Goal: Task Accomplishment & Management: Manage account settings

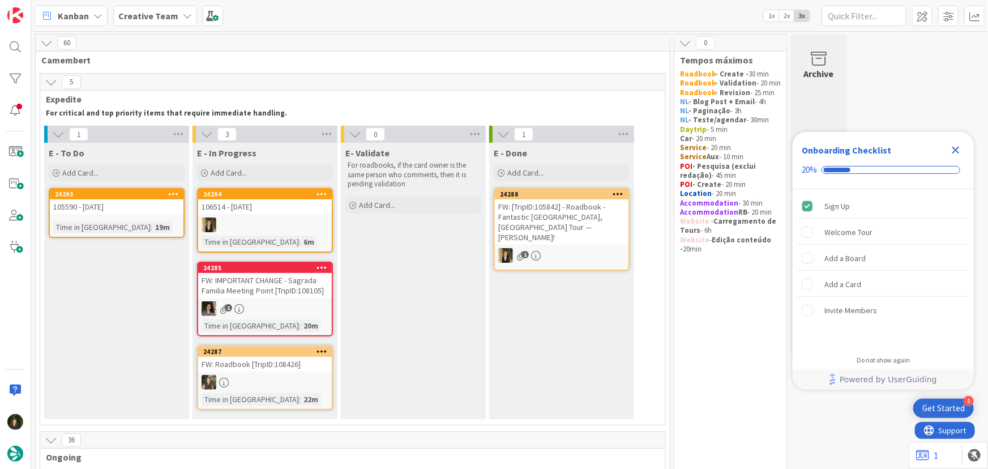
click at [957, 147] on icon "Close Checklist" at bounding box center [956, 150] width 14 height 14
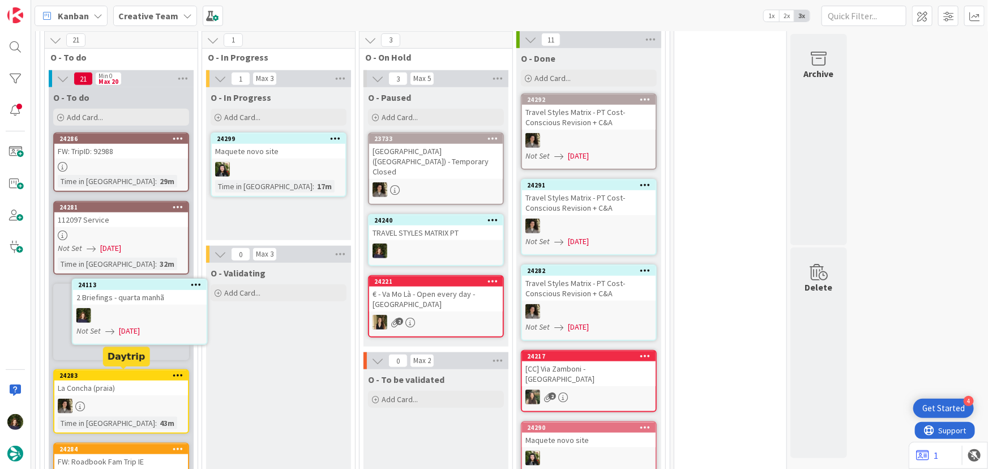
scroll to position [445, 0]
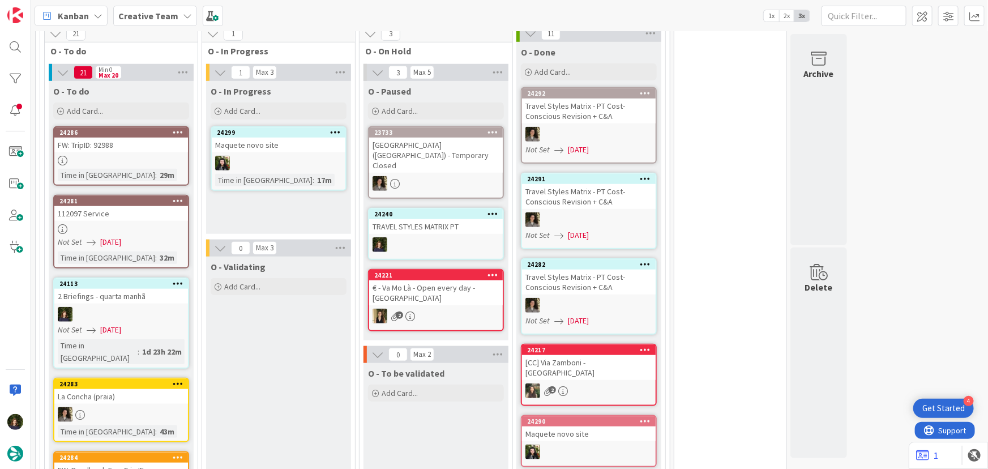
click at [101, 156] on div at bounding box center [121, 161] width 134 height 10
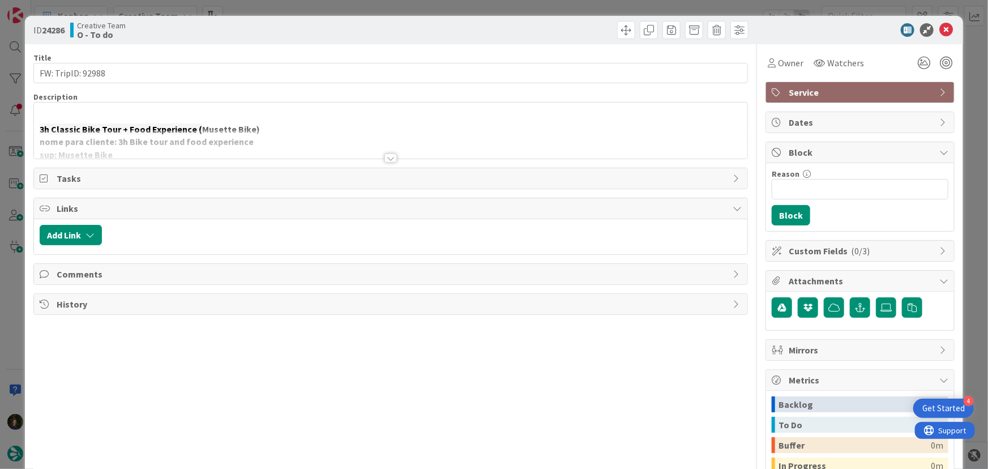
click at [386, 160] on div at bounding box center [390, 157] width 12 height 9
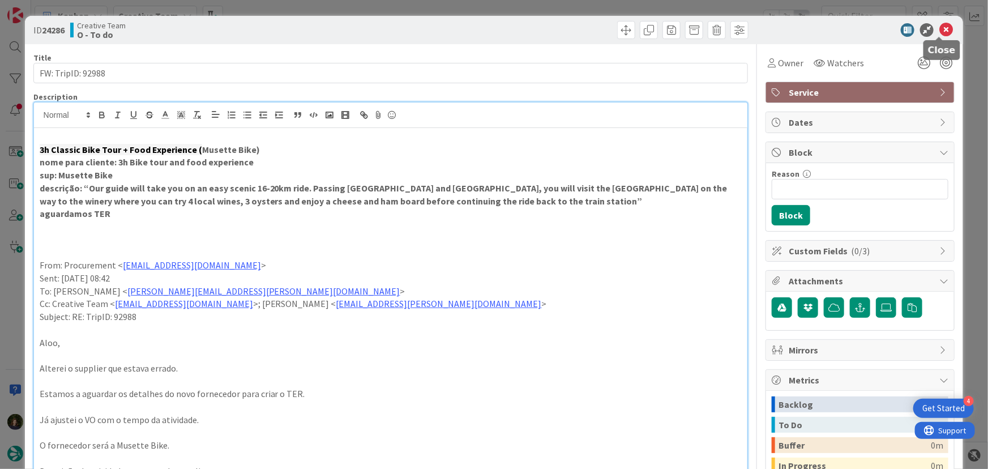
click at [939, 31] on icon at bounding box center [946, 30] width 14 height 14
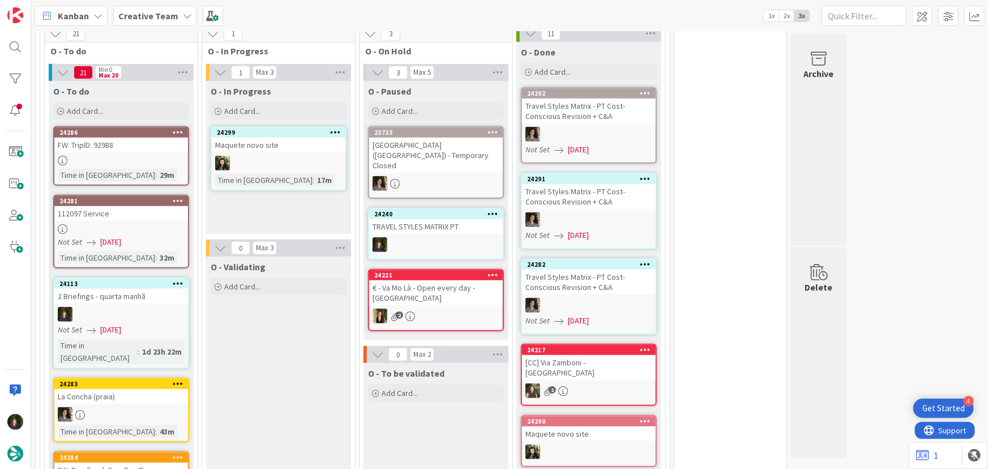
click at [114, 230] on div at bounding box center [121, 229] width 134 height 10
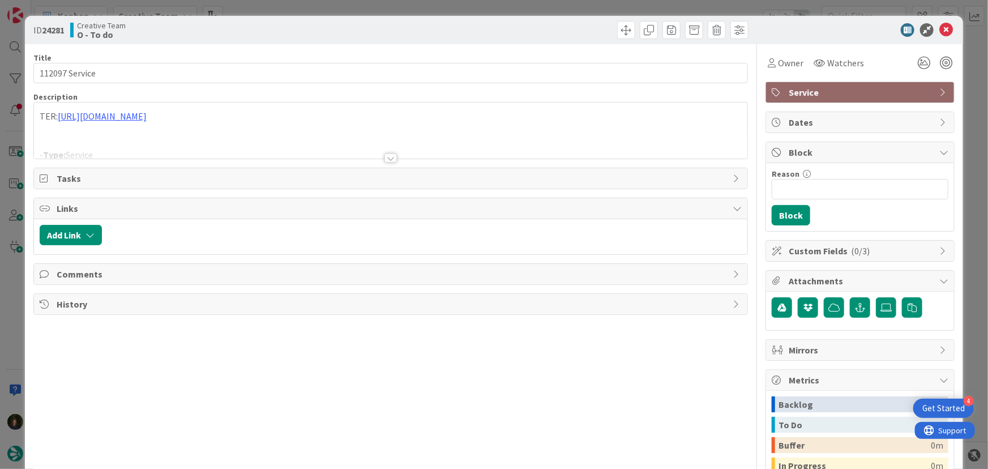
drag, startPoint x: 392, startPoint y: 156, endPoint x: 412, endPoint y: 164, distance: 21.3
click at [392, 156] on div at bounding box center [390, 157] width 12 height 9
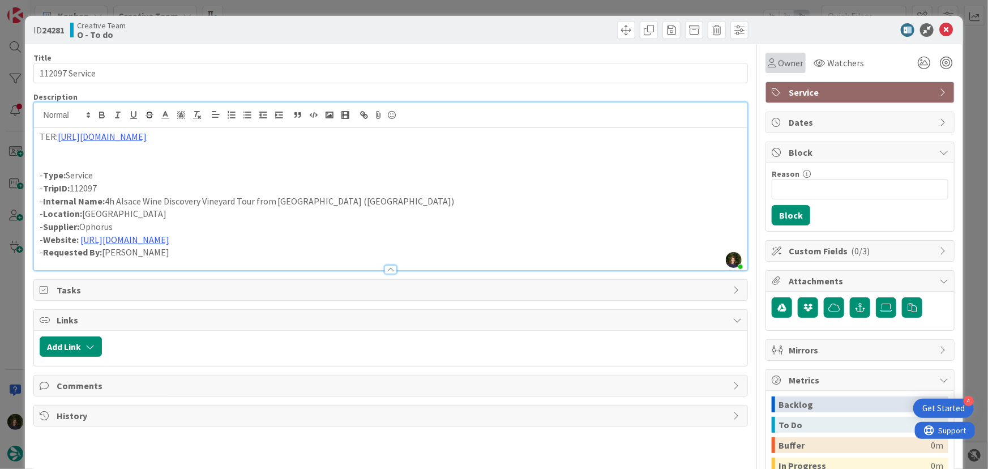
click at [792, 63] on span "Owner" at bounding box center [790, 63] width 25 height 14
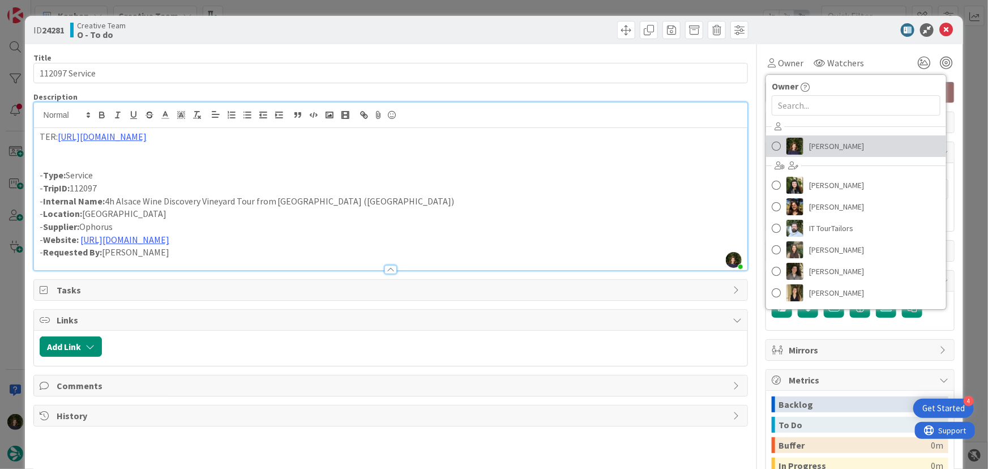
click at [812, 149] on span "[PERSON_NAME]" at bounding box center [836, 146] width 55 height 17
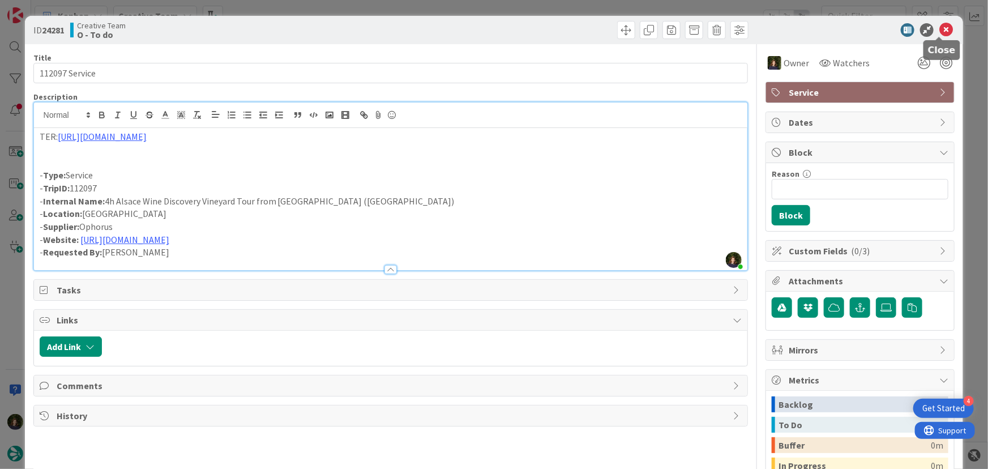
click at [939, 30] on icon at bounding box center [946, 30] width 14 height 14
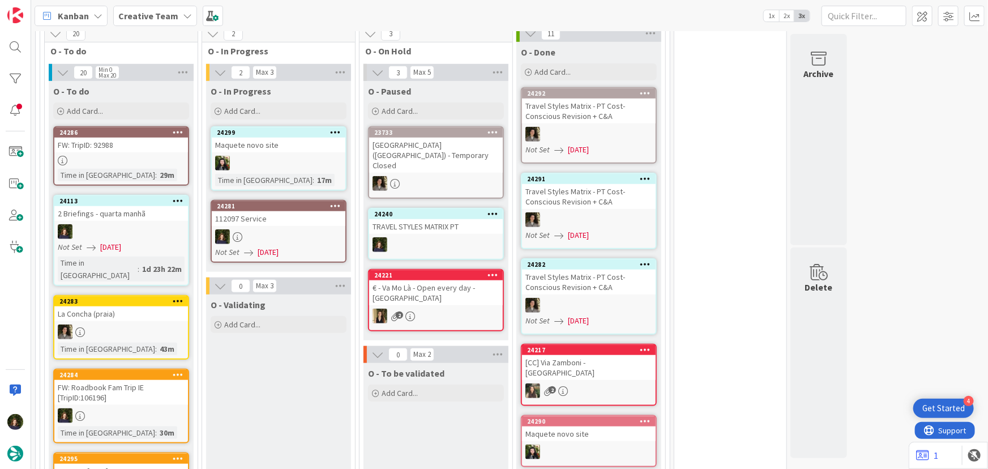
click at [288, 225] on div "24281 112097 Service Not Set [DATE]" at bounding box center [279, 231] width 136 height 63
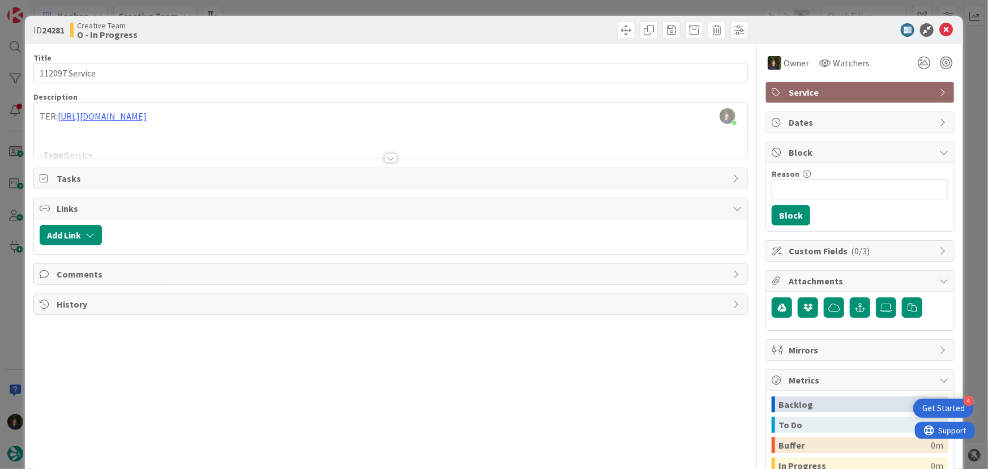
scroll to position [429, 0]
click at [389, 156] on div at bounding box center [390, 157] width 12 height 9
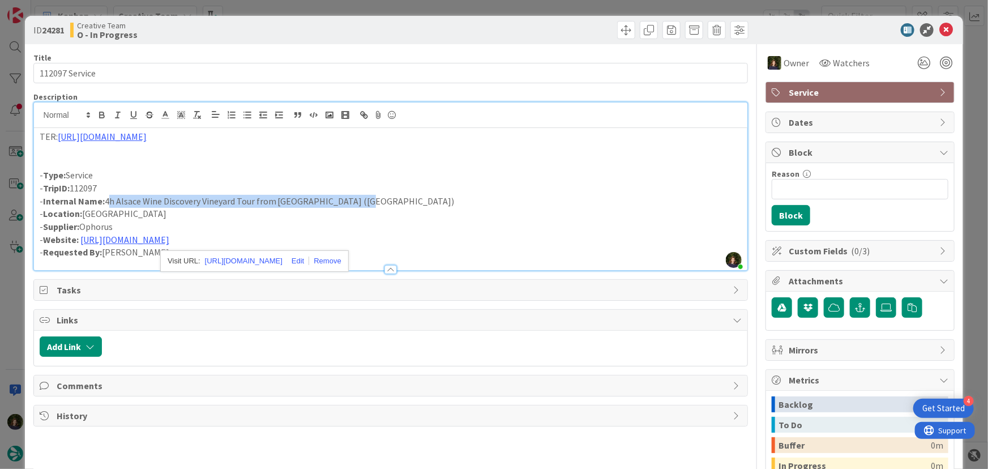
drag, startPoint x: 105, startPoint y: 203, endPoint x: 367, endPoint y: 198, distance: 261.5
click at [367, 198] on p "- Internal Name: 4h Alsace Wine Discovery Vineyard Tour from [GEOGRAPHIC_DATA] …" at bounding box center [391, 201] width 702 height 13
copy p "4h Alsace Wine Discovery Vineyard Tour from [GEOGRAPHIC_DATA] ([GEOGRAPHIC_DATA…"
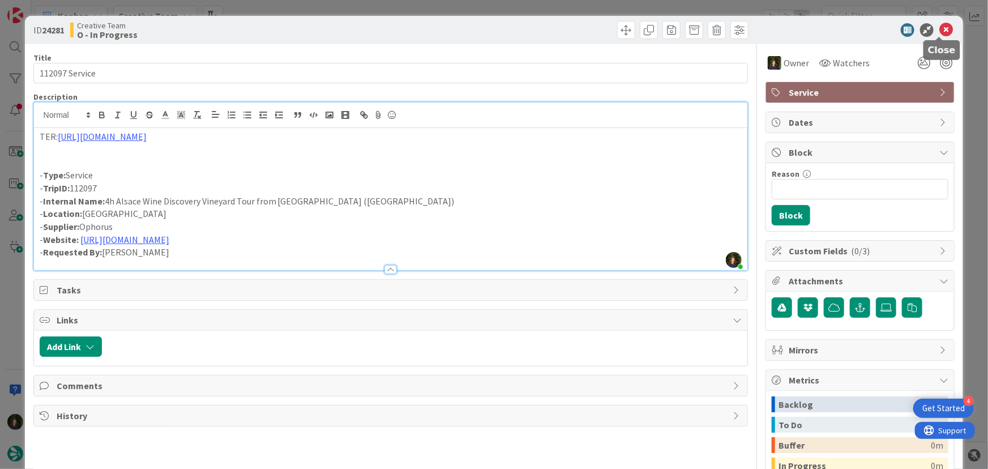
click at [940, 28] on icon at bounding box center [946, 30] width 14 height 14
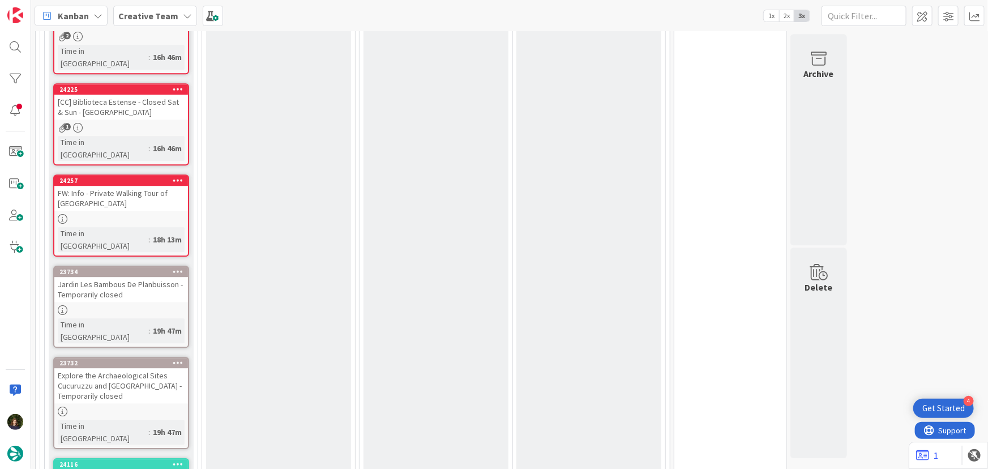
scroll to position [636, 0]
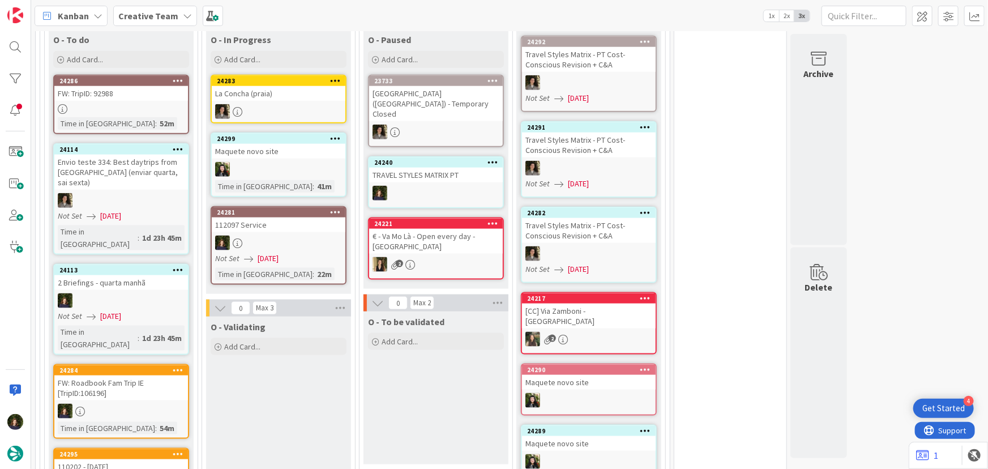
click at [275, 235] on div at bounding box center [279, 242] width 134 height 15
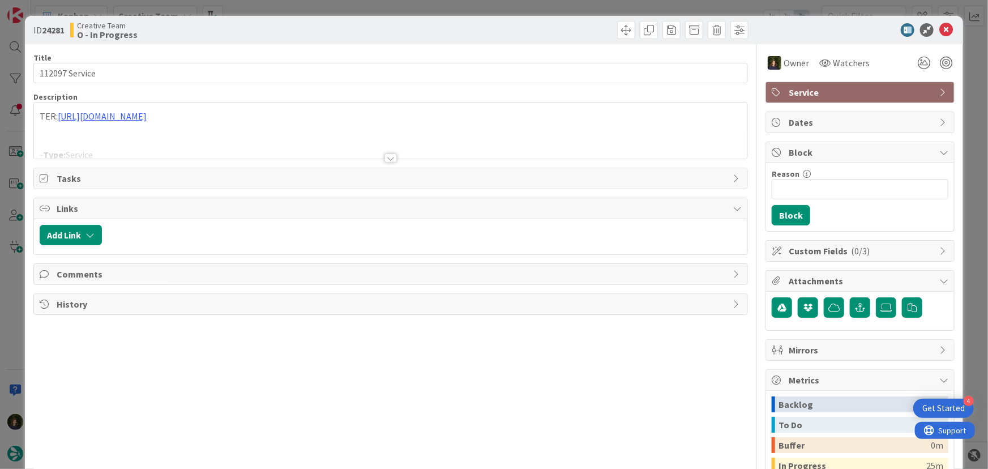
click at [385, 153] on div at bounding box center [390, 157] width 12 height 9
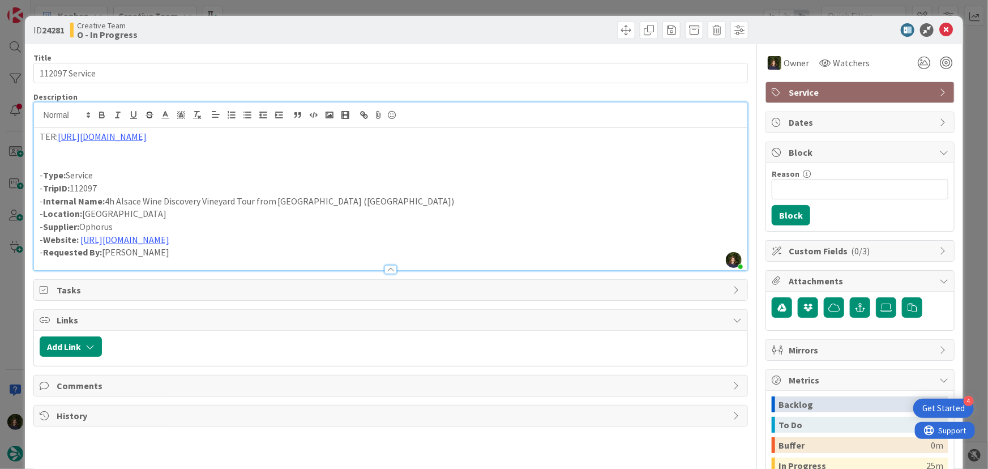
drag, startPoint x: 110, startPoint y: 185, endPoint x: 43, endPoint y: 186, distance: 67.4
click at [43, 186] on p "- TripID: 112097" at bounding box center [391, 188] width 702 height 13
copy p "TripID: 112097"
drag, startPoint x: 106, startPoint y: 200, endPoint x: 371, endPoint y: 202, distance: 264.9
click at [374, 200] on p "- Internal Name: 4h Alsace Wine Discovery Vineyard Tour from [GEOGRAPHIC_DATA] …" at bounding box center [391, 201] width 702 height 13
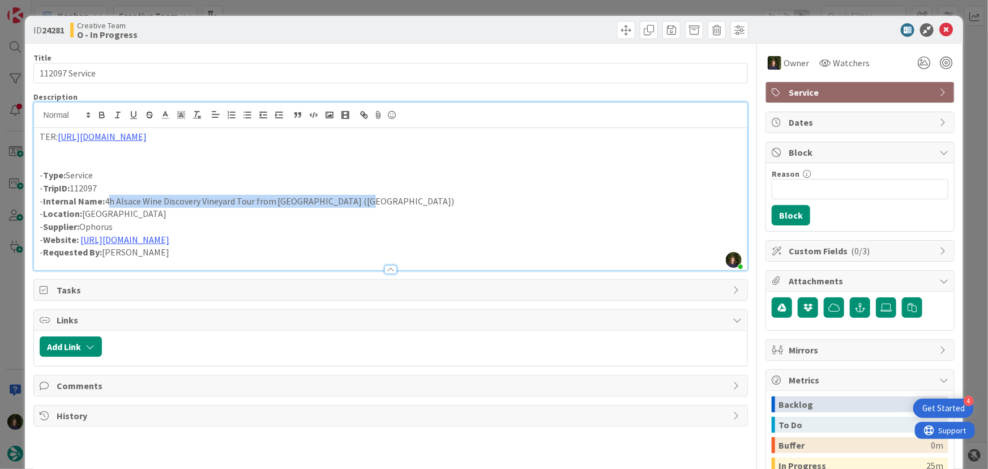
copy p "4h Alsace Wine Discovery Vineyard Tour from [GEOGRAPHIC_DATA] ([GEOGRAPHIC_DATA…"
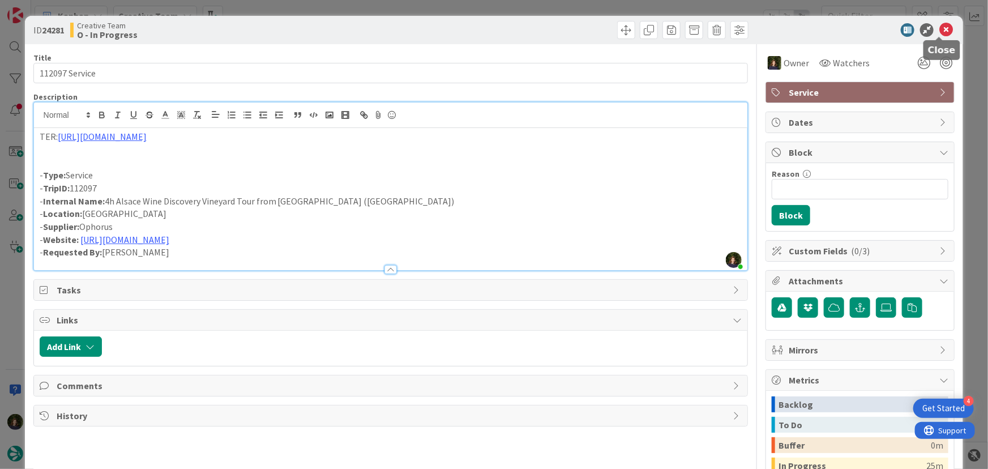
drag, startPoint x: 938, startPoint y: 32, endPoint x: 900, endPoint y: 64, distance: 49.8
click at [939, 32] on icon at bounding box center [946, 30] width 14 height 14
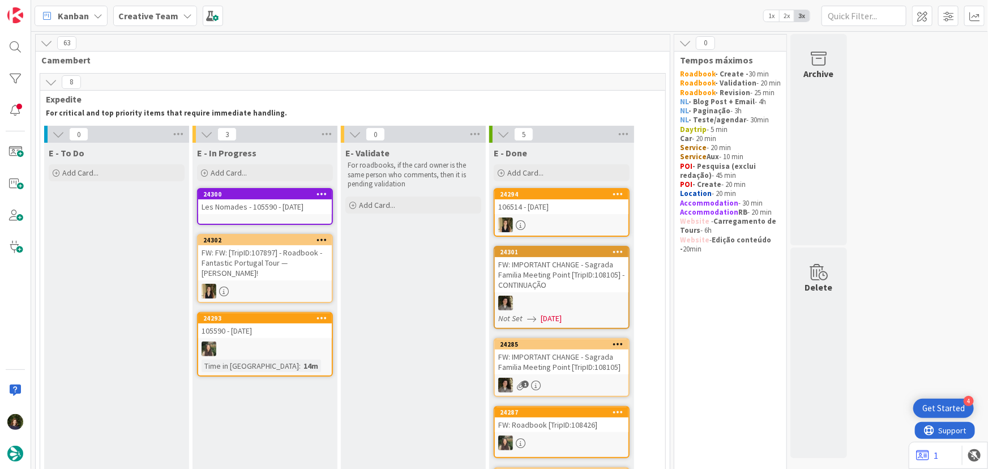
click at [244, 203] on div "Les Nomades - 105590 - [DATE]" at bounding box center [265, 206] width 134 height 15
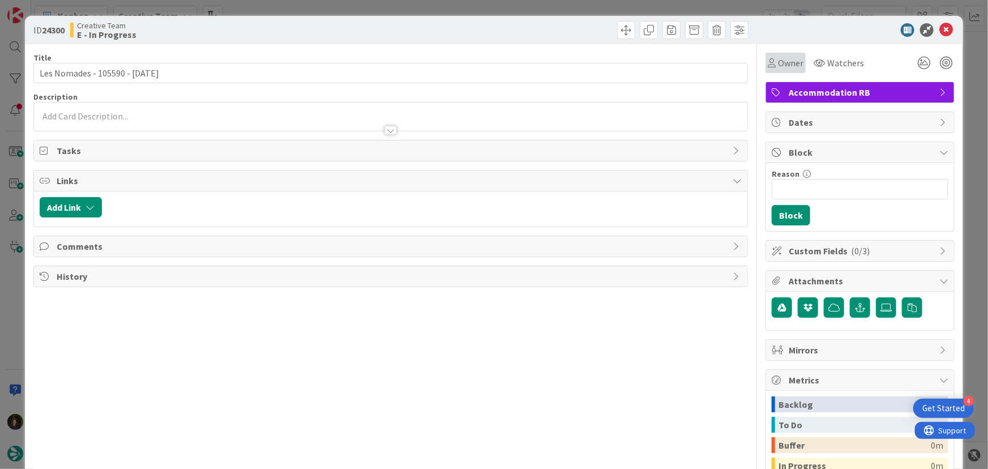
click at [782, 62] on span "Owner" at bounding box center [790, 63] width 25 height 14
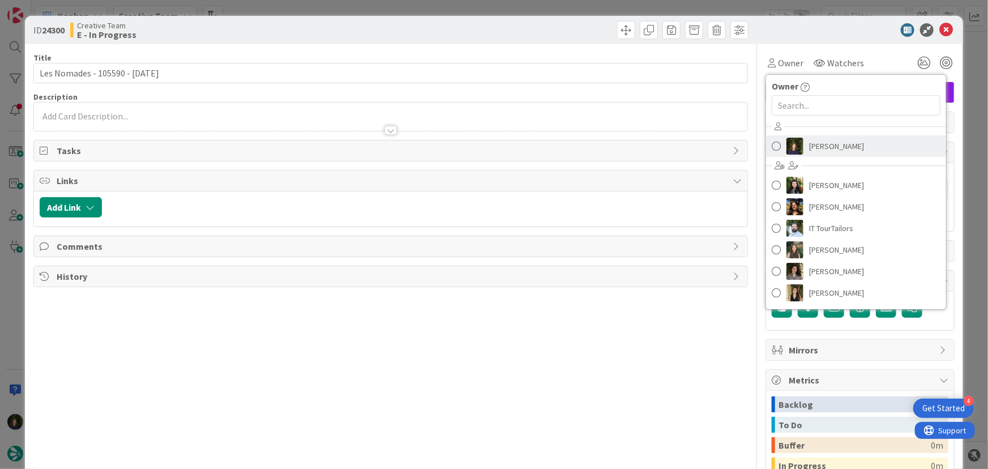
click at [816, 145] on span "[PERSON_NAME]" at bounding box center [836, 146] width 55 height 17
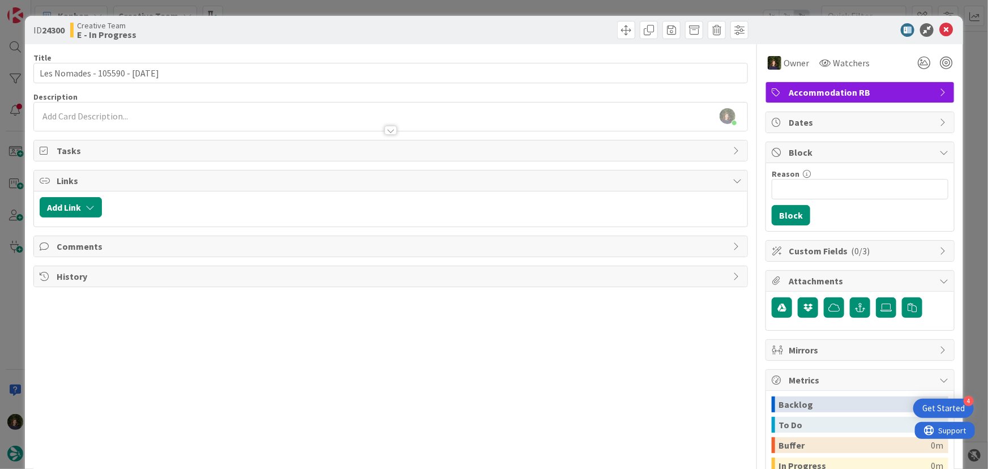
click at [384, 131] on div at bounding box center [390, 130] width 12 height 9
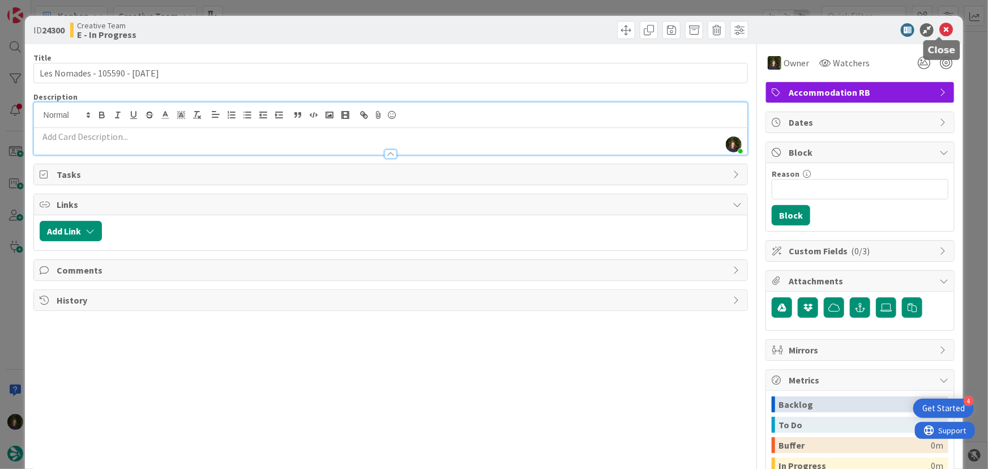
click at [941, 23] on icon at bounding box center [946, 30] width 14 height 14
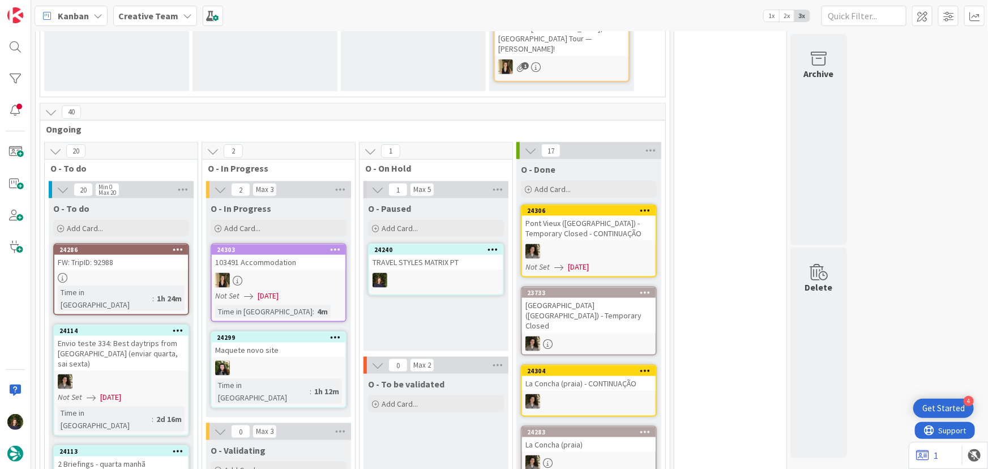
scroll to position [771, 0]
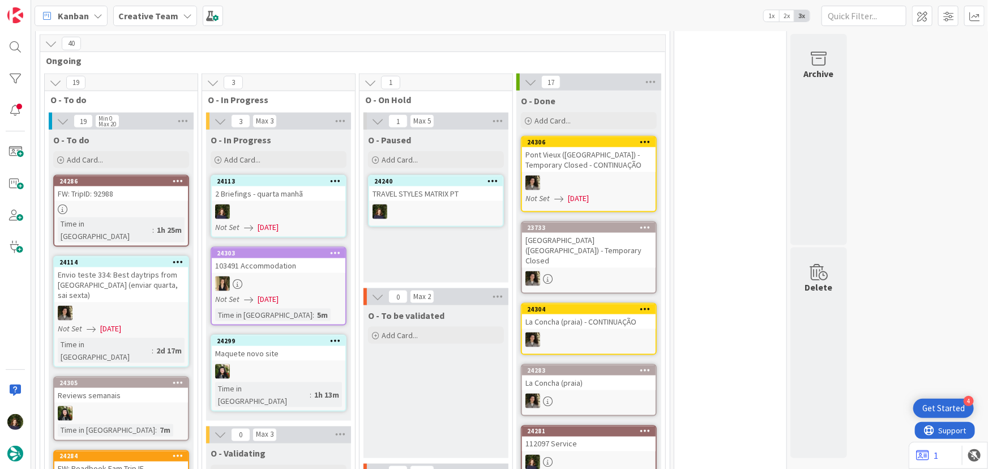
scroll to position [685, 0]
click at [294, 187] on div "2 Briefings - quarta manhã" at bounding box center [279, 194] width 134 height 15
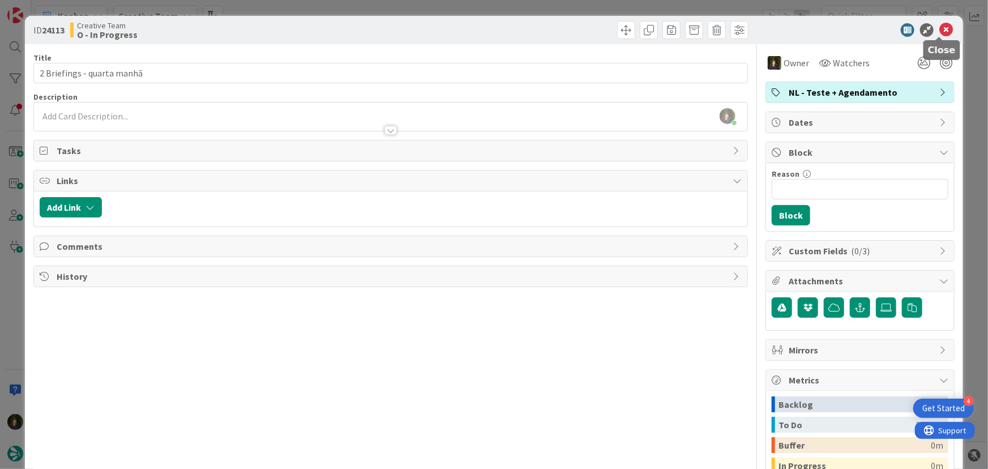
click at [939, 31] on icon at bounding box center [946, 30] width 14 height 14
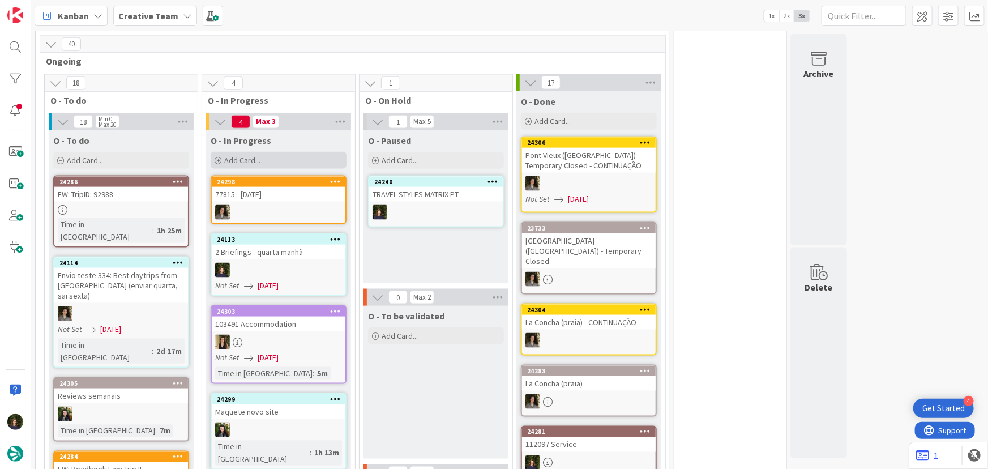
click at [265, 152] on div "Add Card..." at bounding box center [279, 160] width 136 height 17
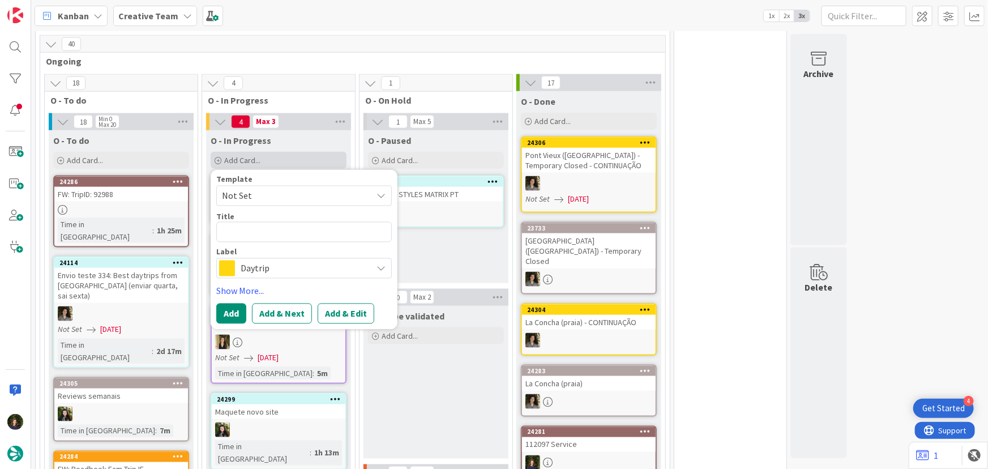
type textarea "x"
type textarea "SE"
type textarea "x"
type textarea "SEr"
type textarea "x"
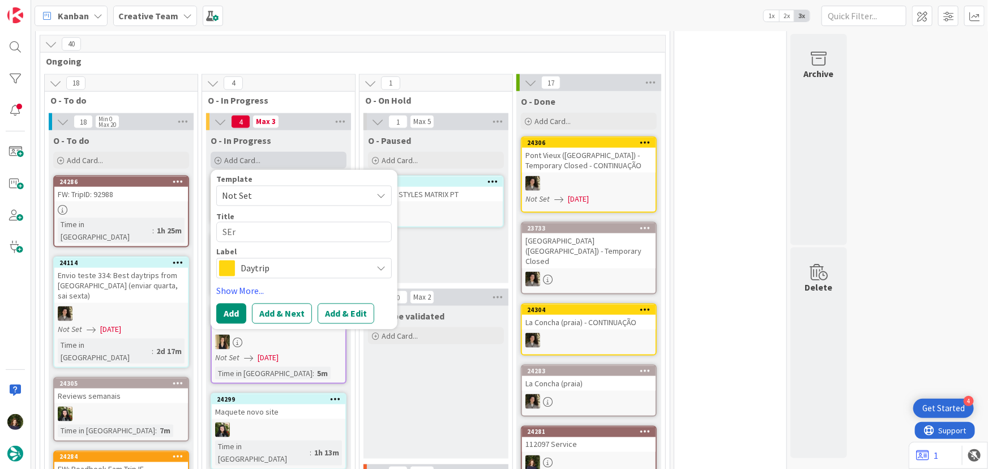
type textarea "SE"
type textarea "x"
type textarea "S"
type textarea "x"
type textarea "A"
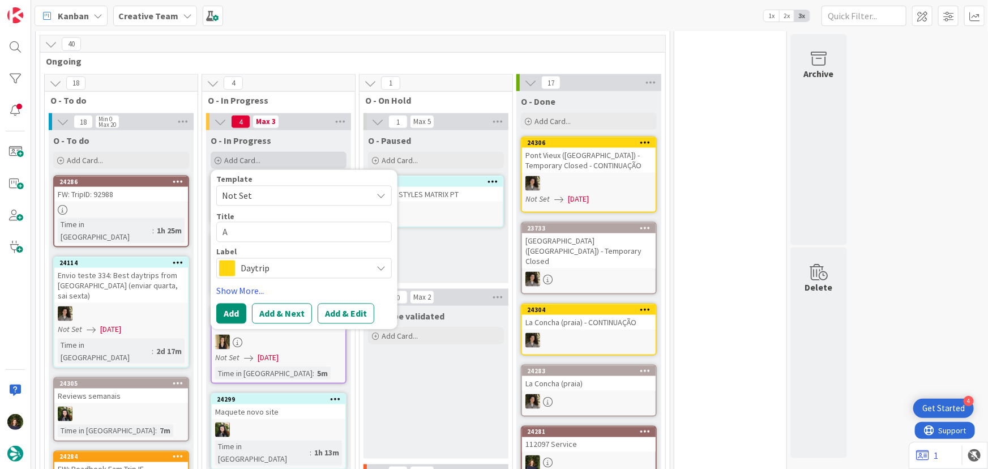
type textarea "x"
type textarea "Al"
type textarea "x"
type textarea "Alt"
type textarea "x"
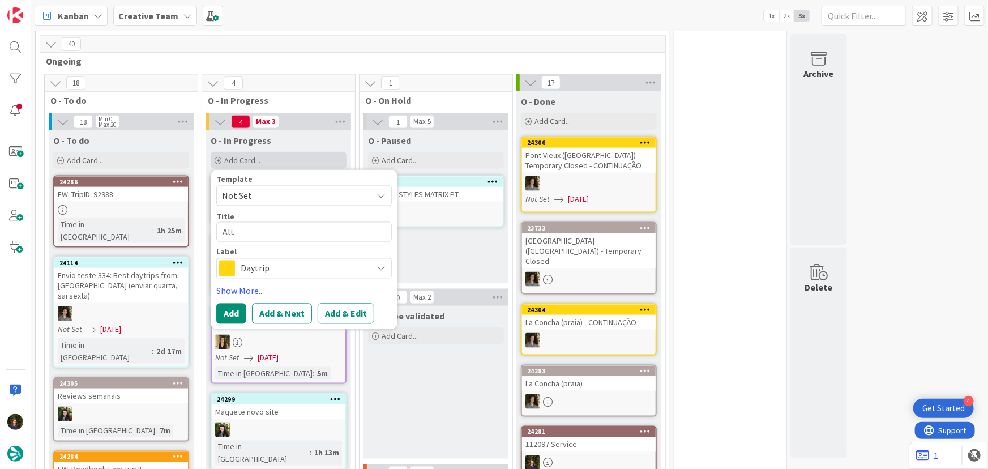
type textarea "Alte"
type textarea "x"
type textarea "Alter"
type textarea "x"
type textarea "Altera"
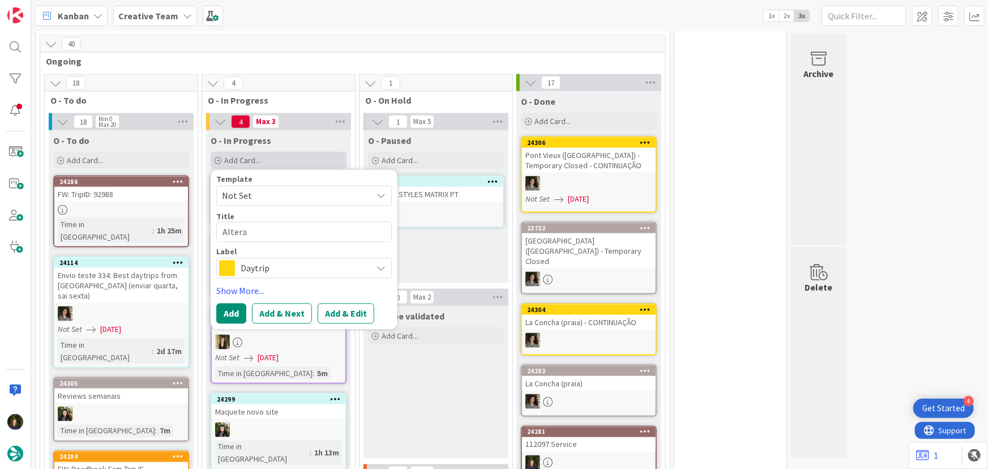
type textarea "x"
type textarea "Alterar"
type textarea "x"
type textarea "Alterar Re"
type textarea "x"
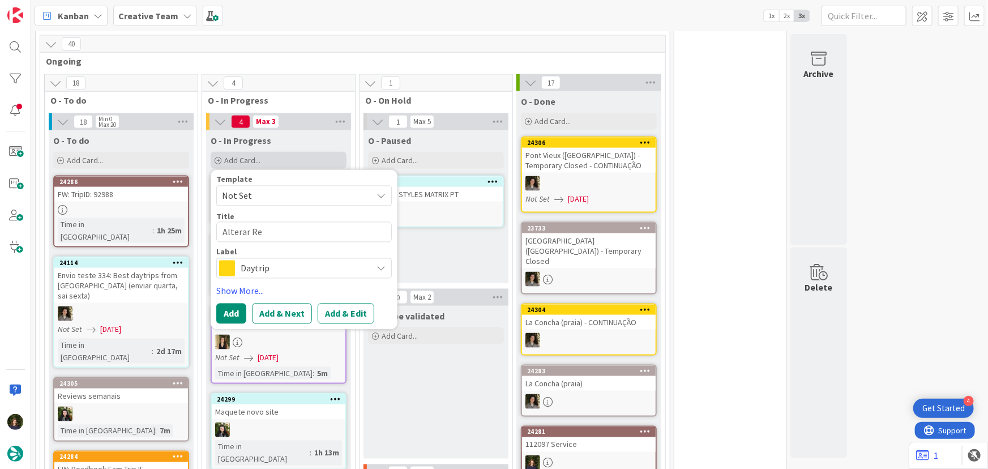
type textarea "Alterar Rel"
type textarea "x"
type textarea "Alterar Rela"
type textarea "x"
type textarea "Alterar Relat"
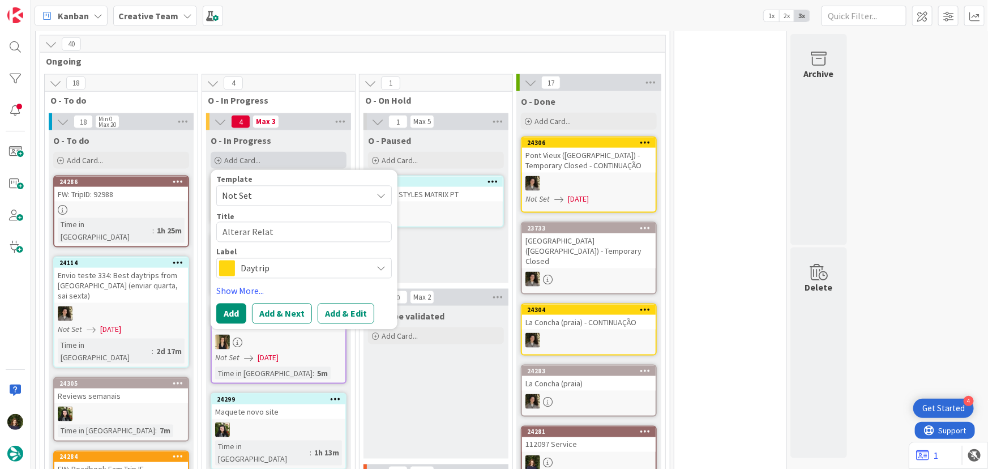
type textarea "x"
type textarea "Alterar Relate"
type textarea "x"
type textarea "Alterar Related"
type textarea "x"
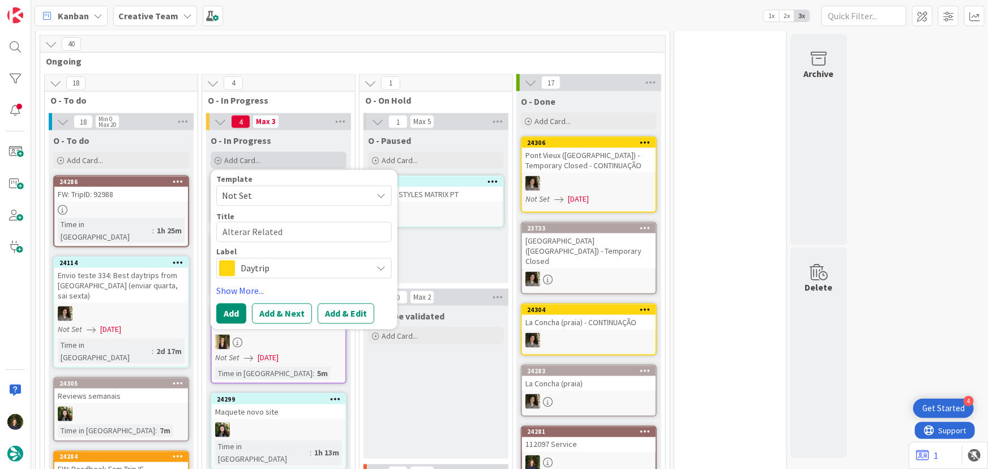
type textarea "Alterar Related"
type textarea "x"
type textarea "Alterar Related T"
type textarea "x"
type textarea "Alterar Related To"
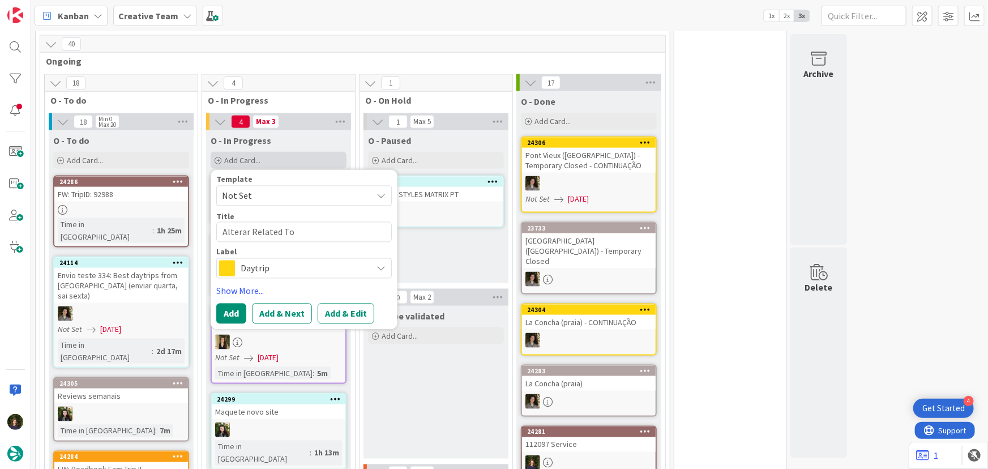
type textarea "x"
type textarea "Alterar Related Tou"
type textarea "x"
type textarea "Alterar Related Tour"
type textarea "x"
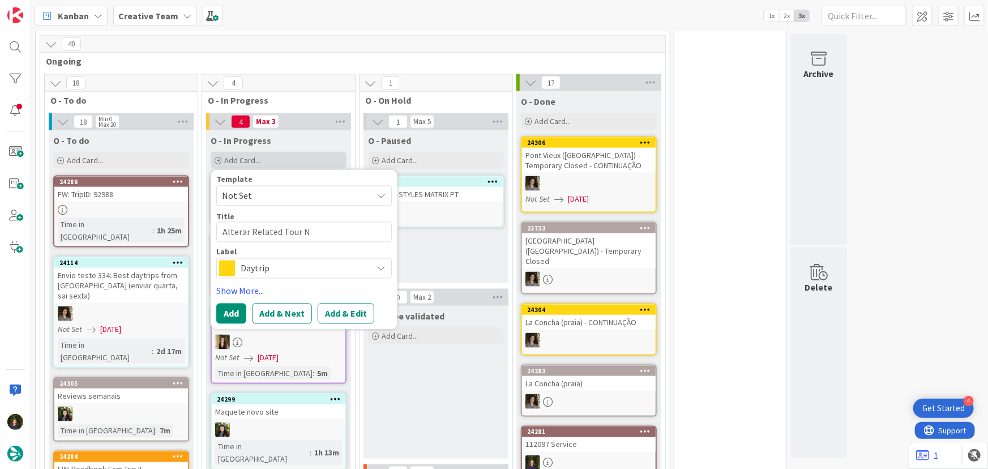
type textarea "Alterar Related Tour NL"
type textarea "x"
type textarea "Alterar Related Tour NL"
click at [299, 260] on span "Daytrip" at bounding box center [304, 268] width 126 height 16
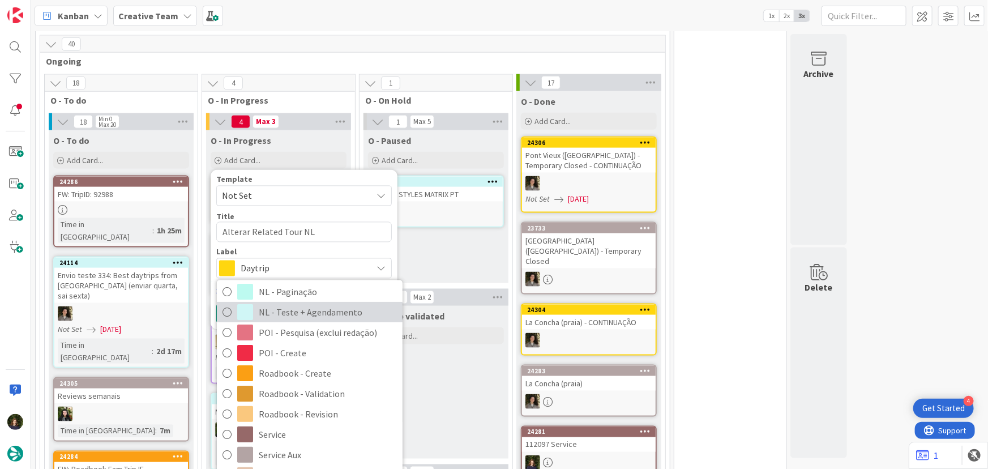
scroll to position [154, 0]
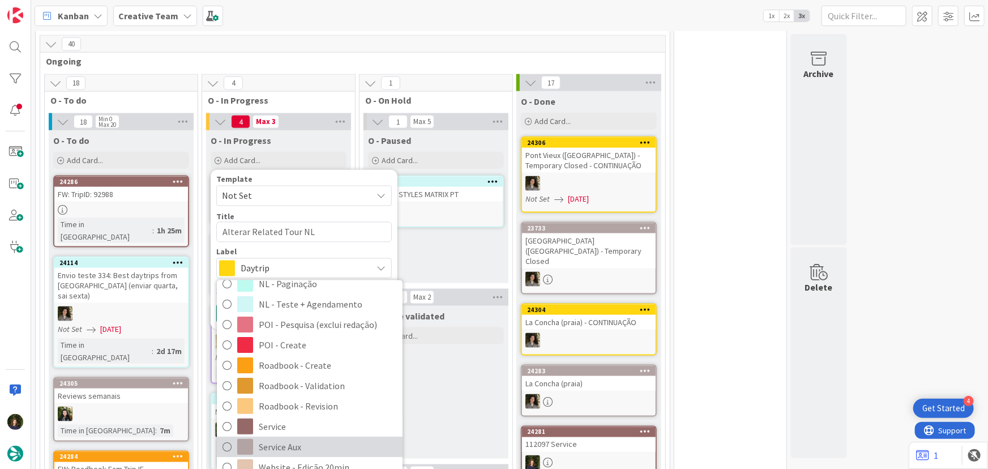
click at [263, 438] on span "Service Aux" at bounding box center [328, 446] width 138 height 17
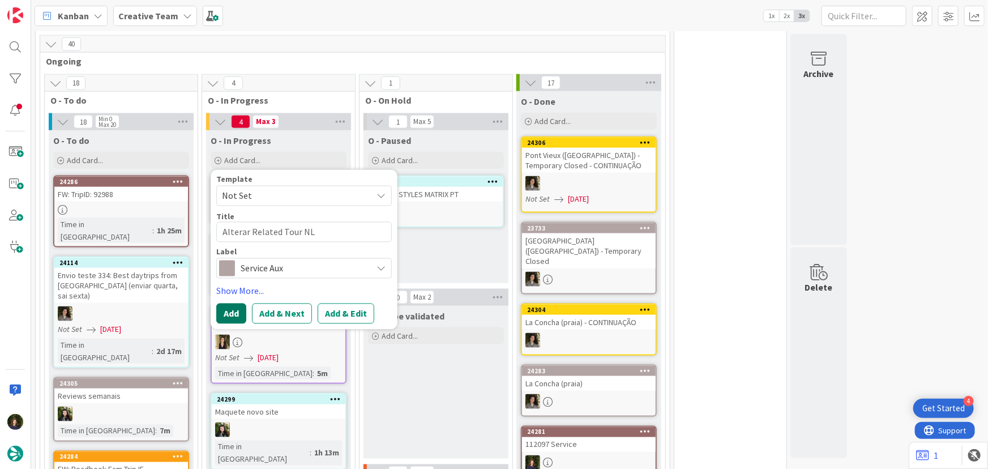
click at [230, 303] on button "Add" at bounding box center [231, 313] width 30 height 20
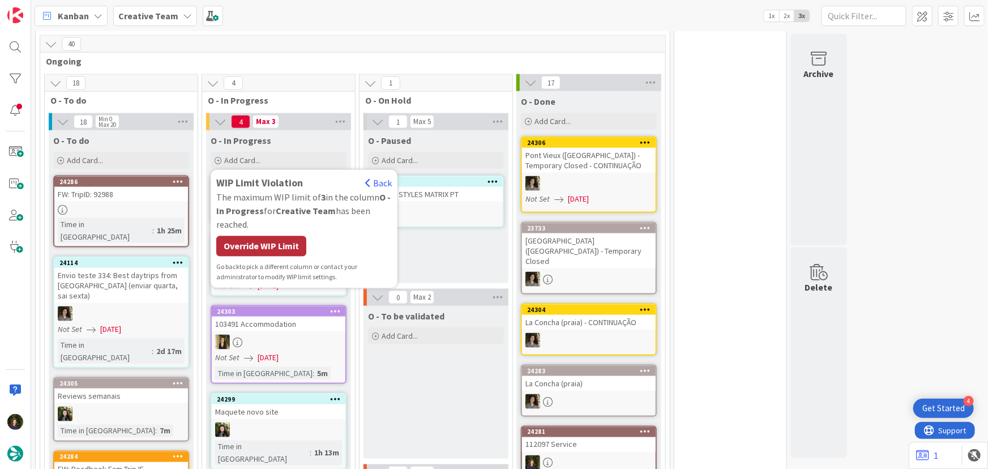
click at [251, 236] on div "Override WIP Limit" at bounding box center [261, 246] width 90 height 20
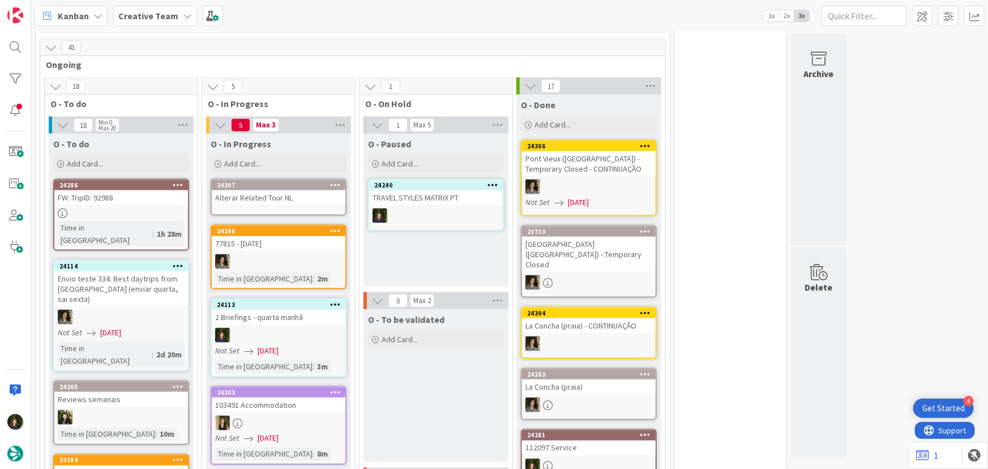
scroll to position [689, 0]
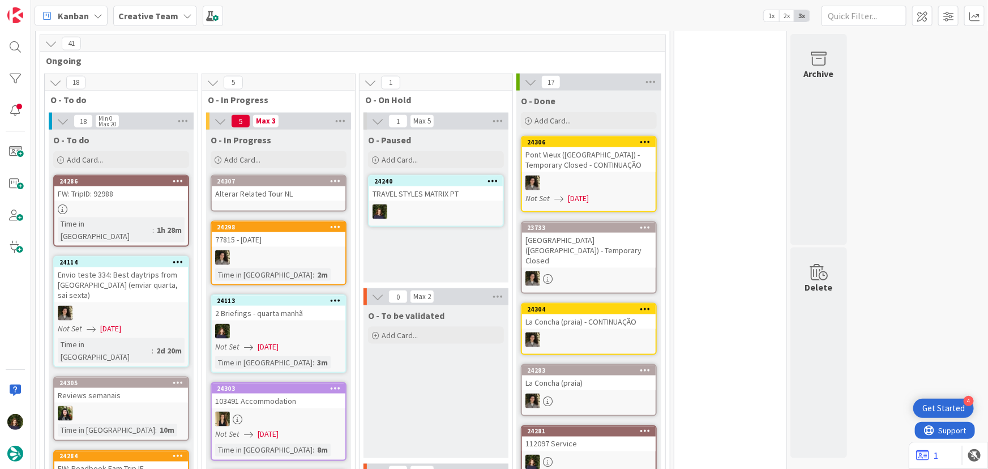
click at [258, 186] on div "Alterar Related Tour NL" at bounding box center [279, 193] width 134 height 15
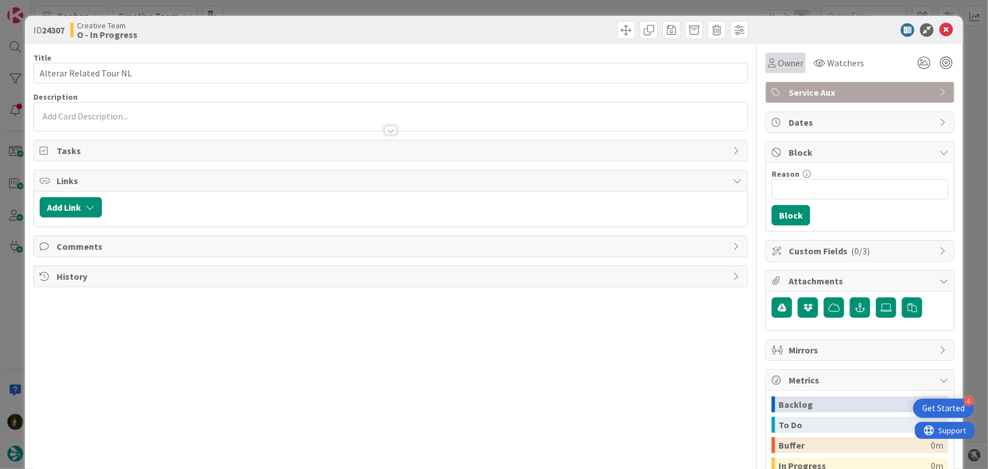
click at [769, 62] on div "Owner" at bounding box center [786, 63] width 36 height 14
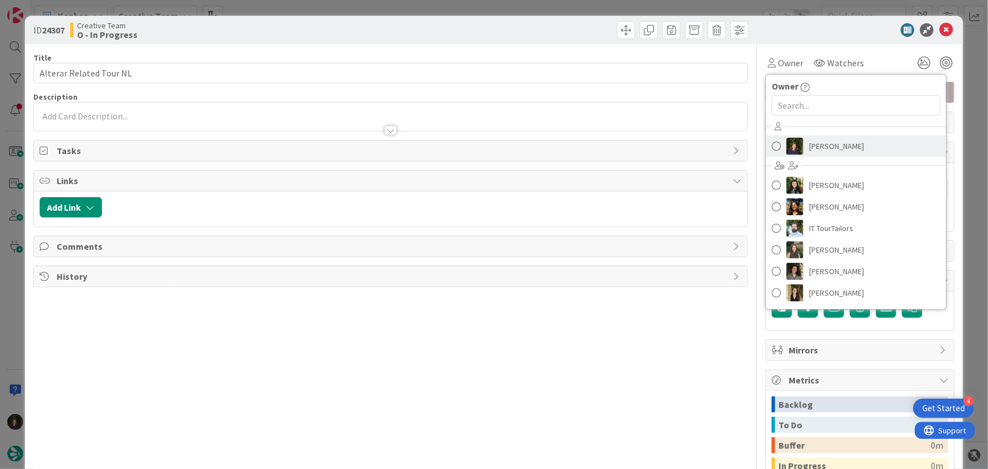
click at [813, 151] on span "[PERSON_NAME]" at bounding box center [836, 146] width 55 height 17
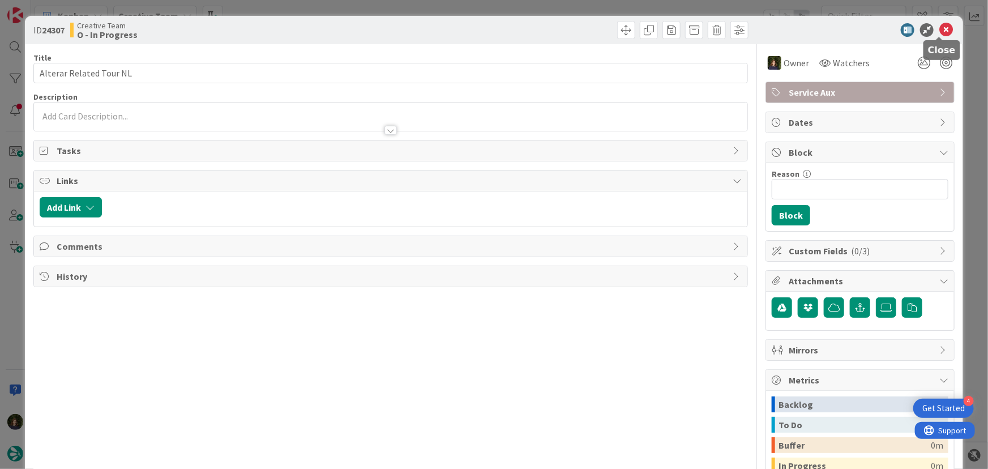
click at [940, 32] on icon at bounding box center [946, 30] width 14 height 14
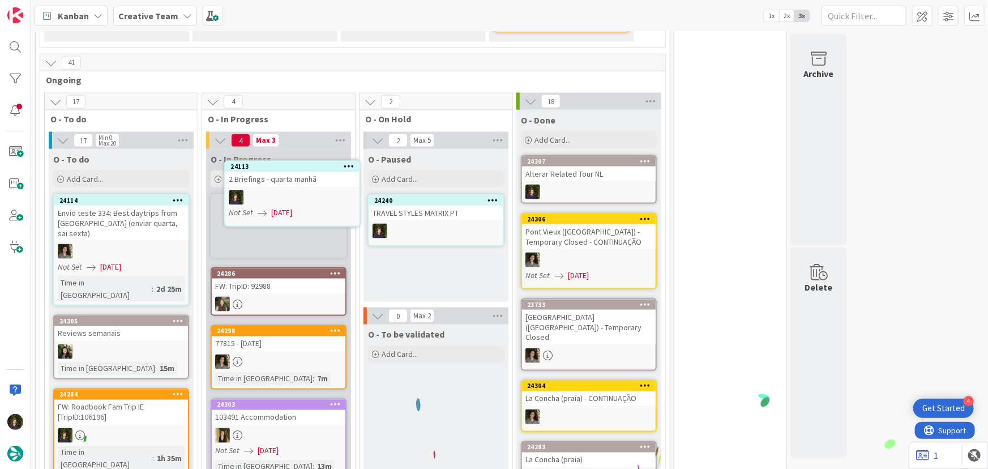
scroll to position [783, 0]
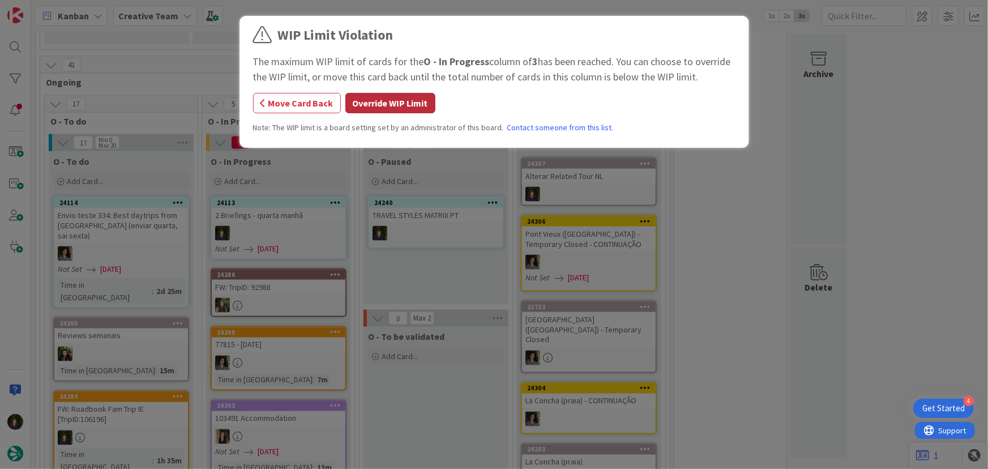
click at [372, 102] on button "Override WIP Limit" at bounding box center [390, 103] width 90 height 20
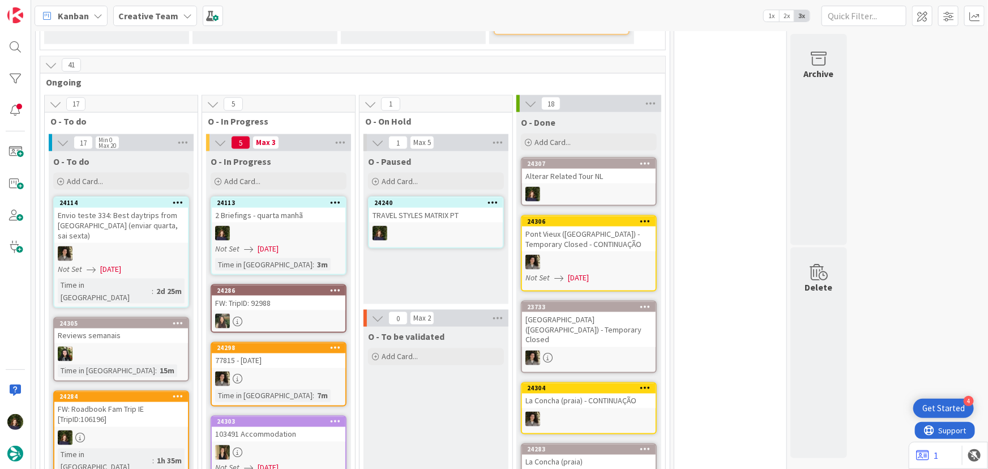
click at [278, 226] on div at bounding box center [279, 233] width 134 height 15
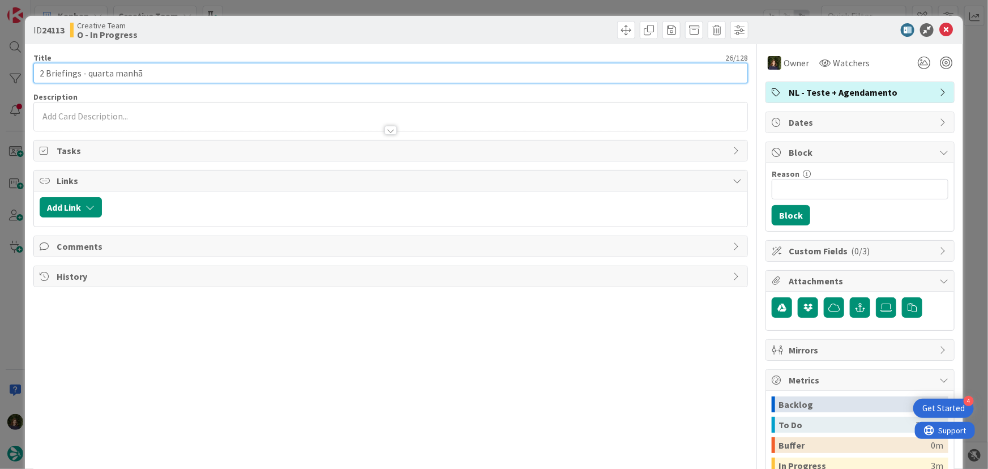
click at [153, 70] on input "2 Briefings - quarta manhã" at bounding box center [390, 73] width 715 height 20
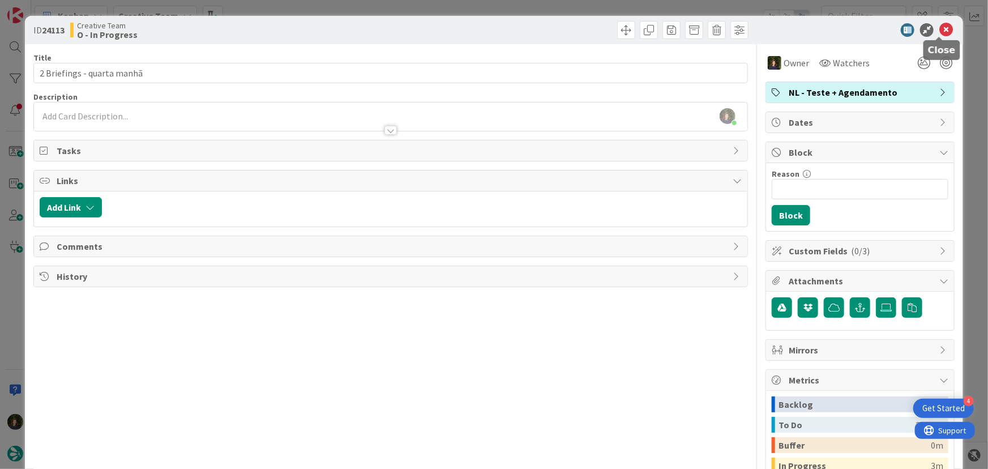
click at [939, 31] on icon at bounding box center [946, 30] width 14 height 14
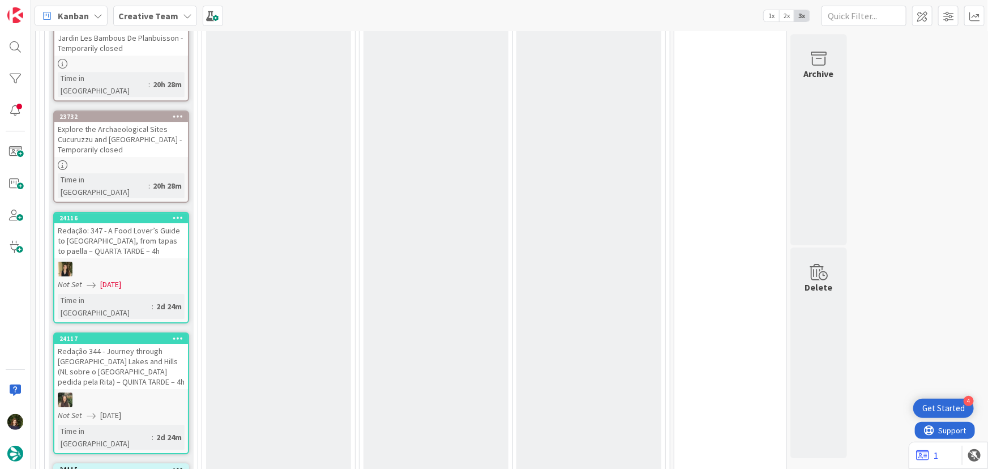
scroll to position [1812, 0]
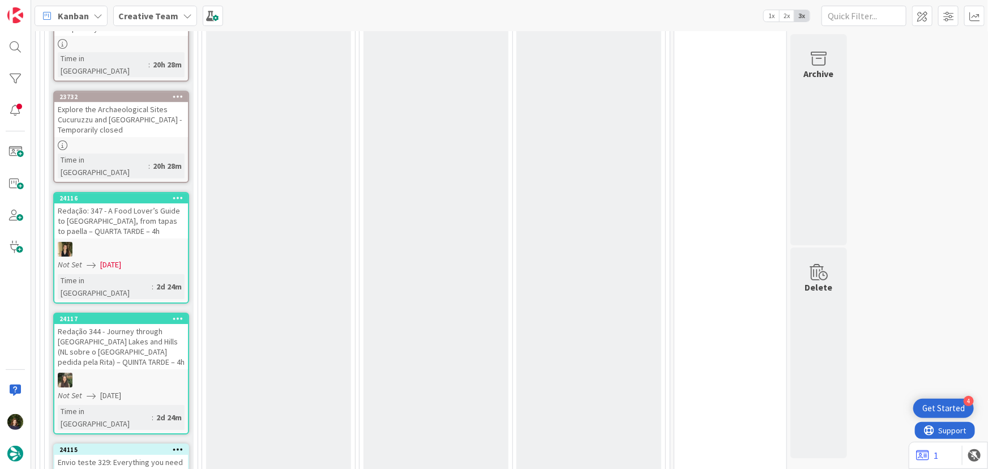
click at [138, 312] on div "24117 Redação 344 - Journey through England’s Lakes and Hills (NL sobre o Lake …" at bounding box center [121, 373] width 136 height 122
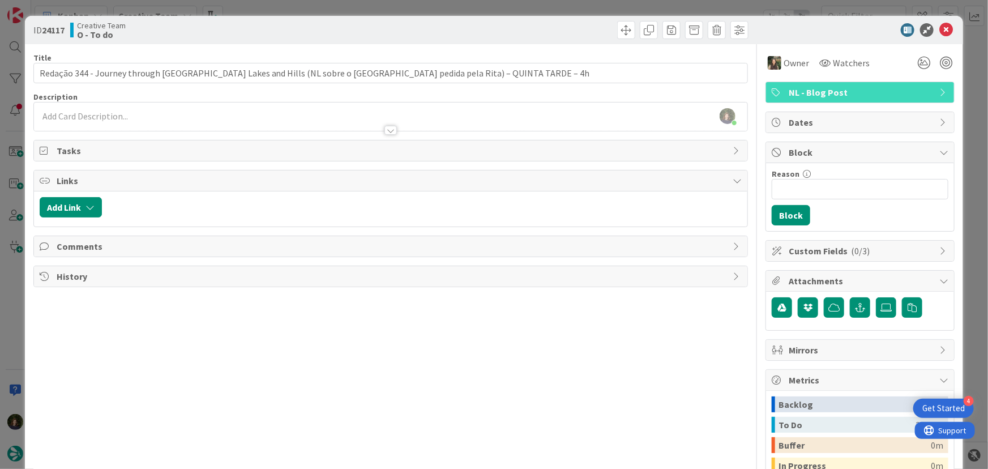
scroll to position [1677, 0]
click at [939, 29] on icon at bounding box center [946, 30] width 14 height 14
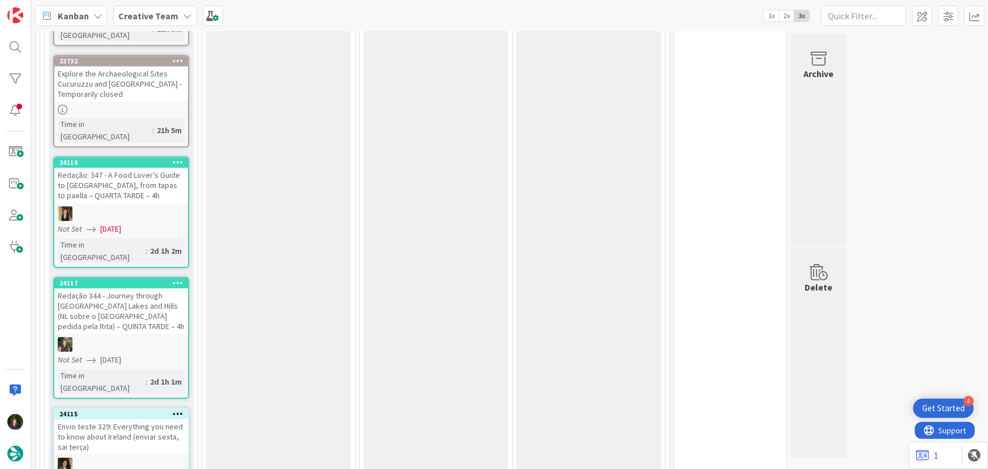
click at [121, 288] on div "Redação 344 - Journey through [GEOGRAPHIC_DATA]’s Lakes and Hills (NL sobre o […" at bounding box center [121, 310] width 134 height 45
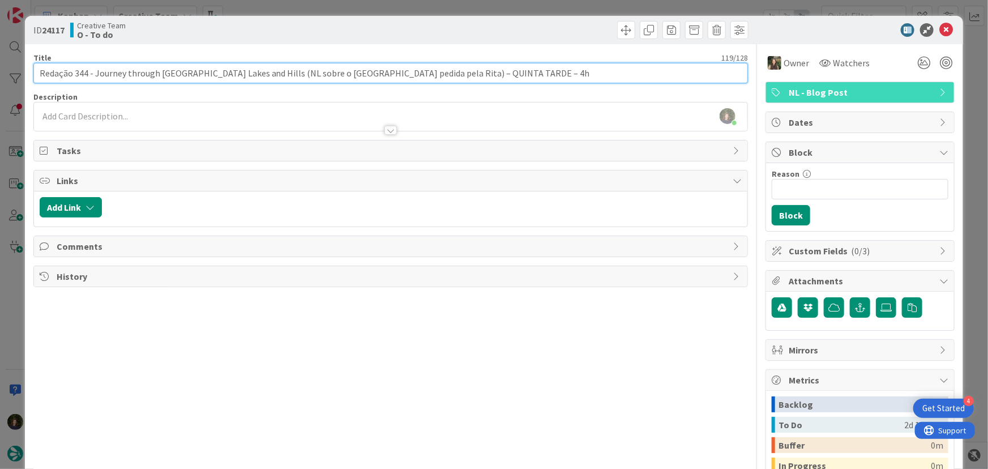
drag, startPoint x: 95, startPoint y: 74, endPoint x: 256, endPoint y: 73, distance: 160.7
click at [256, 73] on input "Redação 344 - Journey through [GEOGRAPHIC_DATA]’s Lakes and Hills (NL sobre o […" at bounding box center [390, 73] width 715 height 20
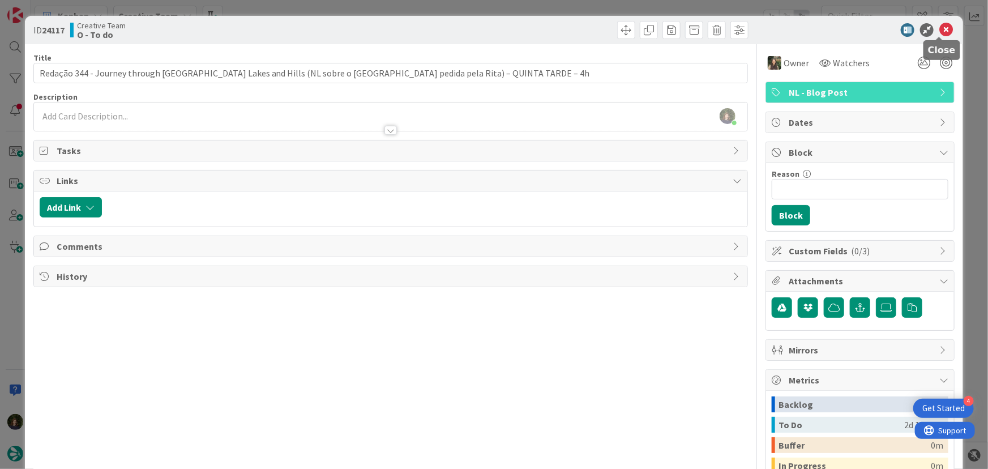
click at [940, 29] on icon at bounding box center [946, 30] width 14 height 14
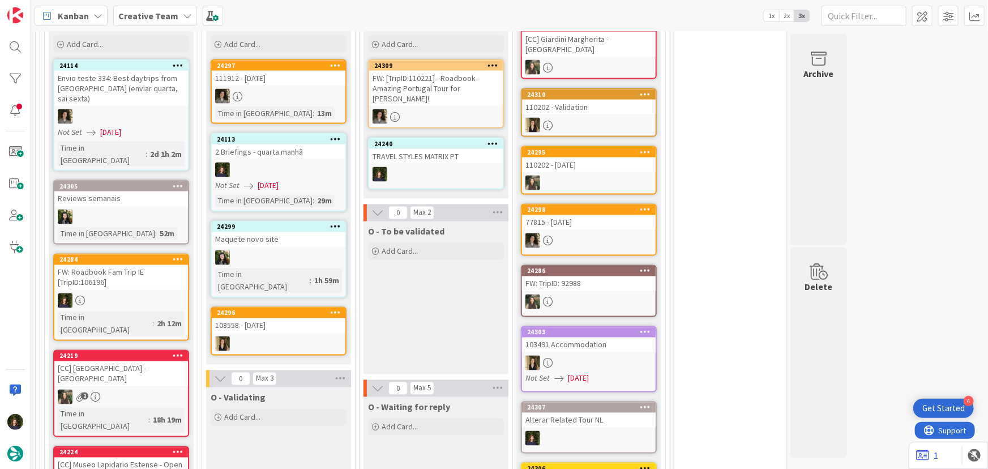
scroll to position [756, 0]
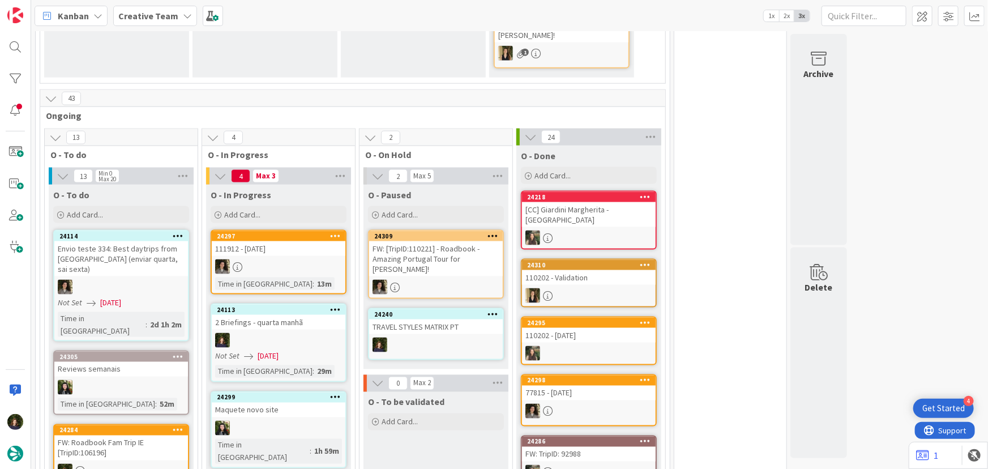
click at [300, 333] on div at bounding box center [279, 340] width 134 height 15
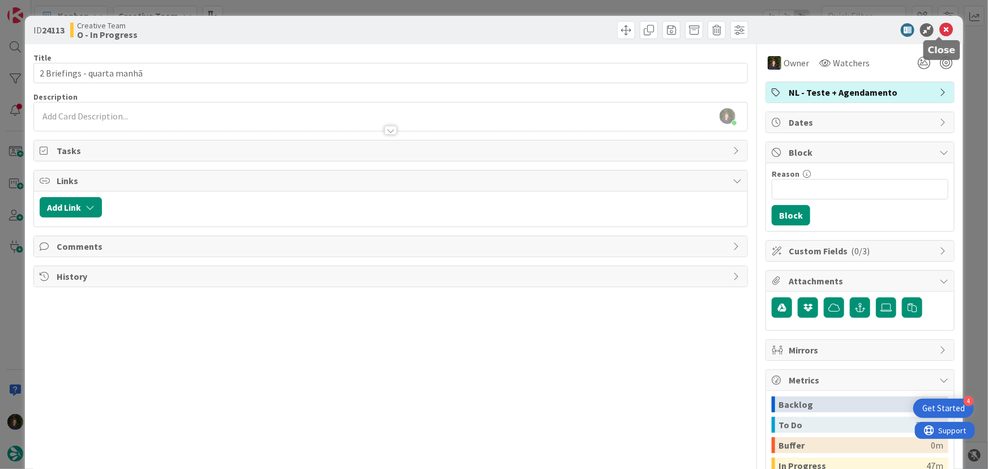
click at [939, 31] on icon at bounding box center [946, 30] width 14 height 14
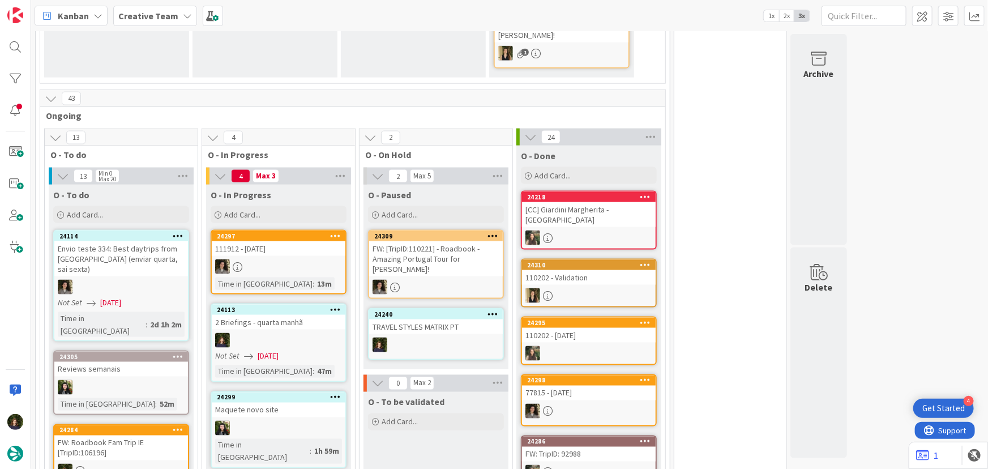
click at [332, 305] on icon at bounding box center [335, 309] width 11 height 8
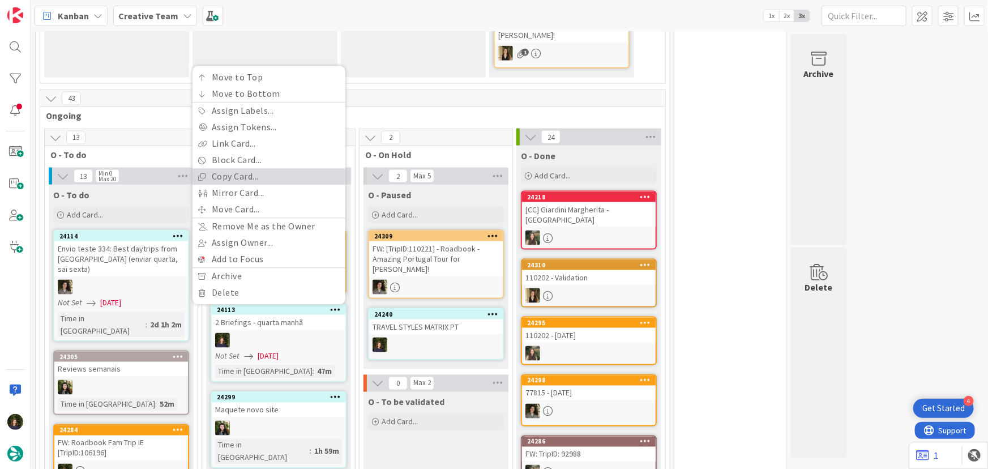
click at [267, 169] on link "Copy Card..." at bounding box center [268, 177] width 153 height 16
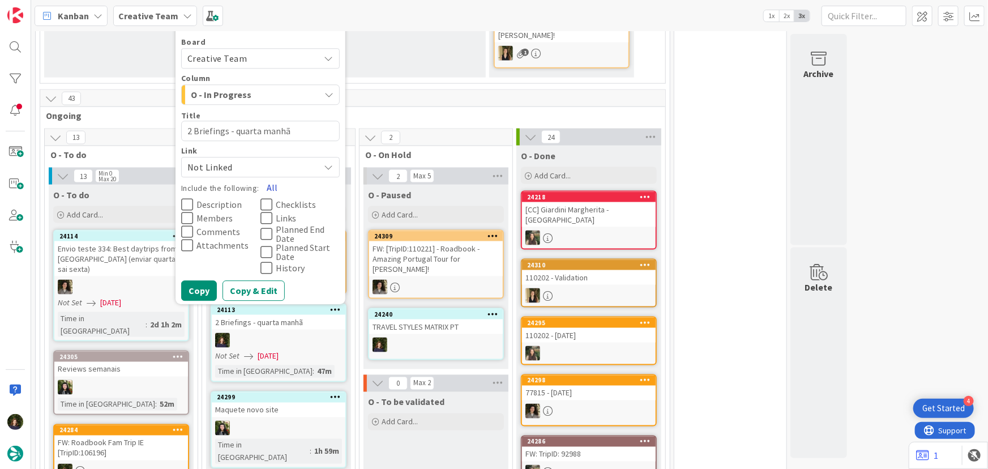
click at [269, 178] on button "All" at bounding box center [271, 188] width 25 height 20
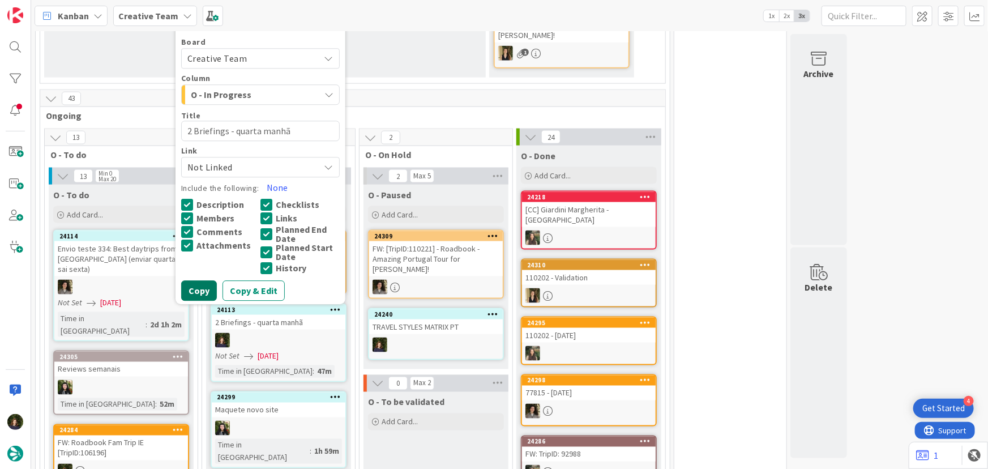
click at [201, 281] on button "Copy" at bounding box center [199, 291] width 36 height 20
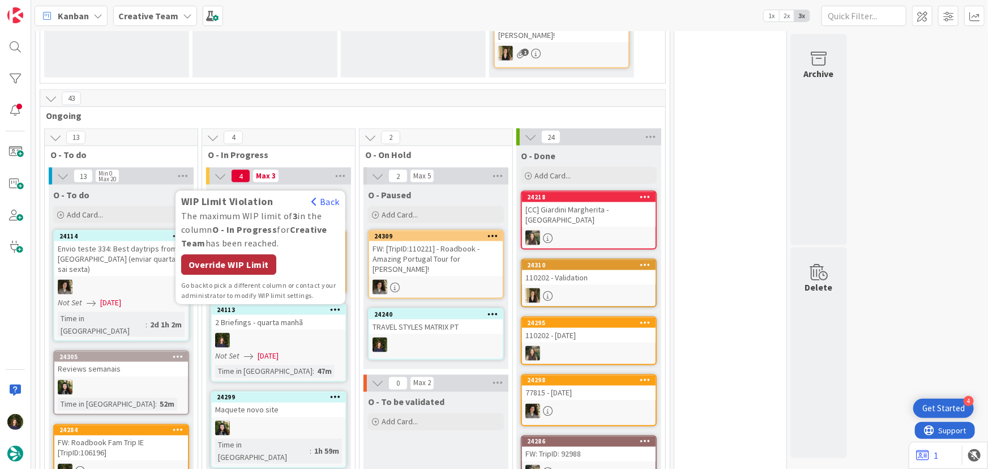
click at [204, 255] on div "Override WIP Limit" at bounding box center [228, 265] width 95 height 20
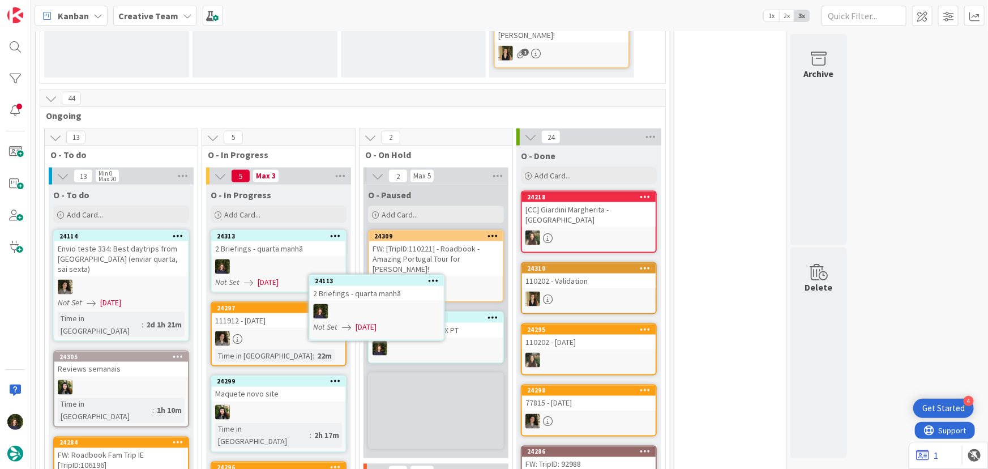
scroll to position [781, 0]
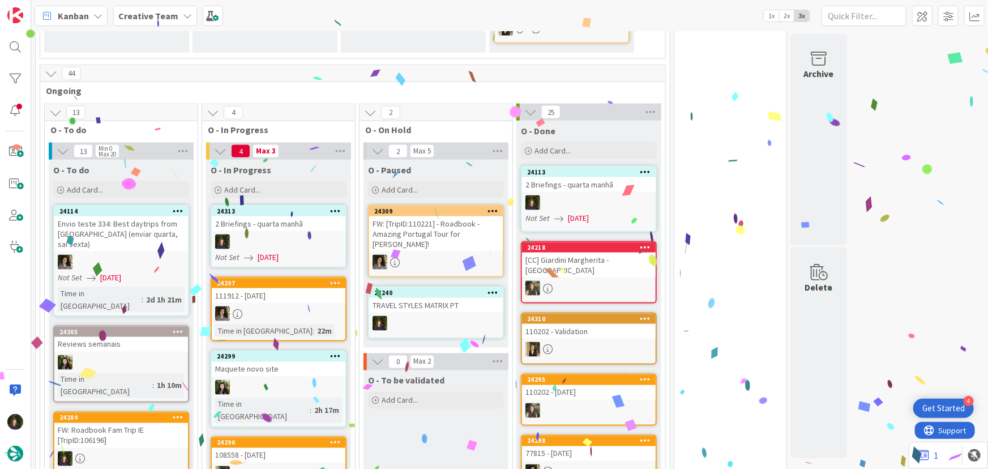
click at [318, 216] on div "2 Briefings - quarta manhã" at bounding box center [279, 223] width 134 height 15
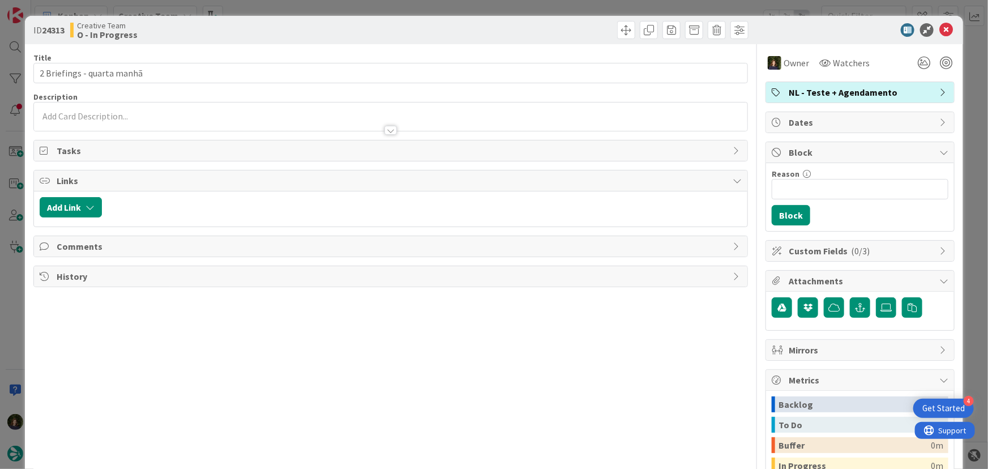
click at [839, 93] on span "NL - Teste + Agendamento" at bounding box center [860, 92] width 145 height 14
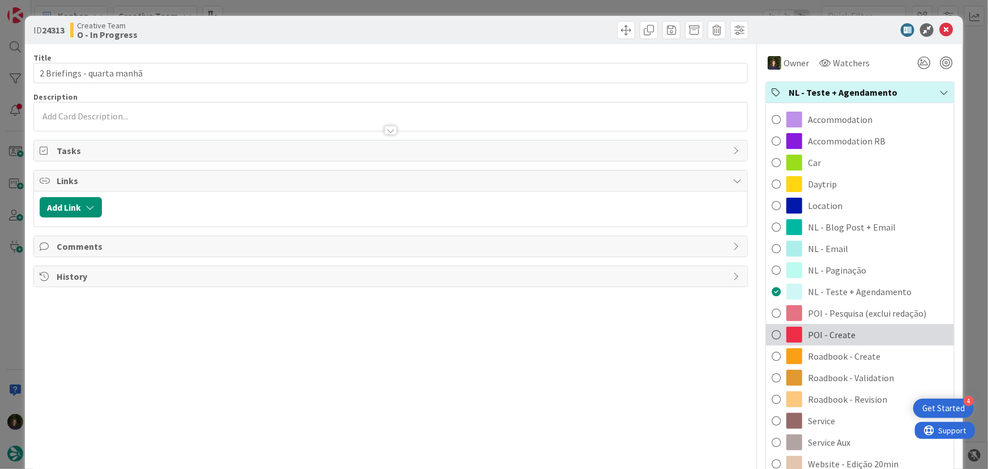
click at [836, 334] on span "POI - Create" at bounding box center [832, 335] width 48 height 14
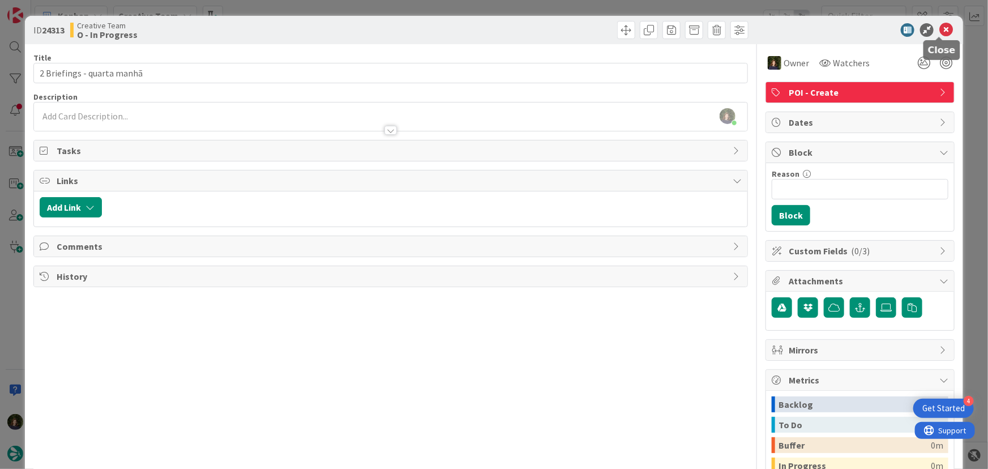
click at [940, 29] on icon at bounding box center [946, 30] width 14 height 14
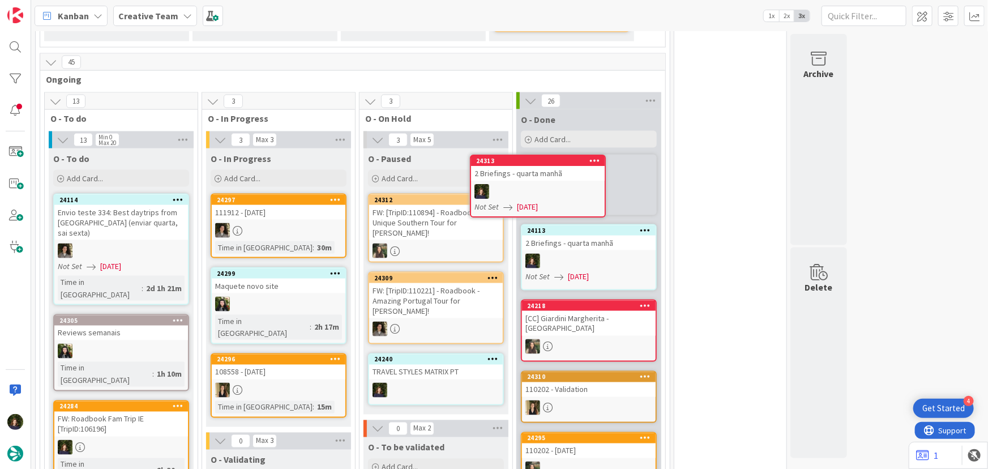
scroll to position [791, 0]
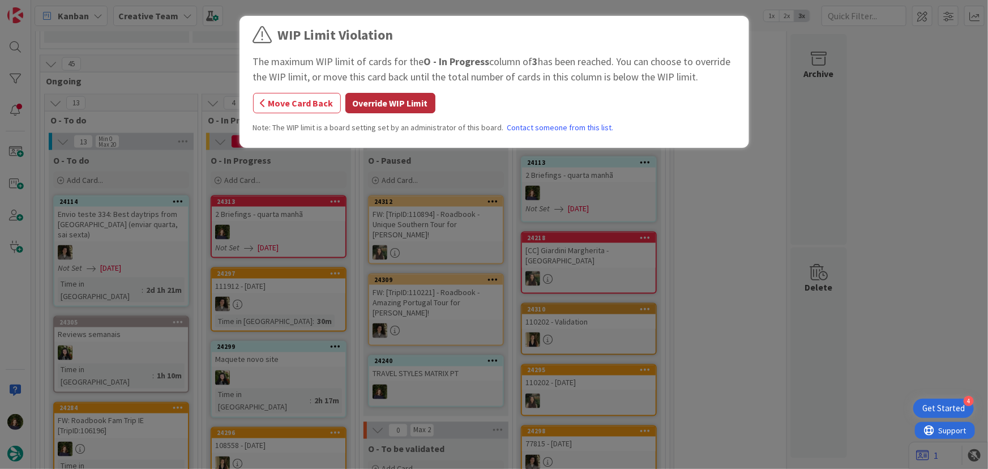
click at [406, 106] on button "Override WIP Limit" at bounding box center [390, 103] width 90 height 20
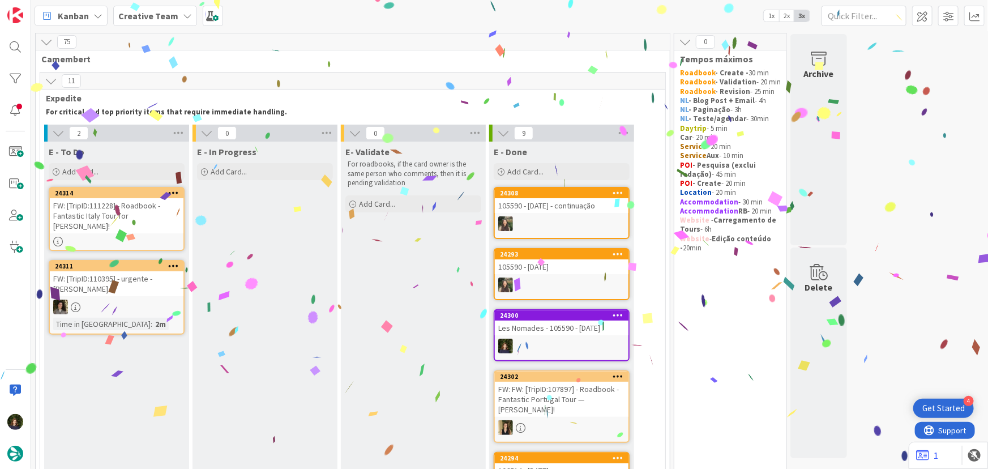
scroll to position [0, 0]
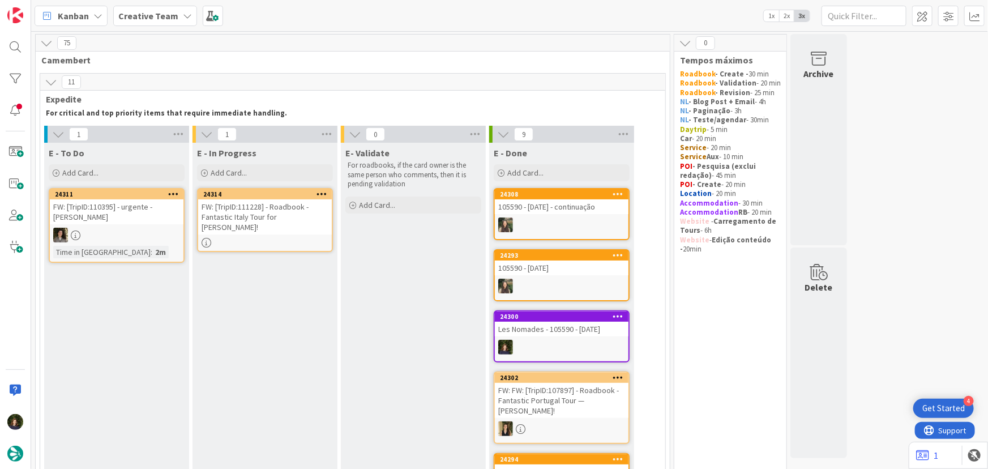
click at [247, 217] on div "FW: [TripID:111228] - Roadbook - Fantastic Italy Tour for Philip DeAngelis!" at bounding box center [265, 216] width 134 height 35
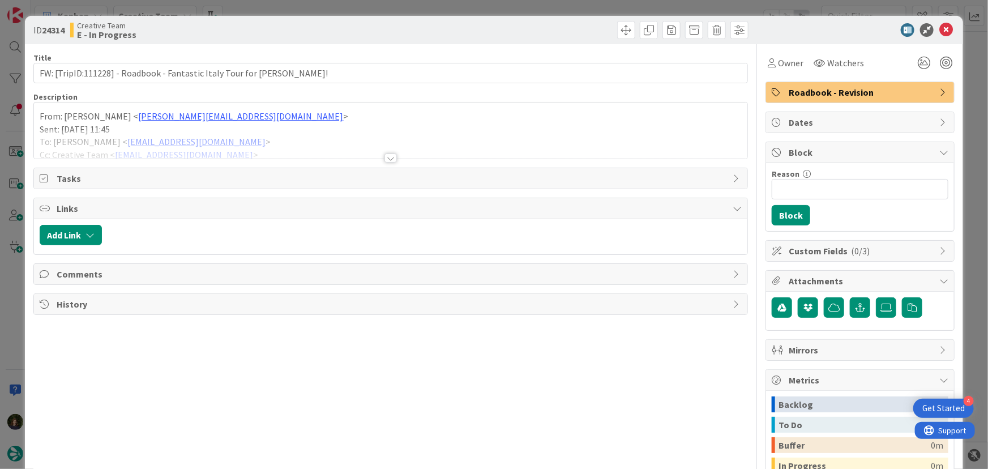
click at [389, 158] on div at bounding box center [390, 157] width 12 height 9
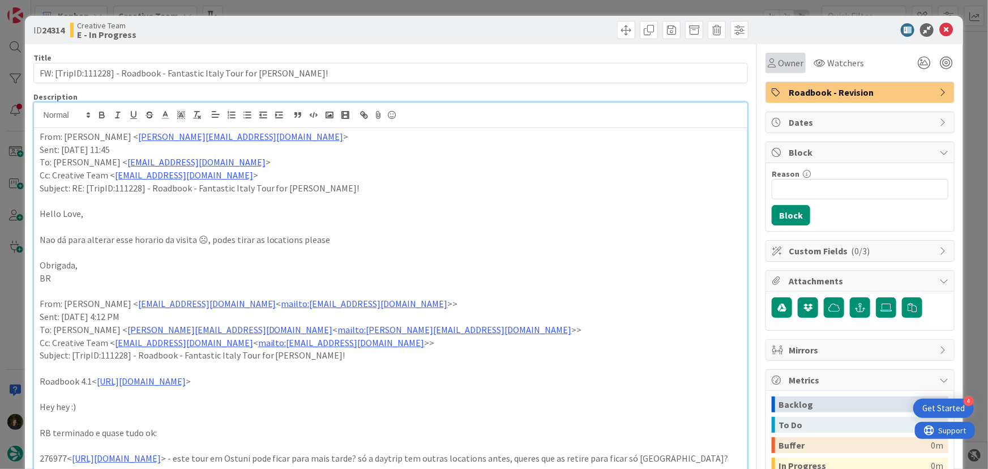
click at [787, 56] on span "Owner" at bounding box center [790, 63] width 25 height 14
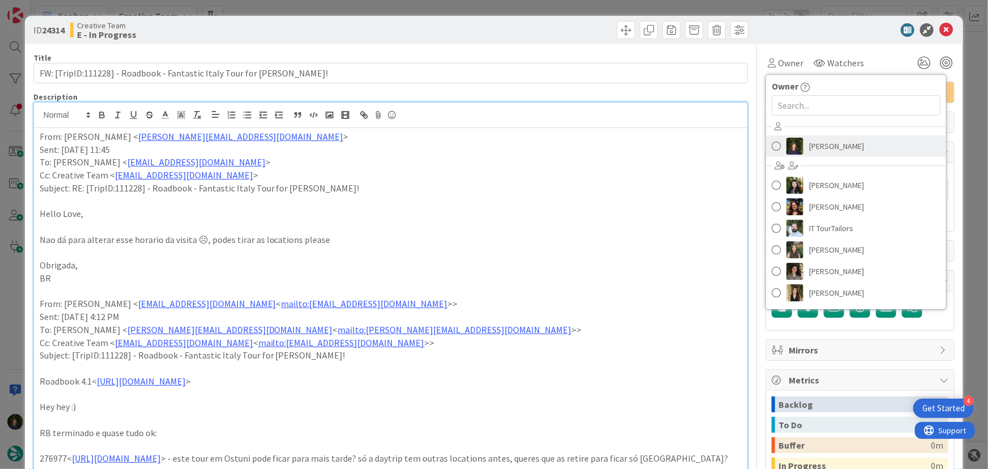
click at [825, 140] on span "[PERSON_NAME]" at bounding box center [836, 146] width 55 height 17
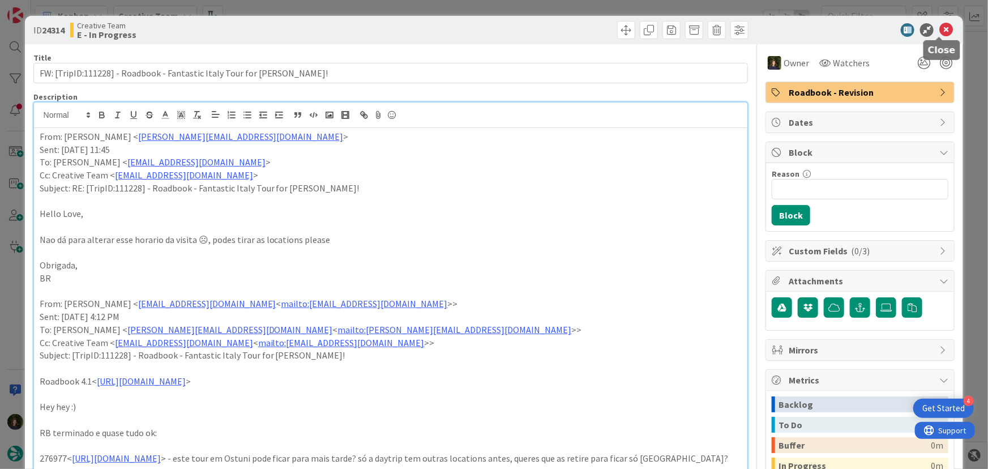
click at [940, 29] on icon at bounding box center [946, 30] width 14 height 14
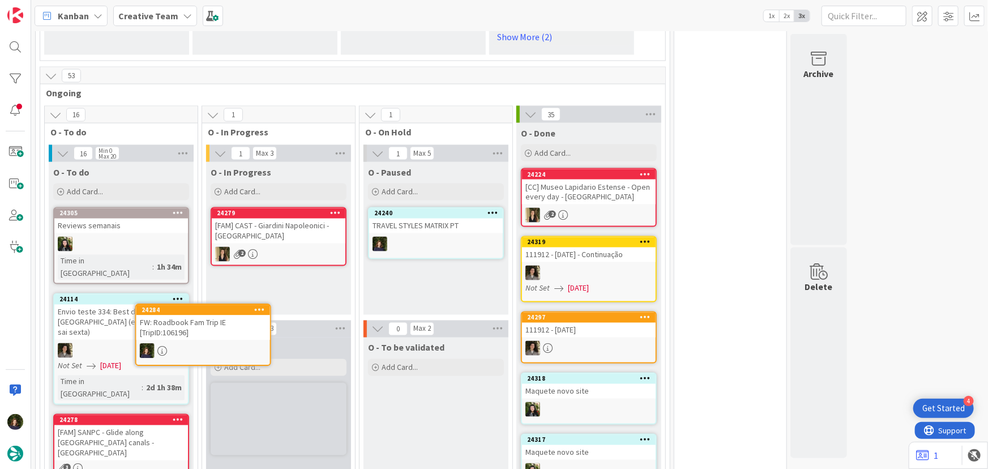
scroll to position [938, 0]
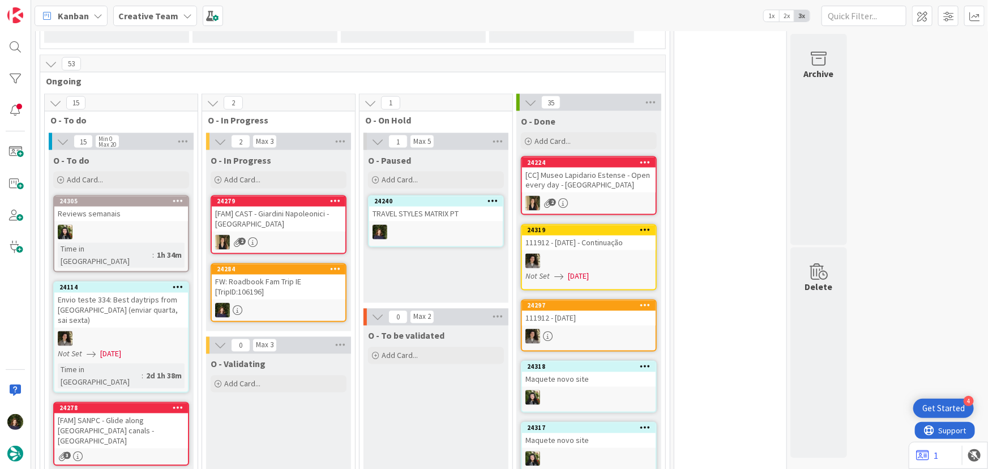
click at [281, 275] on div "FW: Roadbook Fam Trip IE [TripID:106196]" at bounding box center [279, 287] width 134 height 25
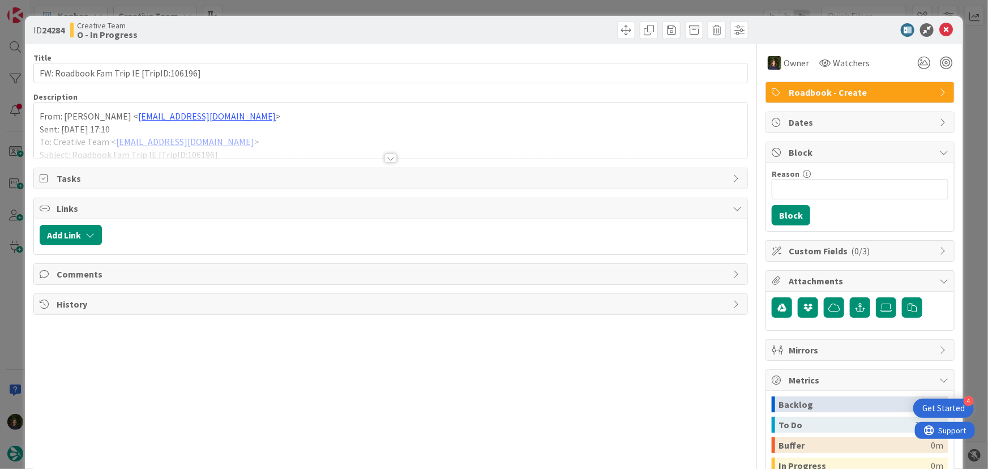
click at [388, 160] on div at bounding box center [390, 157] width 12 height 9
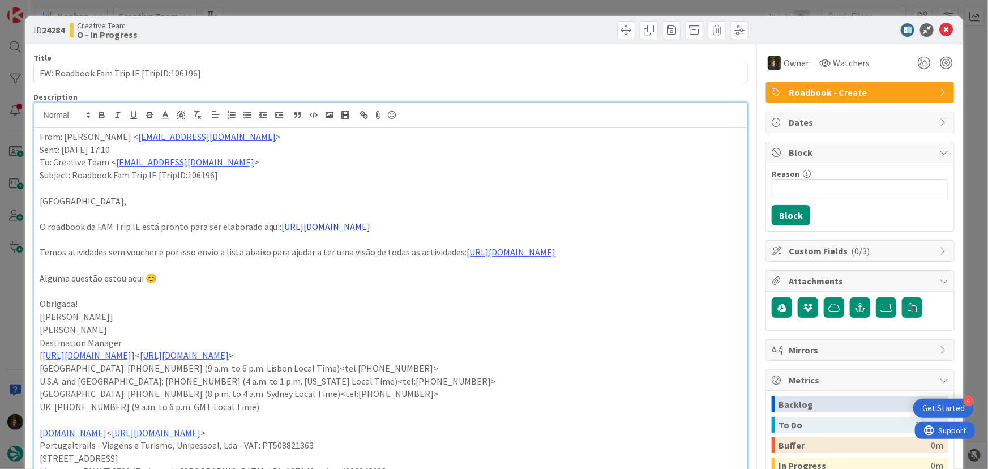
click at [371, 225] on link "https://appweb.tourtailors.com/TripPlan/Price?file=106196&version=1&priceVersio…" at bounding box center [326, 226] width 89 height 11
click at [413, 245] on link "https://appweb.tourtailors.com/TripPlan/Price?file=106196&version=1&priceVersio…" at bounding box center [413, 248] width 78 height 15
click at [520, 311] on p "[Rita Bernardo]" at bounding box center [391, 316] width 702 height 13
click at [509, 251] on link "https://prnt.sc/feP7XXCAztDK" at bounding box center [511, 251] width 89 height 11
click at [511, 272] on link "https://prnt.sc/feP7XXCAztDK" at bounding box center [500, 274] width 78 height 15
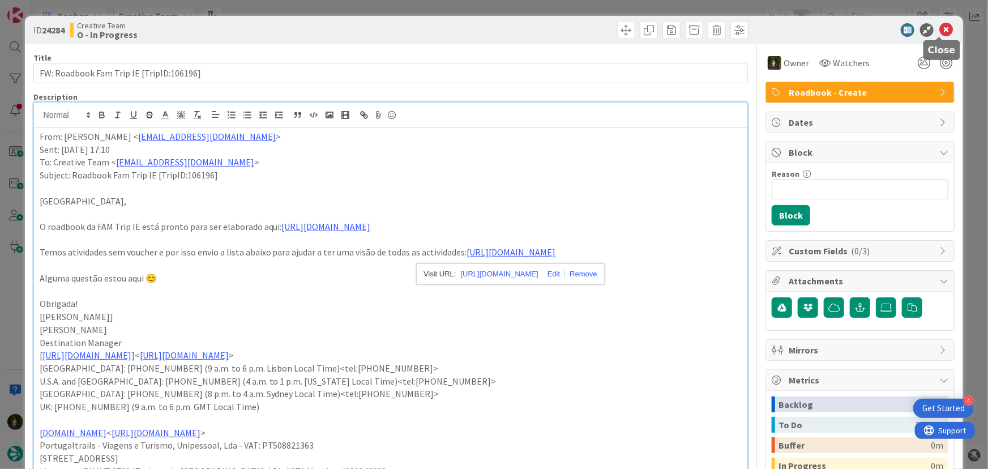
drag, startPoint x: 942, startPoint y: 29, endPoint x: 893, endPoint y: 53, distance: 54.9
click at [942, 29] on icon at bounding box center [946, 30] width 14 height 14
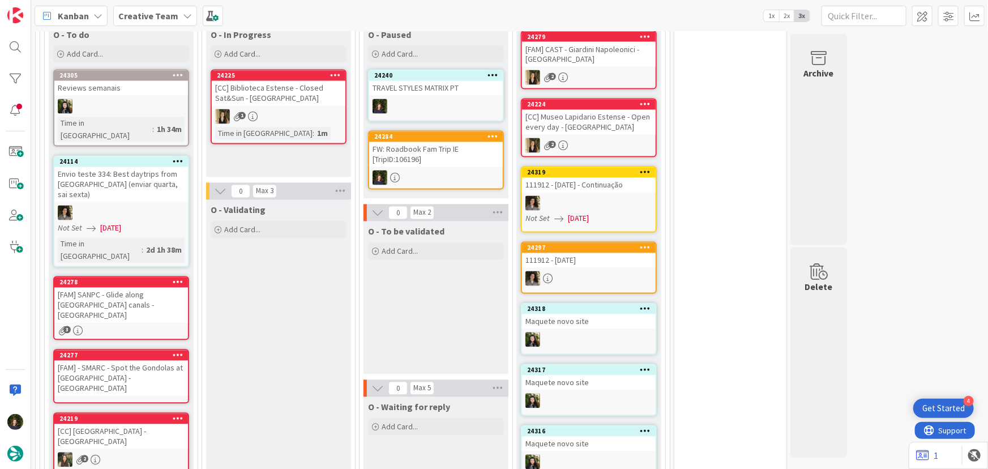
scroll to position [977, 0]
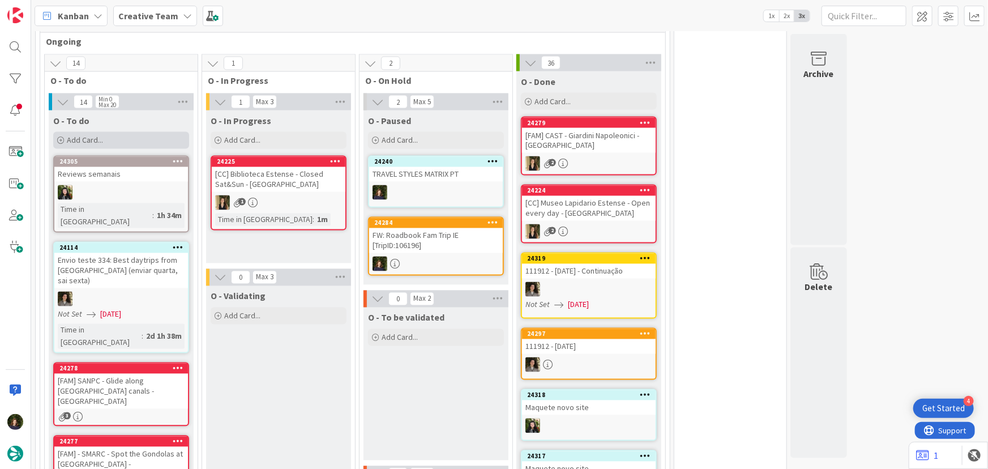
click at [102, 135] on span "Add Card..." at bounding box center [85, 140] width 36 height 10
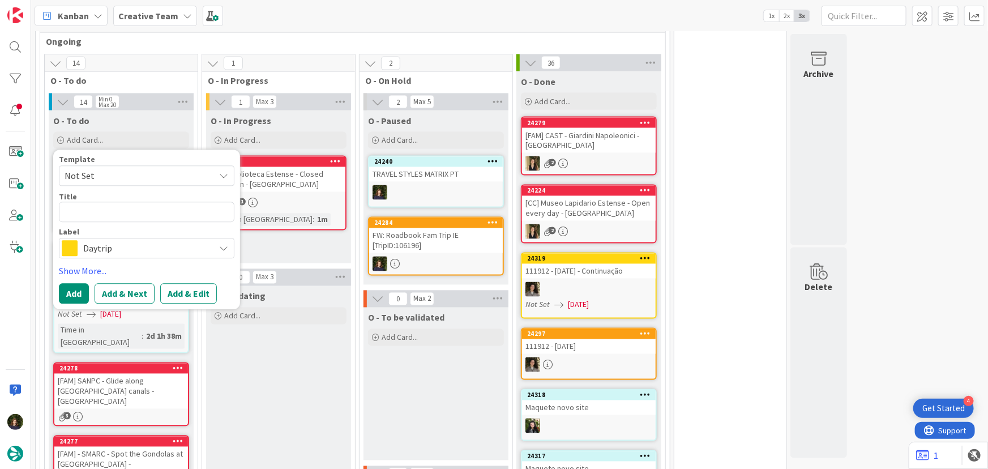
click at [122, 241] on span "Daytrip" at bounding box center [146, 249] width 126 height 16
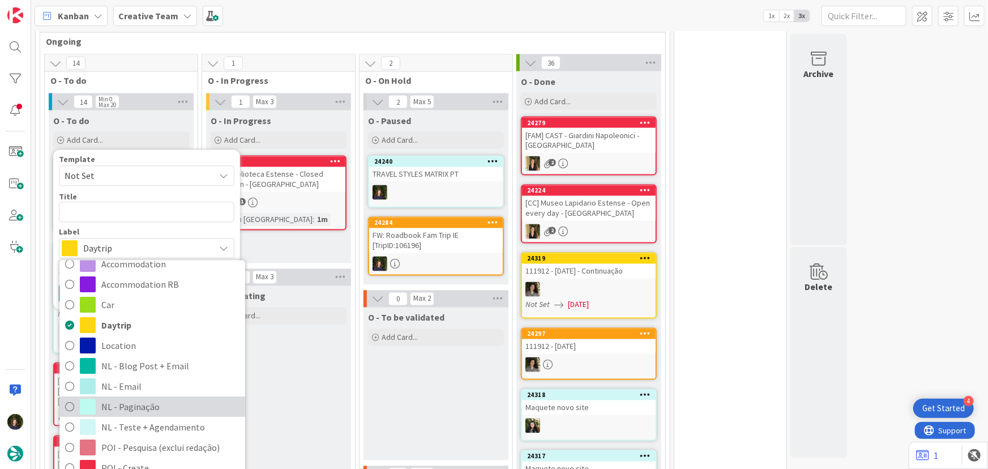
scroll to position [0, 0]
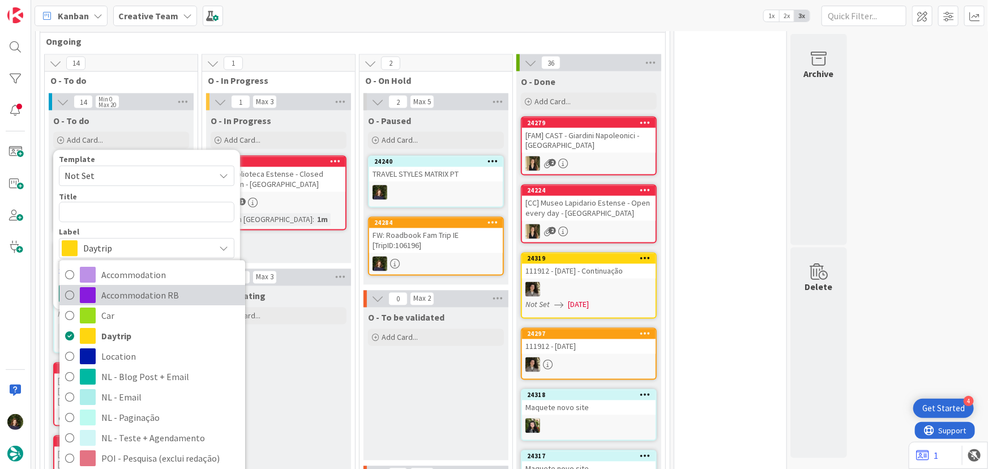
click at [109, 287] on span "Accommodation RB" at bounding box center [170, 295] width 138 height 17
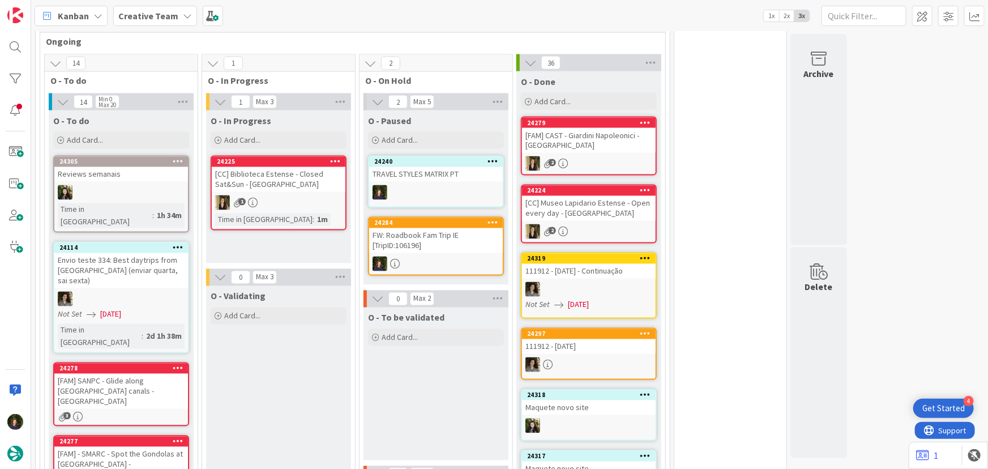
click at [185, 15] on icon at bounding box center [187, 15] width 9 height 9
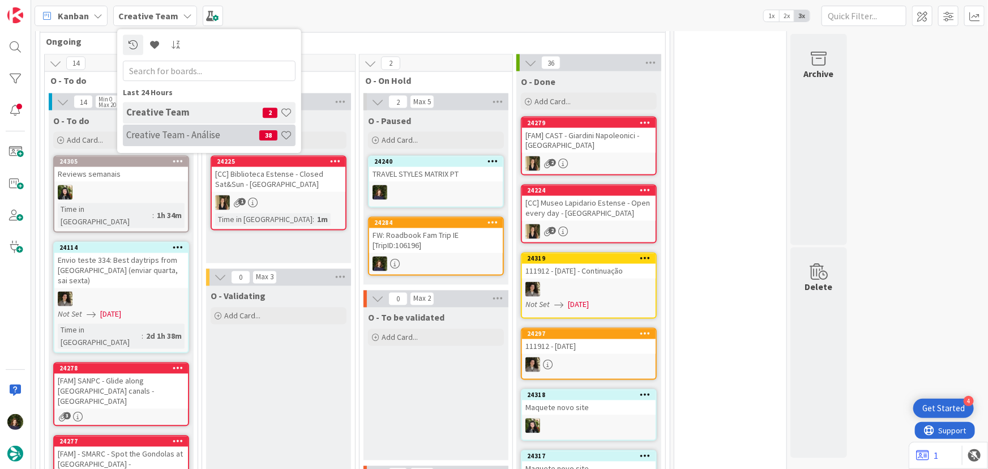
click at [173, 132] on h4 "Creative Team - Análise" at bounding box center [192, 134] width 133 height 11
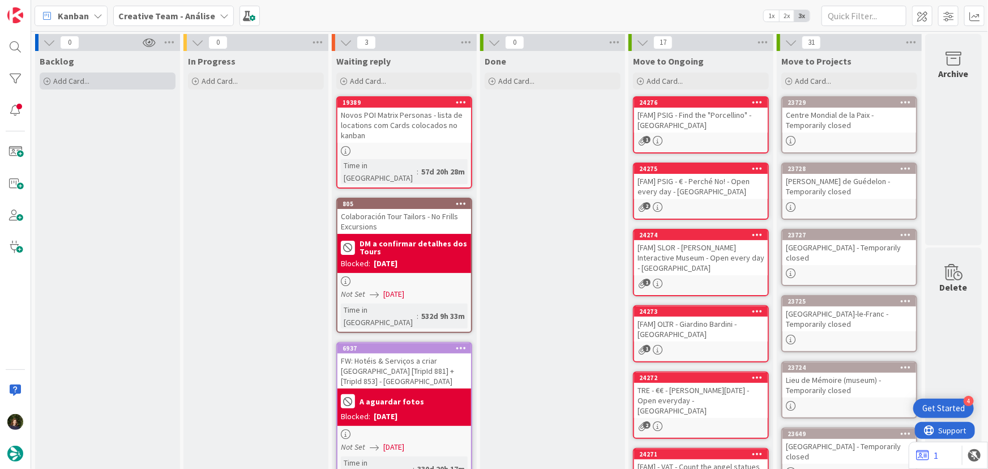
click at [89, 76] on div "Add Card..." at bounding box center [108, 80] width 136 height 17
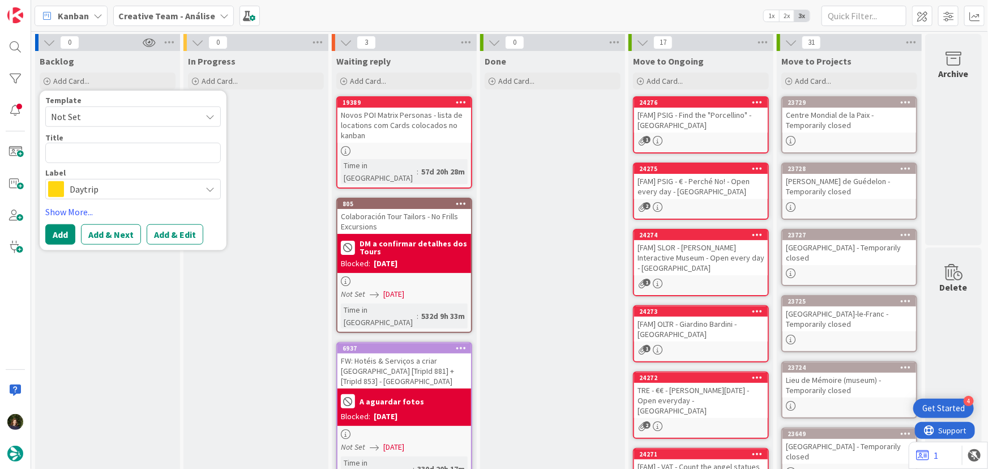
type textarea "x"
type textarea "T"
type textarea "x"
type textarea "Th"
type textarea "x"
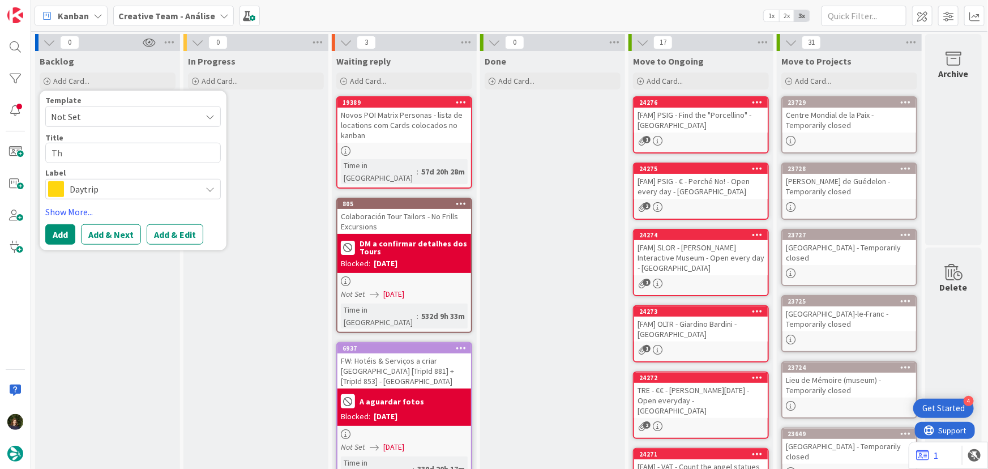
type textarea "The"
type textarea "x"
type textarea "The"
type textarea "x"
type textarea "The M"
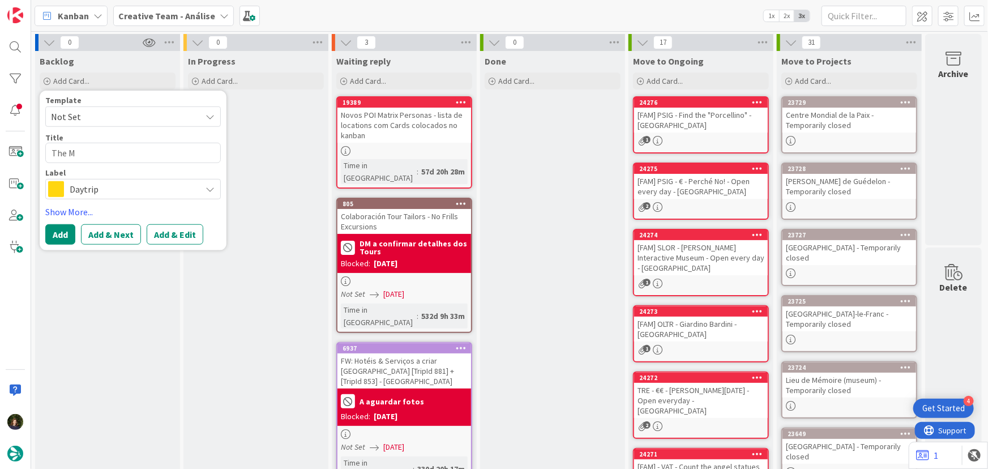
type textarea "x"
type textarea "The Mo"
type textarea "x"
type textarea "The Mou"
type textarea "x"
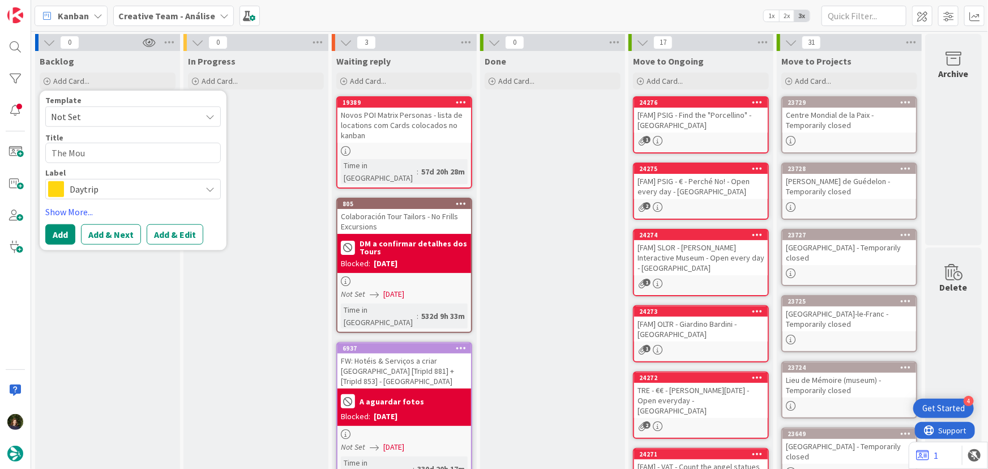
type textarea "The Moun"
type textarea "x"
type textarea "The Mount"
click at [105, 186] on span "Daytrip" at bounding box center [133, 189] width 126 height 16
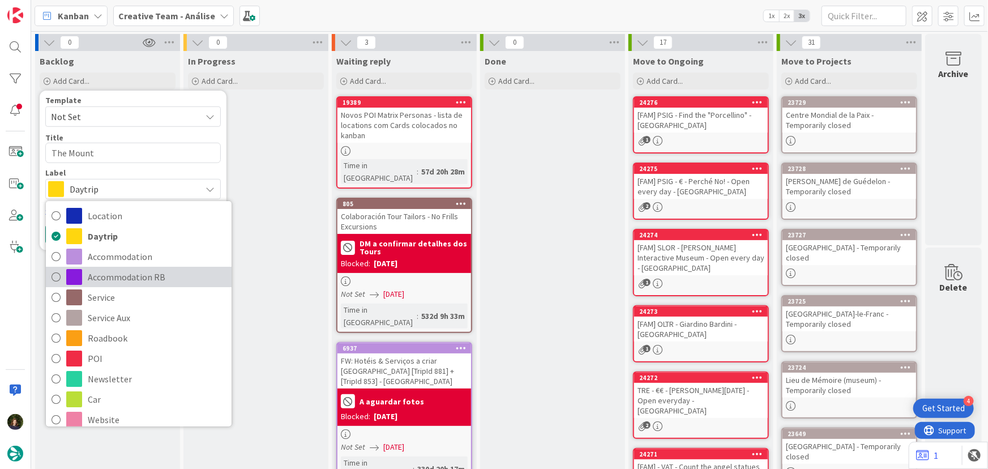
click at [112, 272] on span "Accommodation RB" at bounding box center [157, 276] width 138 height 17
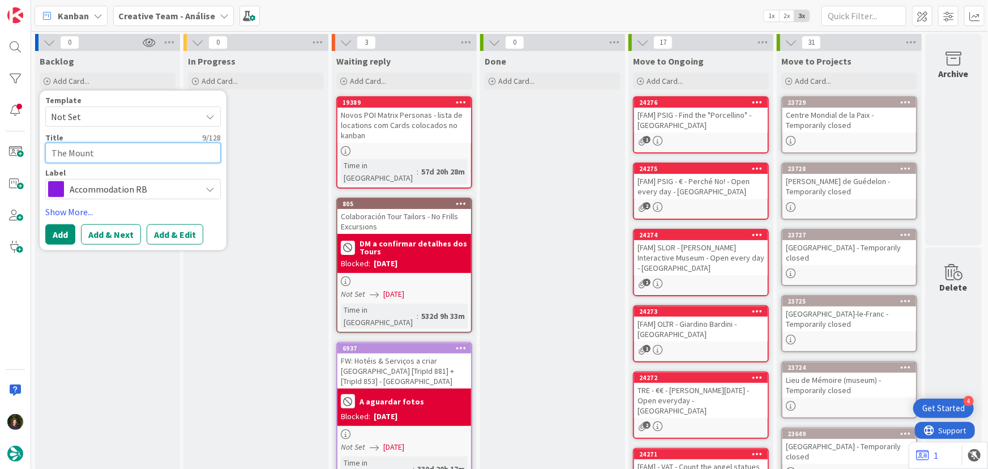
click at [45, 151] on textarea "The Mount" at bounding box center [132, 153] width 175 height 20
paste textarea "106196"
type textarea "x"
type textarea "106196The Mount"
type textarea "x"
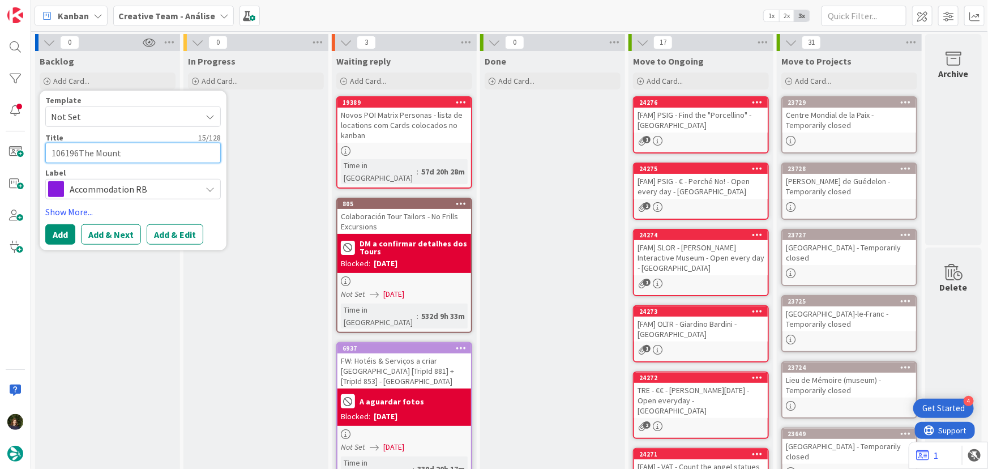
type textarea "106196 The Mount"
type textarea "x"
type textarea "106196 -The Mount"
type textarea "x"
type textarea "106196 - The Mount"
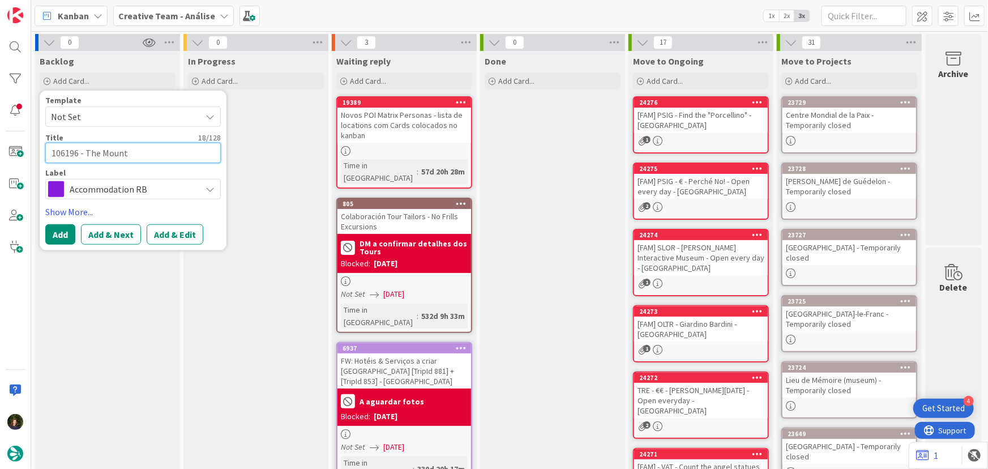
click at [151, 151] on textarea "106196 - The Mount" at bounding box center [132, 153] width 175 height 20
type textarea "x"
type textarea "106196 - The Mount"
type textarea "x"
type textarea "106196 - The Mount ("
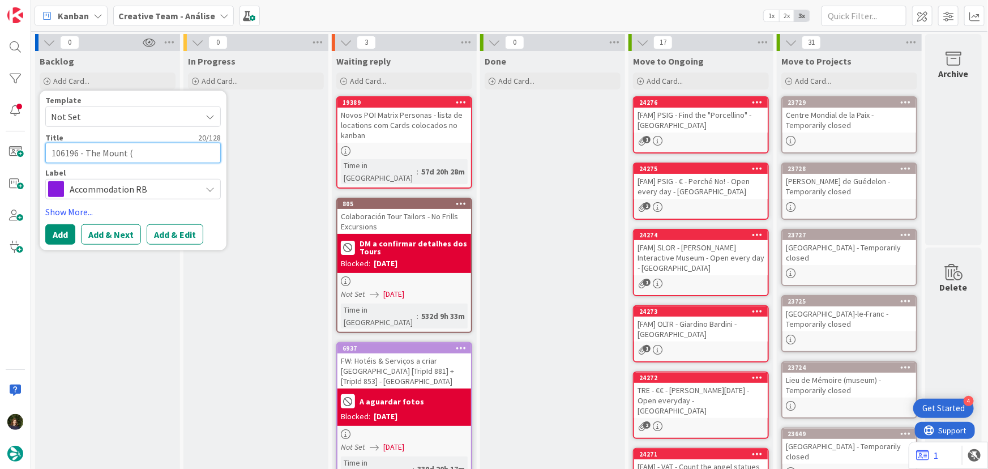
type textarea "x"
type textarea "106196 - The Mount (F"
type textarea "x"
type textarea "106196 - The Mount (FA"
type textarea "x"
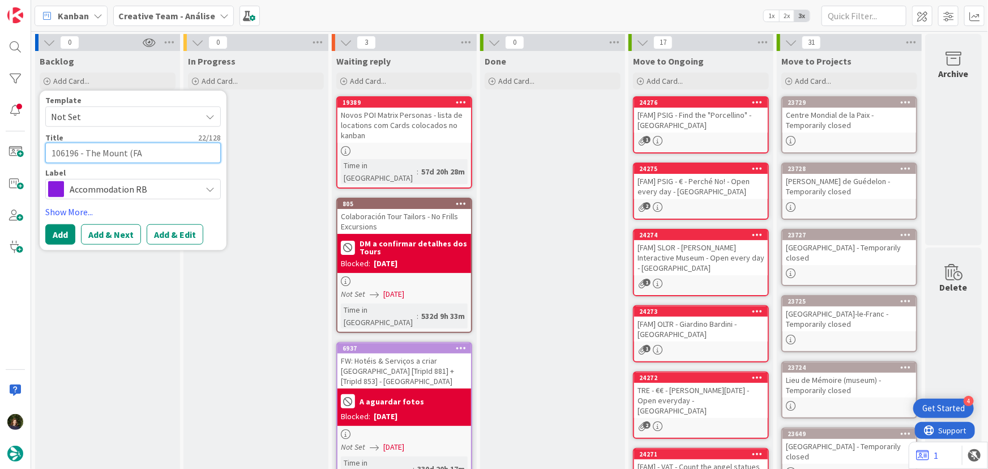
type textarea "106196 - The Mount (FAM"
type textarea "x"
type textarea "106196 - The Mount (FAM"
type textarea "x"
type textarea "106196 - The Mount (FAM I"
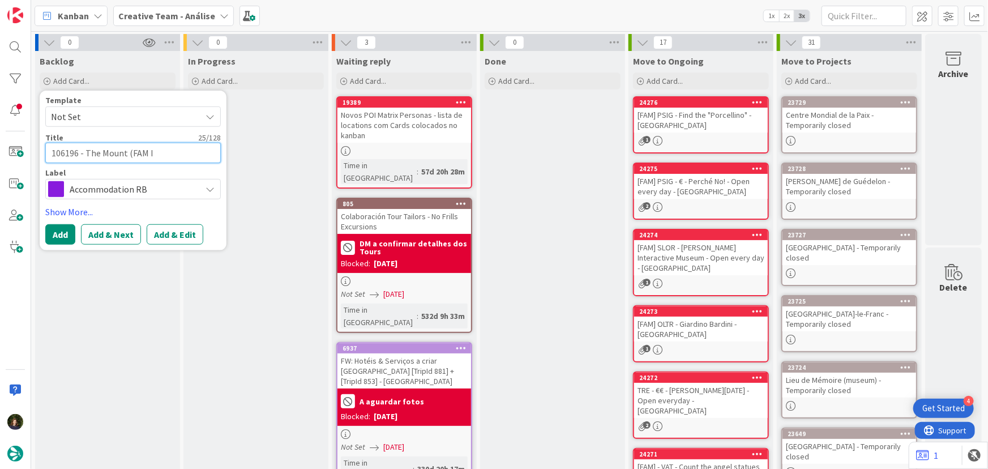
type textarea "x"
type textarea "106196 - The Mount (FAM IR"
type textarea "x"
type textarea "106196 - The Mount (FAM IRE"
type textarea "x"
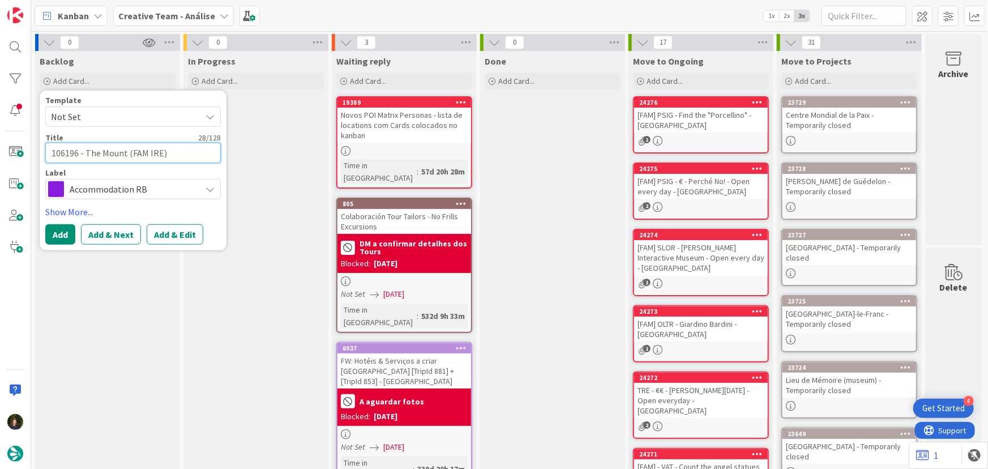
click at [106, 153] on textarea "106196 - The Mount (FAM IRE)" at bounding box center [132, 153] width 175 height 20
type textarea "106196 - The Mount (FAM IRE)"
click at [49, 238] on button "Add" at bounding box center [60, 234] width 30 height 20
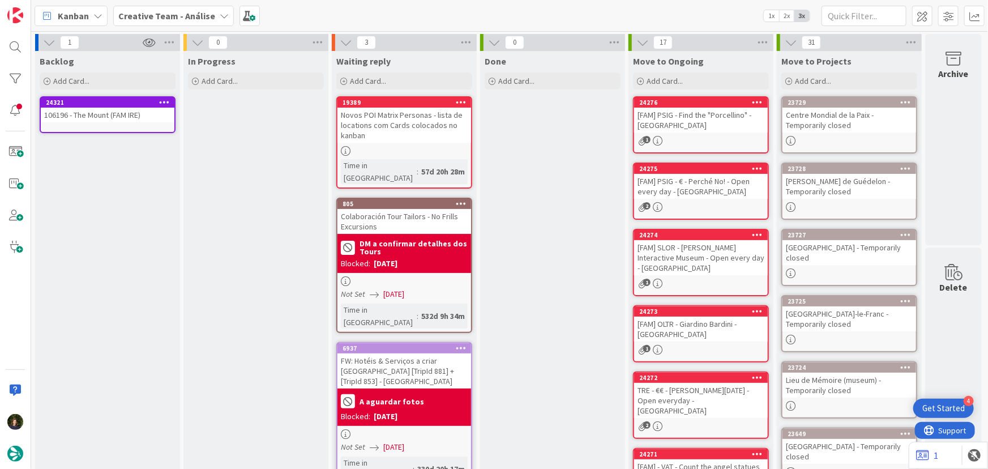
click at [96, 120] on div "106196 - The Mount (FAM IRE)" at bounding box center [108, 115] width 134 height 15
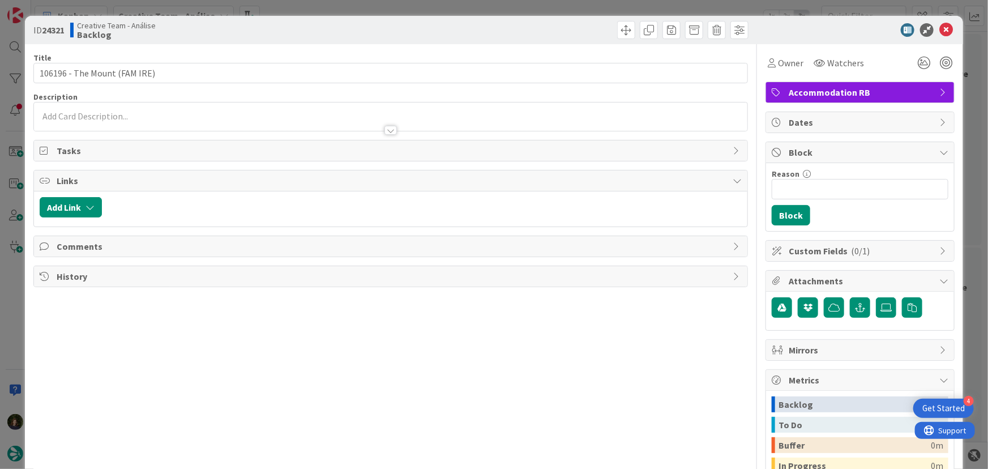
click at [79, 119] on div at bounding box center [391, 125] width 714 height 12
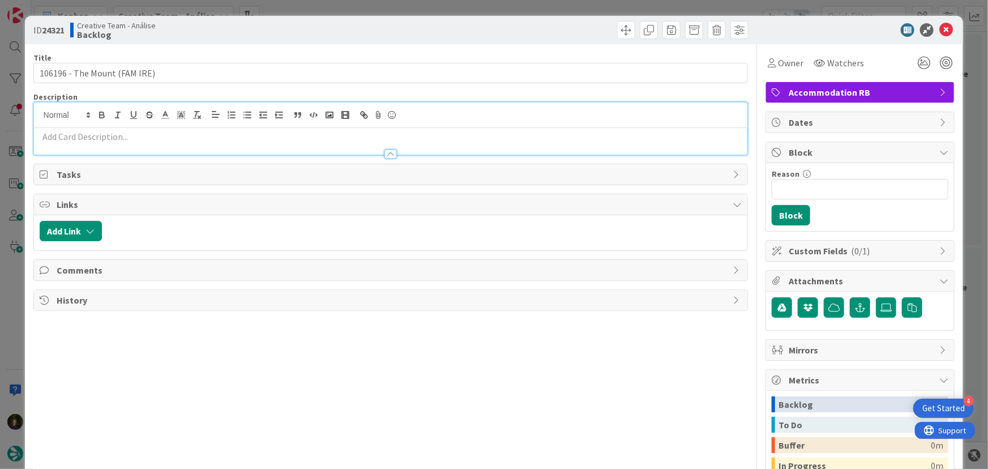
click at [77, 136] on p at bounding box center [391, 136] width 702 height 13
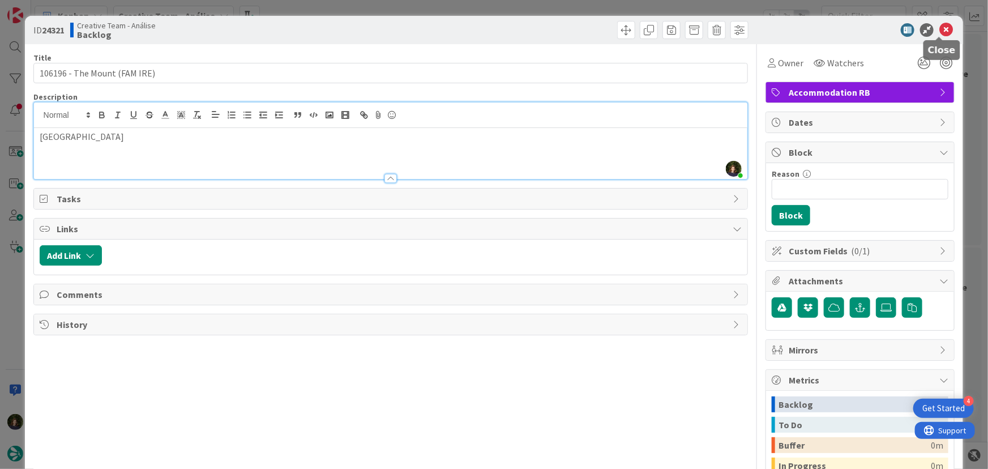
click at [939, 31] on icon at bounding box center [946, 30] width 14 height 14
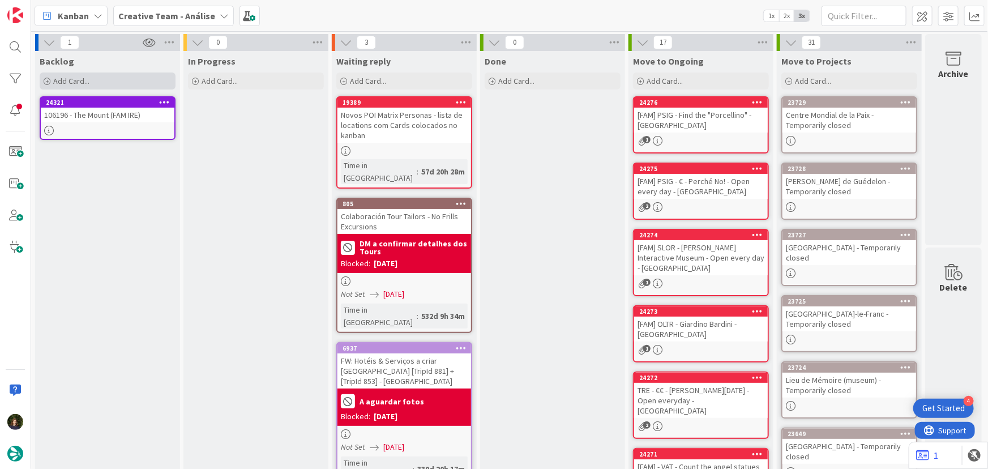
click at [107, 75] on div "Add Card..." at bounding box center [108, 80] width 136 height 17
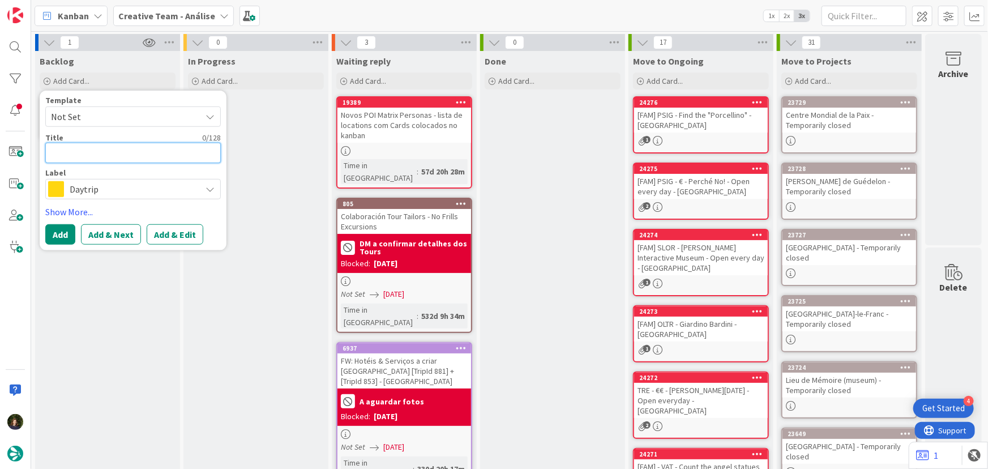
paste textarea "106196 - The Mount (FAM IRE)"
type textarea "x"
type textarea "106196 - The Mount (FAM IRE)"
click at [126, 151] on textarea "106196 - The Mount (FAM IRE)" at bounding box center [132, 153] width 175 height 20
type textarea "x"
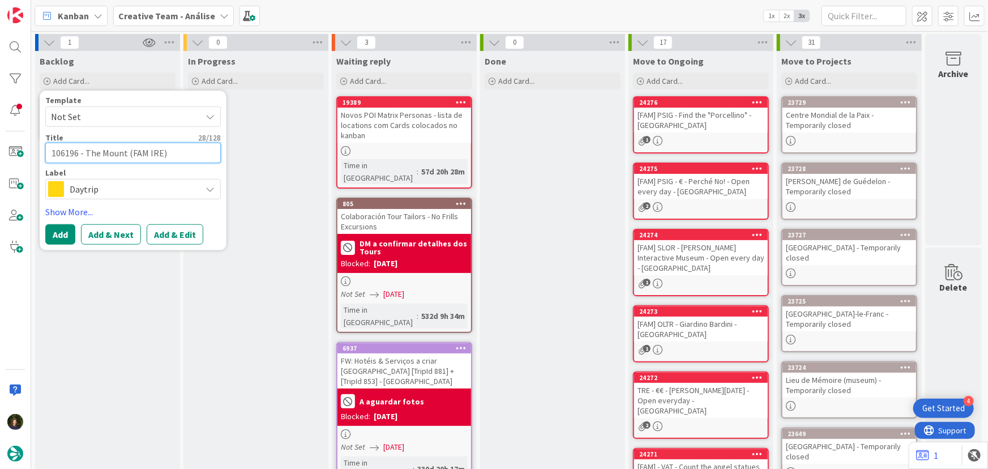
type textarea "106196 - The Moun (FAM IRE)"
type textarea "x"
type textarea "106196 - The Mou (FAM IRE)"
type textarea "x"
type textarea "106196 - The Mo (FAM IRE)"
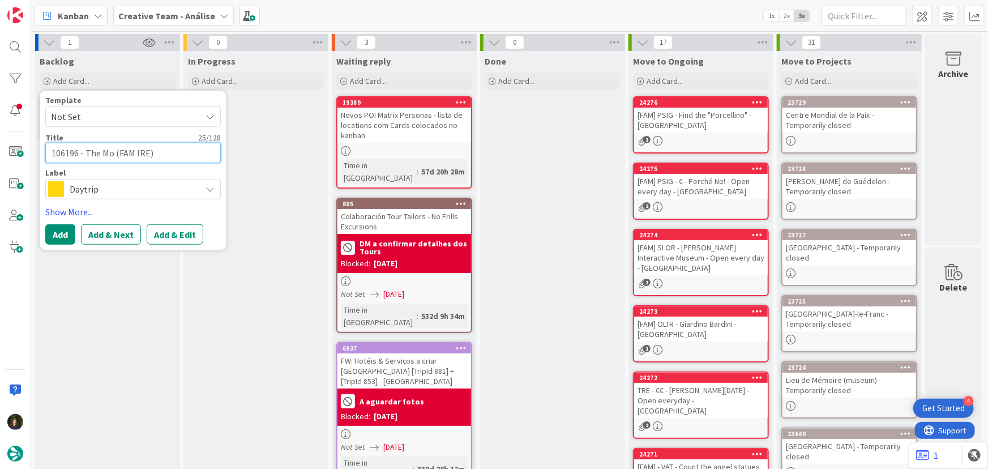
type textarea "x"
type textarea "106196 - The M (FAM IRE)"
type textarea "x"
type textarea "106196 - The (FAM IRE)"
type textarea "x"
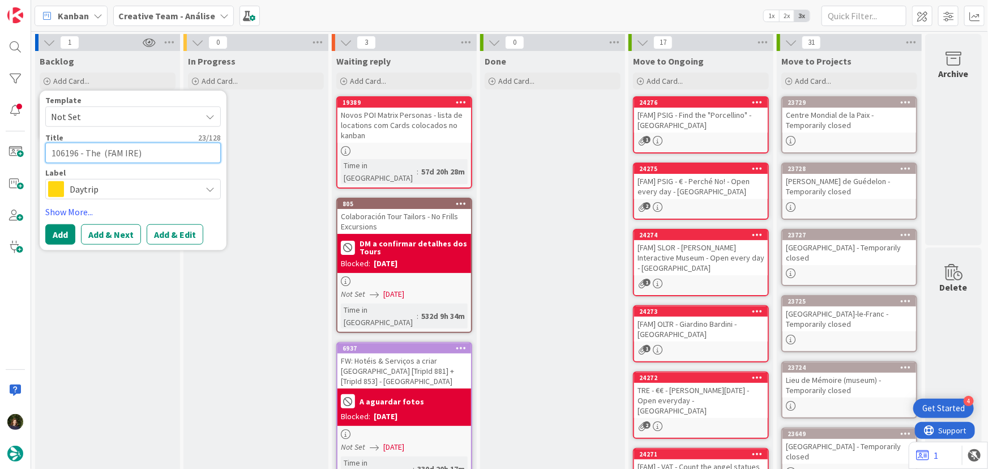
type textarea "106196 - The M (FAM IRE)"
type textarea "x"
type textarea "106196 - The Mo (FAM IRE)"
type textarea "x"
type textarea "106196 - The Mon (FAM IRE)"
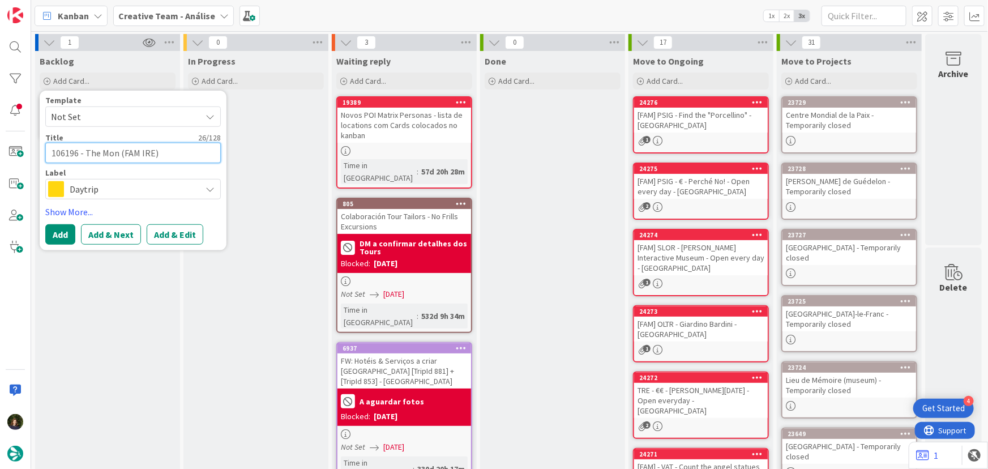
type textarea "x"
type textarea "106196 - The Mont (FAM IRE)"
type textarea "x"
type textarea "106196 - The Monte (FAM IRE)"
type textarea "x"
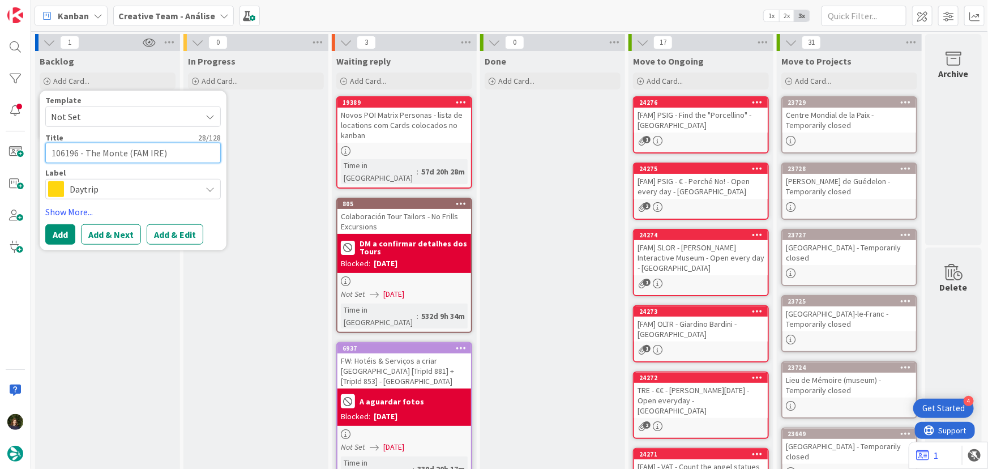
type textarea "106196 - The Monten (FAM IRE)"
type textarea "x"
type textarea "106196 - The Monteno (FAM IRE)"
type textarea "x"
type textarea "106196 - The Montenot (FAM IRE)"
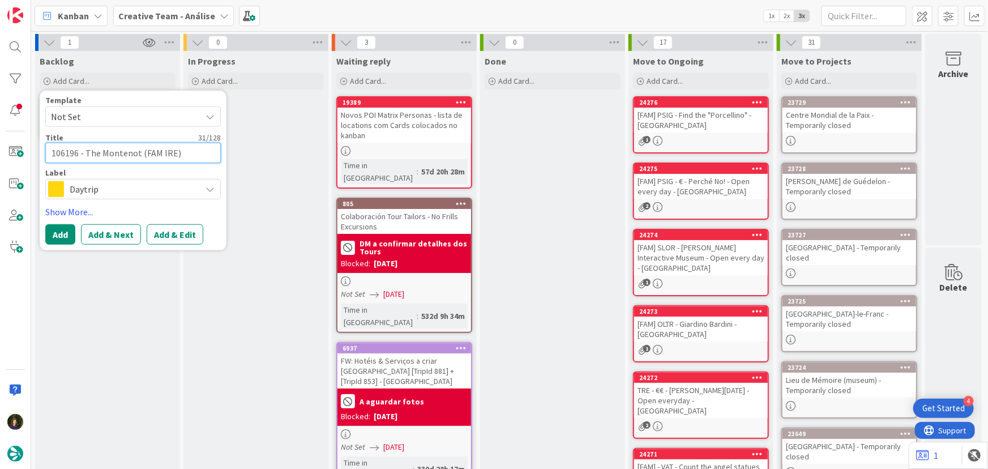
type textarea "x"
type textarea "106196 - The Montenott (FAM IRE)"
type textarea "x"
type textarea "106196 - The Montenotte (FAM IRE)"
click at [85, 188] on span "Daytrip" at bounding box center [133, 189] width 126 height 16
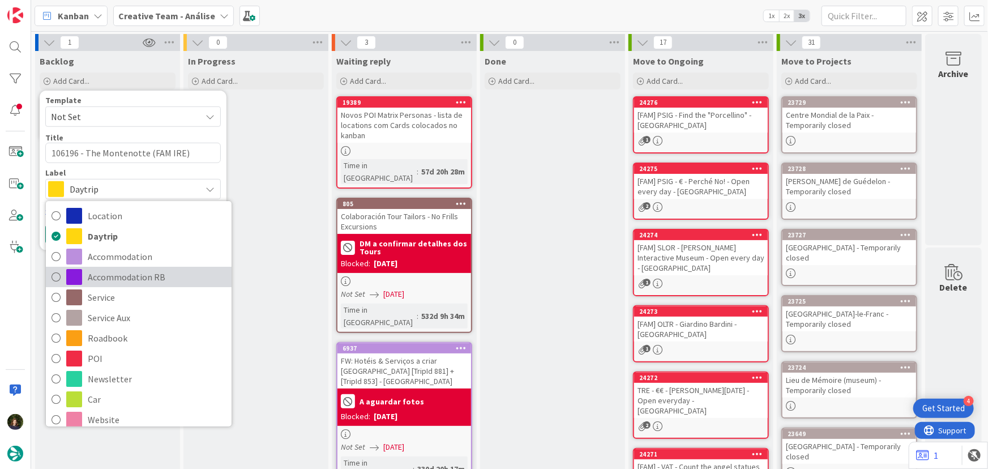
click at [106, 277] on span "Accommodation RB" at bounding box center [157, 276] width 138 height 17
type textarea "x"
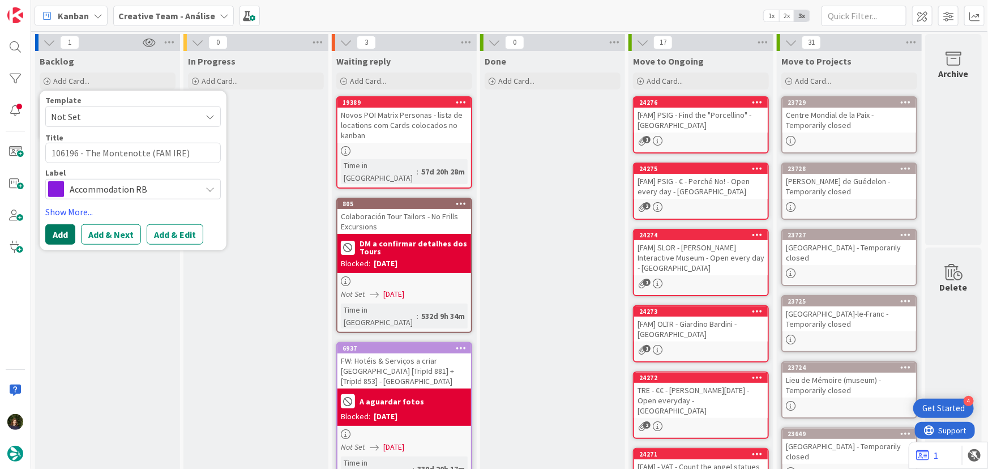
click at [63, 237] on button "Add" at bounding box center [60, 234] width 30 height 20
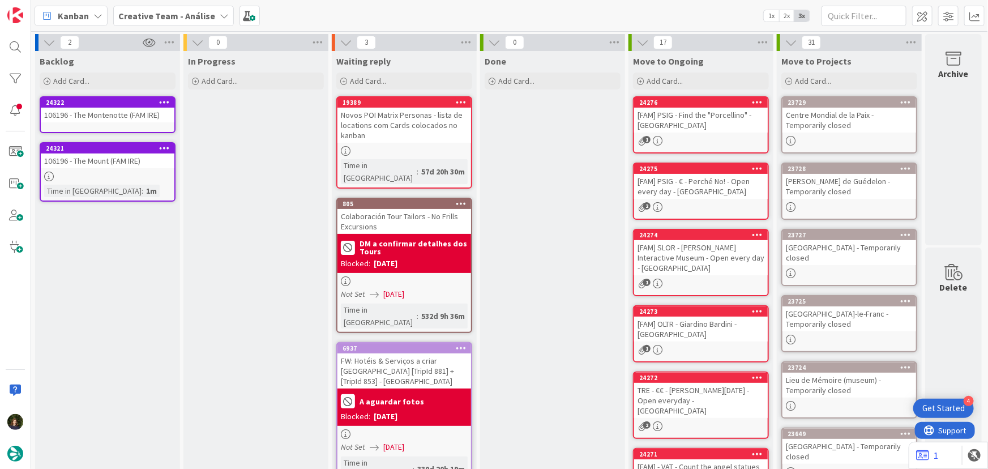
click at [104, 116] on div "106196 - The Montenotte (FAM IRE)" at bounding box center [108, 115] width 134 height 15
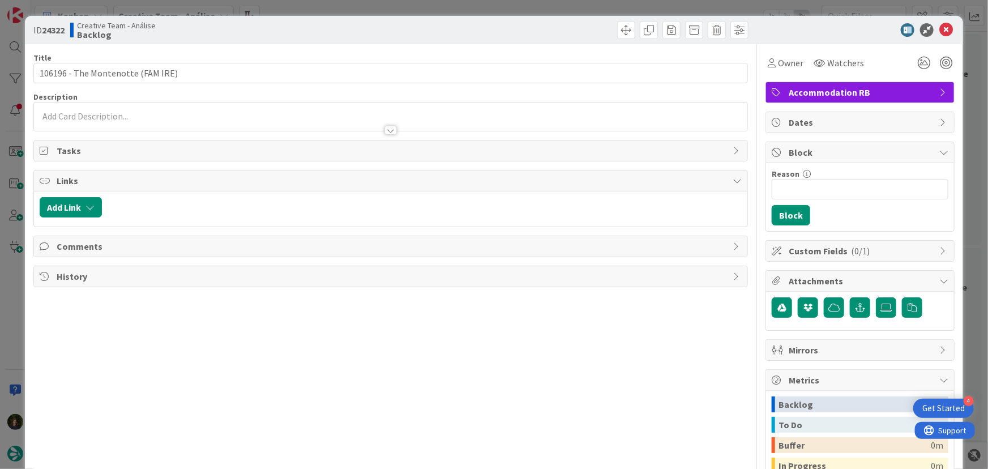
click at [104, 116] on p at bounding box center [391, 116] width 702 height 13
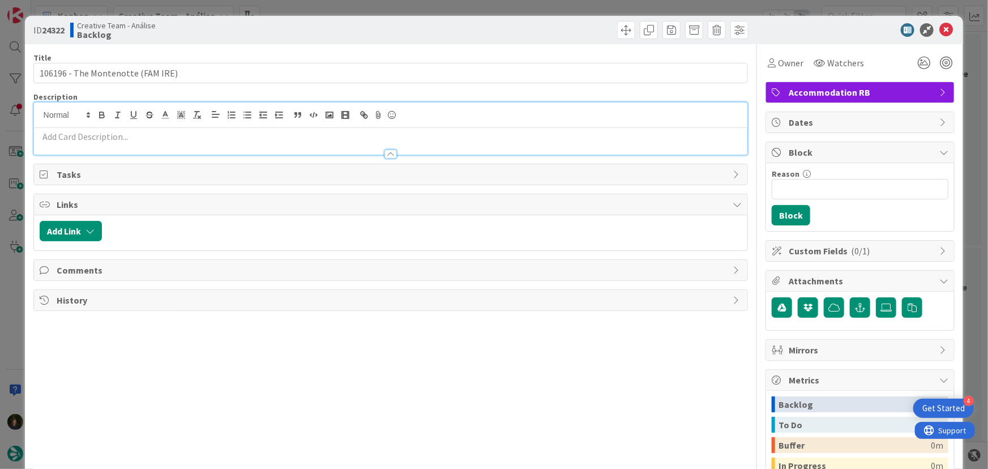
click at [104, 135] on p at bounding box center [391, 136] width 702 height 13
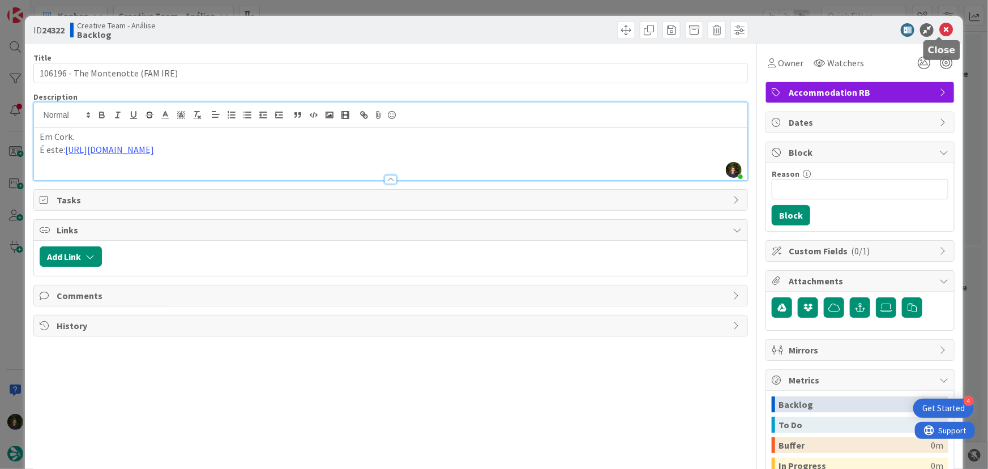
click at [940, 28] on icon at bounding box center [946, 30] width 14 height 14
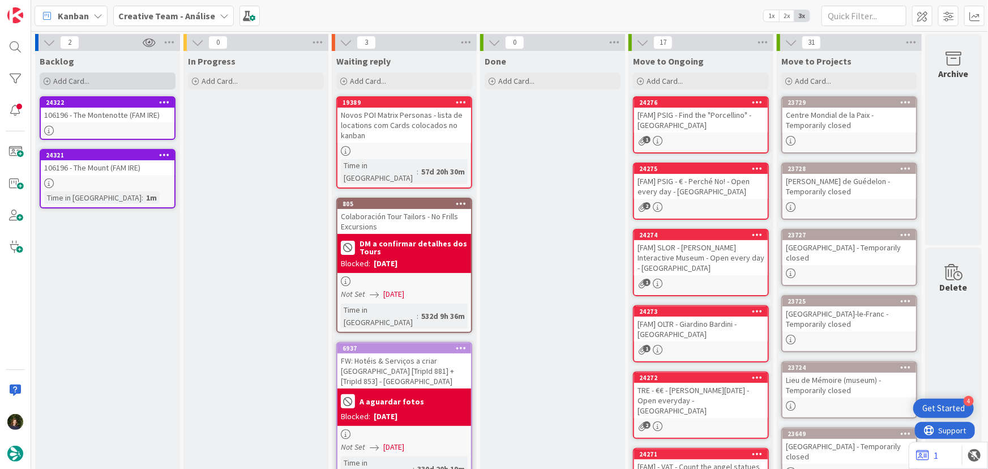
click at [100, 81] on div "Add Card..." at bounding box center [108, 80] width 136 height 17
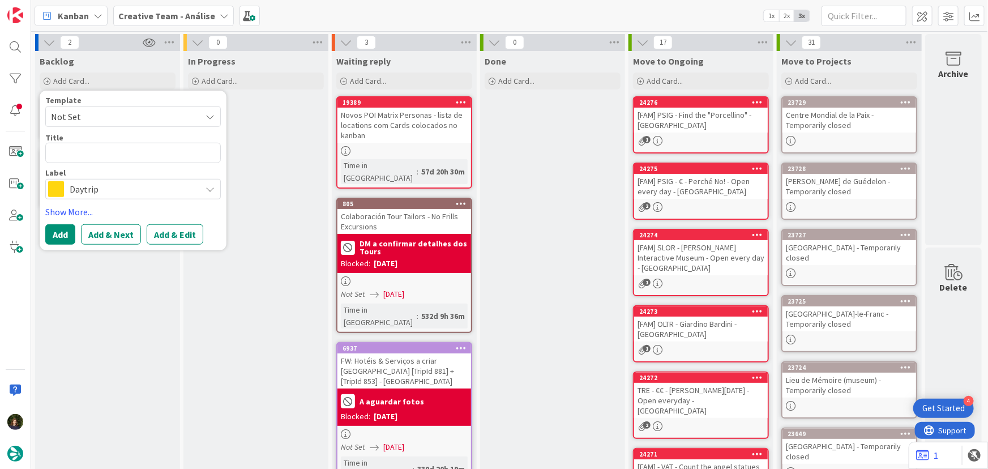
click at [132, 342] on div "Backlog Add Card... Template Not Set Title 0 / 128 Label Daytrip Location Daytr…" at bounding box center [107, 433] width 145 height 765
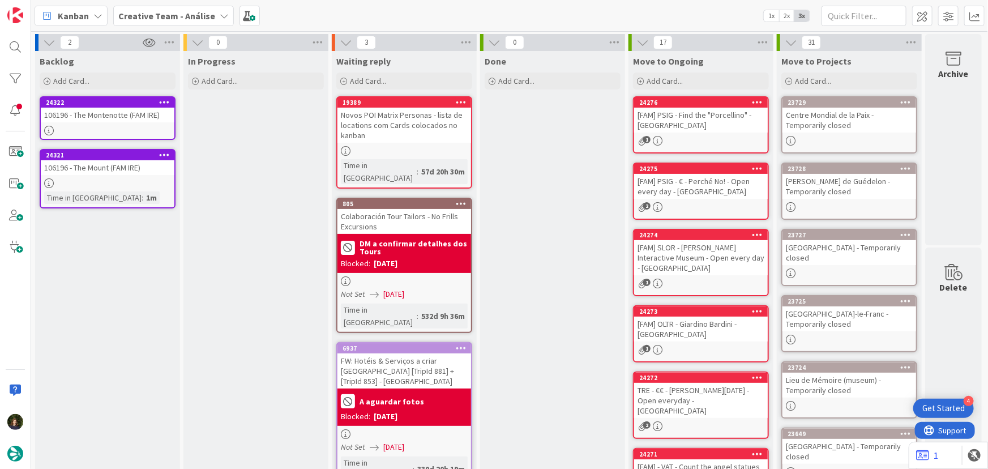
click at [207, 12] on b "Creative Team - Análise" at bounding box center [166, 15] width 97 height 11
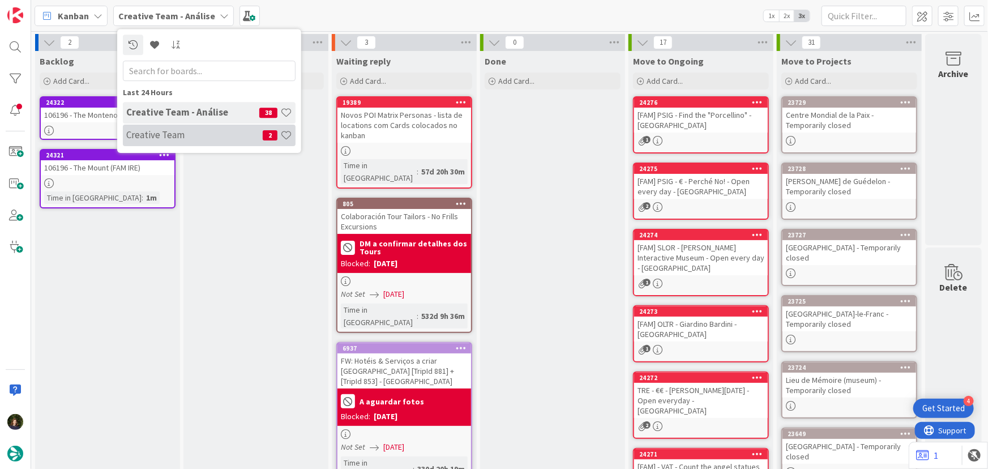
click at [212, 133] on h4 "Creative Team" at bounding box center [194, 134] width 136 height 11
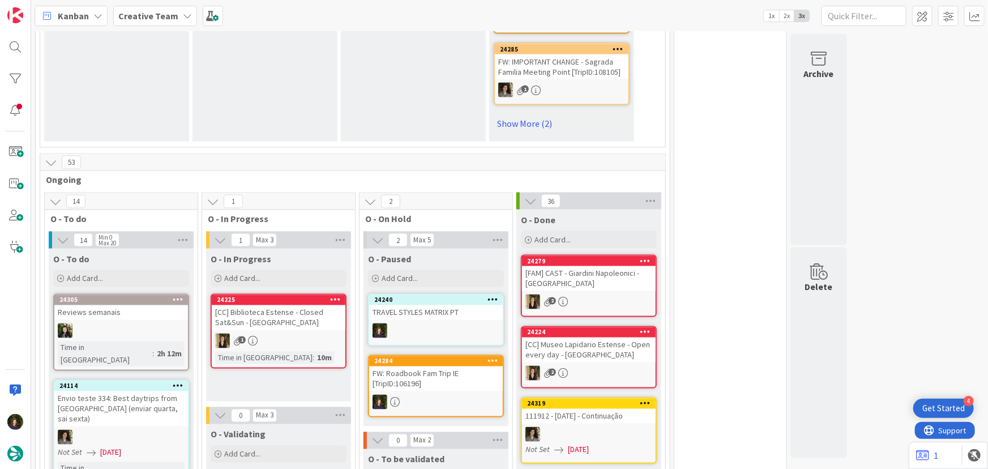
scroll to position [977, 0]
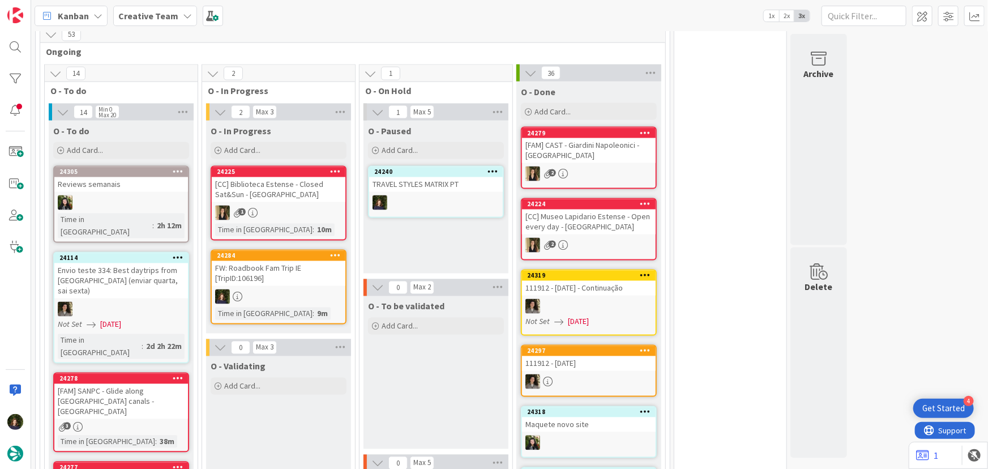
click at [126, 14] on b "Creative Team" at bounding box center [148, 15] width 60 height 11
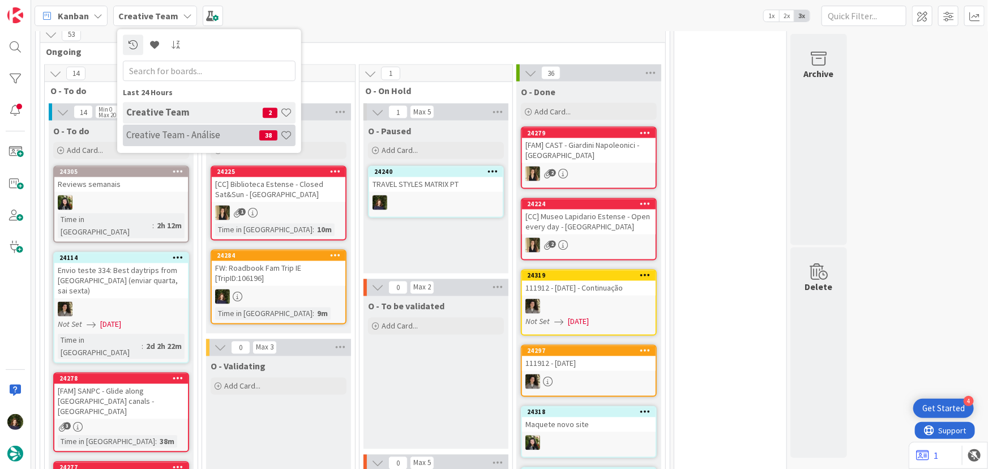
click at [166, 130] on h4 "Creative Team - Análise" at bounding box center [192, 134] width 133 height 11
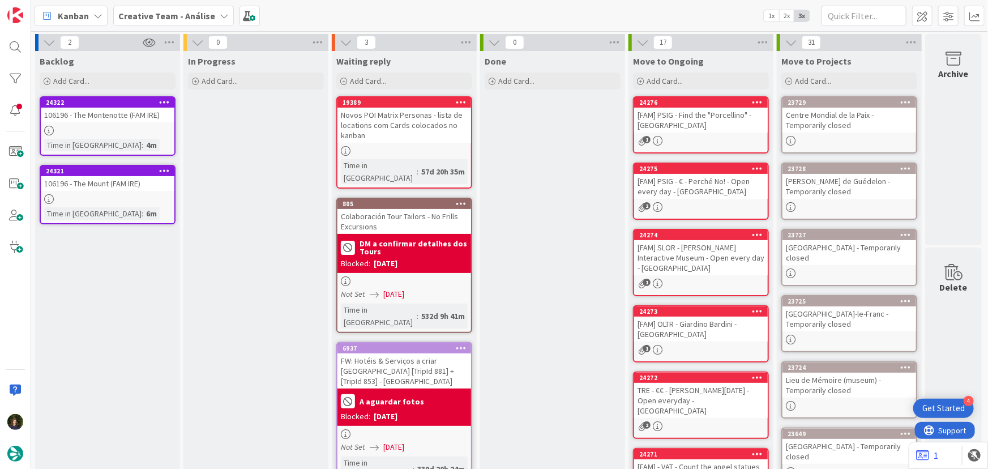
click at [180, 12] on b "Creative Team - Análise" at bounding box center [166, 15] width 97 height 11
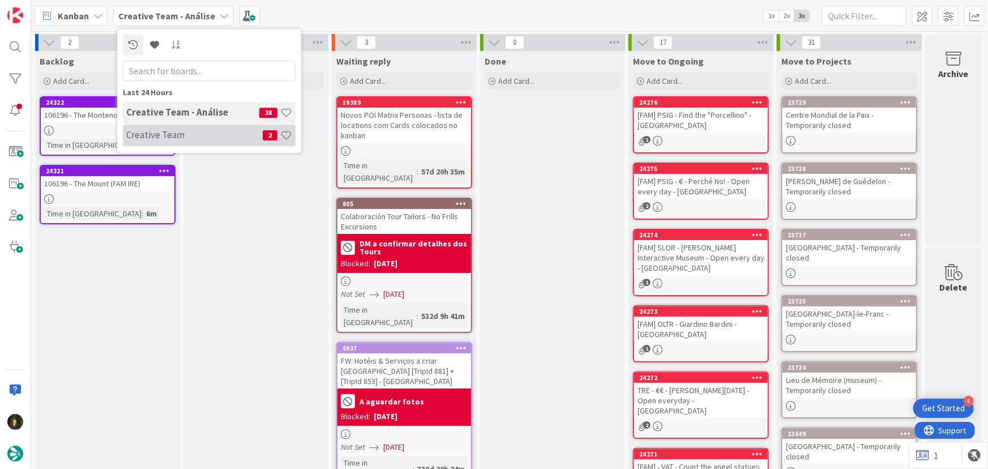
click at [213, 136] on h4 "Creative Team" at bounding box center [194, 134] width 136 height 11
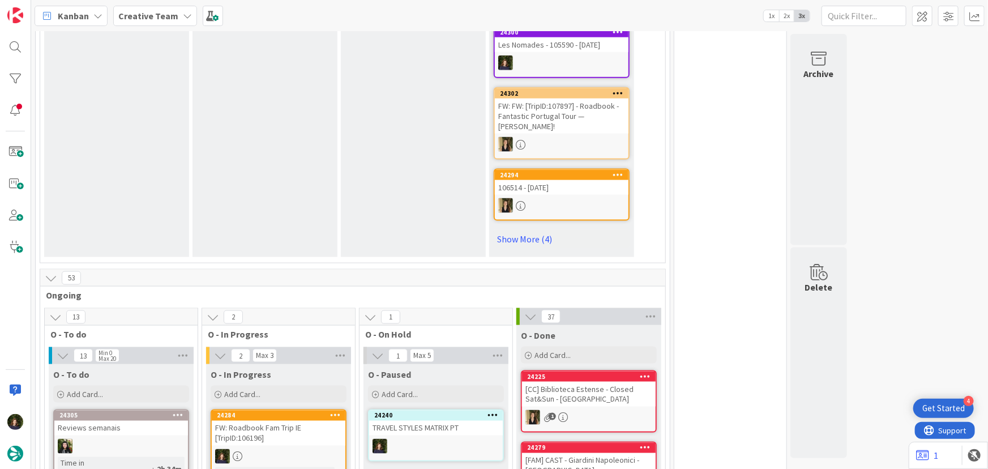
scroll to position [874, 0]
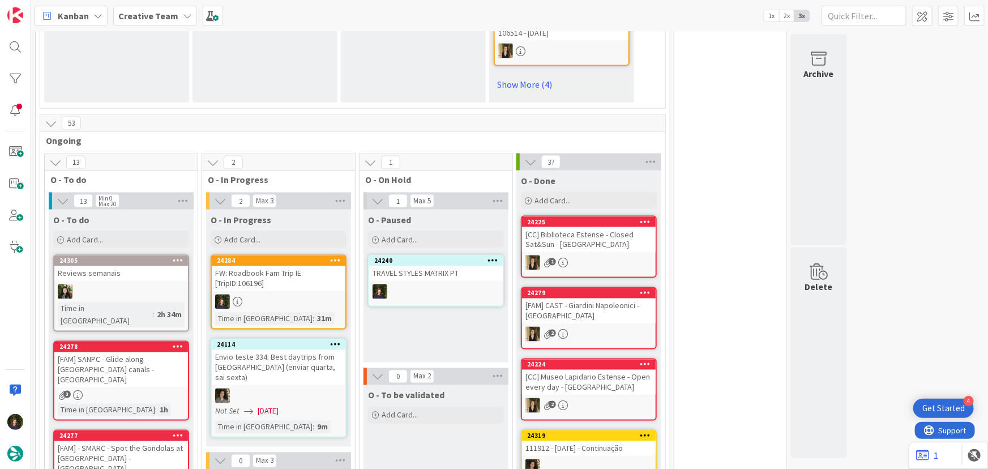
click at [102, 234] on span "Add Card..." at bounding box center [85, 239] width 36 height 10
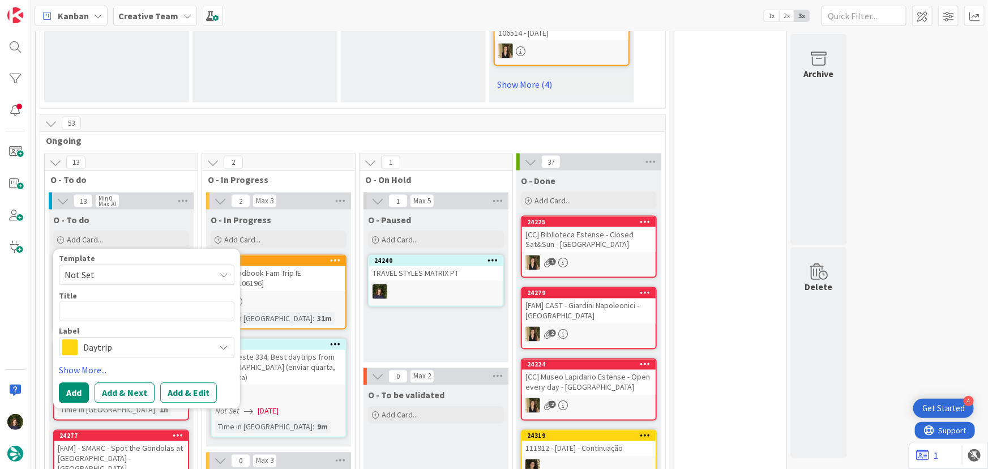
type textarea "x"
type textarea "D"
type textarea "x"
type textarea "Dub"
type textarea "x"
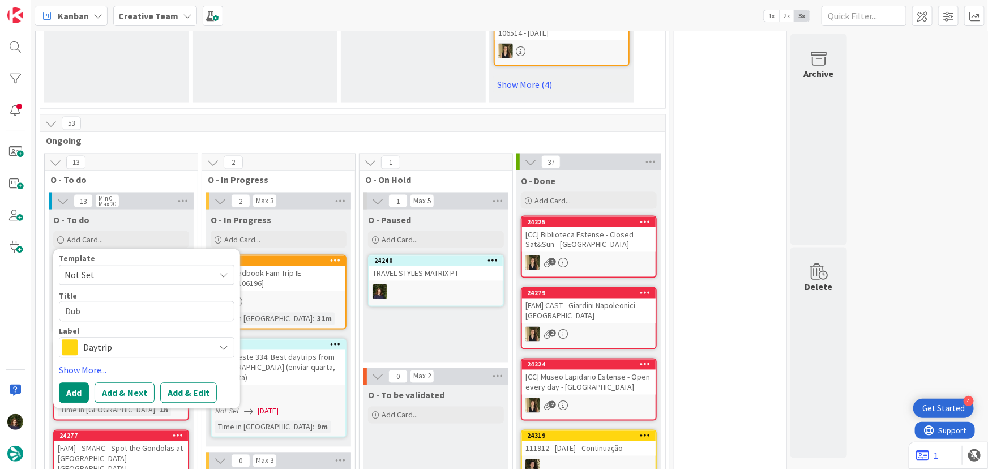
type textarea "Dubl"
type textarea "x"
type textarea "Dubli"
type textarea "x"
type textarea "Dublin"
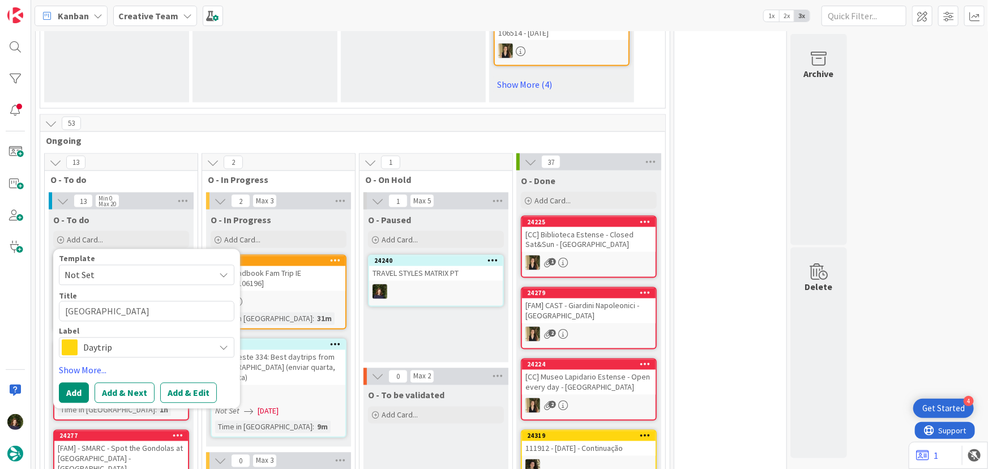
type textarea "x"
type textarea "Dublin"
type textarea "x"
type textarea "Dublin T"
type textarea "x"
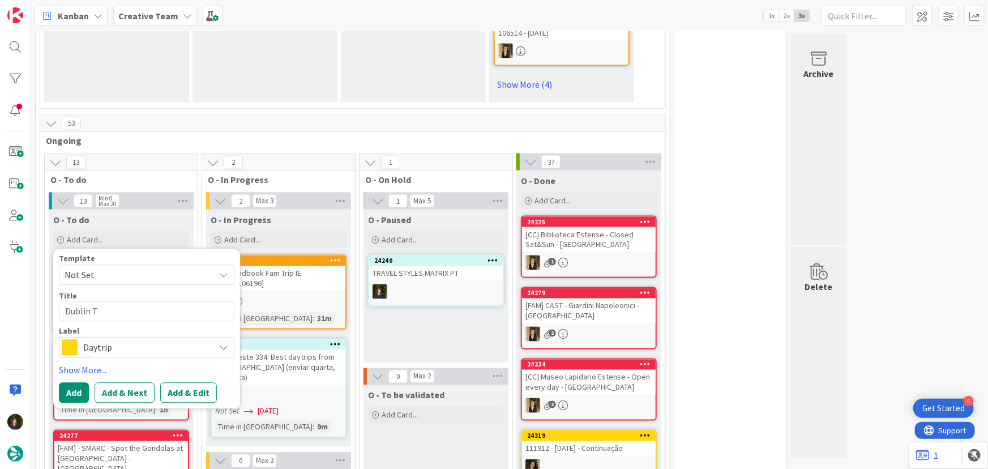
type textarea "Dublin To"
type textarea "x"
type textarea "Dublin Tou"
type textarea "x"
type textarea "Dublin Tour"
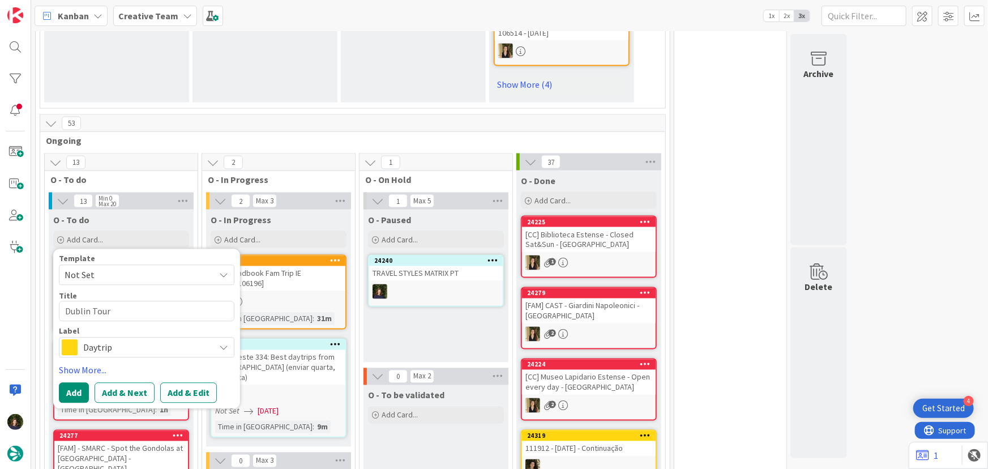
type textarea "x"
type textarea "Dublin Tour"
type textarea "x"
type textarea "Dublin Tour G"
type textarea "x"
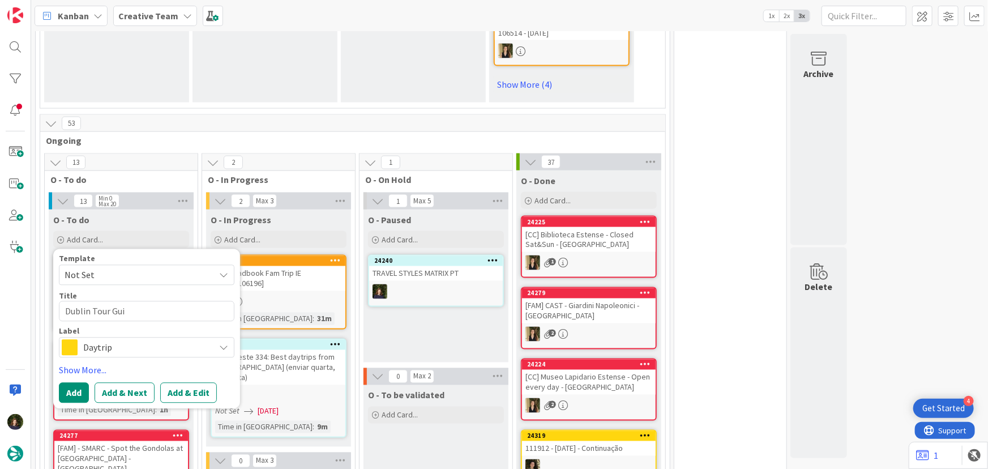
type textarea "Dublin Tour Guid"
type textarea "x"
type textarea "Dublin Tour Guide"
type textarea "x"
type textarea "Dublin Tour Guide -"
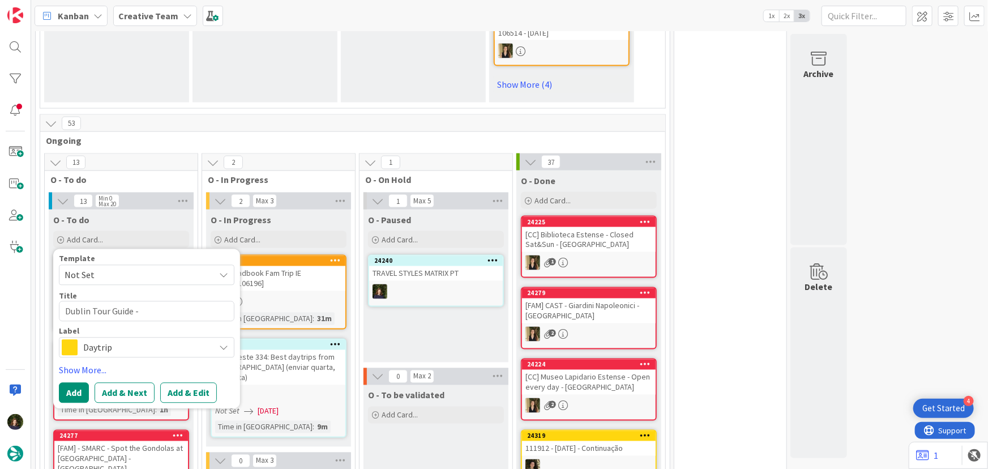
type textarea "x"
type textarea "Dublin Tour Guide -"
type textarea "x"
type textarea "Dublin Tour Guide - R"
type textarea "x"
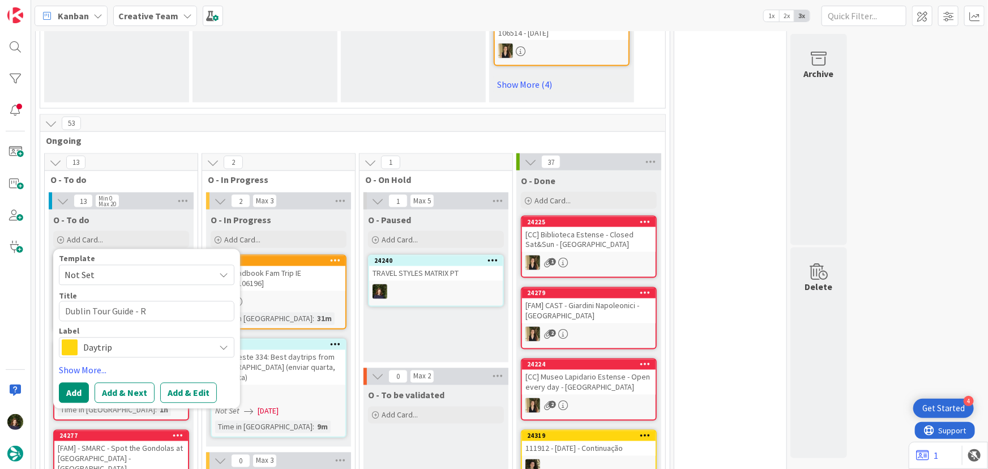
type textarea "Dublin Tour Guide - RB"
type textarea "x"
type textarea "Dublin Tour Guide - RB"
type textarea "x"
type textarea "Dublin Tour Guide - RB F"
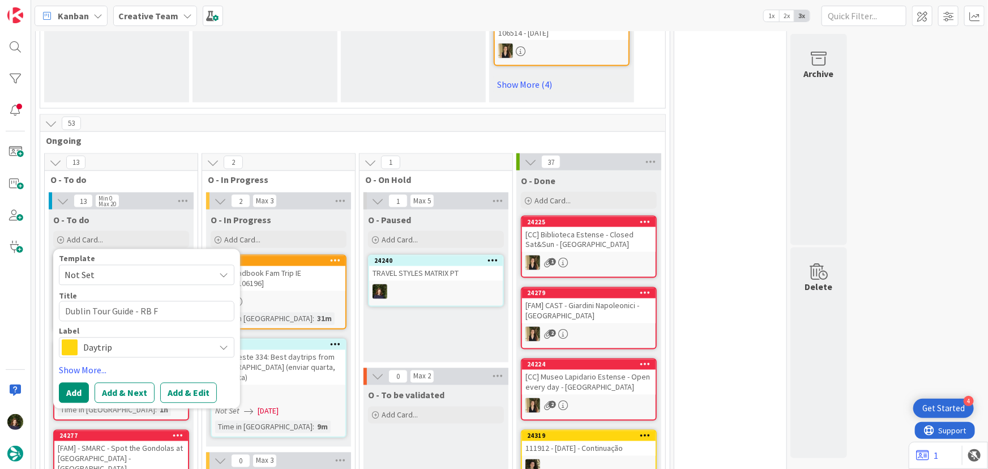
type textarea "x"
type textarea "Dublin Tour Guide - RB FA"
type textarea "x"
type textarea "Dublin Tour Guide - RB FAM"
type textarea "x"
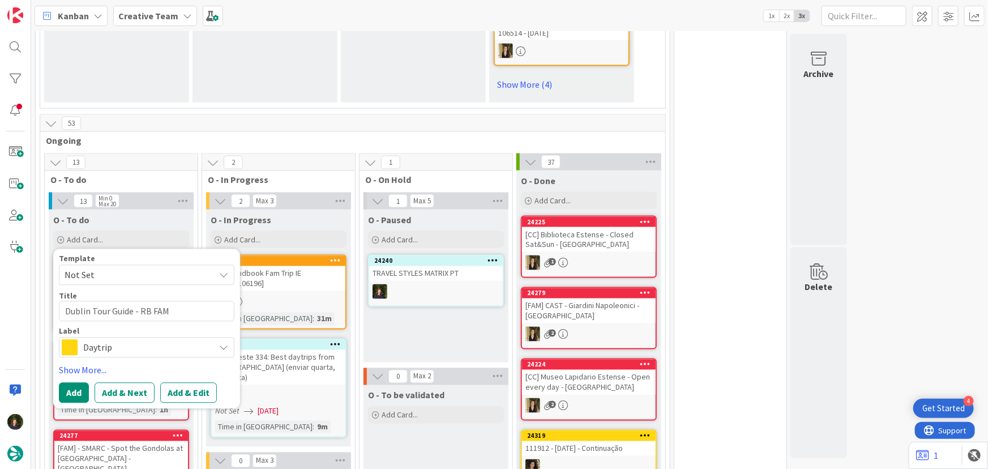
type textarea "Dublin Tour Guide - RB FAM"
type textarea "x"
type textarea "Dublin Tour Guide - RB FAM T"
type textarea "x"
type textarea "Dublin Tour Guide - RB FAM TR"
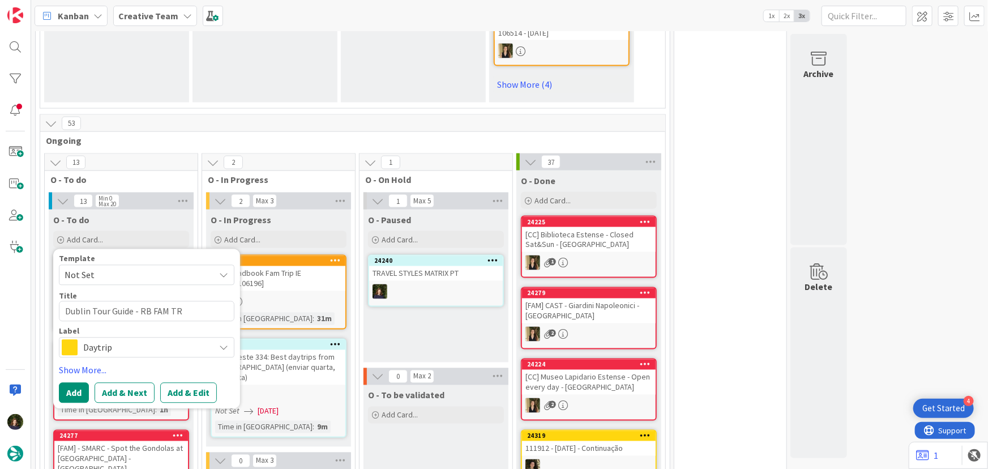
type textarea "x"
type textarea "Dublin Tour Guide - RB FAM T"
type textarea "x"
type textarea "Dublin Tour Guide - RB FAM"
type textarea "x"
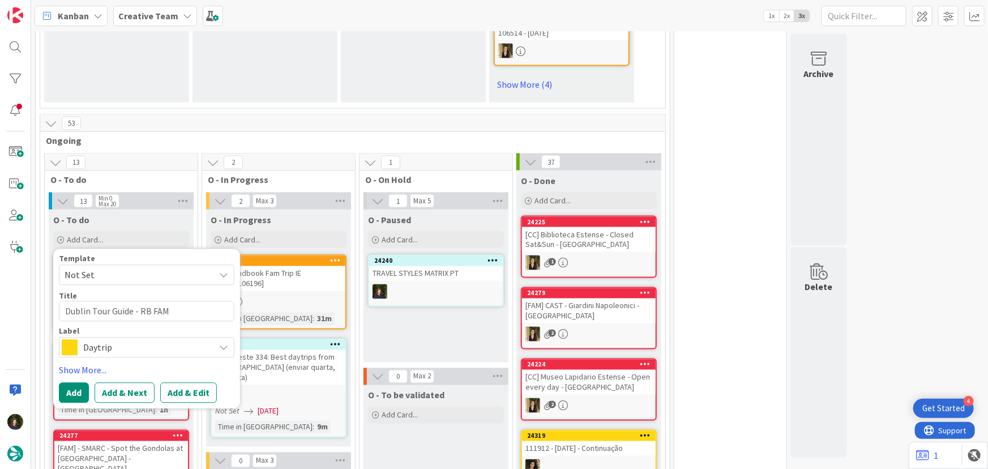
type textarea "Dublin Tour Guide - RB FAM T"
type textarea "x"
type textarea "Dublin Tour Guide - RB FAM Tr"
type textarea "x"
type textarea "Dublin Tour Guide - RB FAM Trp"
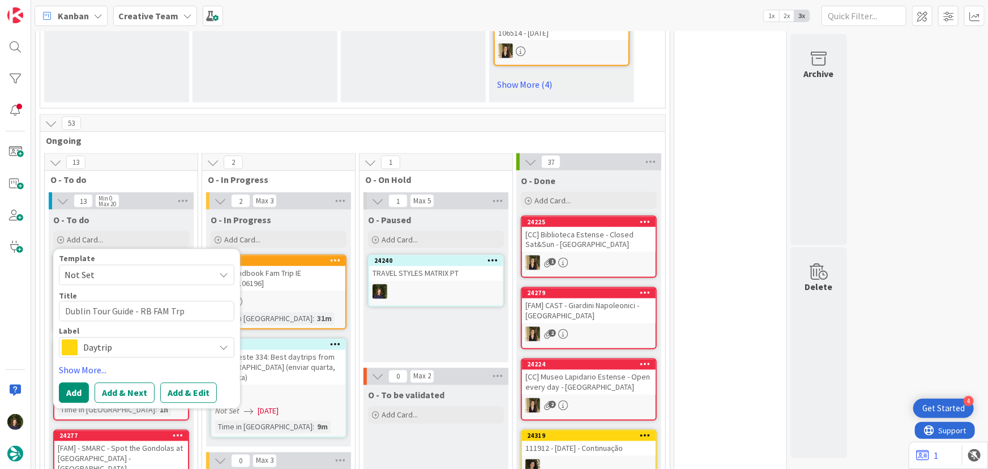
type textarea "x"
type textarea "Dublin Tour Guide - RB FAM Tr"
type textarea "x"
type textarea "Dublin Tour Guide - RB FAM Tri"
type textarea "x"
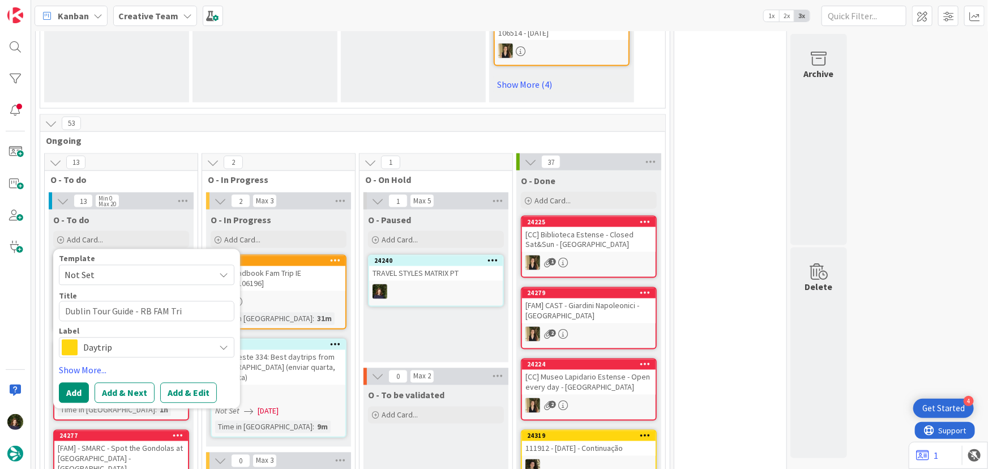
type textarea "Dublin Tour Guide - RB FAM Trip"
type textarea "x"
type textarea "Dublin Tour Guide - RB FAM Trip"
type textarea "x"
type textarea "Dublin Tour Guide - RB FAM Trip I"
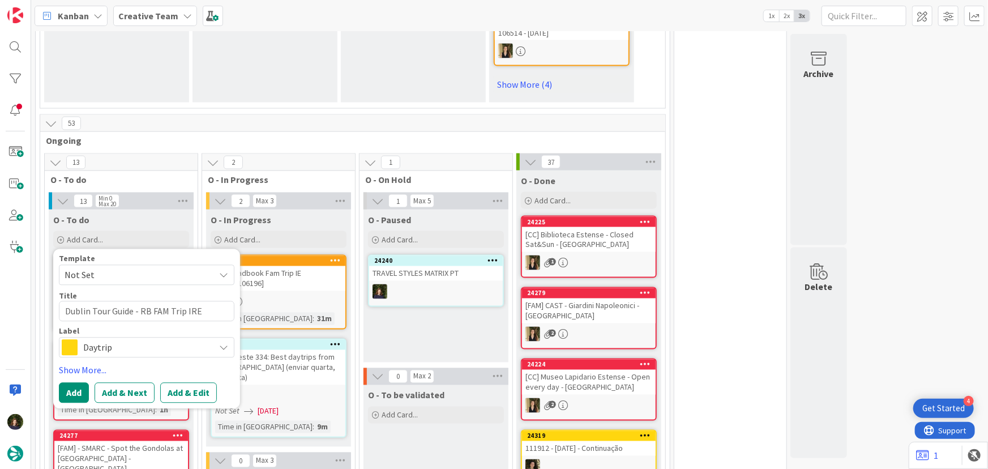
click at [123, 340] on span "Daytrip" at bounding box center [146, 348] width 126 height 16
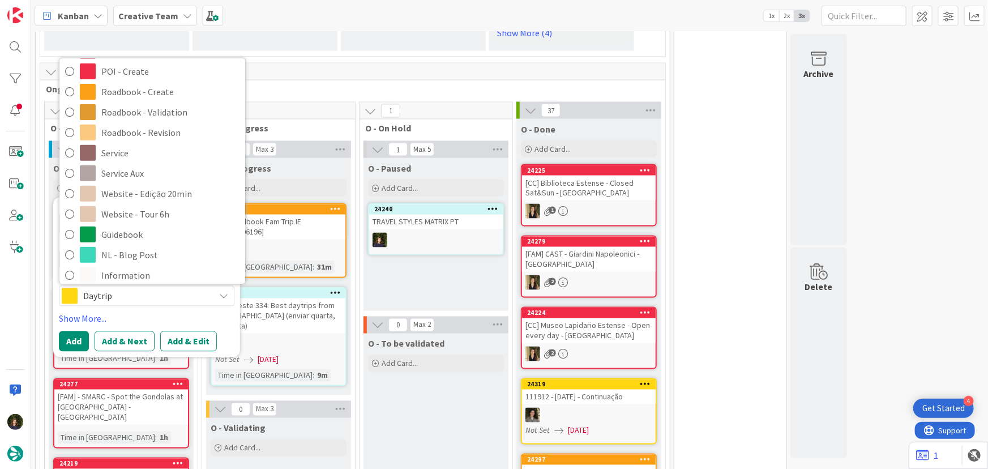
scroll to position [236, 0]
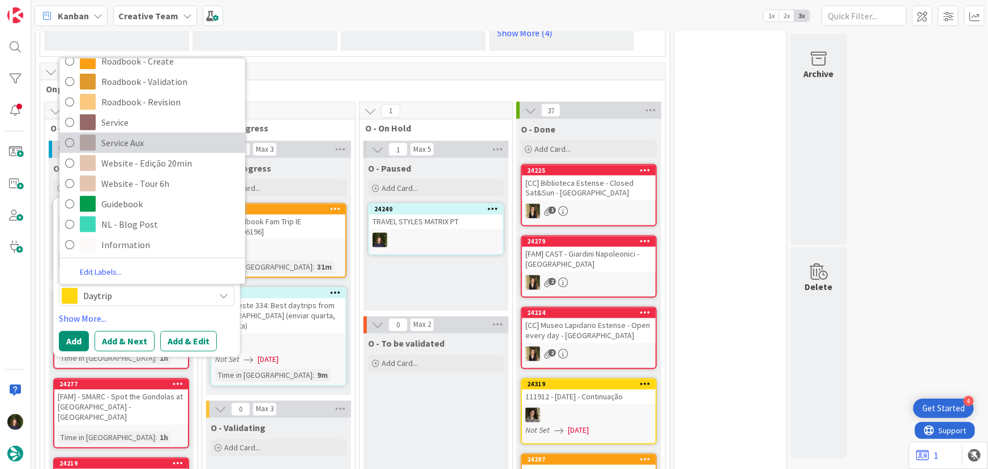
click at [127, 135] on span "Service Aux" at bounding box center [170, 143] width 138 height 17
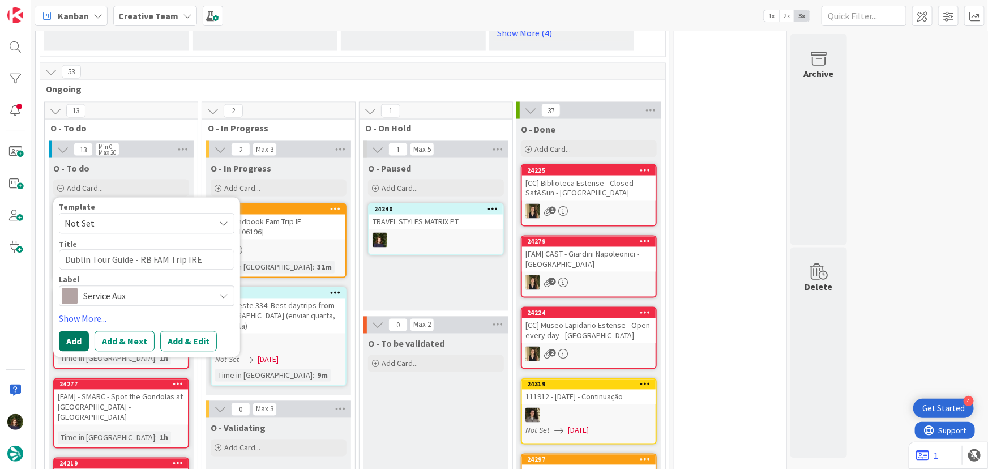
click at [67, 331] on button "Add" at bounding box center [74, 341] width 30 height 20
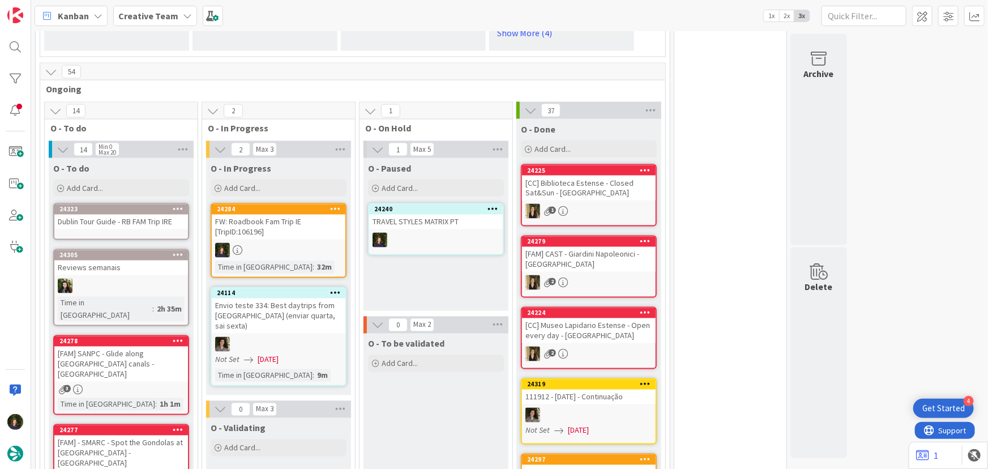
click at [95, 215] on div "Dublin Tour Guide - RB FAM Trip IRE" at bounding box center [121, 222] width 134 height 15
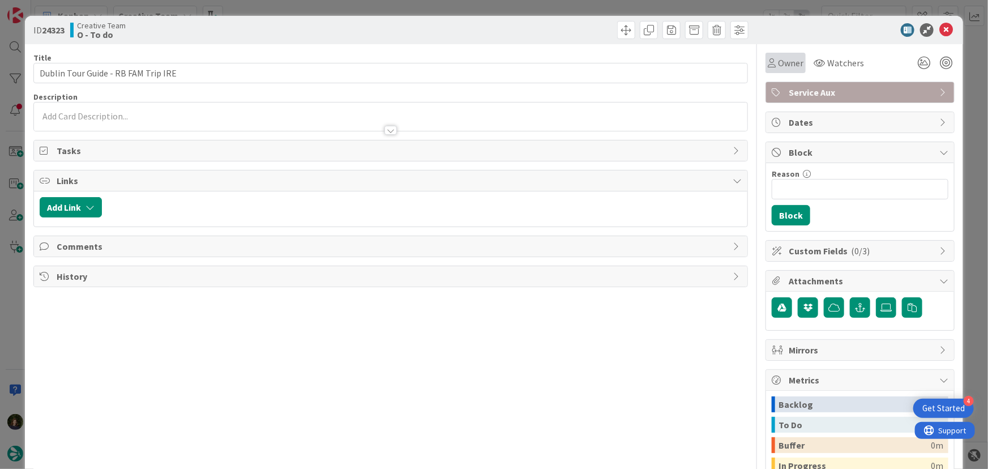
click at [787, 65] on span "Owner" at bounding box center [790, 63] width 25 height 14
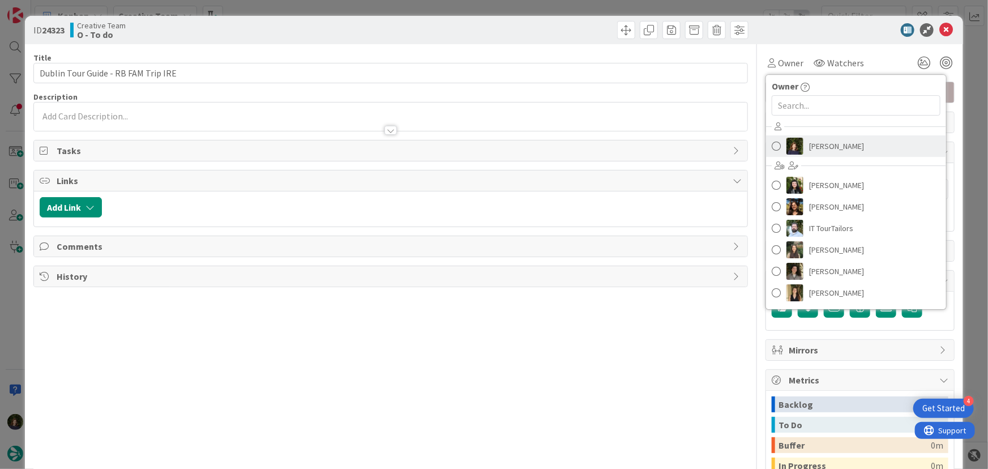
click at [836, 146] on span "[PERSON_NAME]" at bounding box center [836, 146] width 55 height 17
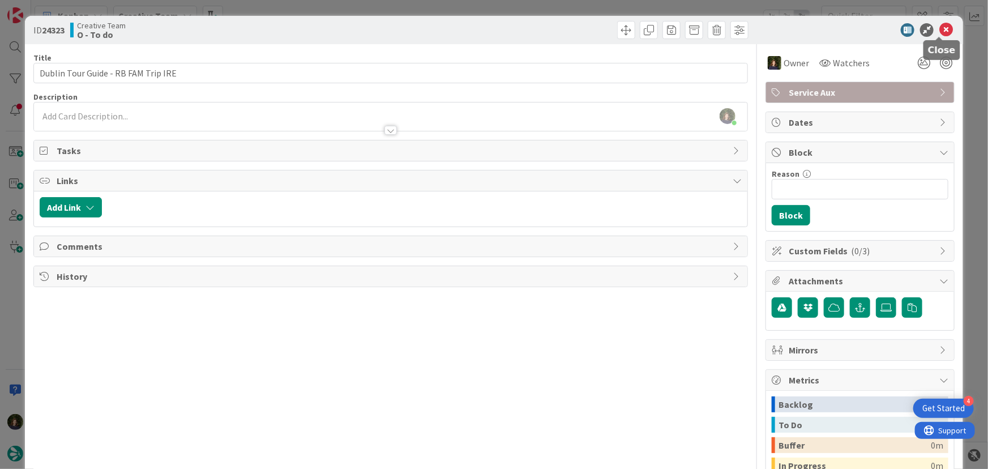
click at [939, 27] on icon at bounding box center [946, 30] width 14 height 14
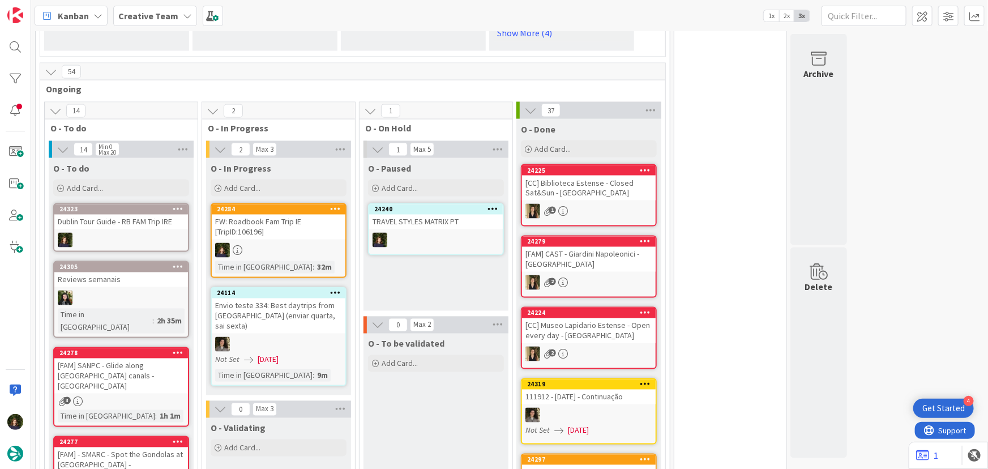
click at [175, 205] on icon at bounding box center [178, 209] width 11 height 8
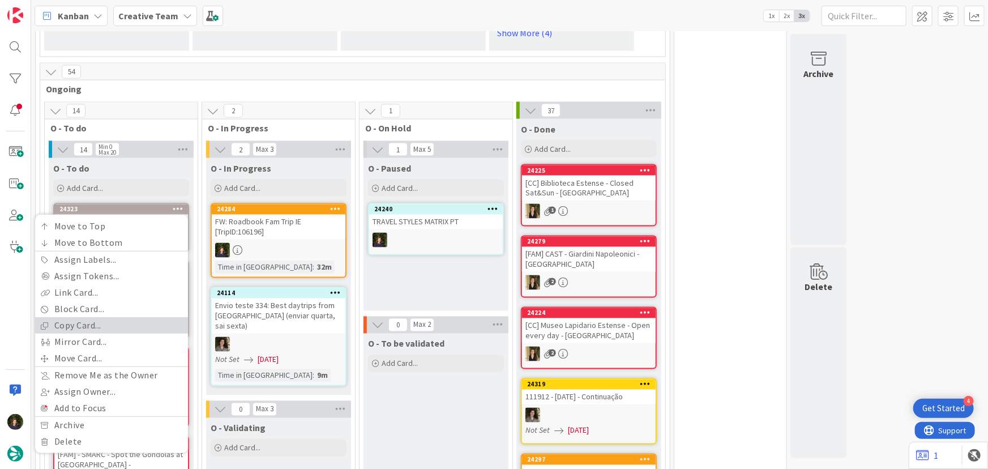
click at [124, 318] on link "Copy Card..." at bounding box center [111, 326] width 153 height 16
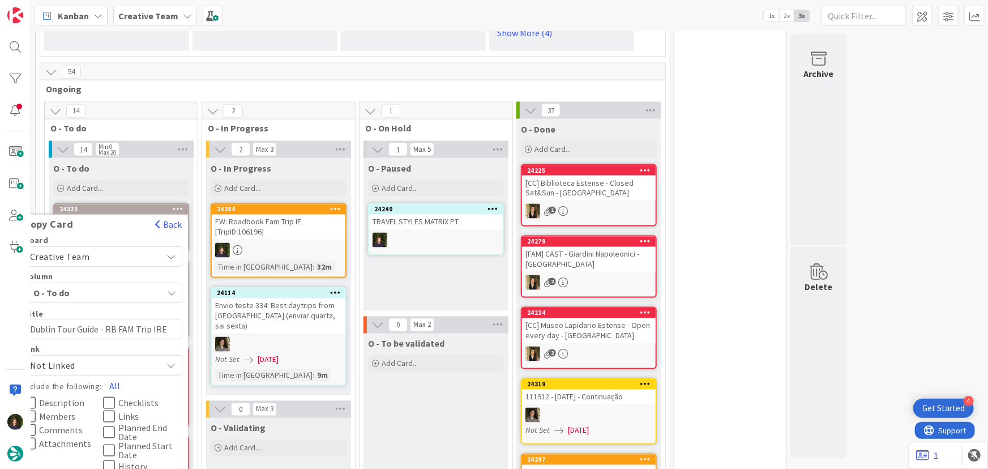
drag, startPoint x: 112, startPoint y: 358, endPoint x: 64, endPoint y: 387, distance: 55.6
click at [112, 376] on button "All" at bounding box center [114, 386] width 25 height 20
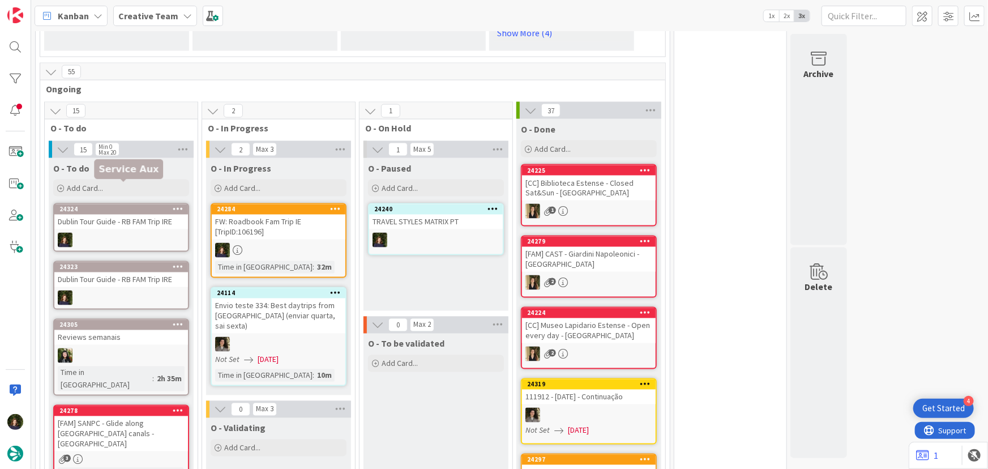
click at [100, 215] on div "Dublin Tour Guide - RB FAM Trip IRE" at bounding box center [121, 222] width 134 height 15
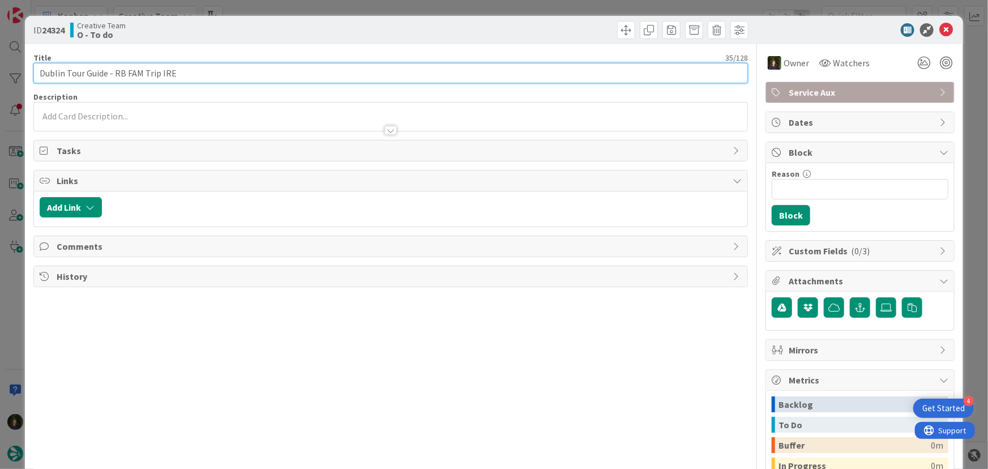
drag, startPoint x: 108, startPoint y: 75, endPoint x: 30, endPoint y: 80, distance: 77.7
click at [30, 79] on div "ID 24324 Creative Team O - To do Title 35 / 128 Dublin Tour Guide - RB FAM Trip…" at bounding box center [494, 304] width 938 height 576
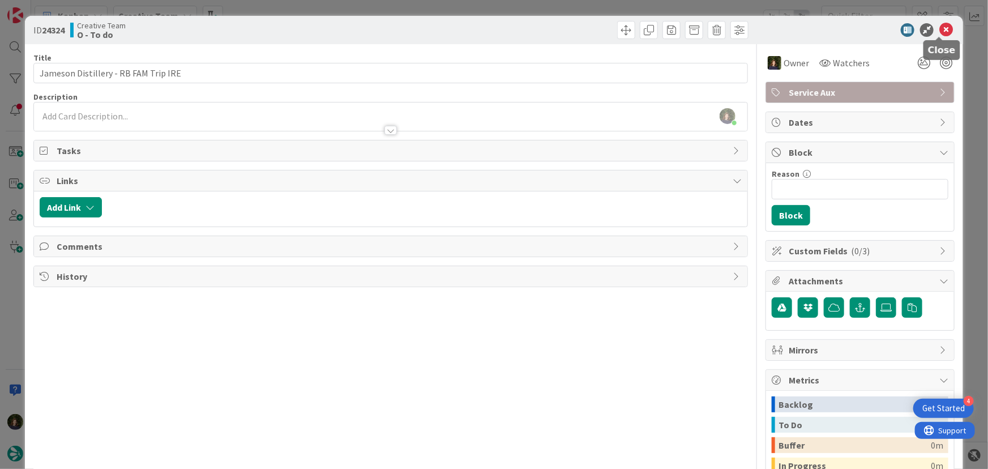
click at [939, 27] on icon at bounding box center [946, 30] width 14 height 14
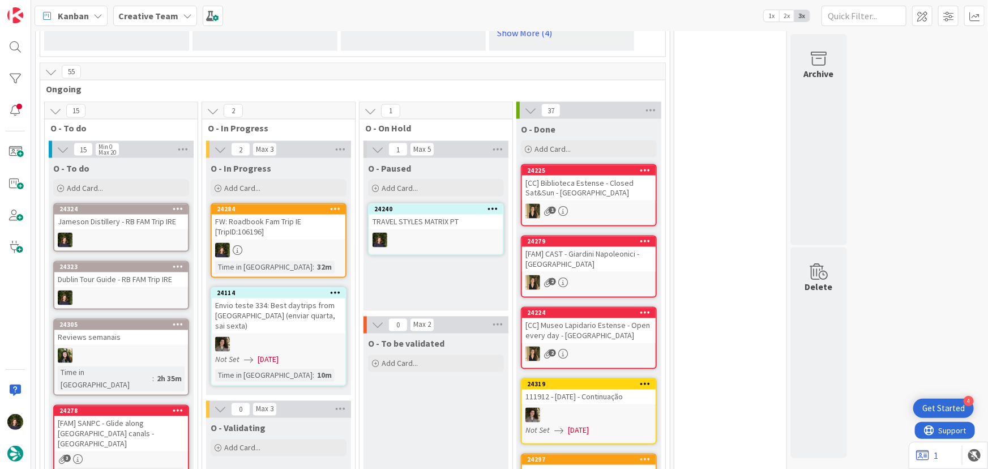
click at [179, 205] on icon at bounding box center [178, 209] width 11 height 8
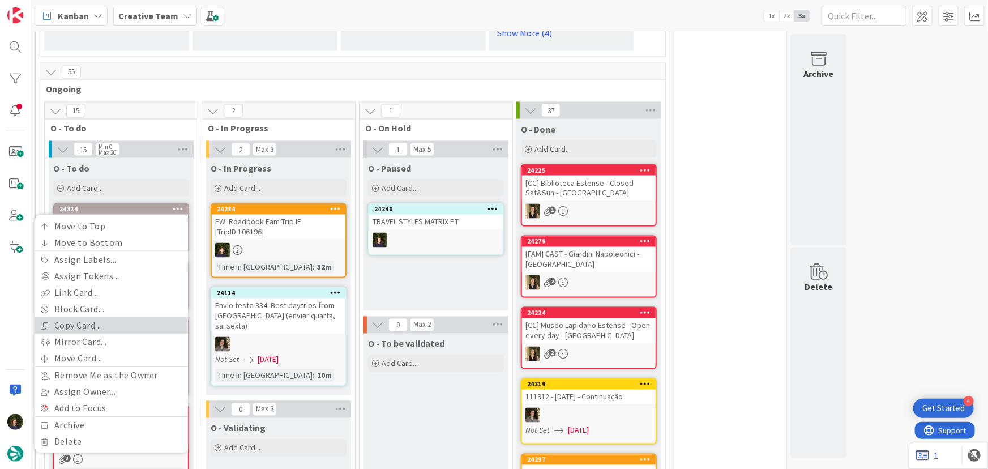
click at [140, 318] on link "Copy Card..." at bounding box center [111, 326] width 153 height 16
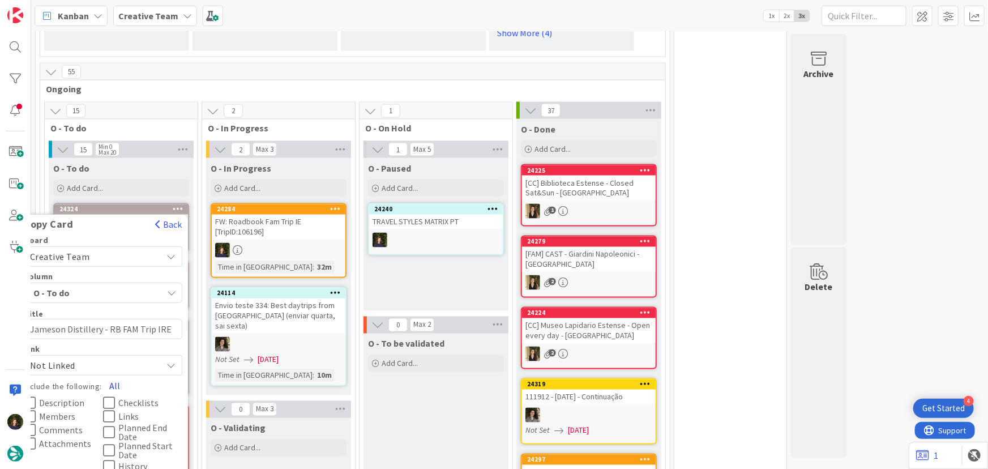
click at [110, 376] on button "All" at bounding box center [114, 386] width 25 height 20
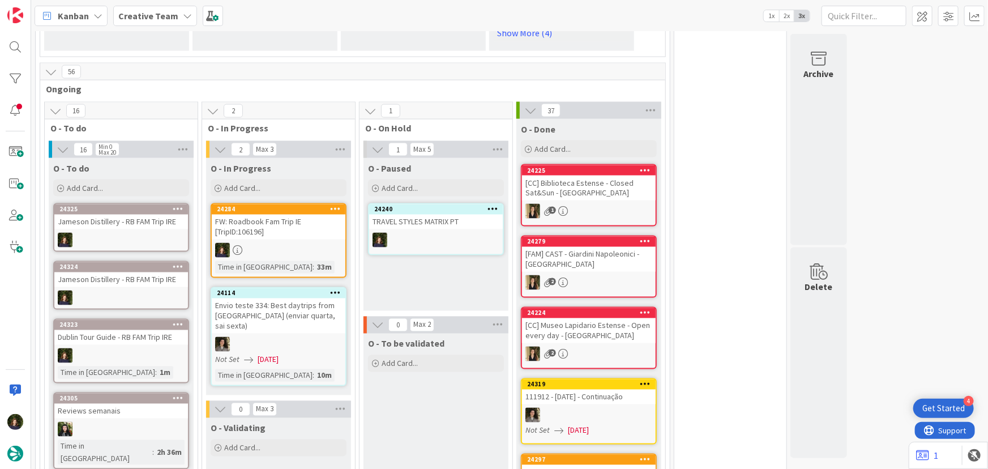
click at [92, 233] on div at bounding box center [121, 240] width 134 height 15
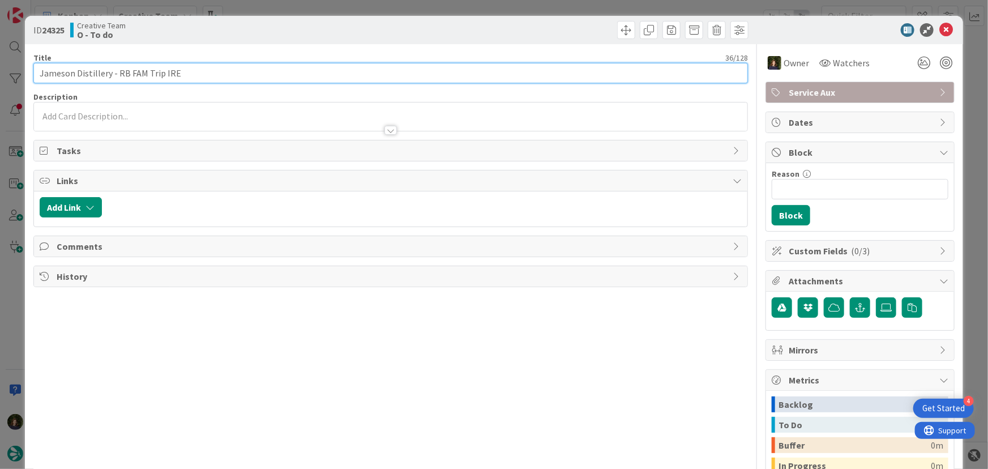
drag, startPoint x: 109, startPoint y: 71, endPoint x: 38, endPoint y: 78, distance: 71.1
click at [38, 78] on input "Jameson Distillery - RB FAM Trip IRE" at bounding box center [390, 73] width 715 height 20
paste input "The Merry Ploughbo"
click at [37, 77] on input "The Merry Ploughboy - RB FAM Trip IRE" at bounding box center [390, 73] width 715 height 20
click at [76, 70] on input "SUPPLIERThe Merry Ploughboy - RB FAM Trip IRE" at bounding box center [390, 73] width 715 height 20
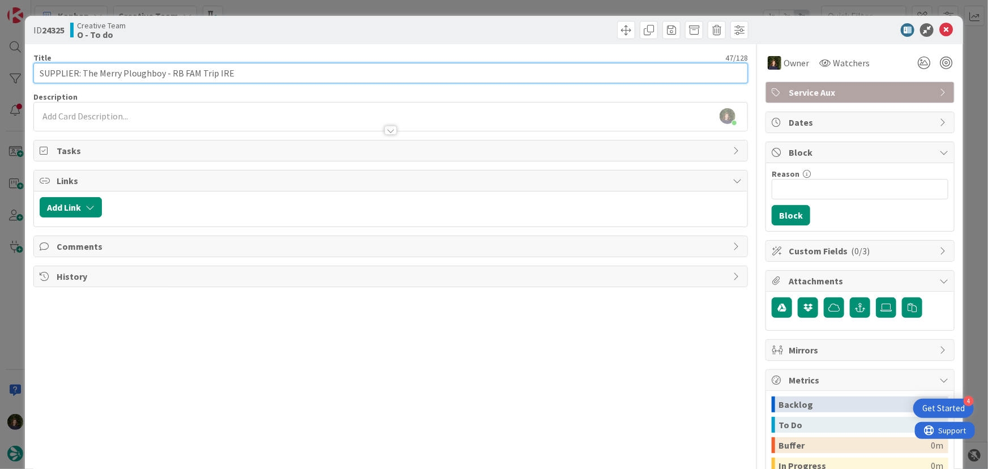
drag, startPoint x: 78, startPoint y: 73, endPoint x: 15, endPoint y: 79, distance: 63.1
click at [15, 78] on div "ID 24325 Creative Team O - To do Title 47 / 128 SUPPLIER: The Merry Ploughboy -…" at bounding box center [494, 234] width 988 height 469
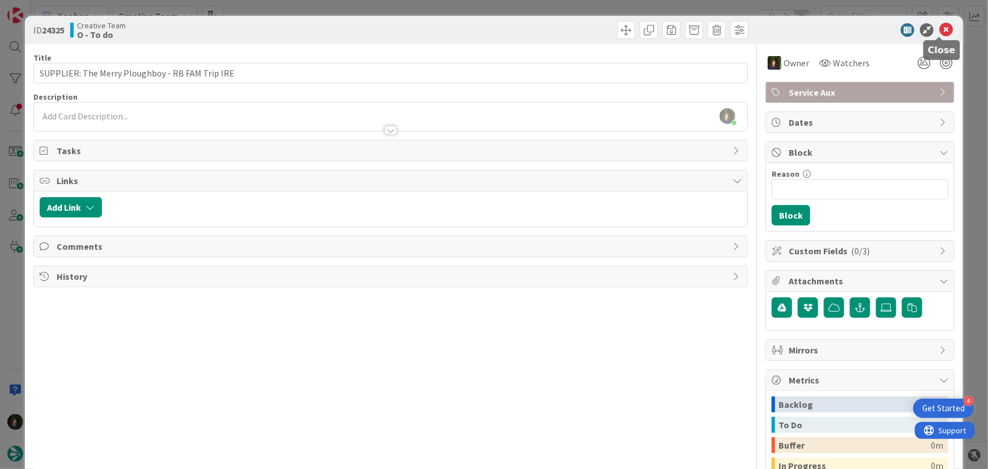
click at [939, 29] on icon at bounding box center [946, 30] width 14 height 14
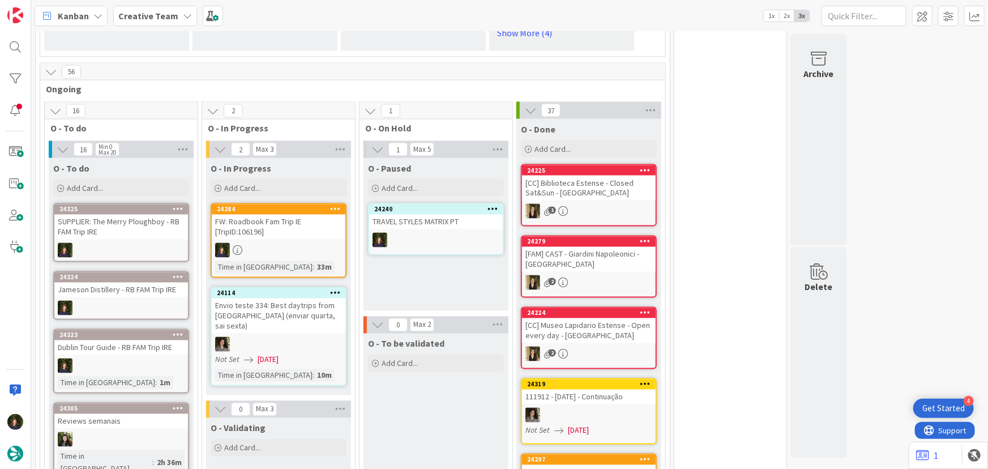
click at [110, 276] on div "24324 Copy Card Back Board Creative Team Column O - To do Title 36 / 128 Jameso…" at bounding box center [121, 295] width 136 height 49
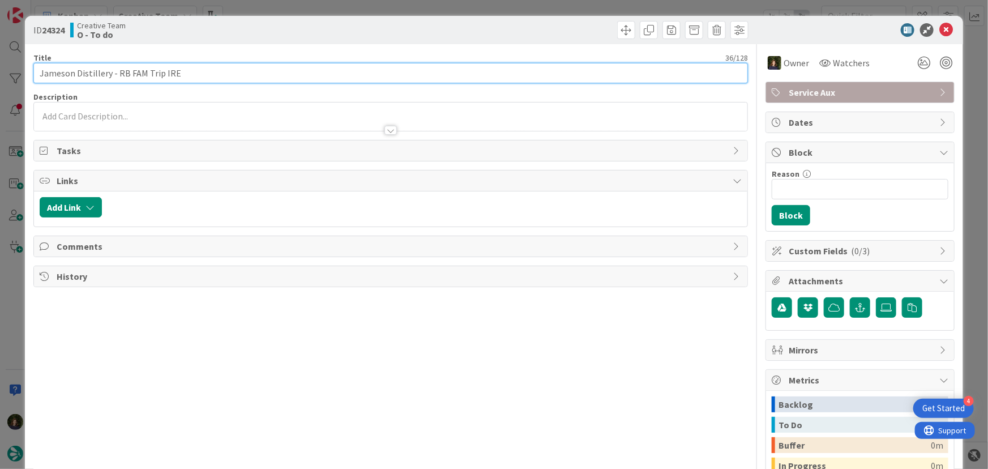
click at [38, 74] on input "Jameson Distillery - RB FAM Trip IRE" at bounding box center [390, 73] width 715 height 20
paste input "SUPPLIER:"
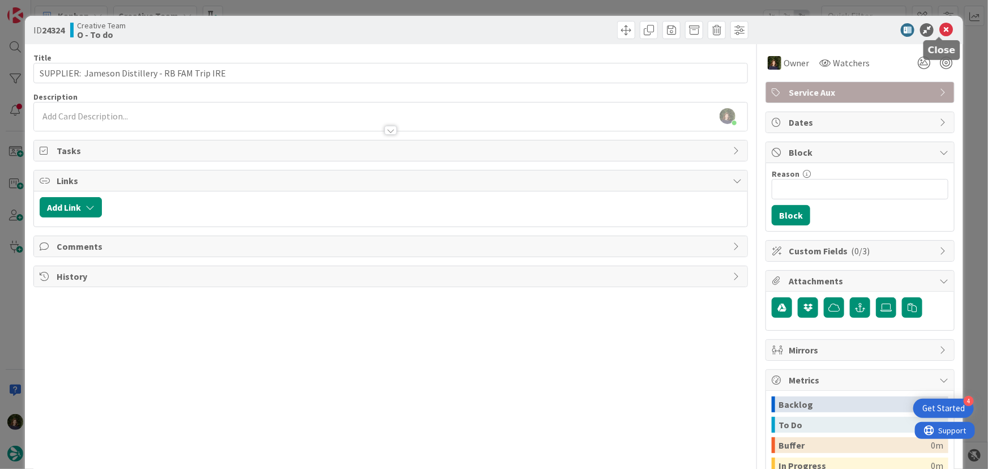
click at [939, 23] on icon at bounding box center [946, 30] width 14 height 14
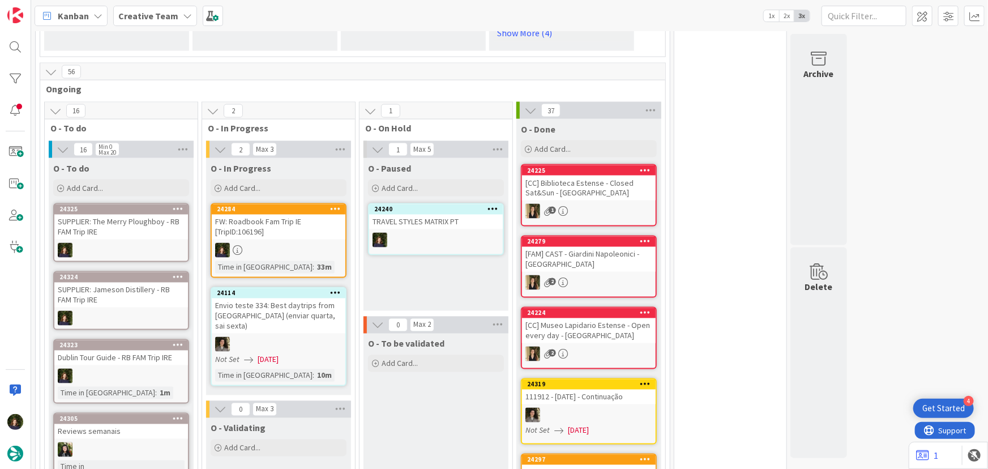
click at [108, 282] on div "SUPPLIER: Jameson Distillery - RB FAM Trip IRE" at bounding box center [121, 294] width 134 height 25
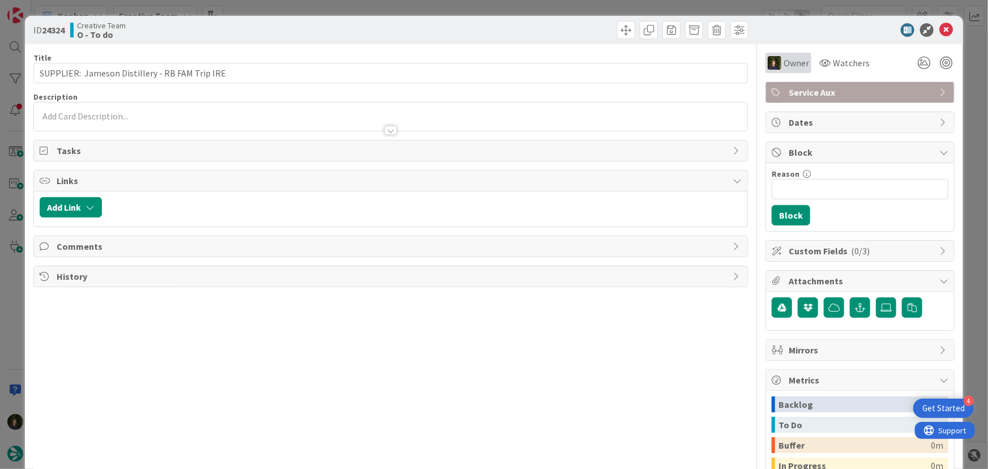
click at [784, 62] on span "Owner" at bounding box center [795, 63] width 25 height 14
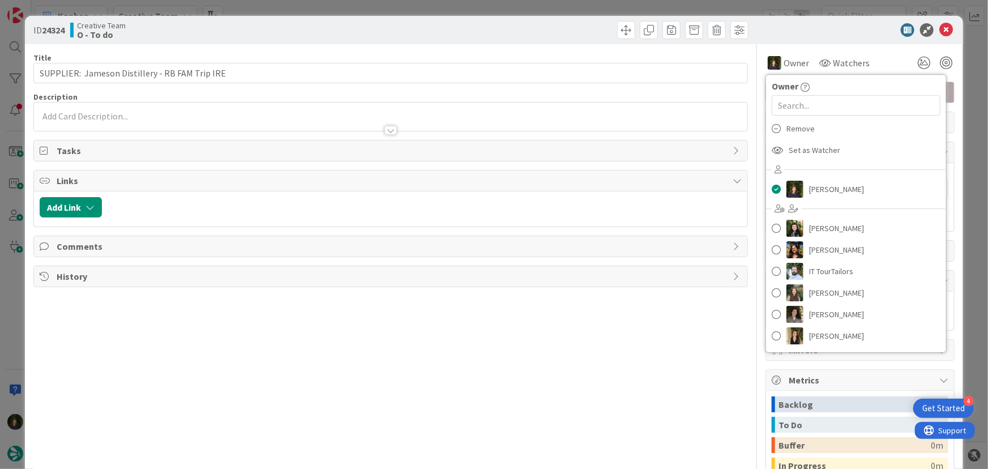
click at [806, 131] on div "Remove" at bounding box center [856, 129] width 180 height 22
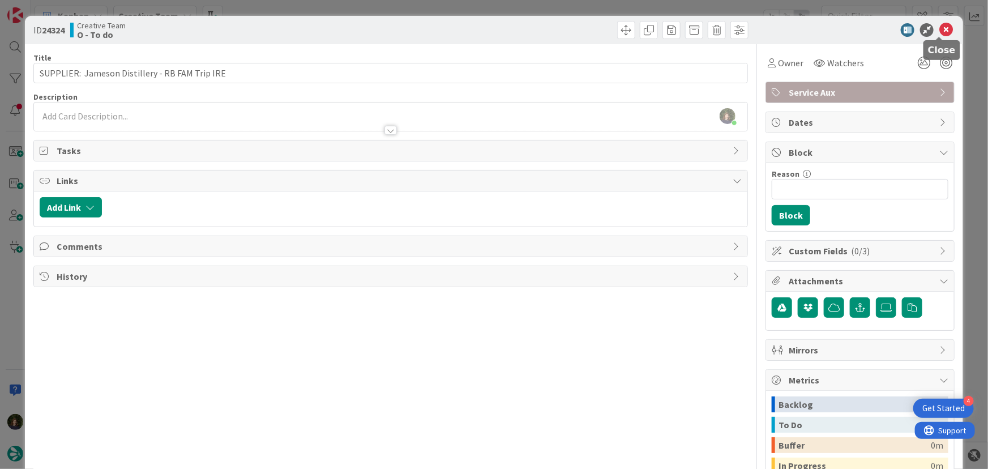
click at [940, 28] on icon at bounding box center [946, 30] width 14 height 14
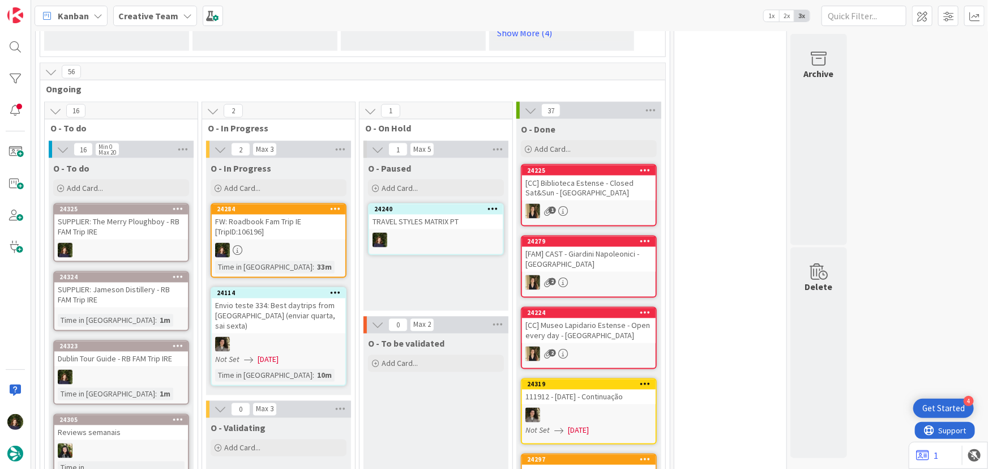
click at [96, 215] on div "SUPPLIER: The Merry Ploughboy - RB FAM Trip IRE" at bounding box center [121, 227] width 134 height 25
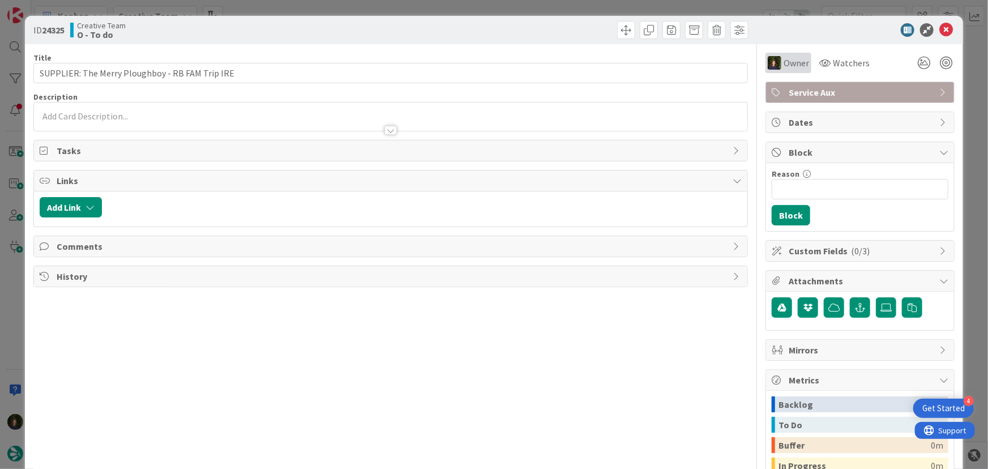
click at [787, 66] on span "Owner" at bounding box center [795, 63] width 25 height 14
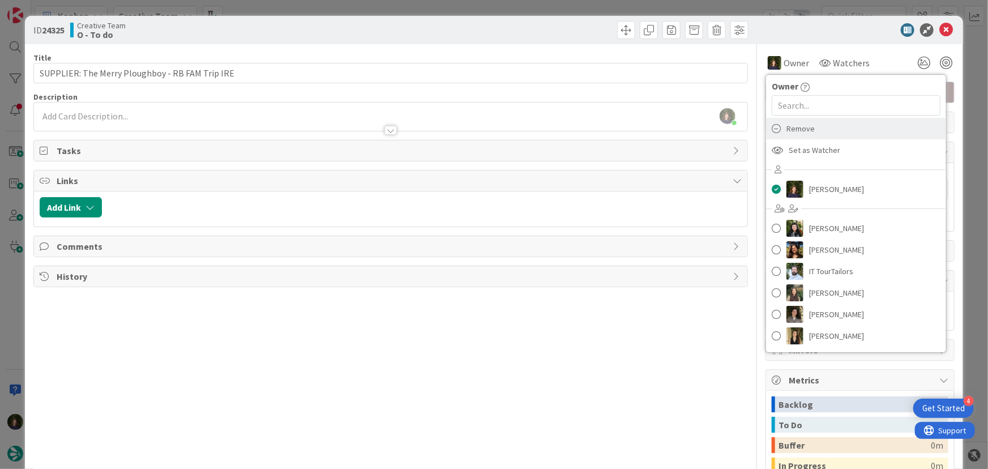
click at [804, 131] on span "Remove" at bounding box center [800, 128] width 28 height 17
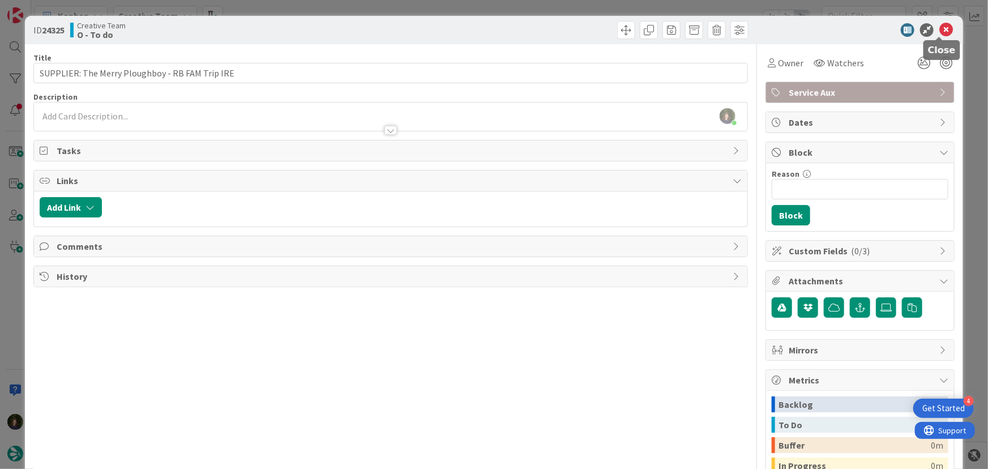
click at [939, 32] on icon at bounding box center [946, 30] width 14 height 14
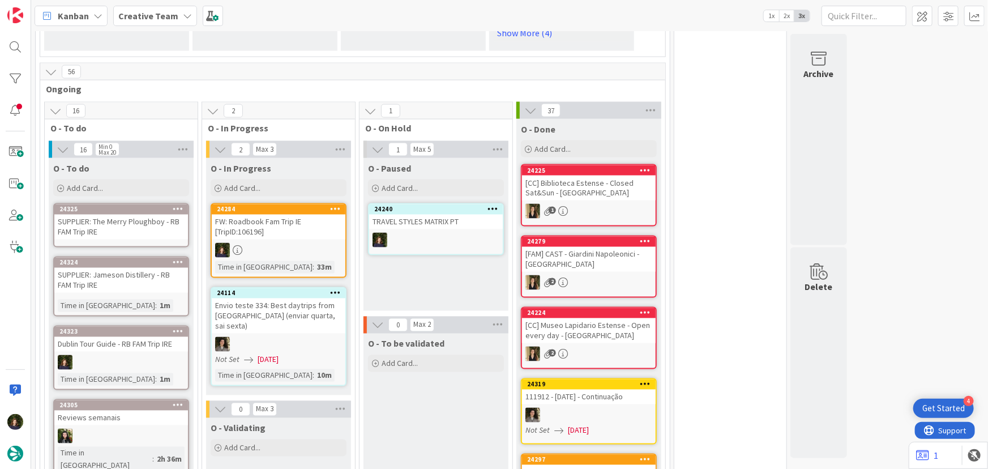
click at [114, 346] on div "24323 Copy Card Back Board Creative Team Column O - To do Title 35 / 128 Dublin…" at bounding box center [121, 357] width 136 height 65
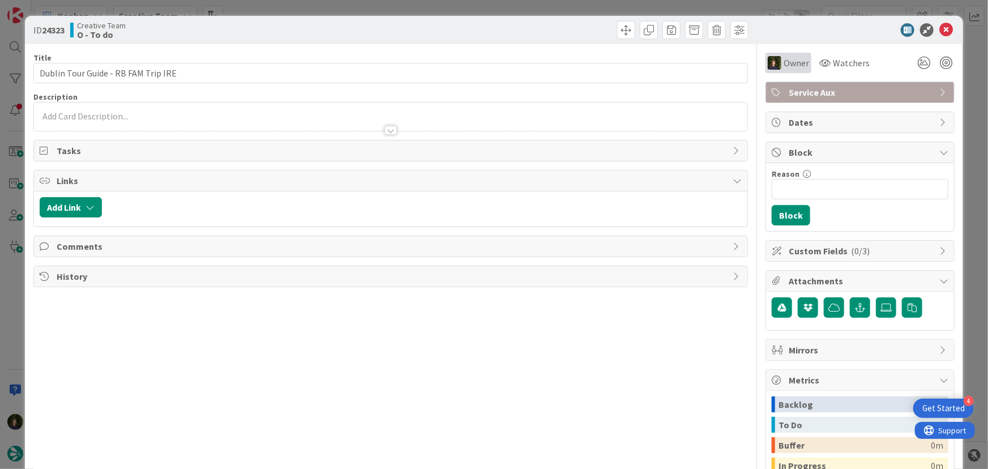
click at [788, 65] on span "Owner" at bounding box center [795, 63] width 25 height 14
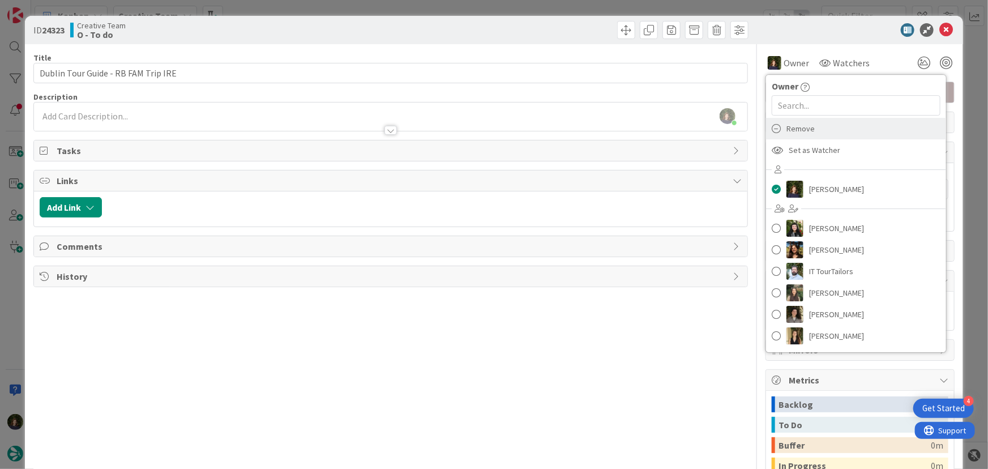
click at [817, 127] on div "Remove" at bounding box center [856, 129] width 180 height 22
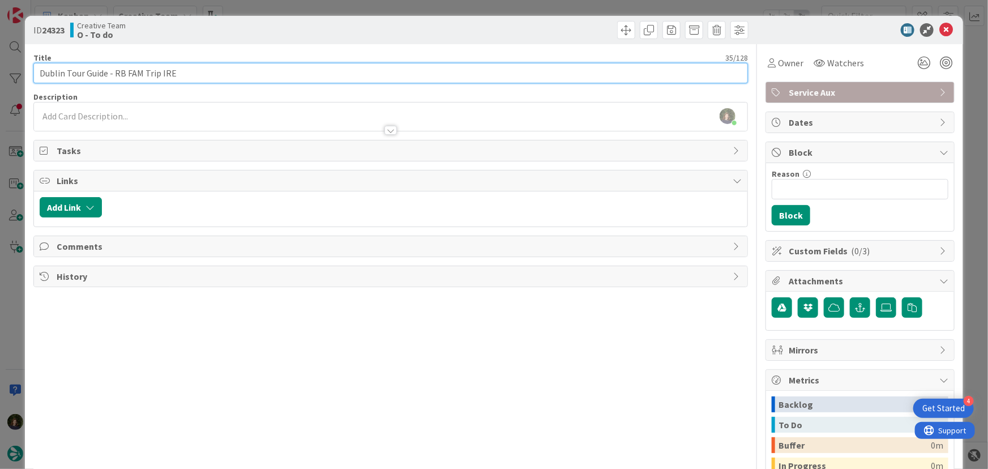
click at [37, 72] on input "Dublin Tour Guide - RB FAM Trip IRE" at bounding box center [390, 73] width 715 height 20
paste input "SUPPLIER:"
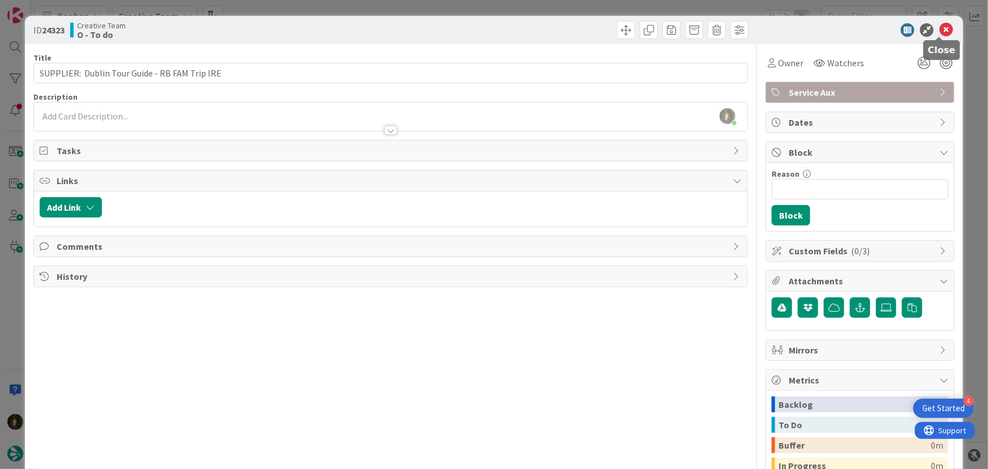
click at [939, 31] on icon at bounding box center [946, 30] width 14 height 14
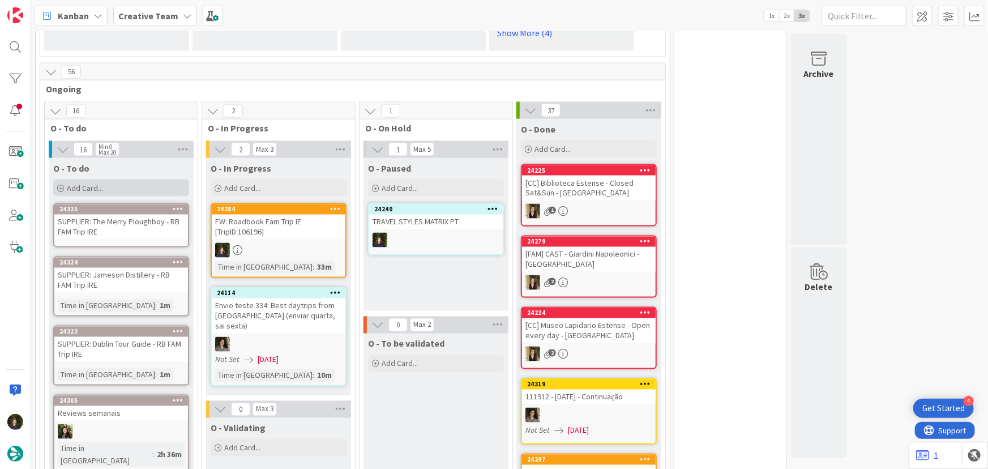
click at [97, 183] on span "Add Card..." at bounding box center [85, 188] width 36 height 10
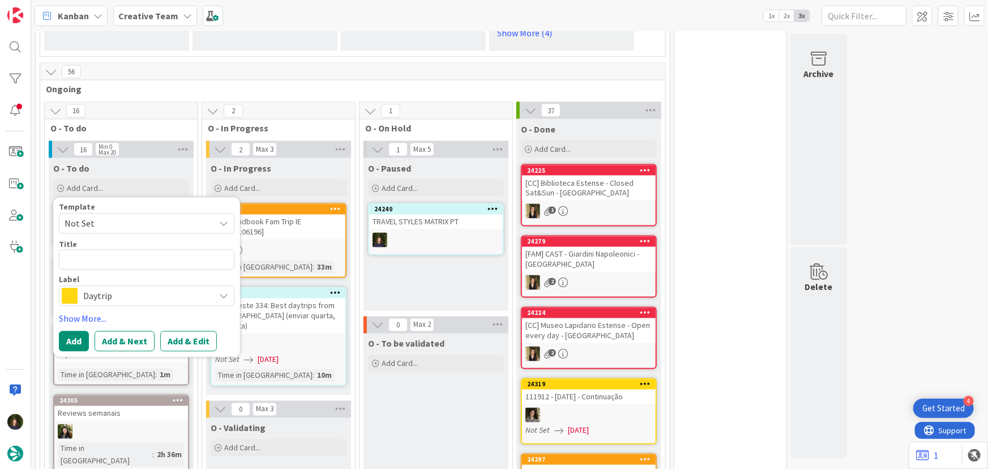
click at [411, 398] on div "O - To be validated Add Card..." at bounding box center [435, 409] width 145 height 153
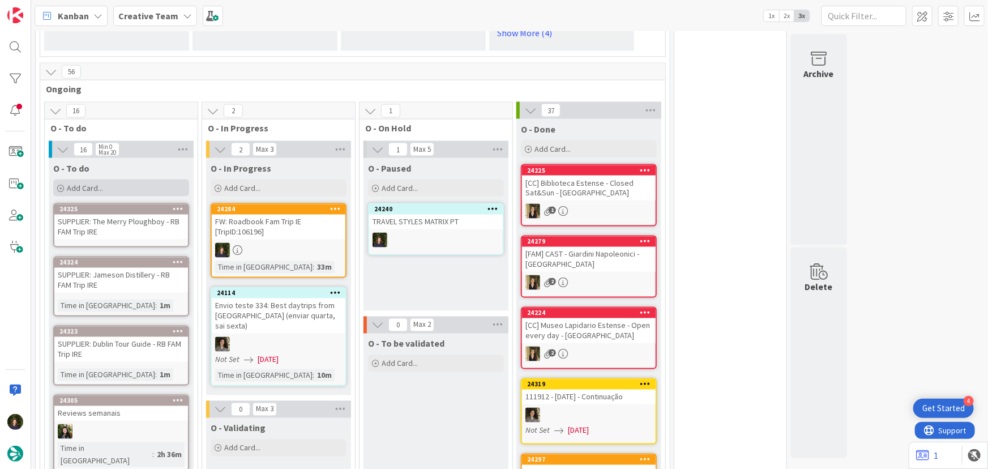
click at [91, 183] on span "Add Card..." at bounding box center [85, 188] width 36 height 10
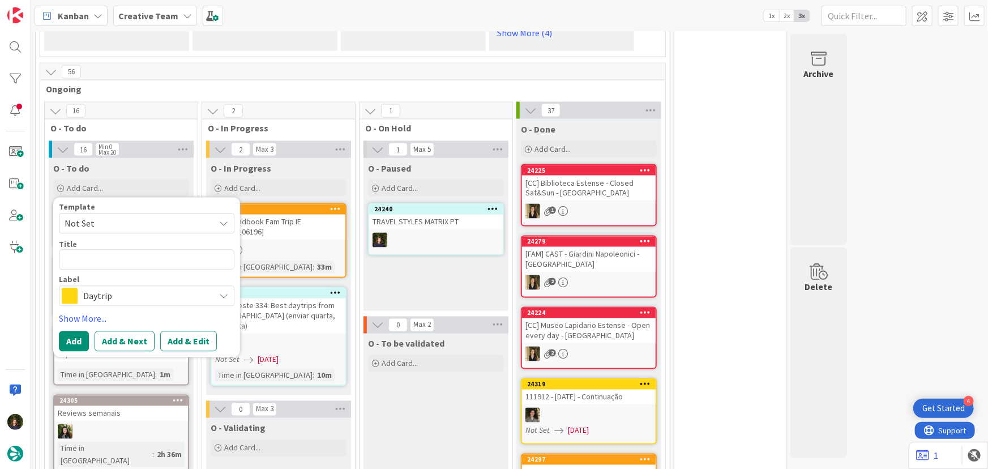
click at [413, 419] on div "O - To be validated Add Card..." at bounding box center [435, 409] width 145 height 153
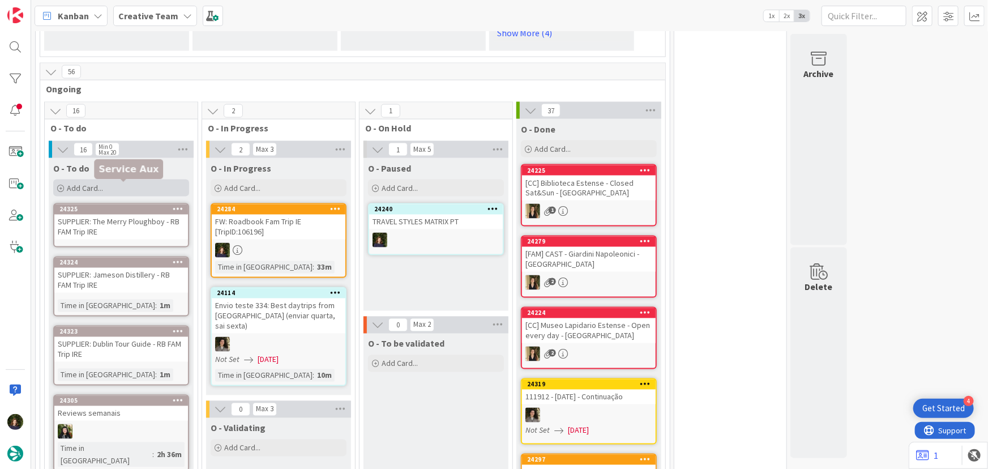
click at [91, 183] on span "Add Card..." at bounding box center [85, 188] width 36 height 10
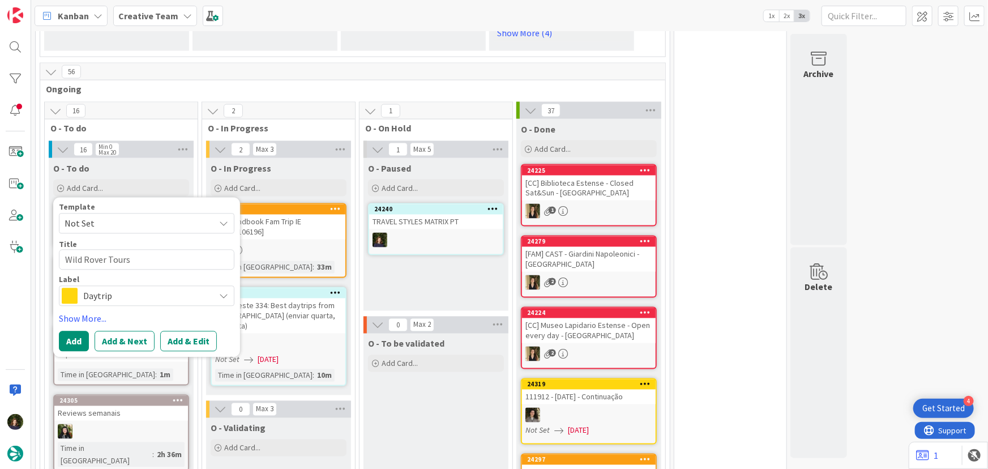
click at [114, 288] on span "Daytrip" at bounding box center [146, 296] width 126 height 16
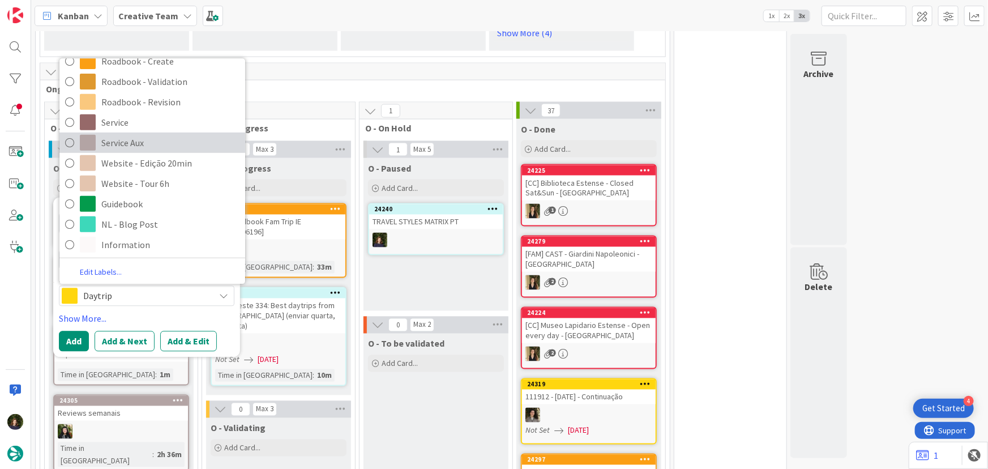
click at [130, 135] on span "Service Aux" at bounding box center [170, 143] width 138 height 17
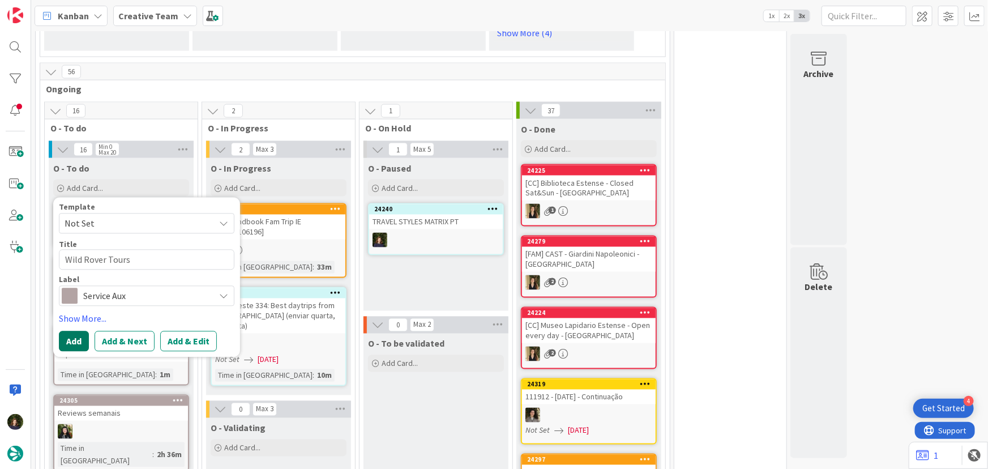
click at [65, 331] on button "Add" at bounding box center [74, 341] width 30 height 20
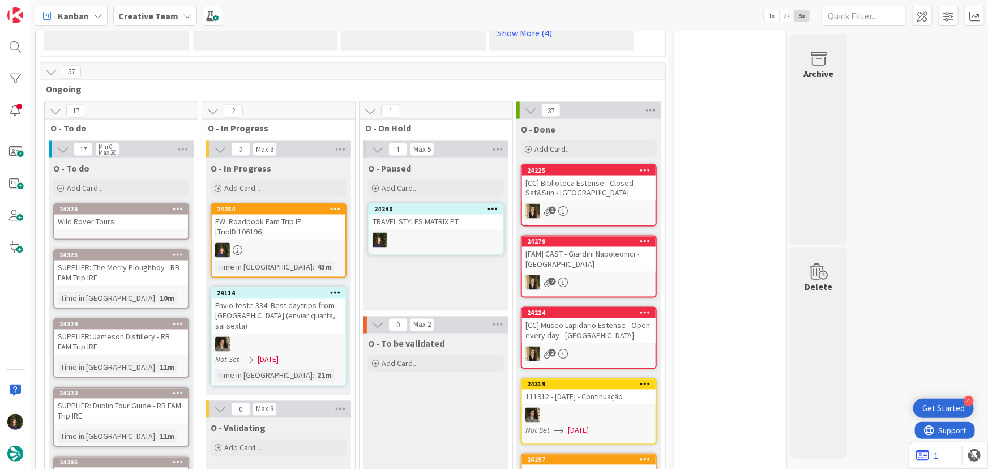
click at [93, 215] on div "Wild Rover Tours" at bounding box center [121, 222] width 134 height 15
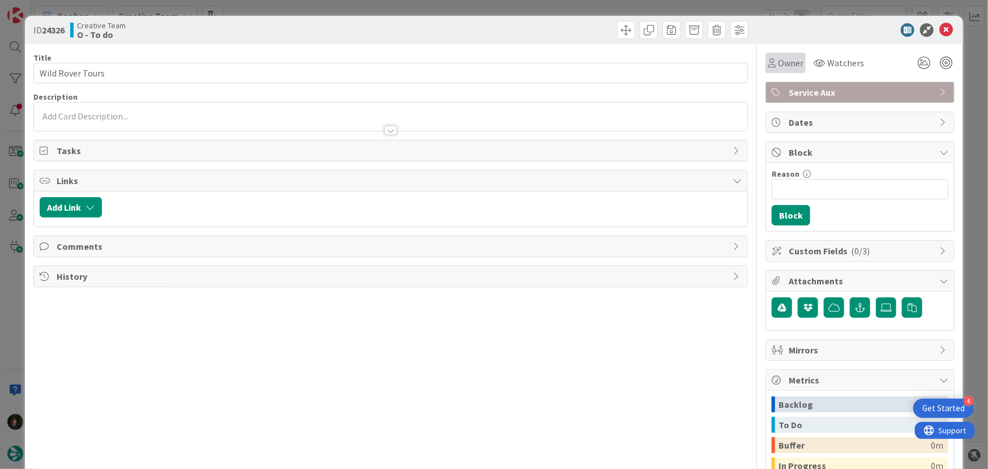
click at [786, 61] on span "Owner" at bounding box center [790, 63] width 25 height 14
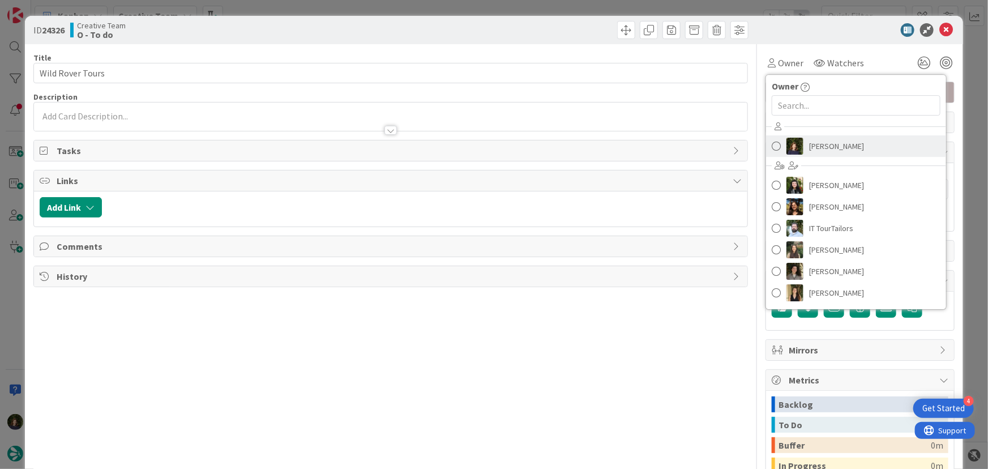
click at [821, 145] on span "[PERSON_NAME]" at bounding box center [836, 146] width 55 height 17
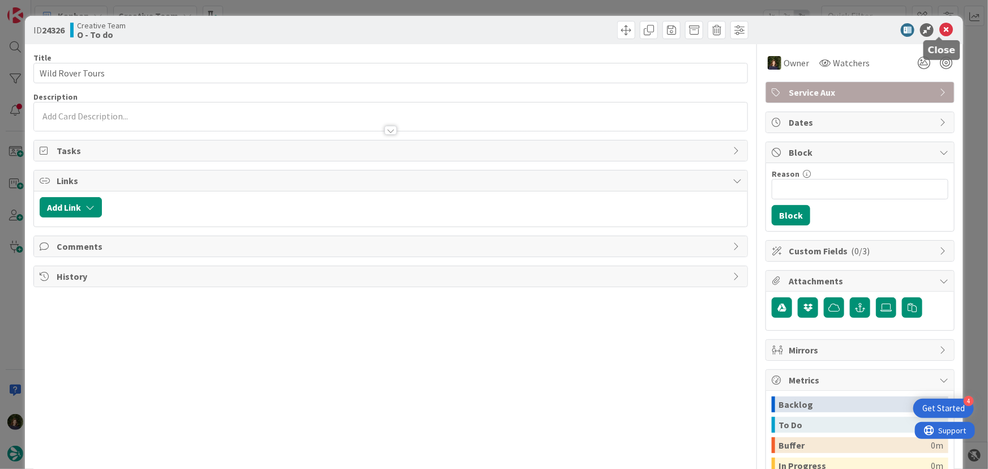
click at [939, 28] on icon at bounding box center [946, 30] width 14 height 14
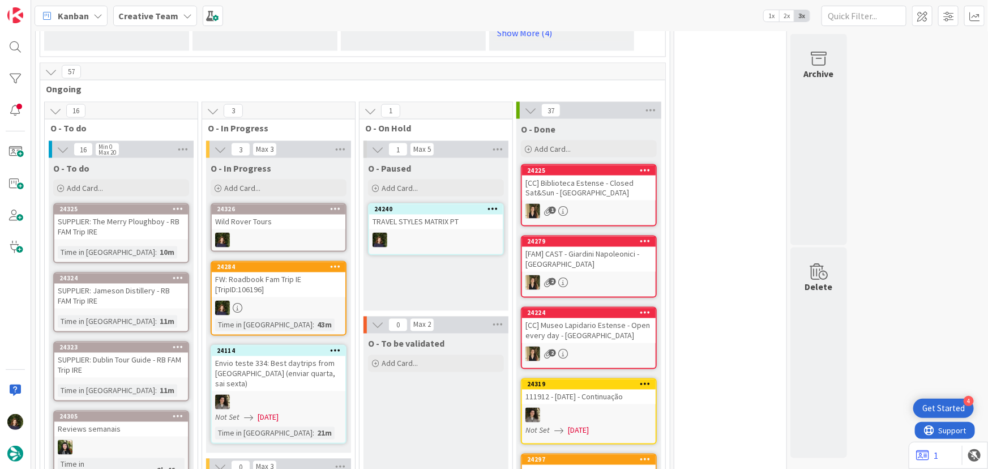
click at [273, 233] on div at bounding box center [279, 240] width 134 height 15
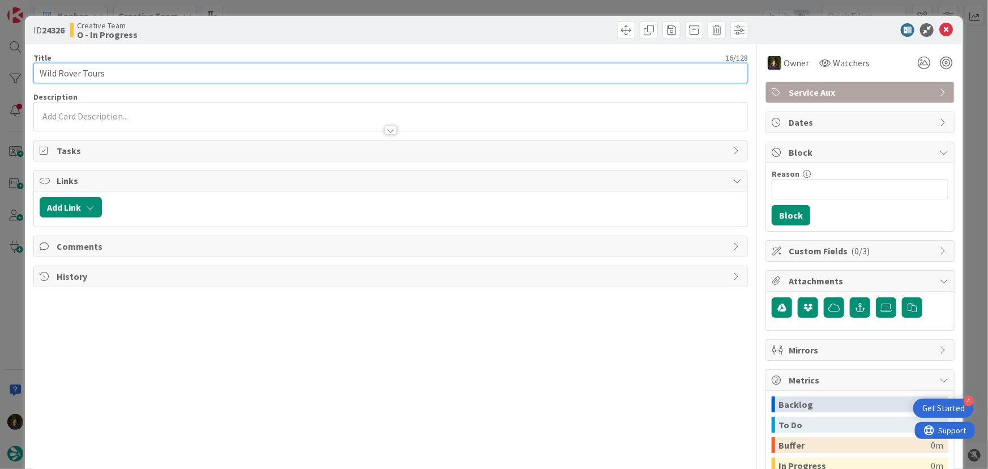
click at [126, 74] on input "Wild Rover Tours" at bounding box center [390, 73] width 715 height 20
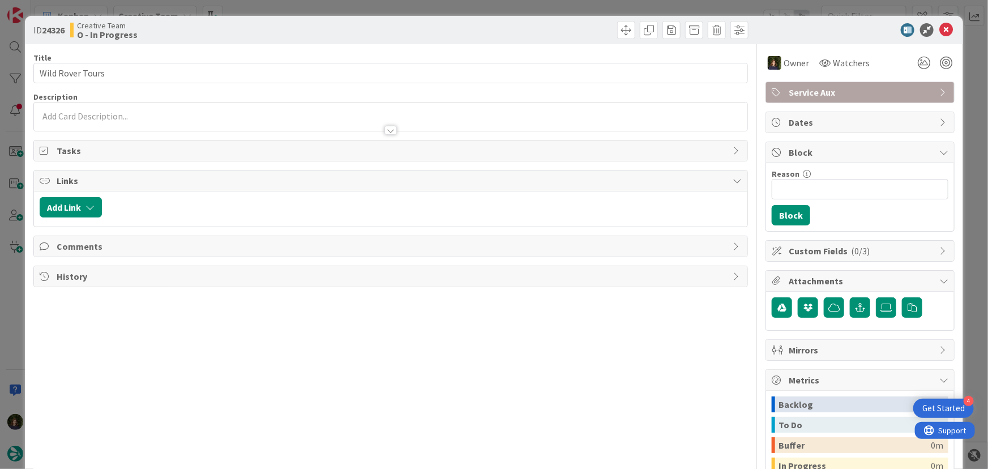
click at [134, 117] on div at bounding box center [391, 116] width 714 height 28
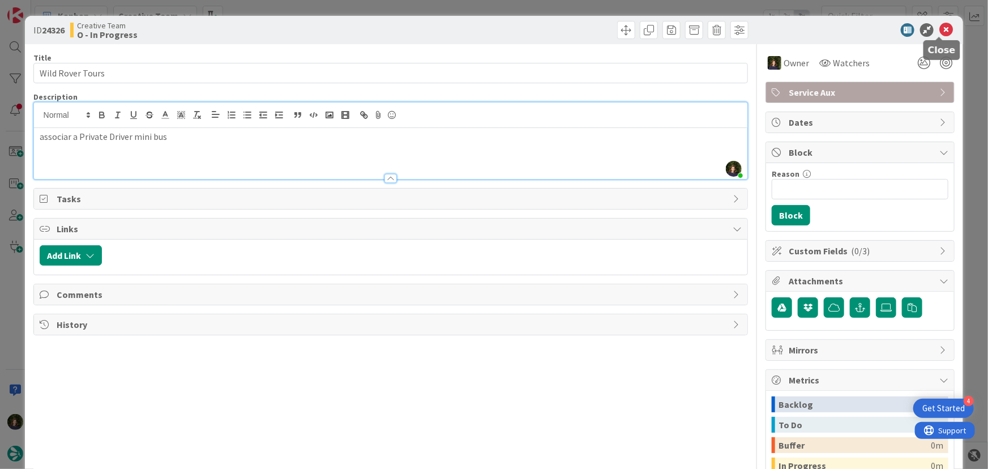
click at [939, 30] on icon at bounding box center [946, 30] width 14 height 14
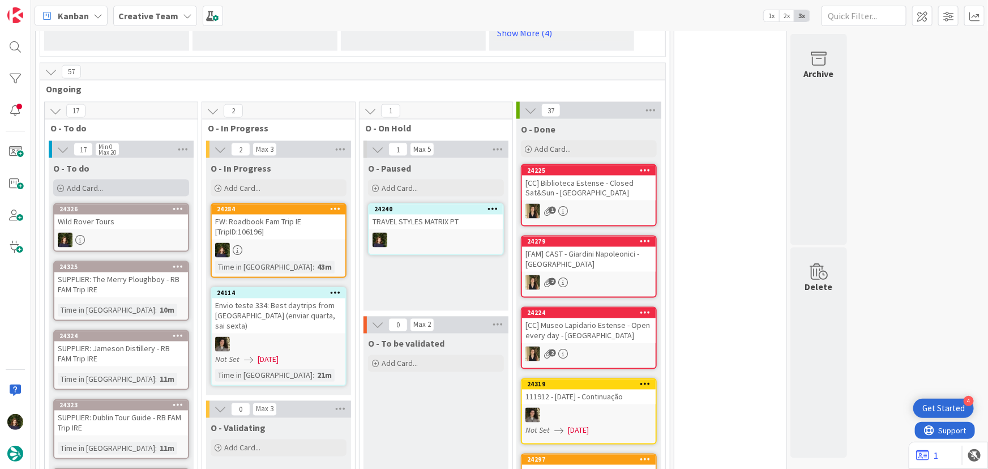
click at [112, 179] on div "Add Card..." at bounding box center [121, 187] width 136 height 17
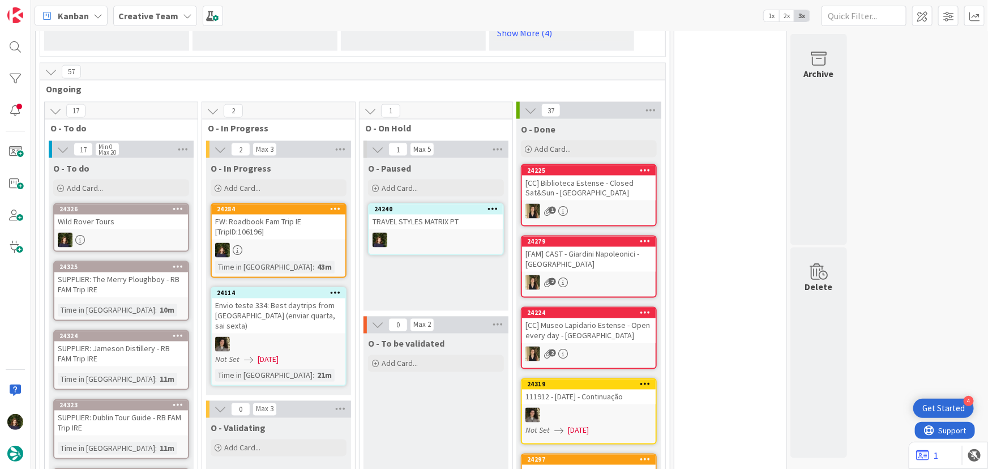
click at [181, 263] on icon at bounding box center [178, 267] width 11 height 8
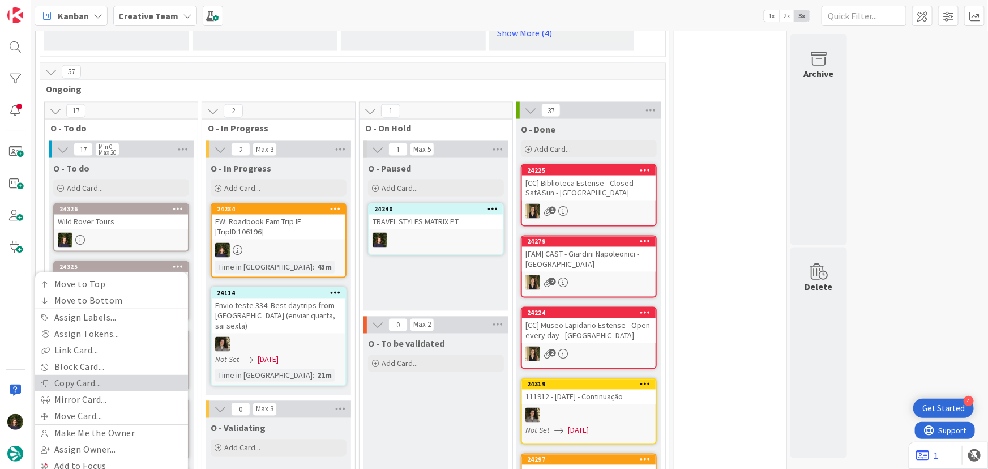
click at [105, 375] on link "Copy Card..." at bounding box center [111, 383] width 153 height 16
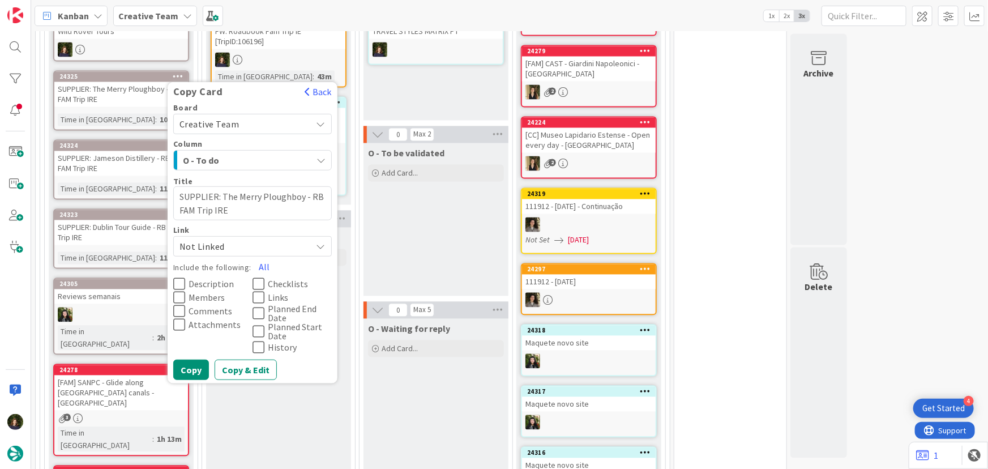
scroll to position [1132, 0]
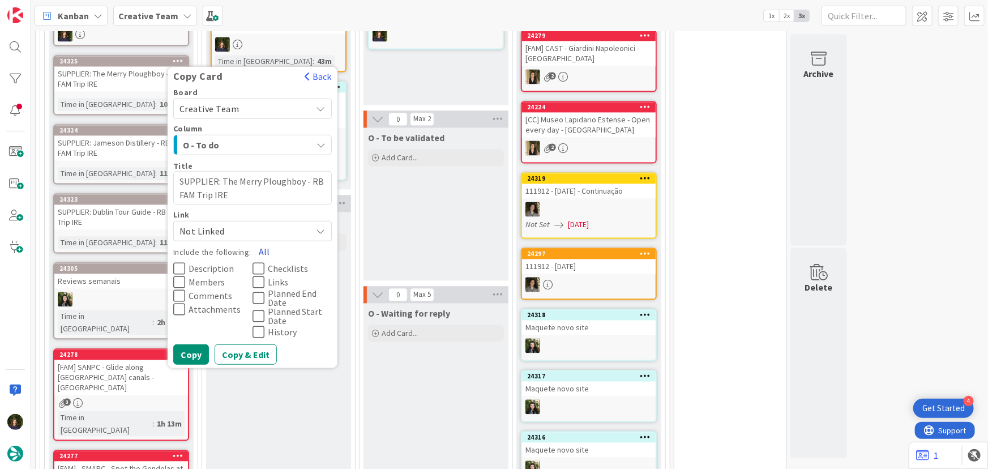
click at [261, 241] on button "All" at bounding box center [263, 251] width 25 height 20
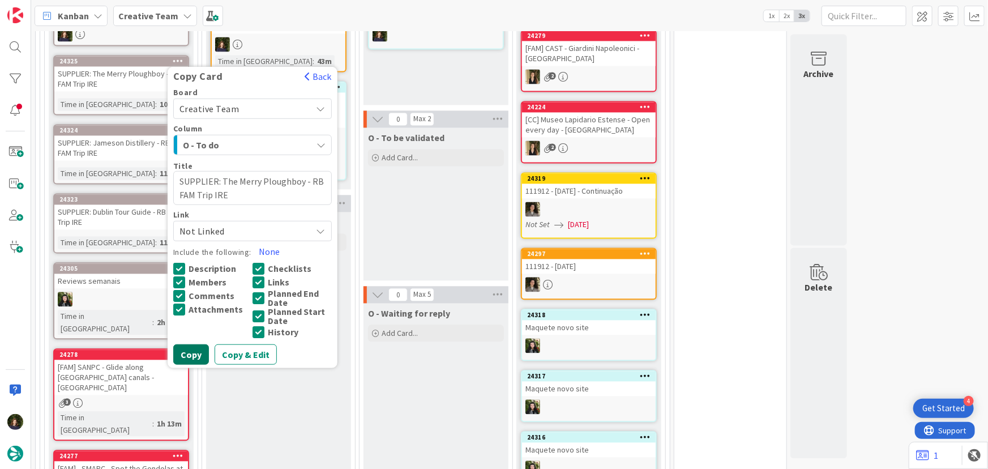
click at [190, 344] on button "Copy" at bounding box center [191, 354] width 36 height 20
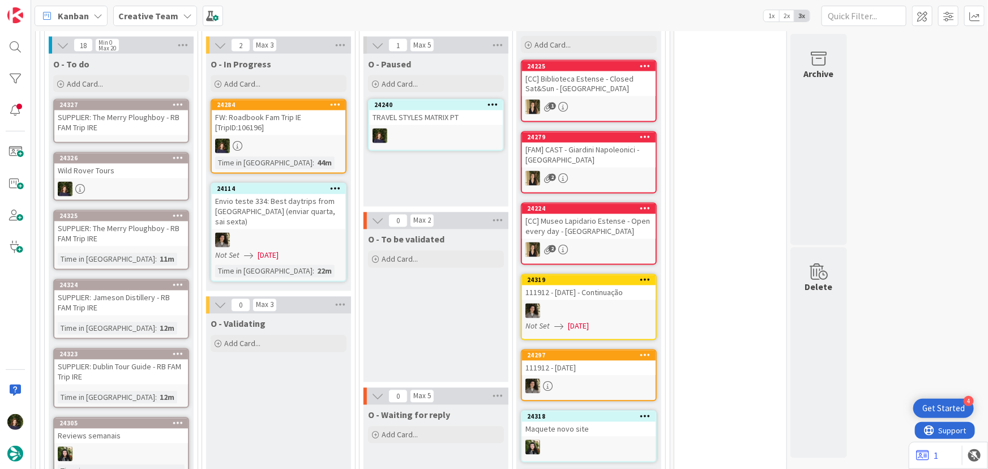
scroll to position [979, 0]
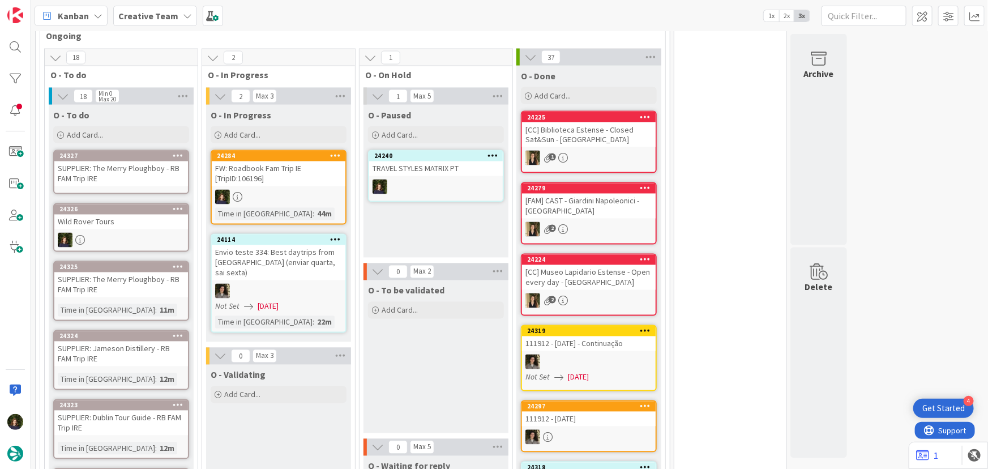
click at [95, 161] on div "SUPPLIER: The Merry Ploughboy - RB FAM Trip IRE" at bounding box center [121, 173] width 134 height 25
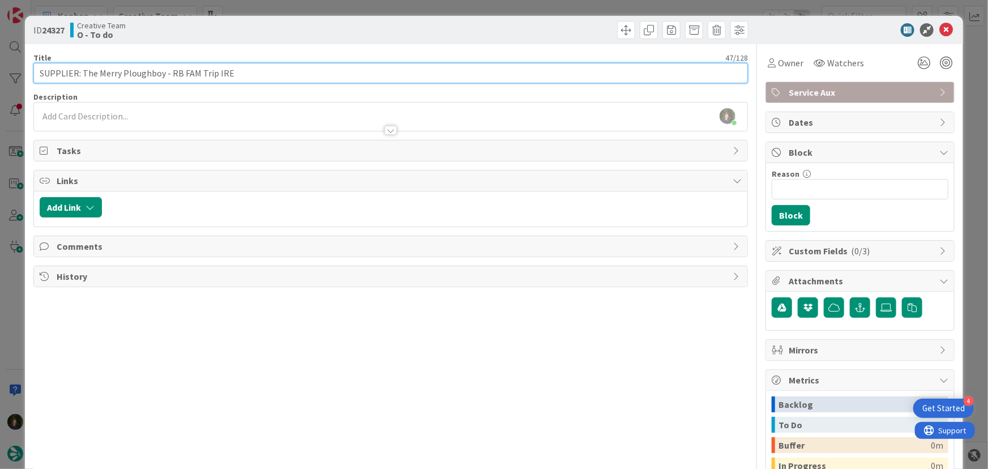
drag, startPoint x: 82, startPoint y: 70, endPoint x: 161, endPoint y: 70, distance: 79.8
click at [161, 70] on input "SUPPLIER: The Merry Ploughboy - RB FAM Trip IRE" at bounding box center [390, 73] width 715 height 20
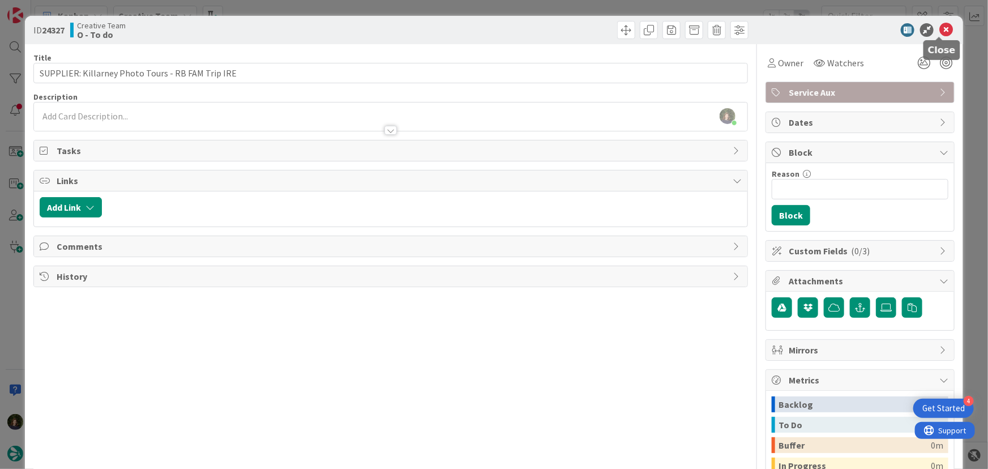
click at [943, 28] on icon at bounding box center [946, 30] width 14 height 14
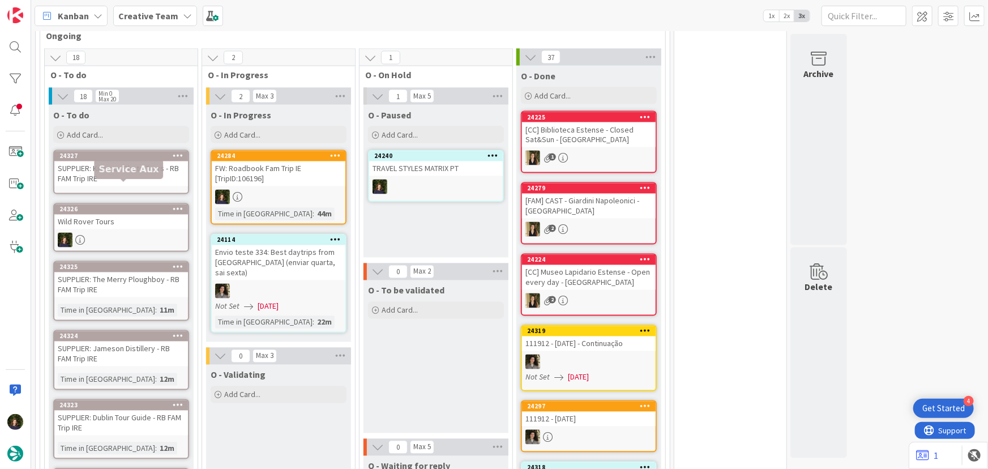
click at [134, 161] on div "SUPPLIER: Killarney Photo Tours - RB FAM Trip IRE" at bounding box center [121, 173] width 134 height 25
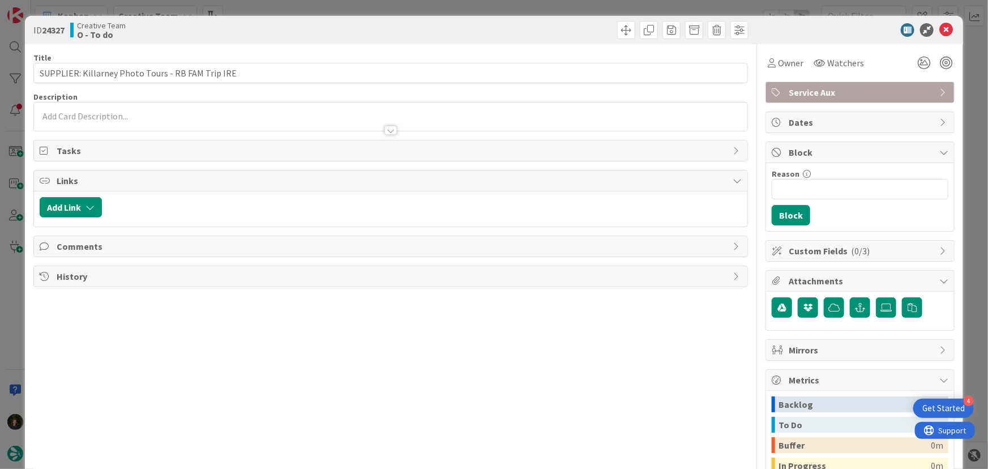
click at [191, 118] on p at bounding box center [391, 116] width 702 height 13
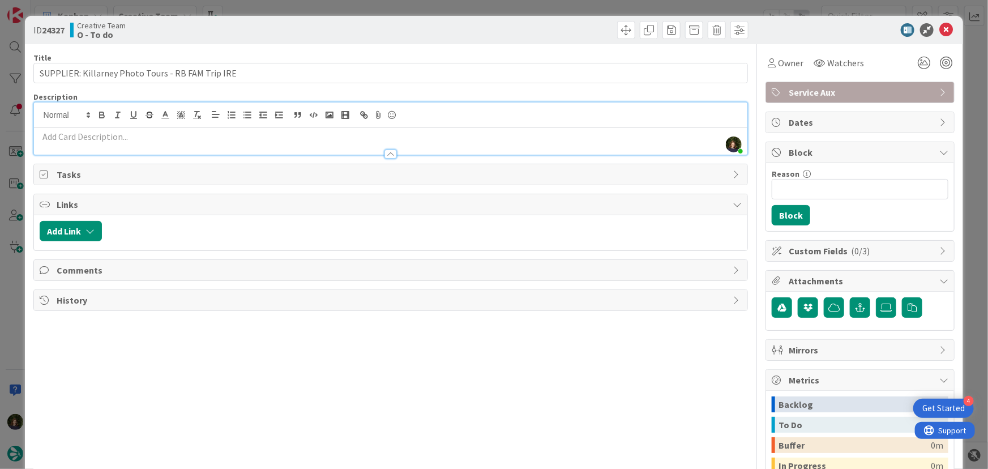
click at [169, 138] on p at bounding box center [391, 136] width 702 height 13
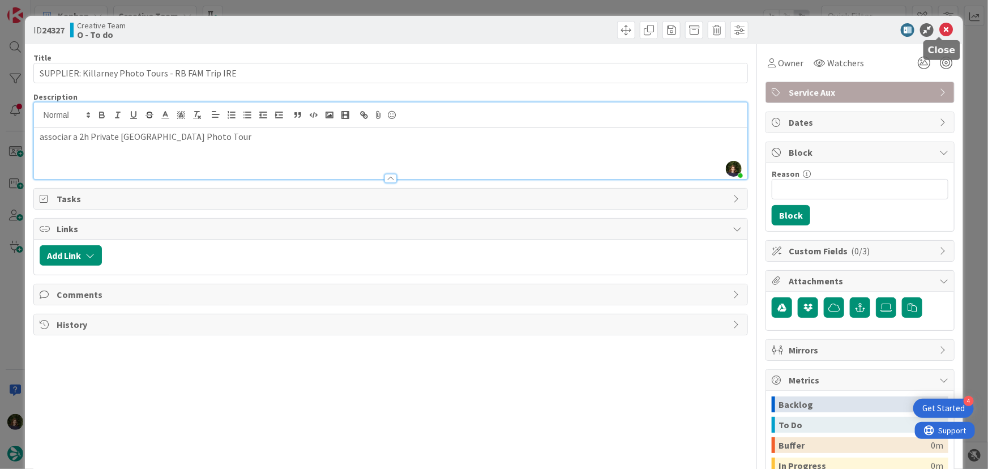
click at [941, 29] on icon at bounding box center [946, 30] width 14 height 14
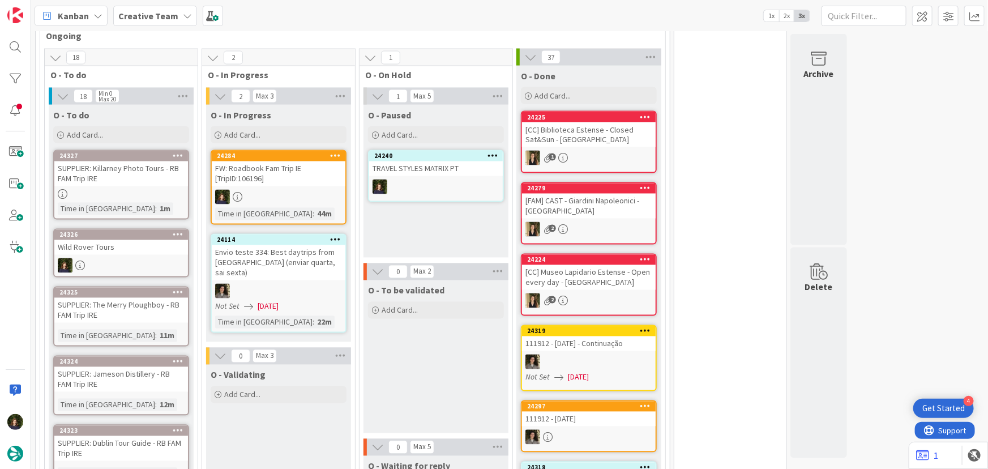
click at [114, 298] on div "SUPPLIER: The Merry Ploughboy - RB FAM Trip IRE" at bounding box center [121, 310] width 134 height 25
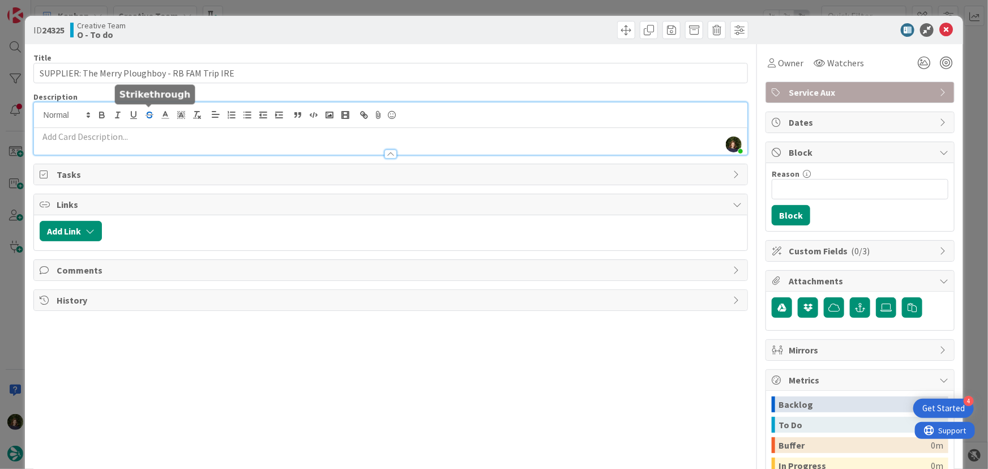
click at [150, 116] on div "Margarida Carvalho just joined" at bounding box center [391, 128] width 714 height 52
click at [141, 130] on p at bounding box center [391, 136] width 702 height 13
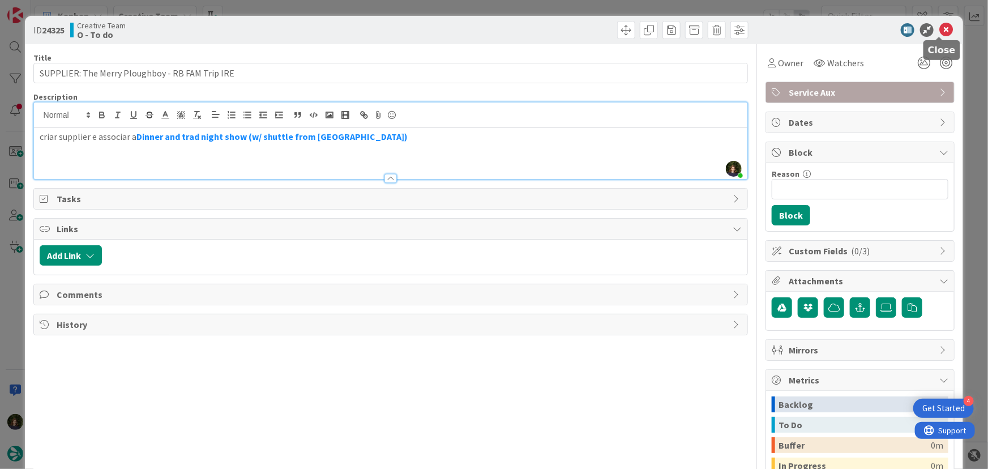
click at [939, 27] on icon at bounding box center [946, 30] width 14 height 14
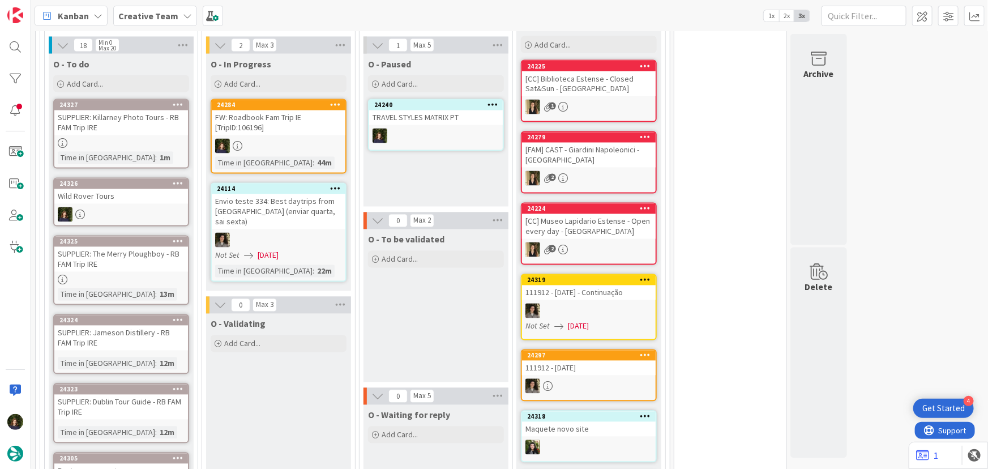
click at [113, 325] on div "SUPPLIER: Jameson Distillery - RB FAM Trip IRE" at bounding box center [121, 337] width 134 height 25
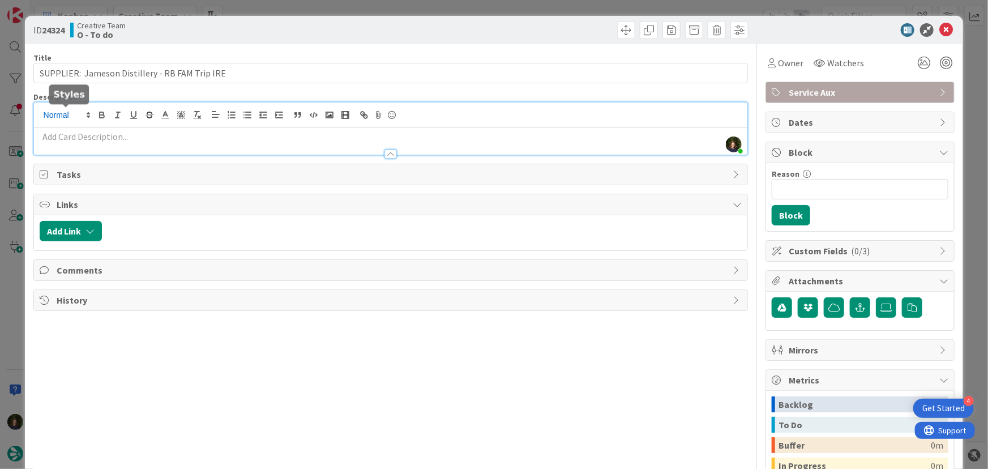
click at [82, 115] on div "Margarida Carvalho just joined" at bounding box center [391, 128] width 714 height 52
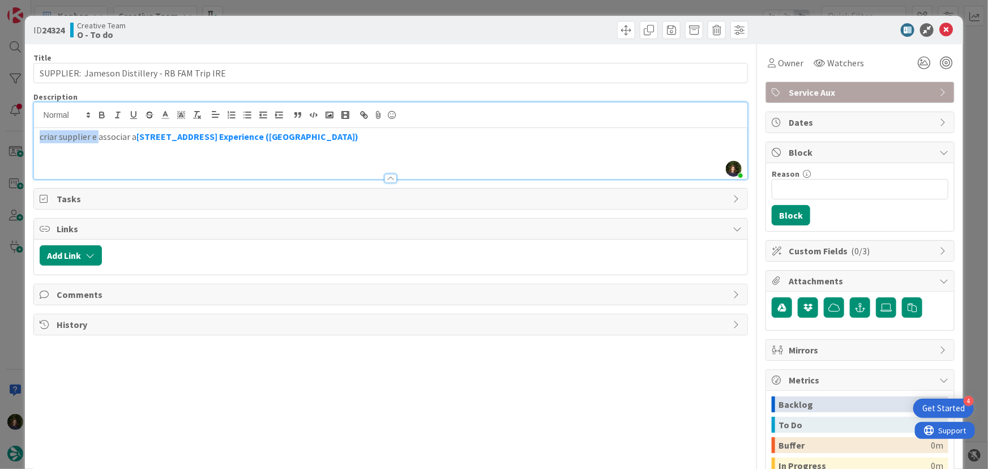
drag, startPoint x: 97, startPoint y: 135, endPoint x: 30, endPoint y: 136, distance: 67.4
click at [30, 135] on div "ID 24324 Creative Team O - To do Title 47 / 128 SUPPLIER: Jameson Distillery - …" at bounding box center [494, 304] width 938 height 576
click at [940, 26] on icon at bounding box center [946, 30] width 14 height 14
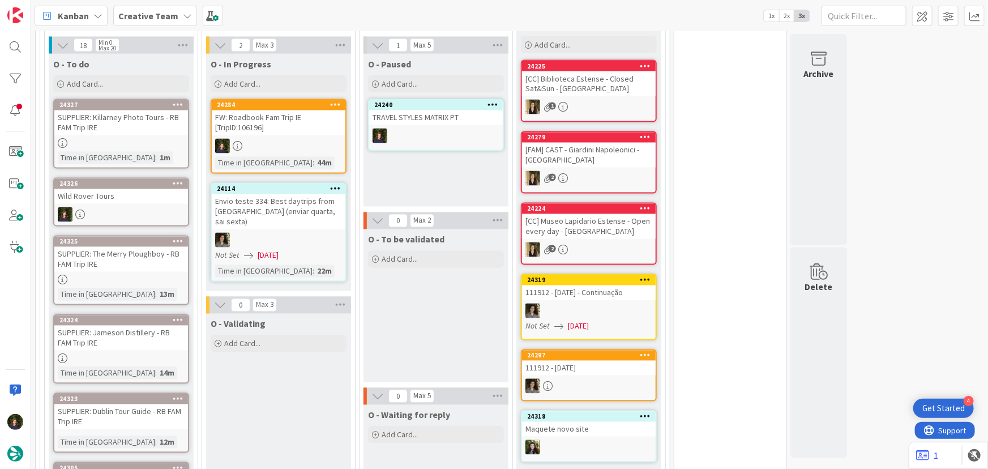
click at [119, 404] on div "SUPPLIER: Dublin Tour Guide - RB FAM Trip IRE" at bounding box center [121, 416] width 134 height 25
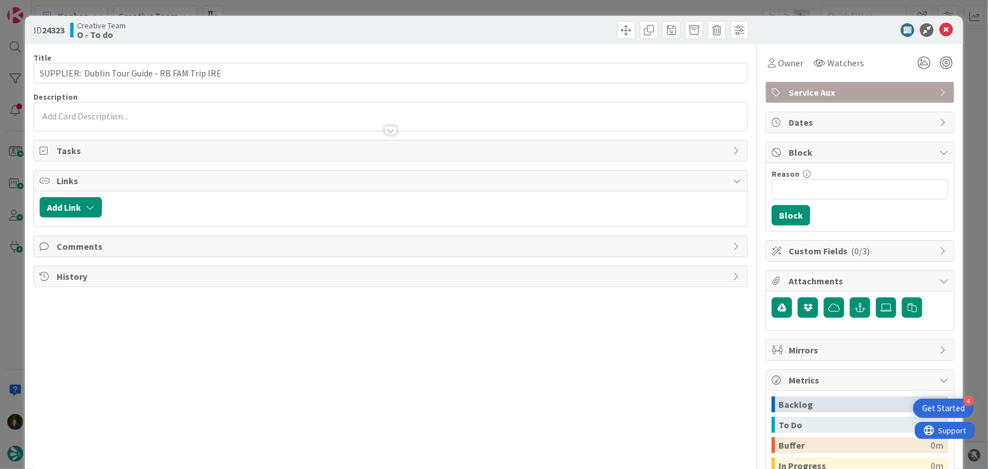
click at [93, 117] on p at bounding box center [391, 116] width 702 height 13
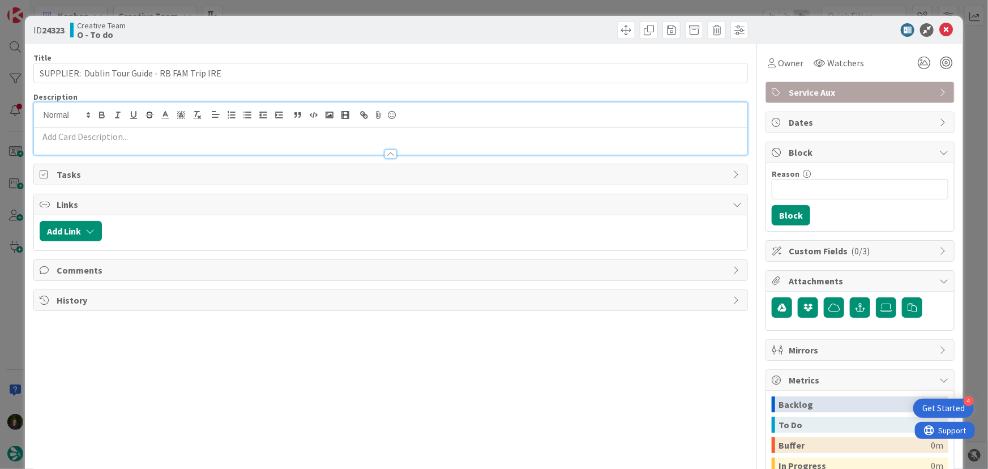
click at [100, 136] on p at bounding box center [391, 136] width 702 height 13
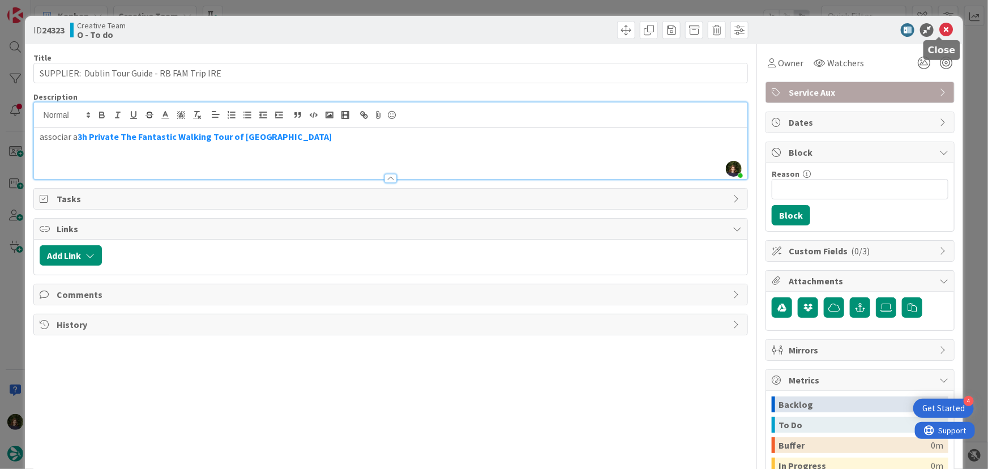
click at [940, 28] on icon at bounding box center [946, 30] width 14 height 14
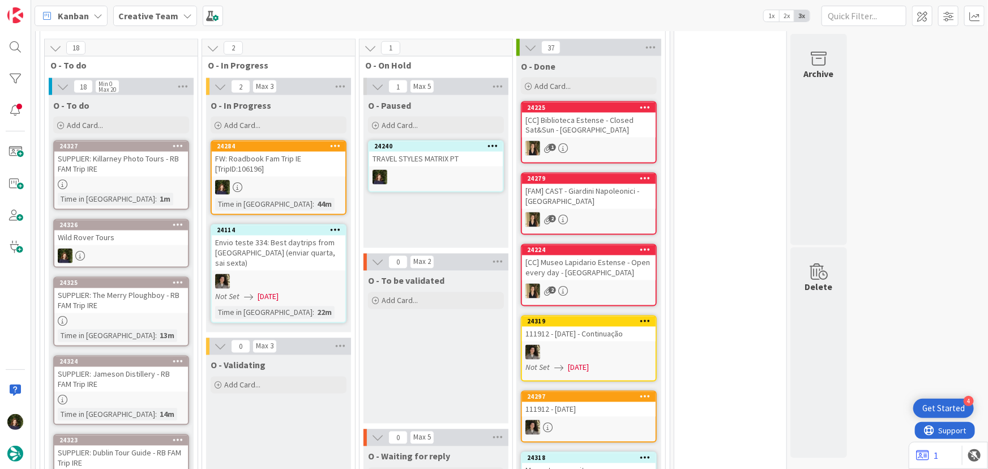
scroll to position [928, 0]
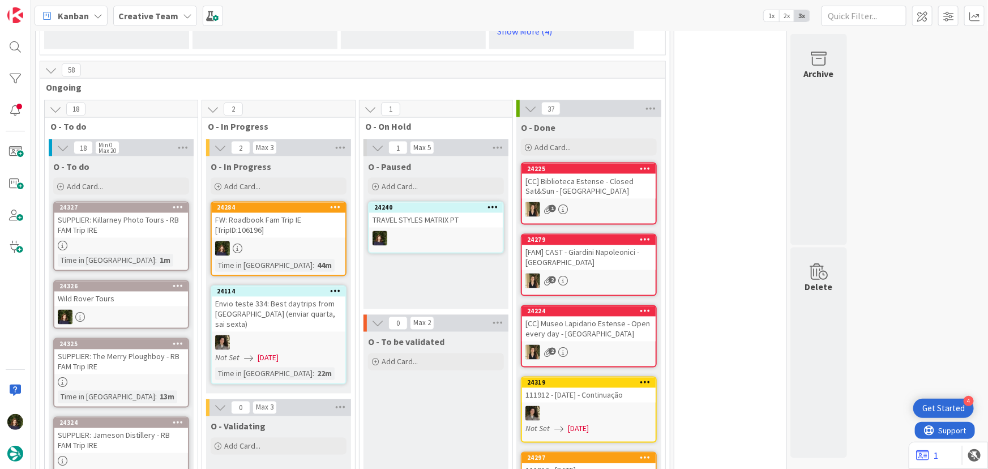
click at [176, 203] on icon at bounding box center [178, 207] width 11 height 8
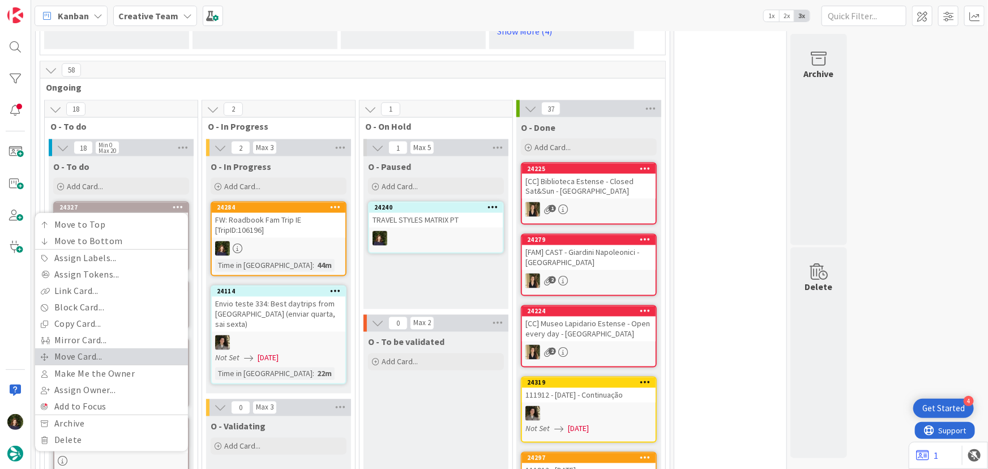
click at [120, 349] on link "Move Card..." at bounding box center [111, 357] width 153 height 16
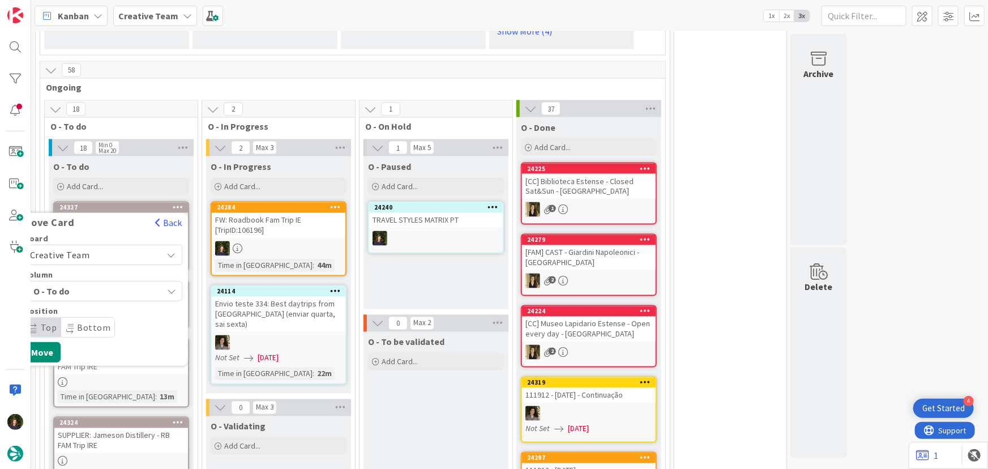
click at [132, 247] on span "Creative Team" at bounding box center [93, 255] width 127 height 16
click at [130, 300] on span "Creative Team - Análise" at bounding box center [117, 308] width 131 height 17
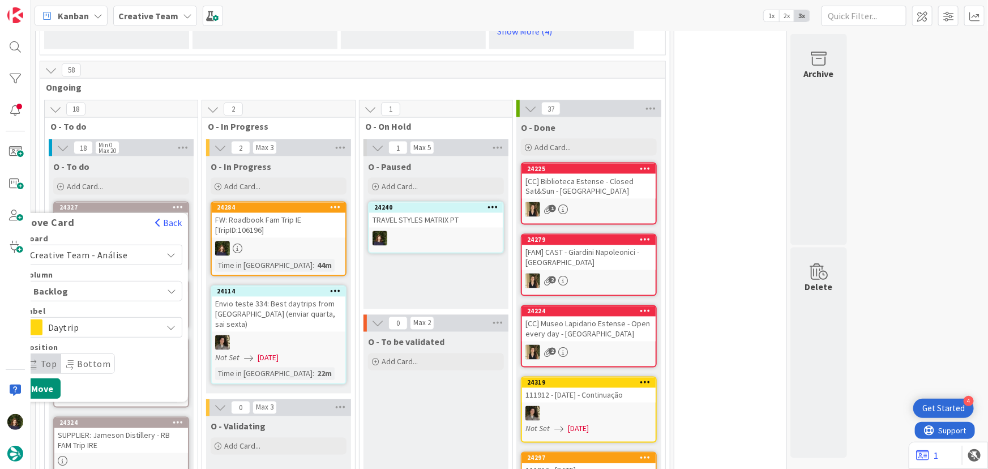
click at [98, 320] on span "Daytrip" at bounding box center [102, 328] width 109 height 16
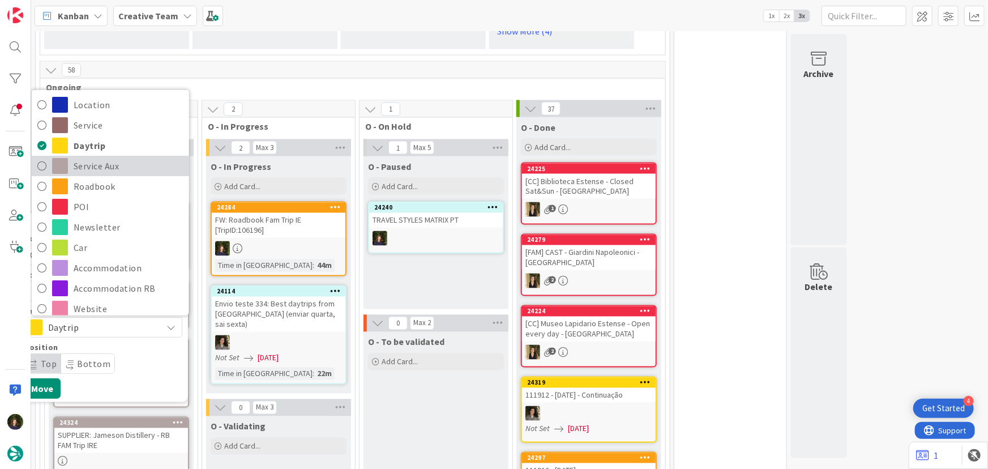
click at [98, 157] on span "Service Aux" at bounding box center [129, 165] width 110 height 17
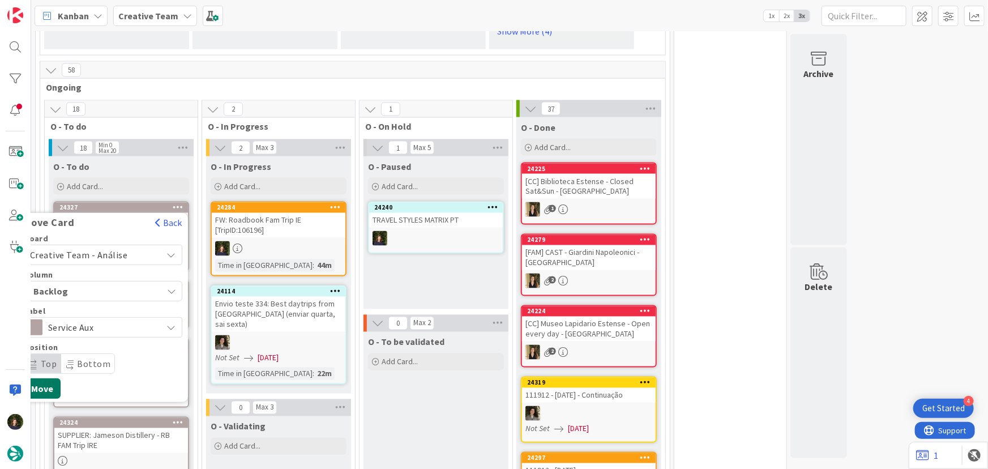
click at [45, 379] on button "Move" at bounding box center [42, 389] width 37 height 20
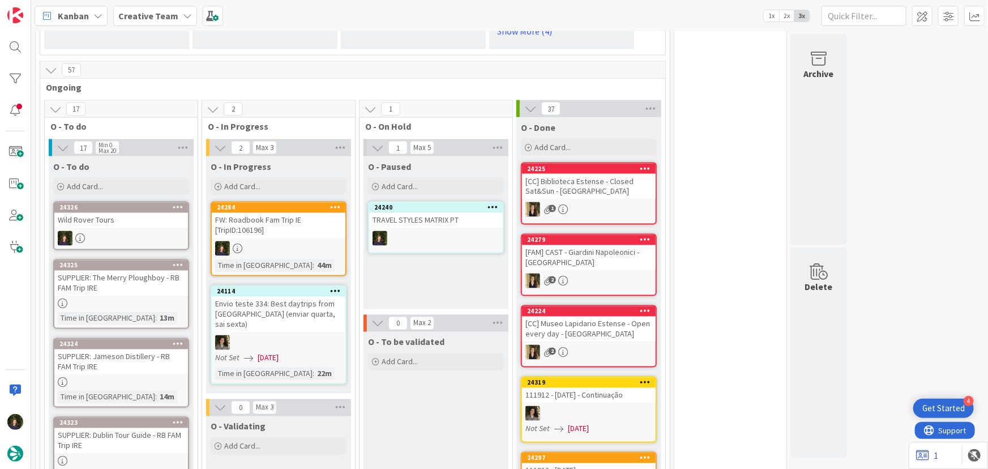
click at [177, 261] on icon at bounding box center [178, 265] width 11 height 8
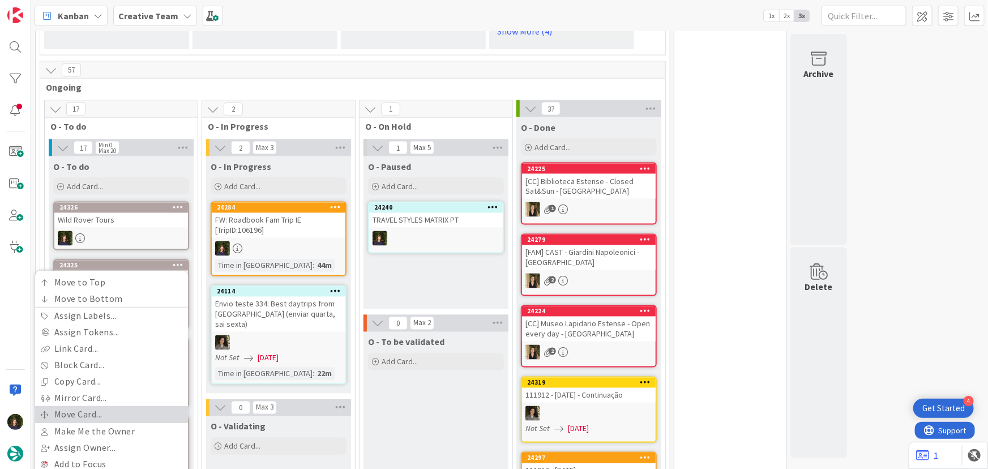
click at [134, 406] on link "Move Card..." at bounding box center [111, 414] width 153 height 16
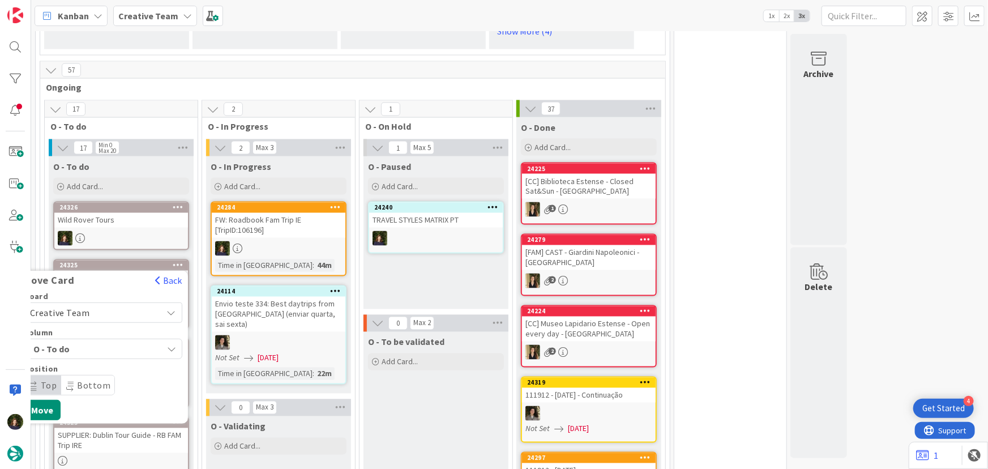
click at [116, 305] on span "Creative Team" at bounding box center [93, 313] width 127 height 16
click at [122, 358] on span "Creative Team - Análise" at bounding box center [117, 366] width 131 height 17
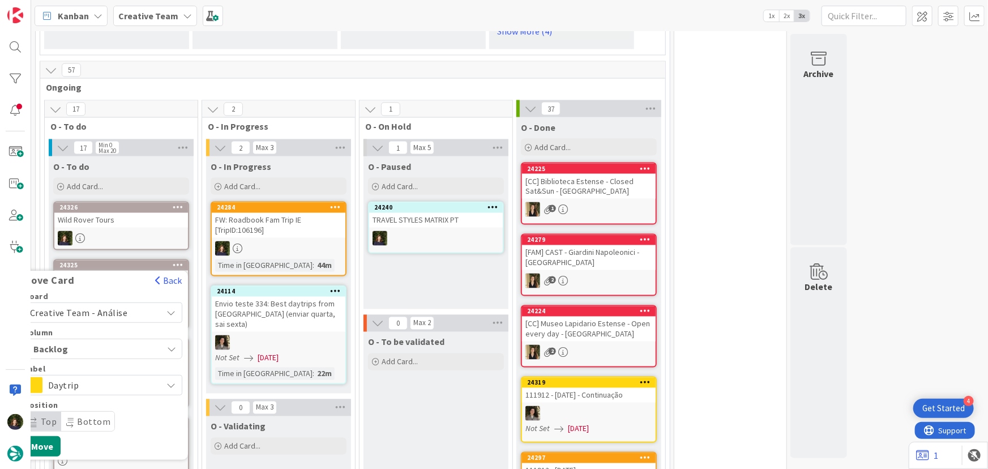
click at [119, 378] on span "Daytrip" at bounding box center [102, 386] width 109 height 16
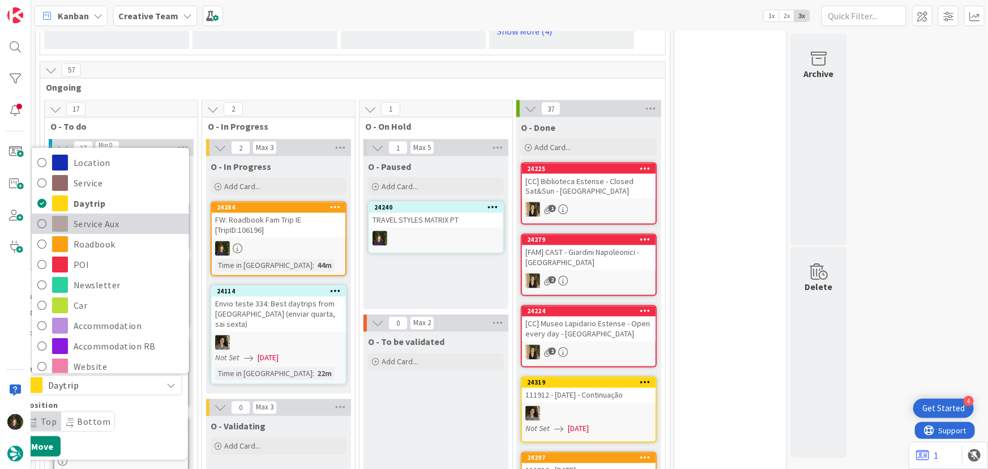
click at [113, 215] on span "Service Aux" at bounding box center [129, 223] width 110 height 17
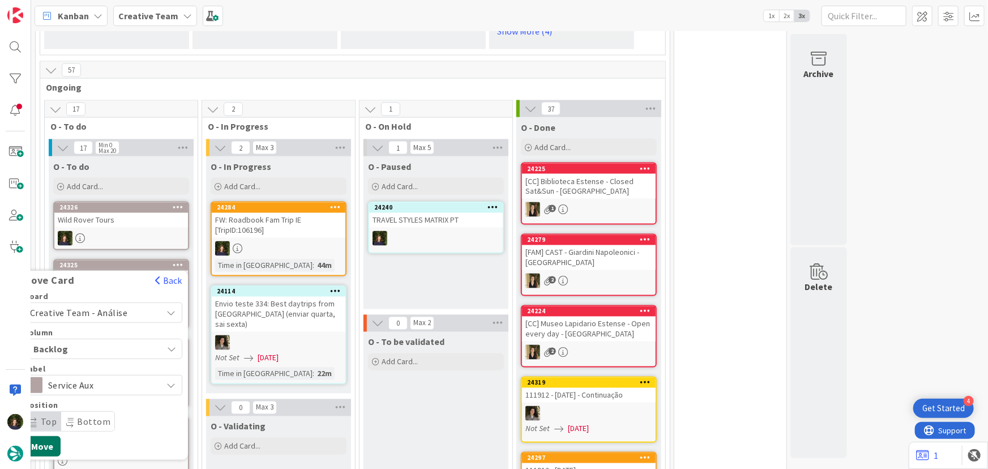
click at [45, 436] on button "Move" at bounding box center [42, 446] width 37 height 20
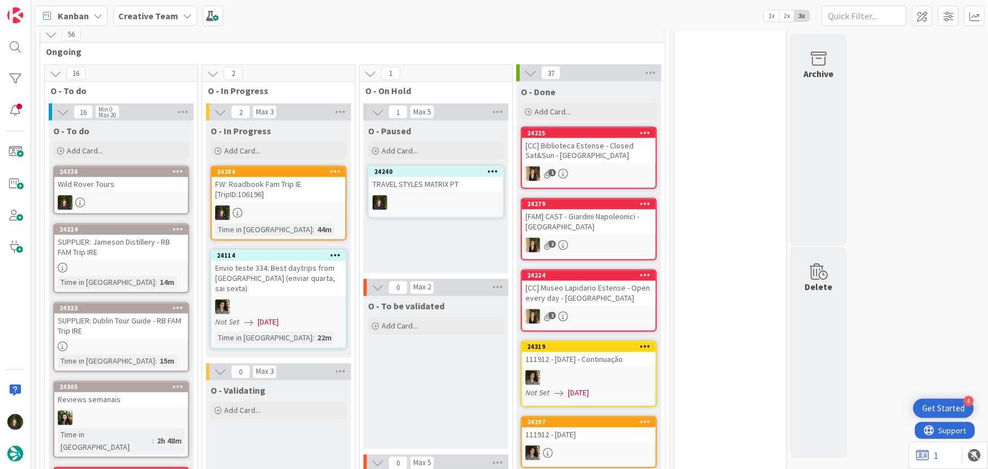
scroll to position [979, 0]
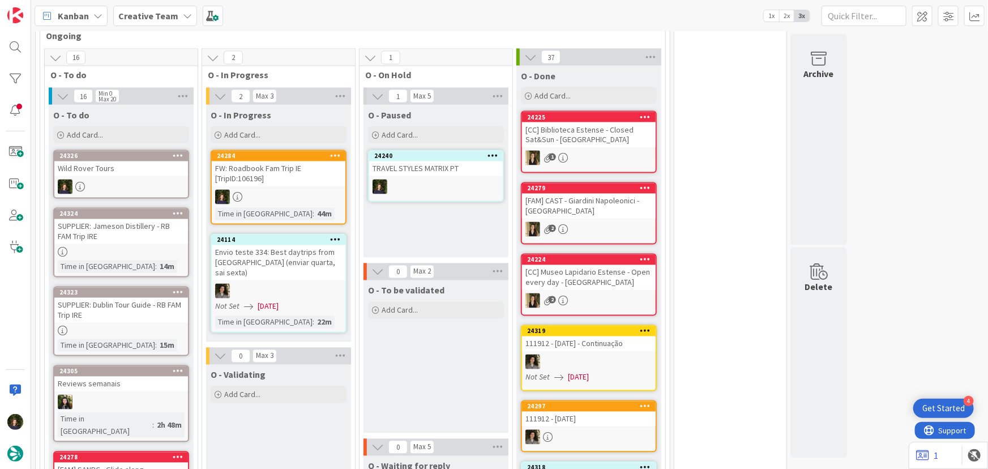
click at [173, 288] on icon at bounding box center [178, 292] width 11 height 8
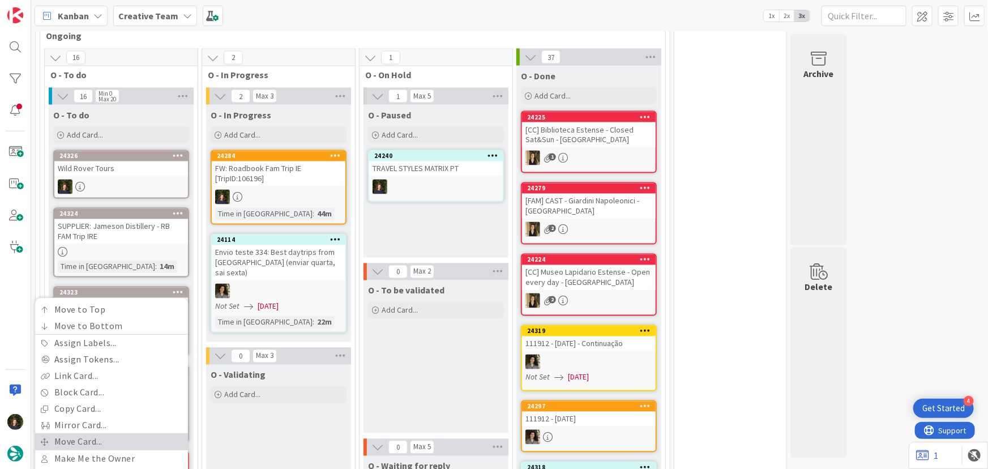
click at [136, 434] on link "Move Card..." at bounding box center [111, 442] width 153 height 16
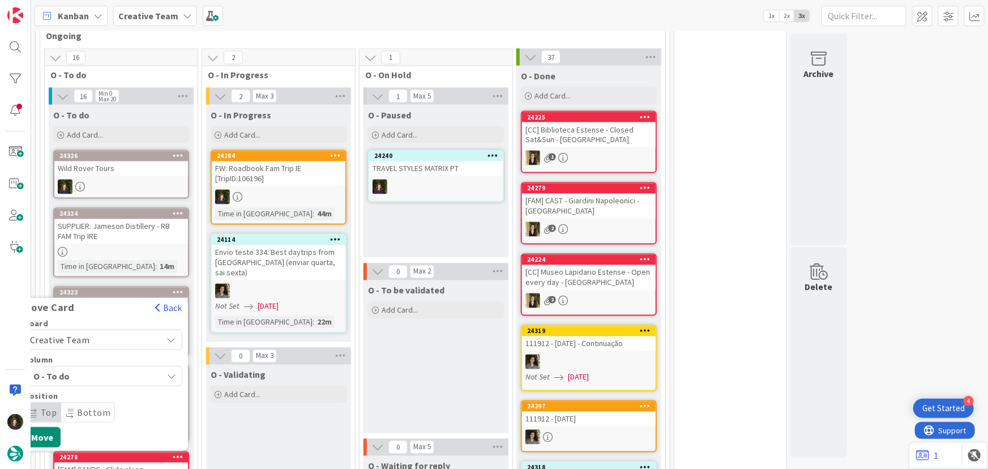
click at [108, 332] on span "Creative Team" at bounding box center [93, 340] width 127 height 16
click at [117, 385] on span "Creative Team - Análise" at bounding box center [117, 393] width 131 height 17
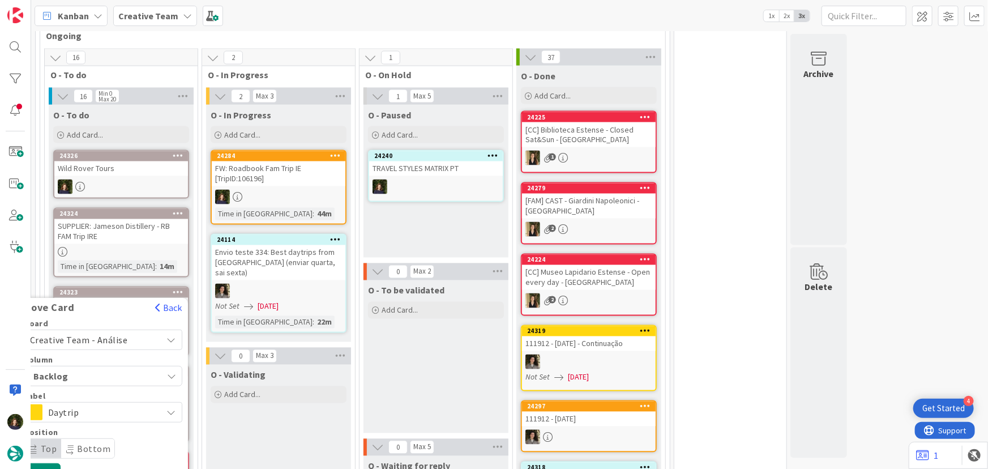
click at [126, 405] on span "Daytrip" at bounding box center [102, 413] width 109 height 16
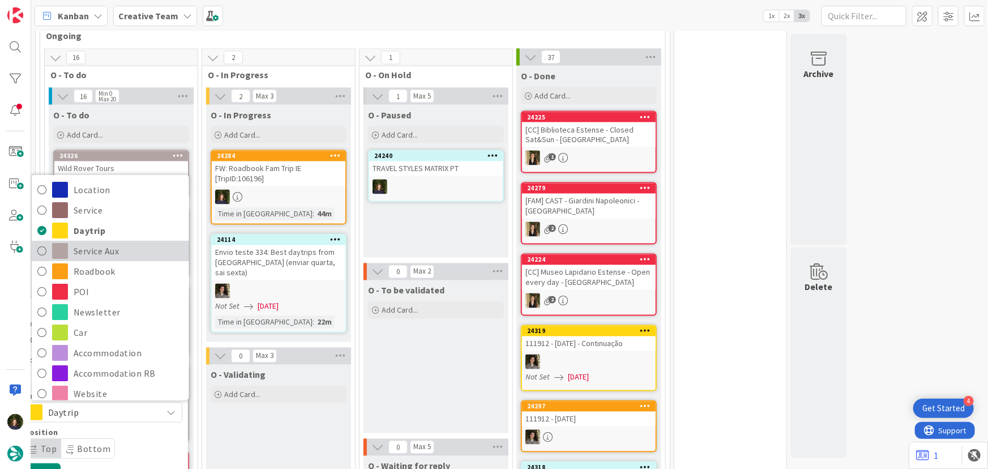
click at [96, 242] on span "Service Aux" at bounding box center [129, 250] width 110 height 17
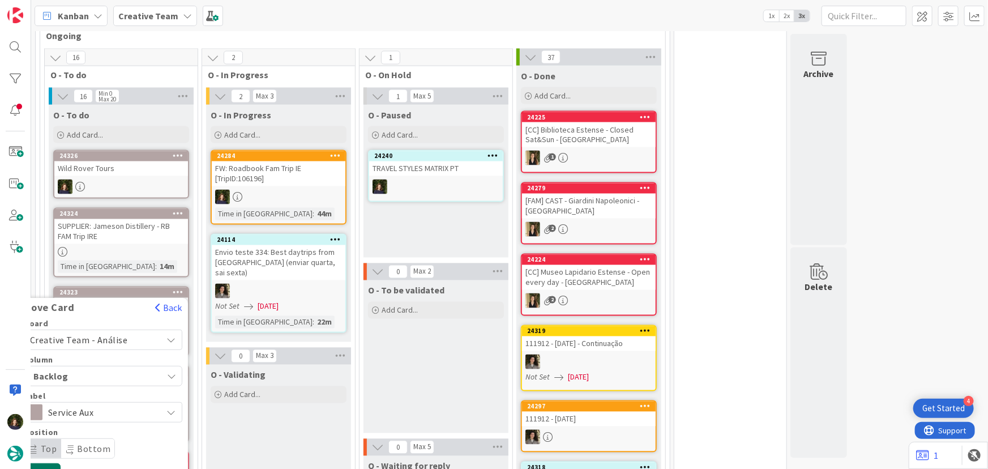
click at [45, 464] on button "Move" at bounding box center [42, 474] width 37 height 20
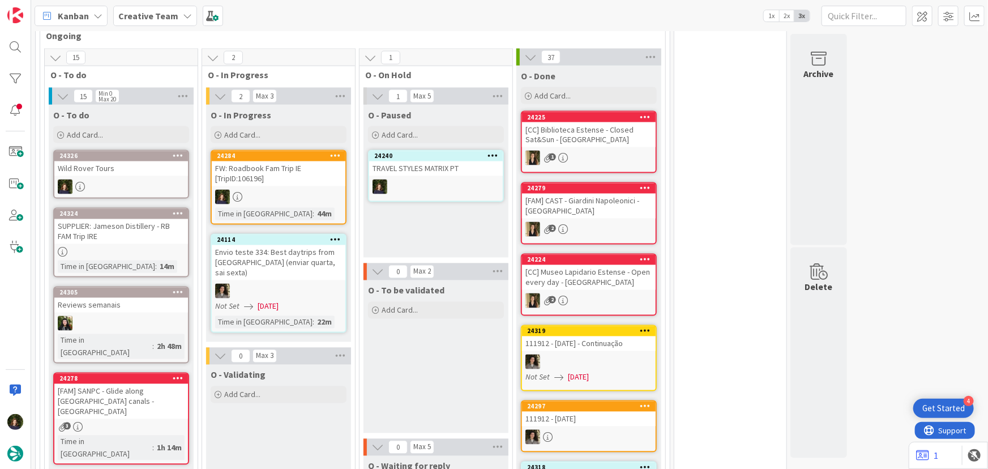
click at [175, 209] on icon at bounding box center [178, 213] width 11 height 8
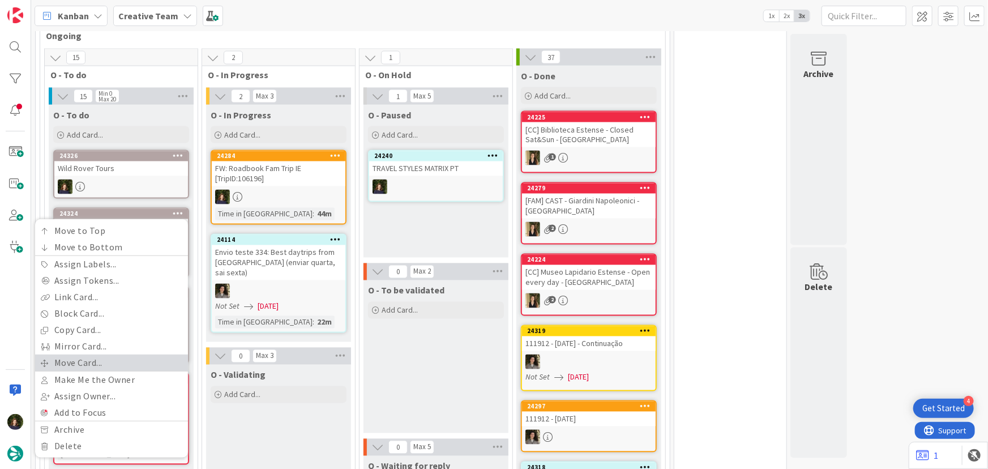
click at [131, 355] on link "Move Card..." at bounding box center [111, 363] width 153 height 16
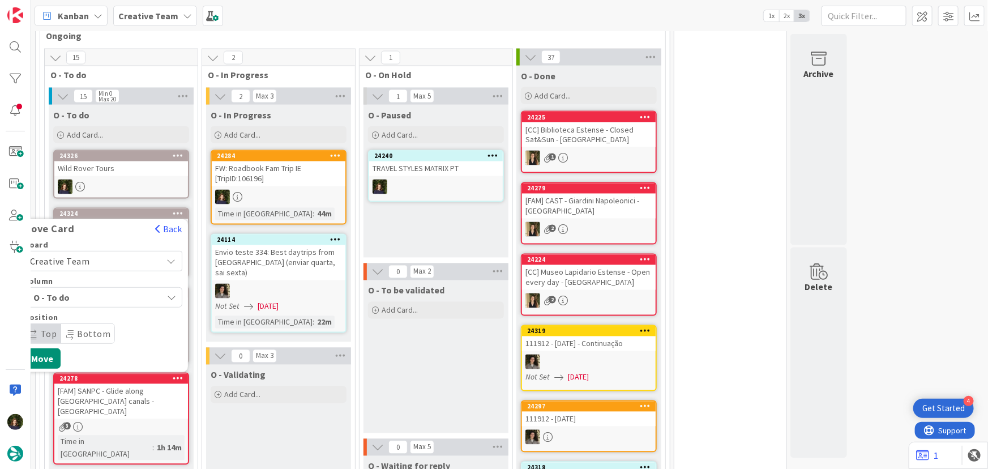
click at [108, 254] on span "Creative Team" at bounding box center [93, 262] width 127 height 16
click at [122, 306] on span "Creative Team - Análise" at bounding box center [117, 314] width 131 height 17
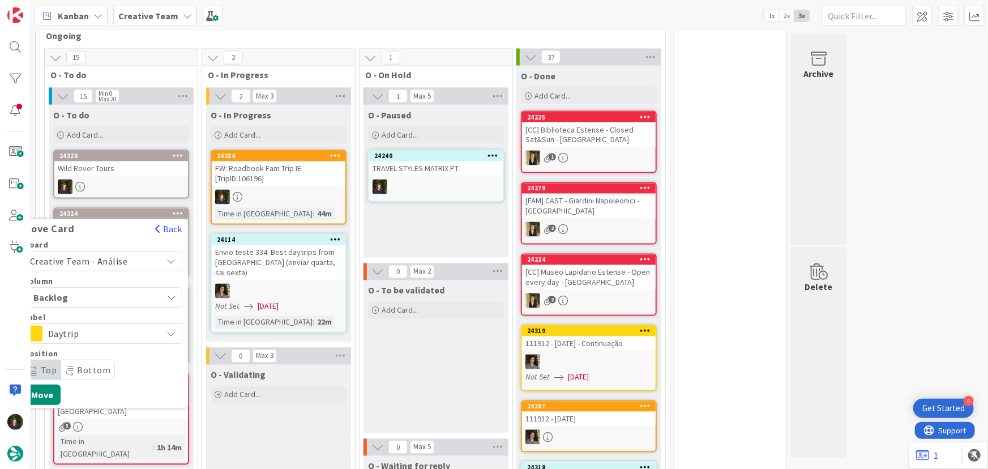
click at [119, 326] on span "Daytrip" at bounding box center [102, 334] width 109 height 16
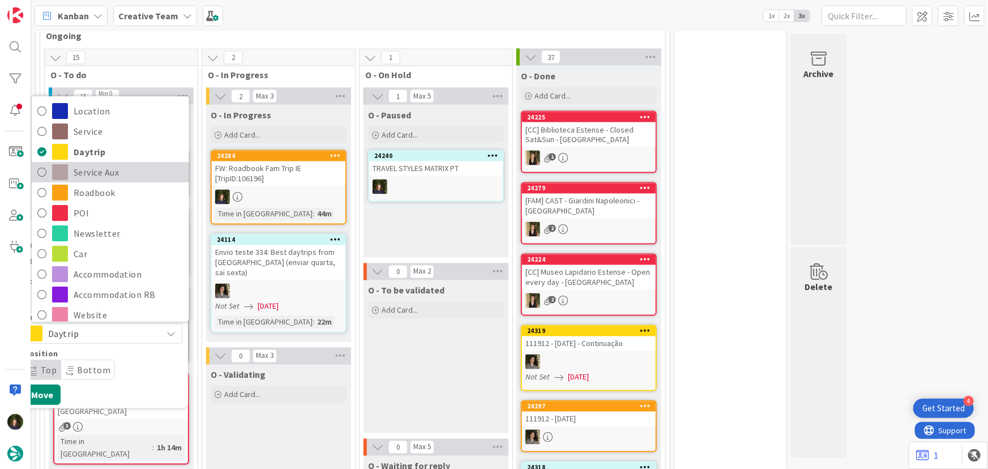
click at [108, 164] on span "Service Aux" at bounding box center [129, 172] width 110 height 17
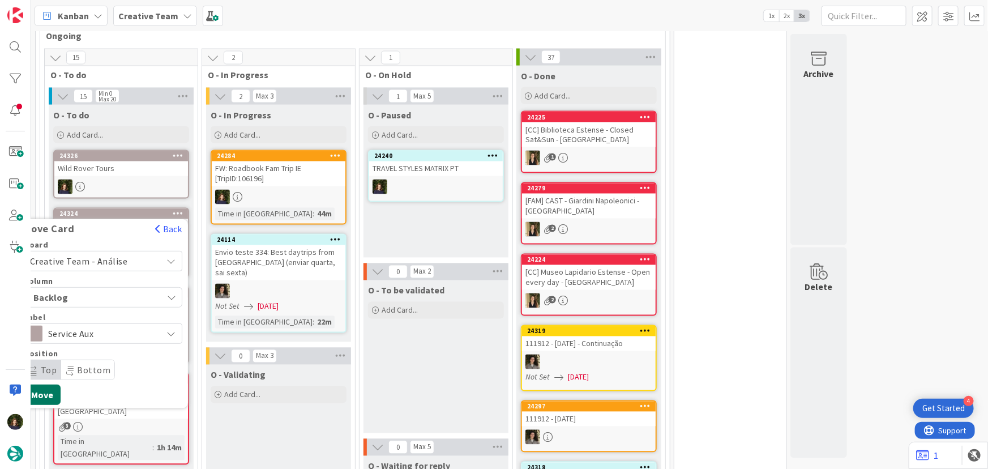
click at [51, 385] on button "Move" at bounding box center [42, 395] width 37 height 20
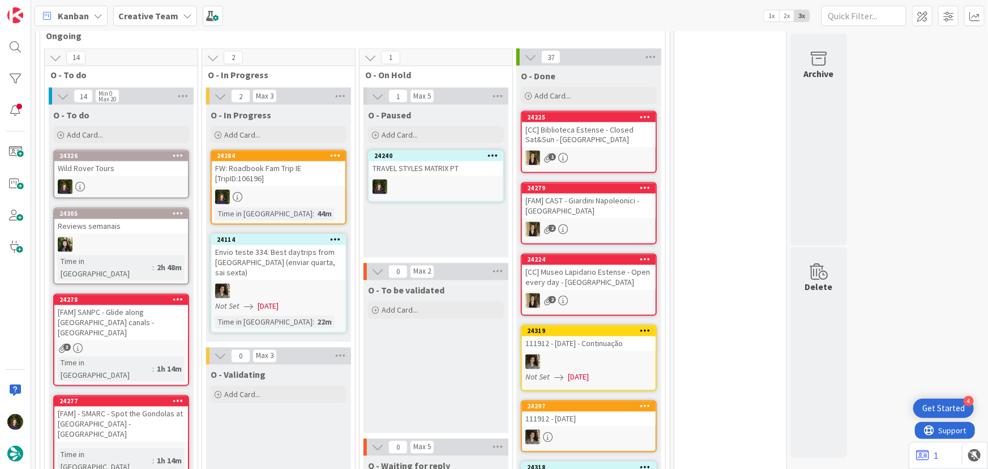
click at [147, 14] on b "Creative Team" at bounding box center [148, 15] width 60 height 11
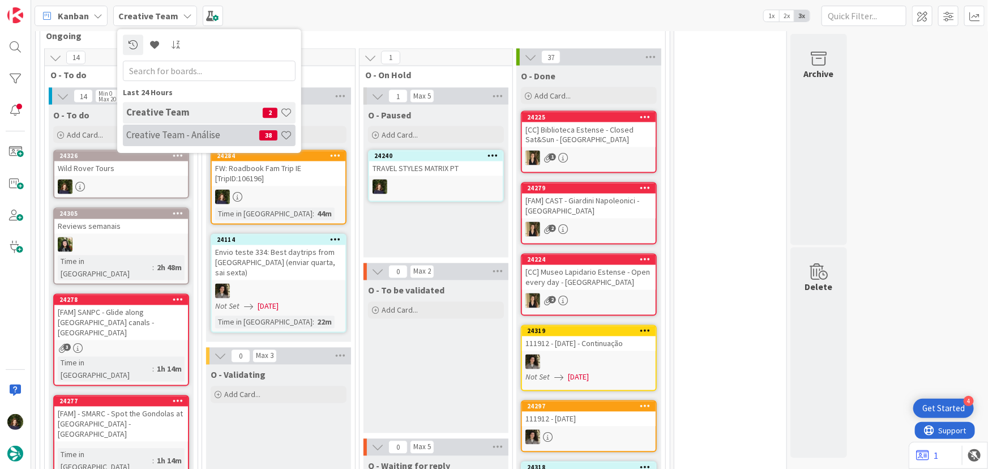
click at [131, 127] on div "Creative Team - Análise 38" at bounding box center [209, 136] width 173 height 22
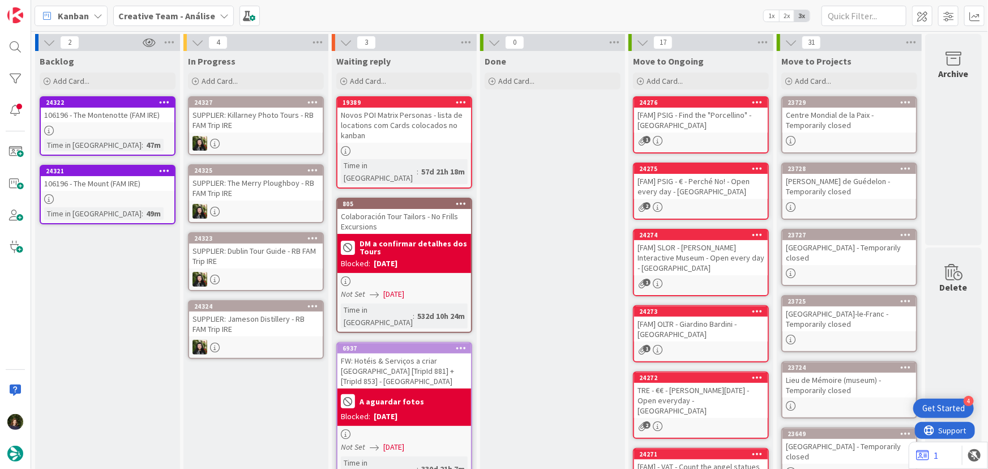
click at [181, 16] on b "Creative Team - Análise" at bounding box center [166, 15] width 97 height 11
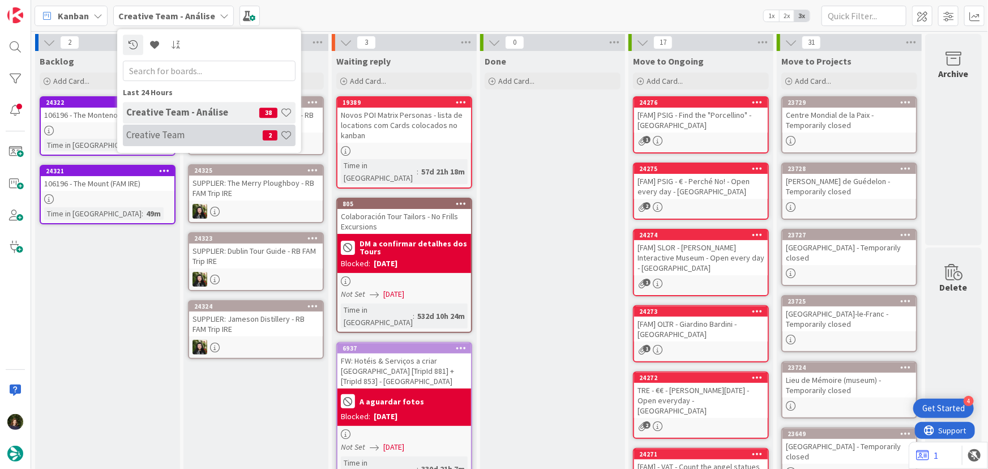
click at [166, 131] on h4 "Creative Team" at bounding box center [194, 134] width 136 height 11
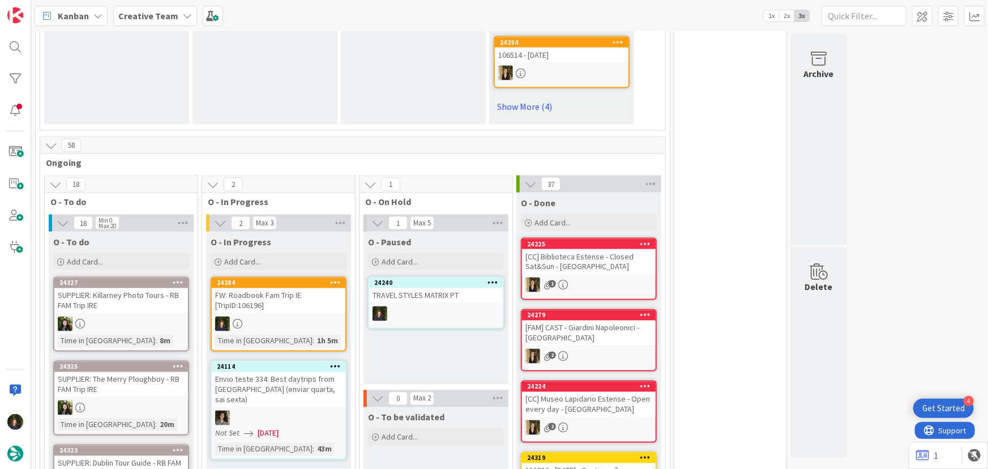
scroll to position [926, 0]
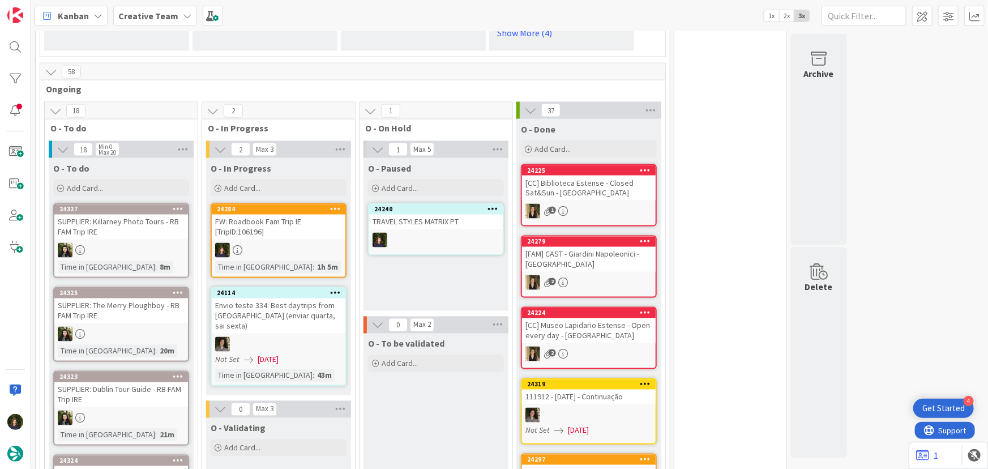
click at [299, 243] on div at bounding box center [279, 250] width 134 height 15
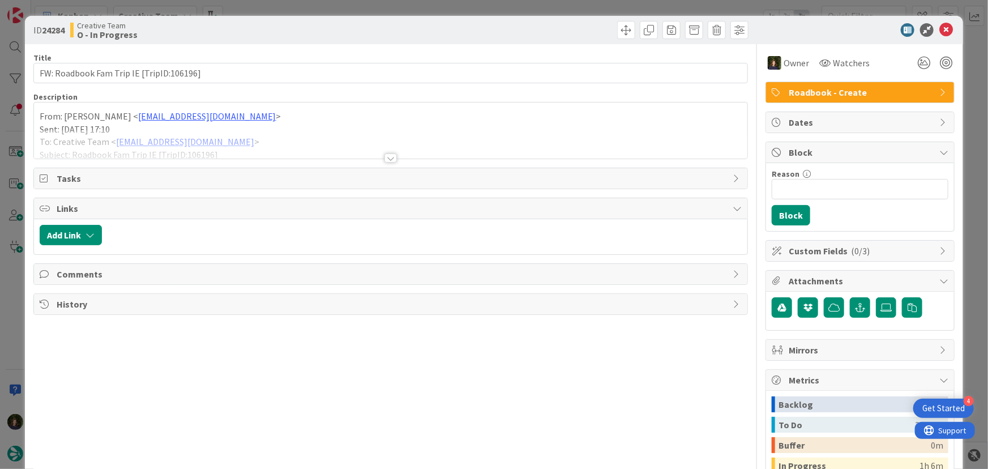
drag, startPoint x: 33, startPoint y: 113, endPoint x: 44, endPoint y: 113, distance: 10.8
click at [33, 113] on div "From: Rita Bernardo < rita.bernardo@tourtailors.com > Sent: Tuesday, September …" at bounding box center [390, 130] width 715 height 57
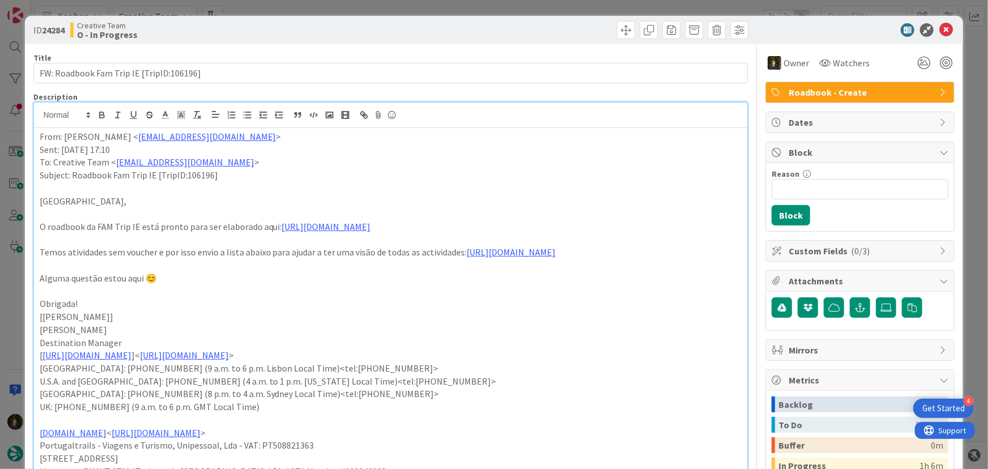
click at [40, 136] on p "From: Rita Bernardo < rita.bernardo@tourtailors.com >" at bounding box center [391, 136] width 702 height 13
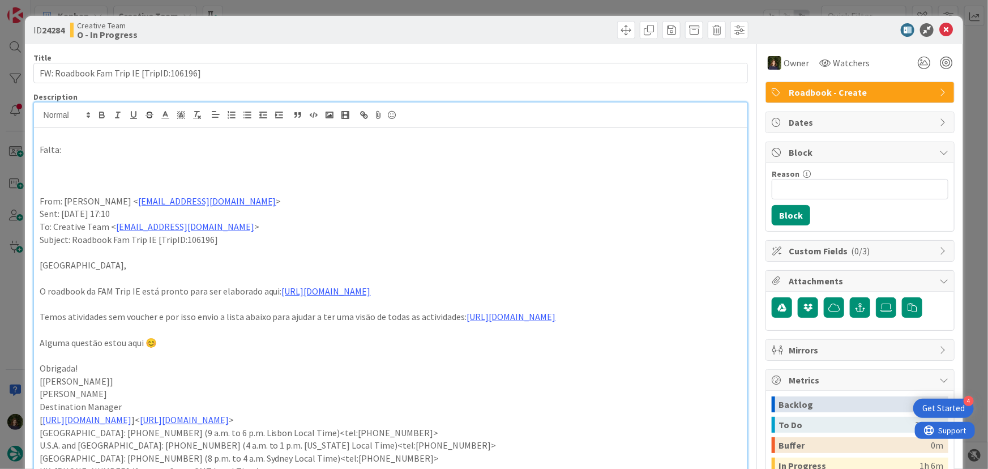
click at [117, 147] on p "Falta:" at bounding box center [391, 149] width 702 height 13
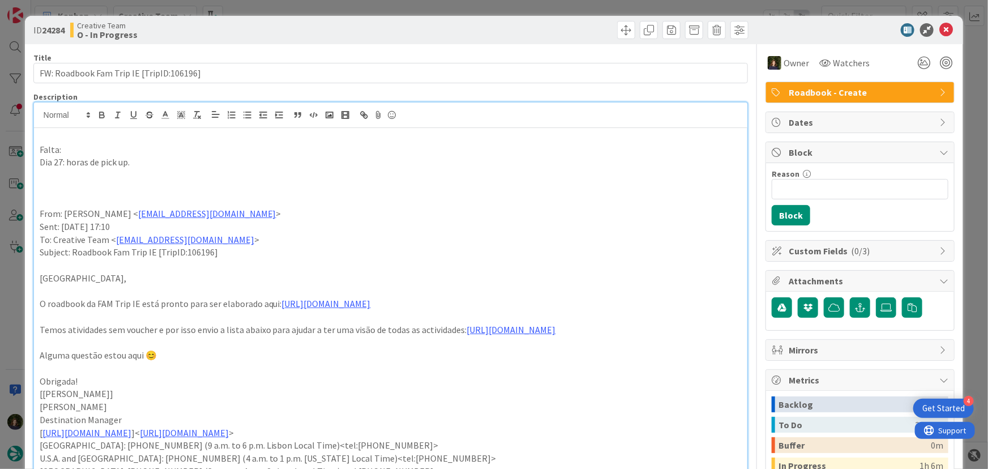
drag, startPoint x: 40, startPoint y: 181, endPoint x: 80, endPoint y: 175, distance: 40.0
click at [40, 182] on p at bounding box center [391, 188] width 702 height 13
drag, startPoint x: 144, startPoint y: 163, endPoint x: 151, endPoint y: 158, distance: 8.6
click at [144, 162] on p "Dia 27: horas de pick up." at bounding box center [391, 162] width 702 height 13
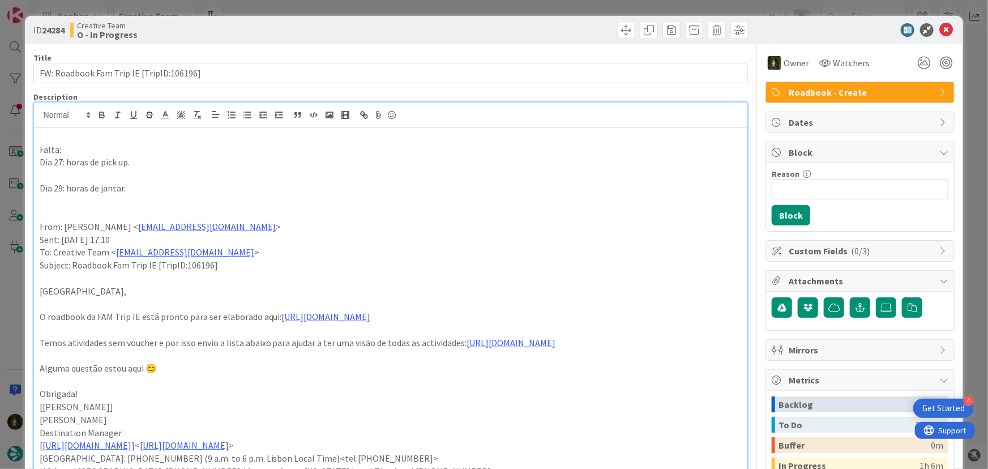
click at [62, 170] on p at bounding box center [391, 175] width 702 height 13
click at [147, 192] on p "Dia 29: horas de jantar." at bounding box center [391, 188] width 702 height 13
drag, startPoint x: 66, startPoint y: 171, endPoint x: 191, endPoint y: 176, distance: 125.2
click at [191, 176] on p "Dia 28: Private DRiver Service começa às 10am?" at bounding box center [391, 175] width 702 height 13
click at [67, 189] on p "Dia 29: horas de jantar." at bounding box center [391, 188] width 702 height 13
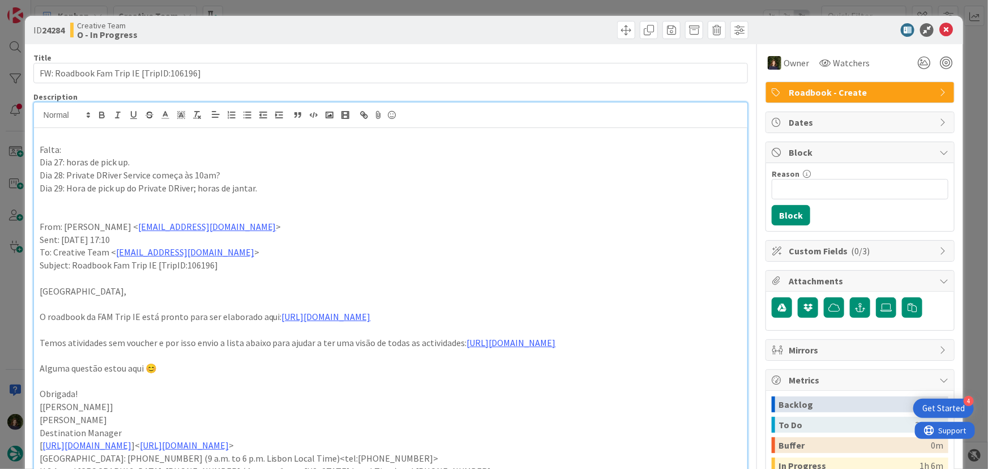
click at [104, 173] on p "Dia 28: Private DRiver Service começa às 10am?" at bounding box center [391, 175] width 702 height 13
click at [273, 189] on p "Dia 29: Hora de pick up do Private DRiver; horas de jantar." at bounding box center [391, 188] width 702 height 13
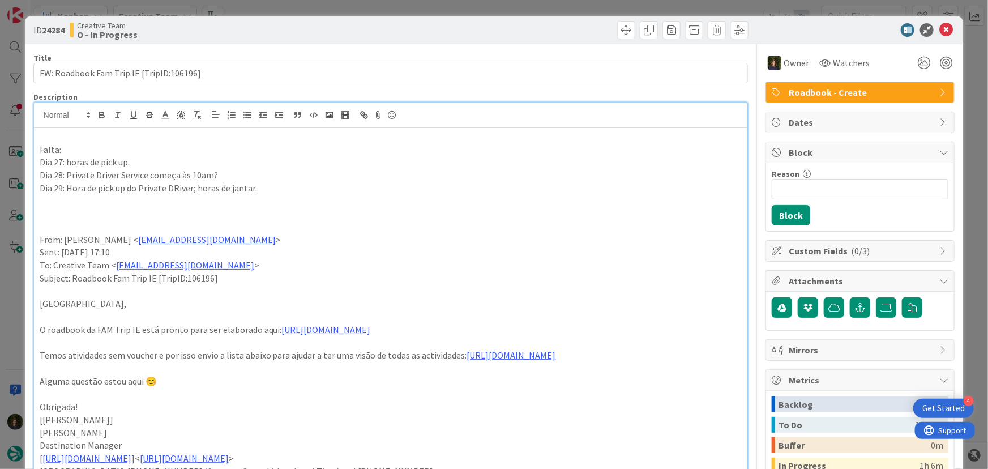
click at [178, 182] on p "Dia 29: Hora de pick up do Private DRiver; horas de jantar." at bounding box center [391, 188] width 702 height 13
click at [178, 186] on p "Dia 29: Hora de pick up do Private DRiver; horas de jantar." at bounding box center [391, 188] width 702 height 13
click at [264, 190] on p "Dia 29: Hora de pick up do Private Driver; horas de jantar." at bounding box center [391, 188] width 702 height 13
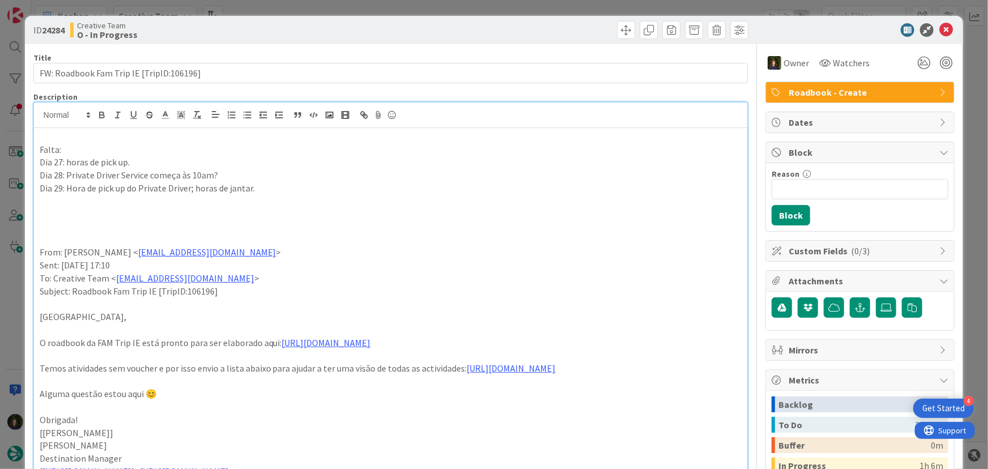
drag, startPoint x: 49, startPoint y: 199, endPoint x: 67, endPoint y: 204, distance: 18.8
click at [49, 199] on p at bounding box center [391, 201] width 702 height 13
click at [196, 200] on p "Dia 30: Falta 1h15 Distillery Tour & Tasting (não aparece no price)" at bounding box center [391, 201] width 702 height 13
click at [368, 198] on p "Dia 30: Falta 1h15 Distillery Tour & Tasting em Killarney (não aparece no price)" at bounding box center [391, 201] width 702 height 13
click at [412, 201] on p "Dia 30: Falta 1h15 Distillery Tour & Tasting em Killarney (não aparece no price…" at bounding box center [391, 201] width 702 height 13
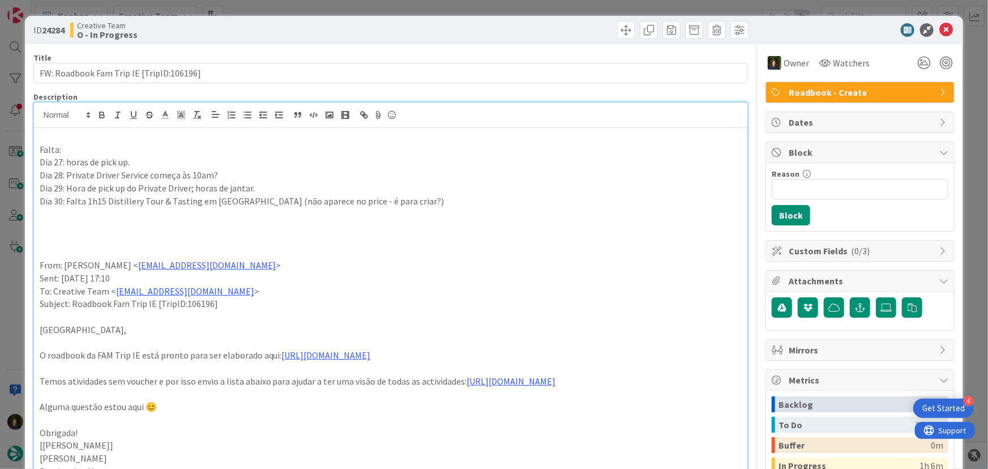
click at [65, 200] on p "Dia 30: Falta 1h15 Distillery Tour & Tasting em Killarney (não aparece no price…" at bounding box center [391, 201] width 702 height 13
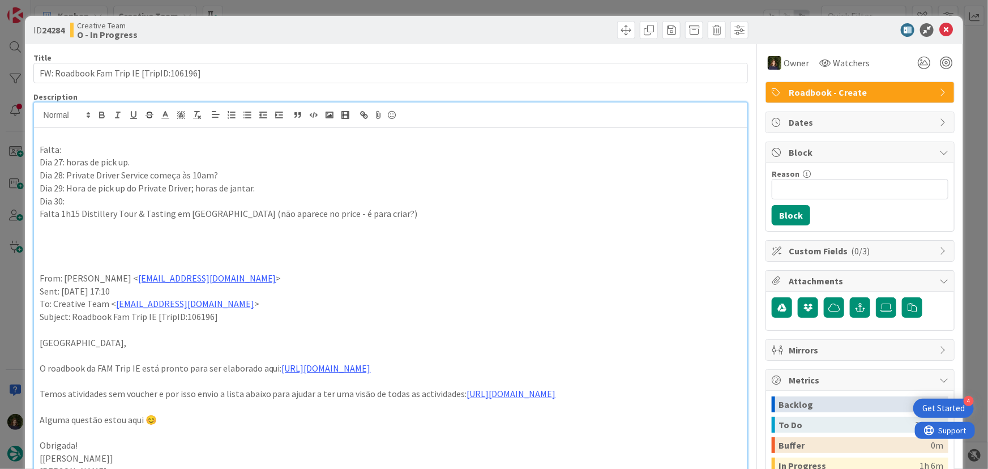
click at [72, 229] on p at bounding box center [391, 226] width 702 height 13
click at [108, 243] on p at bounding box center [391, 239] width 702 height 13
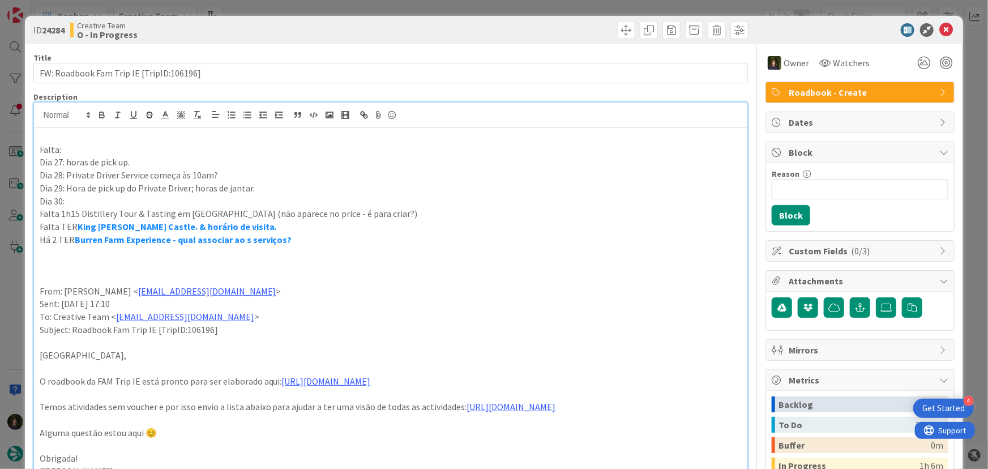
click at [242, 237] on strong "Burren Farm Experience - qual associar ao s serviços?" at bounding box center [183, 239] width 217 height 11
click at [245, 250] on p at bounding box center [391, 252] width 702 height 13
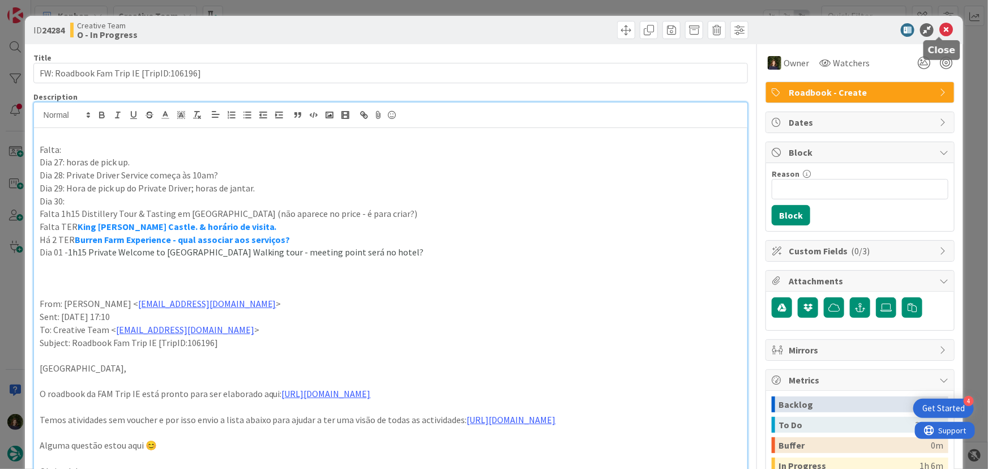
click at [943, 33] on icon at bounding box center [946, 30] width 14 height 14
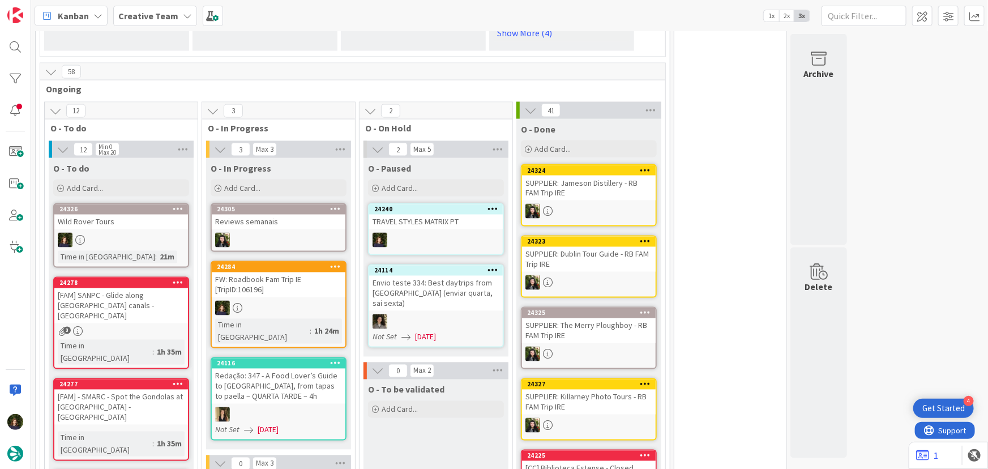
click at [149, 11] on b "Creative Team" at bounding box center [148, 15] width 60 height 11
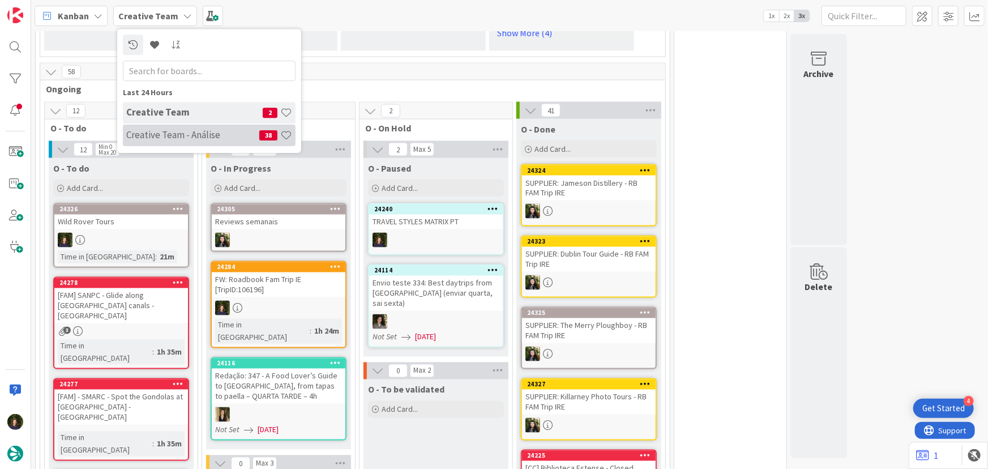
click at [171, 140] on h4 "Creative Team - Análise" at bounding box center [192, 134] width 133 height 11
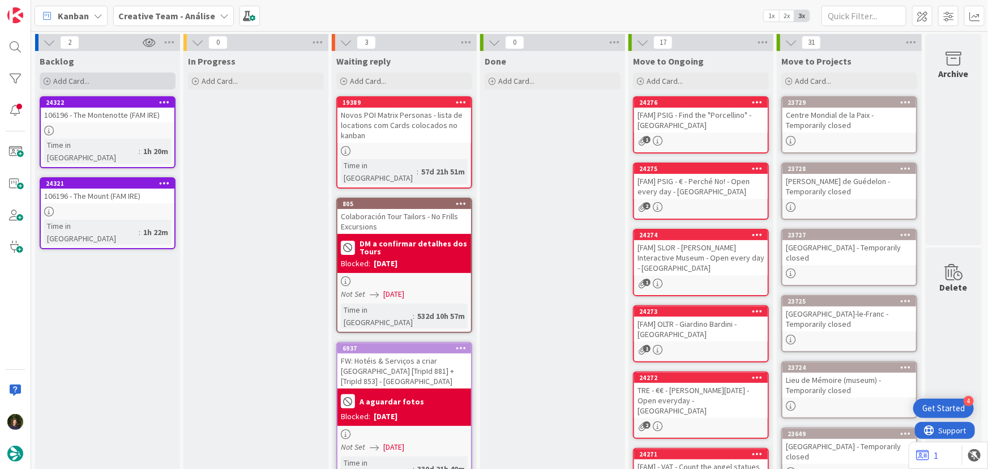
click at [91, 85] on div "Add Card..." at bounding box center [108, 80] width 136 height 17
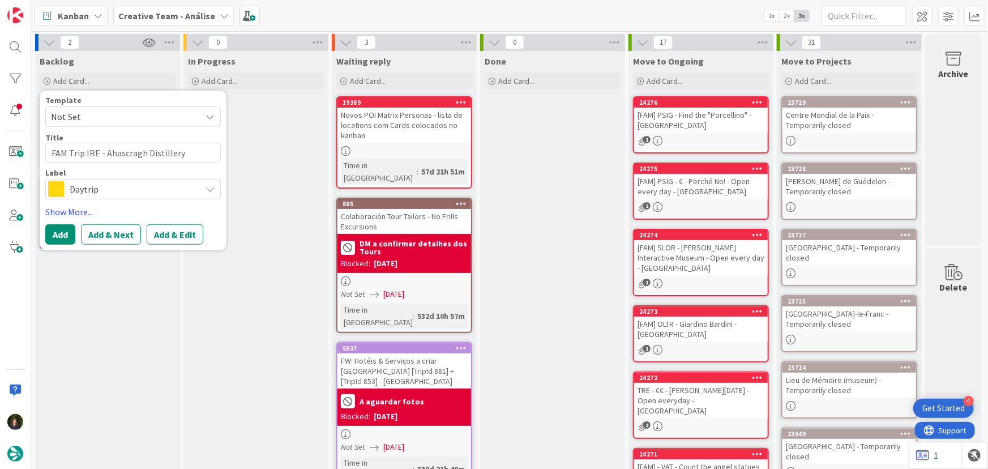
click at [109, 183] on span "Daytrip" at bounding box center [133, 189] width 126 height 16
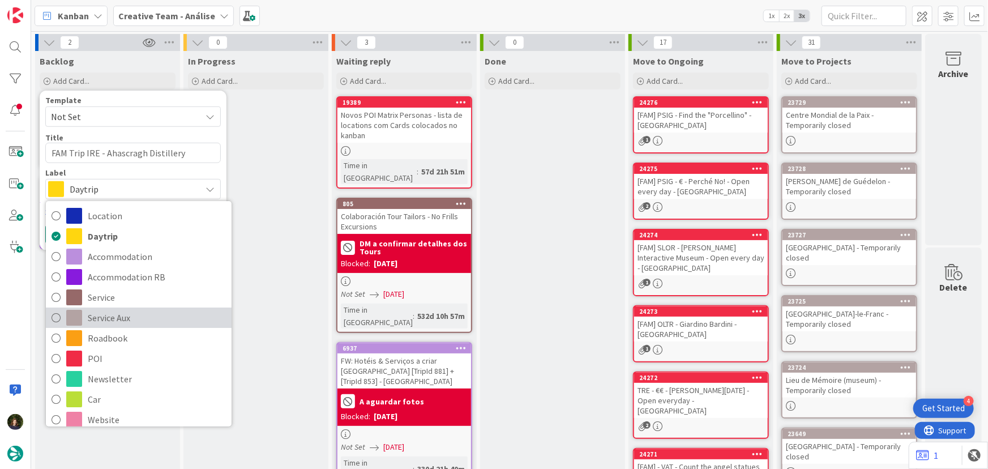
click at [117, 323] on span "Service Aux" at bounding box center [157, 317] width 138 height 17
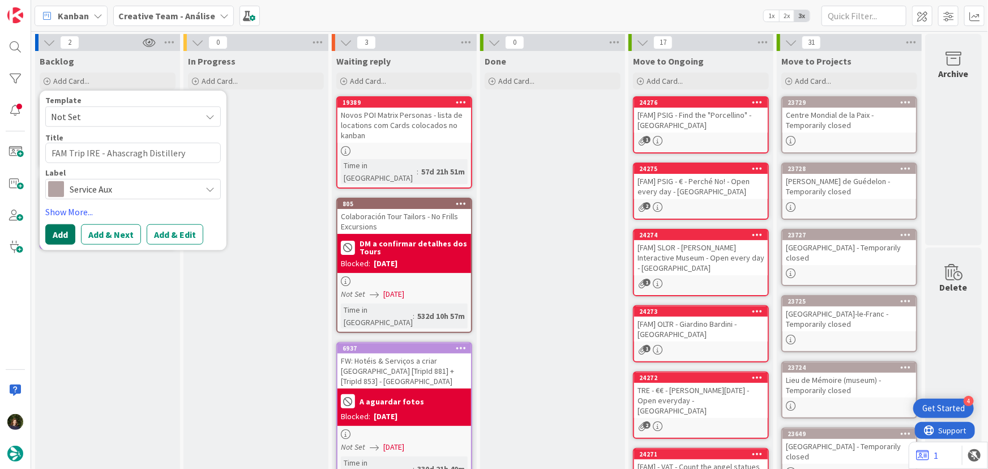
click at [58, 239] on button "Add" at bounding box center [60, 234] width 30 height 20
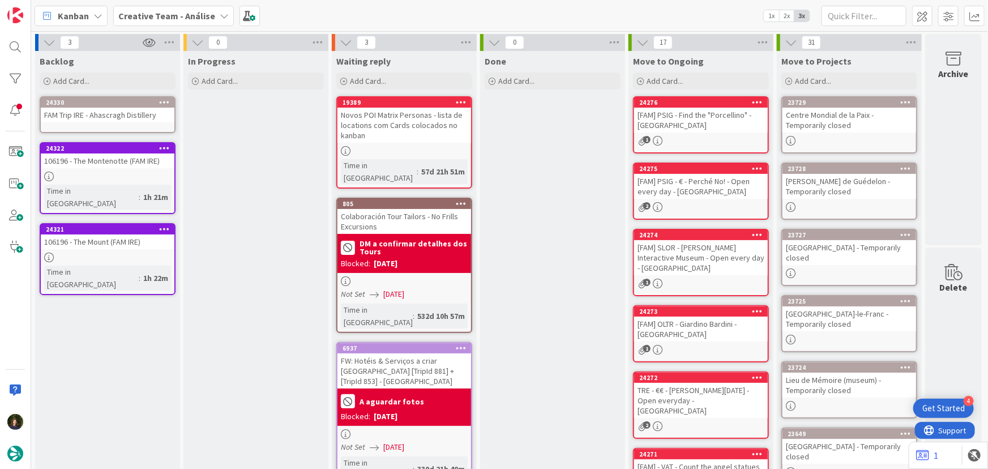
click at [101, 117] on div "FAM Trip IRE - Ahascragh Distillery" at bounding box center [108, 115] width 134 height 15
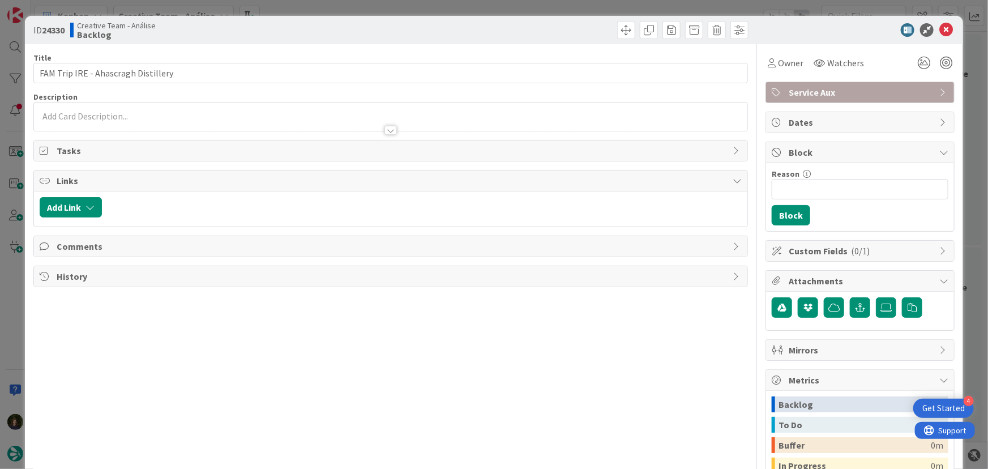
click at [91, 115] on p at bounding box center [391, 116] width 702 height 13
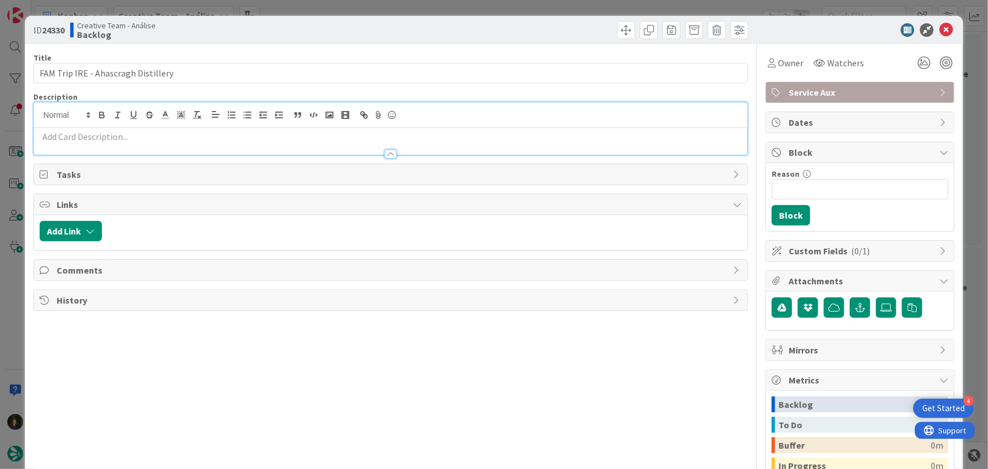
click at [100, 136] on p at bounding box center [391, 136] width 702 height 13
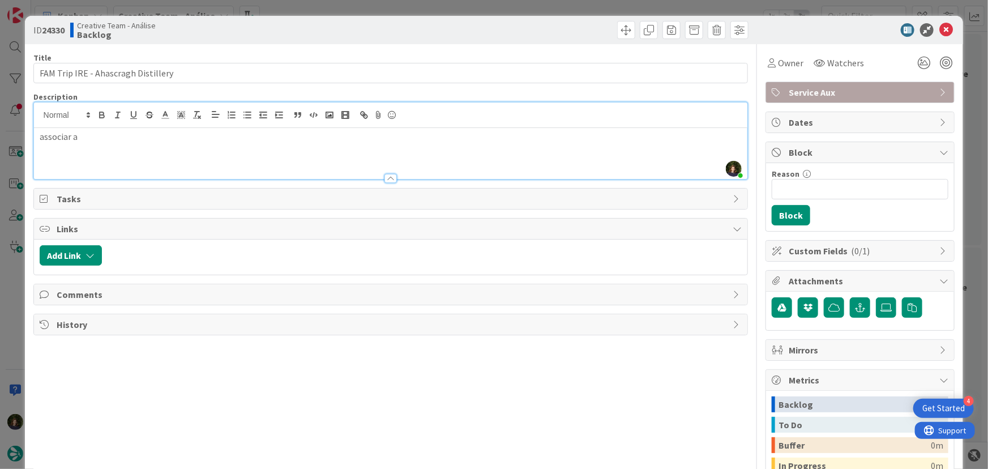
click at [113, 133] on p "associar a" at bounding box center [391, 136] width 702 height 13
click at [940, 28] on icon at bounding box center [946, 30] width 14 height 14
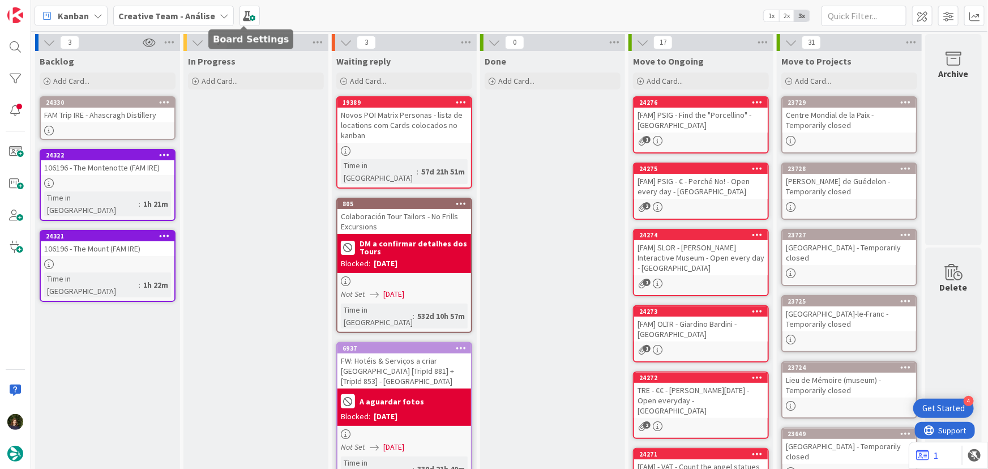
click at [210, 9] on div "Creative Team - Análise" at bounding box center [173, 16] width 121 height 20
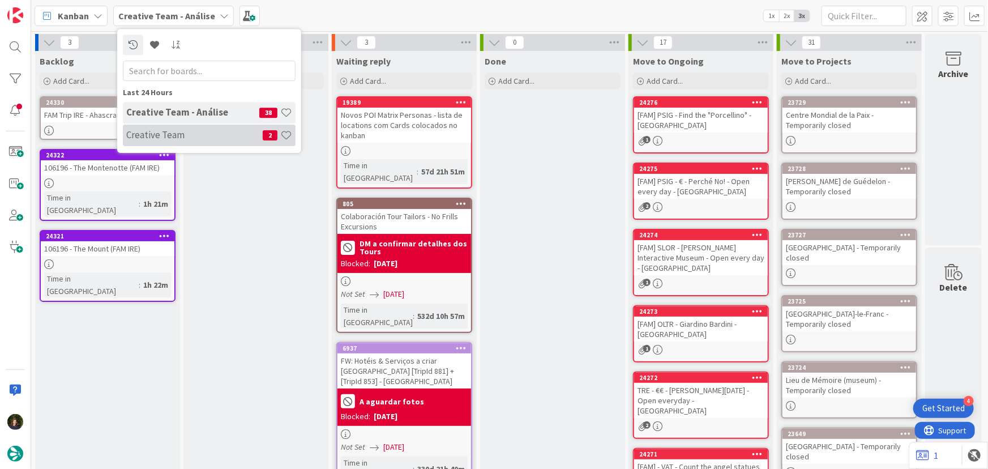
click at [206, 141] on div "Creative Team 2" at bounding box center [209, 136] width 173 height 22
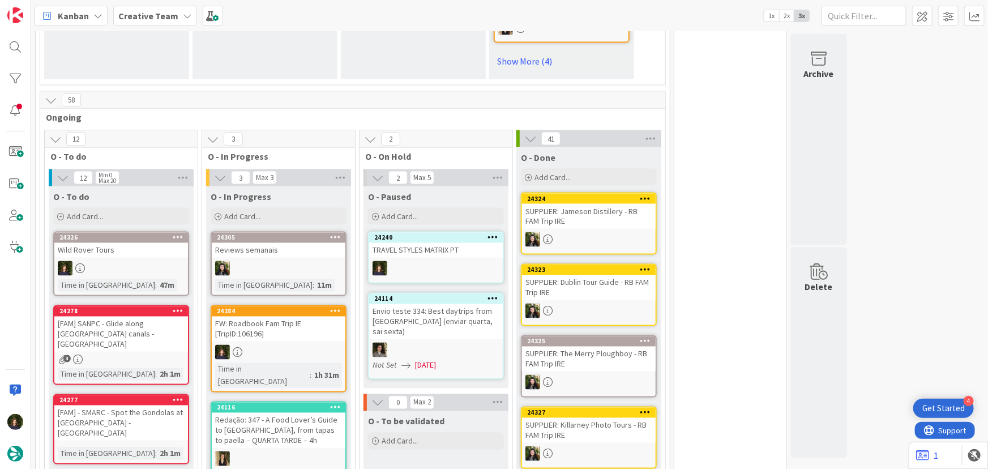
scroll to position [977, 0]
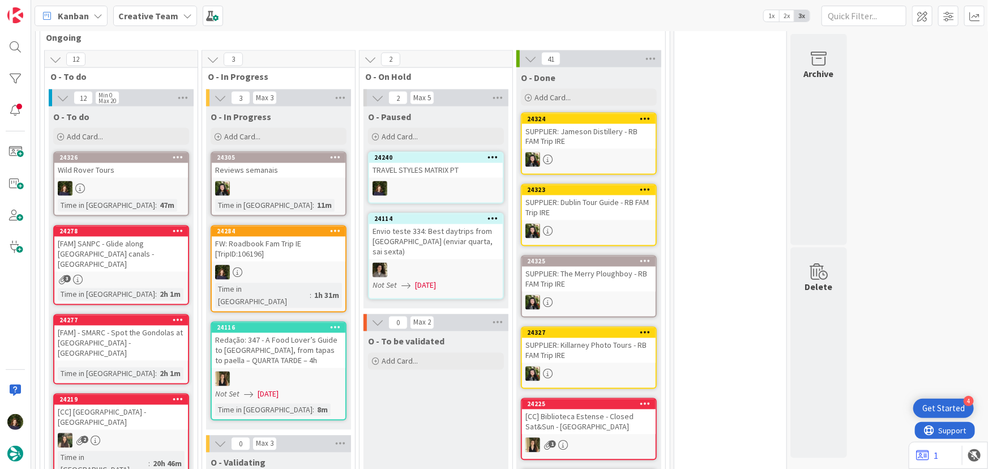
click at [276, 241] on div "24284 FW: Roadbook Fam Trip IE [TripID:106196] Time in Column : 1h 31m" at bounding box center [279, 268] width 136 height 87
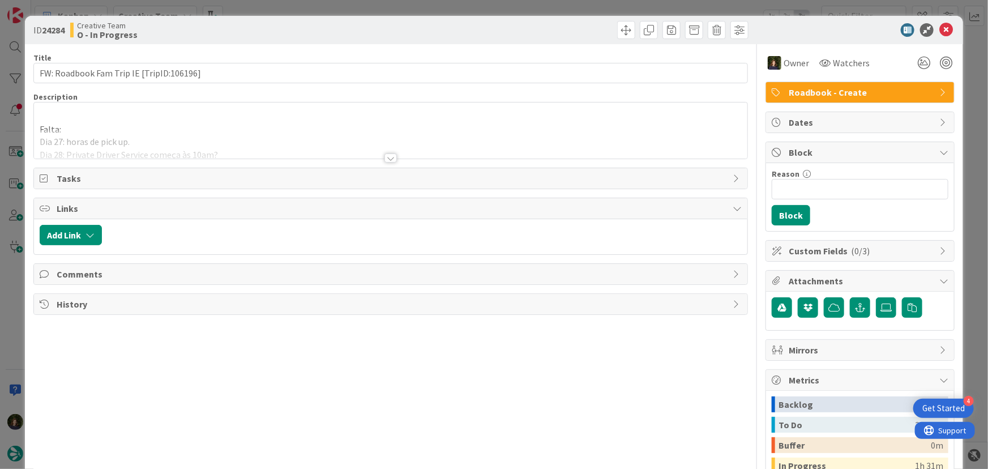
click at [388, 156] on div at bounding box center [390, 157] width 12 height 9
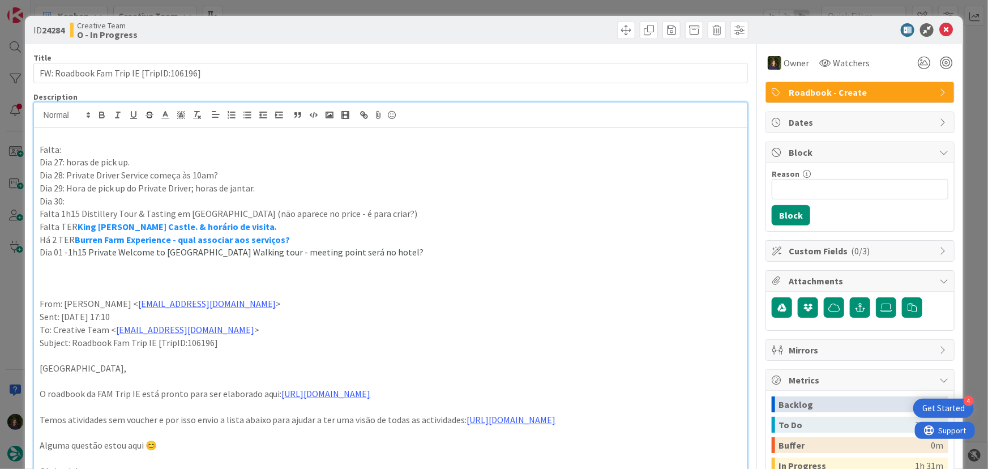
click at [196, 267] on p at bounding box center [391, 265] width 702 height 13
drag, startPoint x: 65, startPoint y: 149, endPoint x: 72, endPoint y: 144, distance: 8.9
click at [66, 147] on p "Falta:" at bounding box center [391, 149] width 702 height 13
click at [69, 161] on p "Dia 27: horas de pick up." at bounding box center [391, 162] width 702 height 13
click at [177, 157] on p "Dia 27: Falta: horas de pick up." at bounding box center [391, 162] width 702 height 13
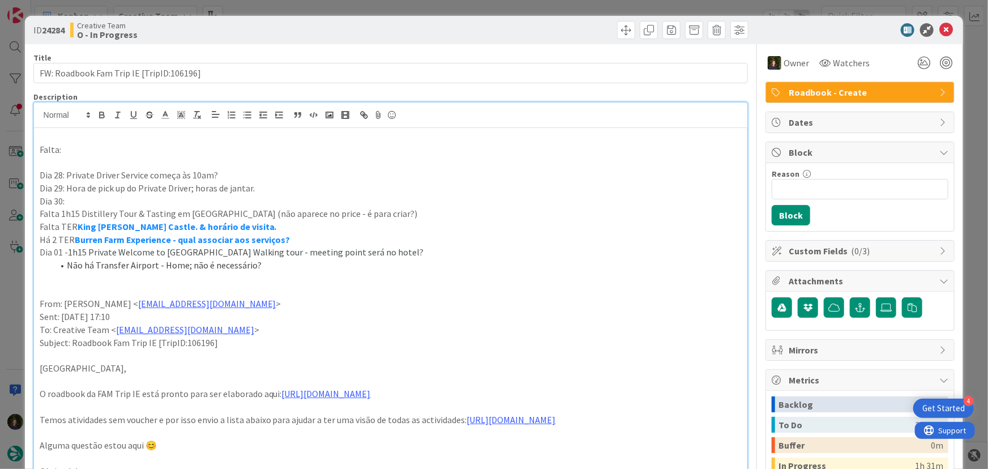
click at [81, 148] on p "Falta:" at bounding box center [391, 149] width 702 height 13
click at [939, 31] on icon at bounding box center [946, 30] width 14 height 14
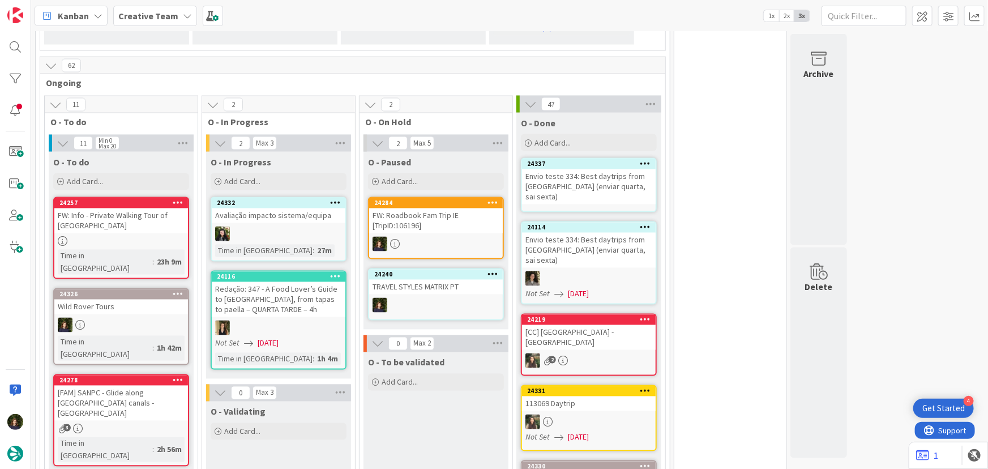
scroll to position [959, 0]
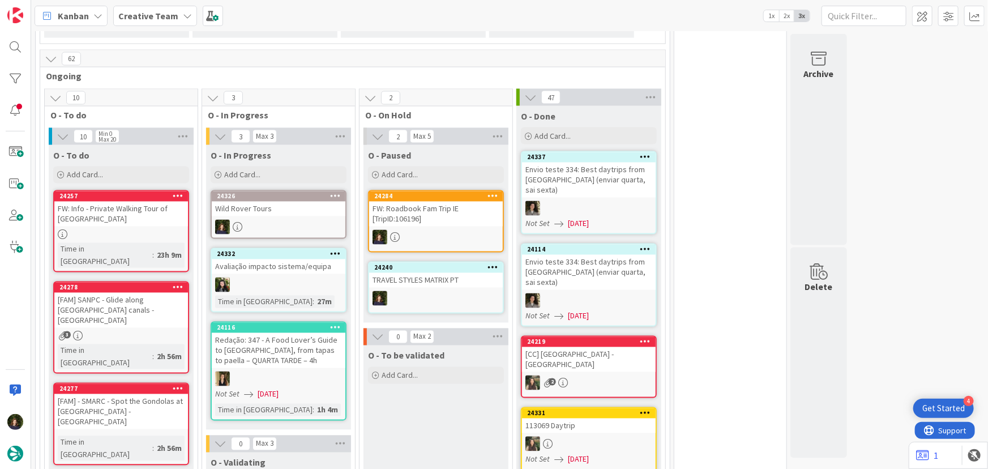
click at [264, 201] on div "Wild Rover Tours" at bounding box center [279, 208] width 134 height 15
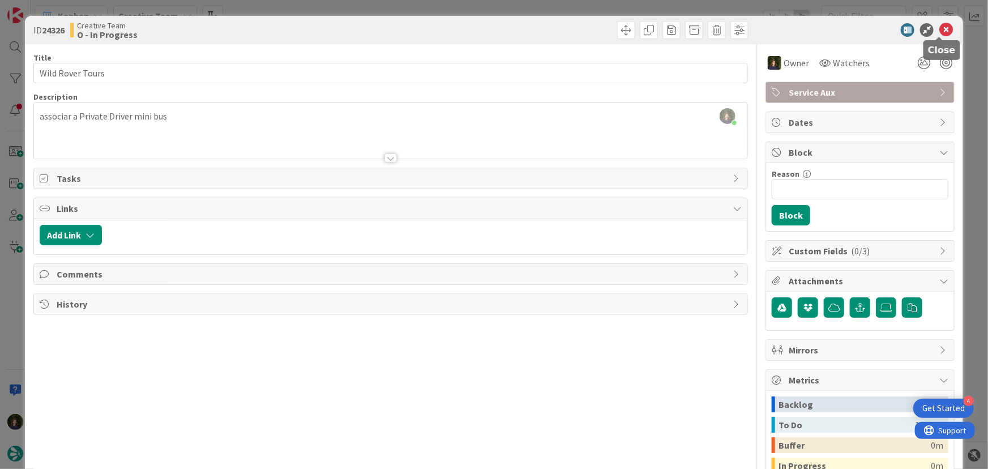
drag, startPoint x: 942, startPoint y: 25, endPoint x: 918, endPoint y: 32, distance: 25.3
click at [942, 25] on icon at bounding box center [946, 30] width 14 height 14
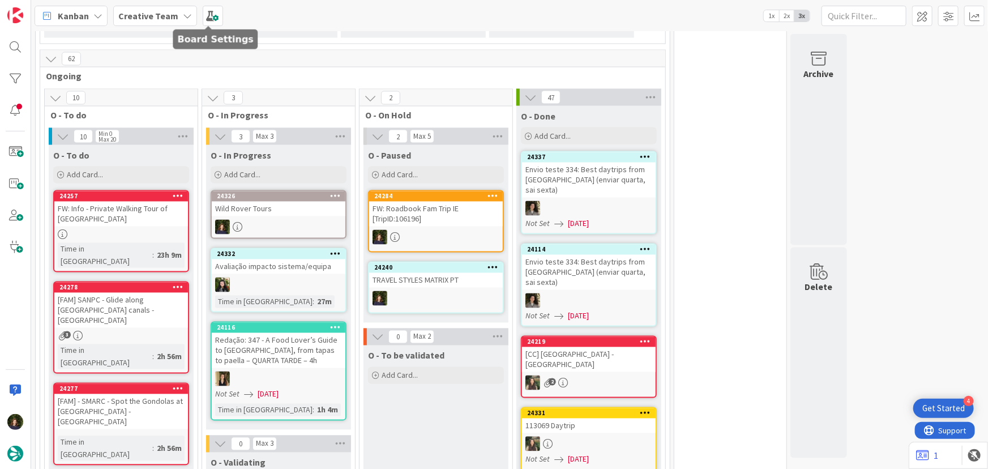
click at [183, 11] on icon at bounding box center [187, 15] width 9 height 9
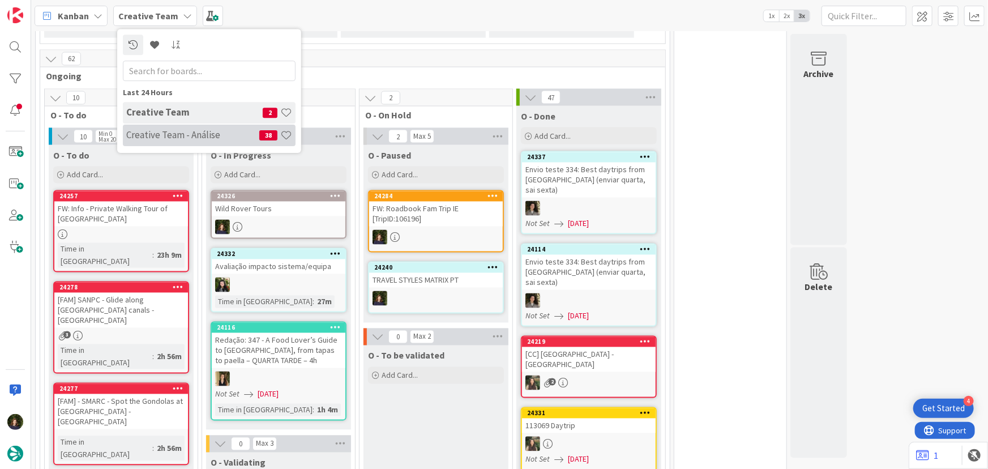
click at [155, 140] on h4 "Creative Team - Análise" at bounding box center [192, 134] width 133 height 11
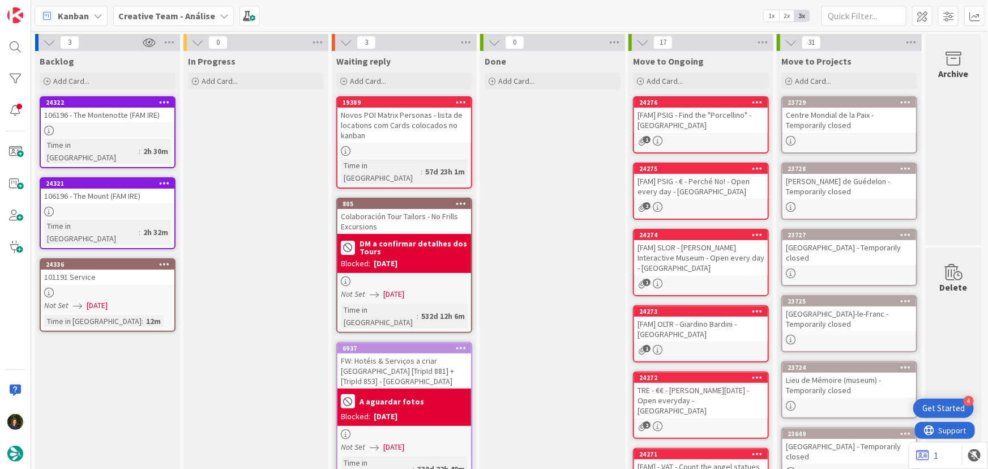
click at [165, 15] on b "Creative Team - Análise" at bounding box center [166, 15] width 97 height 11
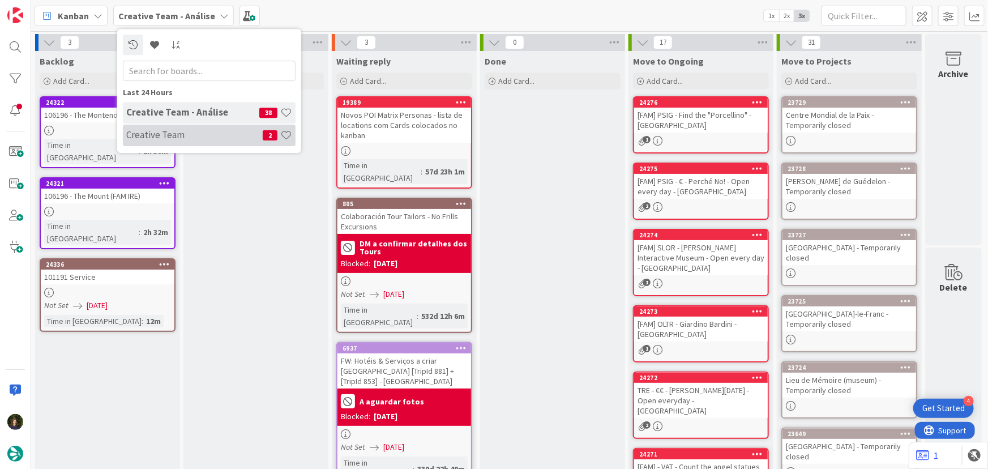
click at [162, 135] on h4 "Creative Team" at bounding box center [194, 134] width 136 height 11
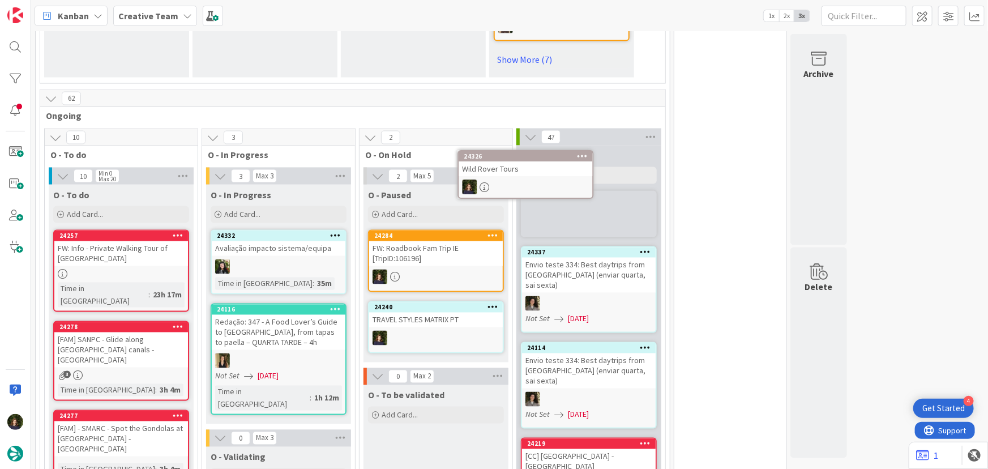
scroll to position [916, 0]
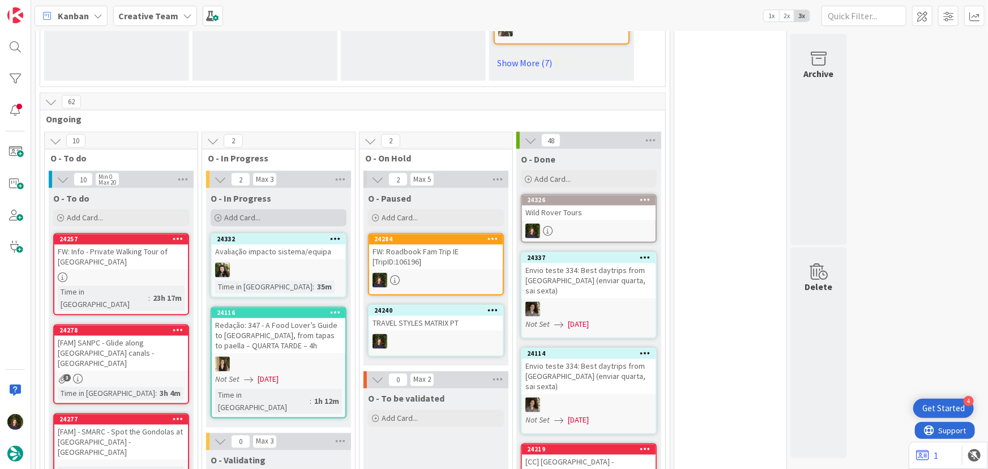
click at [263, 209] on div "Add Card..." at bounding box center [279, 217] width 136 height 17
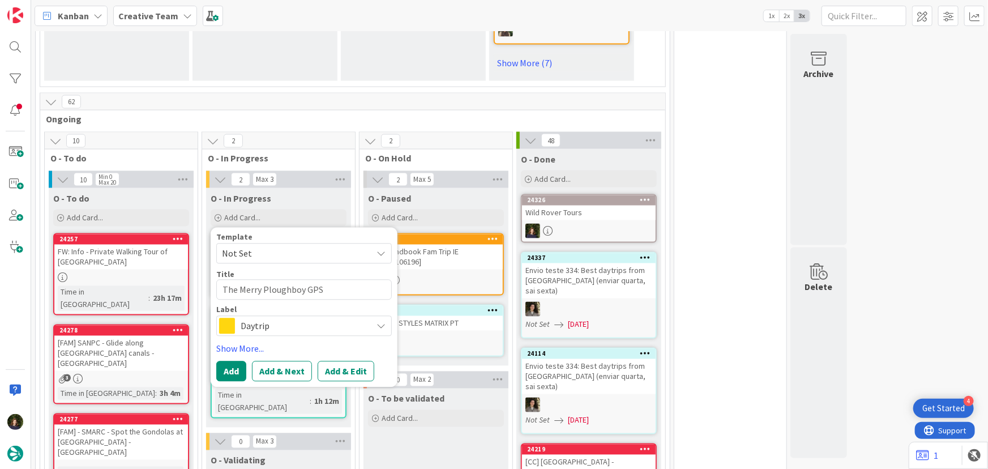
click at [252, 318] on span "Daytrip" at bounding box center [304, 326] width 126 height 16
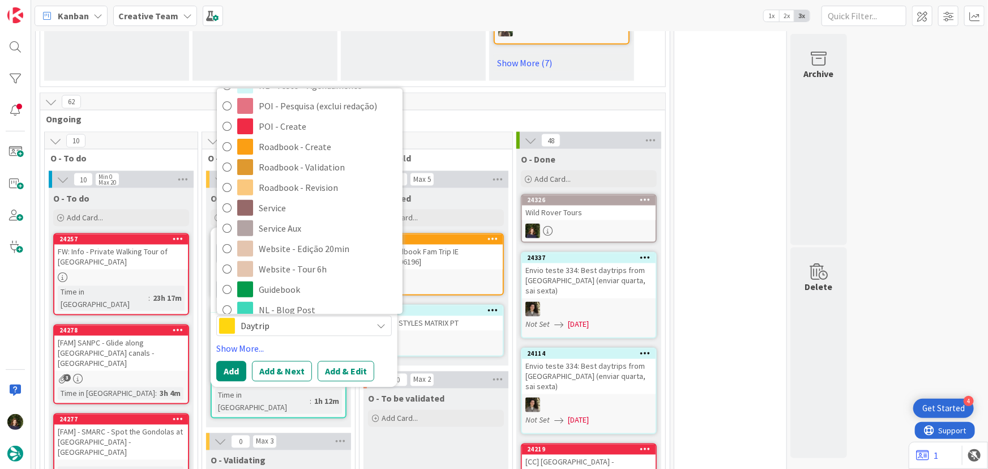
scroll to position [205, 0]
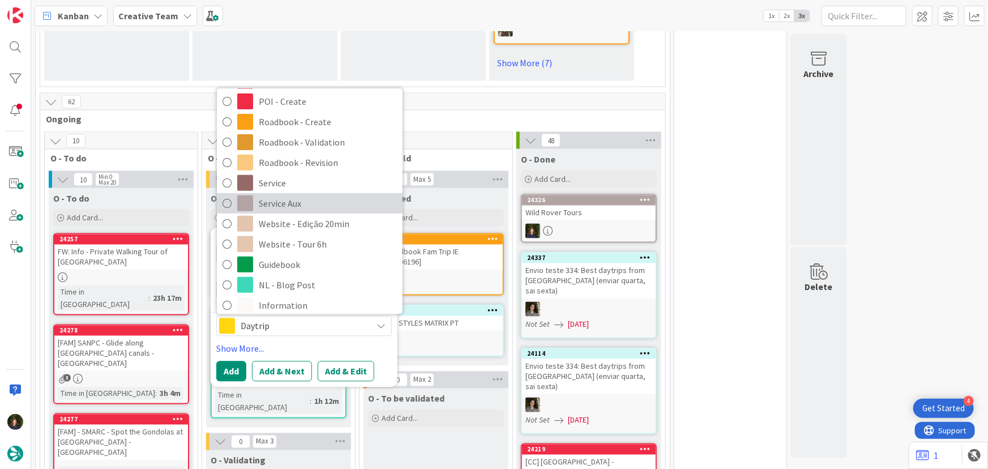
click at [271, 195] on span "Service Aux" at bounding box center [328, 203] width 138 height 17
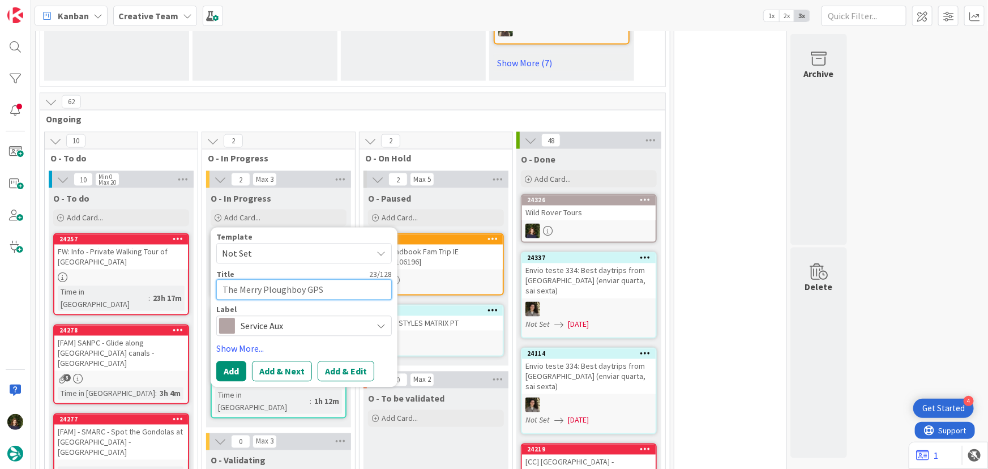
click at [361, 280] on textarea "The Merry Ploughboy GPS" at bounding box center [303, 290] width 175 height 20
click at [231, 361] on button "Add" at bounding box center [231, 371] width 30 height 20
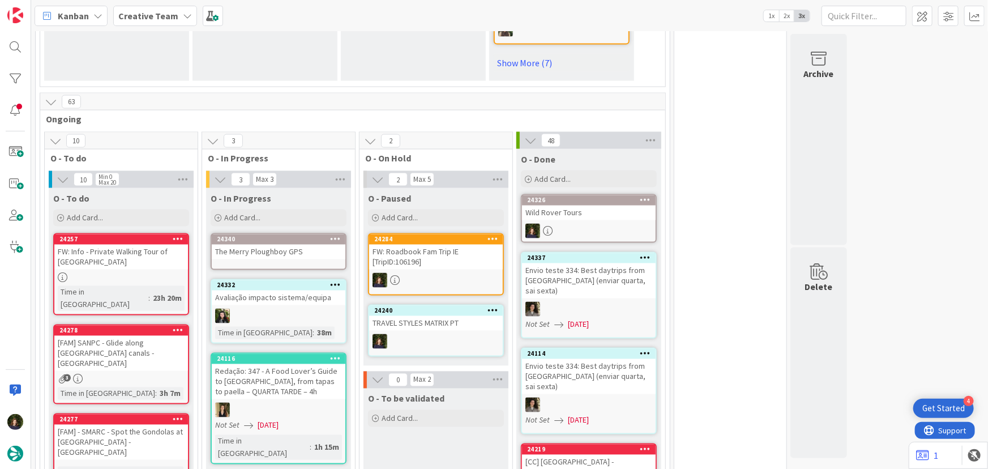
click at [261, 245] on div "The Merry Ploughboy GPS" at bounding box center [279, 252] width 134 height 15
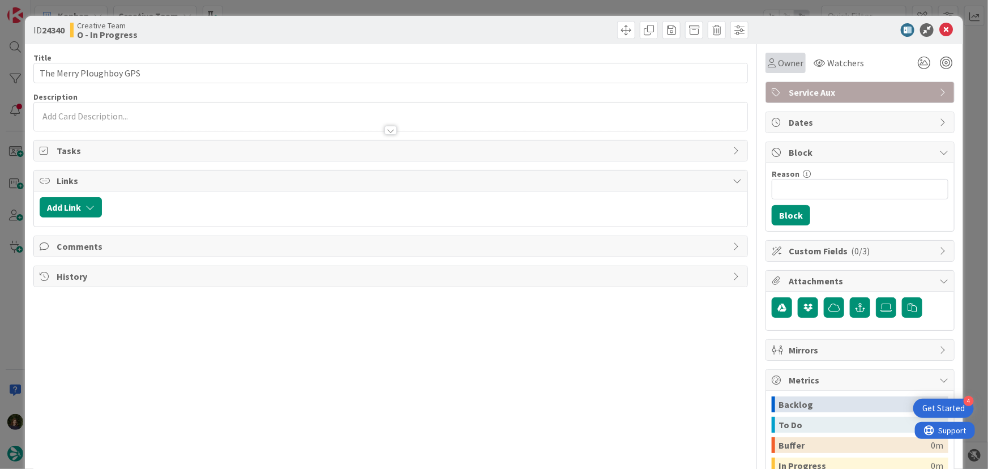
click at [787, 62] on span "Owner" at bounding box center [790, 63] width 25 height 14
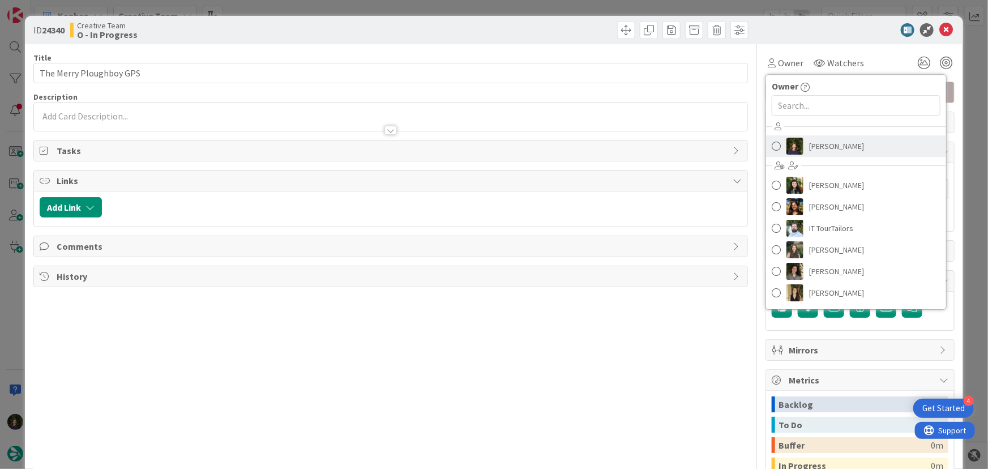
click at [809, 145] on span "[PERSON_NAME]" at bounding box center [836, 146] width 55 height 17
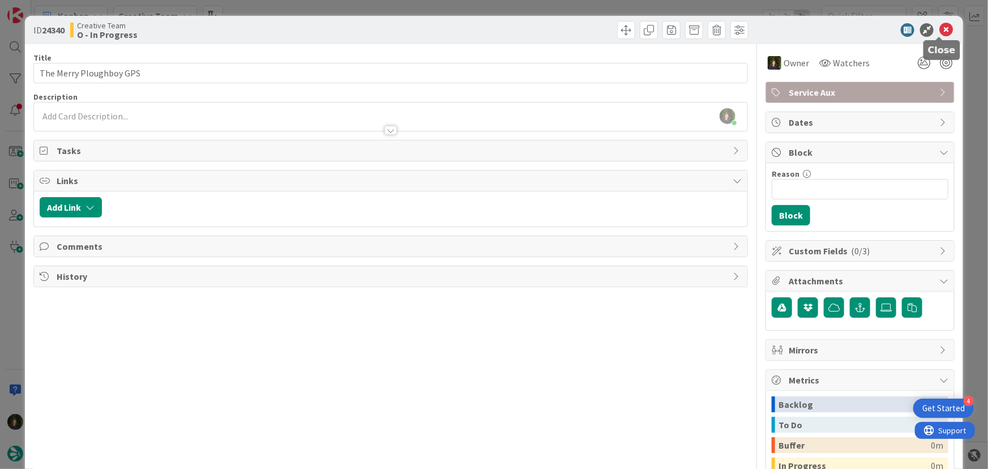
click at [939, 28] on icon at bounding box center [946, 30] width 14 height 14
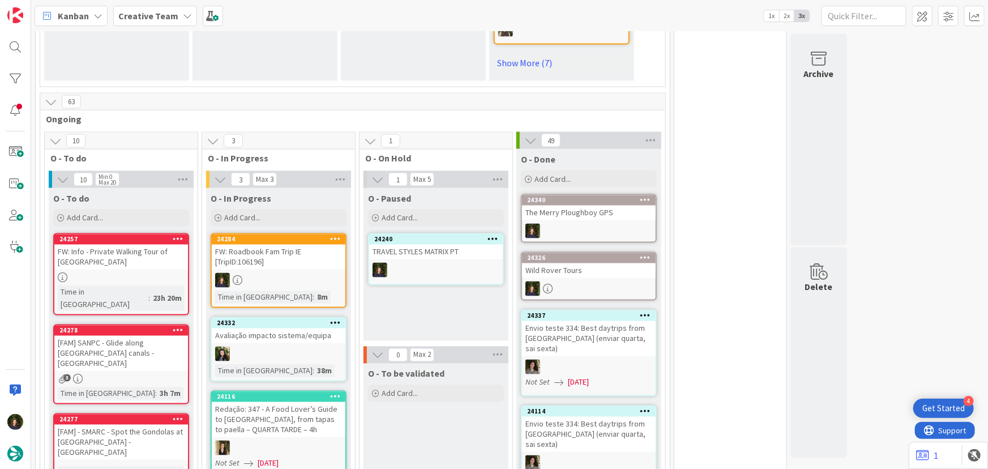
click at [267, 245] on div "FW: Roadbook Fam Trip IE [TripID:106196]" at bounding box center [279, 257] width 134 height 25
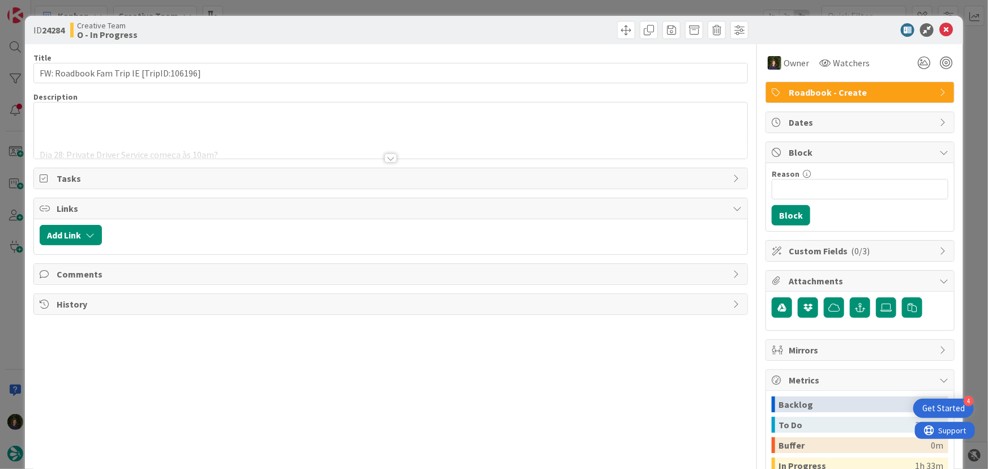
click at [385, 157] on div at bounding box center [390, 157] width 12 height 9
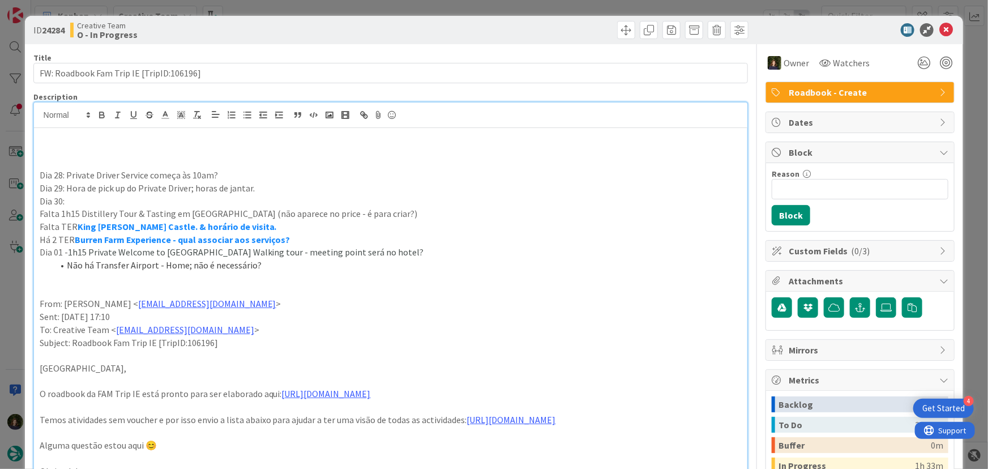
click at [187, 161] on p at bounding box center [391, 162] width 702 height 13
click at [69, 161] on p "Dia 27: Meeting point da Walking Tour de Dublin." at bounding box center [391, 162] width 702 height 13
click at [234, 168] on p "Dia 27: Falta Meeting point da Walking Tour de Dublin." at bounding box center [391, 162] width 702 height 13
click at [236, 175] on p "Dia 28: Private Driver Service começa às 10am?" at bounding box center [391, 175] width 702 height 13
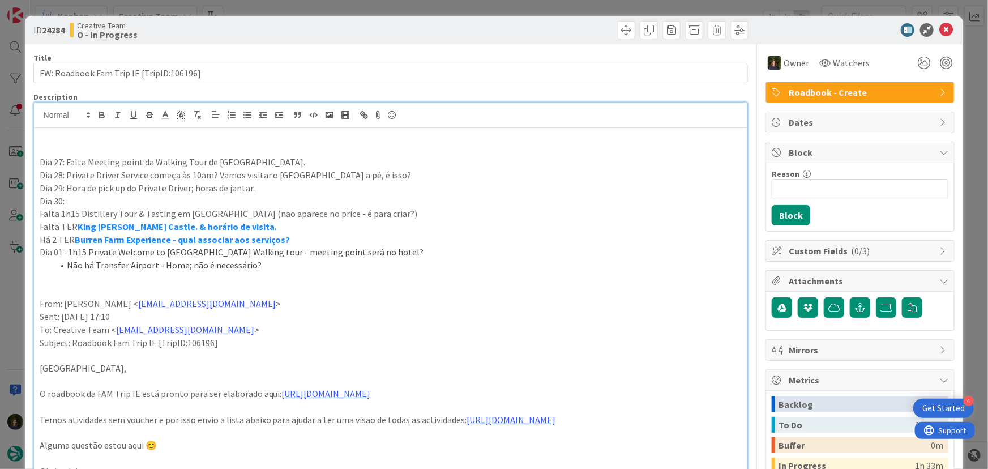
click at [395, 170] on p "Dia 28: Private Driver Service começa às 10am? Vamos visitar o hotel Grafton a …" at bounding box center [391, 175] width 702 height 13
click at [280, 186] on p "Dia 29: Hora de pick up do Private Driver; horas de jantar." at bounding box center [391, 188] width 702 height 13
click at [68, 184] on p "Dia 29: Hora de pick up do Private Driver; horas de jantar." at bounding box center [391, 188] width 702 height 13
click at [217, 188] on p "Dia 29: Falta: Hora de pick up do Private Driver; horas de jantar." at bounding box center [391, 188] width 702 height 13
drag, startPoint x: 940, startPoint y: 25, endPoint x: 903, endPoint y: 40, distance: 38.9
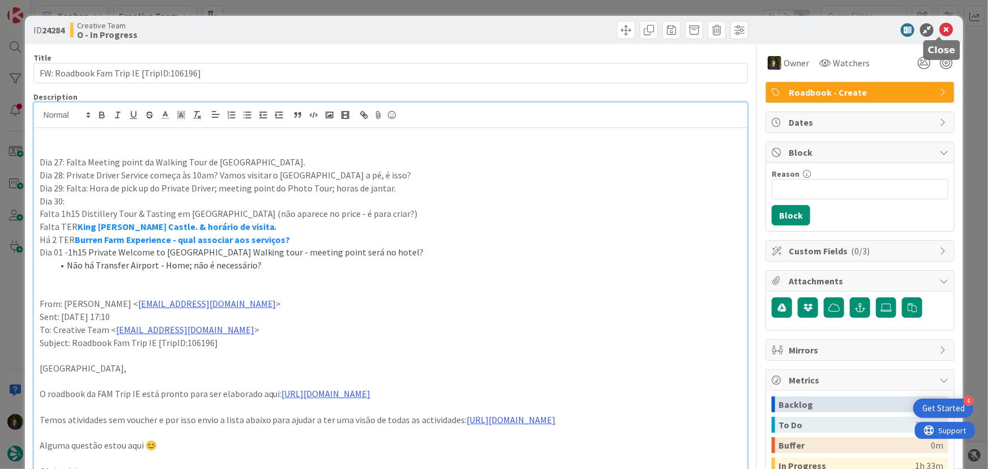
click at [940, 25] on icon at bounding box center [946, 30] width 14 height 14
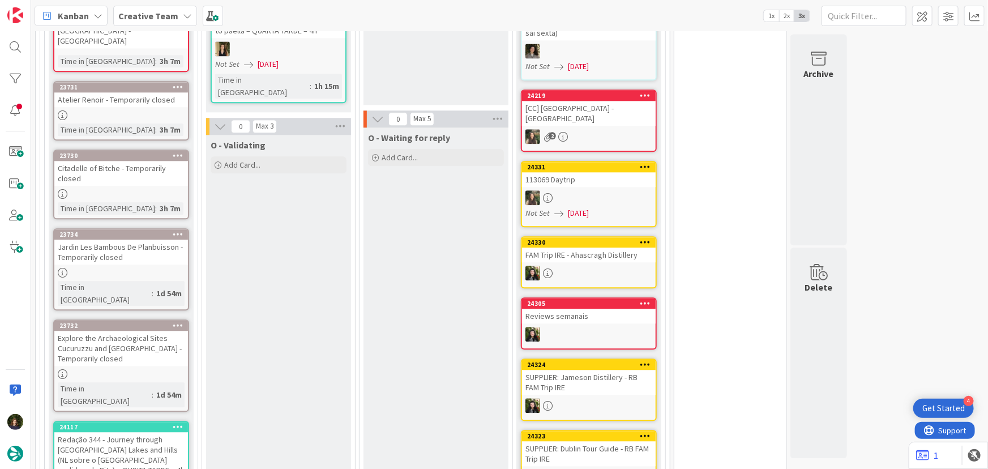
scroll to position [1534, 0]
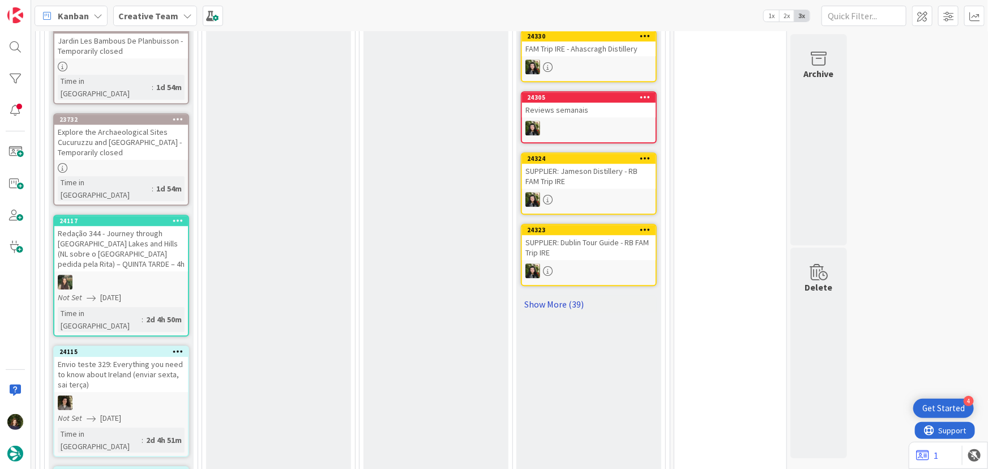
click at [549, 295] on link "Show More (39)" at bounding box center [589, 304] width 136 height 18
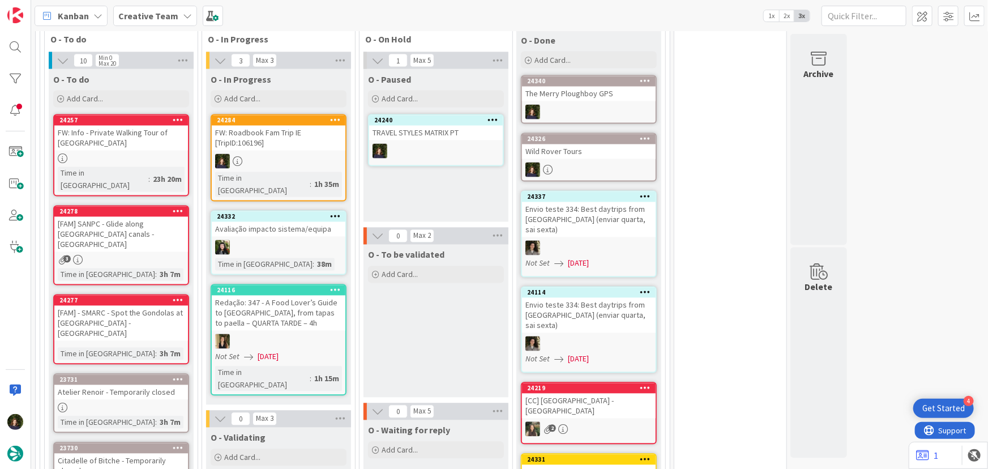
scroll to position [865, 0]
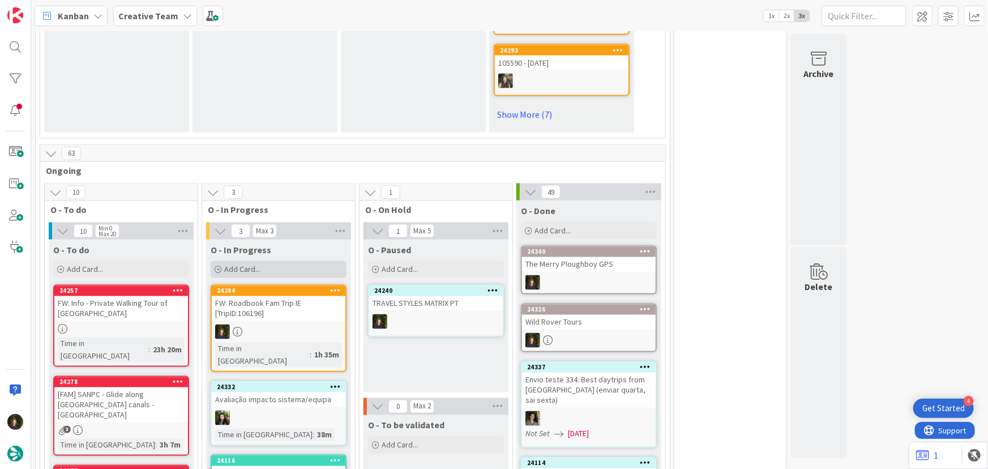
click at [251, 264] on span "Add Card..." at bounding box center [242, 269] width 36 height 10
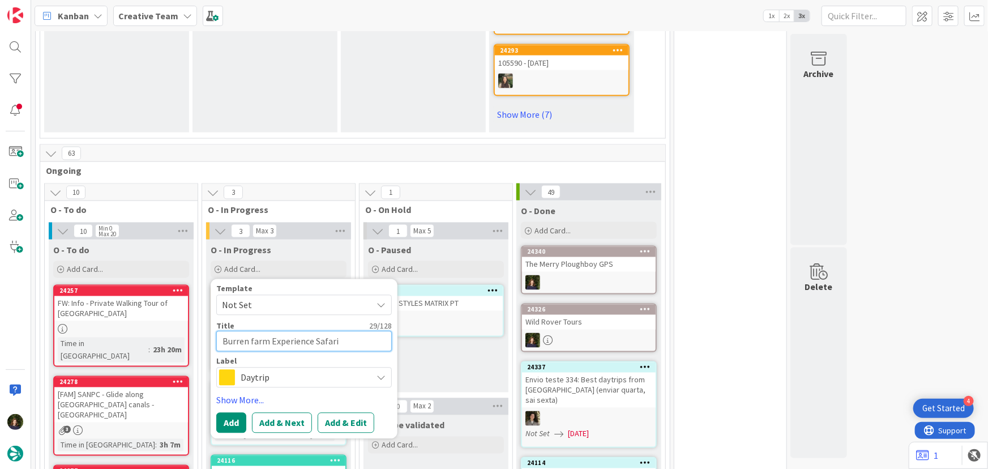
drag, startPoint x: 338, startPoint y: 310, endPoint x: 211, endPoint y: 308, distance: 127.4
click at [211, 308] on div "Template Not Set Title 29 / 128 Burren farm Experience Safari Label Daytrip Acc…" at bounding box center [304, 359] width 187 height 160
click at [265, 370] on span "Daytrip" at bounding box center [304, 378] width 126 height 16
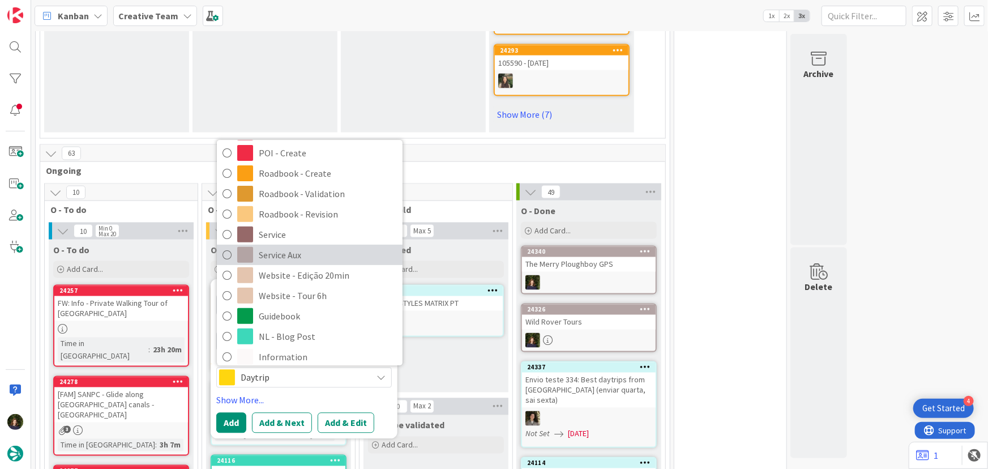
click at [268, 247] on span "Service Aux" at bounding box center [328, 255] width 138 height 17
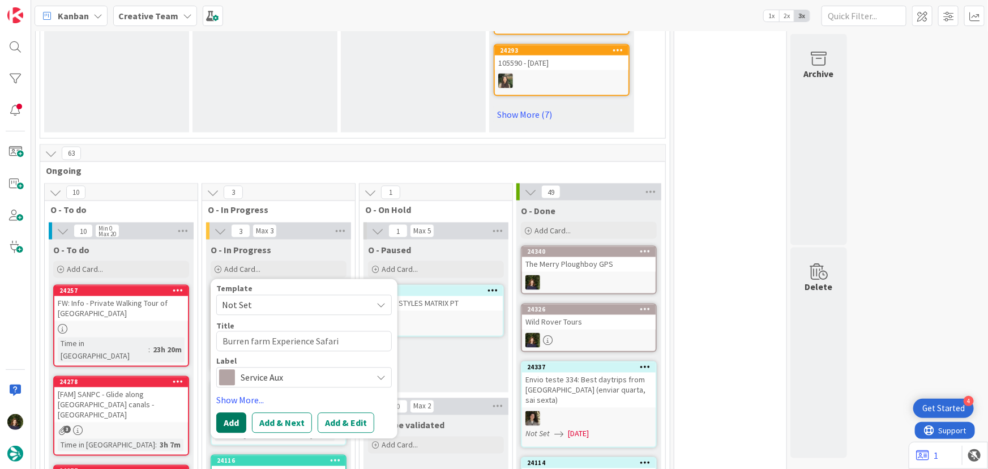
click at [222, 413] on button "Add" at bounding box center [231, 423] width 30 height 20
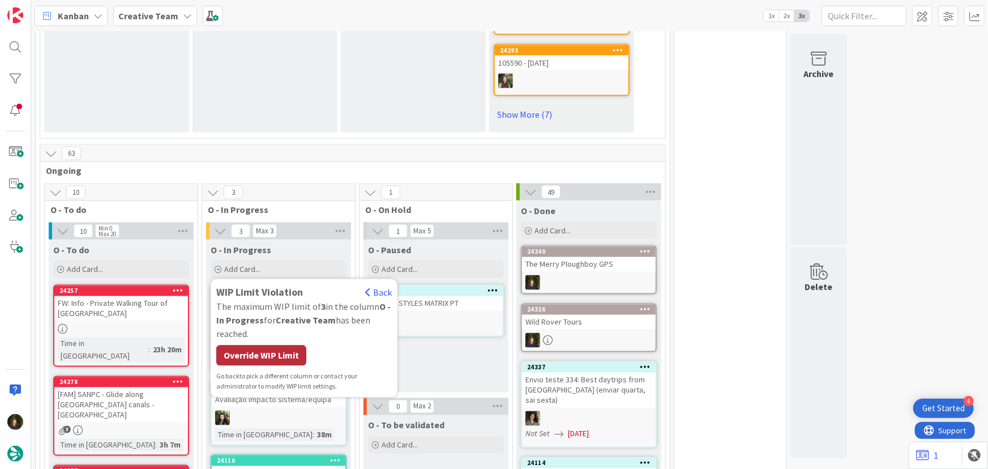
click at [264, 345] on div "Override WIP Limit" at bounding box center [261, 355] width 90 height 20
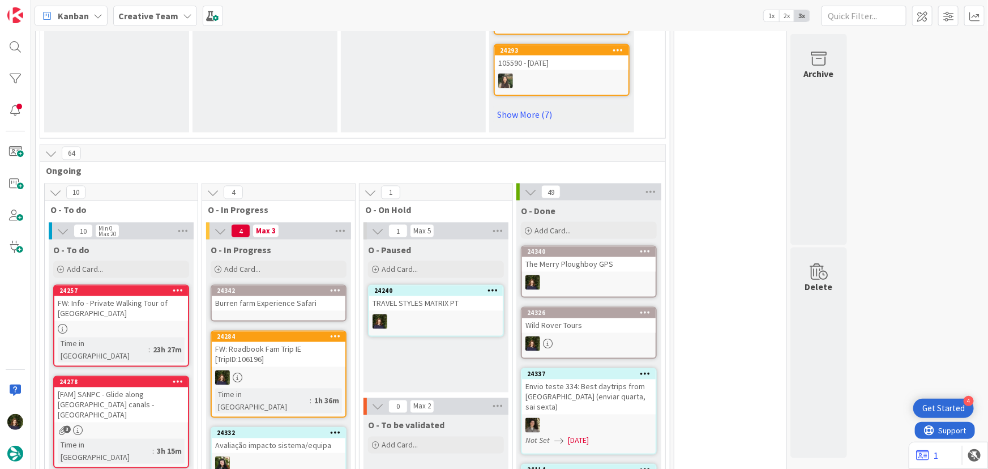
click at [269, 296] on div "Burren farm Experience Safari" at bounding box center [279, 303] width 134 height 15
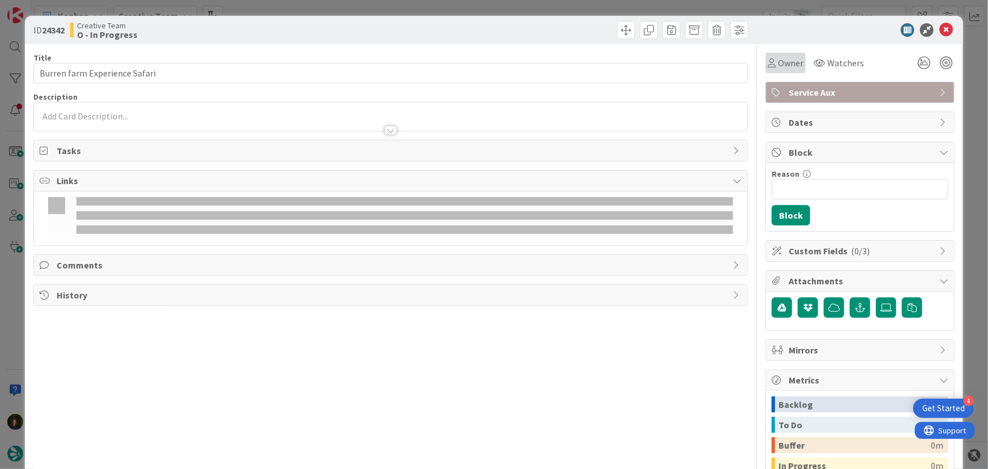
click at [778, 56] on span "Owner" at bounding box center [790, 63] width 25 height 14
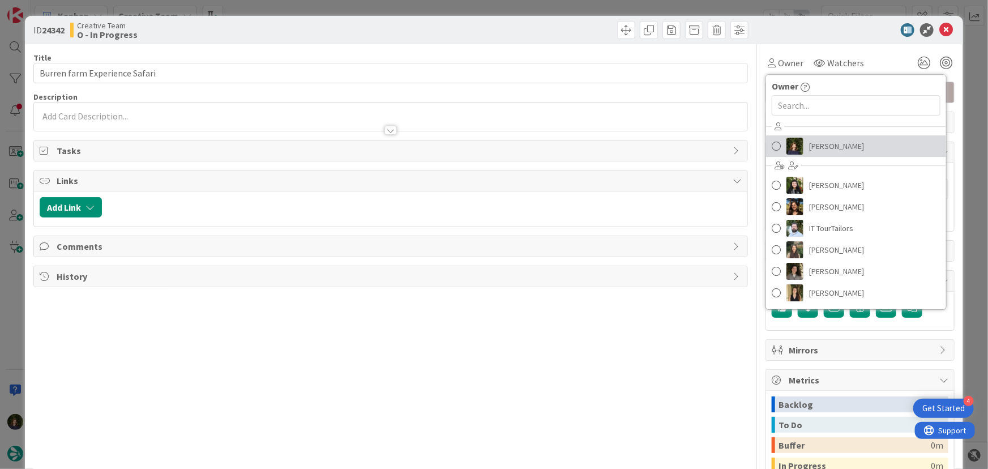
drag, startPoint x: 807, startPoint y: 149, endPoint x: 822, endPoint y: 137, distance: 18.9
click at [809, 149] on span "[PERSON_NAME]" at bounding box center [836, 146] width 55 height 17
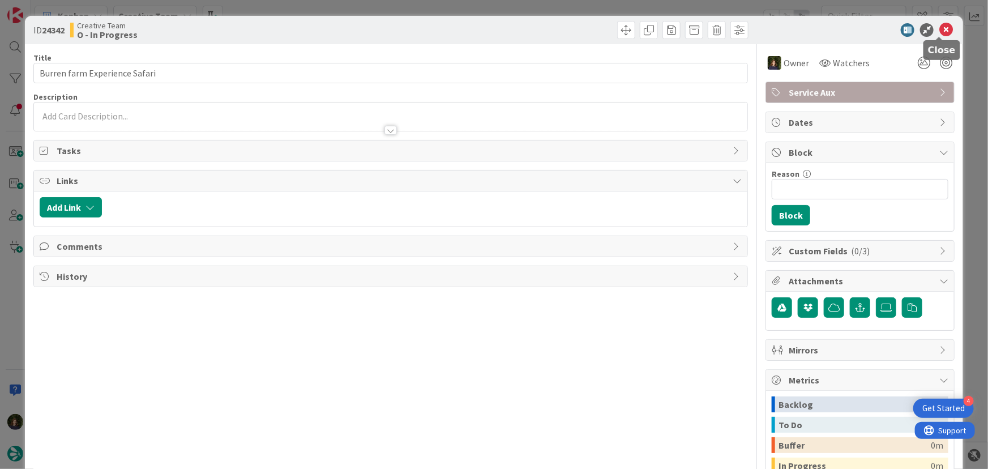
click at [940, 26] on icon at bounding box center [946, 30] width 14 height 14
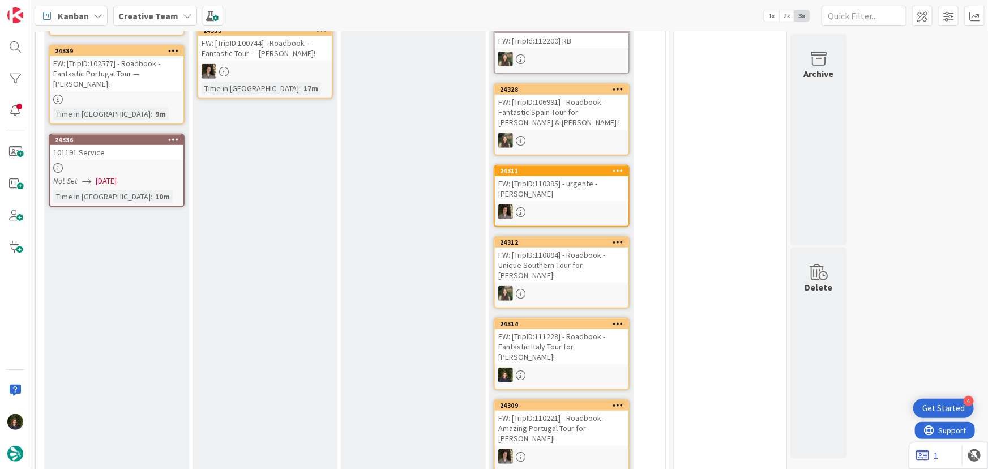
scroll to position [41, 0]
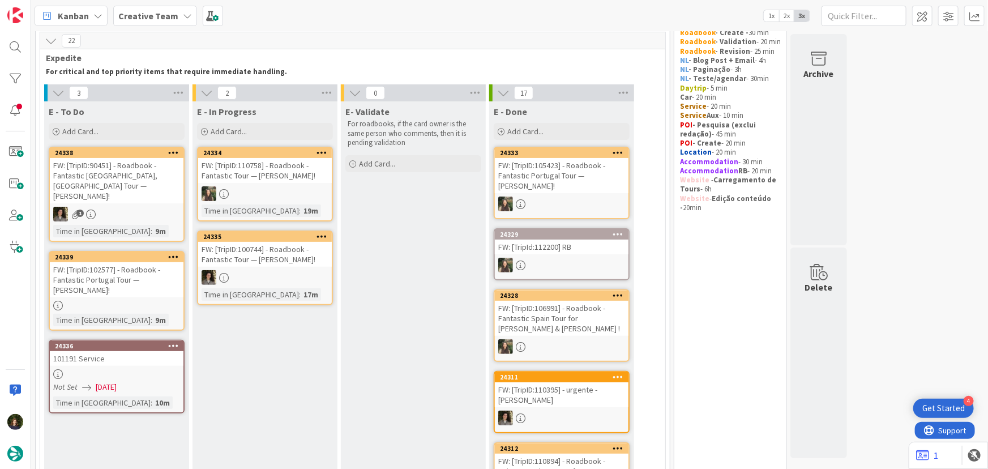
click at [169, 12] on b "Creative Team" at bounding box center [148, 15] width 60 height 11
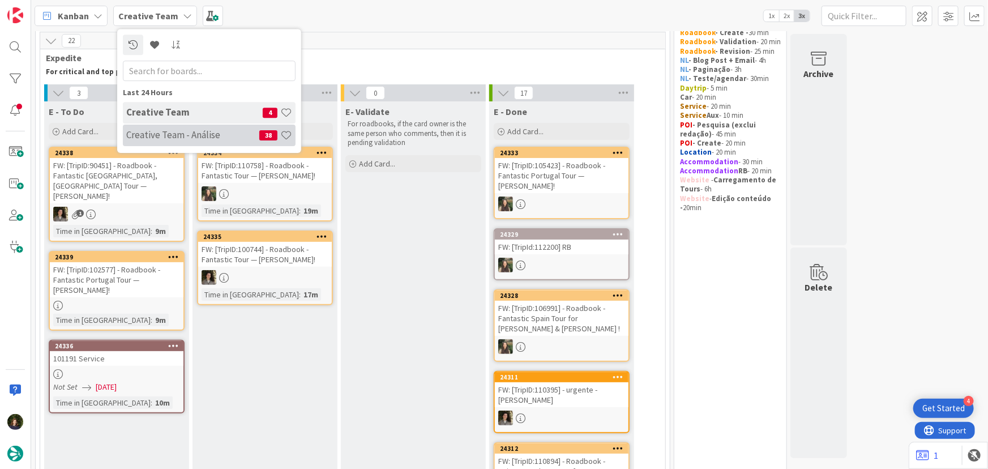
click at [171, 132] on h4 "Creative Team - Análise" at bounding box center [192, 134] width 133 height 11
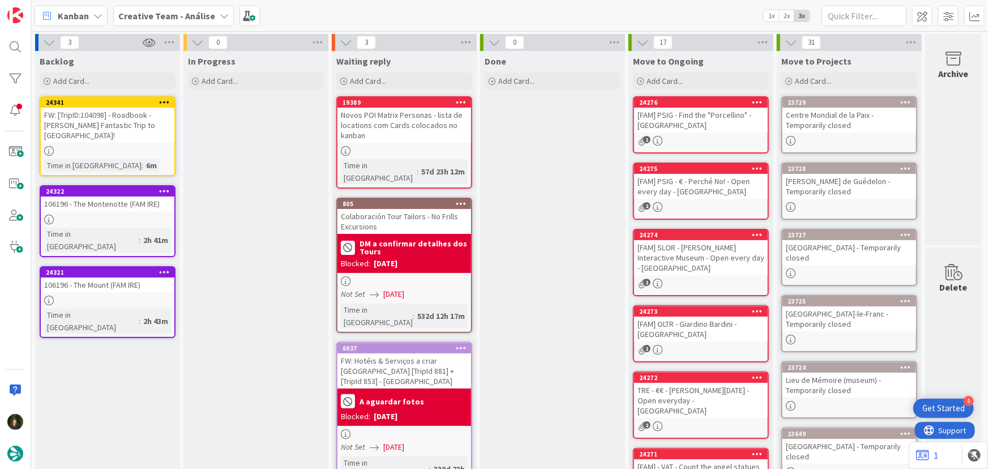
click at [101, 123] on div "FW: [TripID:104098] - Roadbook - Karla's Fantastic Trip to France!" at bounding box center [108, 125] width 134 height 35
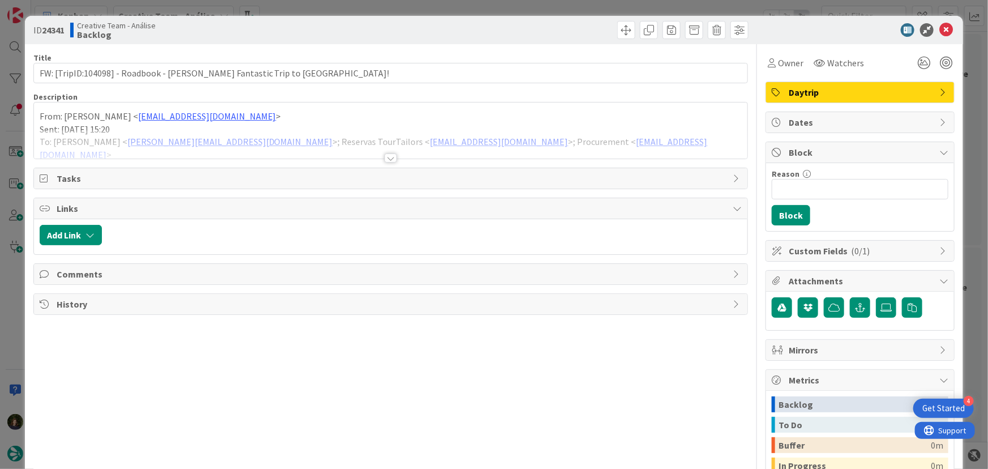
click at [387, 161] on div at bounding box center [390, 157] width 12 height 9
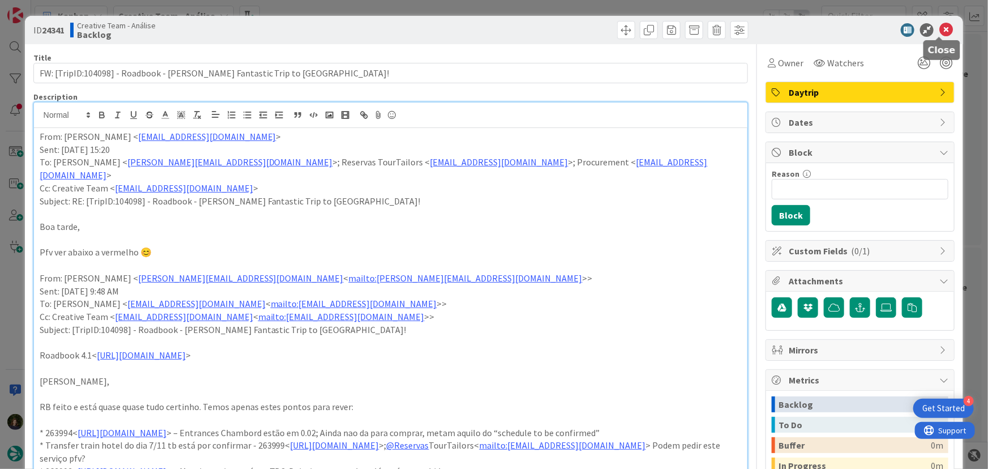
click at [941, 28] on icon at bounding box center [946, 30] width 14 height 14
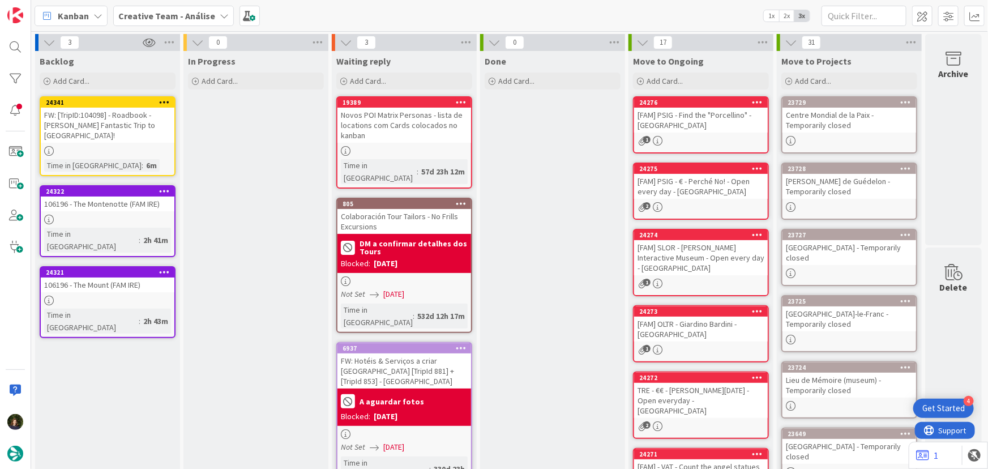
click at [200, 15] on b "Creative Team - Análise" at bounding box center [166, 15] width 97 height 11
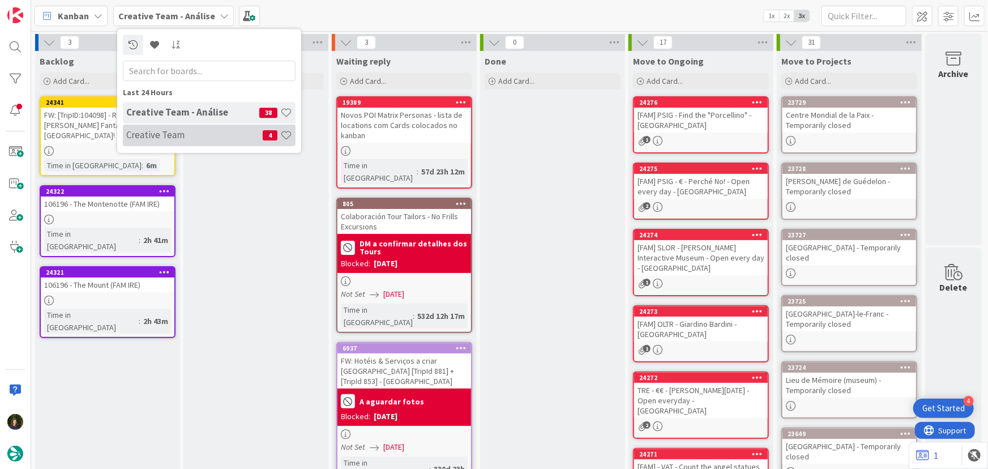
click at [201, 135] on h4 "Creative Team" at bounding box center [194, 134] width 136 height 11
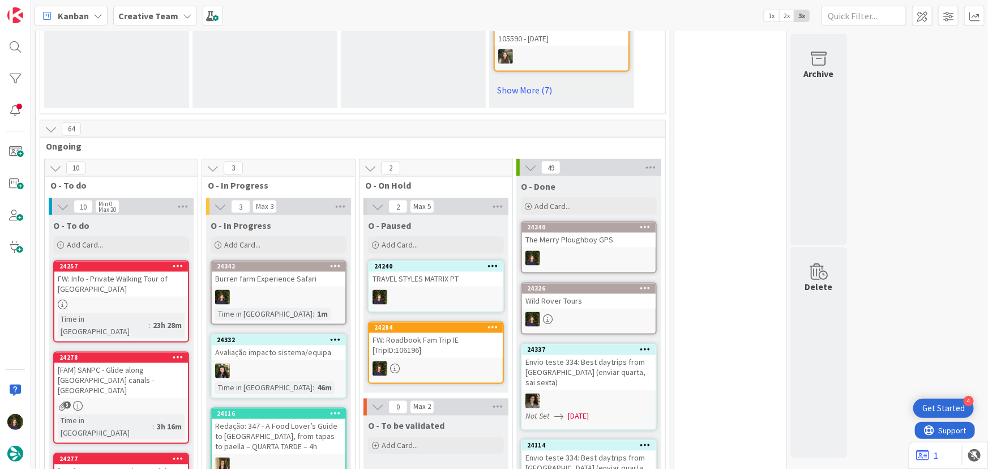
scroll to position [977, 0]
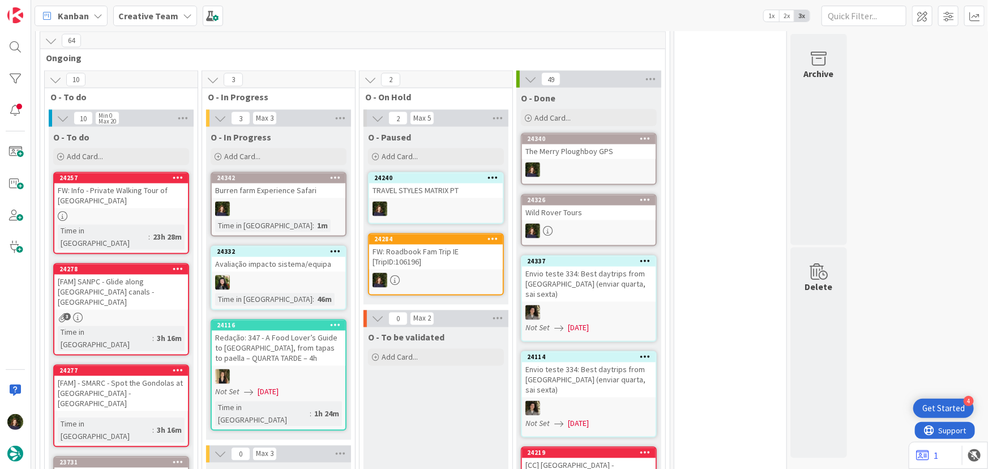
click at [250, 201] on div at bounding box center [279, 208] width 134 height 15
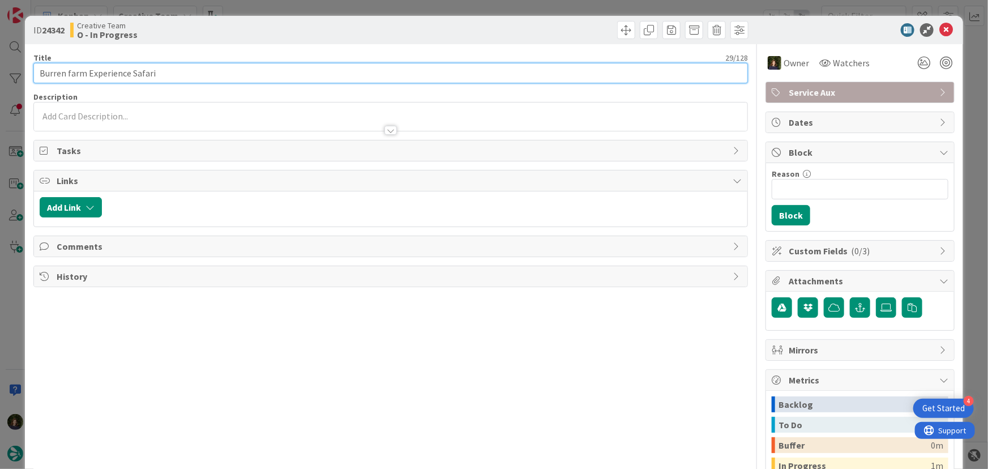
drag, startPoint x: 130, startPoint y: 69, endPoint x: 28, endPoint y: 69, distance: 101.3
click at [30, 69] on div "ID 24342 Creative Team O - In Progress Title 29 / 128 Burren farm Experience Sa…" at bounding box center [494, 304] width 938 height 576
paste input "Ahascragh Distillery"
type input "Ahascragh Distillery GPS"
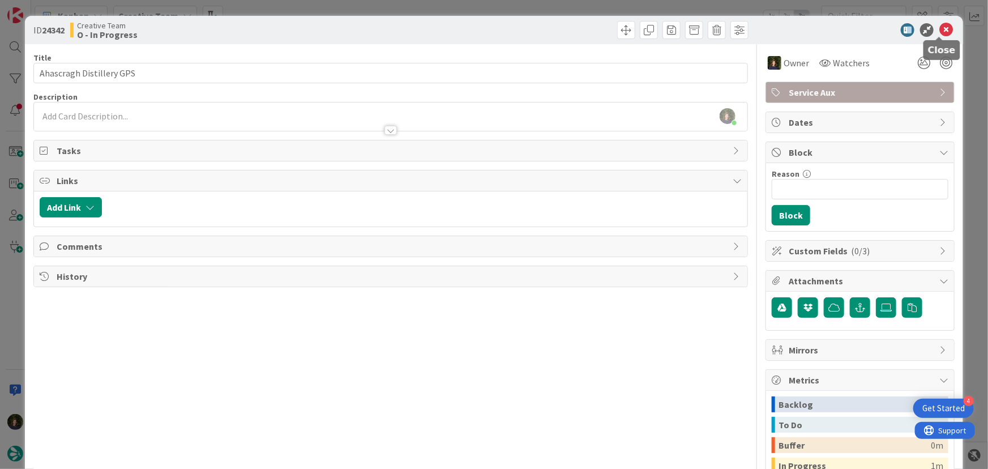
click at [939, 33] on icon at bounding box center [946, 30] width 14 height 14
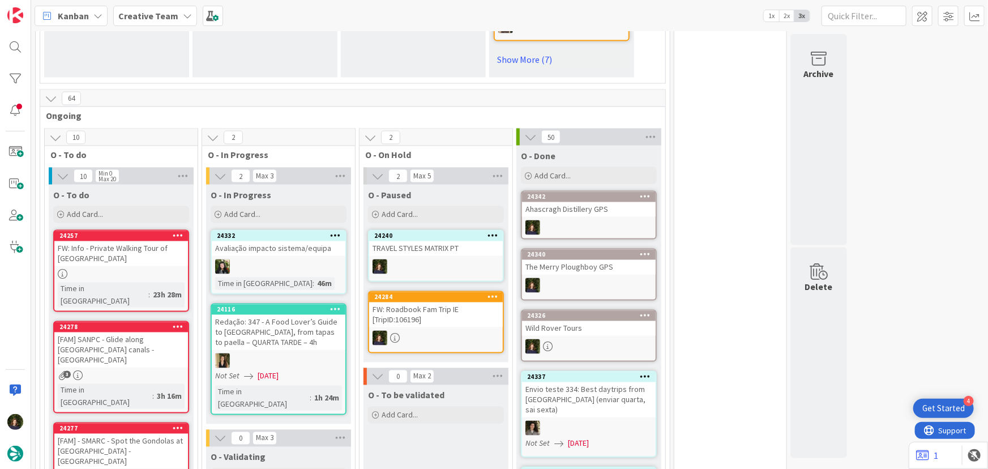
scroll to position [918, 0]
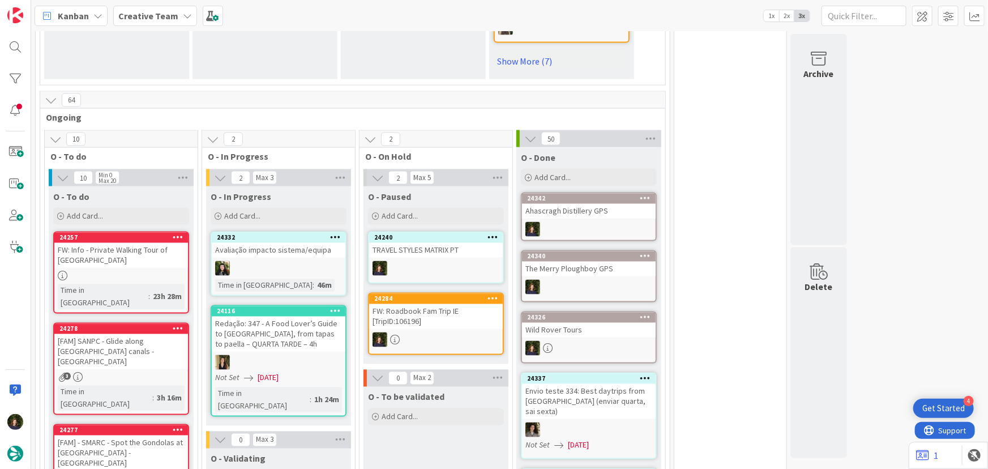
click at [428, 304] on div "FW: Roadbook Fam Trip IE [TripID:106196]" at bounding box center [436, 316] width 134 height 25
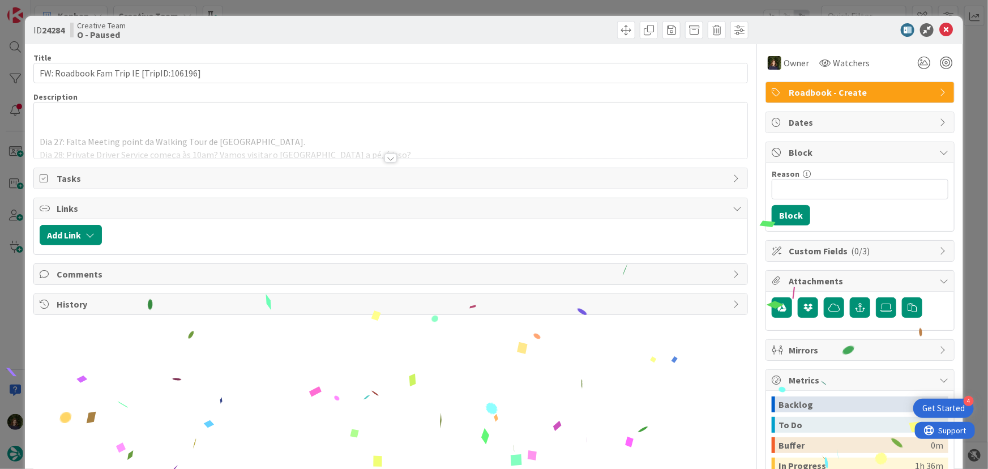
click at [385, 155] on div at bounding box center [390, 157] width 12 height 9
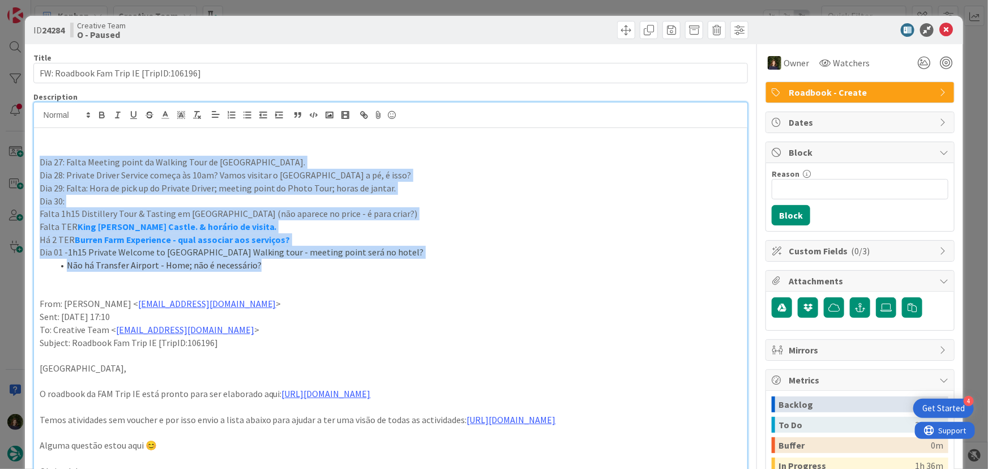
drag, startPoint x: 255, startPoint y: 260, endPoint x: 32, endPoint y: 158, distance: 244.9
click at [32, 158] on div "ID 24284 Creative Team O - Paused Title 40 / 128 FW: Roadbook Fam Trip IE [Trip…" at bounding box center [494, 431] width 938 height 830
copy div "Dia 27: Falta Meeting point da Walking Tour de Dublin. Dia 28: Private Driver S…"
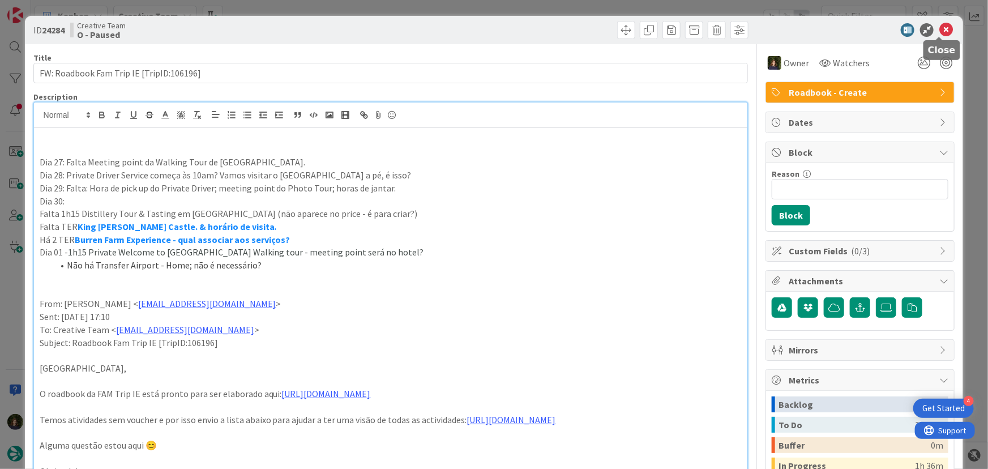
click at [939, 31] on icon at bounding box center [946, 30] width 14 height 14
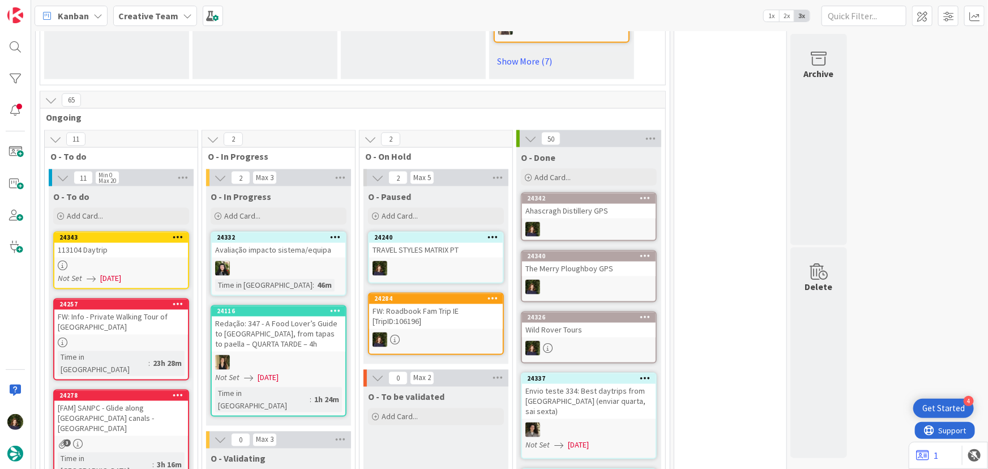
click at [495, 294] on icon at bounding box center [492, 298] width 11 height 8
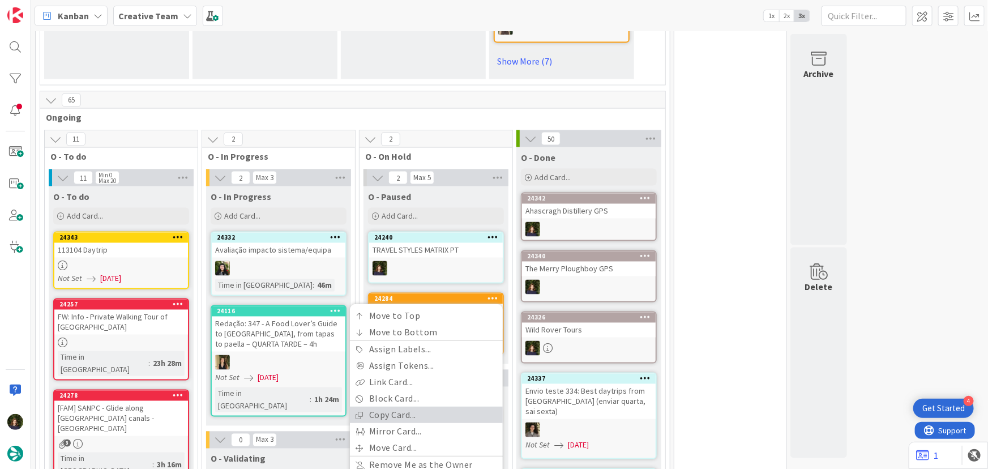
click at [431, 407] on link "Copy Card..." at bounding box center [426, 415] width 153 height 16
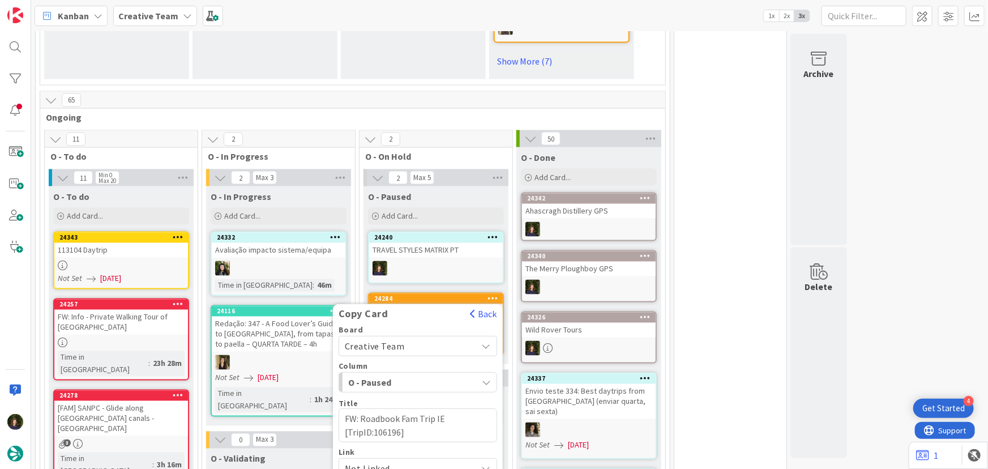
click at [419, 338] on span "Creative Team" at bounding box center [408, 346] width 127 height 16
click at [427, 391] on span "Creative Team - Análise" at bounding box center [424, 399] width 131 height 17
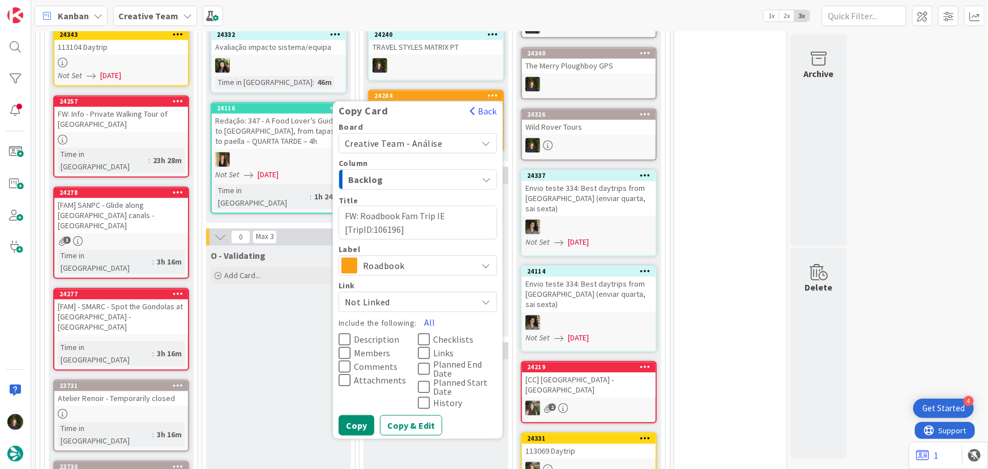
scroll to position [1124, 0]
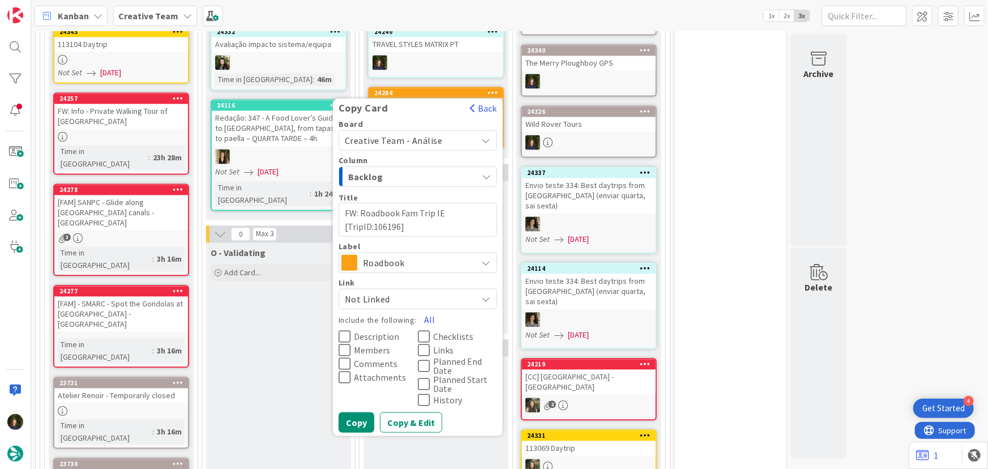
click at [480, 130] on div "Creative Team - Análise" at bounding box center [417, 140] width 158 height 20
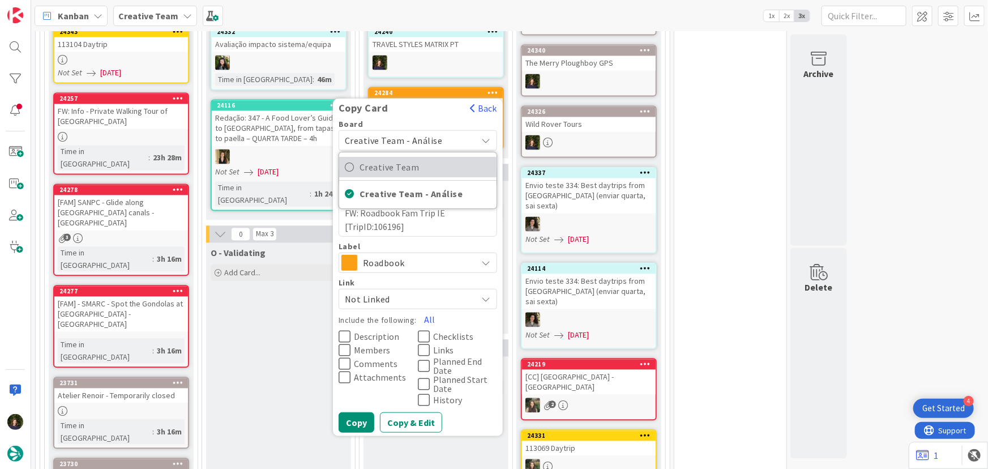
click at [408, 158] on span "Creative Team" at bounding box center [424, 166] width 131 height 17
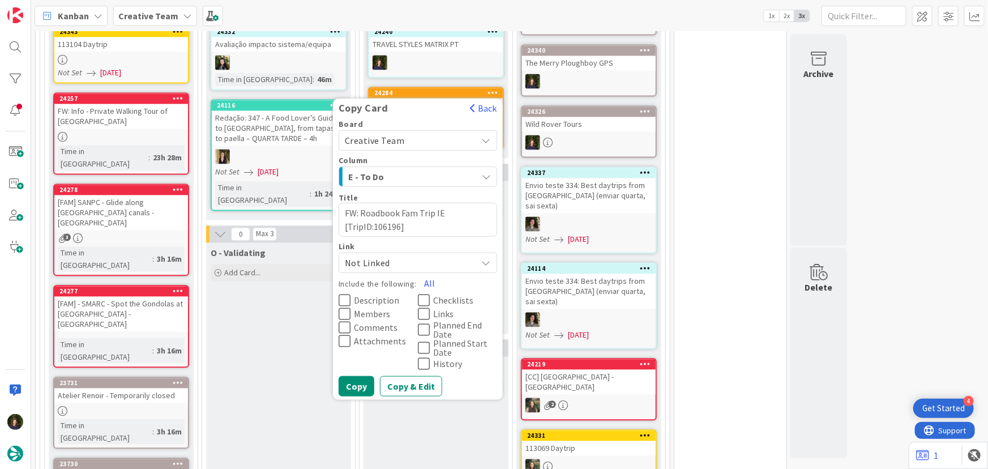
click at [434, 168] on div "E - To Do" at bounding box center [411, 177] width 132 height 18
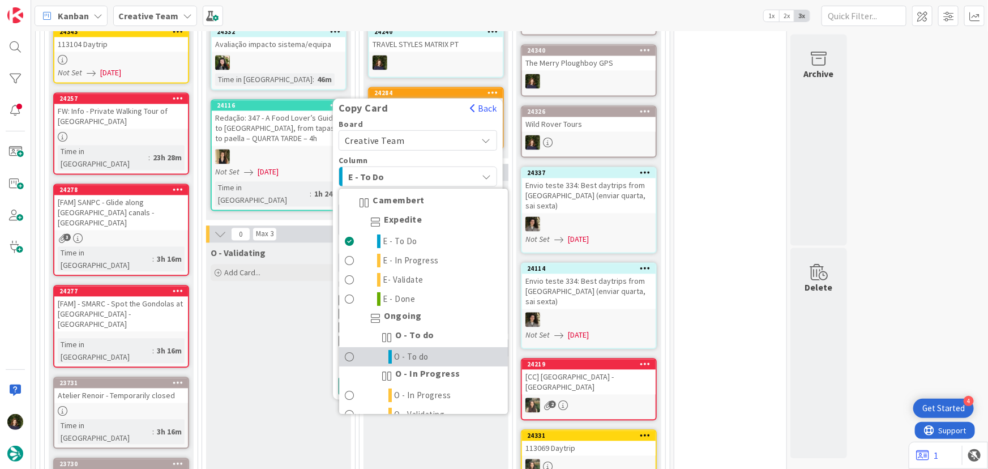
click at [414, 350] on span "O - To do" at bounding box center [412, 357] width 35 height 14
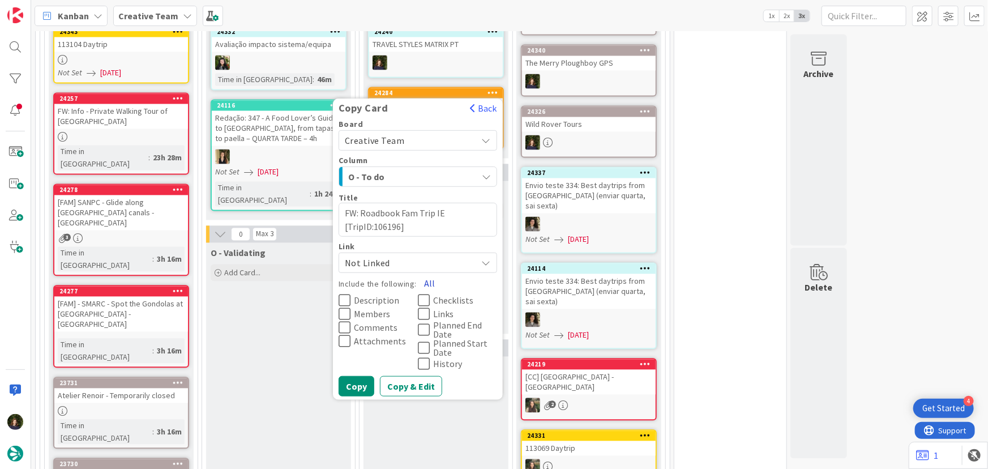
click at [425, 272] on button "All" at bounding box center [429, 282] width 25 height 20
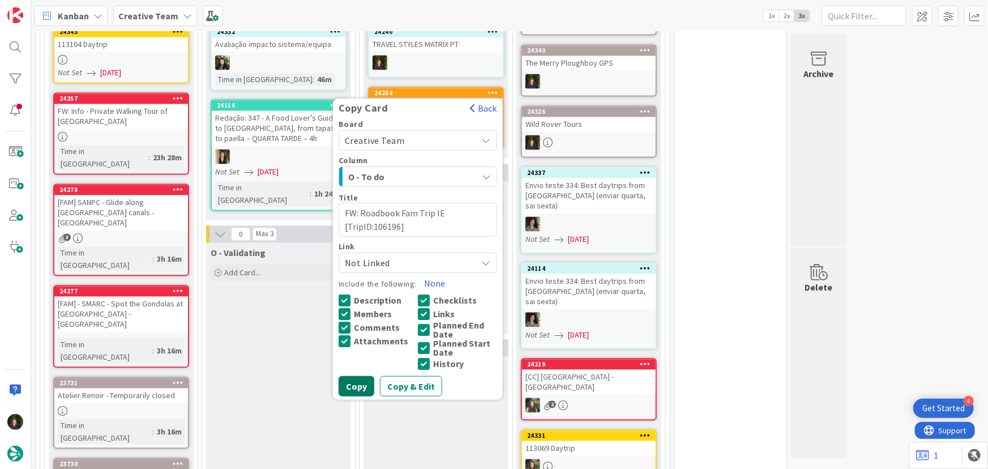
click at [351, 375] on button "Copy" at bounding box center [356, 385] width 36 height 20
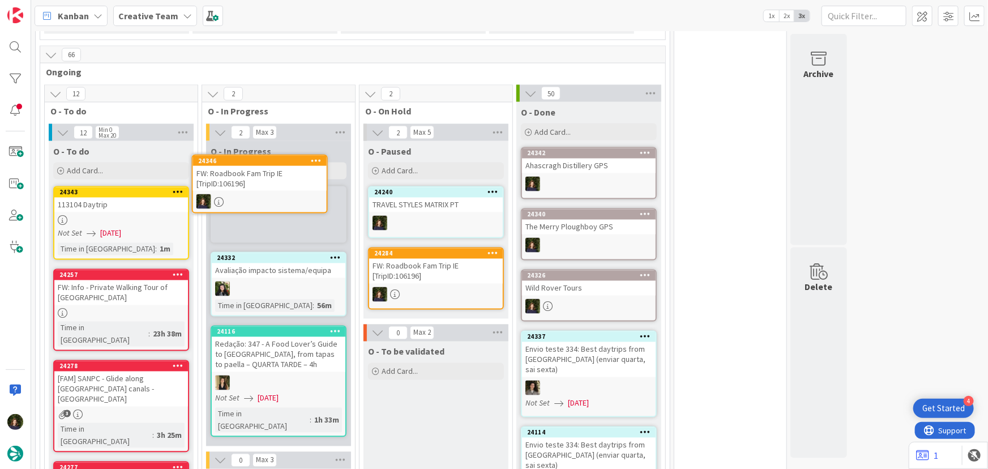
scroll to position [957, 0]
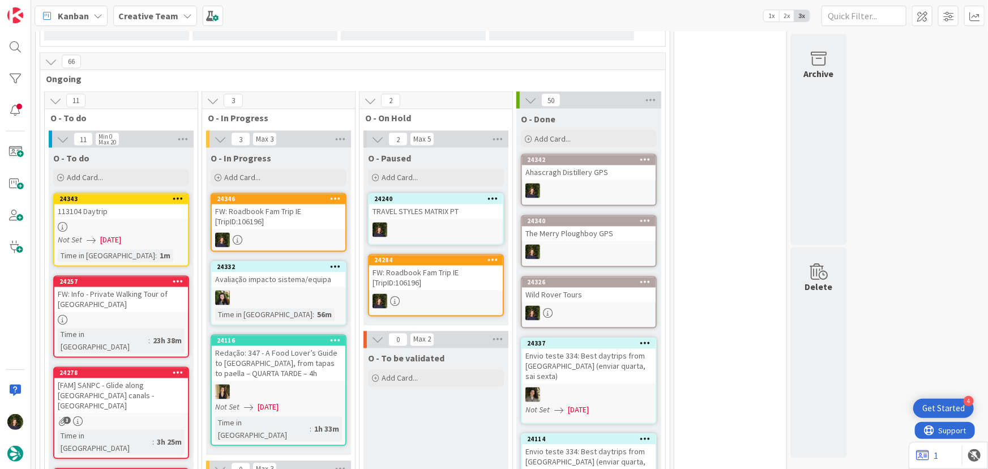
click at [441, 265] on div "FW: Roadbook Fam Trip IE [TripID:106196]" at bounding box center [436, 277] width 134 height 25
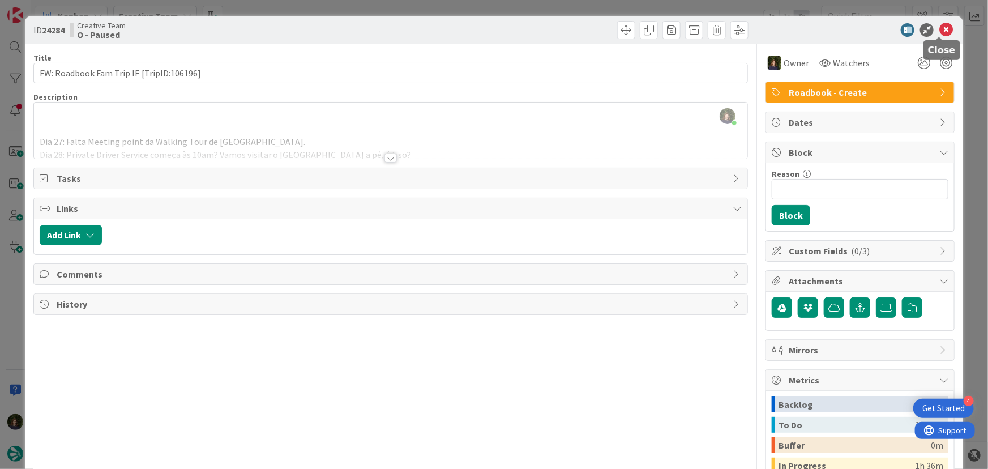
click at [943, 25] on icon at bounding box center [946, 30] width 14 height 14
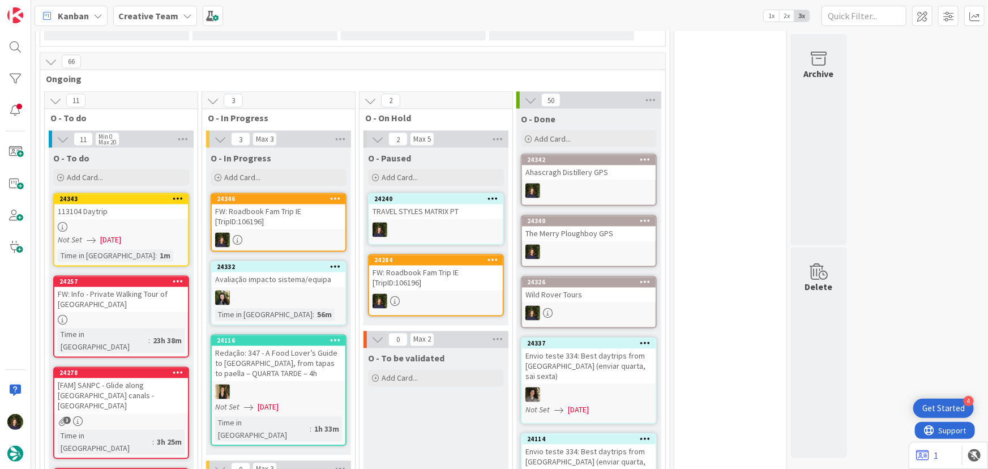
click at [328, 195] on div at bounding box center [335, 199] width 20 height 8
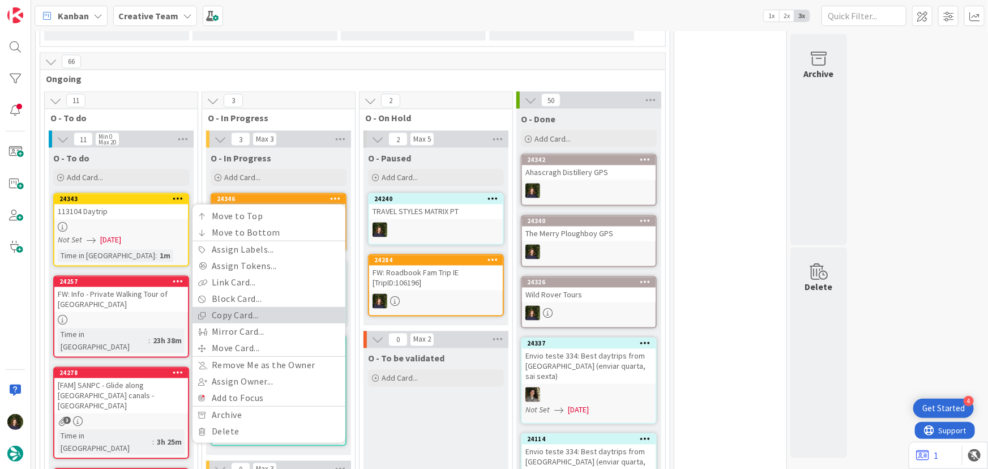
click at [267, 307] on link "Copy Card..." at bounding box center [268, 315] width 153 height 16
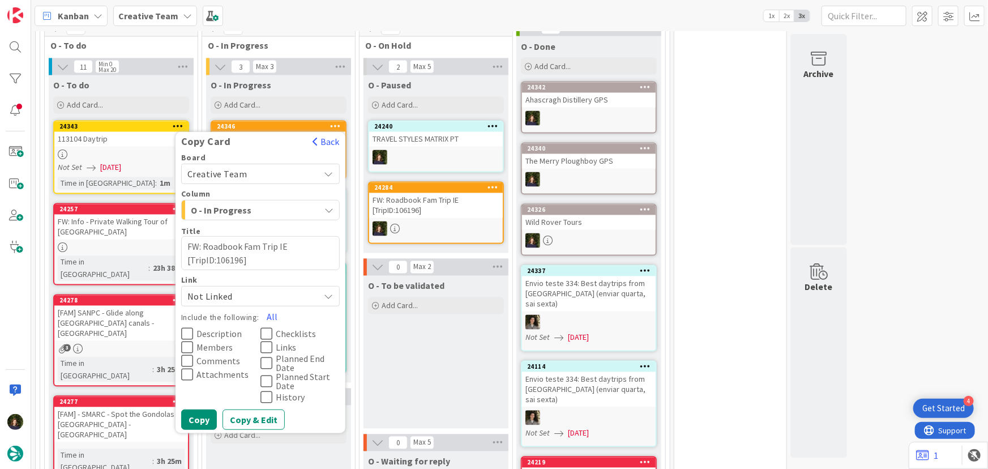
scroll to position [1067, 0]
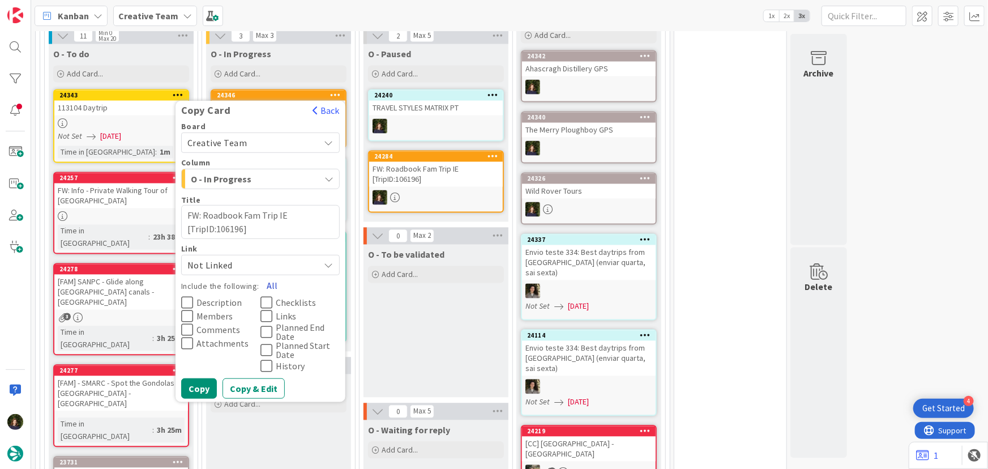
click at [272, 275] on button "All" at bounding box center [271, 285] width 25 height 20
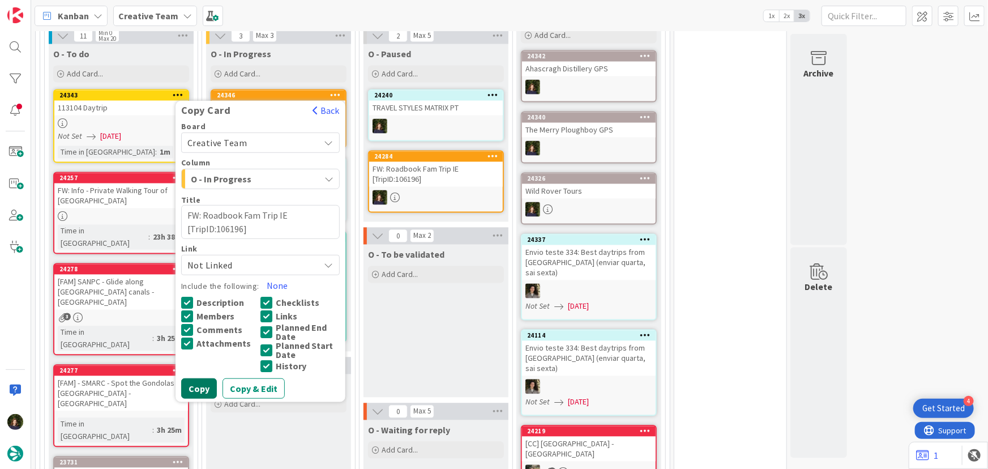
click at [198, 378] on button "Copy" at bounding box center [199, 388] width 36 height 20
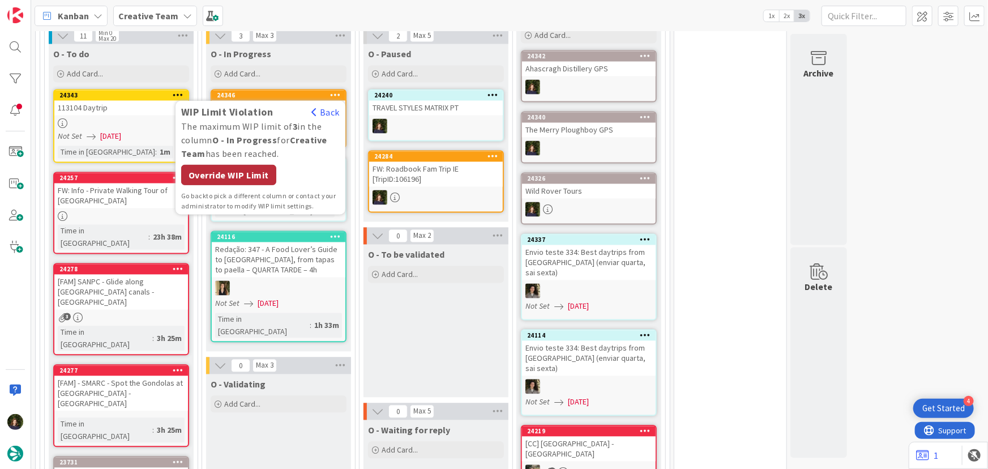
click at [242, 165] on div "Override WIP Limit" at bounding box center [228, 175] width 95 height 20
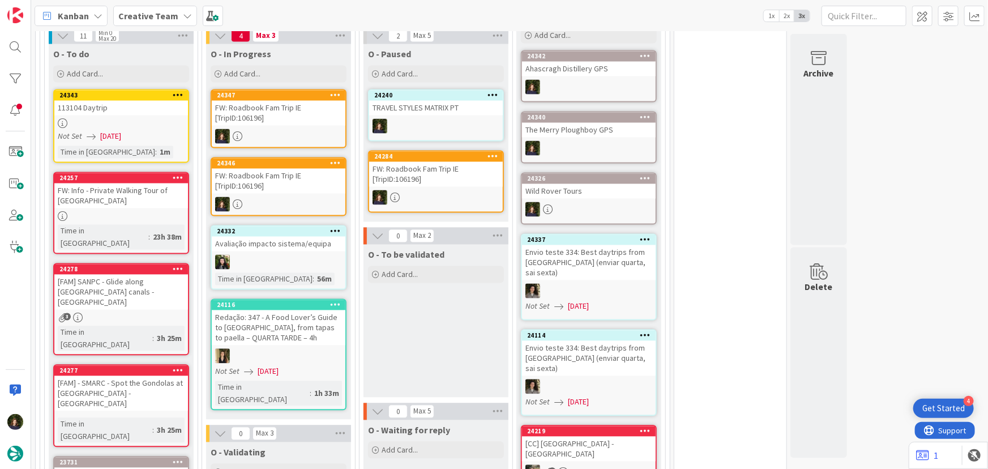
type textarea "x"
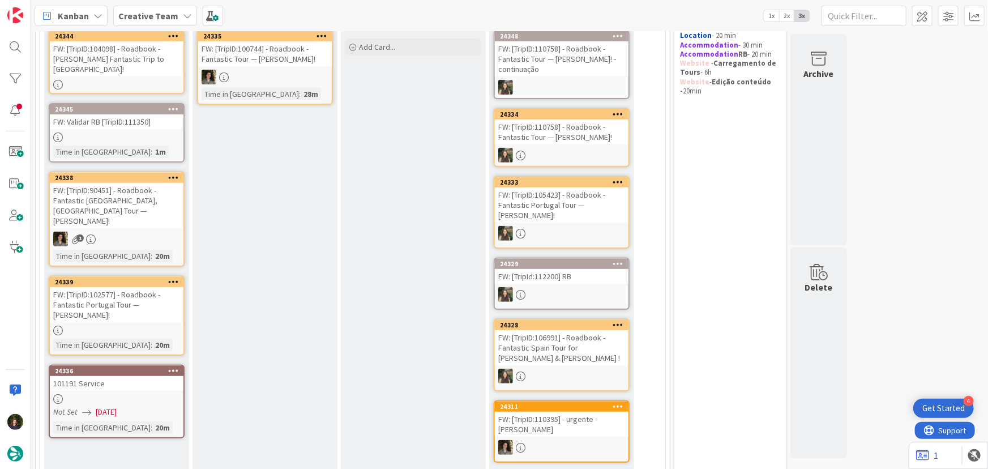
scroll to position [166, 0]
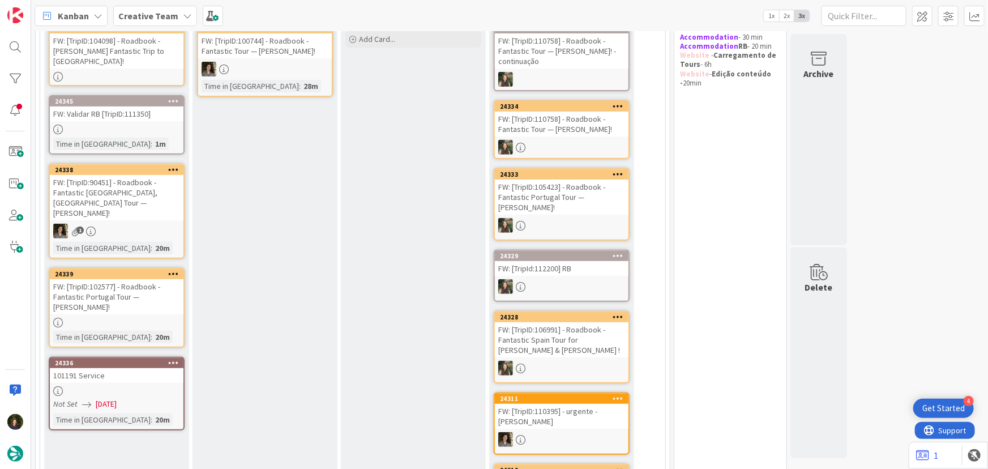
click at [111, 125] on div at bounding box center [117, 130] width 134 height 10
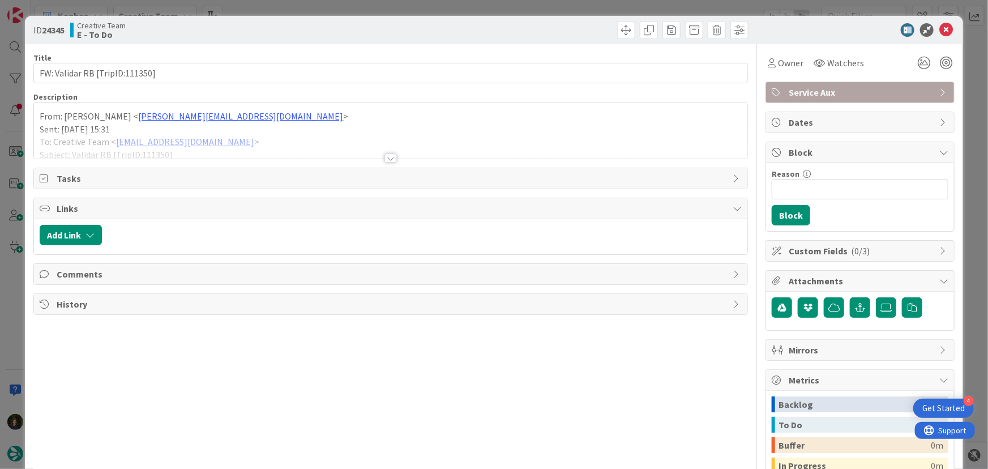
click at [391, 158] on div at bounding box center [390, 157] width 12 height 9
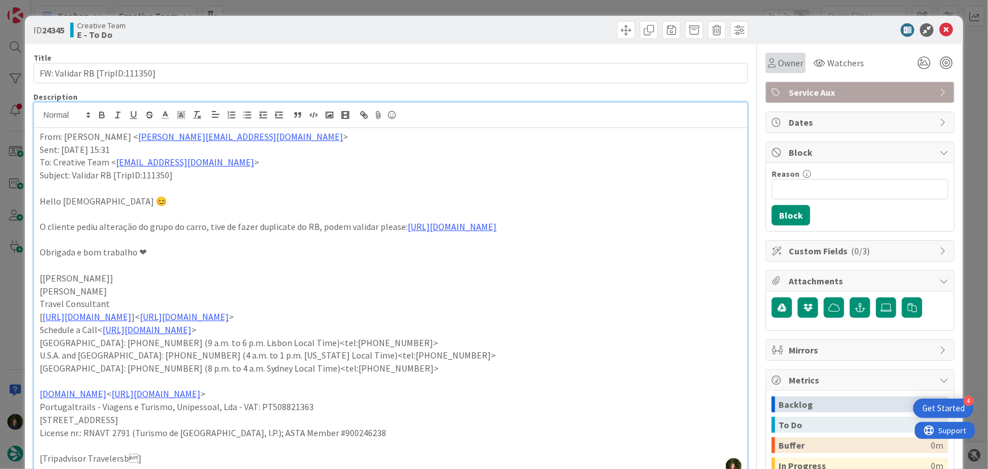
click at [782, 60] on span "Owner" at bounding box center [790, 63] width 25 height 14
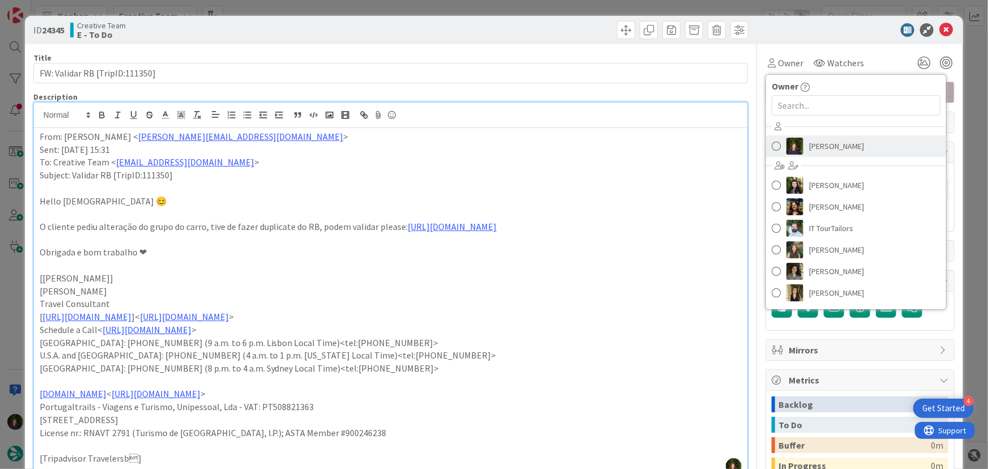
click at [815, 149] on span "[PERSON_NAME]" at bounding box center [836, 146] width 55 height 17
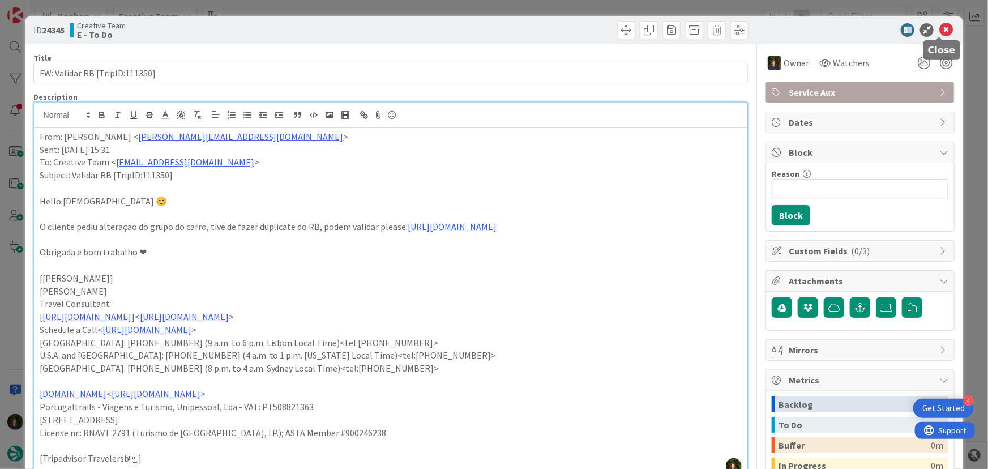
click at [939, 33] on icon at bounding box center [946, 30] width 14 height 14
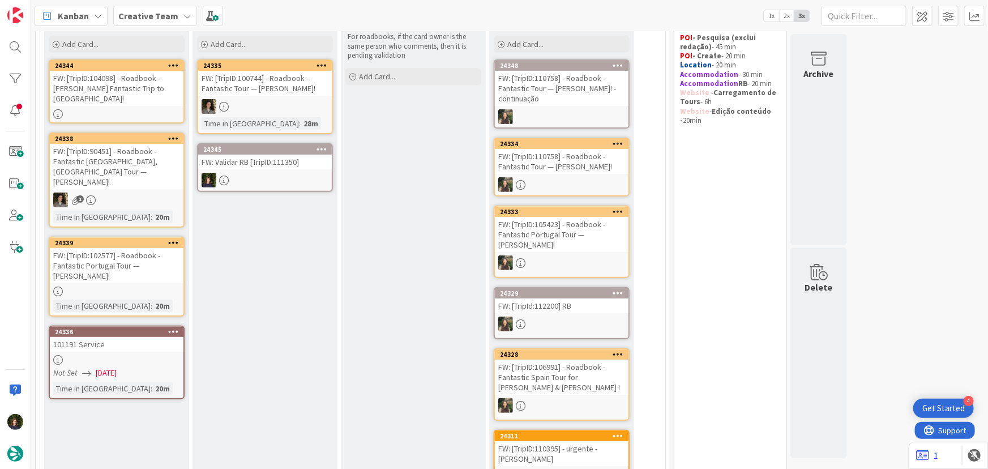
click at [252, 165] on div "FW: Validar RB [TripID:111350]" at bounding box center [265, 162] width 134 height 15
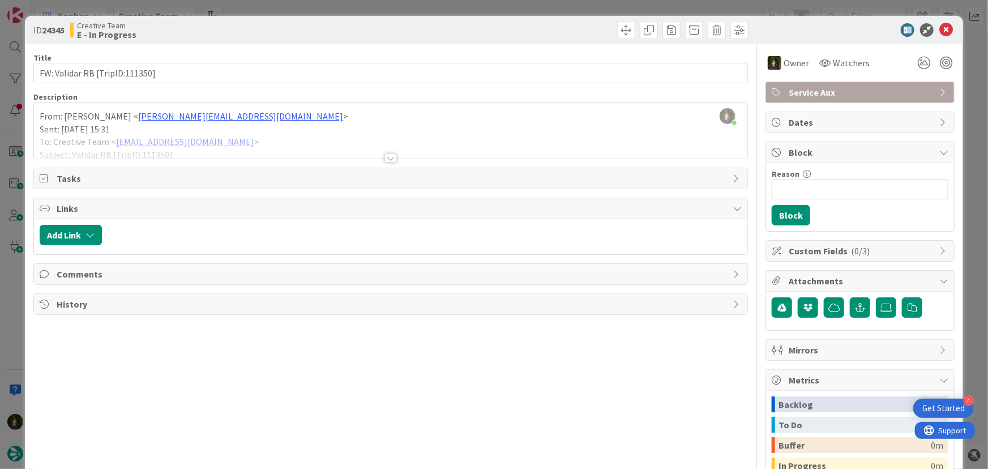
click at [388, 158] on div at bounding box center [390, 157] width 12 height 9
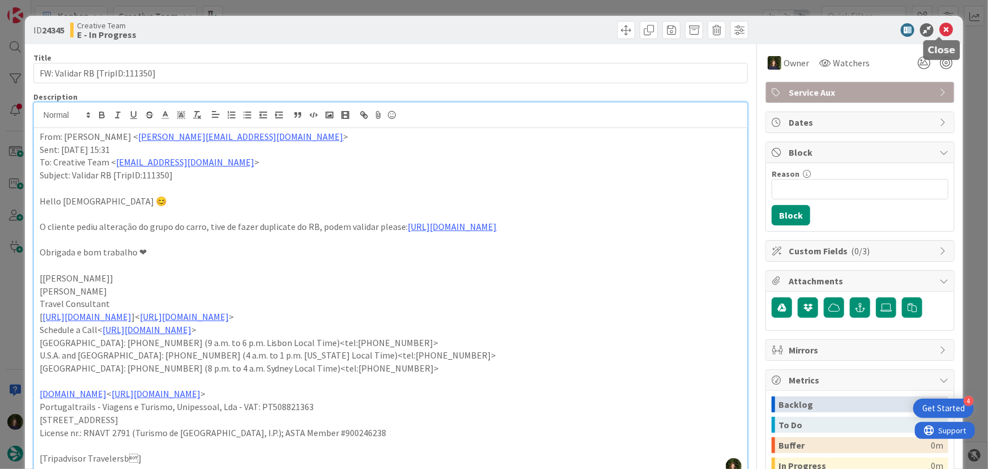
click at [944, 29] on icon at bounding box center [946, 30] width 14 height 14
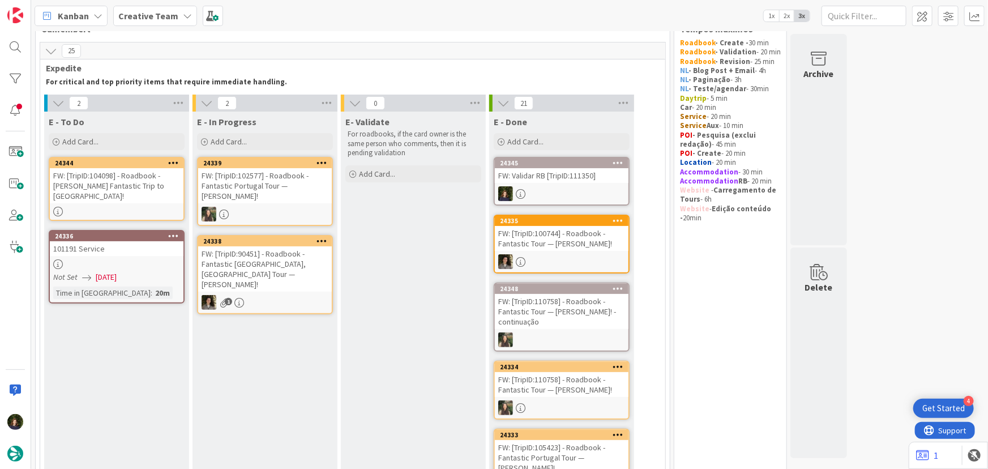
click at [97, 187] on div "FW: [TripID:104098] - Roadbook - Karla's Fantastic Trip to France!" at bounding box center [117, 185] width 134 height 35
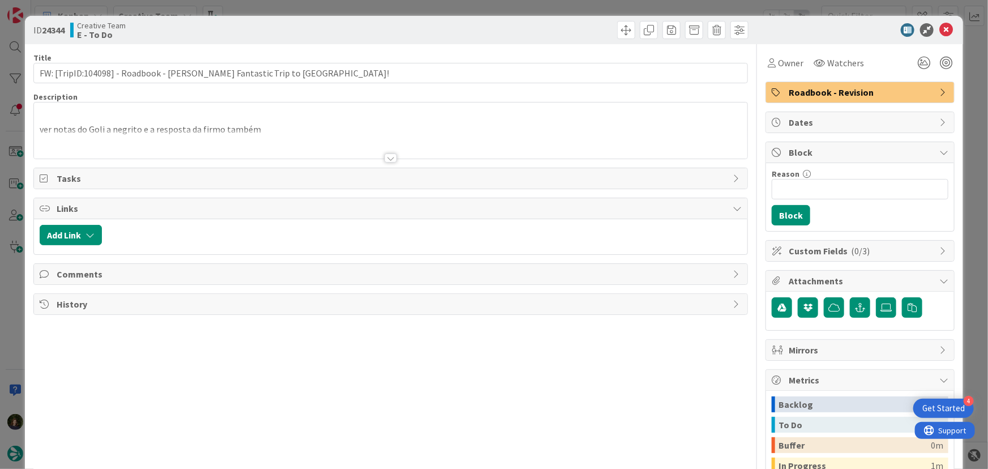
click at [390, 157] on div at bounding box center [390, 157] width 12 height 9
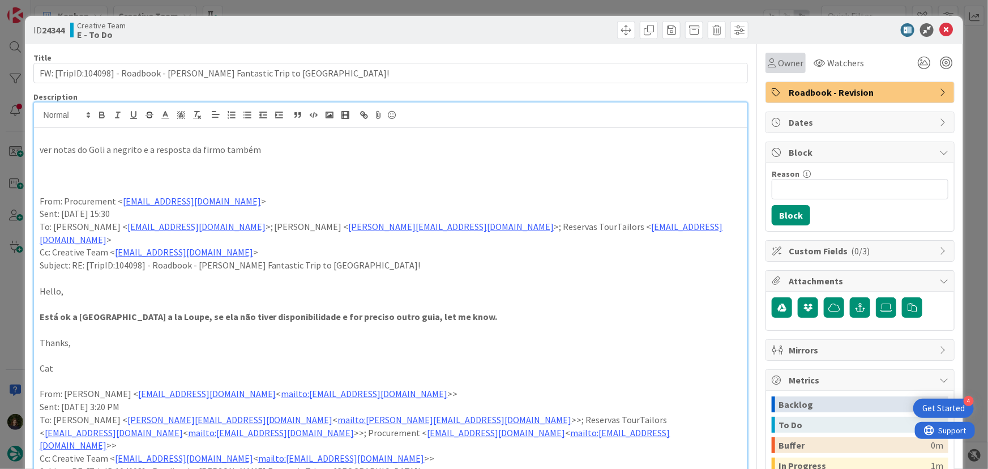
click at [783, 61] on span "Owner" at bounding box center [790, 63] width 25 height 14
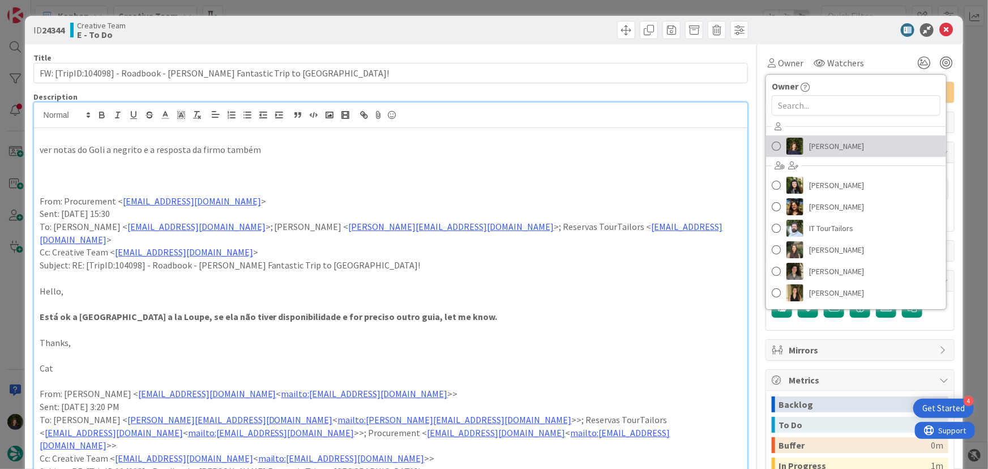
drag, startPoint x: 820, startPoint y: 144, endPoint x: 806, endPoint y: 150, distance: 15.2
click at [821, 144] on span "[PERSON_NAME]" at bounding box center [836, 146] width 55 height 17
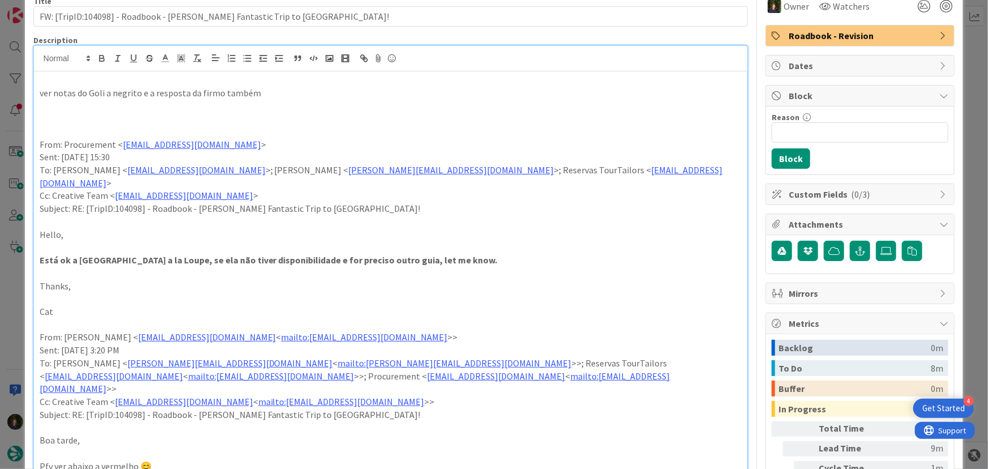
scroll to position [51, 0]
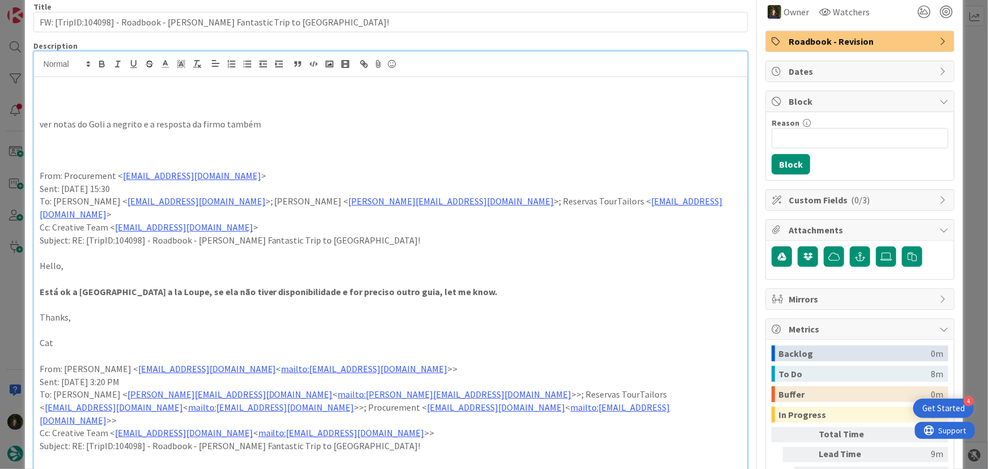
paste div
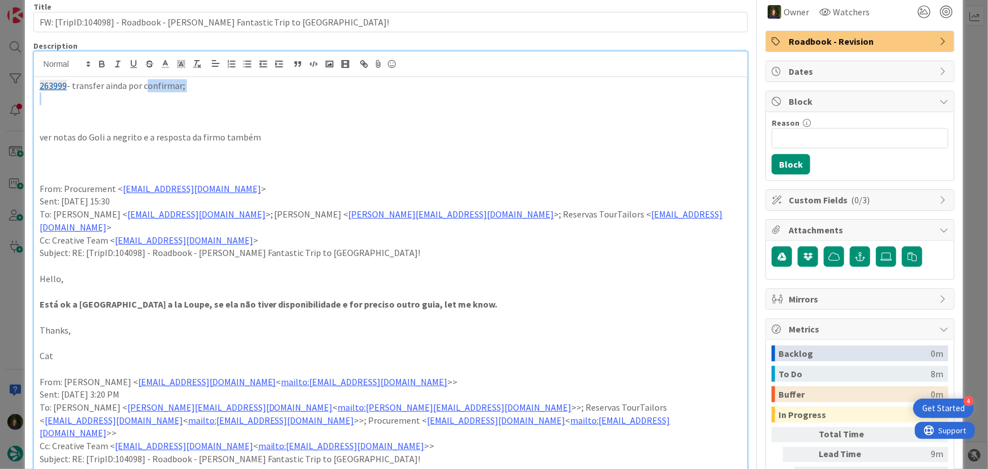
drag, startPoint x: 142, startPoint y: 88, endPoint x: 177, endPoint y: 91, distance: 35.8
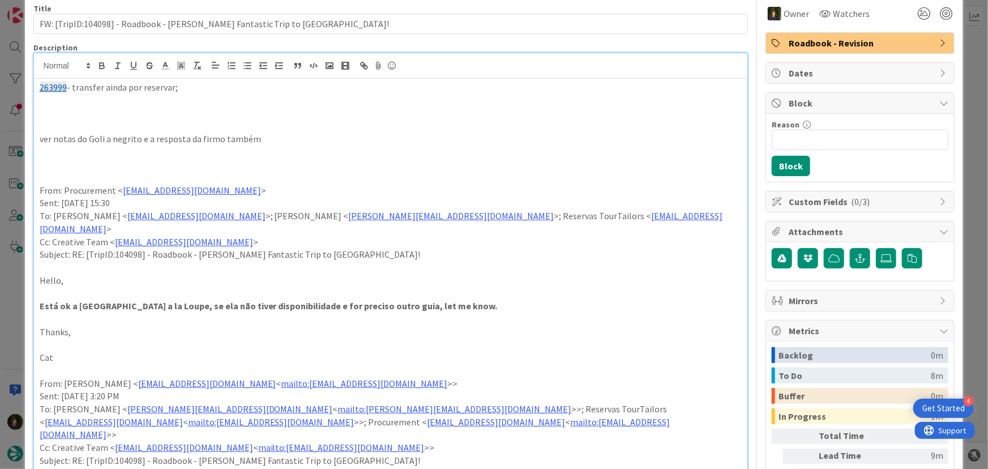
scroll to position [0, 0]
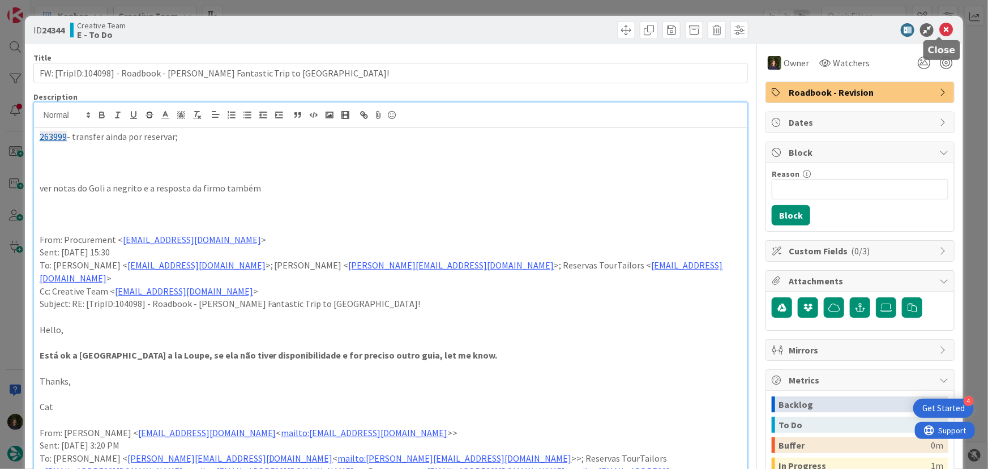
drag, startPoint x: 938, startPoint y: 32, endPoint x: 676, endPoint y: 123, distance: 277.5
click at [939, 32] on icon at bounding box center [946, 30] width 14 height 14
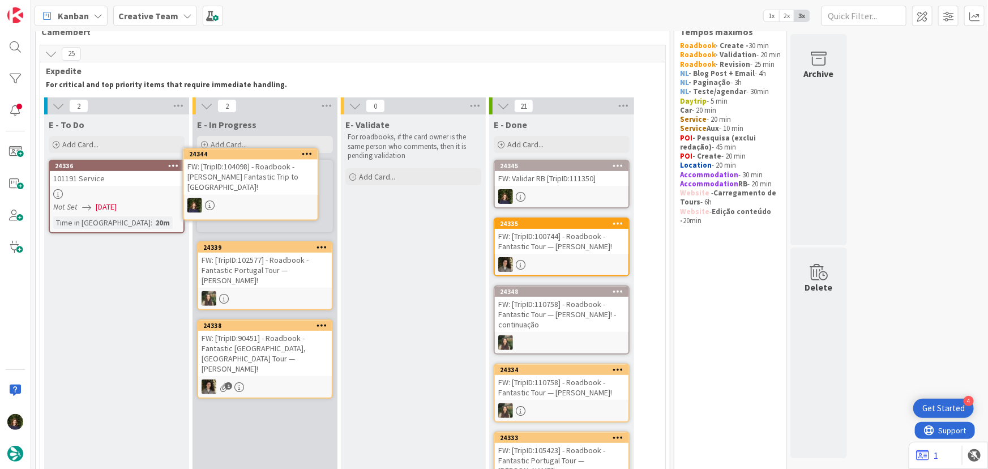
scroll to position [26, 0]
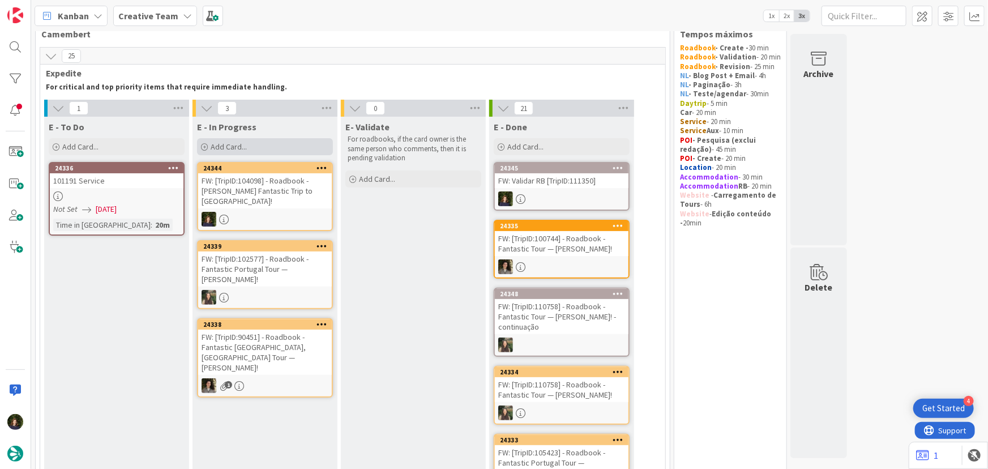
click at [239, 138] on div "Add Card..." at bounding box center [265, 146] width 136 height 17
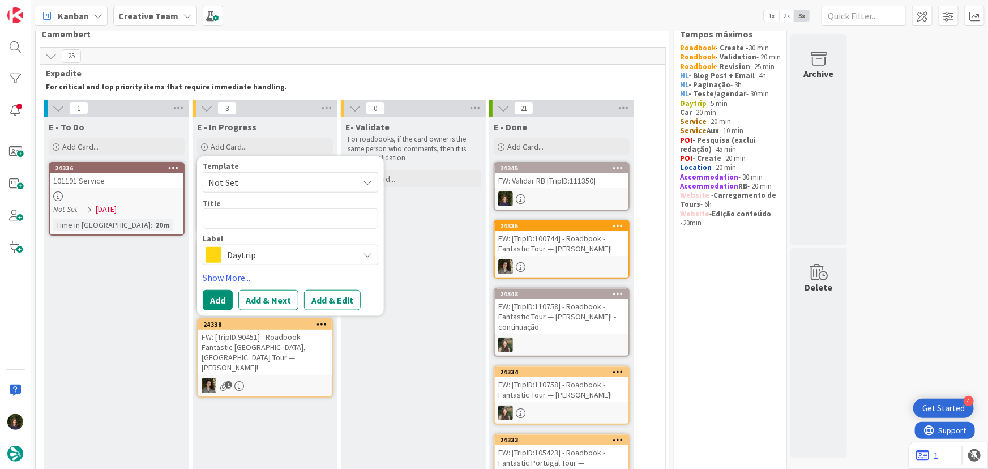
type textarea "x"
type textarea "C"
type textarea "x"
type textarea "Cr"
type textarea "x"
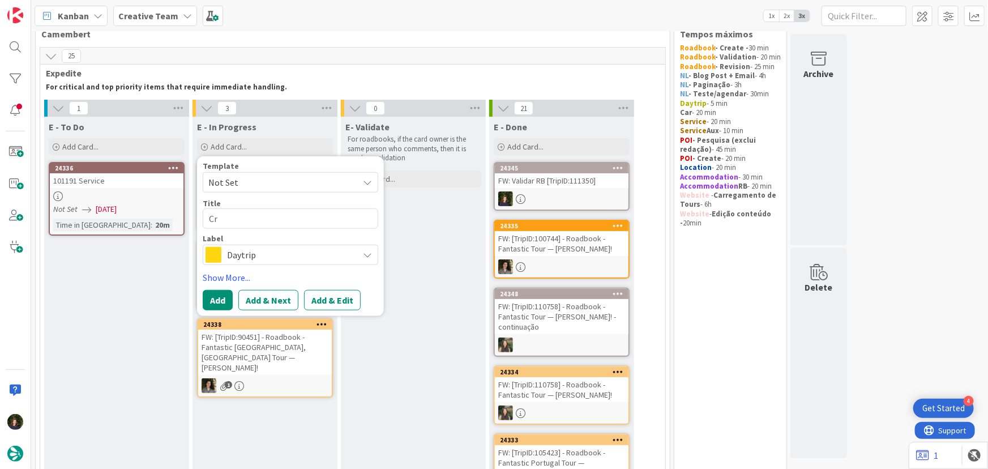
type textarea "Cri"
type textarea "x"
type textarea "Cria"
type textarea "x"
type textarea "Criar"
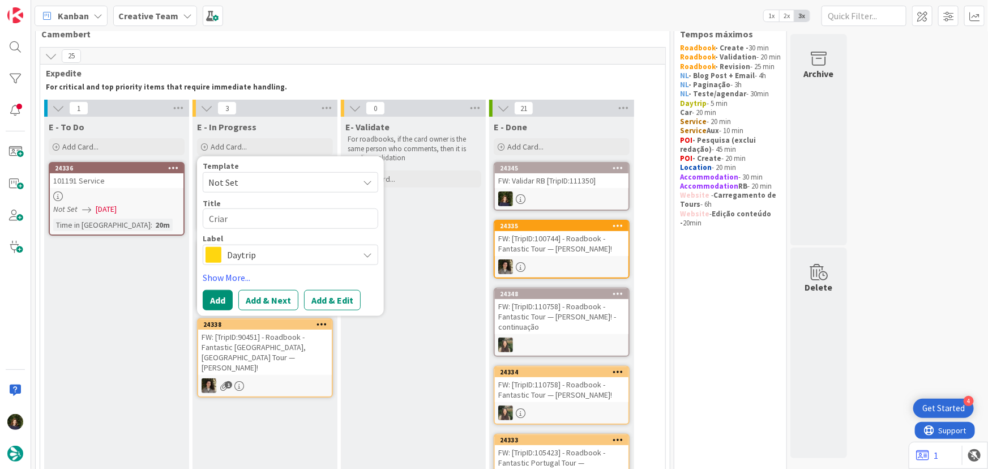
type textarea "x"
type textarea "Criar"
type textarea "x"
type textarea "Criar s"
type textarea "x"
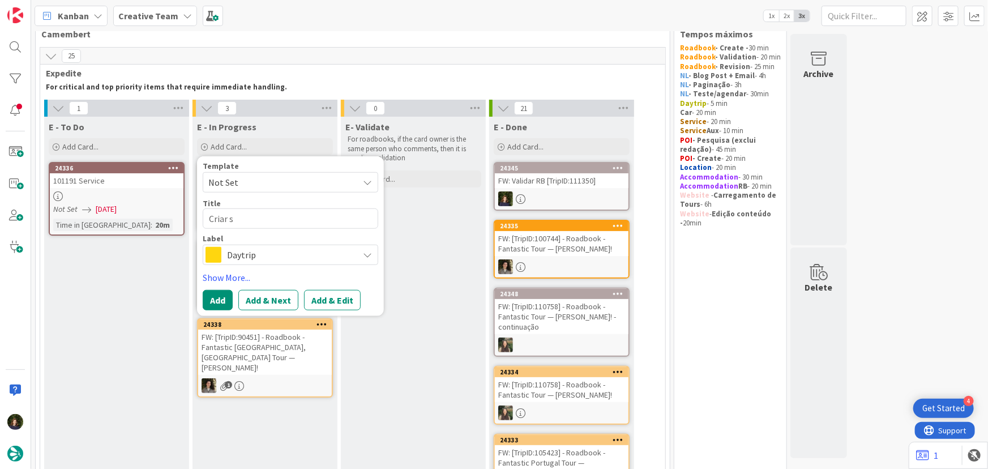
type textarea "Criar su"
type textarea "x"
type textarea "Criar sup"
type textarea "x"
type textarea "Criar supp"
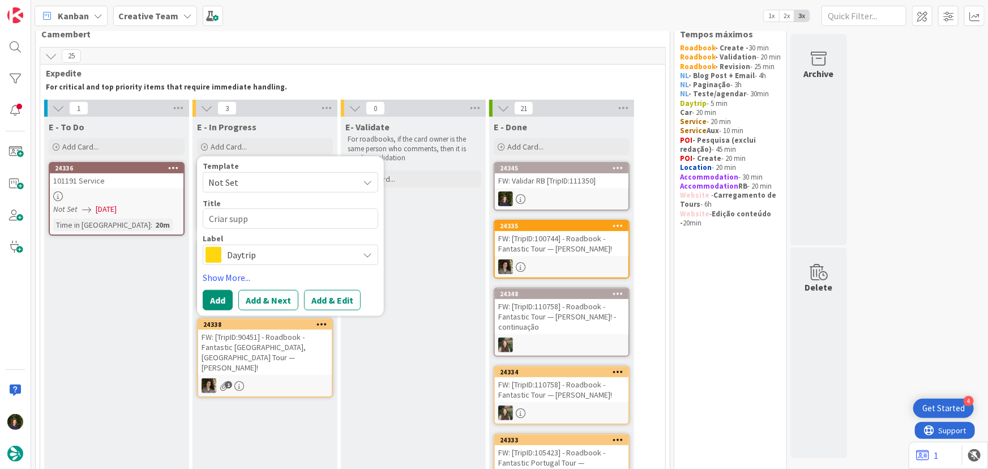
type textarea "x"
type textarea "Criar suppl"
type textarea "x"
type textarea "Criar suppli"
type textarea "x"
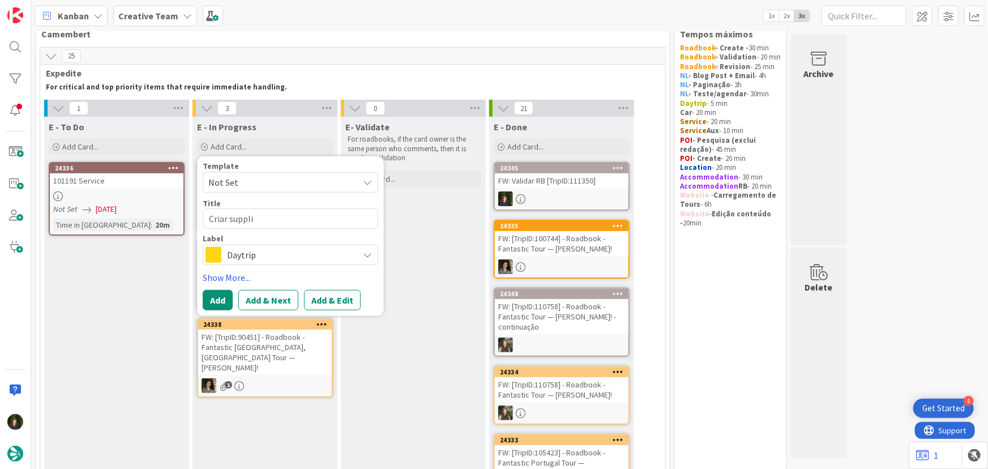
type textarea "Criar supplie"
type textarea "x"
type textarea "Criar supplier"
type textarea "x"
type textarea "Criar supplier Normandie A La Loupe"
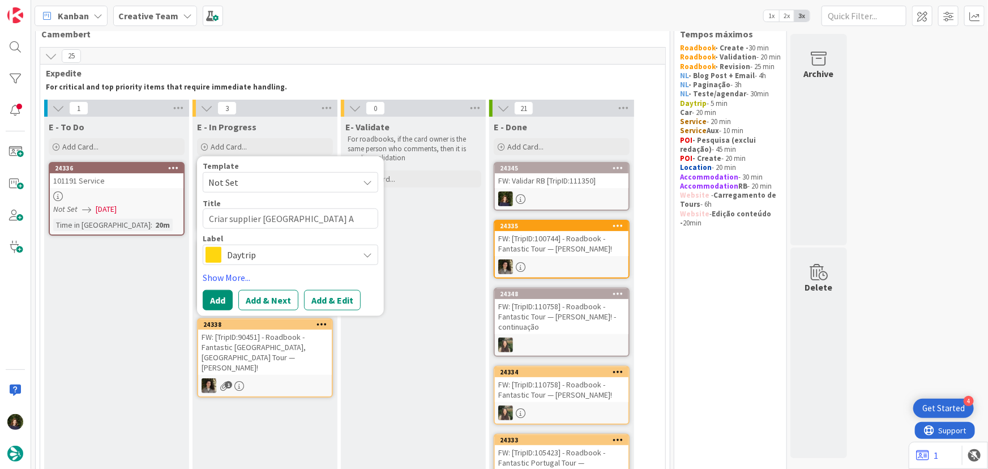
click at [238, 258] on span "Daytrip" at bounding box center [290, 255] width 126 height 16
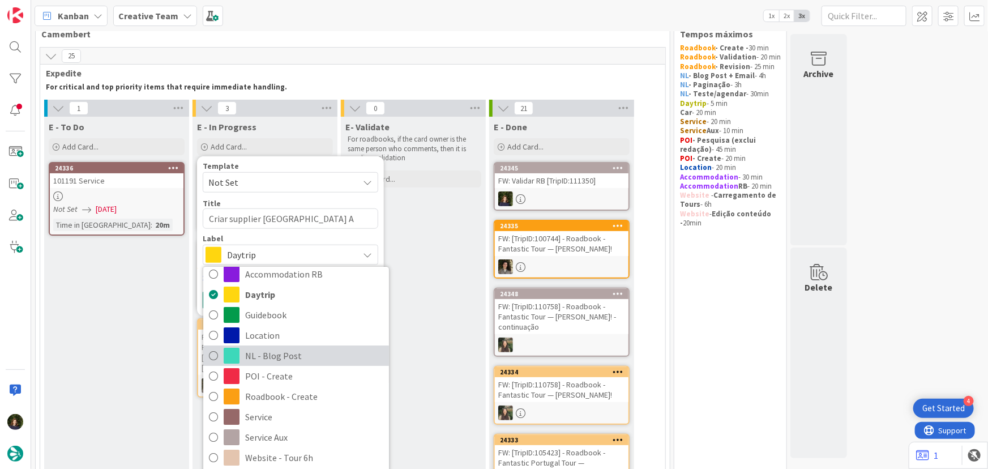
scroll to position [51, 0]
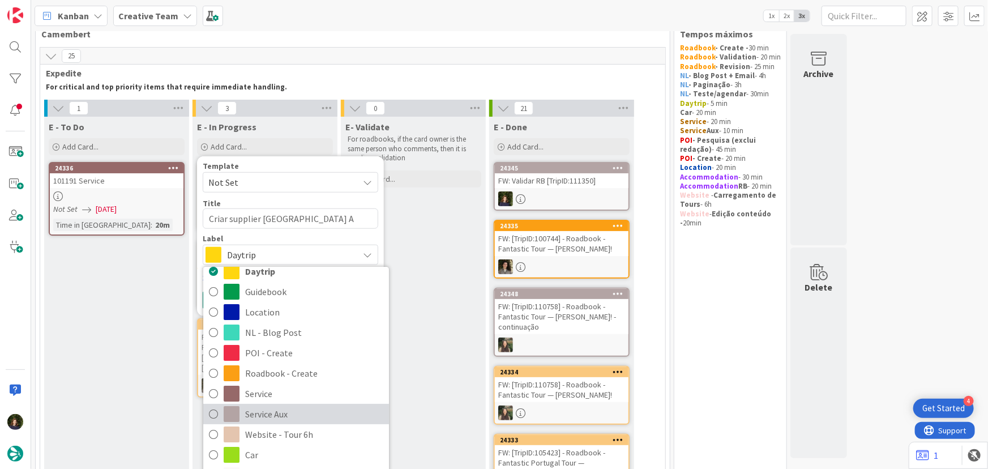
click at [271, 413] on span "Service Aux" at bounding box center [314, 413] width 138 height 17
type textarea "x"
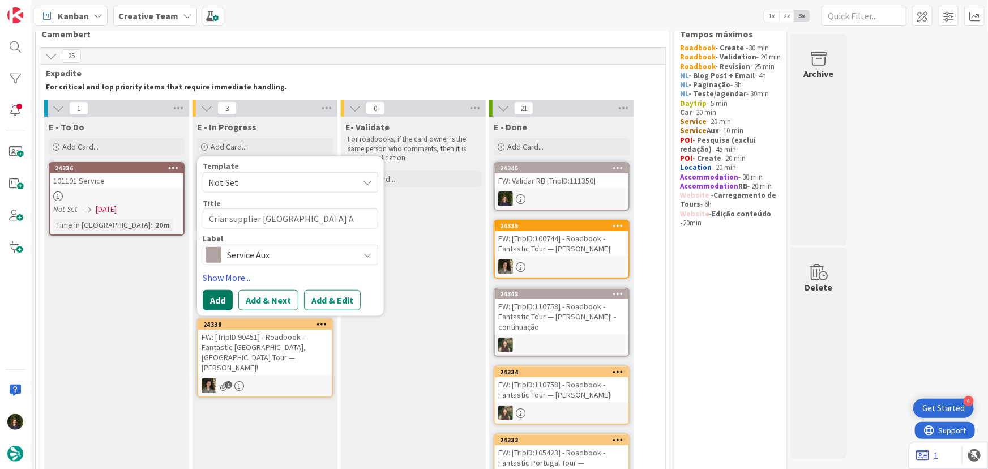
click at [215, 295] on button "Add" at bounding box center [218, 300] width 30 height 20
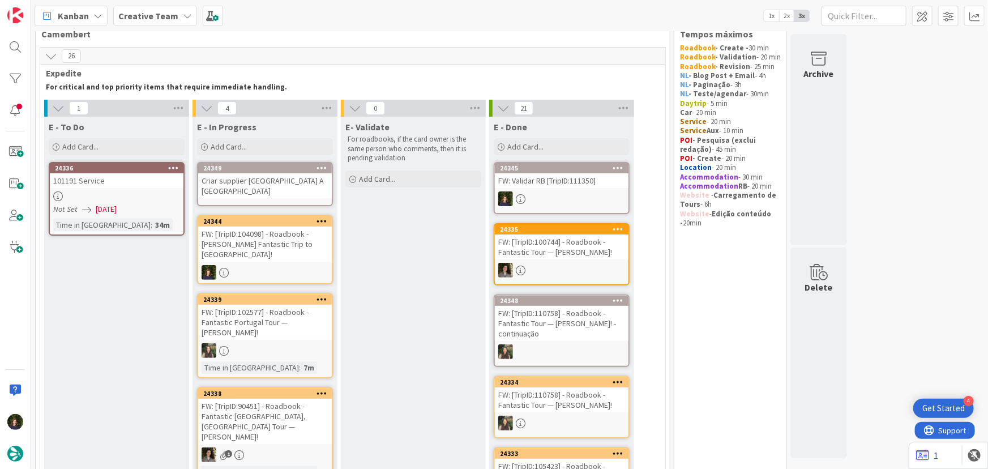
click at [244, 175] on div "Criar supplier Normandie A La Loupe" at bounding box center [265, 185] width 134 height 25
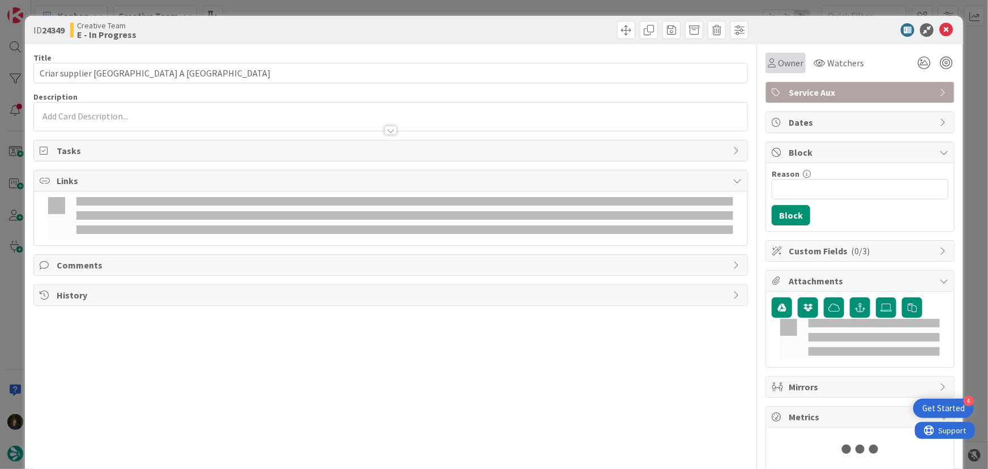
click at [779, 58] on span "Owner" at bounding box center [790, 63] width 25 height 14
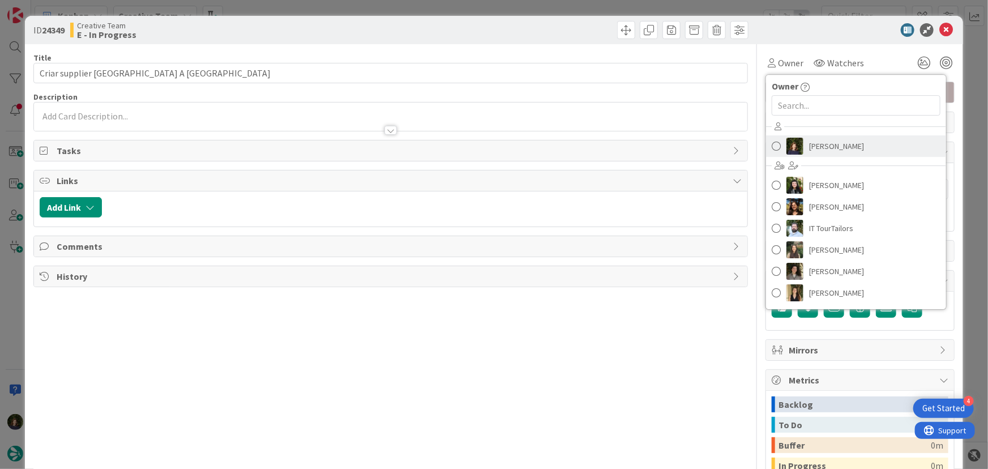
click at [831, 146] on span "[PERSON_NAME]" at bounding box center [836, 146] width 55 height 17
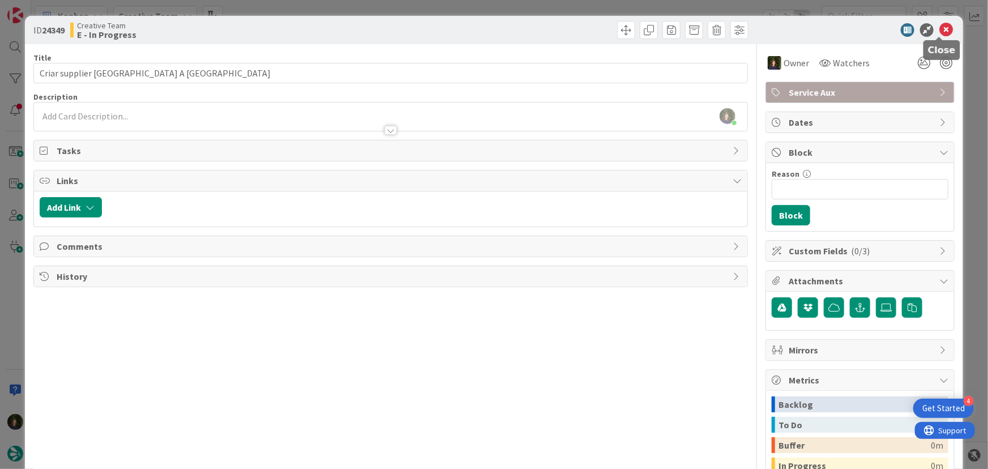
click at [939, 31] on icon at bounding box center [946, 30] width 14 height 14
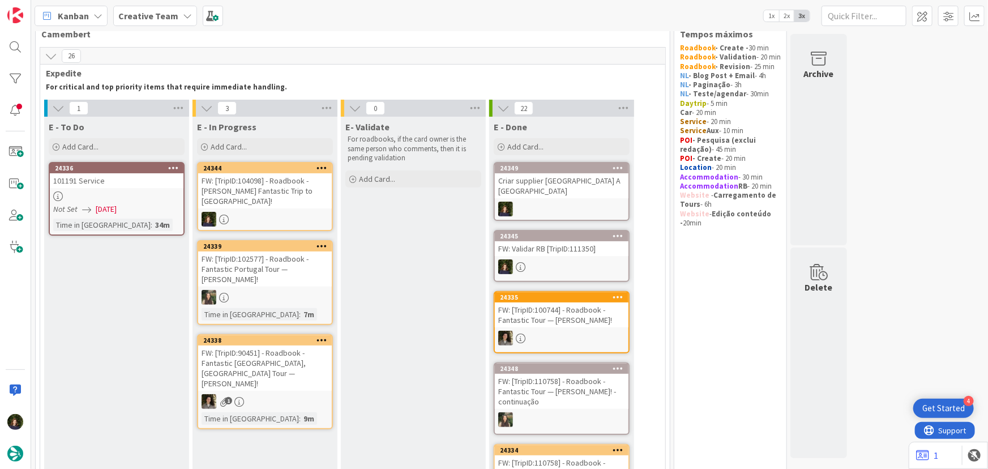
click at [235, 212] on div at bounding box center [265, 219] width 134 height 15
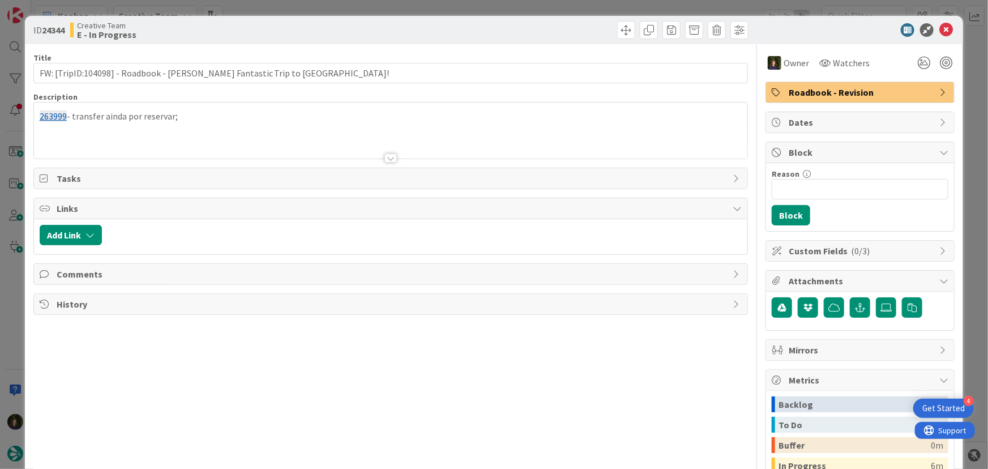
click at [391, 158] on div at bounding box center [390, 157] width 12 height 9
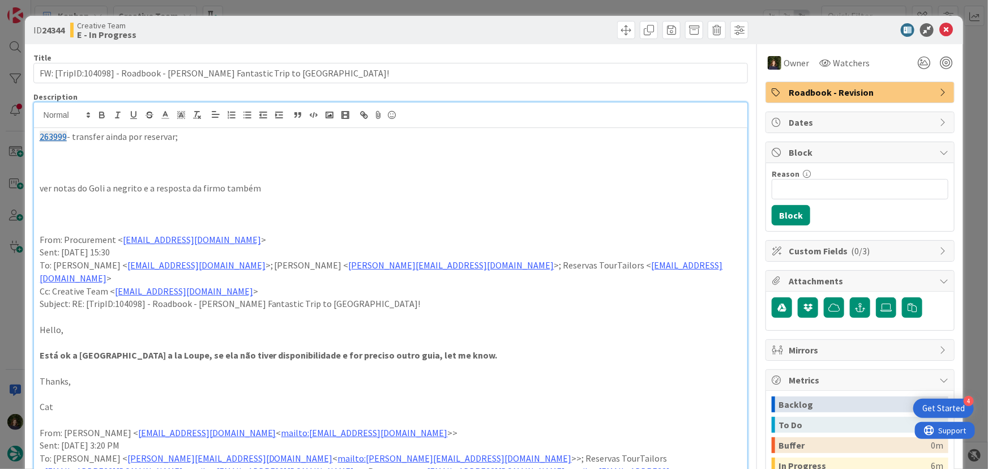
click at [110, 147] on p at bounding box center [391, 149] width 702 height 13
paste div
drag, startPoint x: 213, startPoint y: 151, endPoint x: 391, endPoint y: 158, distance: 178.5
click at [391, 158] on p at bounding box center [391, 162] width 702 height 13
click at [339, 152] on p "263996 - tour de Caen por confirmar (a hora, provavelmente)" at bounding box center [391, 149] width 702 height 13
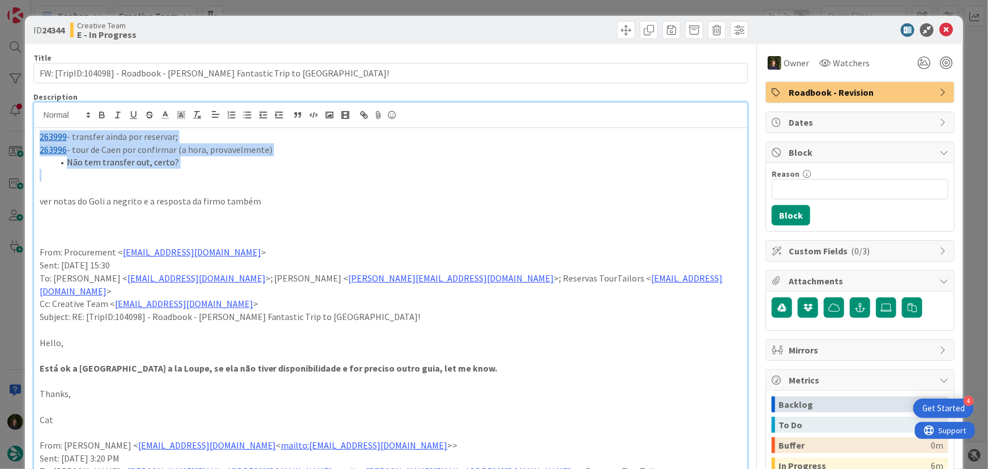
drag, startPoint x: 183, startPoint y: 172, endPoint x: 32, endPoint y: 142, distance: 154.2
copy div "263999 - transfer ainda por reservar; 263996 - tour de Caen por confirmar (a ho…"
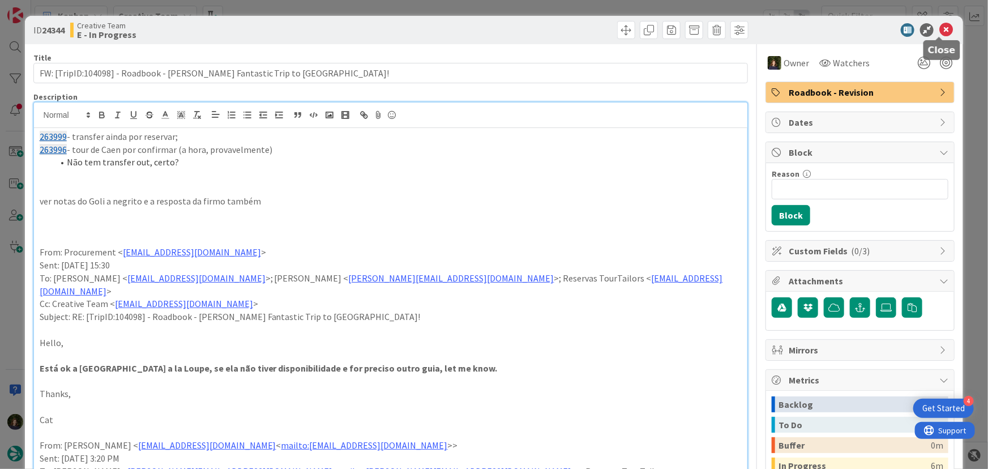
drag, startPoint x: 939, startPoint y: 33, endPoint x: 636, endPoint y: 143, distance: 322.1
click at [939, 33] on icon at bounding box center [946, 30] width 14 height 14
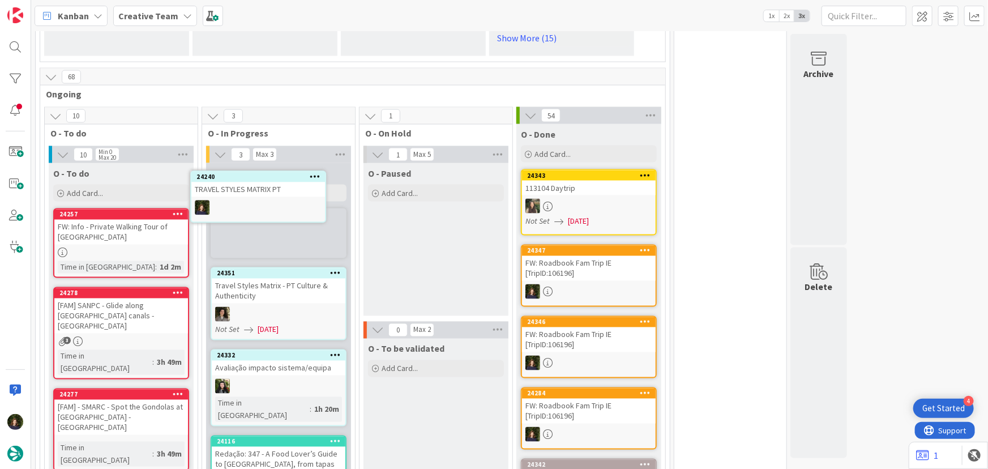
scroll to position [903, 0]
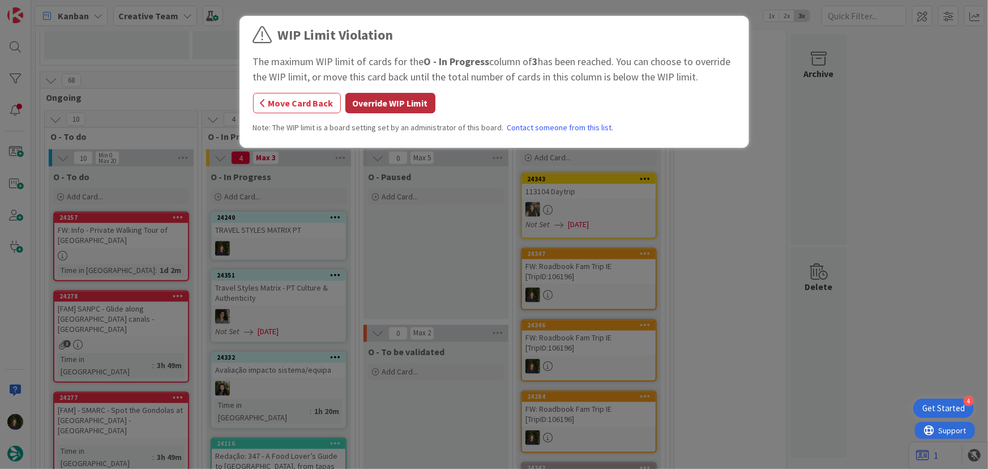
click at [396, 102] on button "Override WIP Limit" at bounding box center [390, 103] width 90 height 20
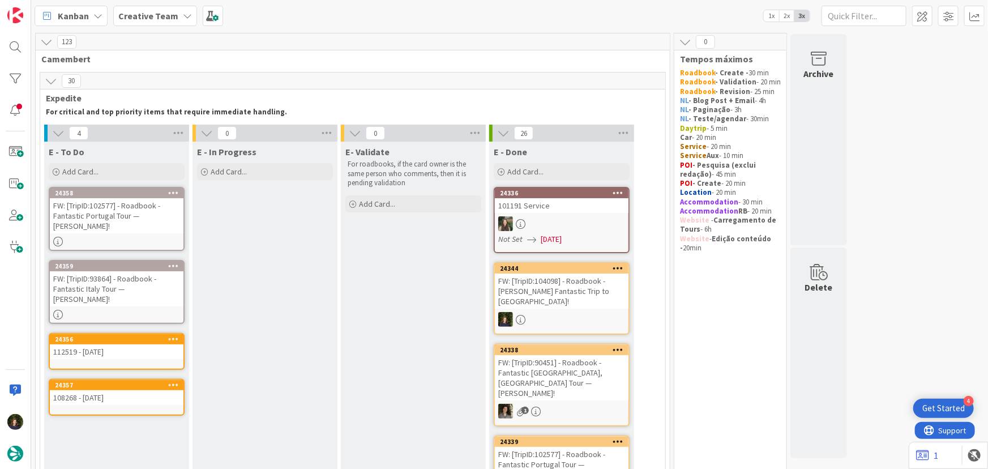
scroll to position [0, 0]
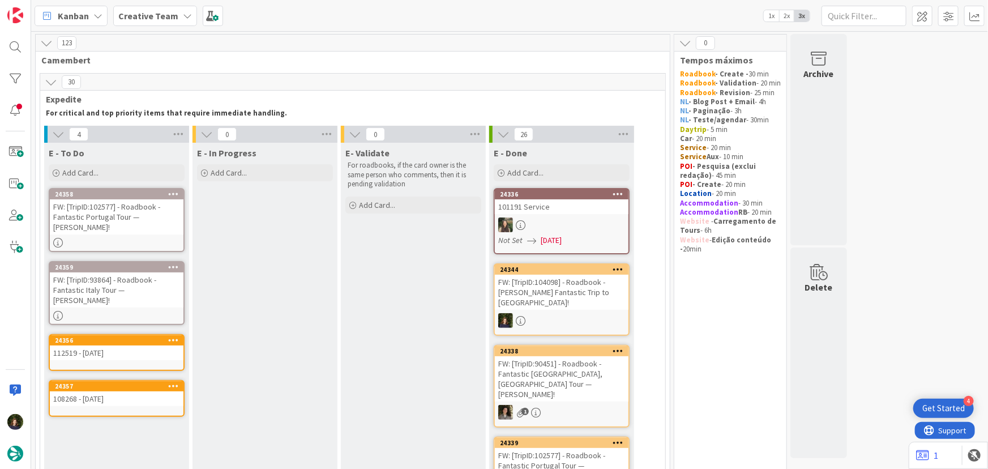
click at [124, 223] on div "FW: [TripID:102577] - Roadbook - Fantastic Portugal Tour — Joy B Petersky!" at bounding box center [117, 216] width 134 height 35
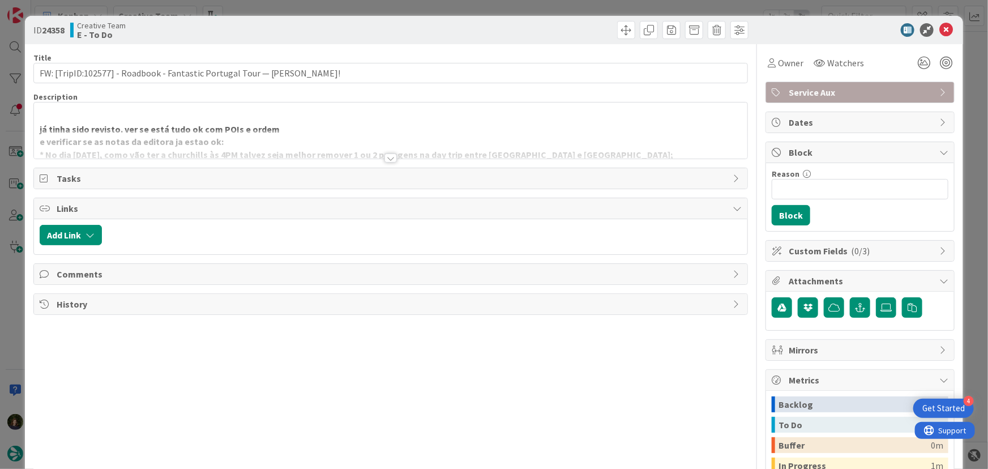
click at [391, 158] on div at bounding box center [390, 157] width 12 height 9
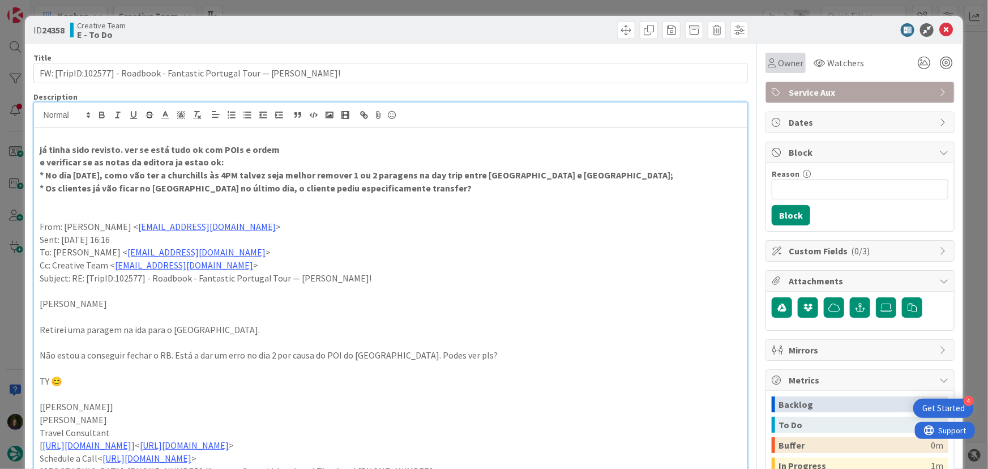
click at [784, 60] on span "Owner" at bounding box center [790, 63] width 25 height 14
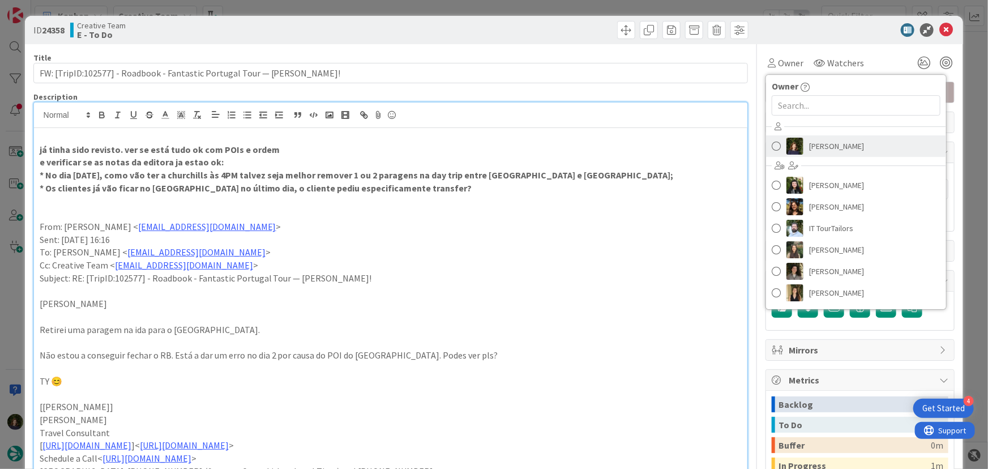
click at [822, 142] on span "[PERSON_NAME]" at bounding box center [836, 146] width 55 height 17
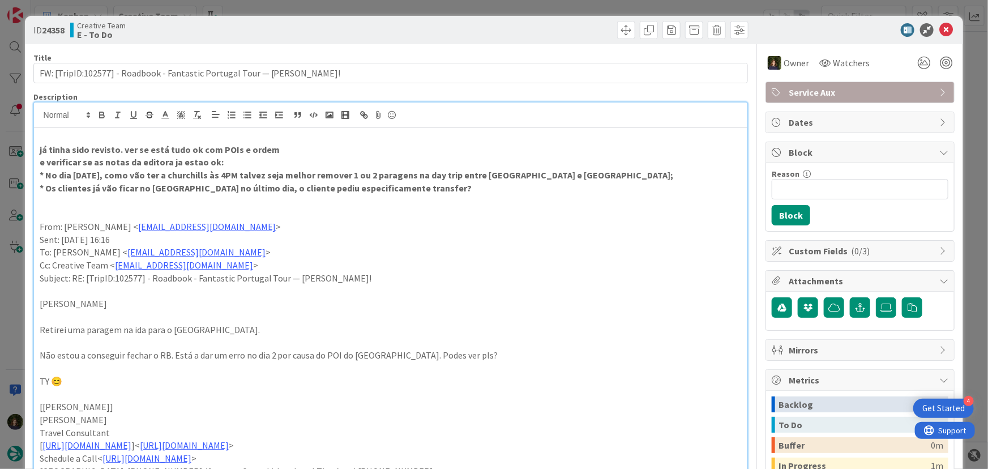
drag, startPoint x: 464, startPoint y: 187, endPoint x: 32, endPoint y: 182, distance: 431.9
copy strong "* Os clientes já vão ficar no Meliá Lisboa Aeroporto no último dia, o cliente p…"
drag, startPoint x: 941, startPoint y: 30, endPoint x: 814, endPoint y: 83, distance: 138.0
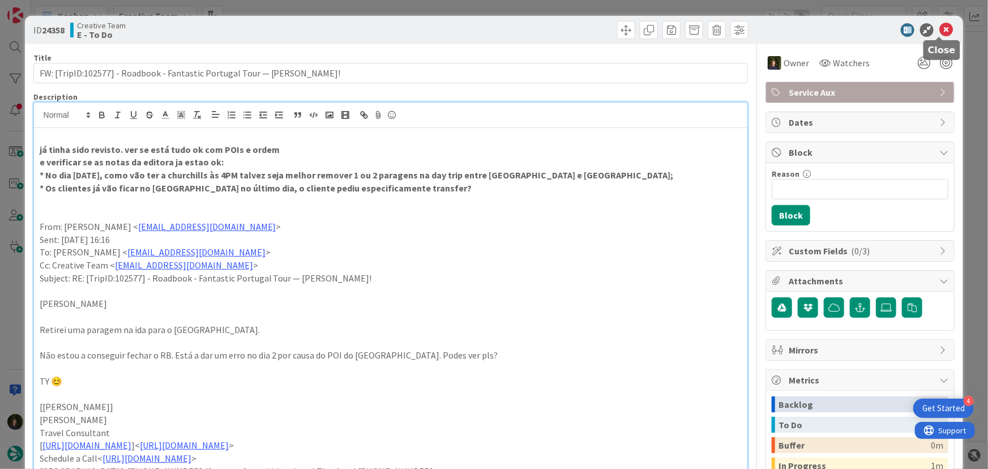
click at [941, 30] on icon at bounding box center [946, 30] width 14 height 14
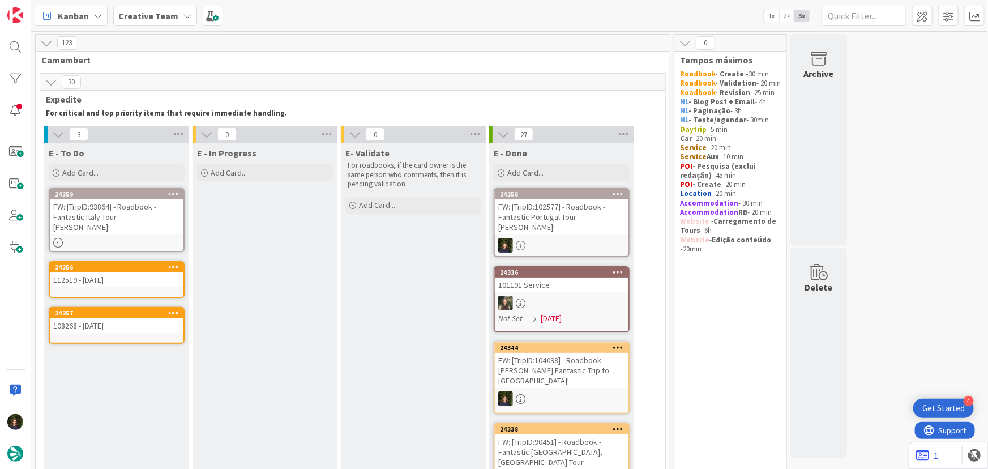
click at [121, 217] on div "FW: [TripID:93864] - Roadbook - Fantastic Italy Tour — Philip Crawford!" at bounding box center [117, 216] width 134 height 35
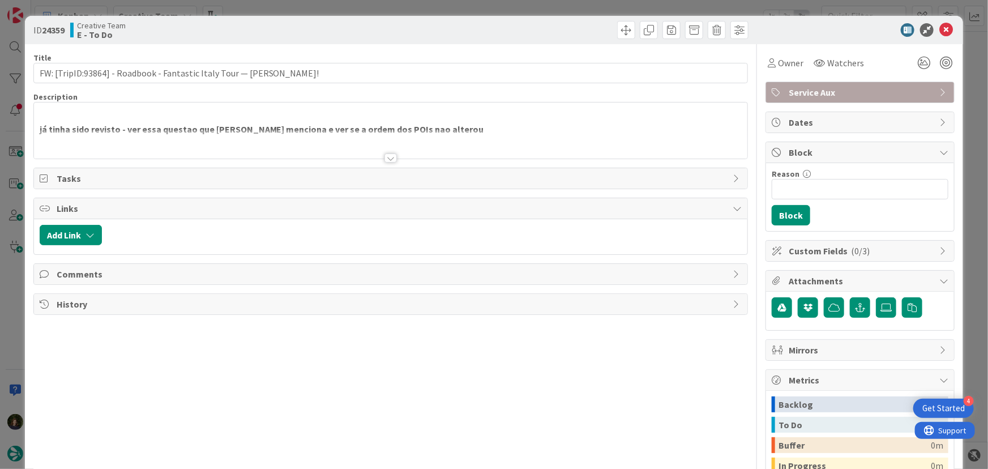
click at [387, 160] on div at bounding box center [390, 157] width 12 height 9
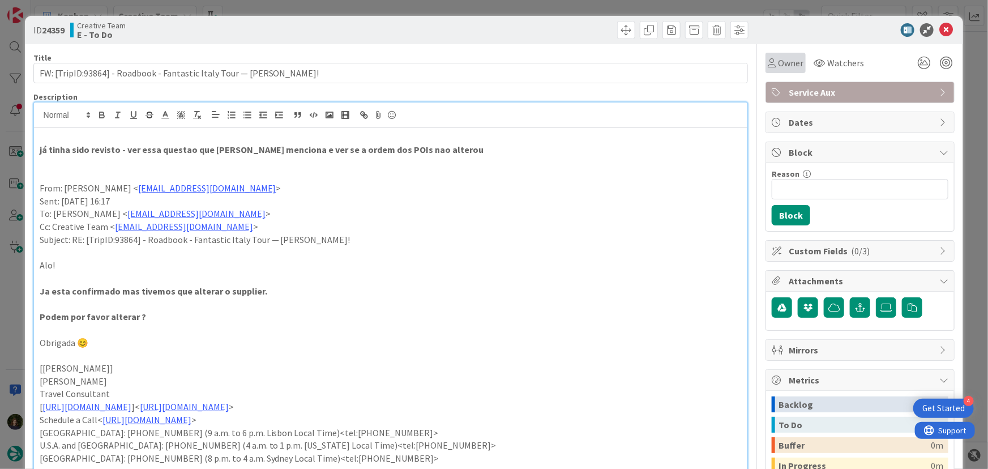
click at [783, 62] on span "Owner" at bounding box center [790, 63] width 25 height 14
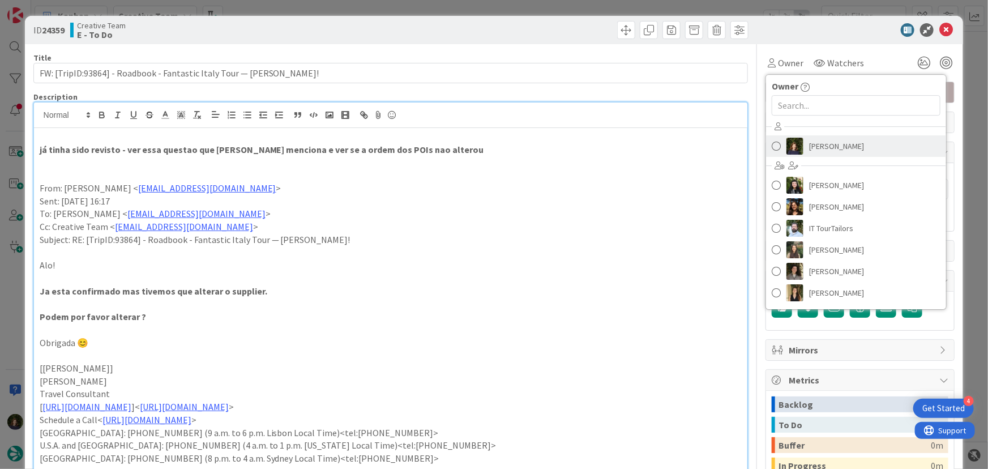
click at [832, 141] on span "[PERSON_NAME]" at bounding box center [836, 146] width 55 height 17
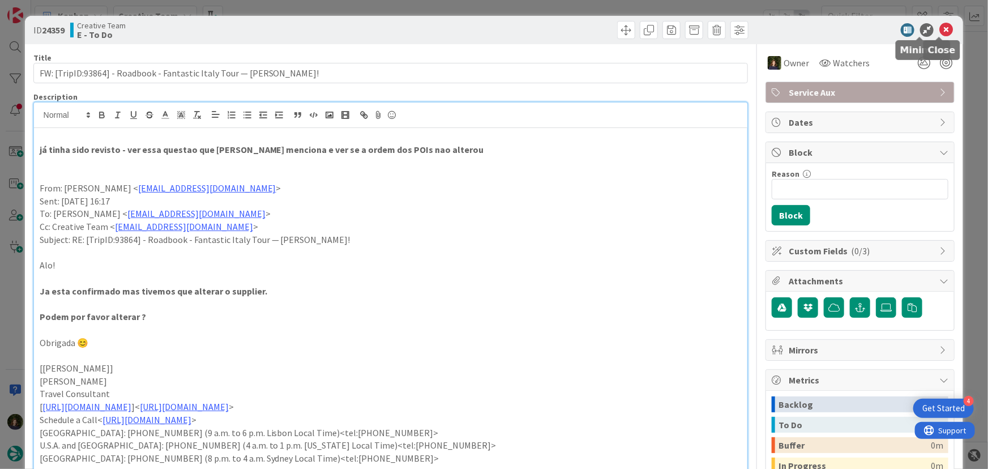
click at [941, 29] on icon at bounding box center [946, 30] width 14 height 14
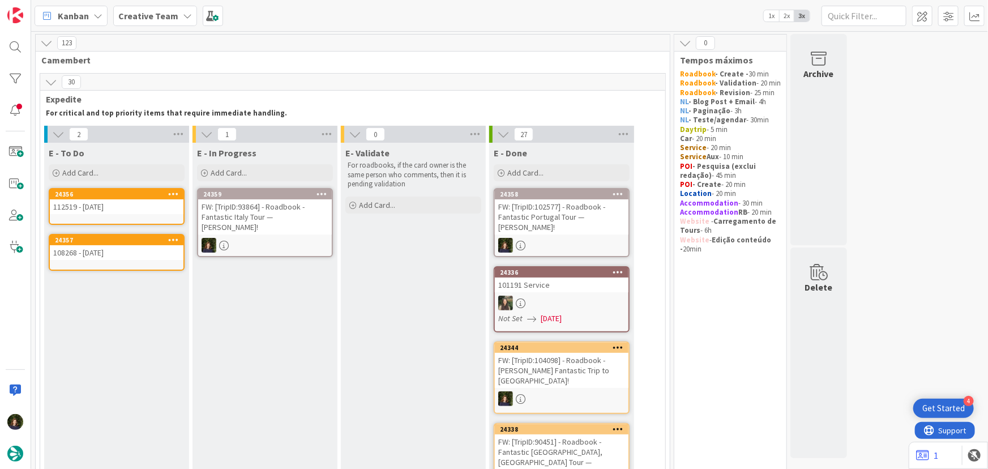
click at [259, 222] on div "FW: [TripID:93864] - Roadbook - Fantastic Italy Tour — Philip Crawford!" at bounding box center [265, 216] width 134 height 35
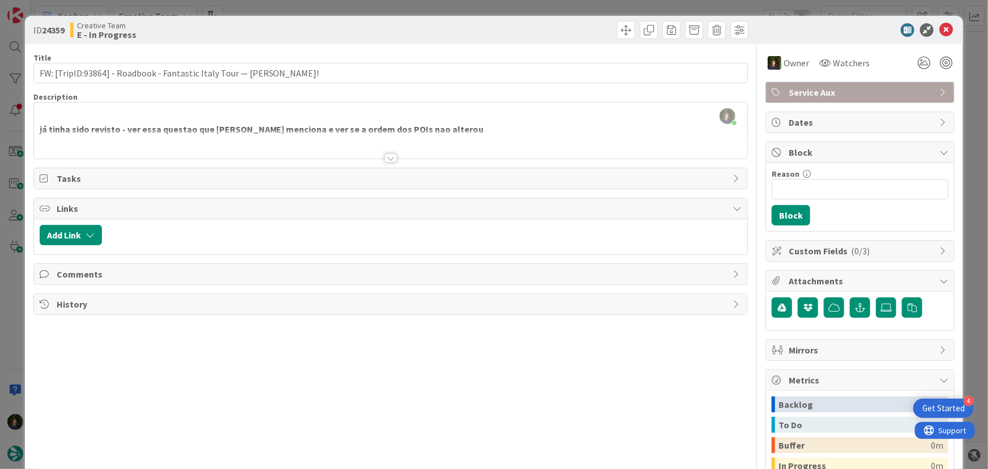
click at [387, 158] on div at bounding box center [390, 157] width 12 height 9
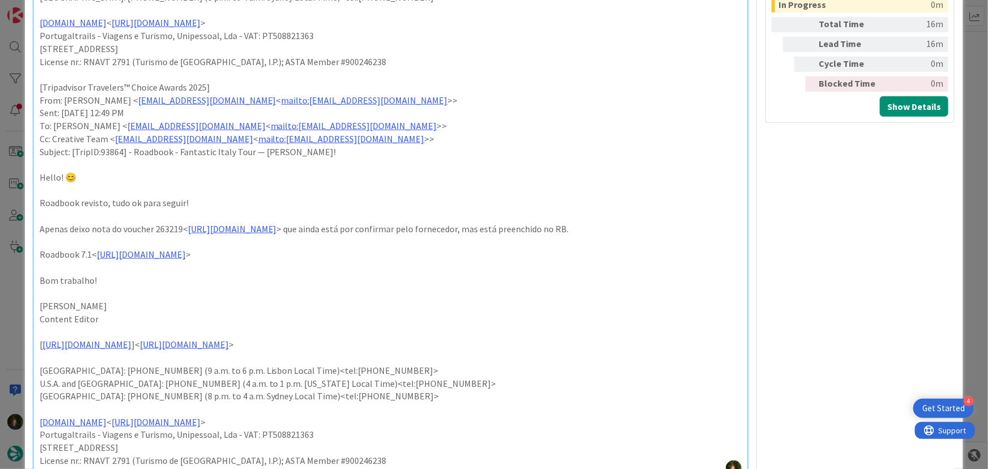
scroll to position [463, 0]
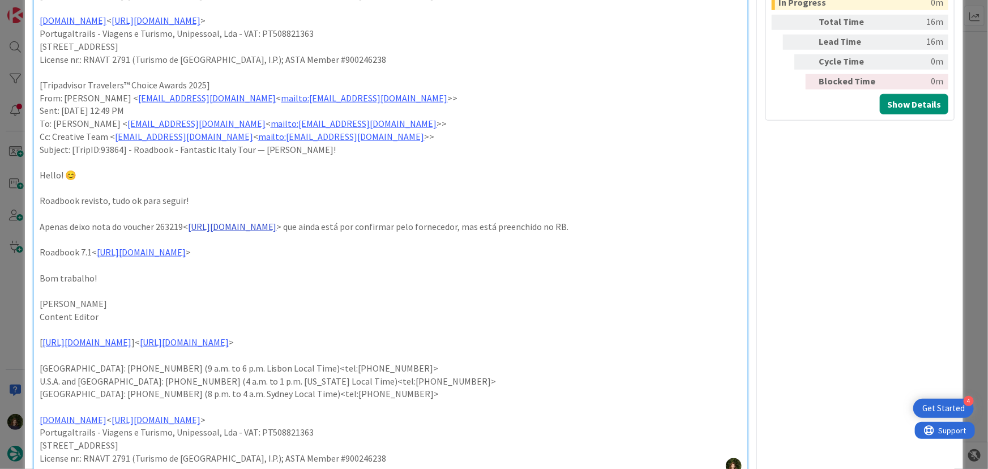
click at [245, 227] on link "https://appweb.tourtailors.com/sigav/#Voucher/view/270935" at bounding box center [232, 226] width 89 height 11
click at [305, 247] on link "https://appweb.tourtailors.com/sigav/#Voucher/view/270935" at bounding box center [273, 248] width 78 height 15
click at [535, 294] on p at bounding box center [391, 291] width 702 height 13
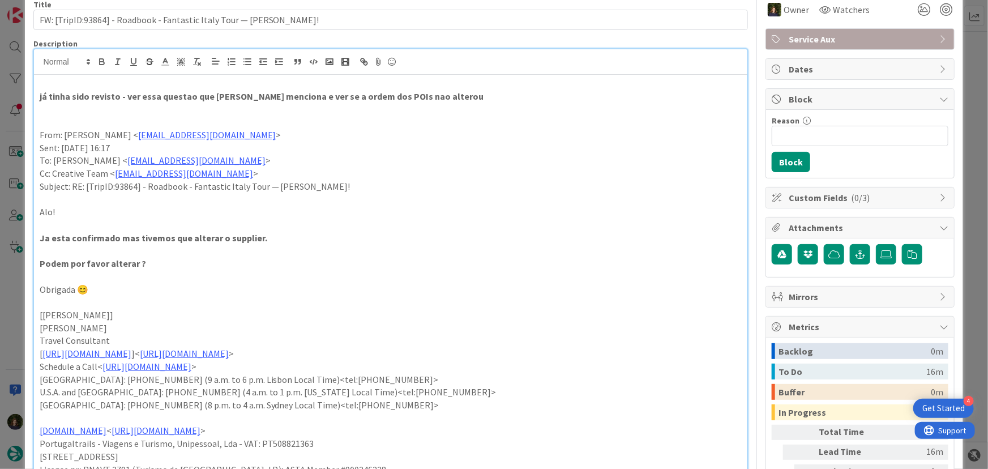
scroll to position [0, 0]
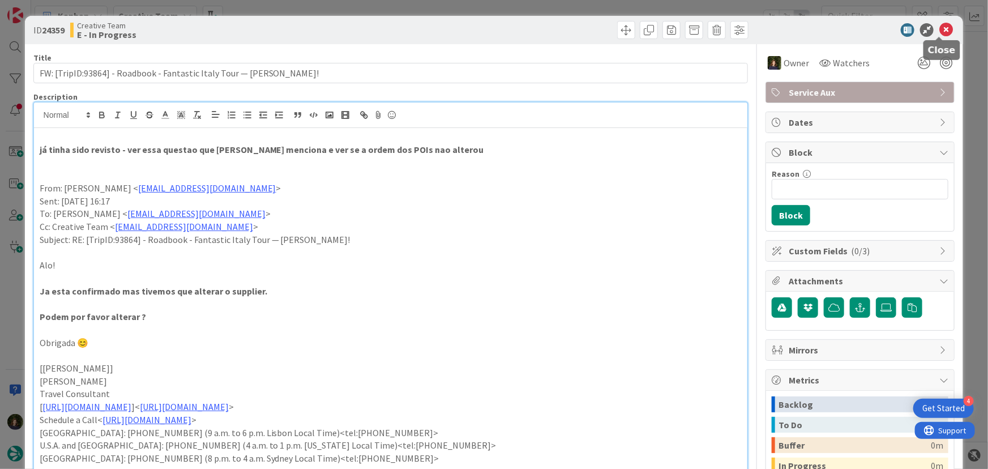
click at [940, 26] on icon at bounding box center [946, 30] width 14 height 14
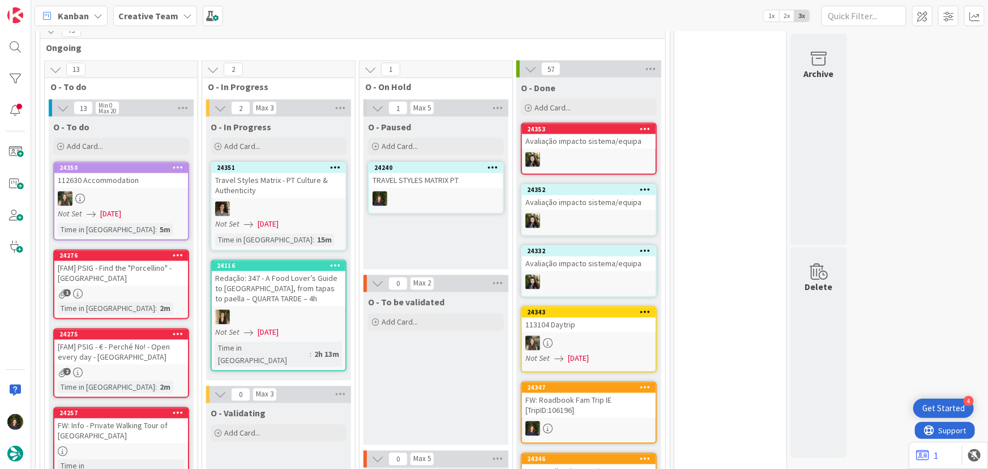
scroll to position [977, 0]
click at [162, 17] on b "Creative Team" at bounding box center [148, 15] width 60 height 11
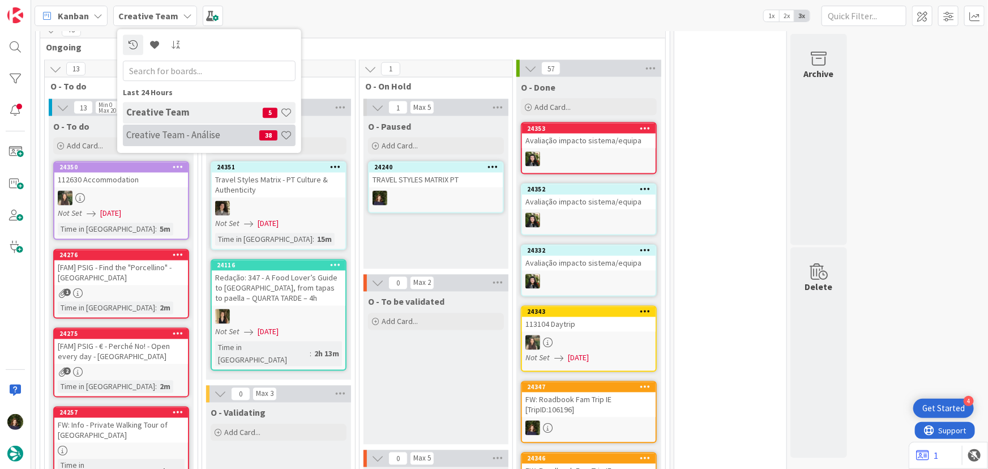
click at [157, 137] on h4 "Creative Team - Análise" at bounding box center [192, 134] width 133 height 11
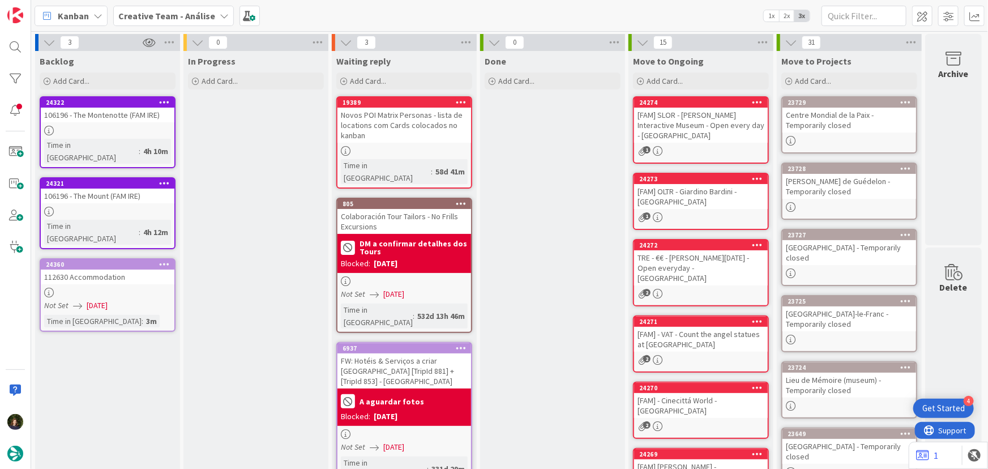
drag, startPoint x: 162, startPoint y: 12, endPoint x: 163, endPoint y: 19, distance: 7.4
click at [163, 11] on b "Creative Team - Análise" at bounding box center [166, 15] width 97 height 11
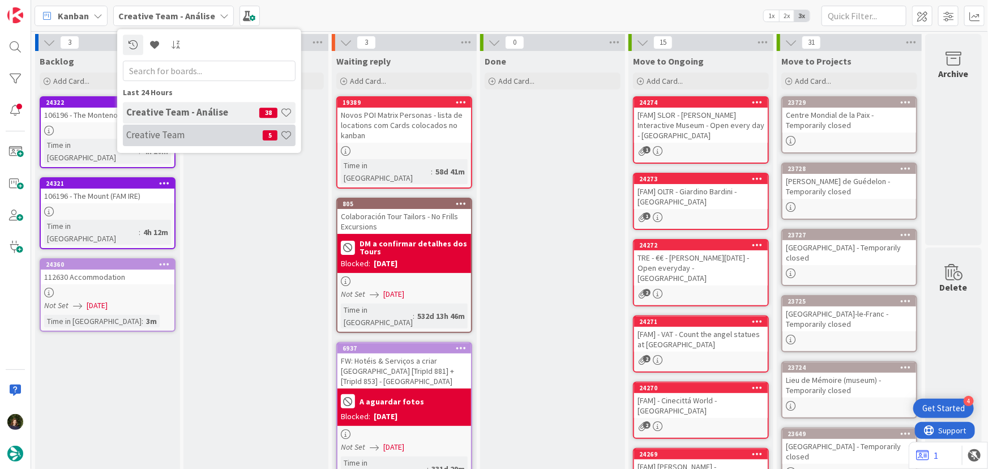
click at [181, 128] on div "Creative Team 5" at bounding box center [209, 136] width 173 height 22
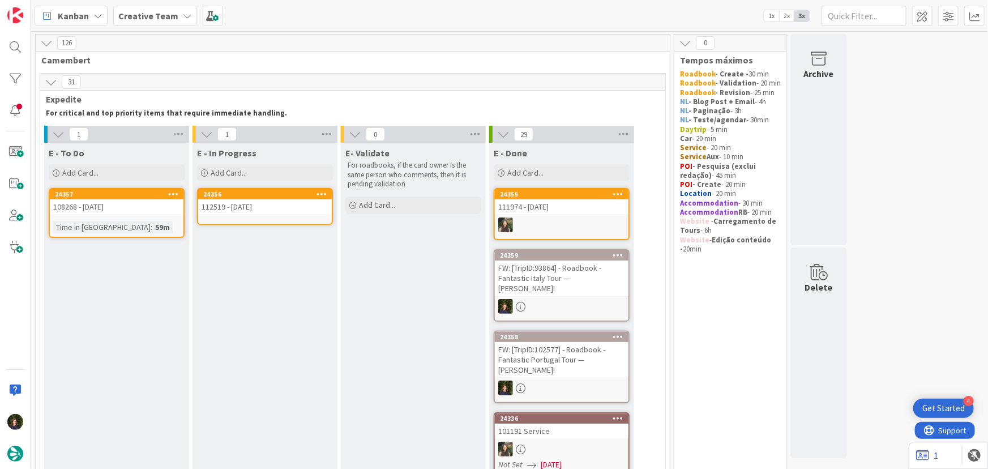
click at [264, 212] on div "112519 - 17 oct" at bounding box center [265, 206] width 134 height 15
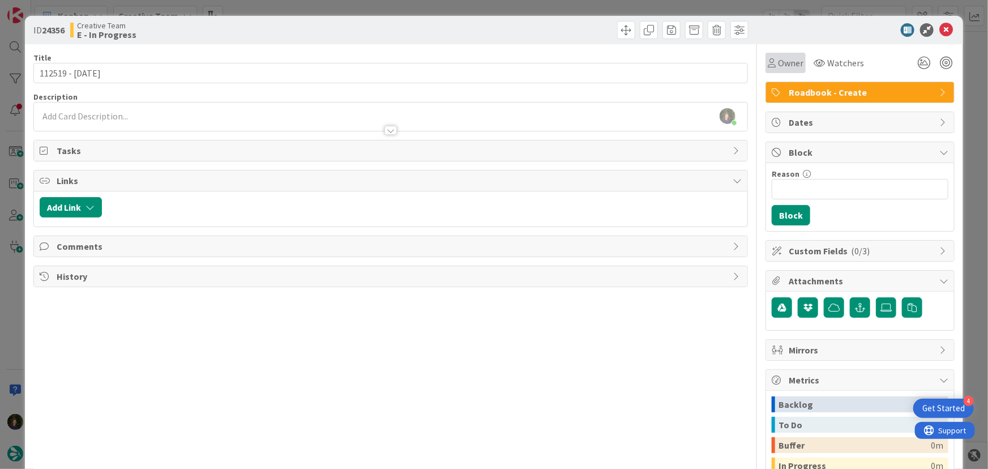
click at [787, 62] on span "Owner" at bounding box center [790, 63] width 25 height 14
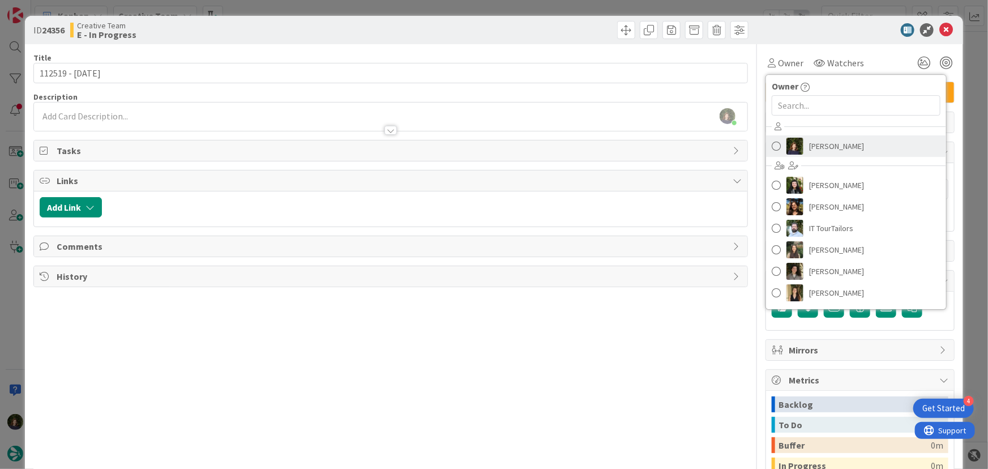
click at [820, 138] on span "[PERSON_NAME]" at bounding box center [836, 146] width 55 height 17
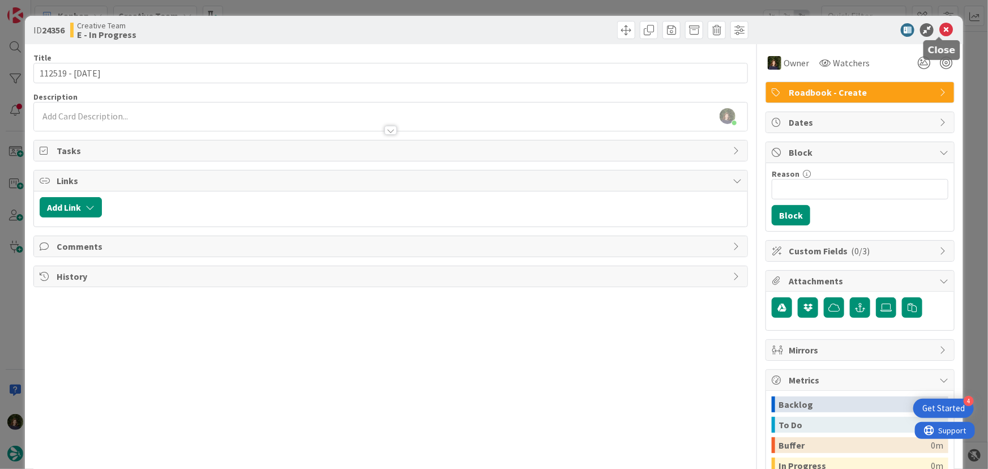
drag, startPoint x: 934, startPoint y: 28, endPoint x: 884, endPoint y: 31, distance: 51.0
click at [939, 28] on icon at bounding box center [946, 30] width 14 height 14
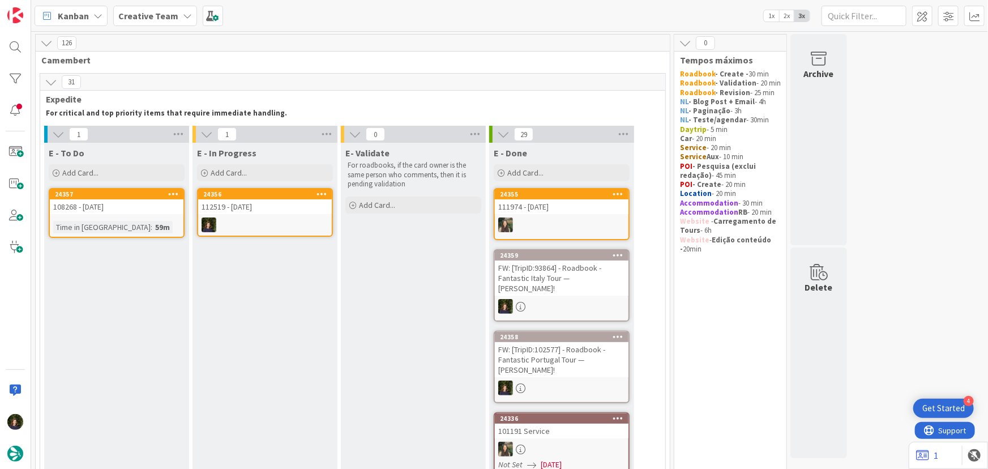
click at [140, 17] on b "Creative Team" at bounding box center [148, 15] width 60 height 11
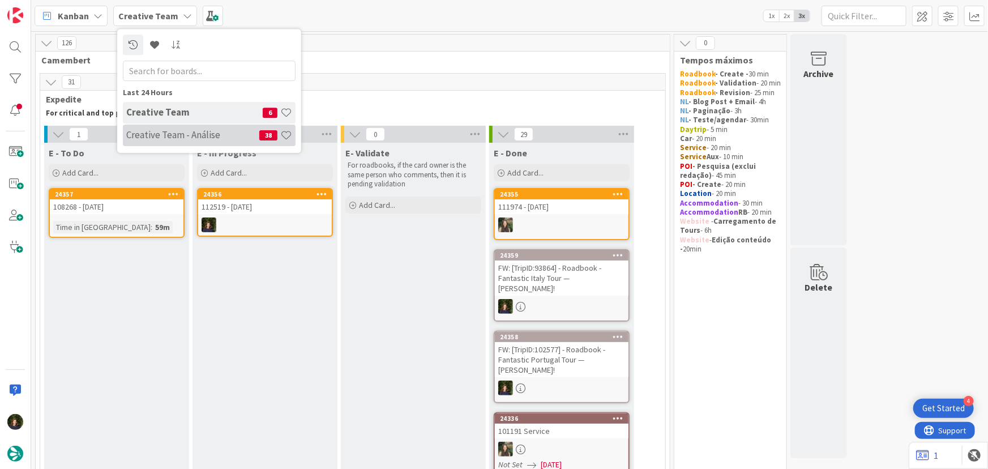
click at [153, 132] on h4 "Creative Team - Análise" at bounding box center [192, 134] width 133 height 11
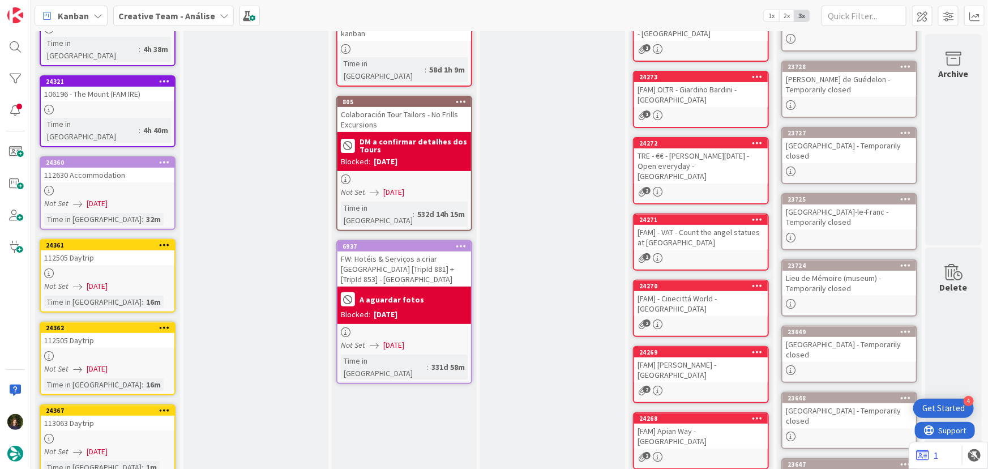
scroll to position [102, 0]
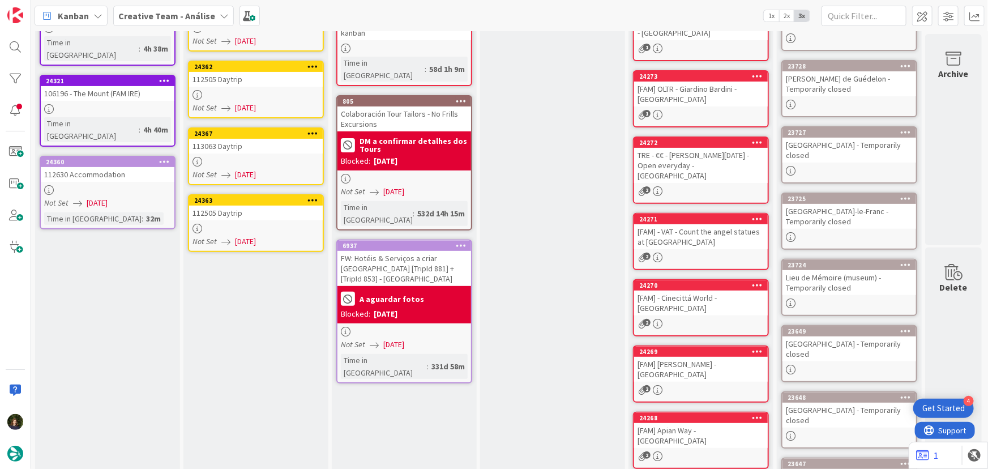
click at [127, 197] on div "Not Set 01/10/2025" at bounding box center [109, 203] width 130 height 12
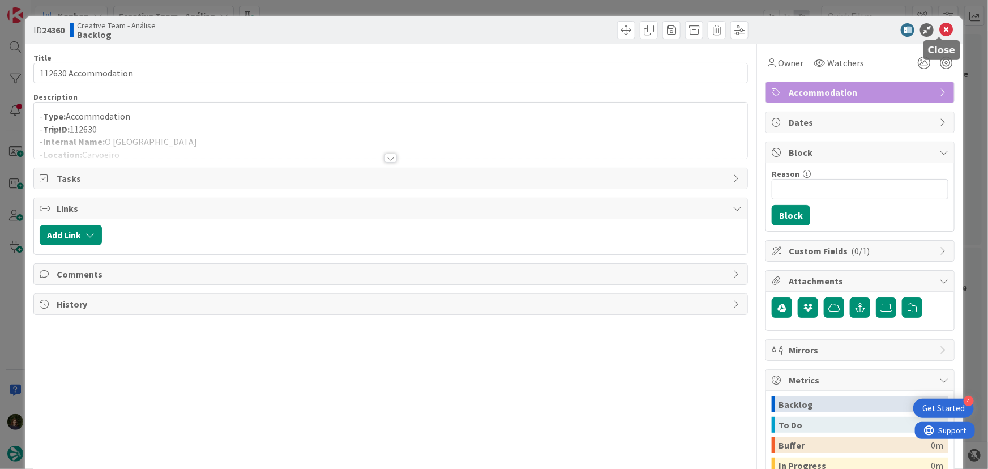
click at [939, 30] on icon at bounding box center [946, 30] width 14 height 14
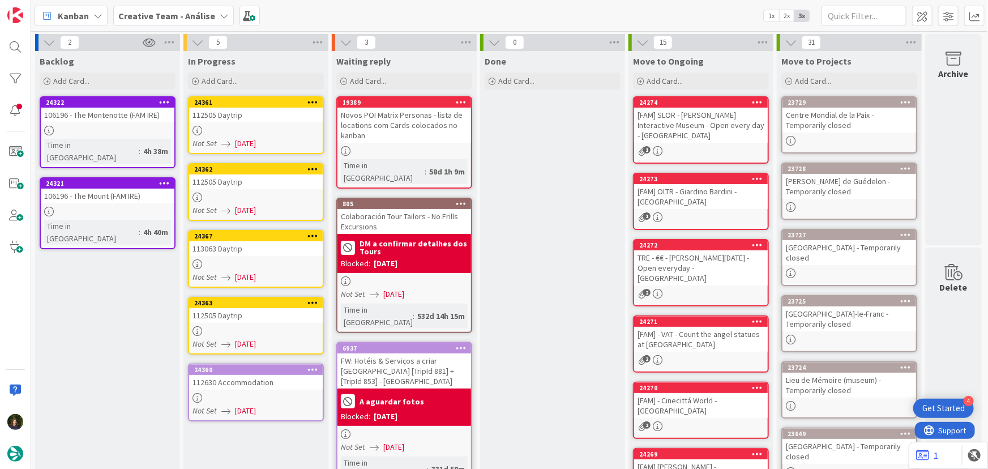
click at [238, 126] on div at bounding box center [256, 131] width 134 height 10
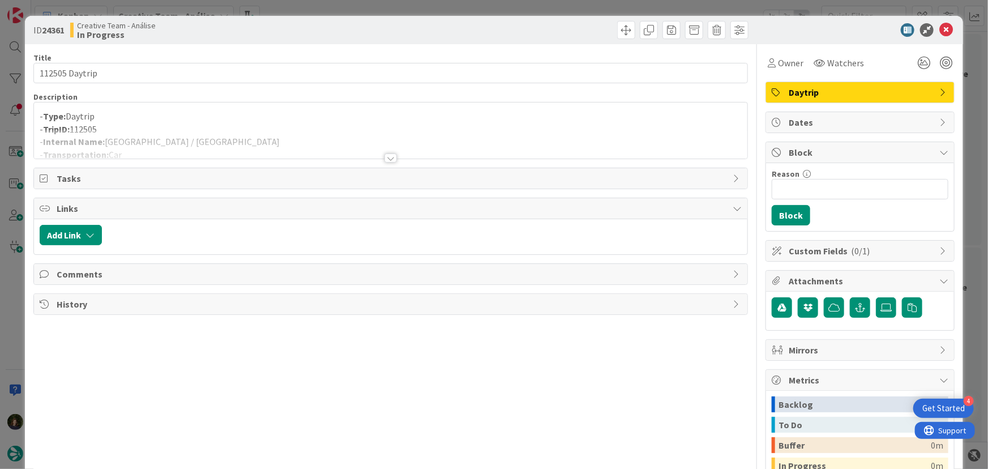
click at [386, 158] on div at bounding box center [390, 157] width 12 height 9
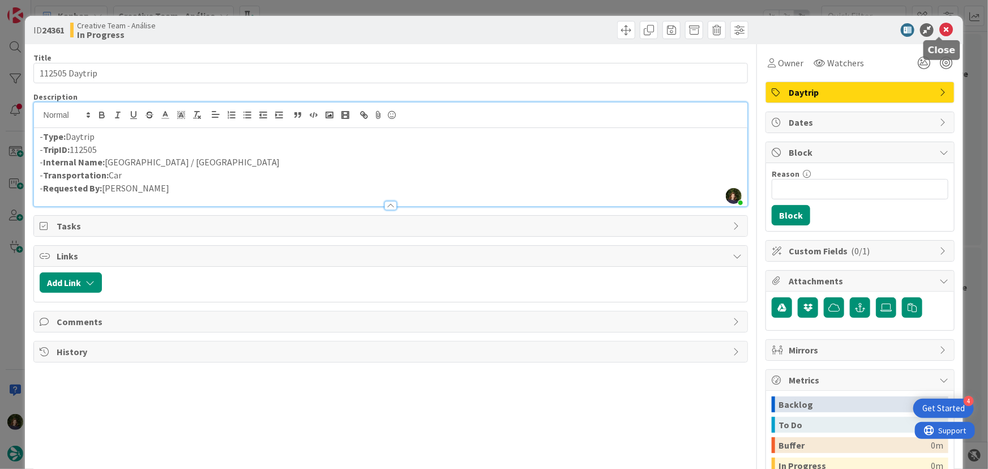
click at [941, 29] on icon at bounding box center [946, 30] width 14 height 14
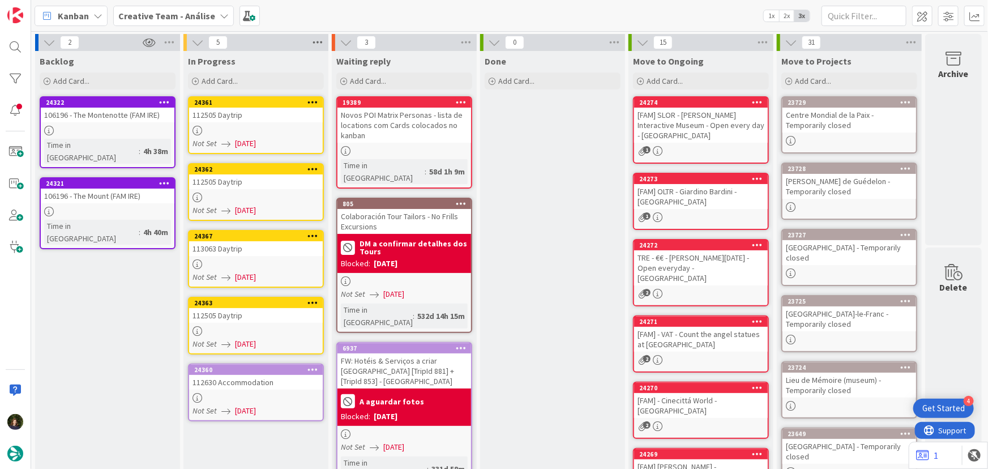
click at [312, 39] on icon at bounding box center [317, 42] width 15 height 17
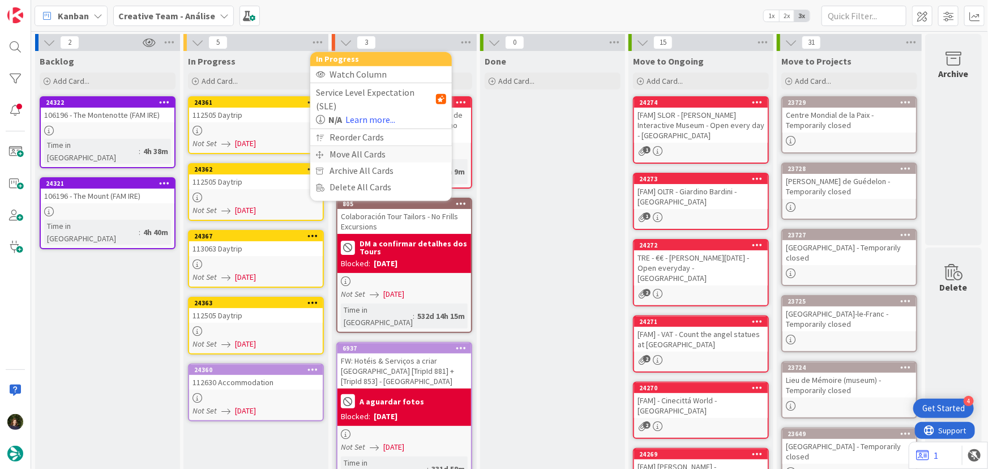
click at [354, 146] on div "Move All Cards" at bounding box center [381, 154] width 142 height 16
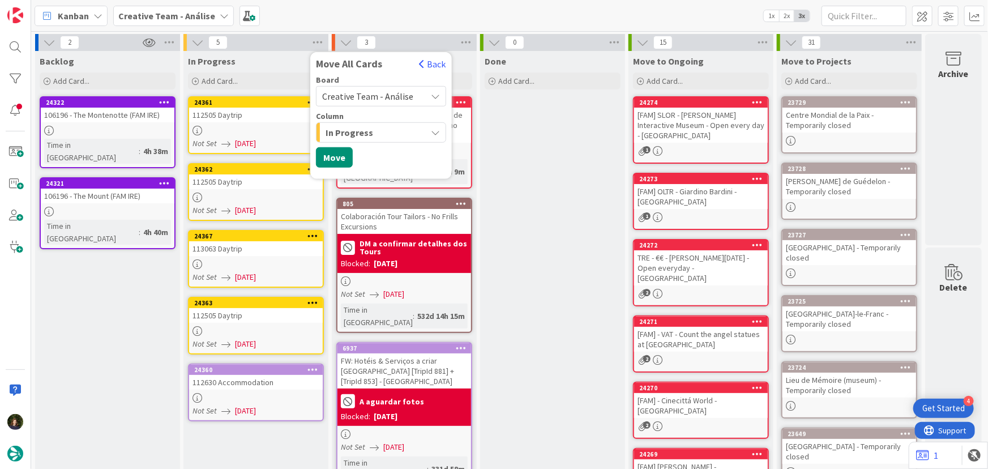
click at [395, 91] on span "Creative Team - Análise" at bounding box center [367, 96] width 91 height 11
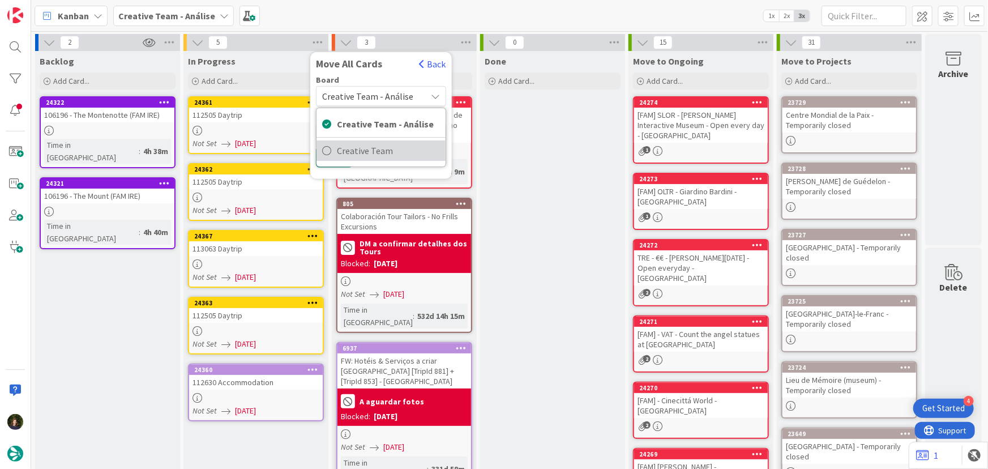
click at [404, 149] on span "Creative Team" at bounding box center [388, 150] width 103 height 17
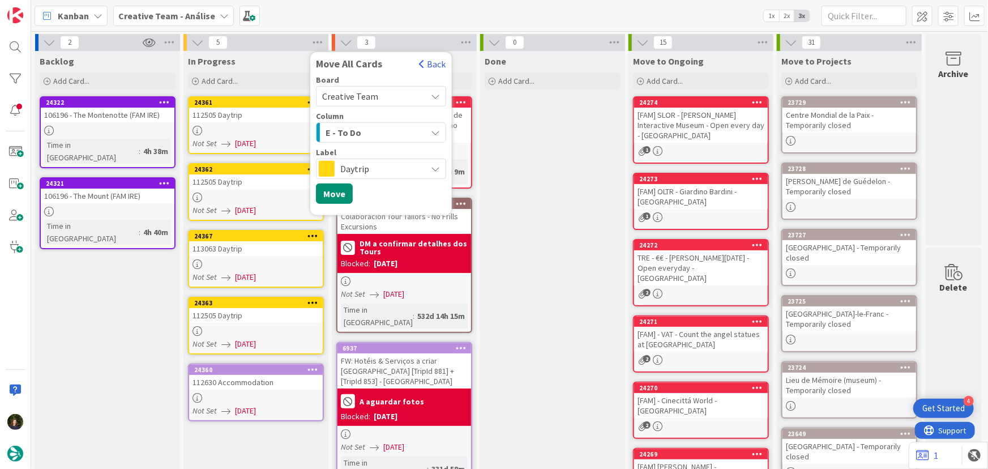
click at [394, 125] on div "E - To Do" at bounding box center [375, 132] width 104 height 18
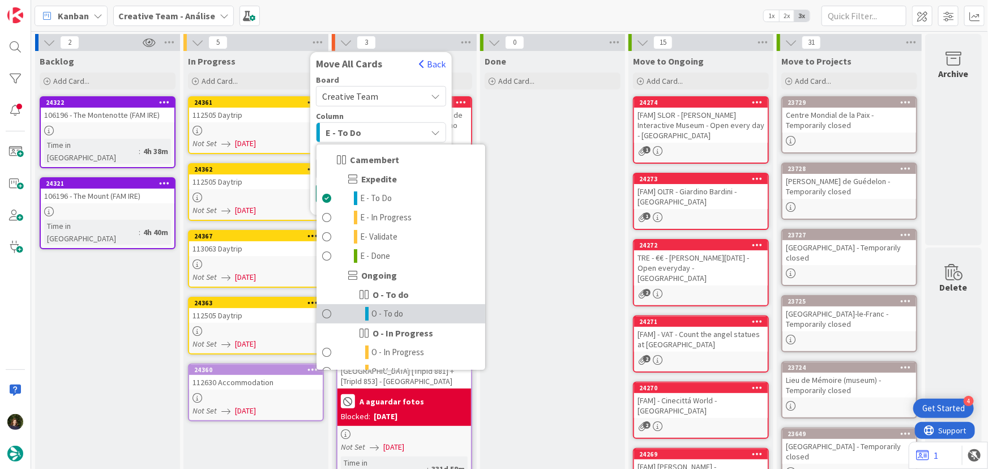
click at [392, 314] on span "O - To do" at bounding box center [387, 314] width 32 height 14
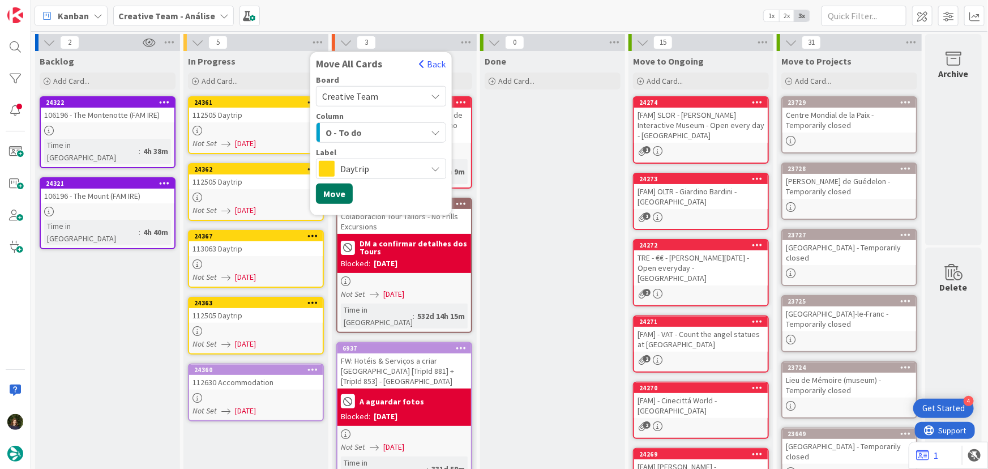
click at [331, 193] on button "Move" at bounding box center [334, 193] width 37 height 20
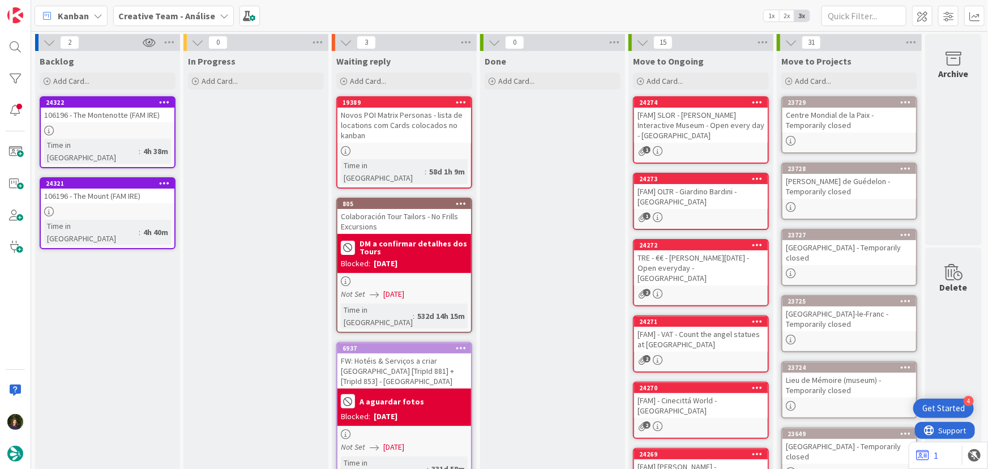
click at [155, 15] on b "Creative Team - Análise" at bounding box center [166, 15] width 97 height 11
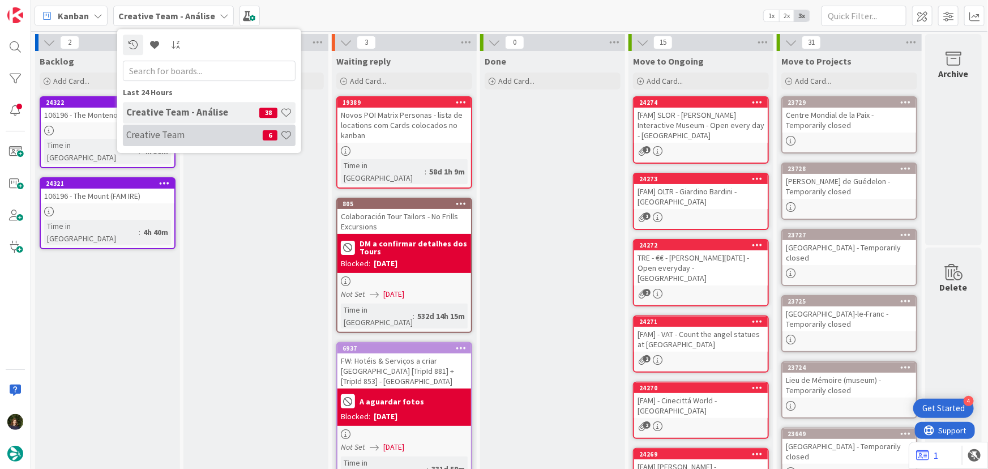
click at [175, 135] on h4 "Creative Team" at bounding box center [194, 134] width 136 height 11
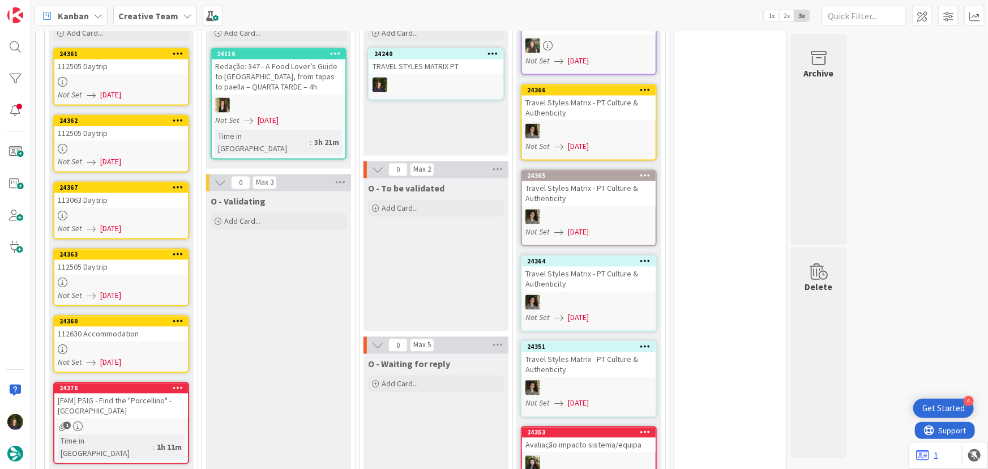
scroll to position [1081, 0]
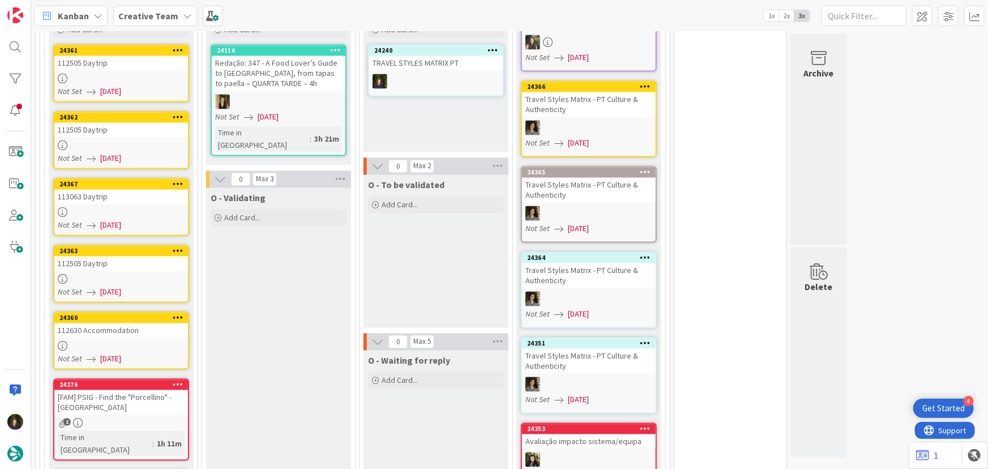
click at [118, 323] on div "112630 Accommodation" at bounding box center [121, 330] width 134 height 15
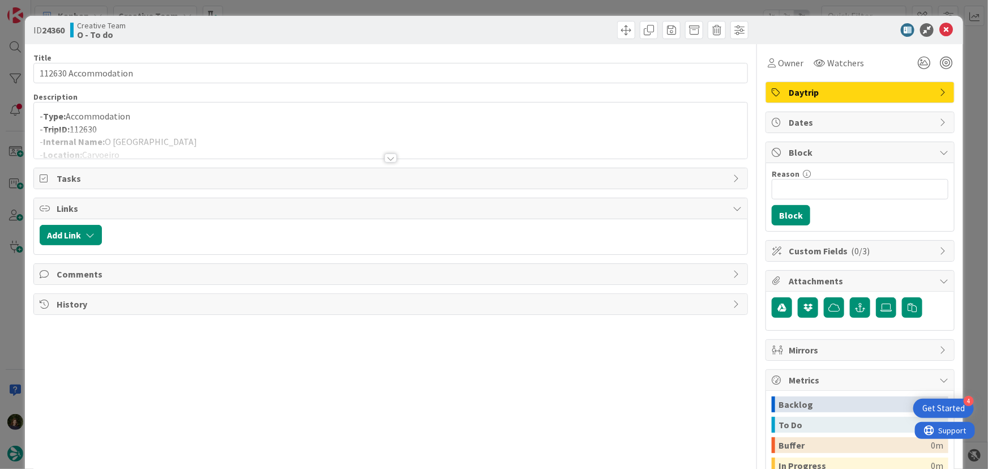
click at [804, 101] on div "Daytrip" at bounding box center [860, 92] width 188 height 20
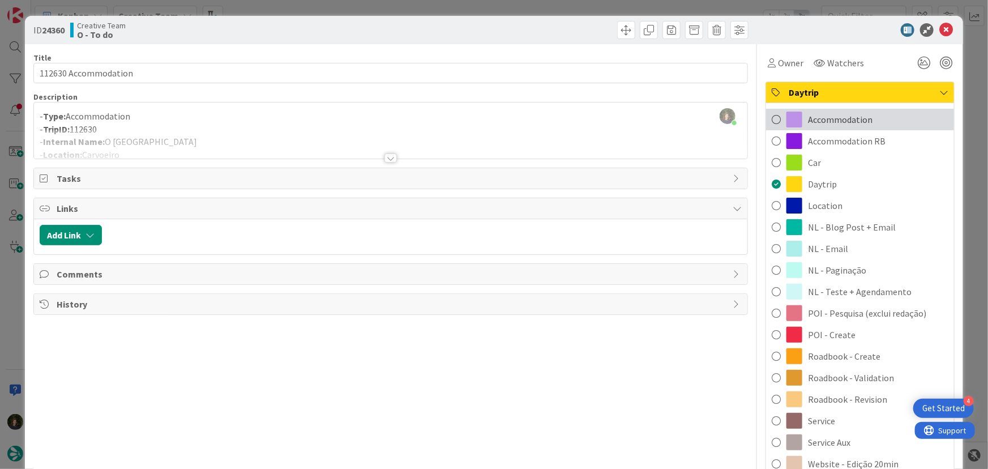
click at [826, 124] on span "Accommodation" at bounding box center [840, 120] width 65 height 14
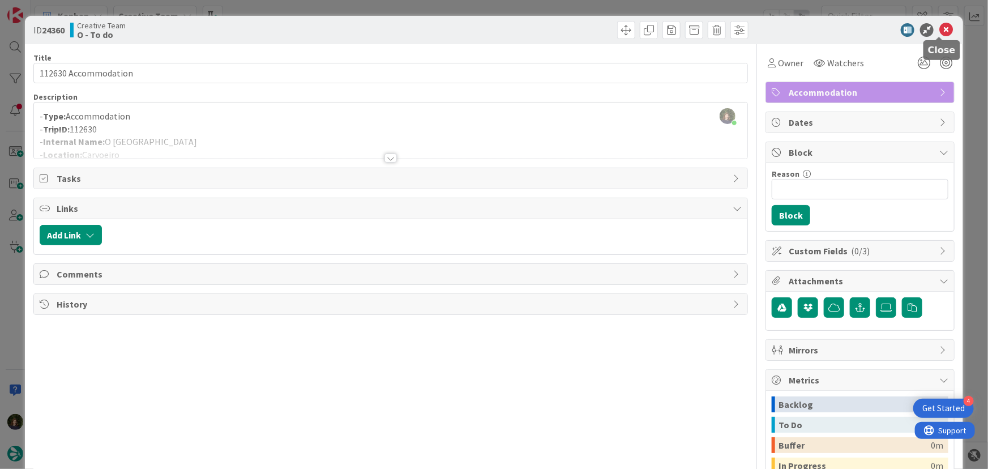
click at [941, 31] on icon at bounding box center [946, 30] width 14 height 14
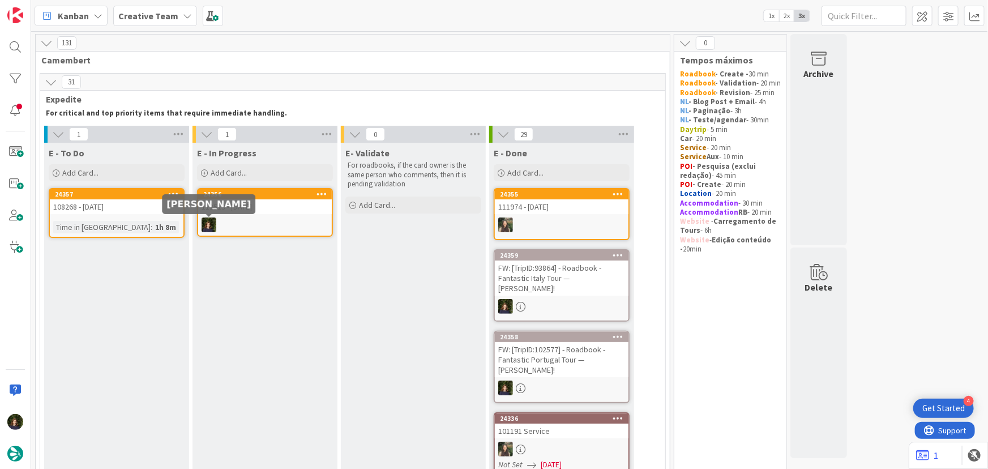
click at [246, 224] on div at bounding box center [265, 224] width 134 height 15
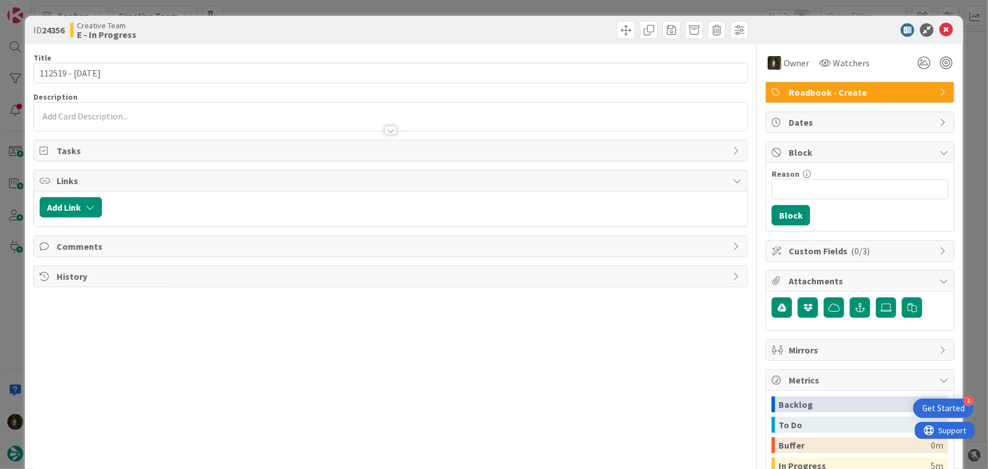
click at [72, 111] on p at bounding box center [391, 116] width 702 height 13
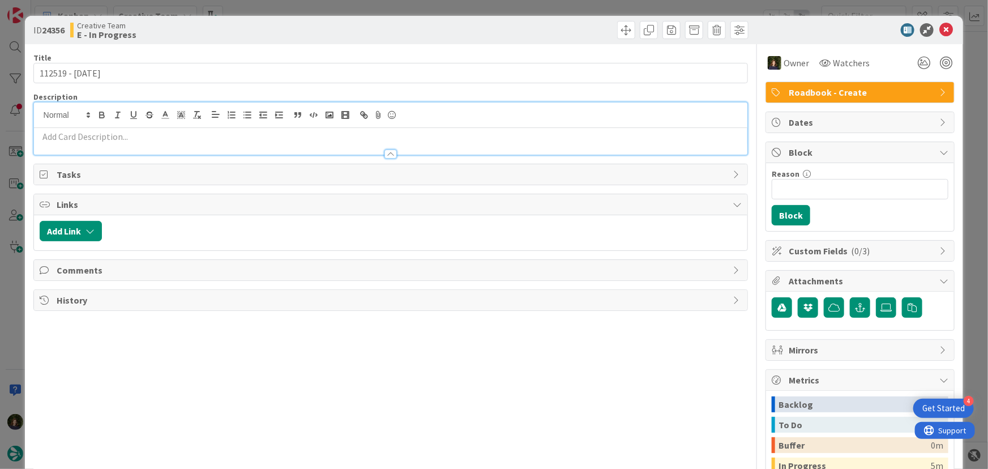
click at [77, 141] on p at bounding box center [391, 136] width 702 height 13
paste div
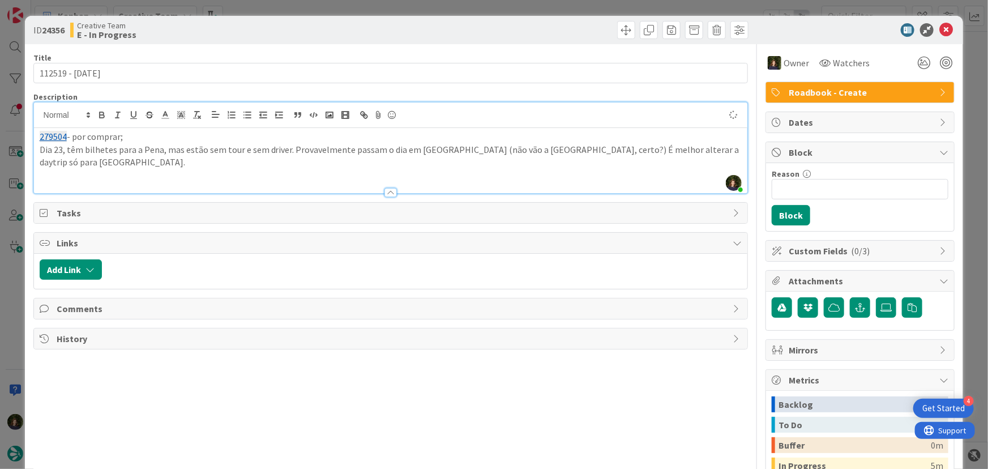
click at [439, 147] on p "Dia 23, têm bilhetes para a Pena, mas estão sem tour e sem driver. Provavelment…" at bounding box center [391, 155] width 702 height 25
drag, startPoint x: 535, startPoint y: 147, endPoint x: 580, endPoint y: 134, distance: 46.0
click at [535, 147] on p "Dia 23, têm bilhetes para a Pena, mas estão sem tour e sem driver. Provavelment…" at bounding box center [391, 155] width 702 height 25
click at [688, 152] on p "Dia 23, têm bilhetes para a Pena, mas estão sem tour e sem driver. Provavelment…" at bounding box center [391, 155] width 702 height 25
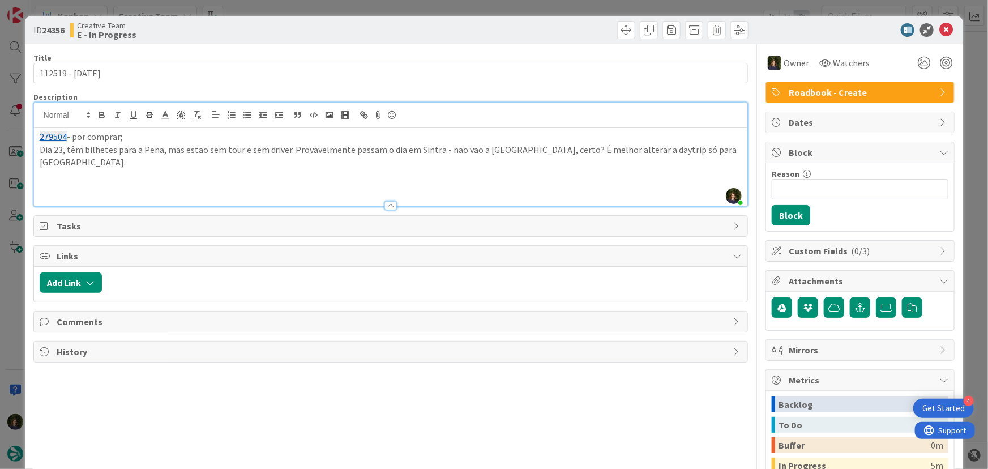
click at [278, 182] on p at bounding box center [391, 188] width 702 height 13
click at [66, 169] on p at bounding box center [391, 175] width 702 height 13
click at [72, 139] on p "279504 - por comprar;" at bounding box center [391, 136] width 702 height 13
click at [180, 139] on p "279504 - Porto Card por comprar;" at bounding box center [391, 136] width 702 height 13
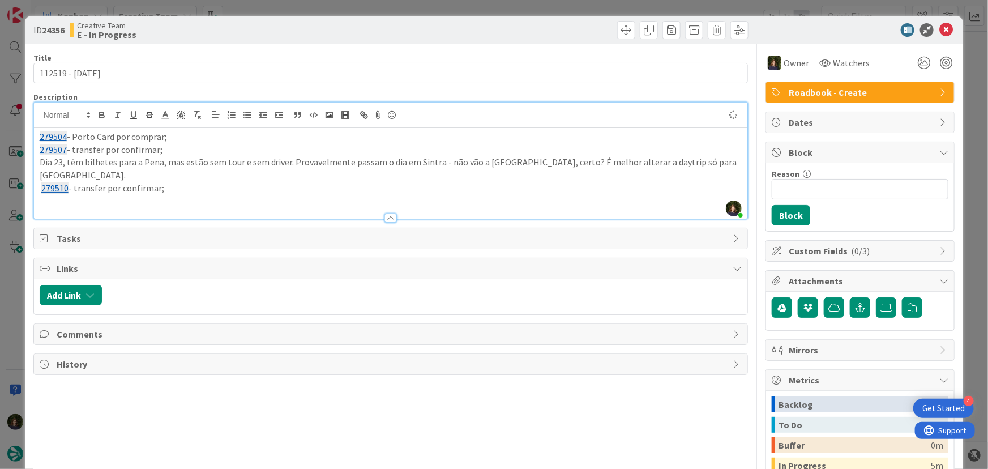
click at [231, 182] on p "279510 - transfer por confirmar;" at bounding box center [391, 188] width 702 height 13
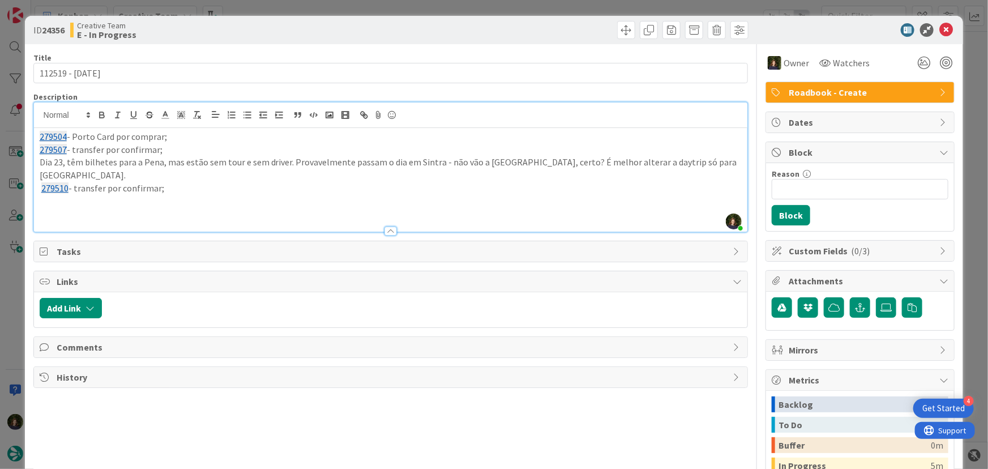
drag, startPoint x: 177, startPoint y: 175, endPoint x: 21, endPoint y: 135, distance: 160.6
click at [21, 135] on div "ID 24356 Creative Team E - In Progress Title 15 / 128 112519 - 17 oct Descripti…" at bounding box center [494, 234] width 988 height 469
copy div "279504 - Porto Card por comprar; 279507 - transfer por confirmar; Dia 23, têm b…"
drag, startPoint x: 934, startPoint y: 31, endPoint x: 833, endPoint y: 92, distance: 118.8
click at [939, 31] on icon at bounding box center [946, 30] width 14 height 14
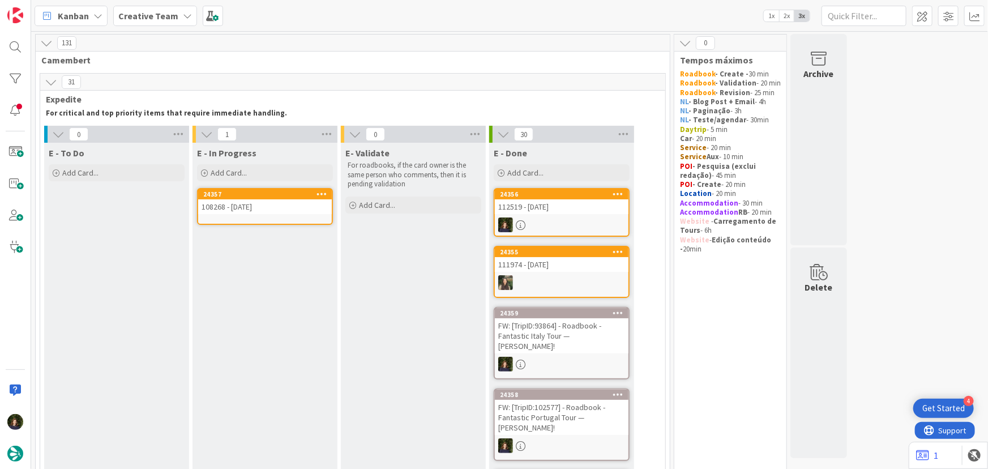
click at [260, 206] on div "108268 - 21 oct" at bounding box center [265, 206] width 134 height 15
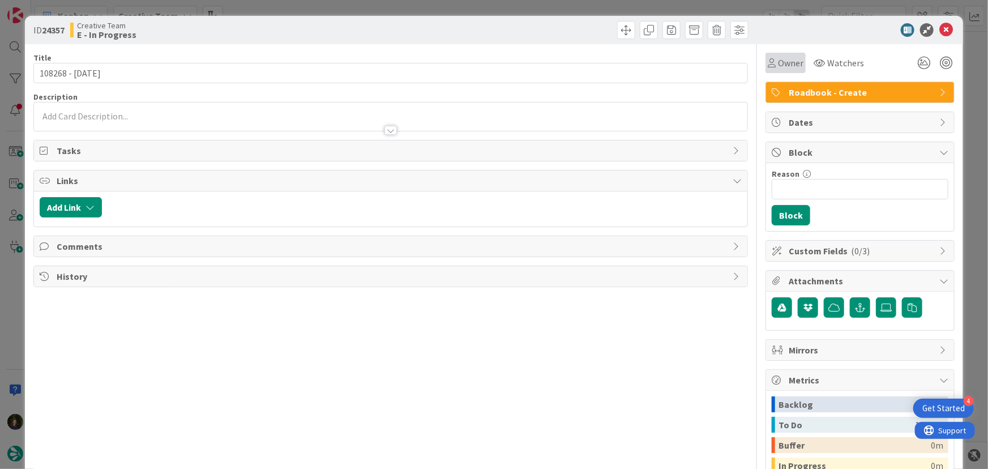
click at [783, 65] on span "Owner" at bounding box center [790, 63] width 25 height 14
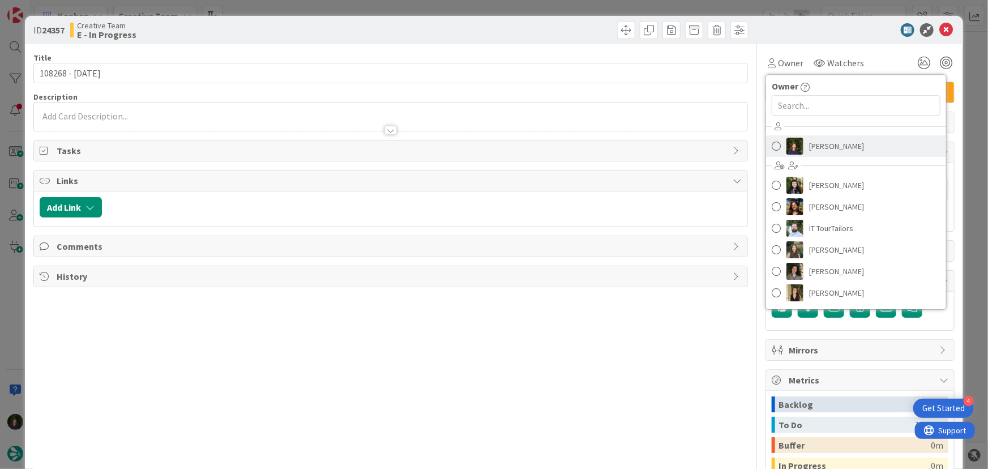
click at [837, 145] on span "[PERSON_NAME]" at bounding box center [836, 146] width 55 height 17
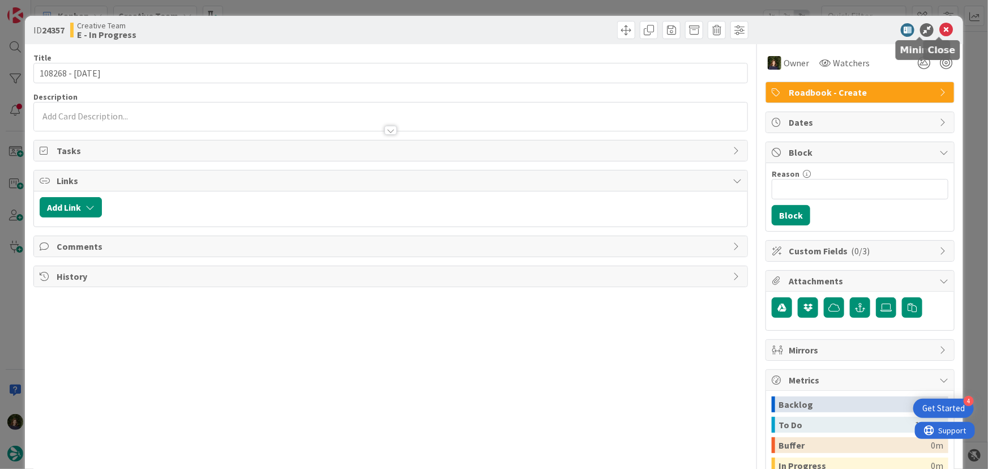
click at [942, 27] on icon at bounding box center [946, 30] width 14 height 14
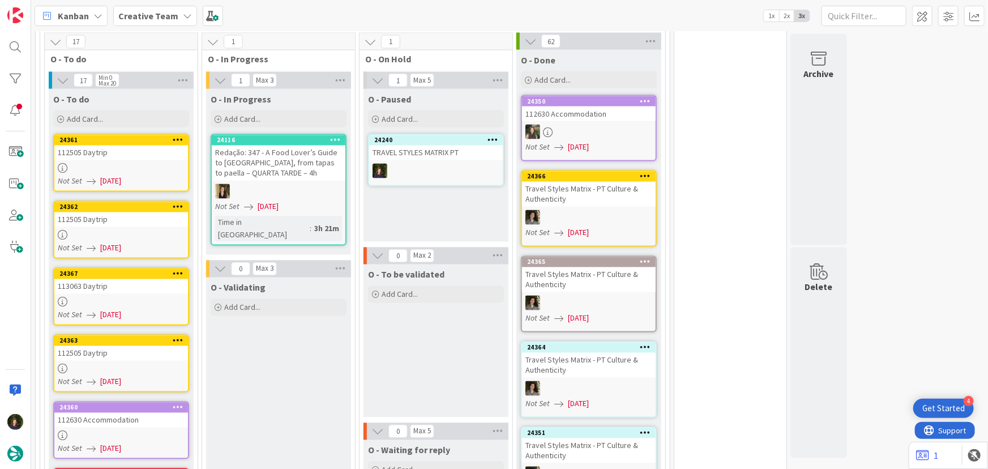
scroll to position [991, 0]
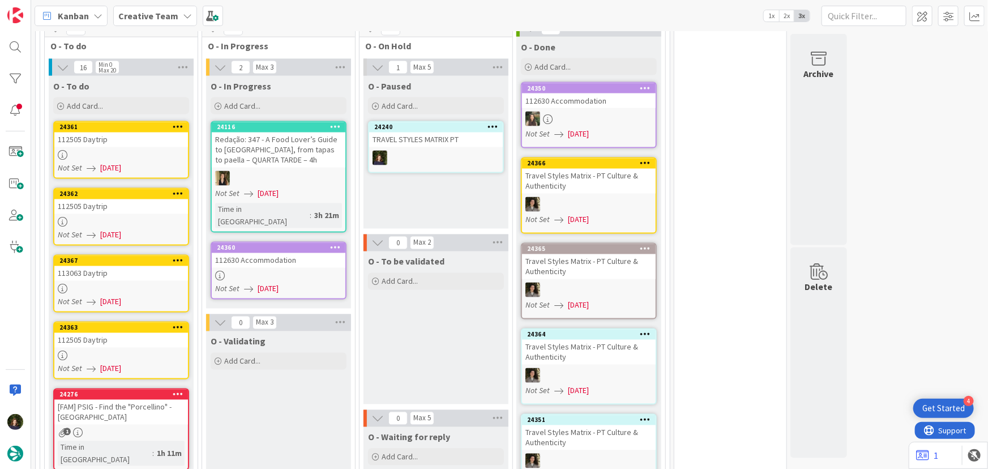
click at [284, 253] on div "112630 Accommodation" at bounding box center [279, 260] width 134 height 15
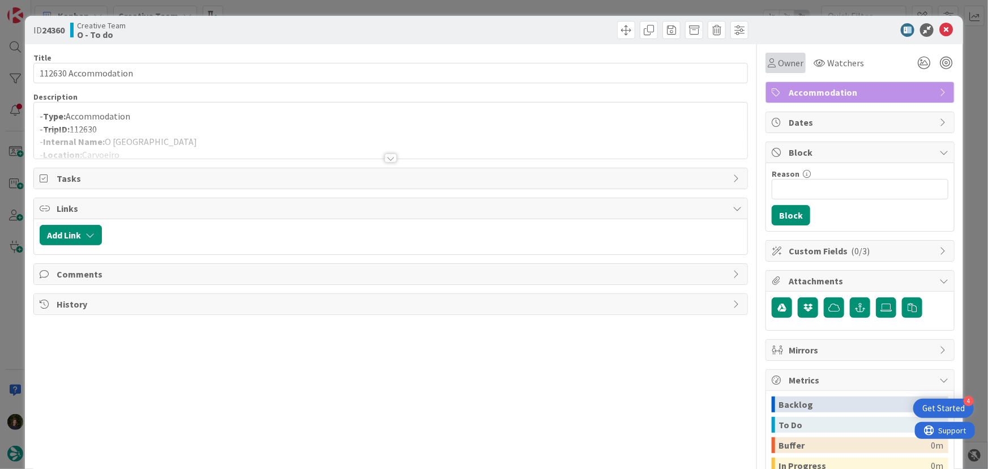
click at [789, 62] on span "Owner" at bounding box center [790, 63] width 25 height 14
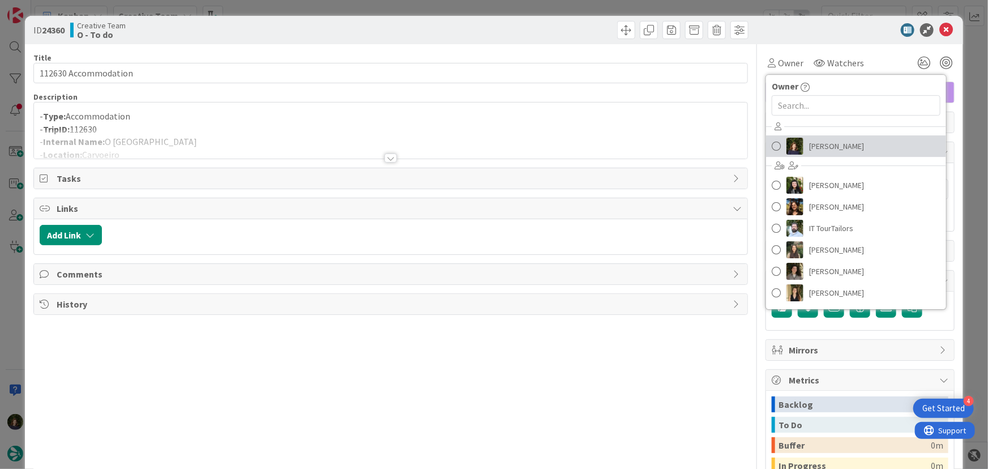
drag, startPoint x: 821, startPoint y: 146, endPoint x: 745, endPoint y: 149, distance: 75.9
click at [821, 147] on span "[PERSON_NAME]" at bounding box center [836, 146] width 55 height 17
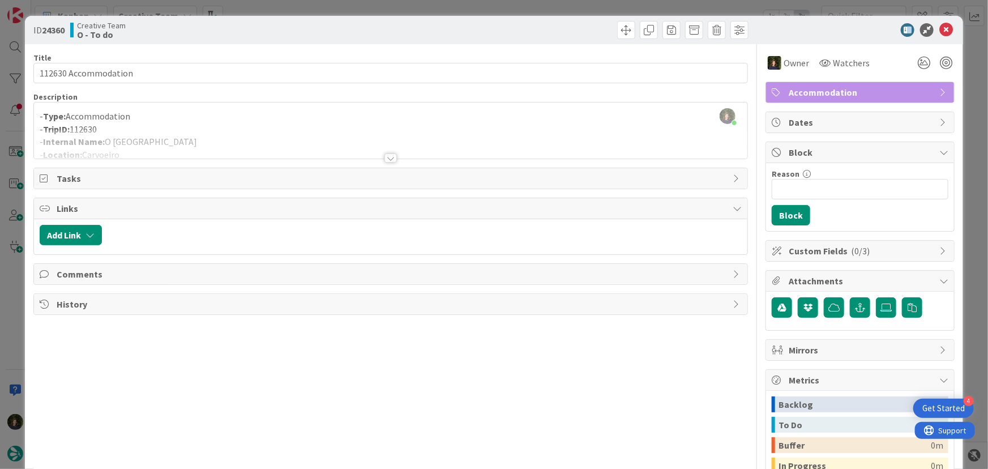
click at [393, 158] on div at bounding box center [391, 144] width 714 height 29
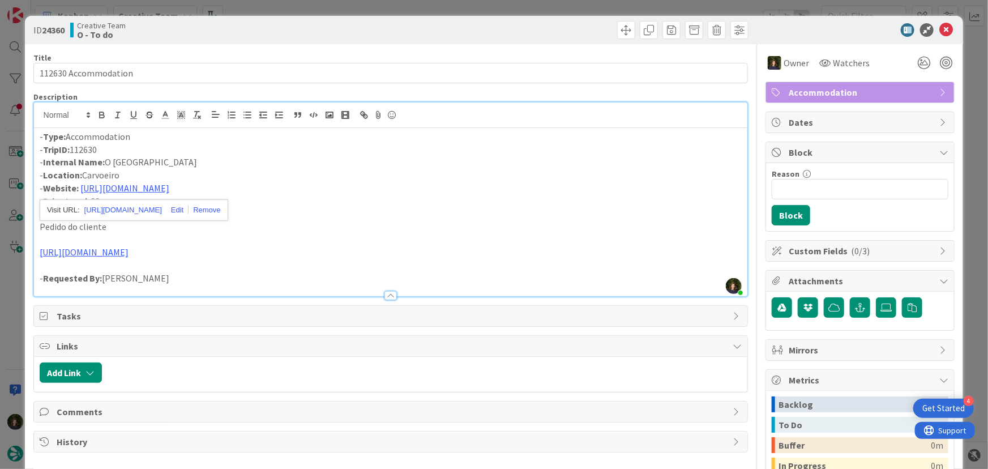
click at [361, 163] on p "- Internal Name: O Castelo Guest House" at bounding box center [391, 162] width 702 height 13
drag, startPoint x: 105, startPoint y: 160, endPoint x: 191, endPoint y: 165, distance: 86.2
click at [196, 164] on p "- Internal Name: O Castelo Guest House" at bounding box center [391, 162] width 702 height 13
copy p "O Castelo Guest House"
drag, startPoint x: 582, startPoint y: 193, endPoint x: 625, endPoint y: 170, distance: 48.9
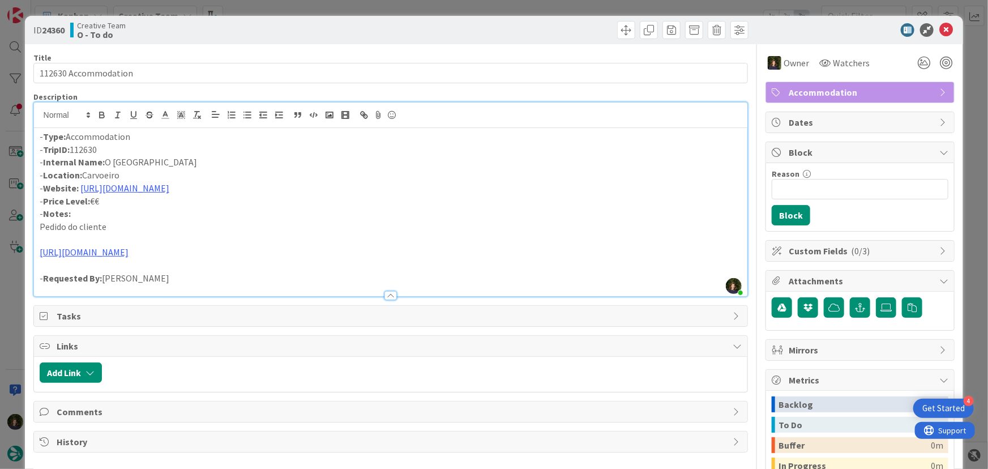
click at [582, 193] on p "- Website: https://ocastelo.net/quartos-e-suites/" at bounding box center [391, 188] width 702 height 13
click at [939, 30] on icon at bounding box center [946, 30] width 14 height 14
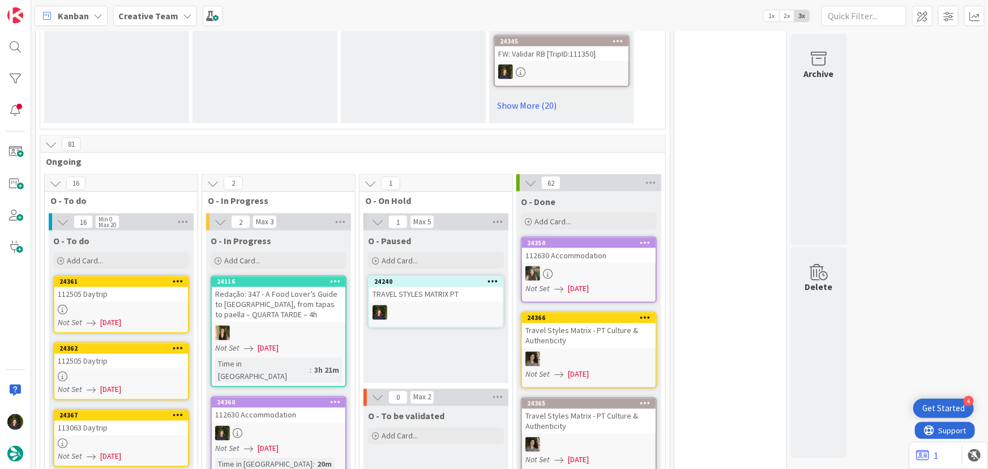
click at [162, 12] on b "Creative Team" at bounding box center [148, 15] width 60 height 11
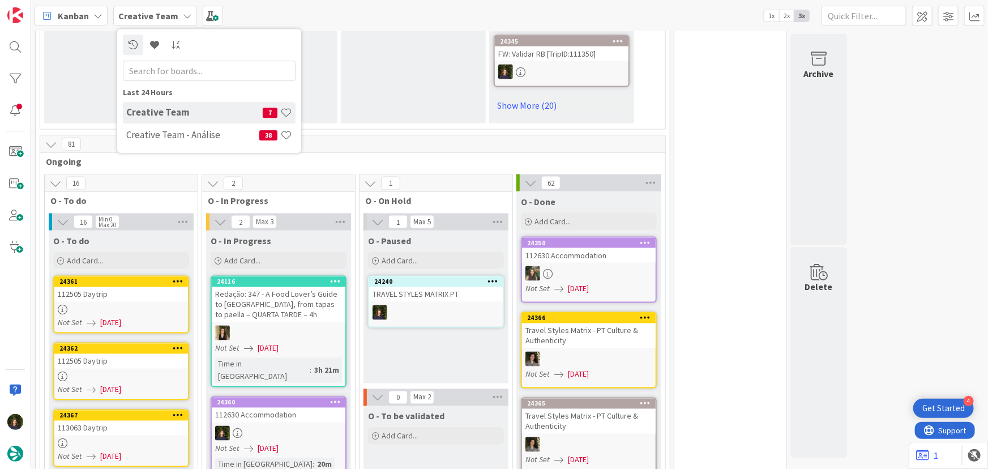
click at [152, 140] on h4 "Creative Team - Análise" at bounding box center [192, 134] width 133 height 11
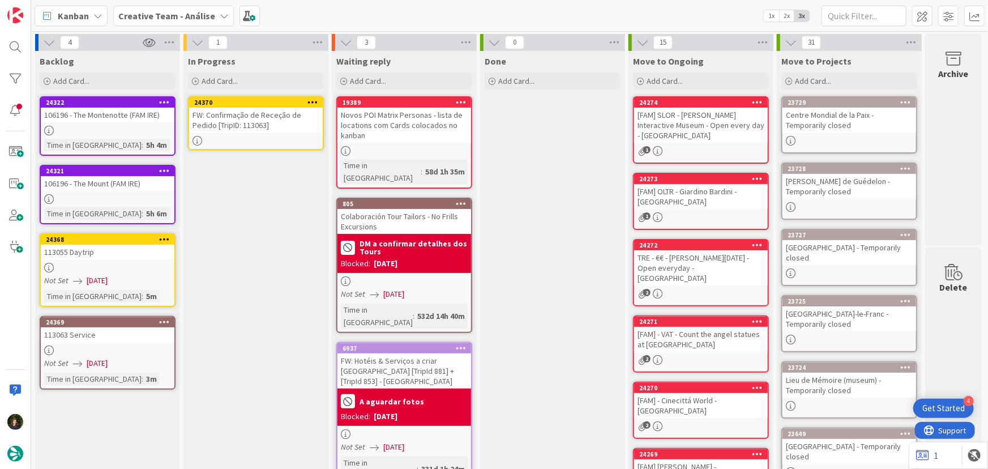
click at [92, 263] on div at bounding box center [108, 268] width 134 height 10
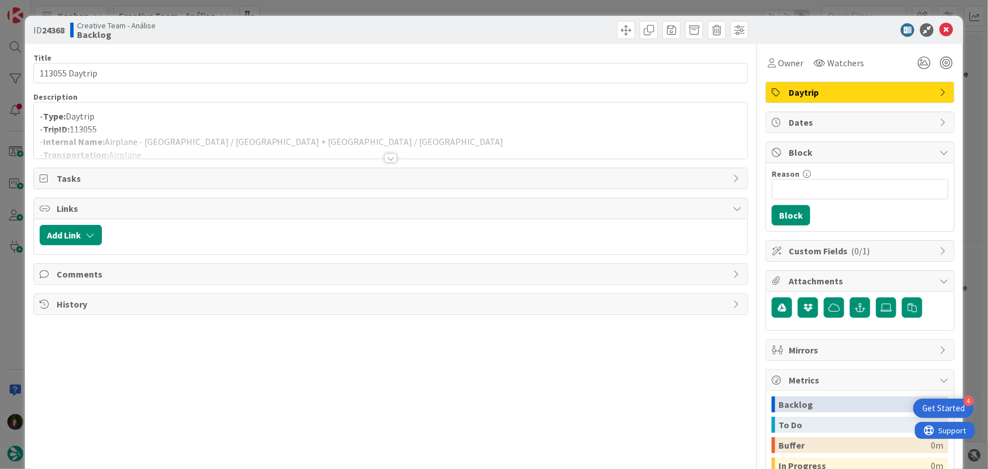
click at [390, 155] on div at bounding box center [390, 157] width 12 height 9
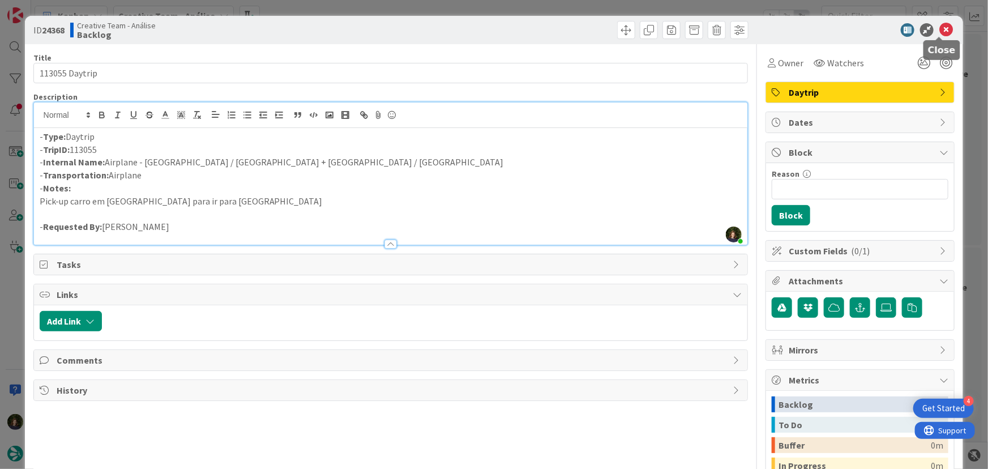
click at [941, 31] on icon at bounding box center [946, 30] width 14 height 14
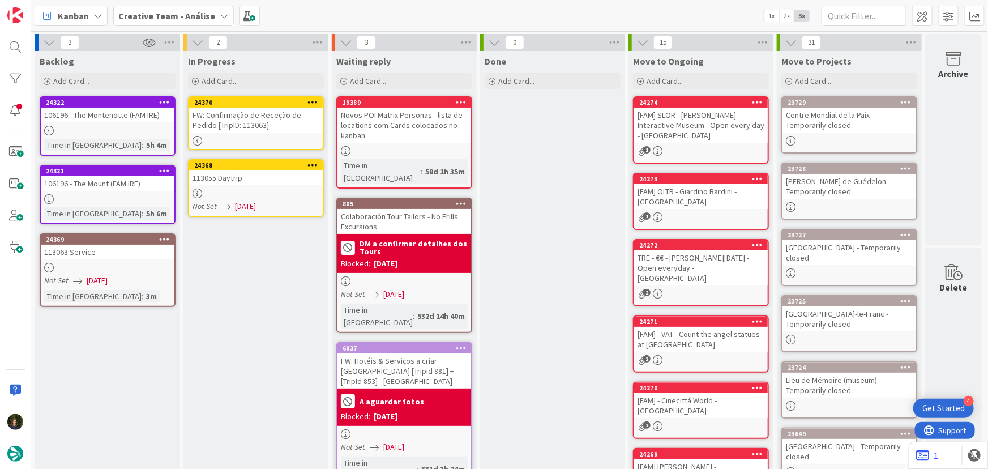
click at [264, 128] on div "FW: Confirmação de Receção de Pedido [TripID: 113063]" at bounding box center [256, 120] width 134 height 25
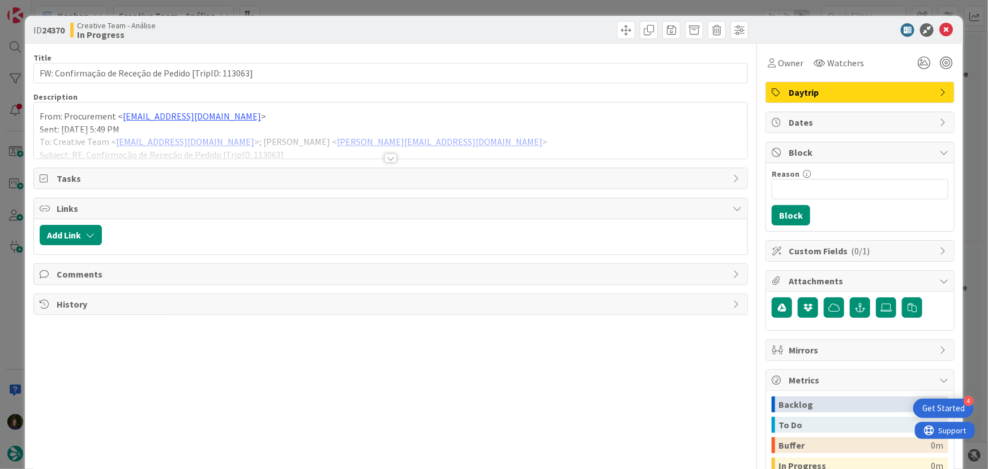
click at [387, 159] on div at bounding box center [390, 157] width 12 height 9
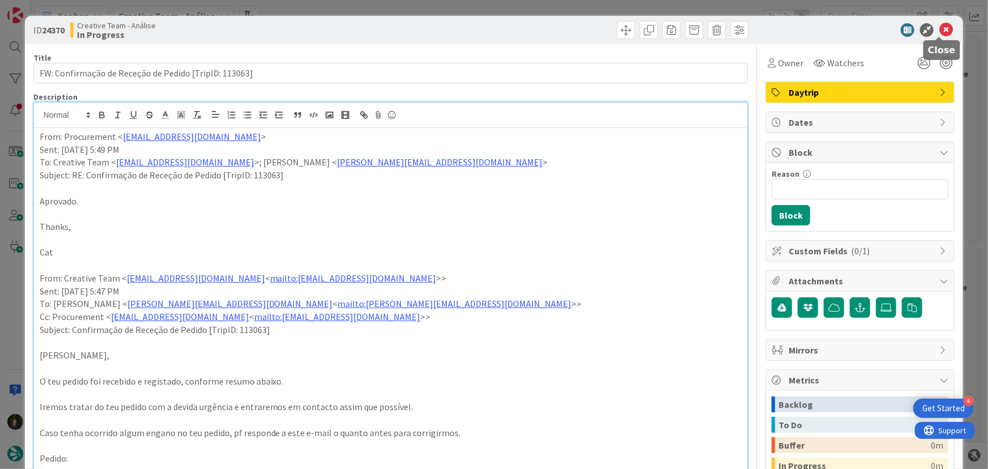
click at [942, 31] on icon at bounding box center [946, 30] width 14 height 14
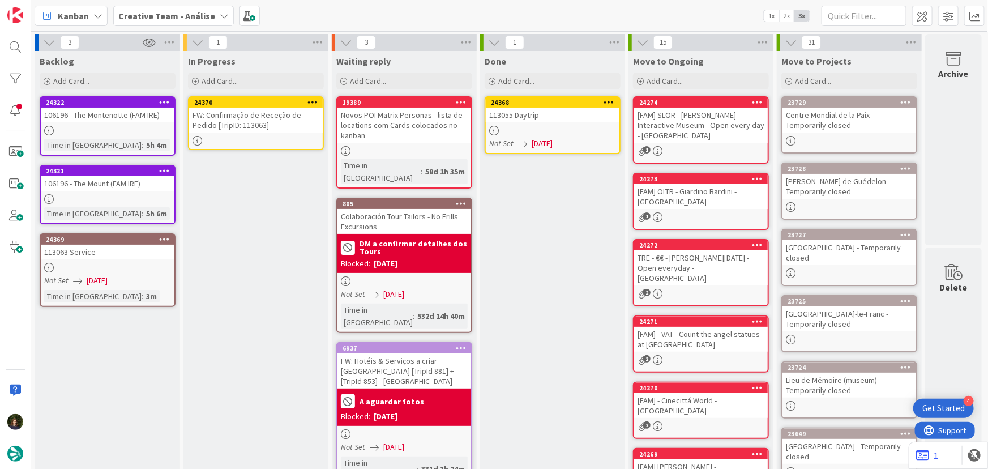
click at [608, 102] on icon at bounding box center [609, 102] width 11 height 8
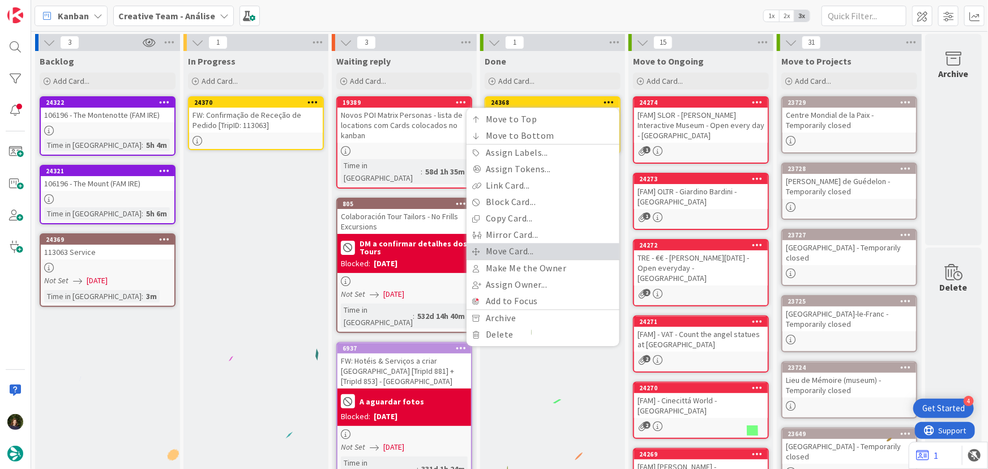
click at [548, 250] on link "Move Card..." at bounding box center [542, 251] width 153 height 16
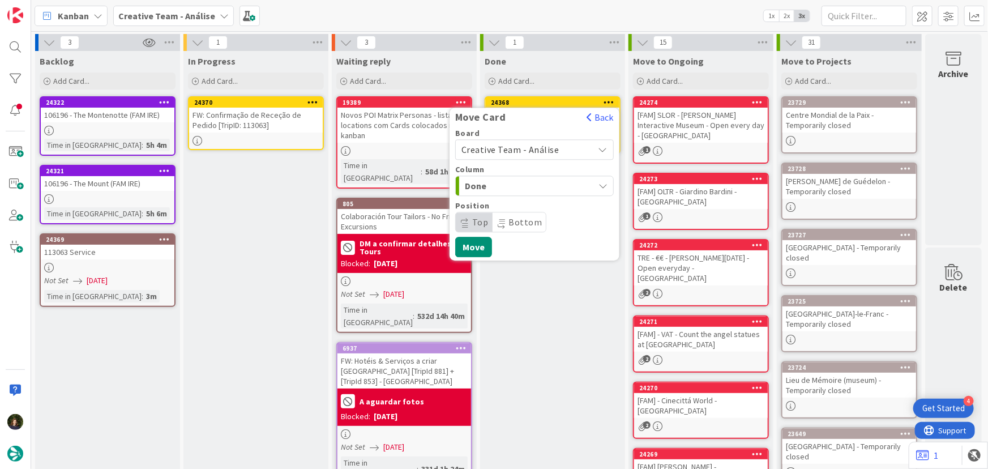
click at [534, 146] on span "Creative Team - Análise" at bounding box center [510, 149] width 98 height 11
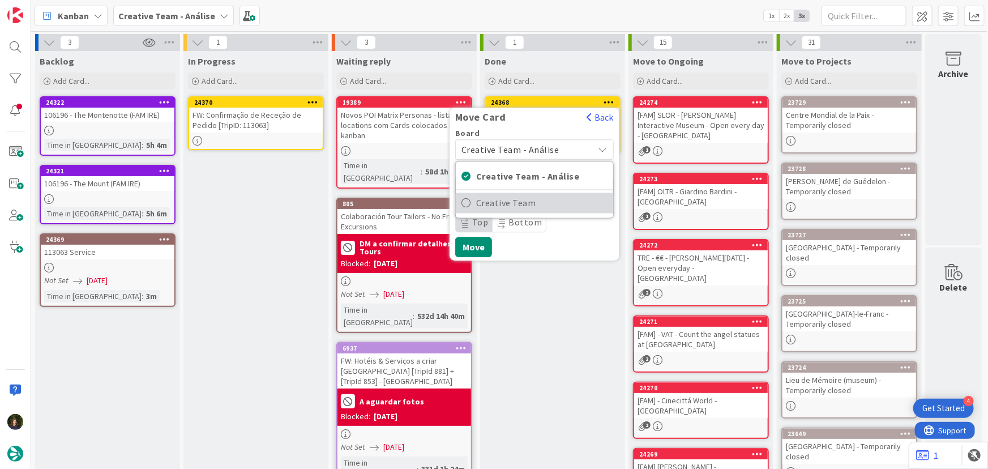
click at [560, 198] on span "Creative Team" at bounding box center [541, 203] width 131 height 17
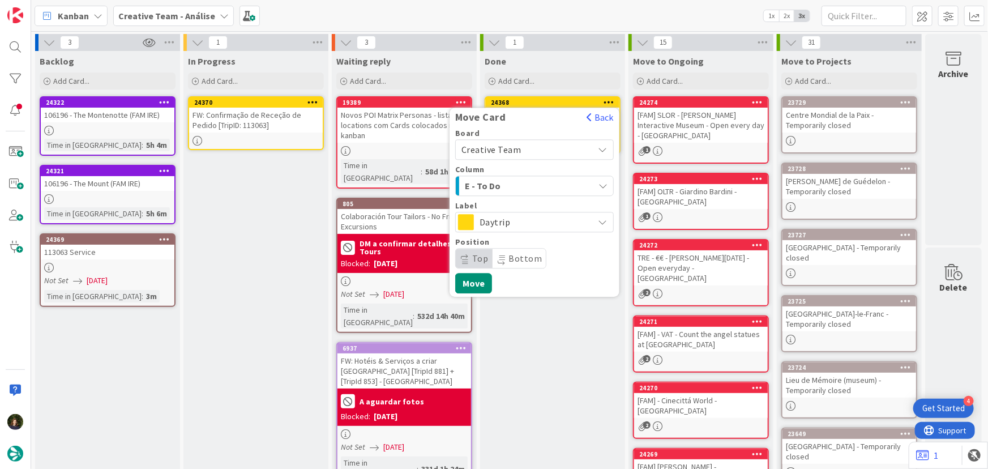
click at [550, 182] on div "E - To Do" at bounding box center [528, 186] width 132 height 18
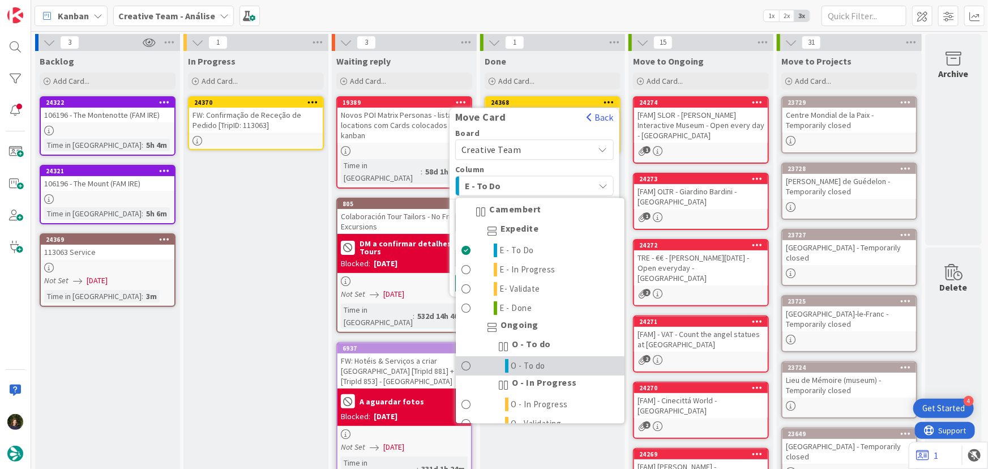
click at [556, 366] on link "O - To do" at bounding box center [540, 366] width 169 height 19
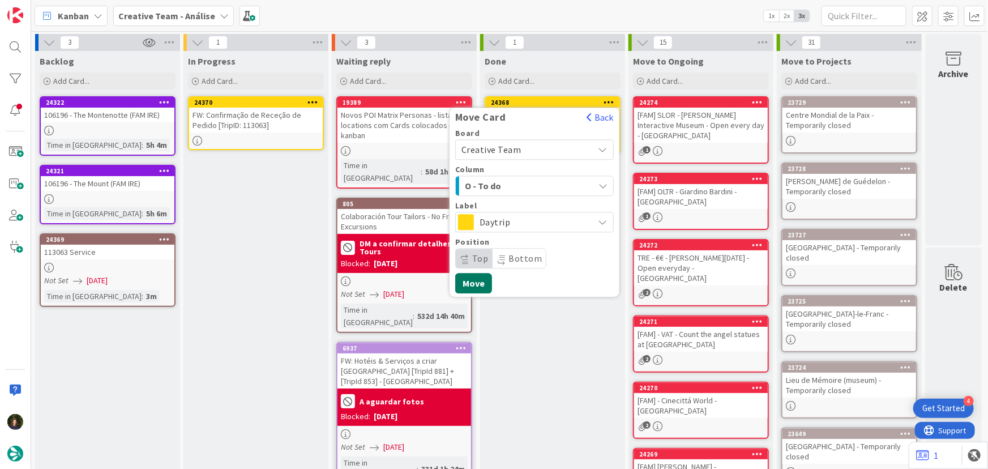
click at [480, 285] on button "Move" at bounding box center [473, 283] width 37 height 20
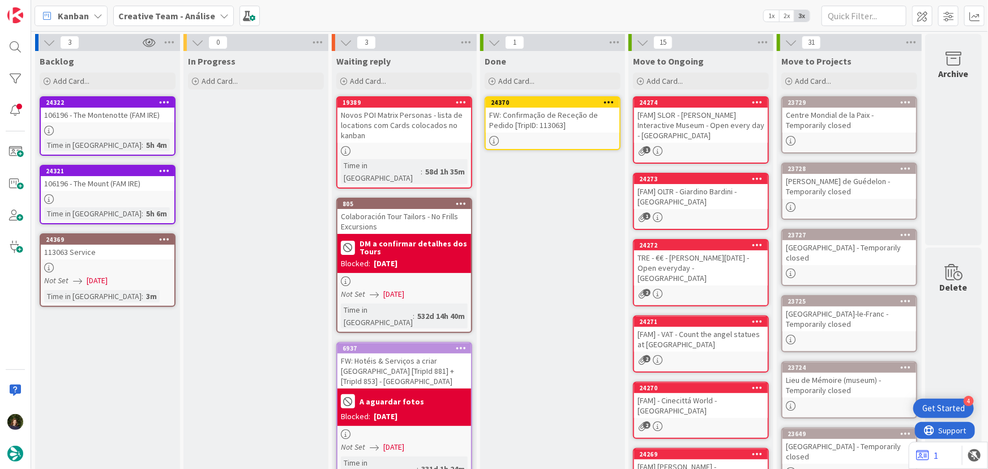
click at [611, 100] on icon at bounding box center [609, 102] width 11 height 8
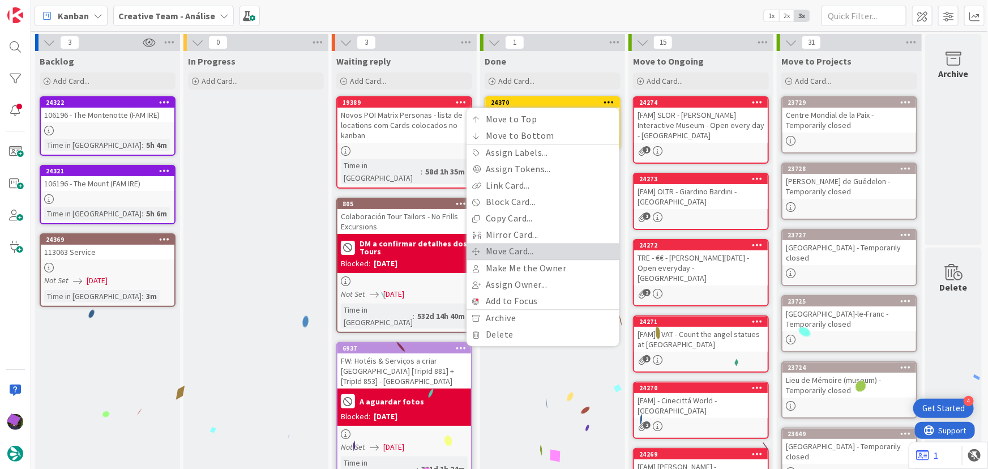
click at [562, 251] on link "Move Card..." at bounding box center [542, 251] width 153 height 16
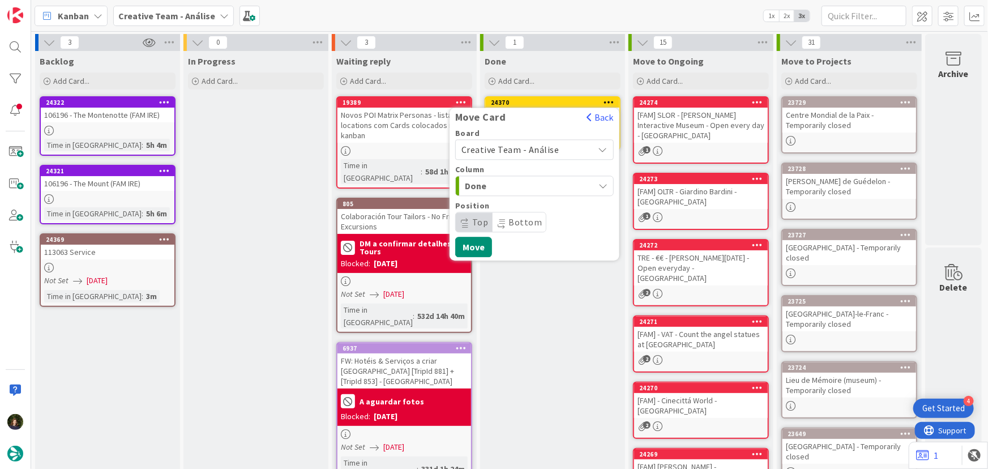
click at [546, 151] on span "Creative Team - Análise" at bounding box center [510, 149] width 98 height 11
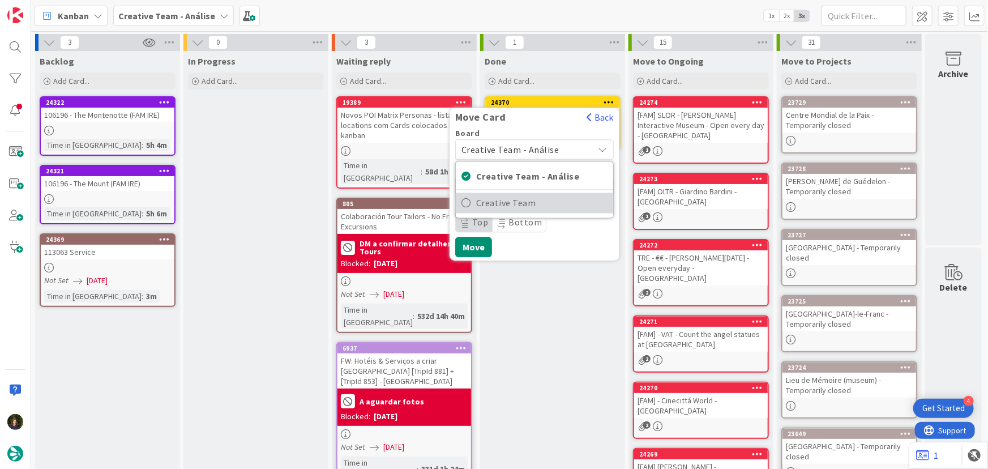
click at [546, 199] on span "Creative Team" at bounding box center [541, 203] width 131 height 17
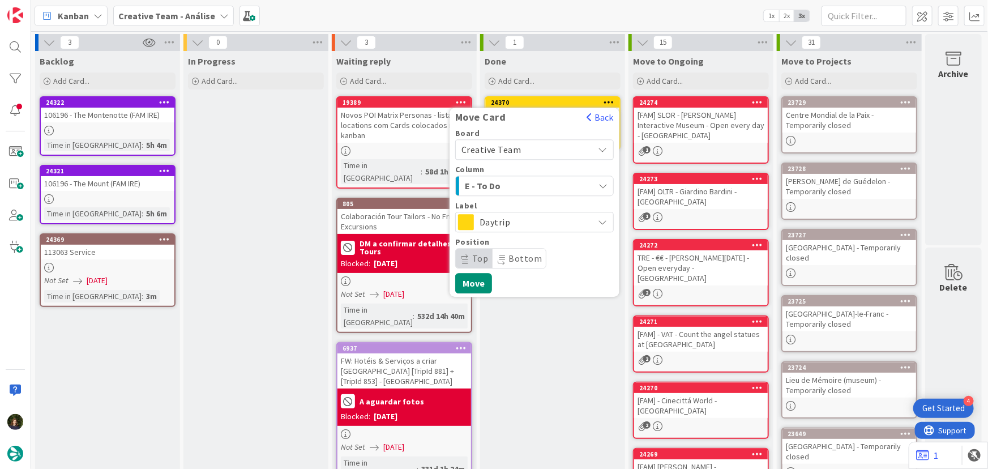
click at [543, 180] on span "E - To Do" at bounding box center [507, 185] width 85 height 15
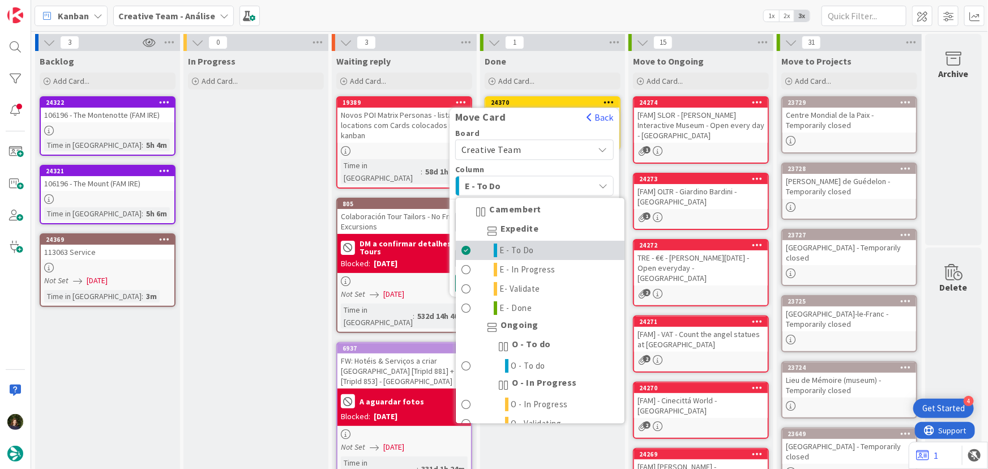
click at [533, 252] on link "E - To Do" at bounding box center [540, 250] width 169 height 19
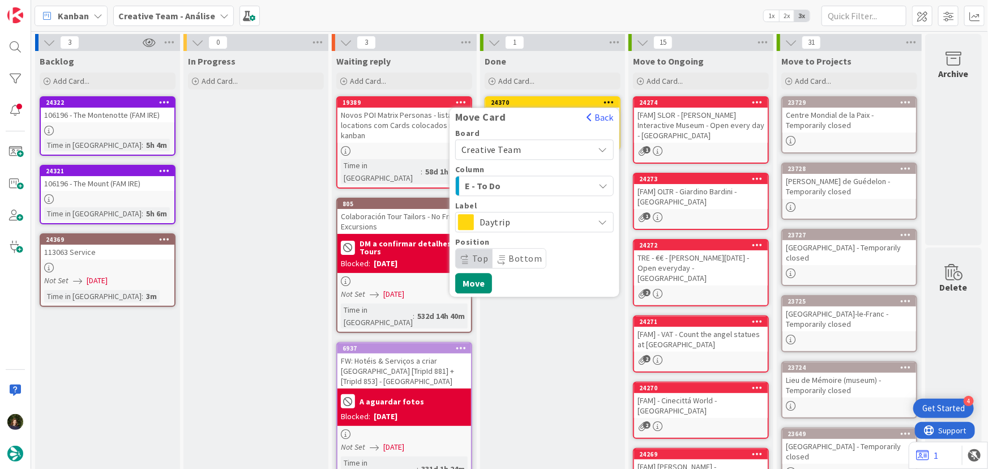
click at [531, 220] on span "Daytrip" at bounding box center [533, 222] width 109 height 16
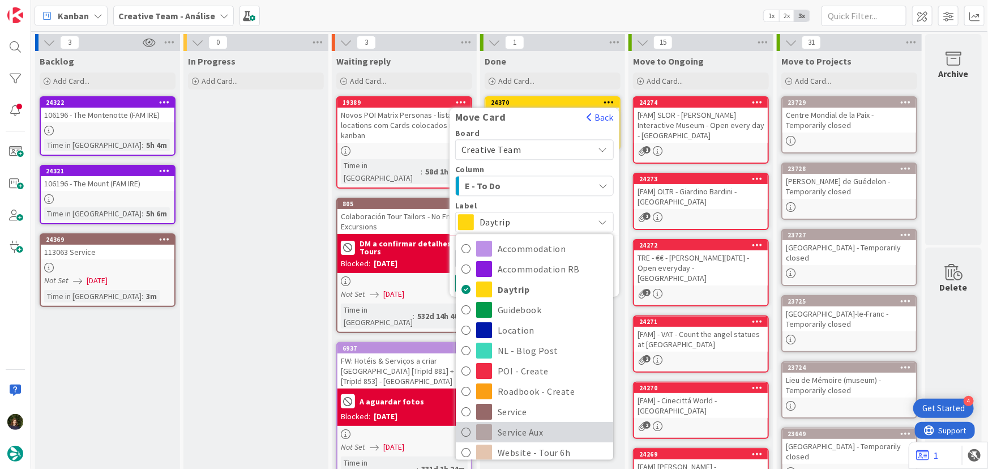
click at [534, 428] on span "Service Aux" at bounding box center [553, 432] width 110 height 17
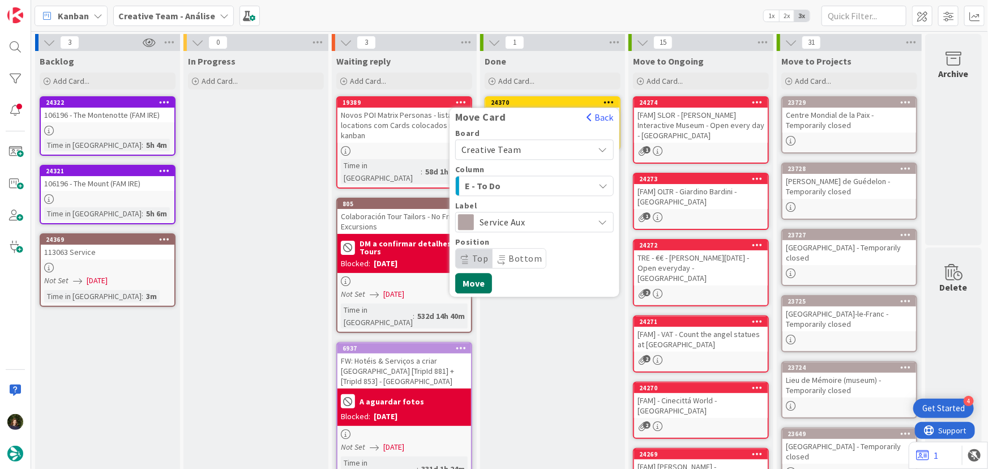
click at [472, 286] on button "Move" at bounding box center [473, 283] width 37 height 20
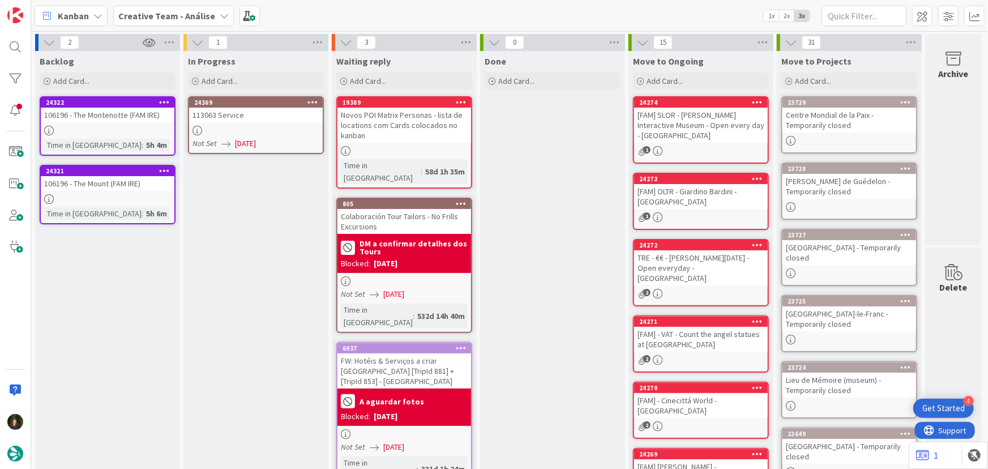
click at [236, 134] on div at bounding box center [256, 131] width 134 height 10
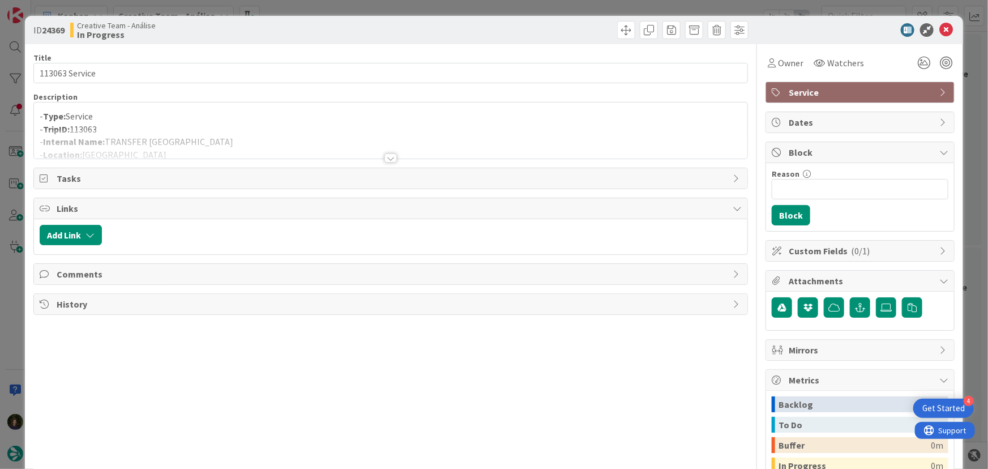
click at [384, 157] on div at bounding box center [390, 157] width 12 height 9
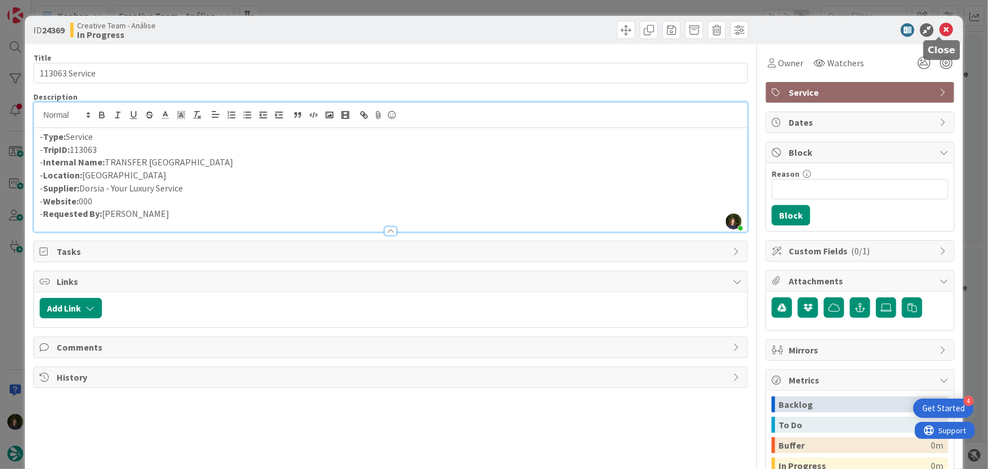
click at [939, 25] on icon at bounding box center [946, 30] width 14 height 14
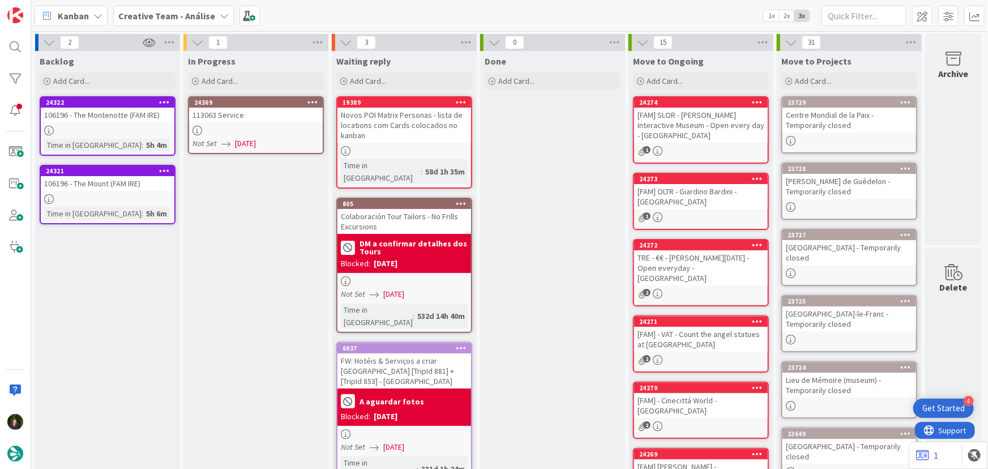
click at [317, 98] on icon at bounding box center [312, 102] width 11 height 8
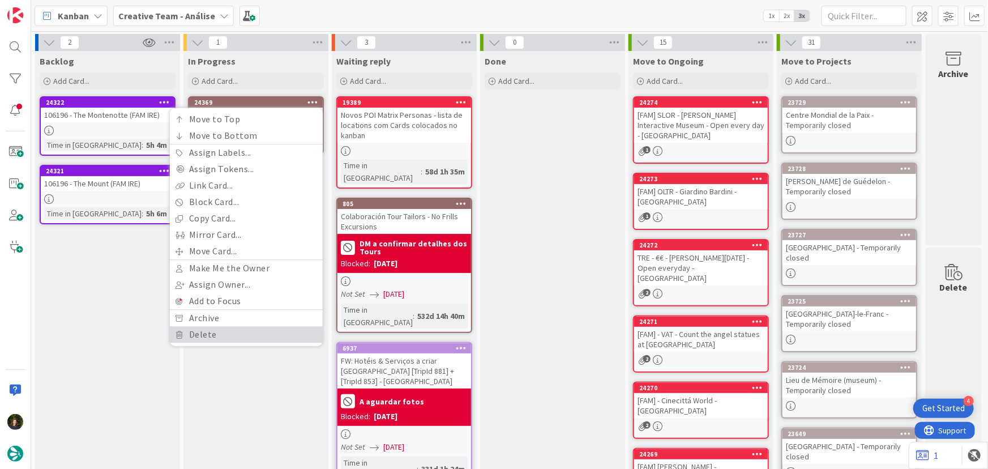
click at [226, 332] on link "Delete" at bounding box center [246, 334] width 153 height 16
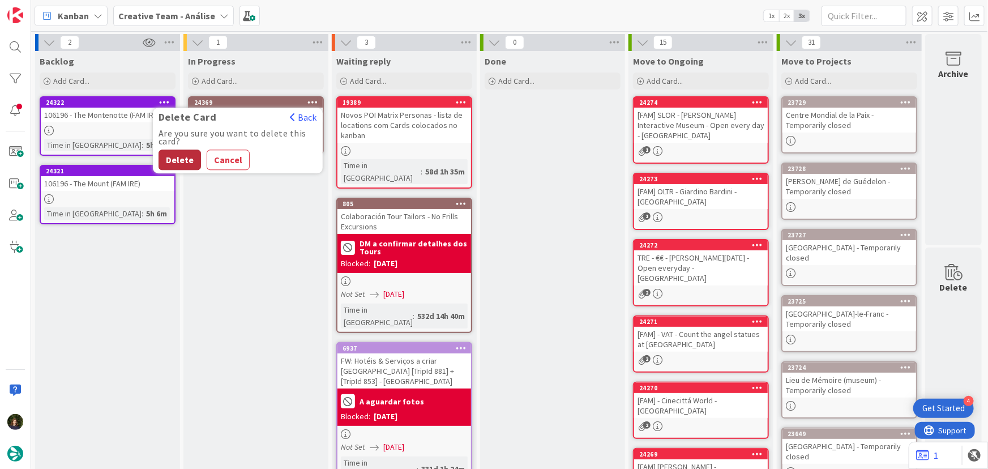
click at [188, 164] on button "Delete" at bounding box center [179, 159] width 42 height 20
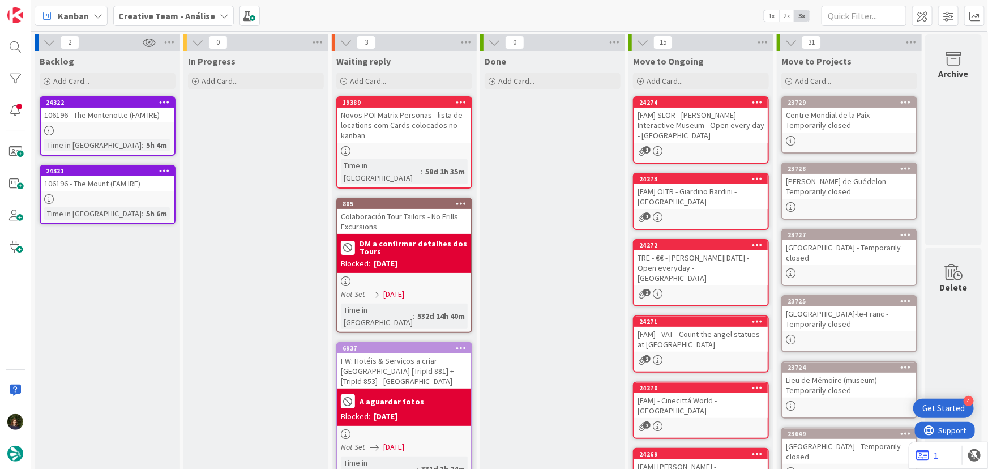
click at [187, 16] on b "Creative Team - Análise" at bounding box center [166, 15] width 97 height 11
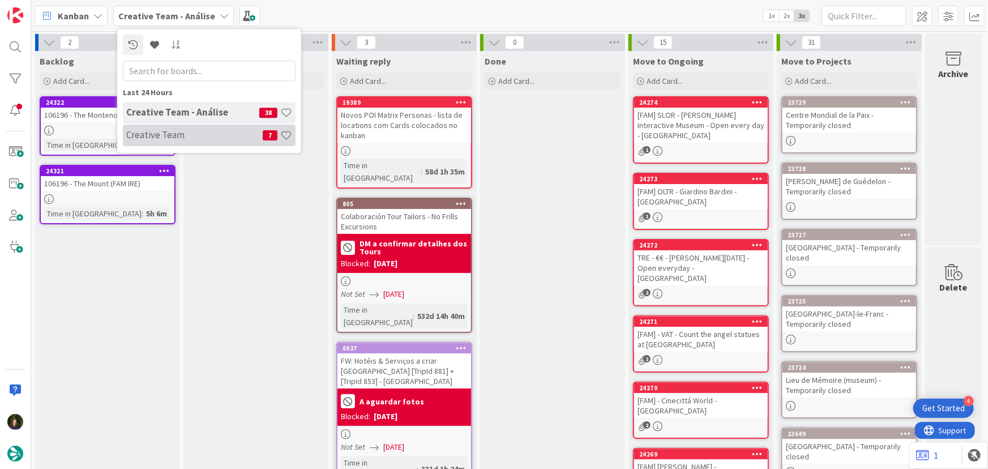
click at [221, 131] on h4 "Creative Team" at bounding box center [194, 134] width 136 height 11
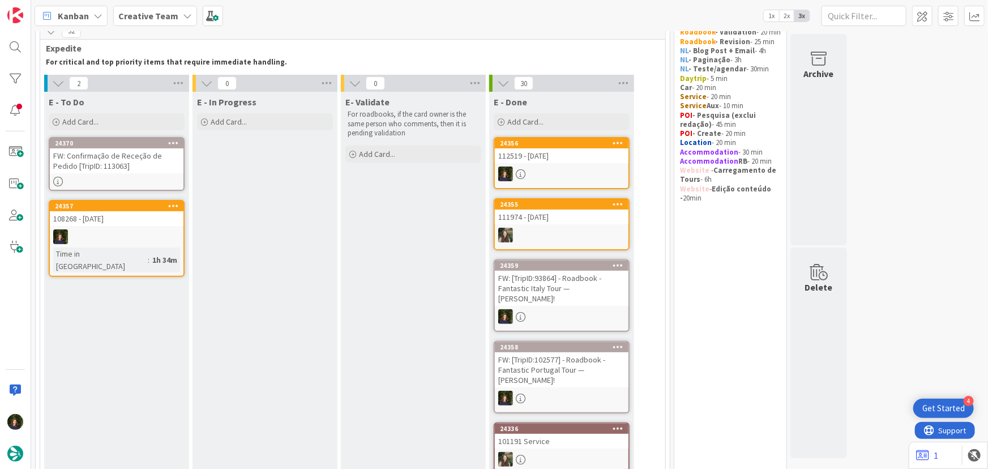
click at [113, 220] on div "108268 - 21 oct" at bounding box center [117, 218] width 134 height 15
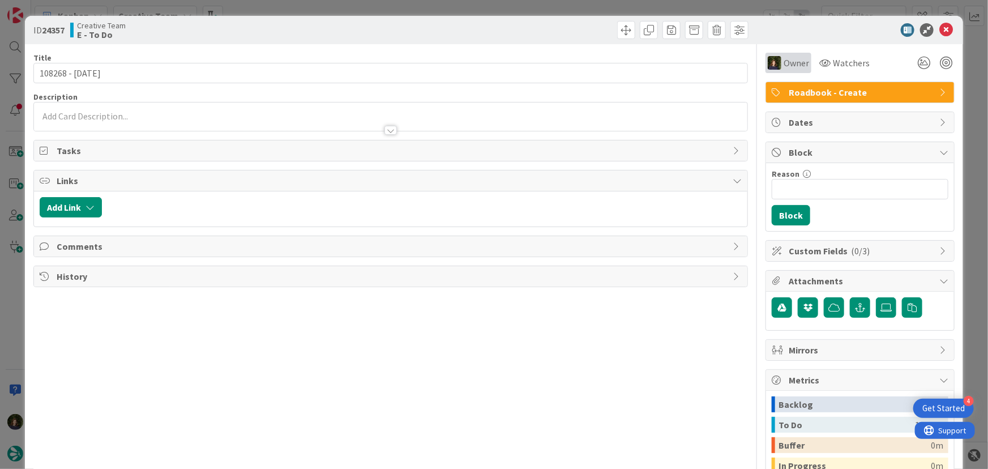
click at [787, 62] on span "Owner" at bounding box center [795, 63] width 25 height 14
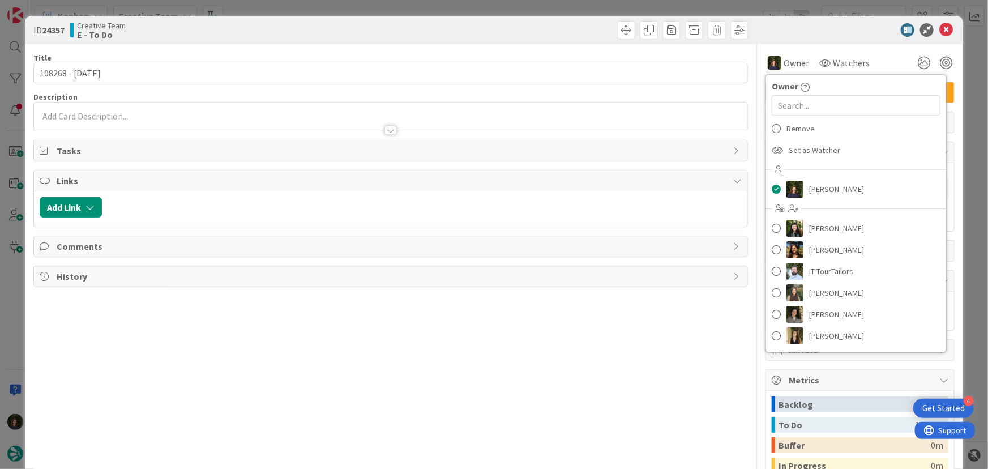
click at [800, 130] on span "Remove" at bounding box center [800, 128] width 28 height 17
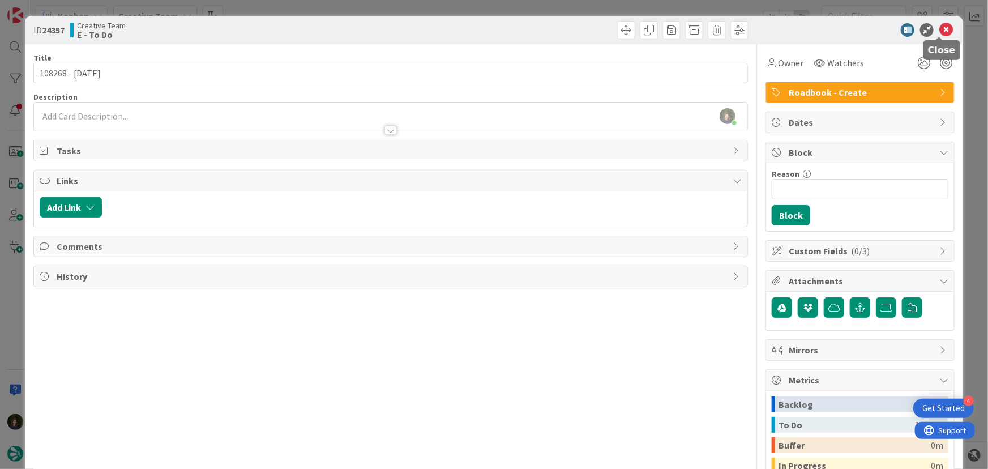
click at [939, 31] on icon at bounding box center [946, 30] width 14 height 14
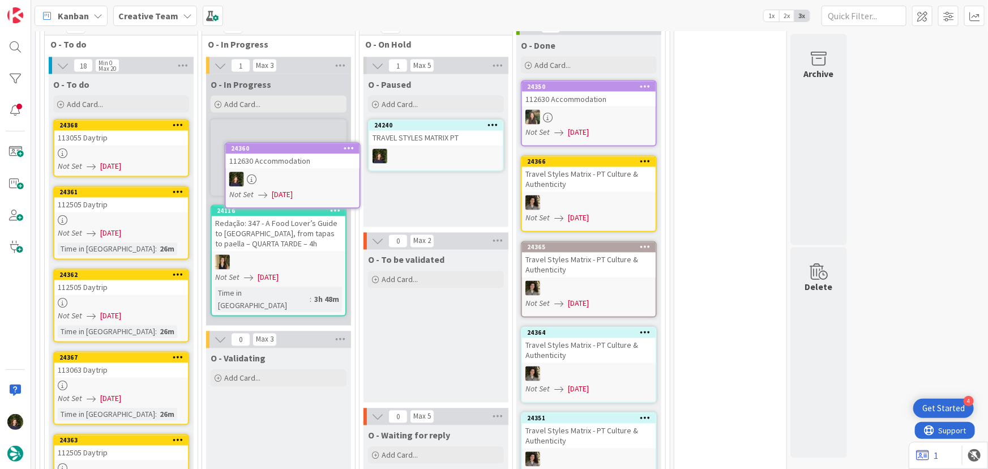
scroll to position [993, 0]
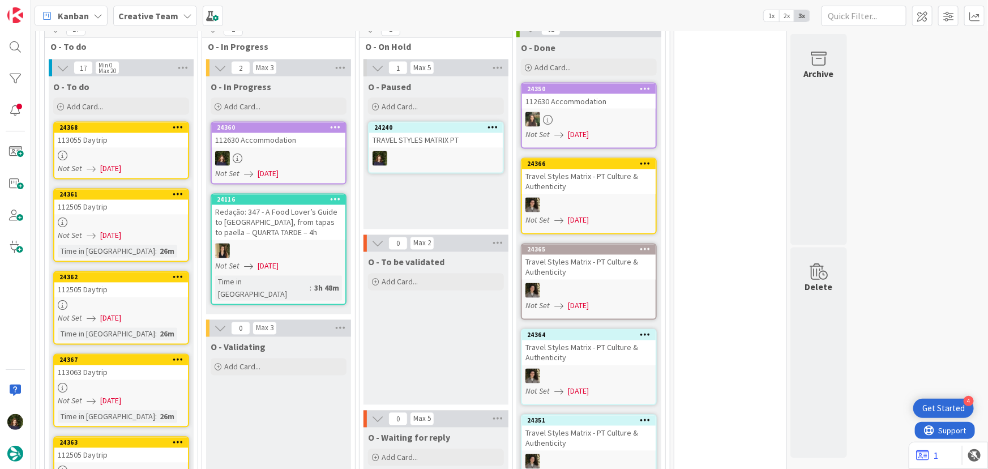
click at [271, 133] on div "112630 Accommodation" at bounding box center [279, 140] width 134 height 15
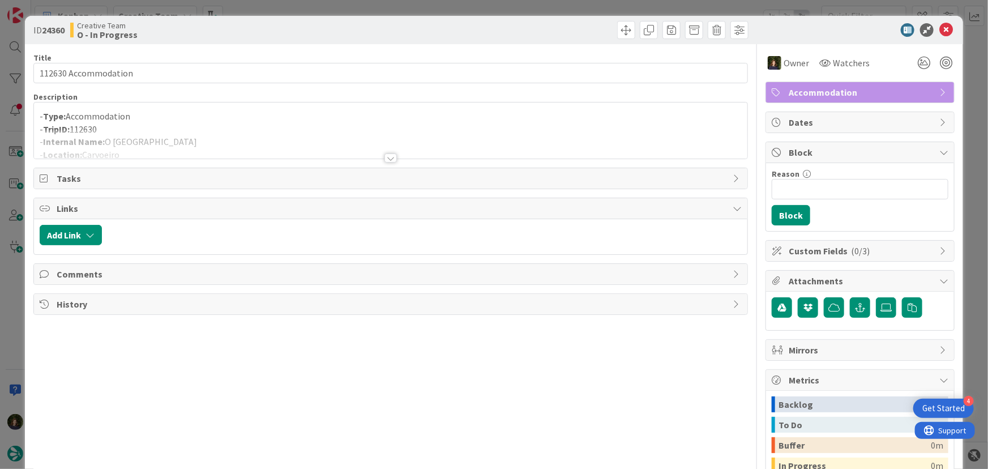
click at [388, 153] on div at bounding box center [390, 157] width 12 height 9
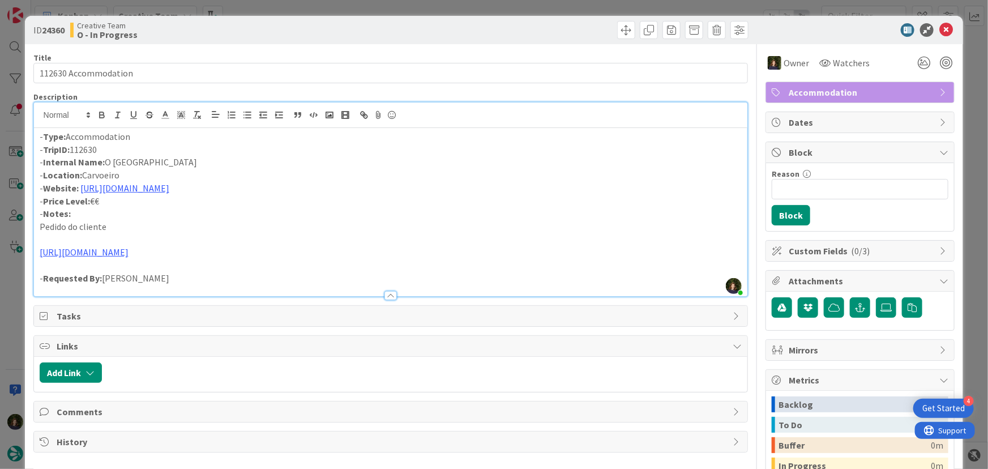
scroll to position [1001, 0]
drag, startPoint x: 110, startPoint y: 149, endPoint x: 45, endPoint y: 149, distance: 64.5
click at [45, 149] on p "- TripID: 112630" at bounding box center [391, 149] width 702 height 13
copy p "TripID: 112630"
drag, startPoint x: 940, startPoint y: 31, endPoint x: 882, endPoint y: 70, distance: 69.7
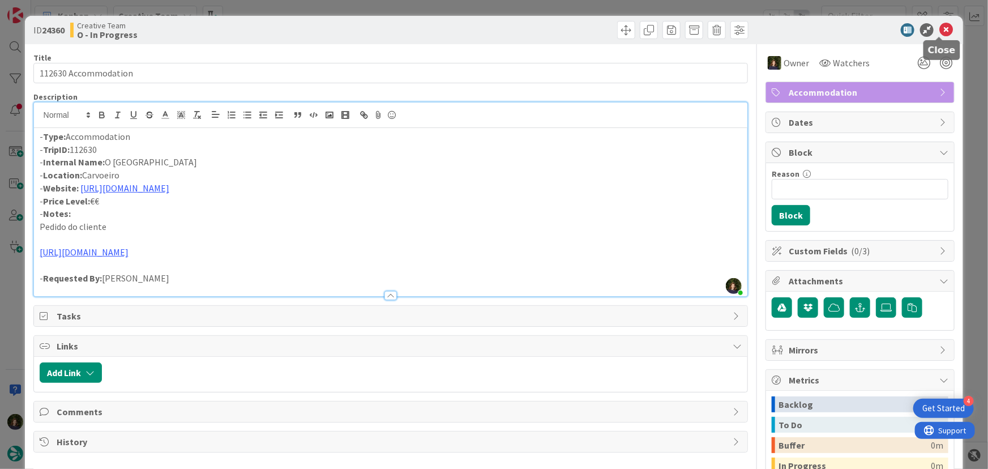
click at [940, 31] on icon at bounding box center [946, 30] width 14 height 14
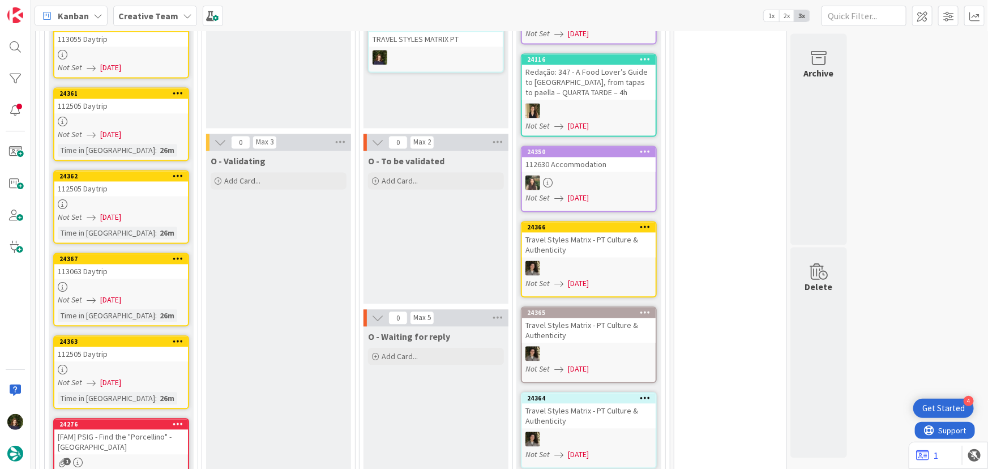
scroll to position [1195, 0]
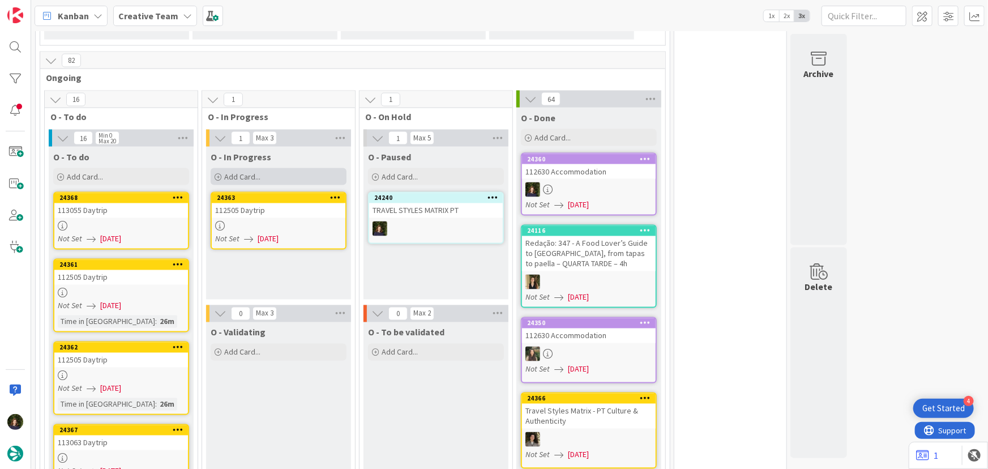
scroll to position [924, 0]
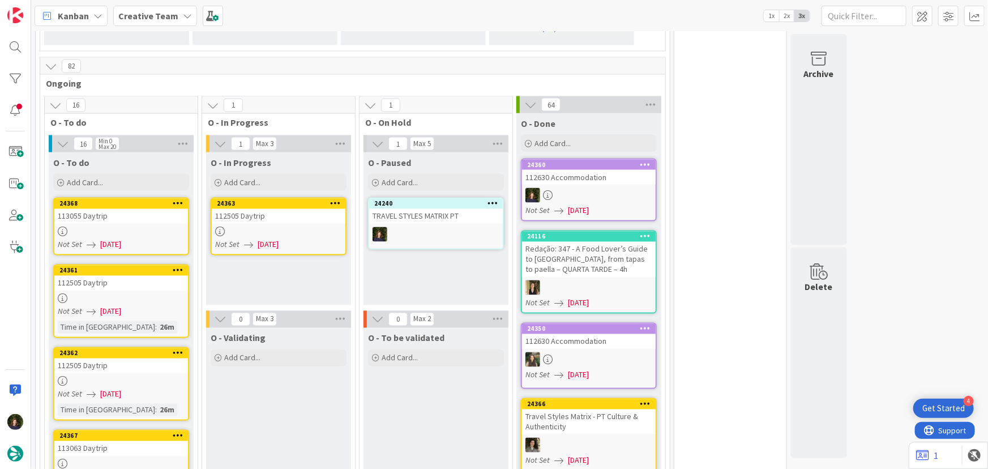
click at [270, 227] on div at bounding box center [279, 232] width 134 height 10
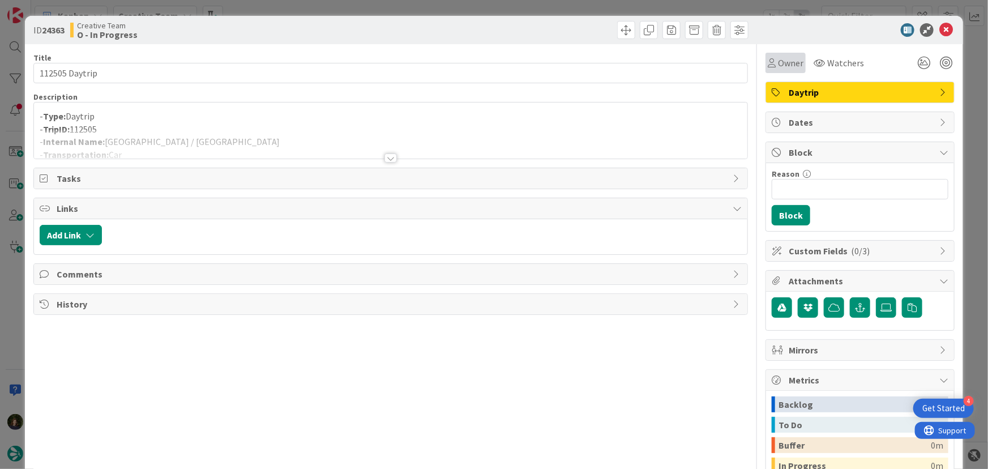
click at [786, 62] on span "Owner" at bounding box center [790, 63] width 25 height 14
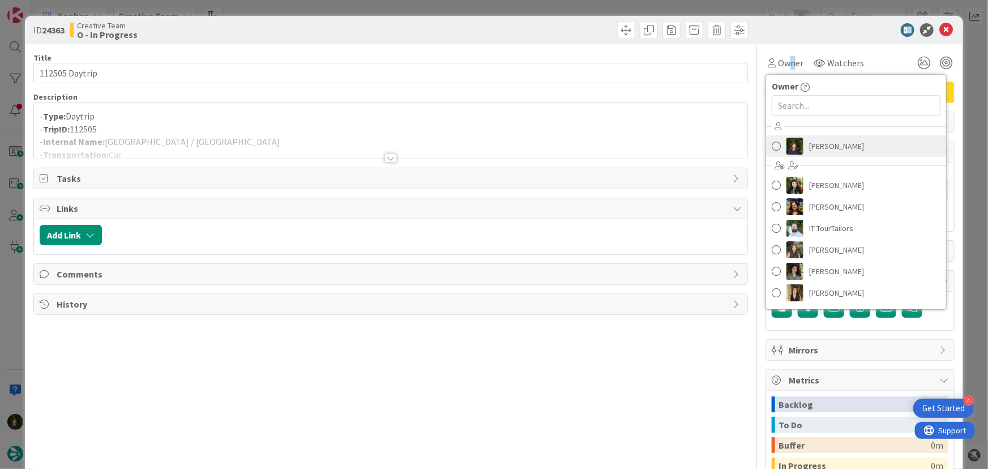
click at [825, 156] on link "[PERSON_NAME]" at bounding box center [856, 146] width 180 height 22
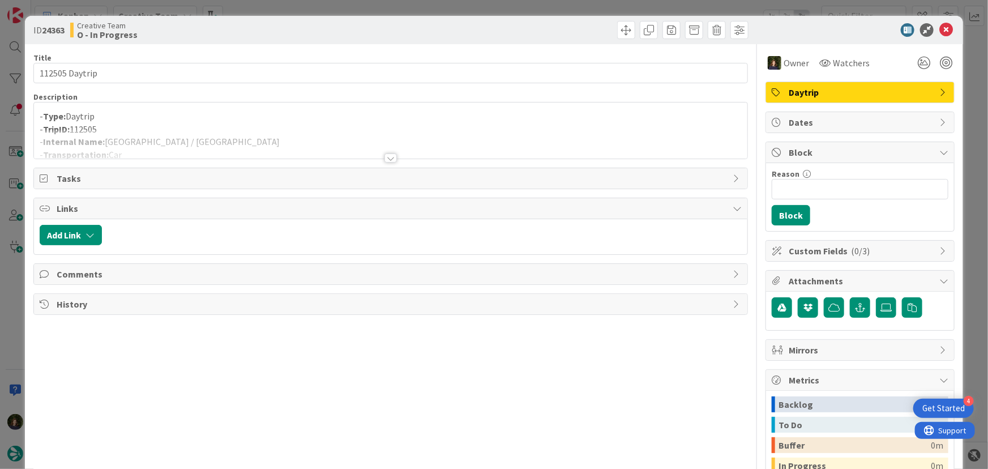
click at [391, 153] on div at bounding box center [390, 157] width 12 height 9
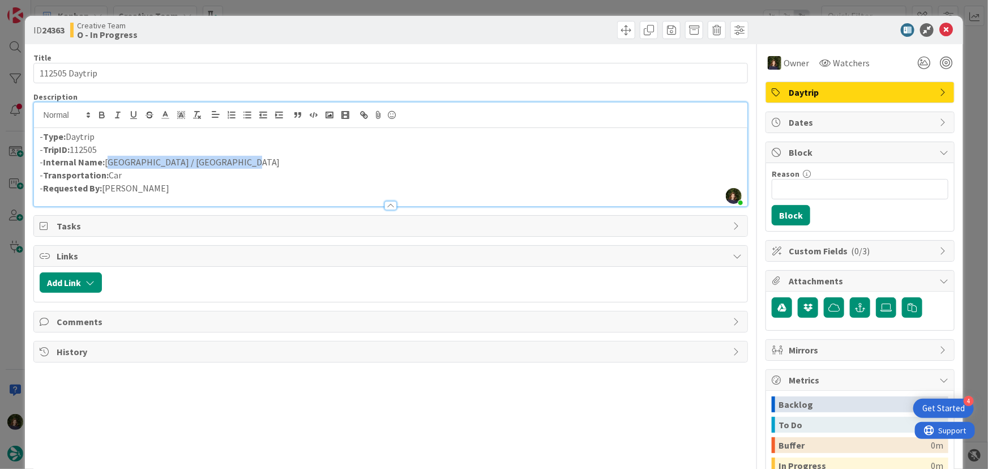
drag, startPoint x: 107, startPoint y: 164, endPoint x: 229, endPoint y: 158, distance: 122.4
click at [229, 158] on p "- Internal Name: Val di Fassa / Cortina d'Ampezzo" at bounding box center [391, 162] width 702 height 13
copy p "Val di Fassa / Cortina d'Ampezzo"
drag, startPoint x: 941, startPoint y: 28, endPoint x: 810, endPoint y: 112, distance: 155.8
click at [941, 28] on icon at bounding box center [946, 30] width 14 height 14
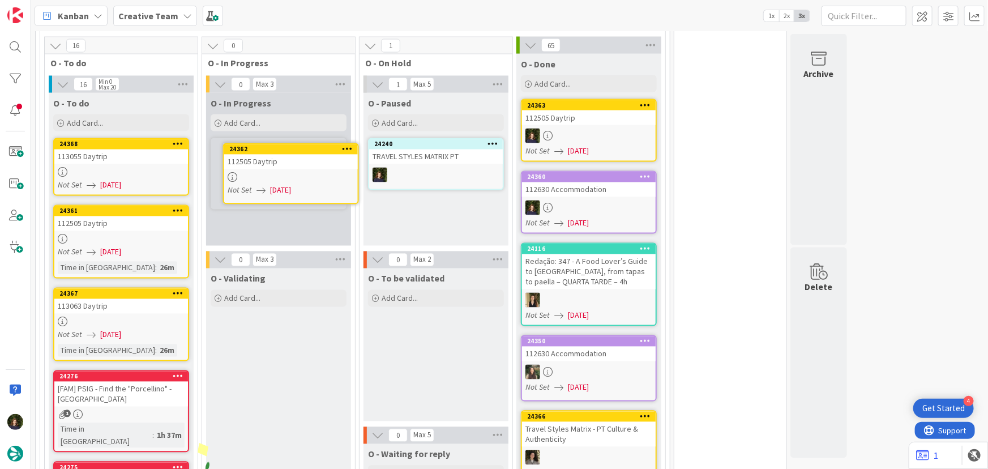
scroll to position [979, 0]
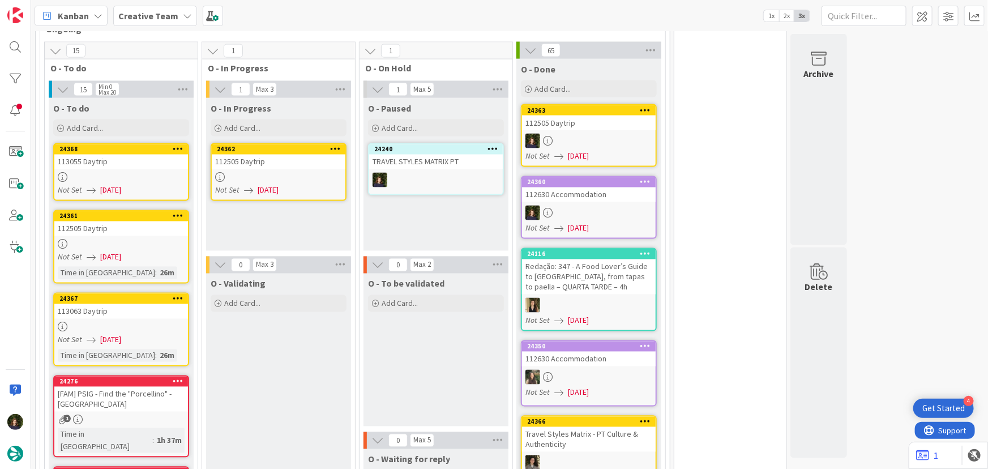
click at [288, 173] on div at bounding box center [279, 178] width 134 height 10
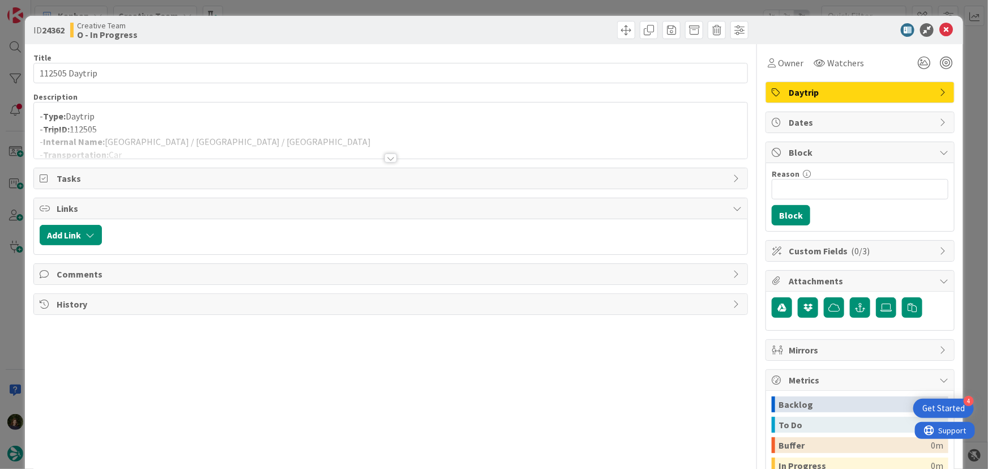
click at [388, 158] on div at bounding box center [390, 157] width 12 height 9
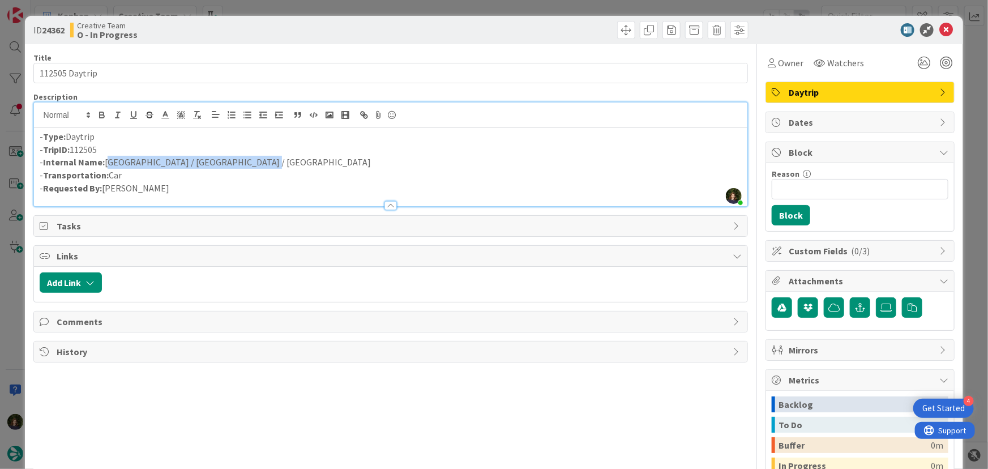
drag, startPoint x: 237, startPoint y: 161, endPoint x: 114, endPoint y: 161, distance: 123.4
click at [105, 161] on p "- Internal Name: Val di Fassa / Bolzano / Val di Fassa" at bounding box center [391, 162] width 702 height 13
copy p "Val di Fassa / Bolzano / Val di Fassa"
click at [789, 61] on span "Owner" at bounding box center [790, 63] width 25 height 14
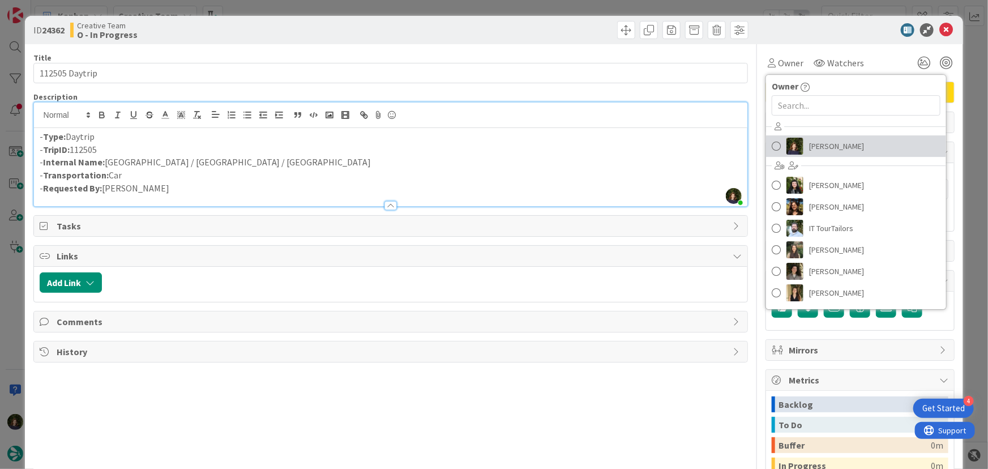
click at [814, 147] on span "[PERSON_NAME]" at bounding box center [836, 146] width 55 height 17
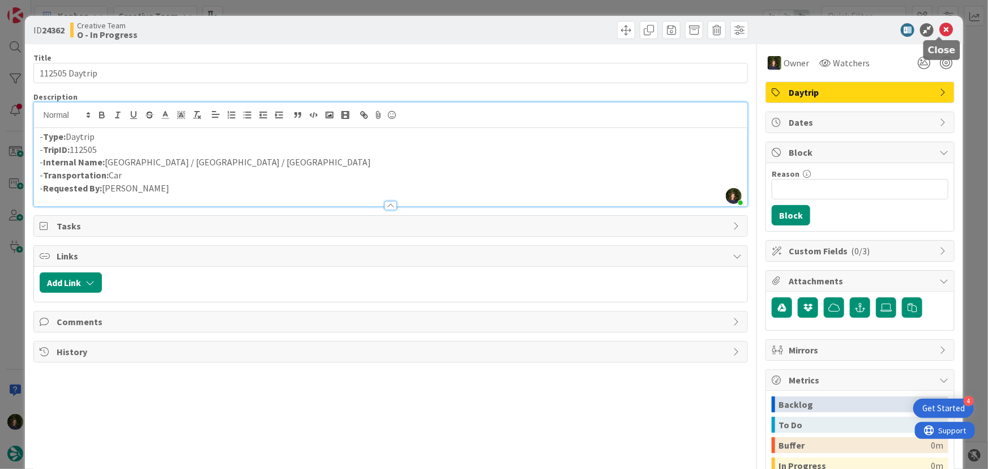
drag, startPoint x: 936, startPoint y: 28, endPoint x: 846, endPoint y: 77, distance: 103.1
click at [939, 28] on icon at bounding box center [946, 30] width 14 height 14
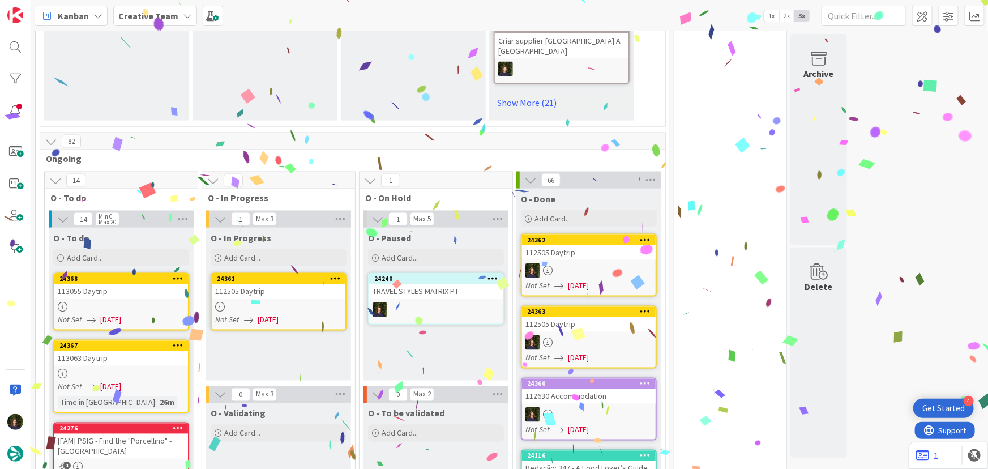
click at [272, 302] on div at bounding box center [279, 307] width 134 height 10
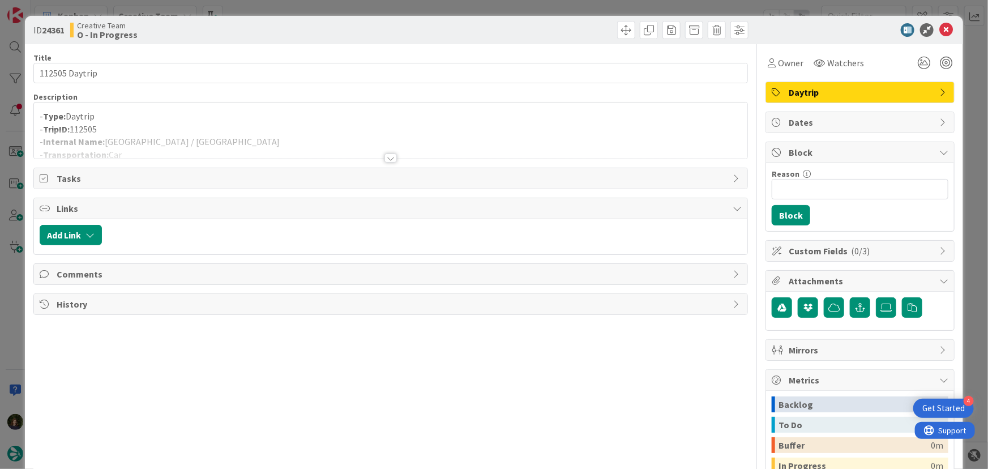
click at [386, 157] on div at bounding box center [390, 157] width 12 height 9
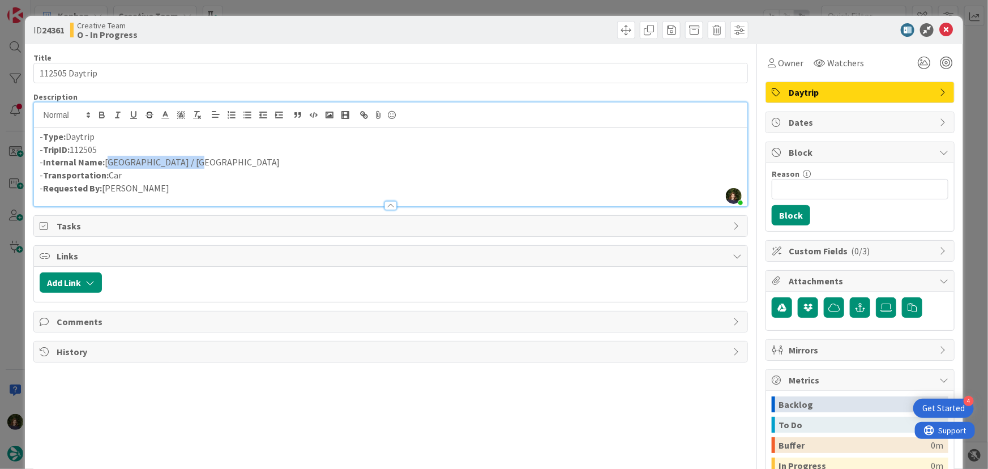
drag, startPoint x: 191, startPoint y: 161, endPoint x: 122, endPoint y: 161, distance: 69.1
click at [107, 162] on p "- Internal Name: Venice / Val di Fassa" at bounding box center [391, 162] width 702 height 13
copy p "Venice / Val di Fassa"
click at [778, 62] on span "Owner" at bounding box center [790, 63] width 25 height 14
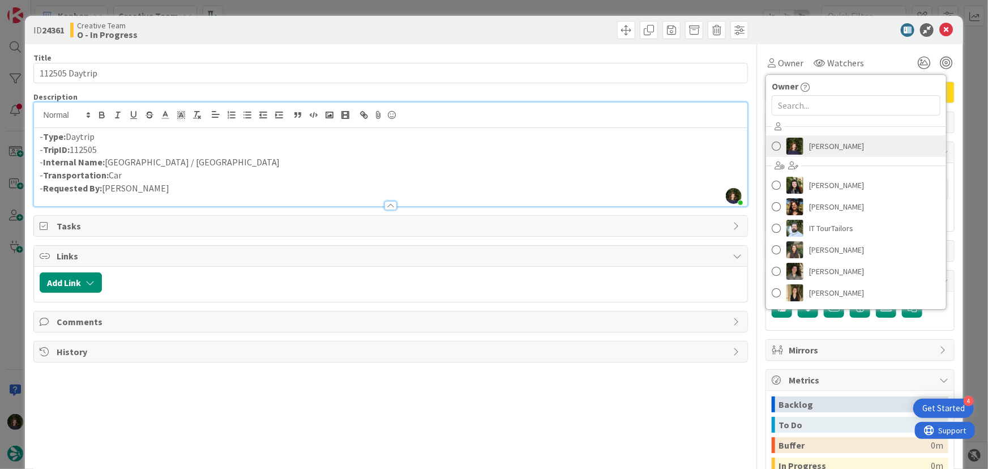
click at [809, 145] on span "[PERSON_NAME]" at bounding box center [836, 146] width 55 height 17
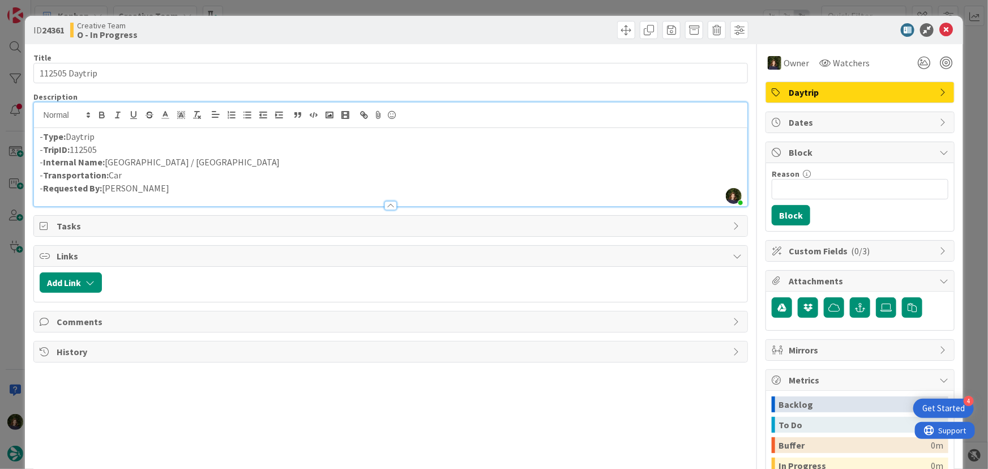
drag, startPoint x: 124, startPoint y: 148, endPoint x: 43, endPoint y: 147, distance: 80.9
click at [43, 147] on p "- TripID: 112505" at bounding box center [391, 149] width 702 height 13
copy p "TripID: 112505"
drag, startPoint x: 940, startPoint y: 29, endPoint x: 687, endPoint y: 104, distance: 263.4
click at [940, 29] on icon at bounding box center [946, 30] width 14 height 14
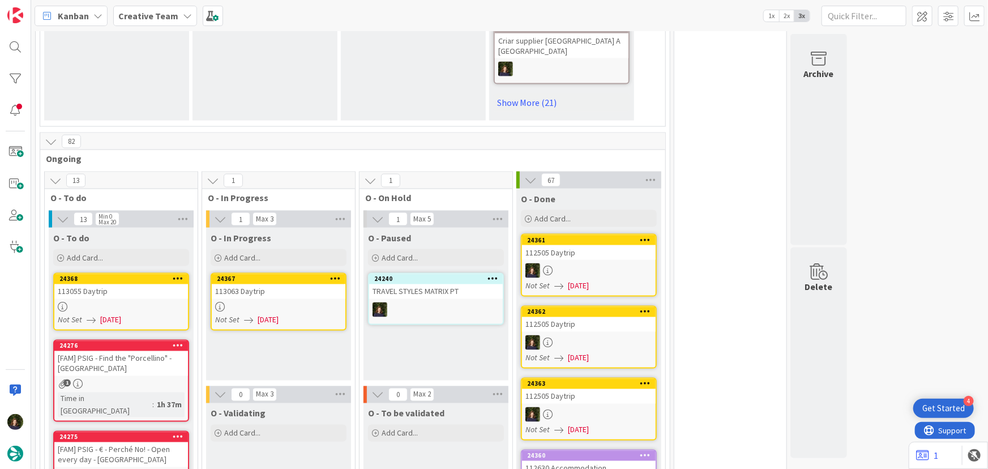
click at [290, 302] on div at bounding box center [279, 307] width 134 height 10
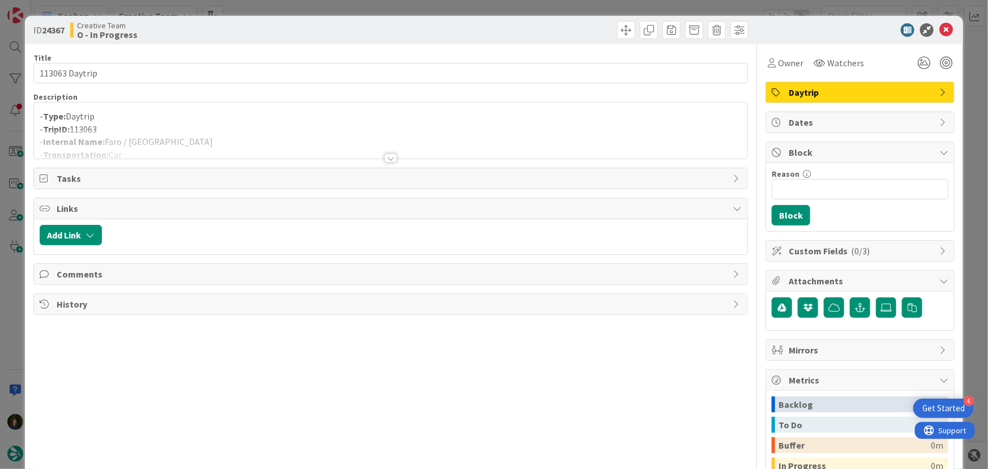
click at [390, 157] on div at bounding box center [390, 157] width 12 height 9
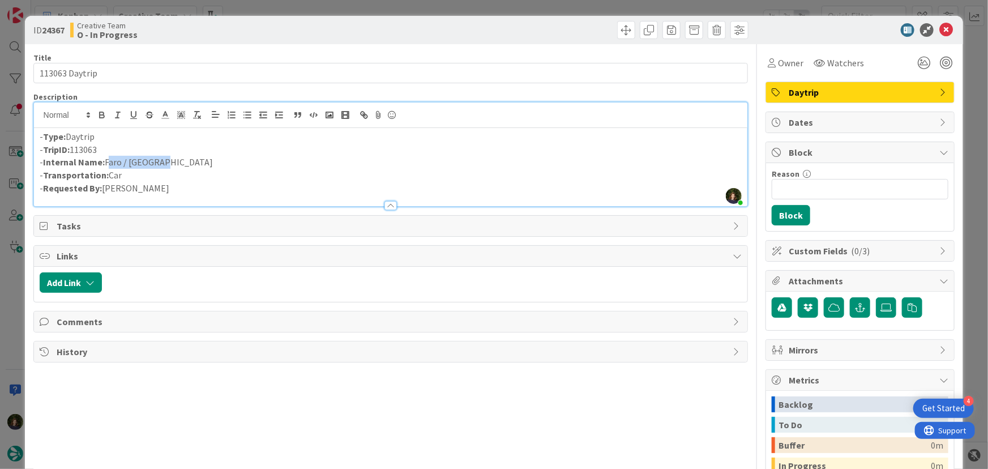
drag, startPoint x: 106, startPoint y: 164, endPoint x: 155, endPoint y: 162, distance: 48.7
click at [155, 162] on p "- Internal Name: Faro / Estoril" at bounding box center [391, 162] width 702 height 13
copy p "Faro / Estoril"
click at [780, 67] on span "Owner" at bounding box center [790, 63] width 25 height 14
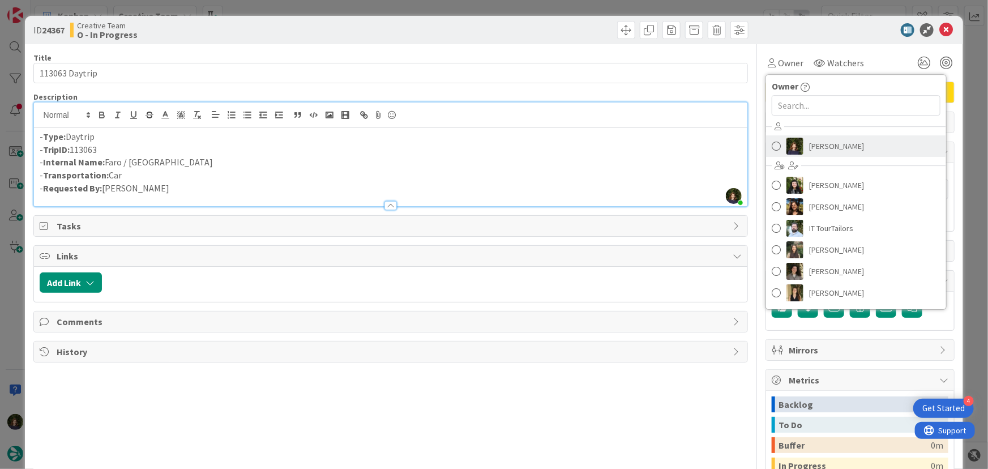
click at [809, 141] on span "[PERSON_NAME]" at bounding box center [836, 146] width 55 height 17
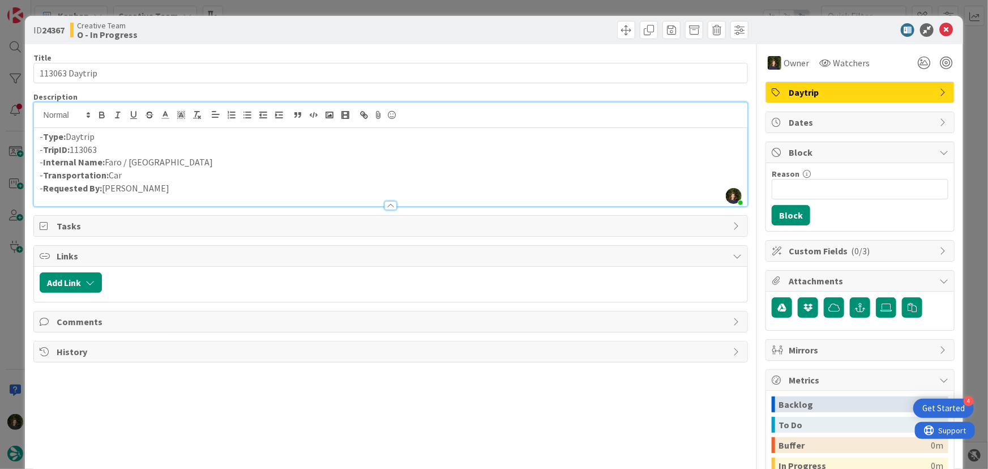
drag, startPoint x: 125, startPoint y: 151, endPoint x: 37, endPoint y: 148, distance: 87.8
click at [37, 148] on div "- Type: Daytrip - TripID: 113063 - Internal Name: Faro / Estoril - Transportati…" at bounding box center [391, 167] width 714 height 78
copy p "- TripID: 113063"
drag, startPoint x: 939, startPoint y: 30, endPoint x: 853, endPoint y: 93, distance: 106.5
click at [939, 30] on icon at bounding box center [946, 30] width 14 height 14
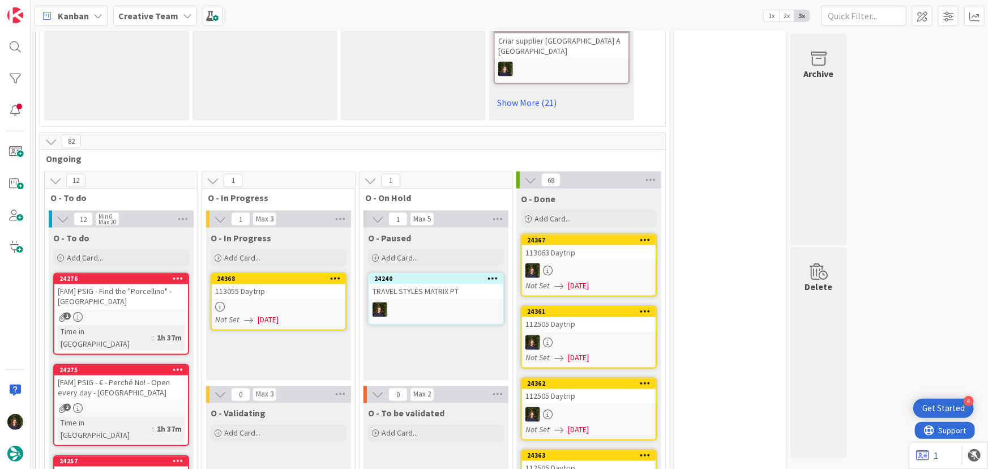
click at [280, 284] on div "113055 Daytrip" at bounding box center [279, 291] width 134 height 15
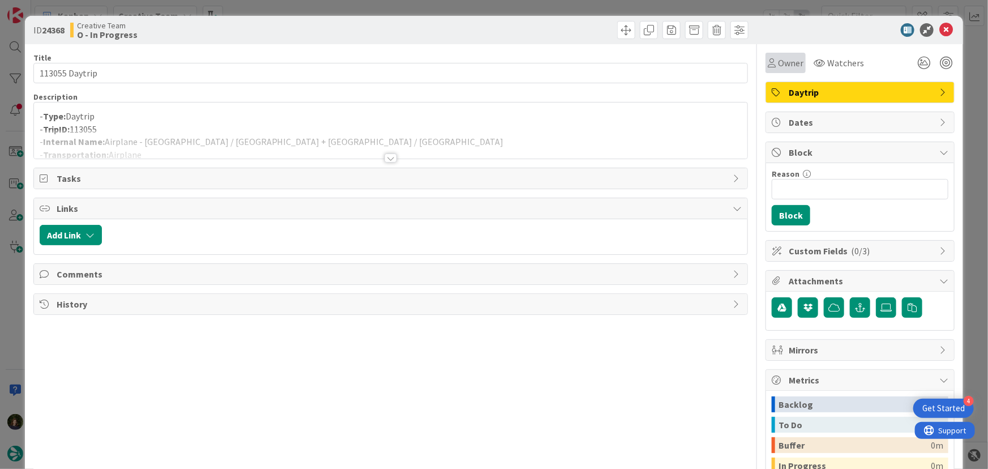
drag, startPoint x: 788, startPoint y: 61, endPoint x: 789, endPoint y: 68, distance: 8.0
click at [788, 61] on span "Owner" at bounding box center [790, 63] width 25 height 14
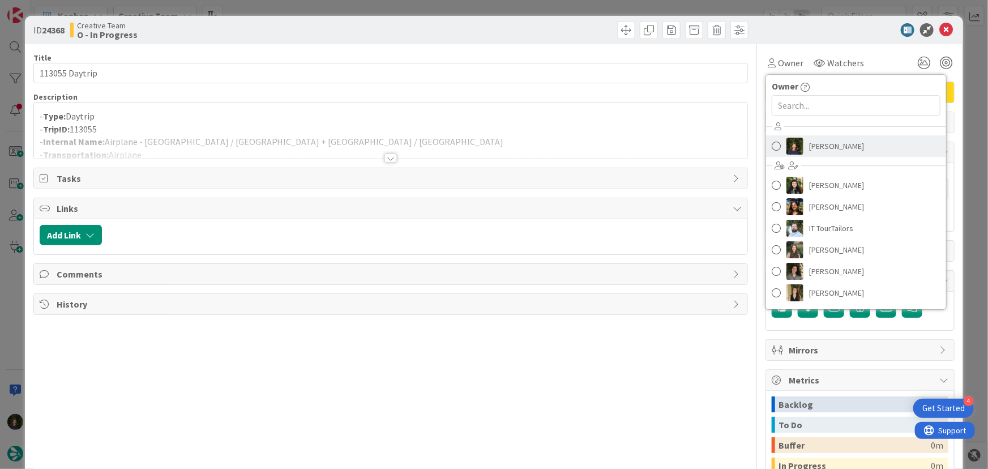
click at [817, 147] on span "[PERSON_NAME]" at bounding box center [836, 146] width 55 height 17
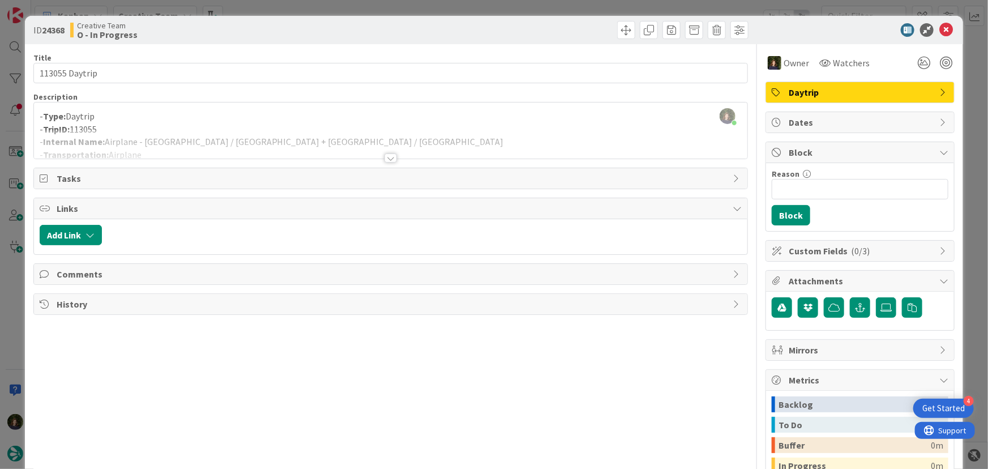
click at [148, 143] on div at bounding box center [391, 144] width 714 height 29
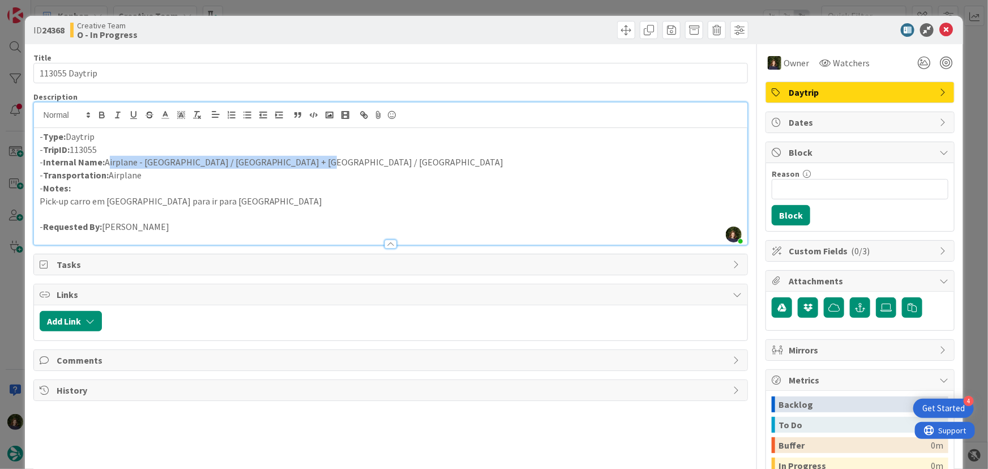
drag, startPoint x: 105, startPoint y: 162, endPoint x: 306, endPoint y: 162, distance: 200.4
click at [306, 162] on p "- Internal Name: Airplane - Seville / Valencia + Valencia / Peñiscola" at bounding box center [391, 162] width 702 height 13
copy p "Airplane - Seville / Valencia + Valencia / Peñiscola"
drag, startPoint x: 105, startPoint y: 148, endPoint x: 44, endPoint y: 147, distance: 61.1
click at [44, 147] on p "- TripID: 113055" at bounding box center [391, 149] width 702 height 13
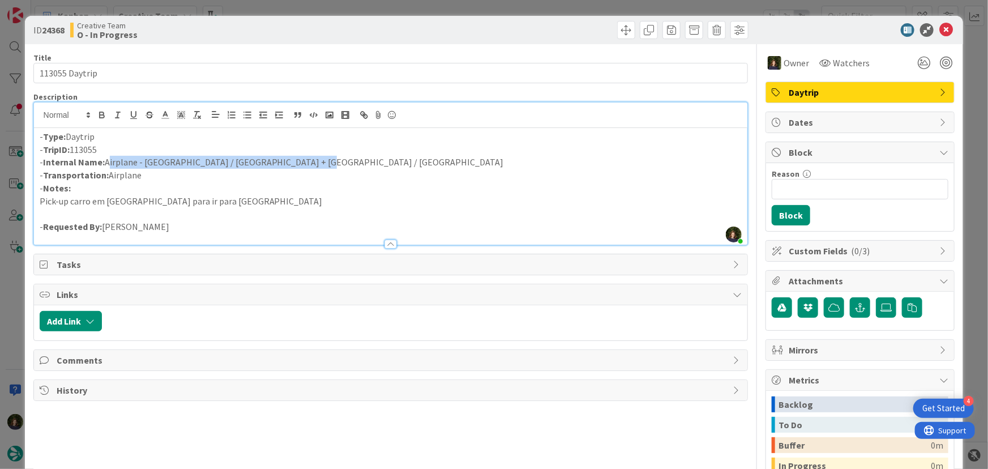
copy p "TripID: 113055"
drag, startPoint x: 104, startPoint y: 161, endPoint x: 316, endPoint y: 166, distance: 211.7
click at [316, 166] on p "- Internal Name: Airplane - Seville / Valencia + Valencia / Peñiscola" at bounding box center [391, 162] width 702 height 13
copy p "Airplane - Seville / Valencia + Valencia / Peñiscola"
click at [939, 28] on icon at bounding box center [946, 30] width 14 height 14
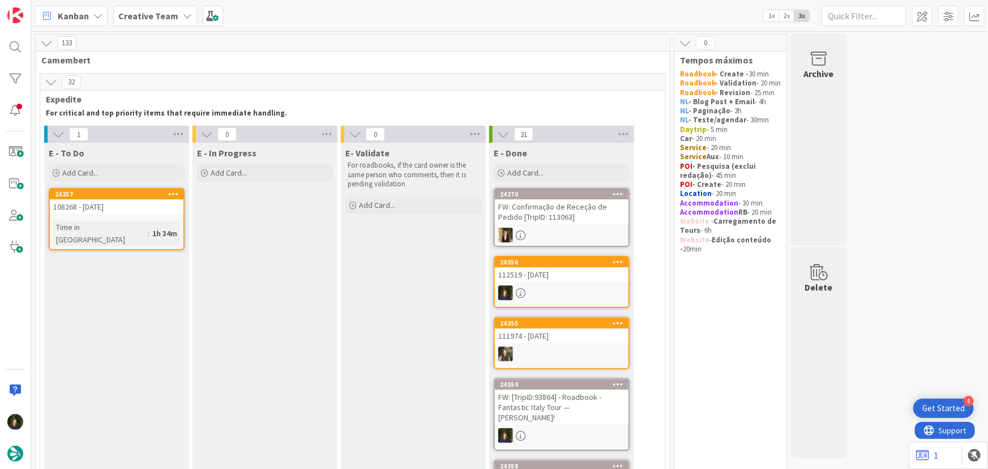
click at [186, 17] on icon at bounding box center [187, 15] width 9 height 9
click at [172, 138] on h4 "Creative Team - Análise" at bounding box center [192, 134] width 133 height 11
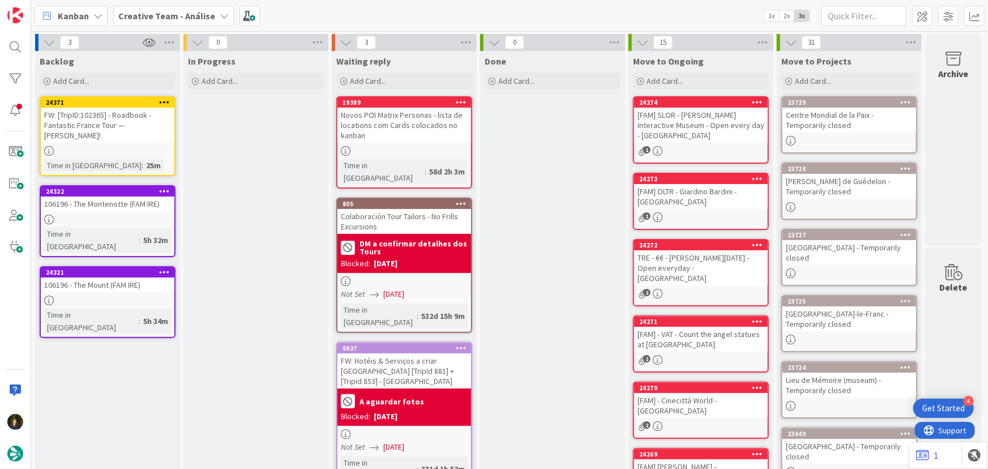
click at [96, 143] on div "24371 FW: [TripID:102365] - Roadbook - Fantastic France Tour — Michael Honcoop!…" at bounding box center [108, 136] width 136 height 80
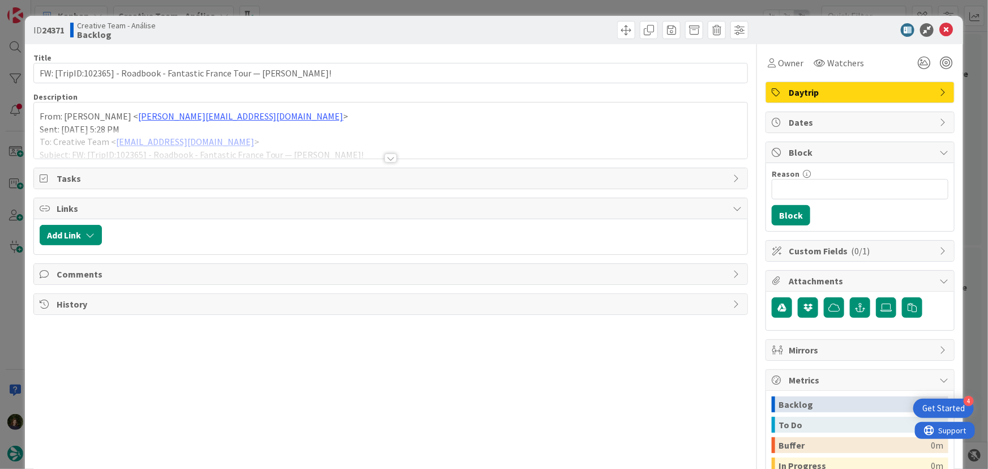
click at [384, 157] on div at bounding box center [390, 157] width 12 height 9
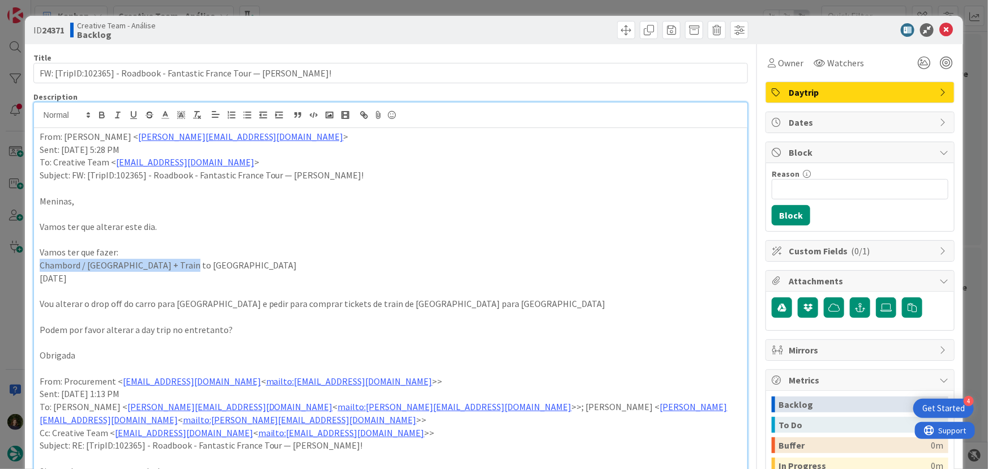
drag, startPoint x: 35, startPoint y: 264, endPoint x: 175, endPoint y: 266, distance: 140.4
copy p "Chambord / Chartres + Train to Paris"
click at [939, 33] on icon at bounding box center [946, 30] width 14 height 14
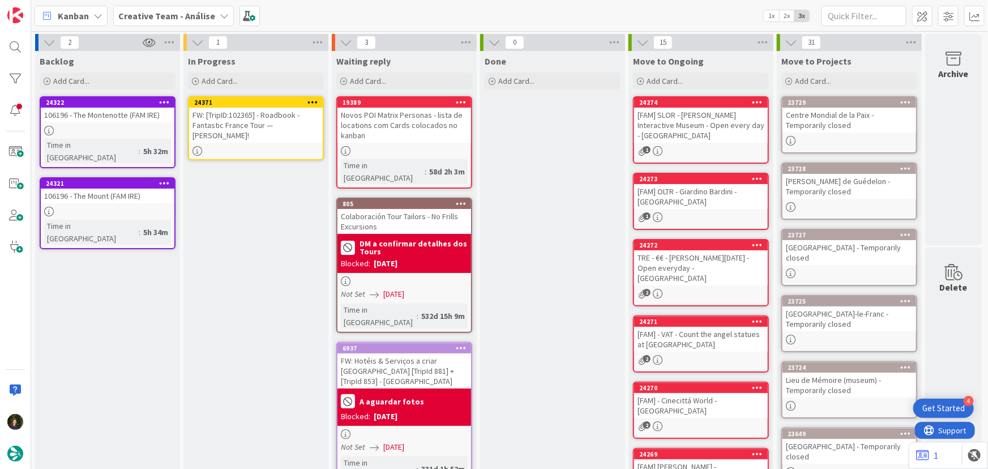
click at [307, 98] on icon at bounding box center [312, 102] width 11 height 8
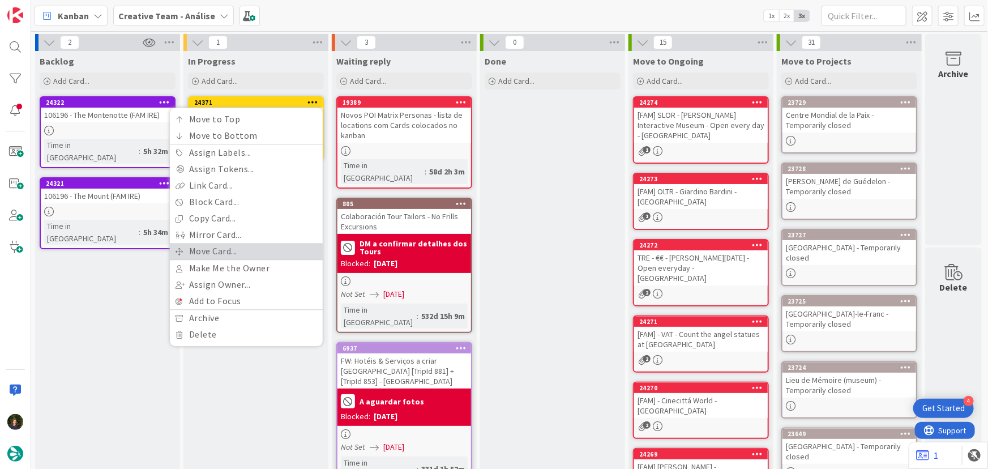
click at [263, 248] on link "Move Card..." at bounding box center [246, 251] width 153 height 16
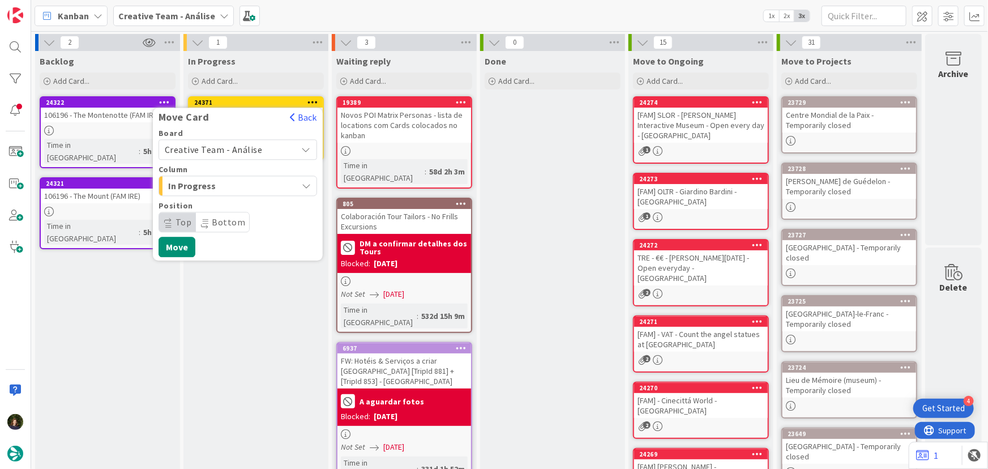
click at [260, 149] on span "Creative Team - Análise" at bounding box center [228, 150] width 127 height 16
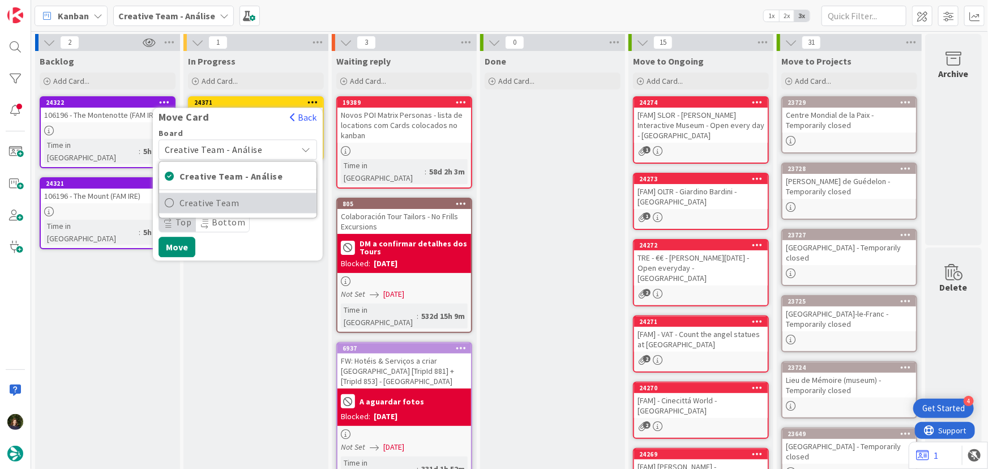
click at [258, 204] on span "Creative Team" at bounding box center [244, 203] width 131 height 17
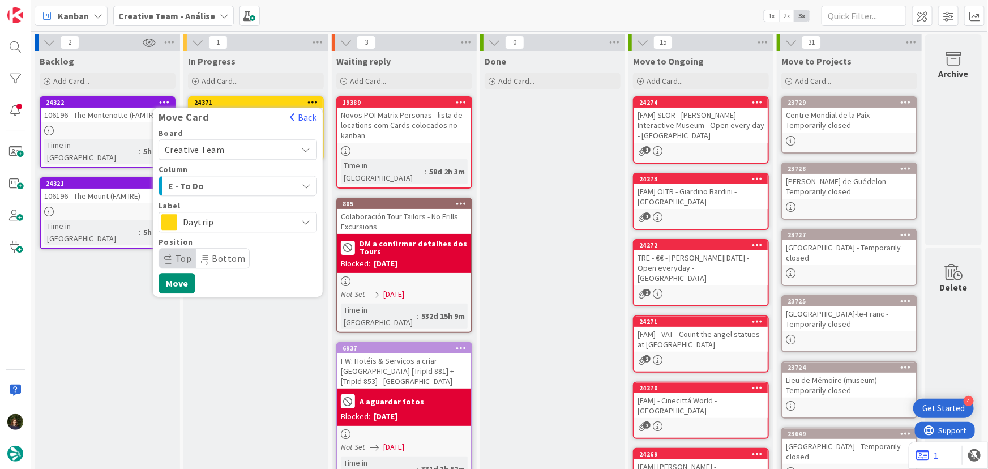
click at [256, 186] on div "E - To Do" at bounding box center [231, 186] width 132 height 18
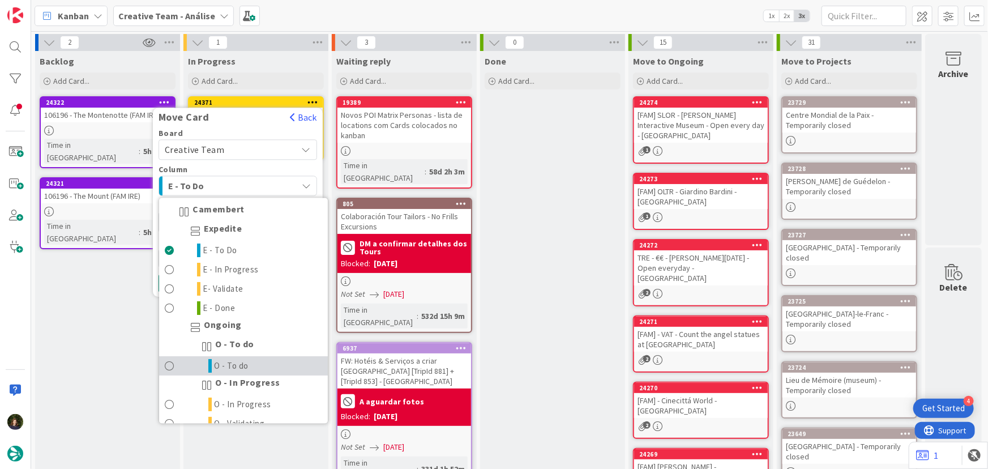
click at [254, 362] on link "O - To do" at bounding box center [243, 366] width 169 height 19
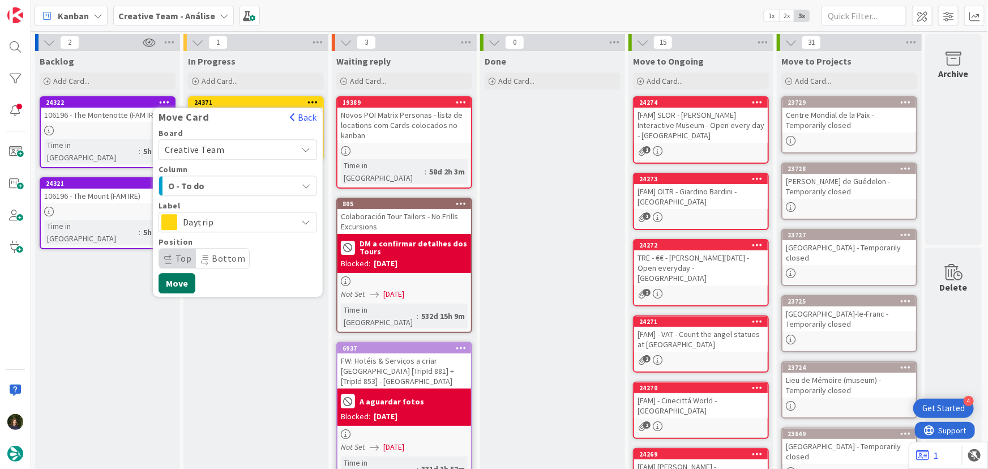
click at [171, 283] on button "Move" at bounding box center [176, 283] width 37 height 20
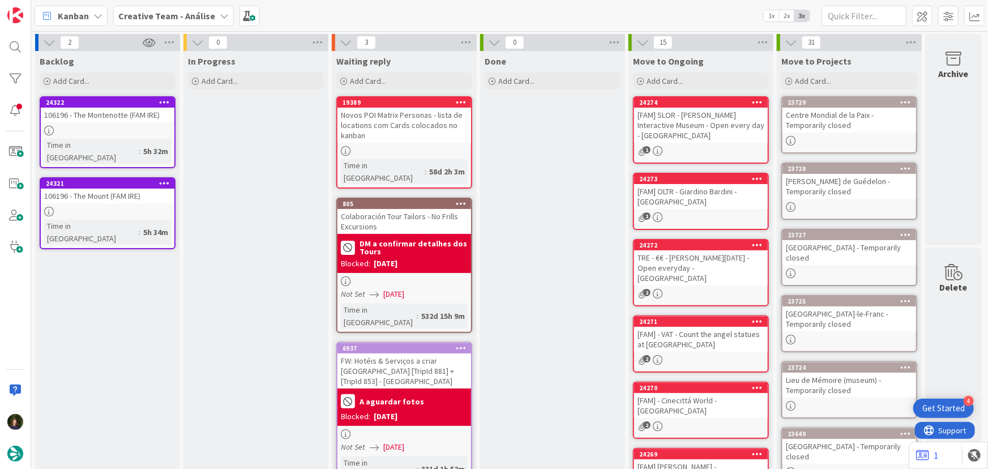
click at [141, 16] on b "Creative Team - Análise" at bounding box center [166, 15] width 97 height 11
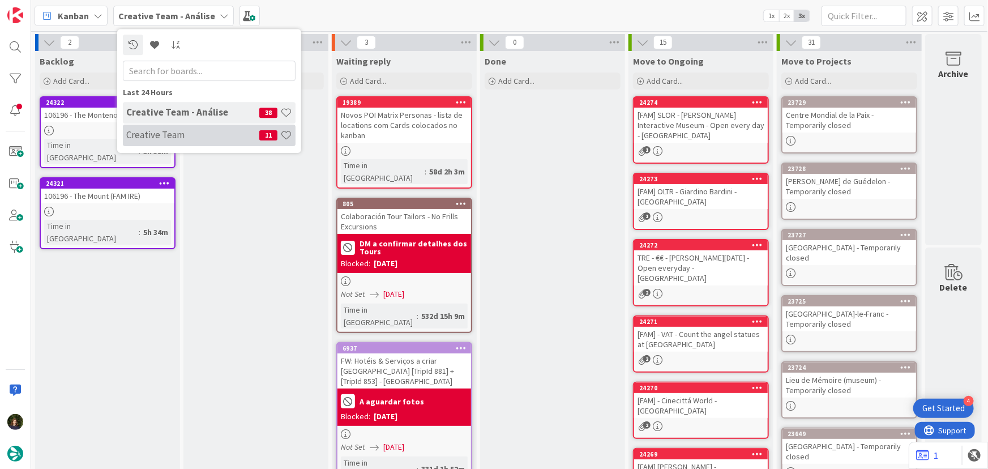
click at [183, 132] on h4 "Creative Team" at bounding box center [192, 134] width 133 height 11
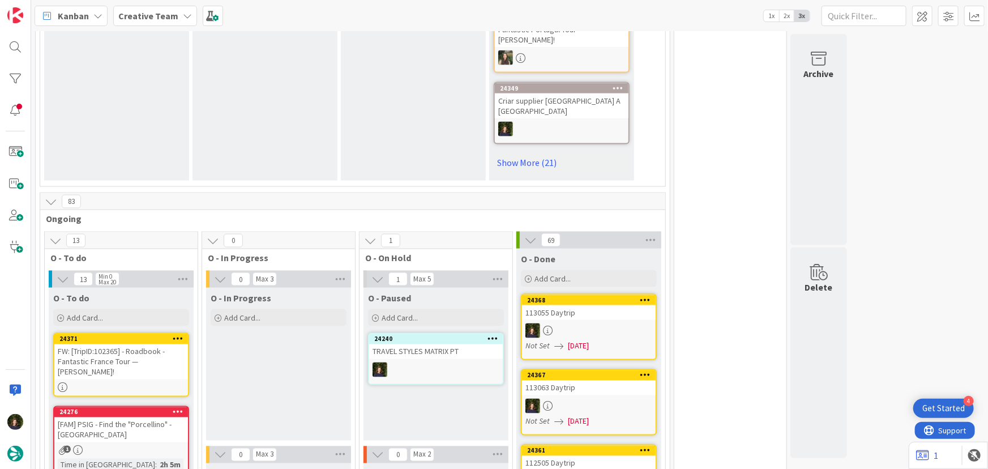
scroll to position [874, 0]
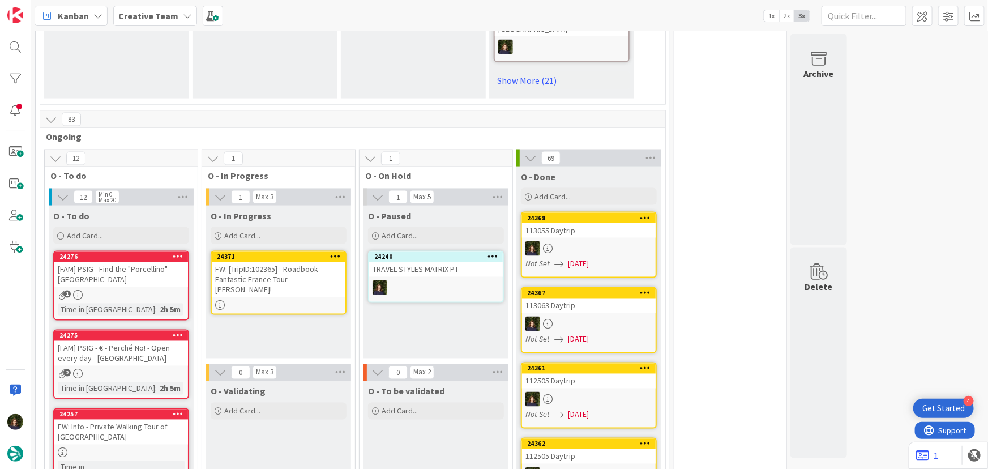
click at [290, 262] on div "FW: [TripID:102365] - Roadbook - Fantastic France Tour — Michael Honcoop!" at bounding box center [279, 279] width 134 height 35
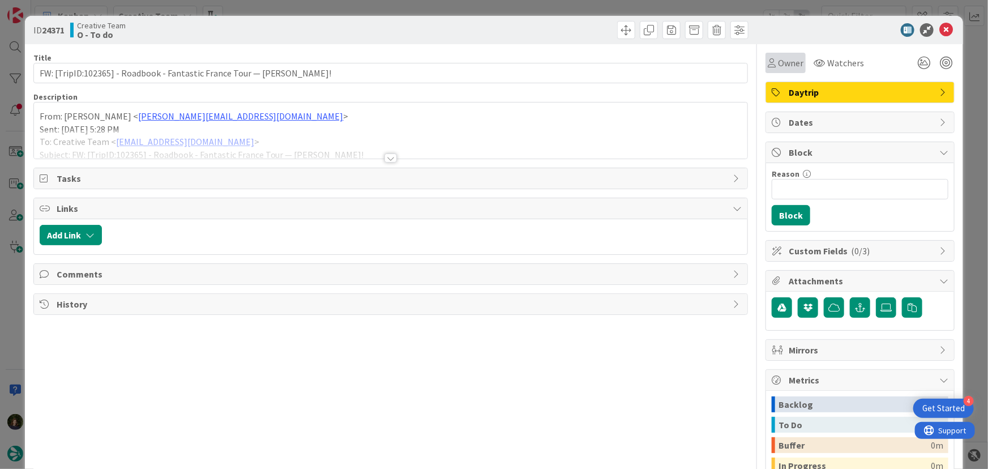
click at [782, 59] on span "Owner" at bounding box center [790, 63] width 25 height 14
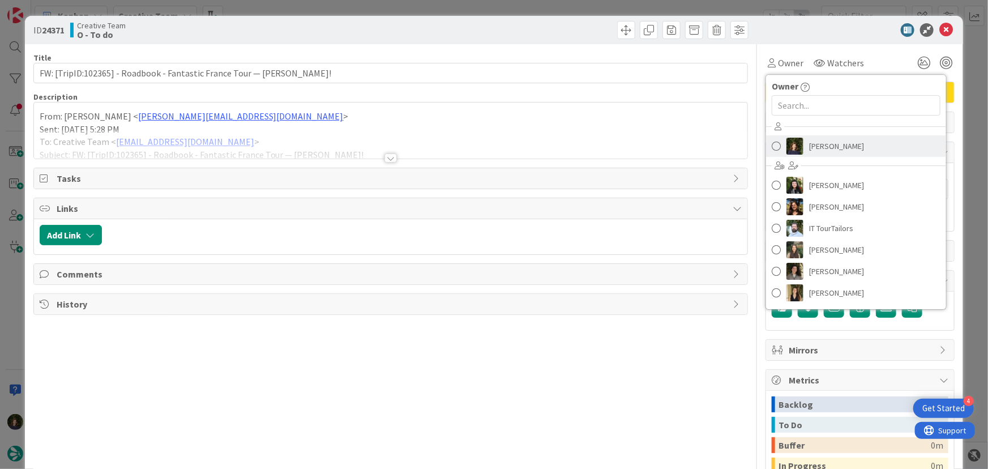
click at [812, 150] on span "[PERSON_NAME]" at bounding box center [836, 146] width 55 height 17
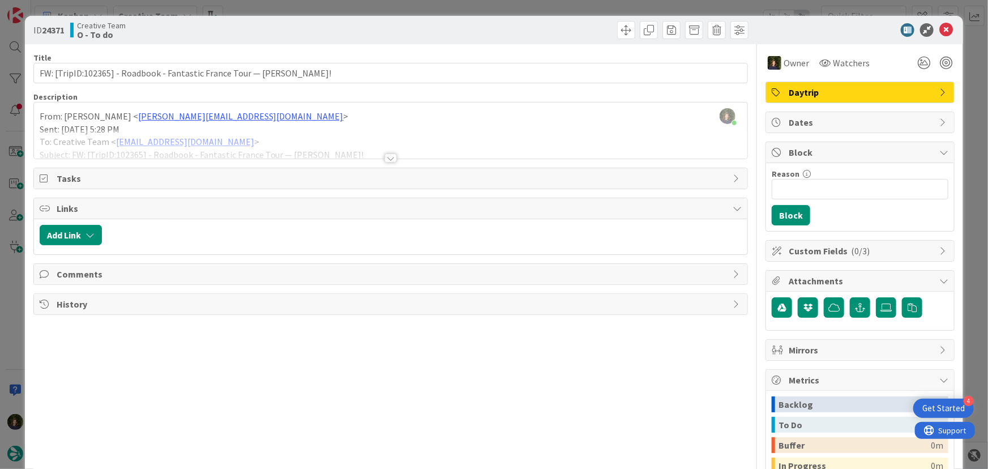
click at [389, 158] on div at bounding box center [390, 157] width 12 height 9
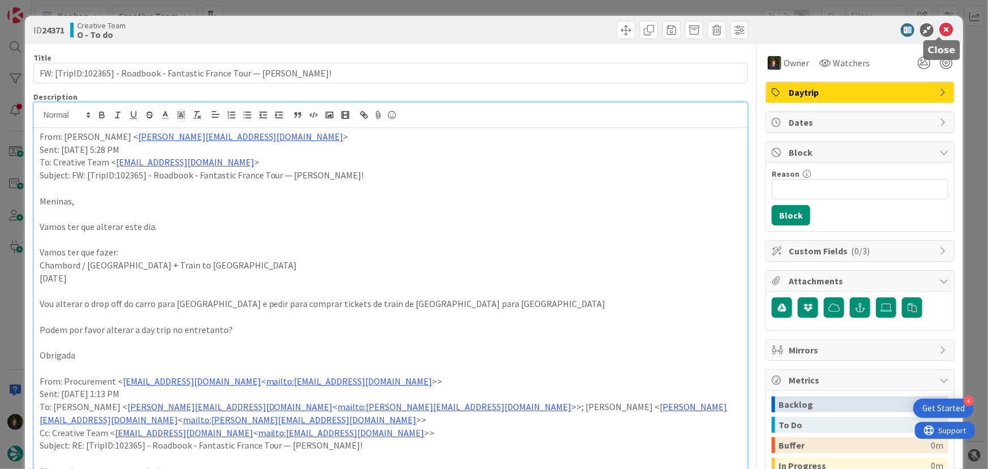
drag, startPoint x: 941, startPoint y: 29, endPoint x: 882, endPoint y: 83, distance: 79.3
click at [941, 29] on icon at bounding box center [946, 30] width 14 height 14
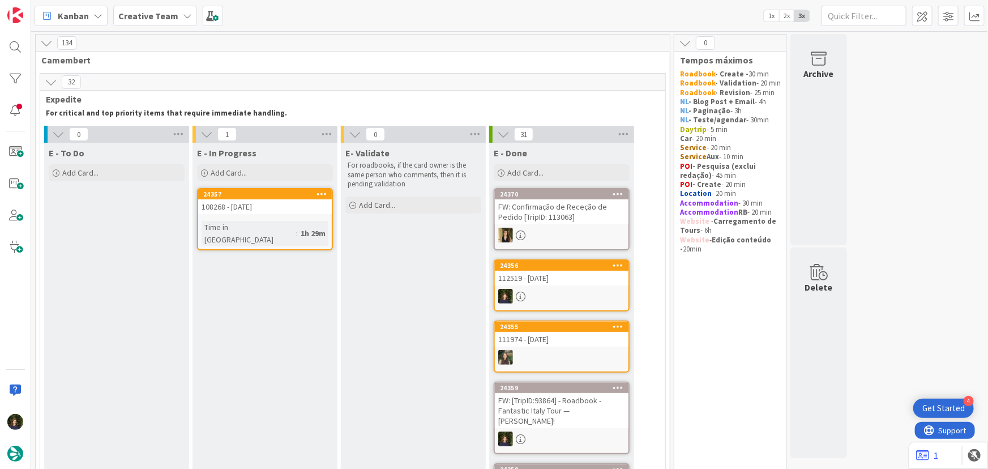
click at [253, 219] on div "24357 108268 - 21 oct Time in Column : 1h 29m" at bounding box center [265, 219] width 136 height 62
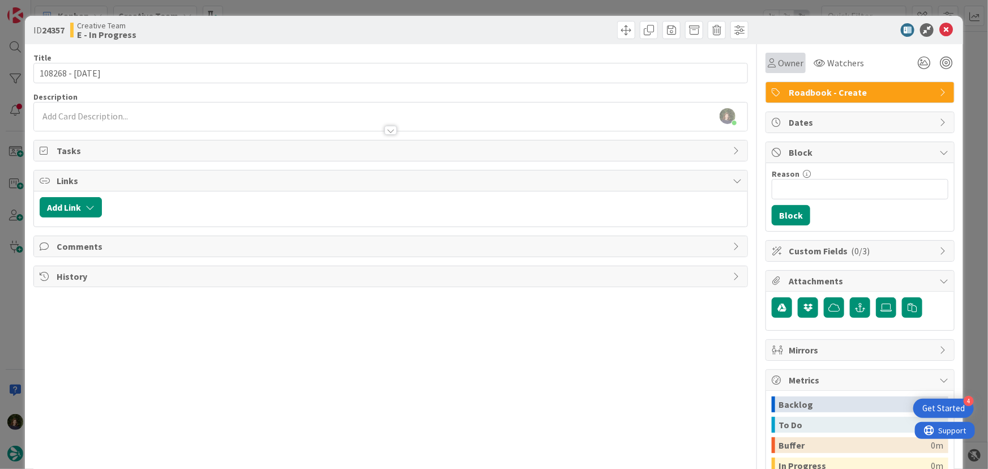
click at [788, 62] on span "Owner" at bounding box center [790, 63] width 25 height 14
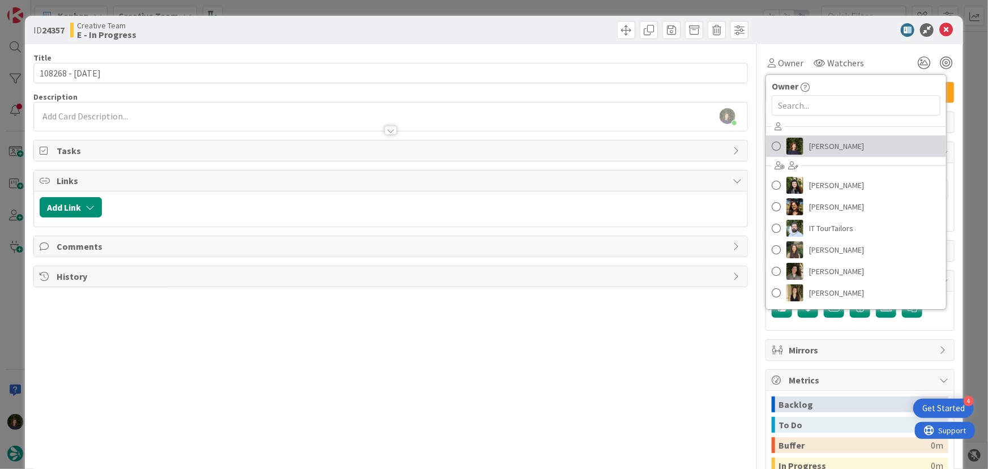
click at [817, 142] on span "[PERSON_NAME]" at bounding box center [836, 146] width 55 height 17
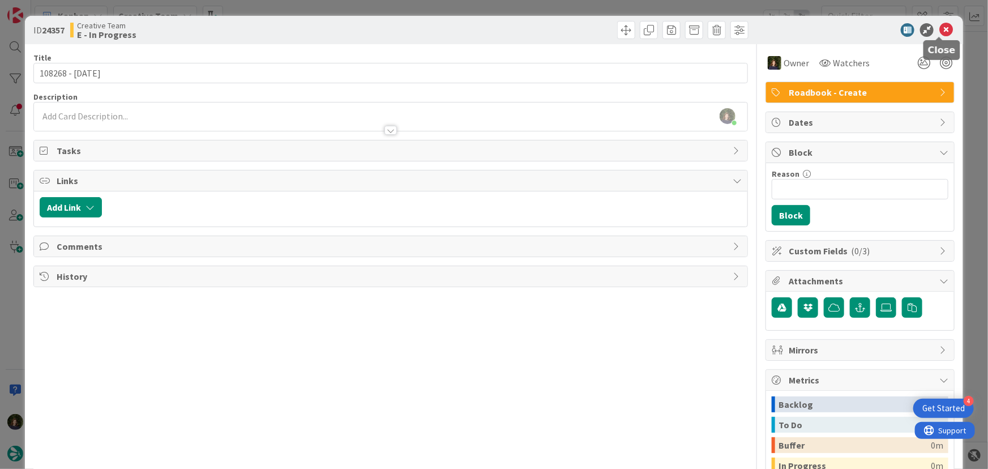
click at [940, 32] on icon at bounding box center [946, 30] width 14 height 14
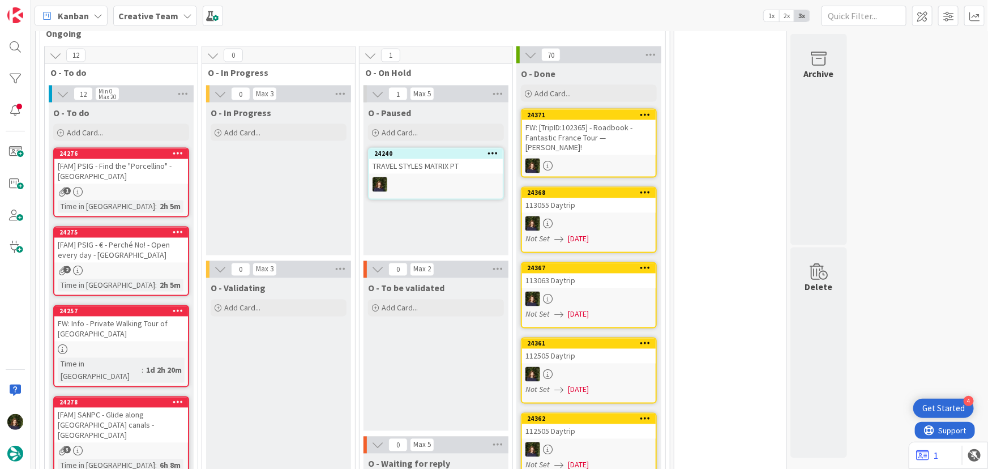
click at [431, 148] on div "24240 TRAVEL STYLES MATRIX PT" at bounding box center [436, 174] width 136 height 52
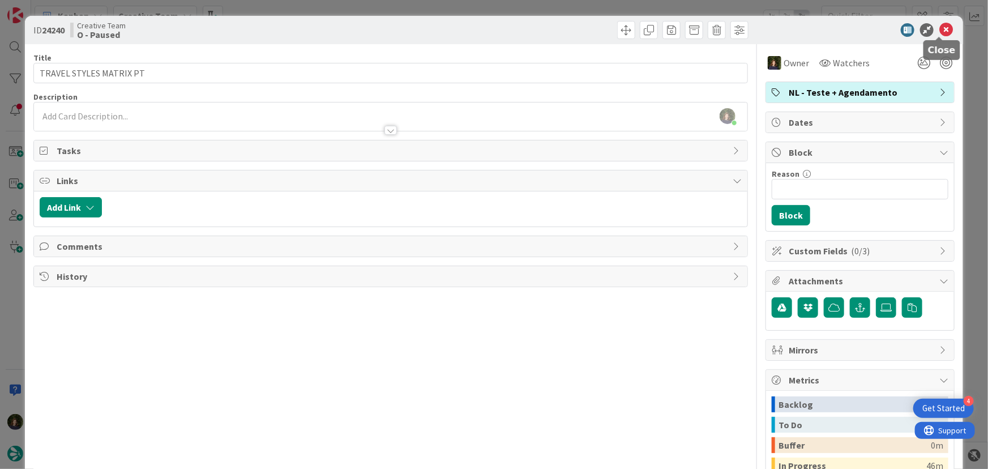
click at [939, 31] on icon at bounding box center [946, 30] width 14 height 14
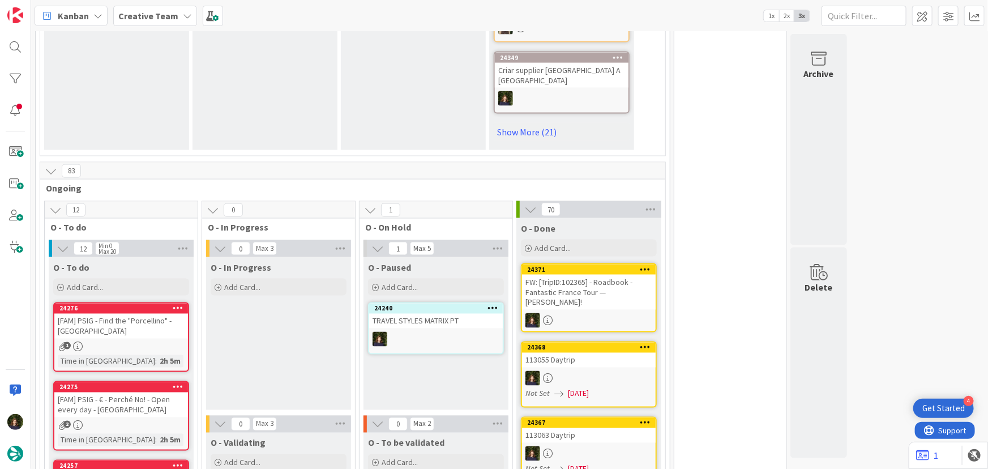
click at [494, 304] on icon at bounding box center [492, 308] width 11 height 8
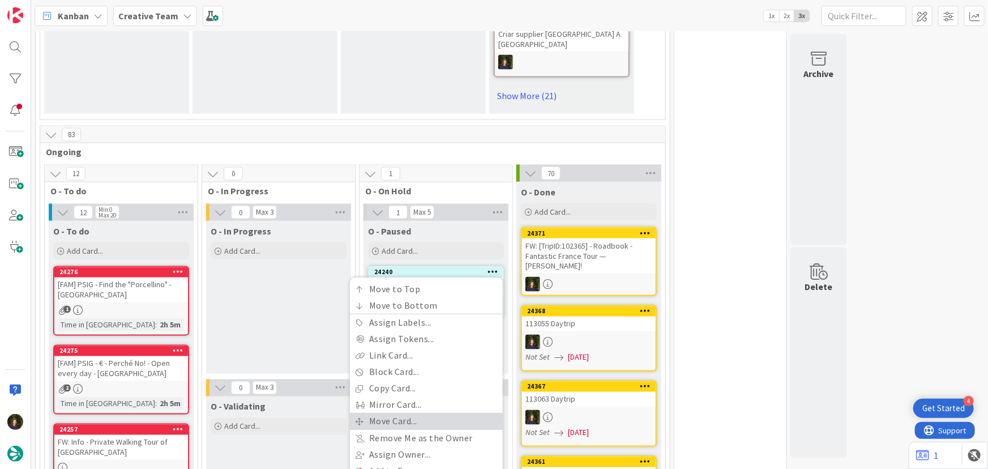
scroll to position [874, 0]
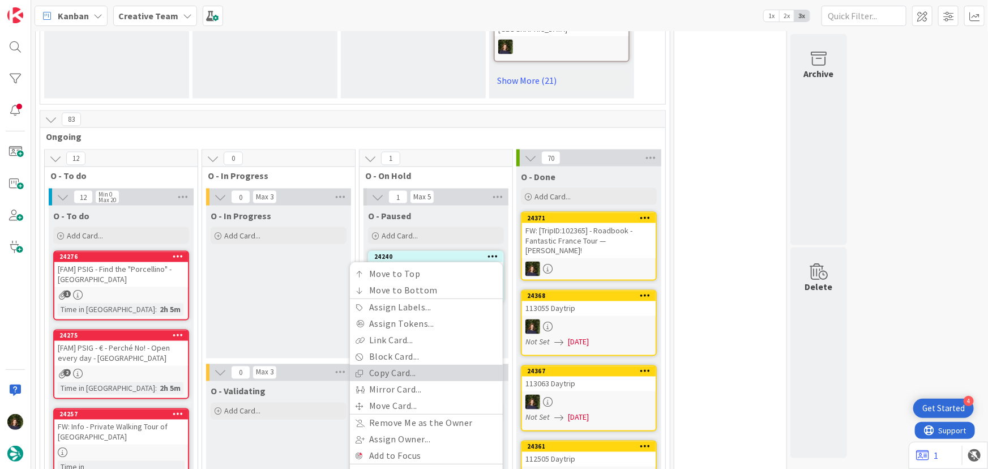
click at [401, 365] on link "Copy Card..." at bounding box center [426, 373] width 153 height 16
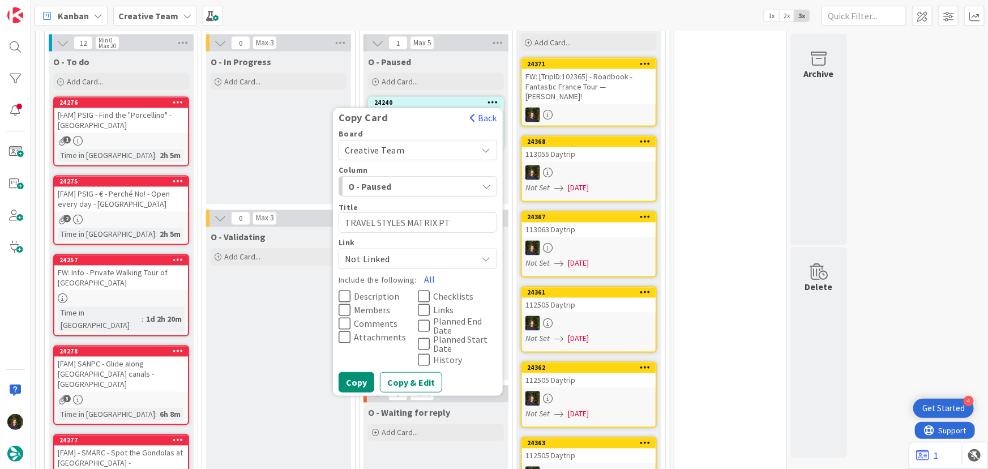
scroll to position [1029, 0]
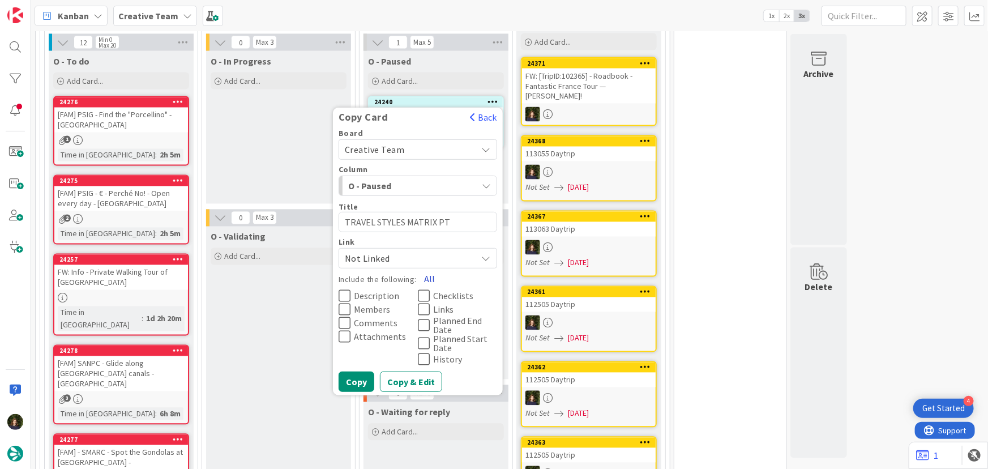
click at [430, 269] on button "All" at bounding box center [429, 279] width 25 height 20
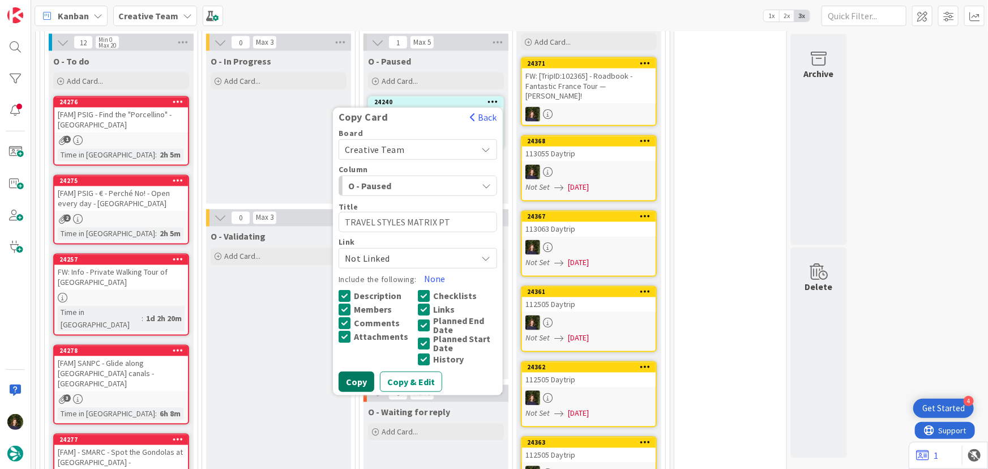
click at [361, 372] on button "Copy" at bounding box center [356, 382] width 36 height 20
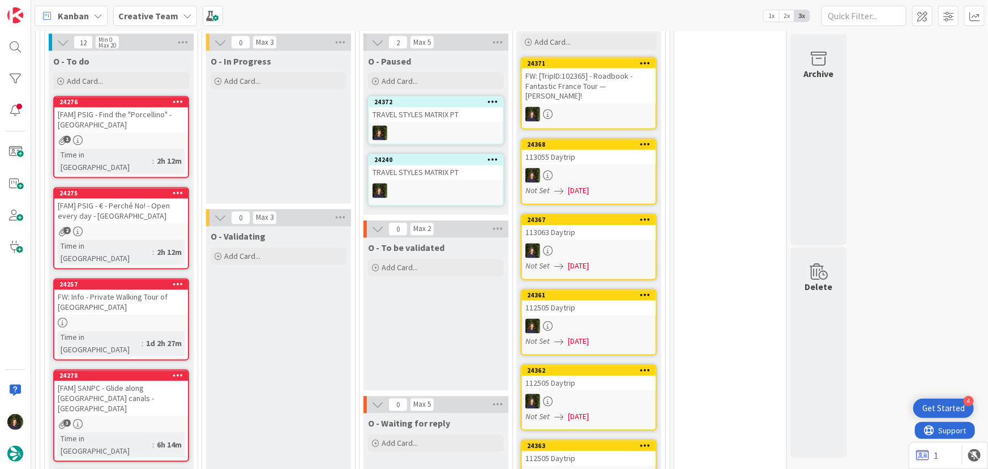
scroll to position [874, 0]
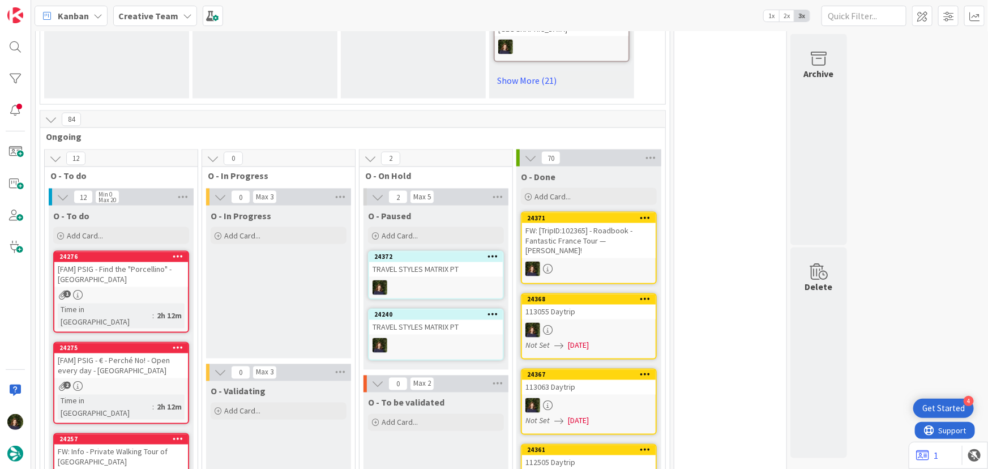
click at [443, 320] on div "TRAVEL STYLES MATRIX PT" at bounding box center [436, 327] width 134 height 15
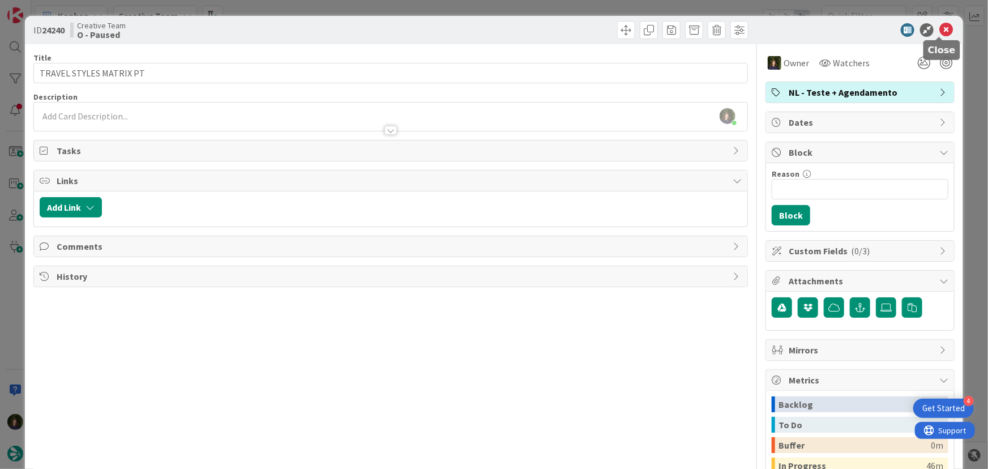
click at [939, 32] on icon at bounding box center [946, 30] width 14 height 14
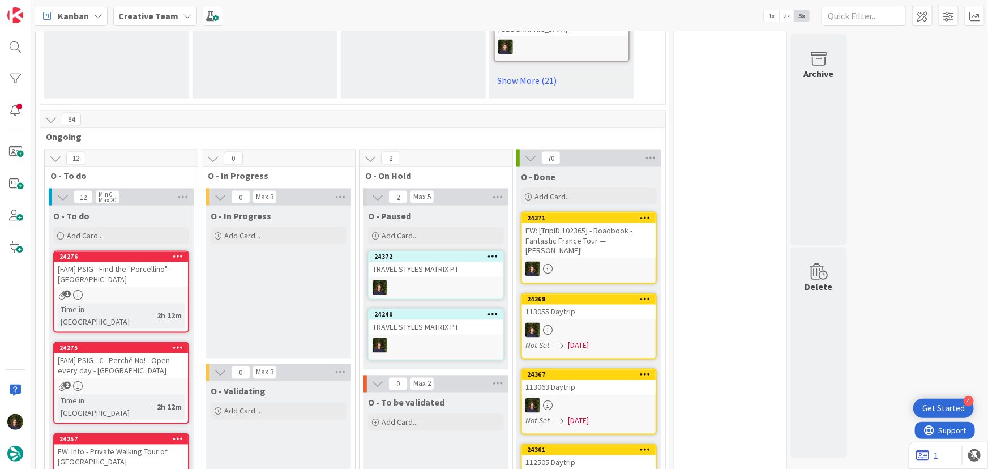
click at [496, 310] on icon at bounding box center [492, 314] width 11 height 8
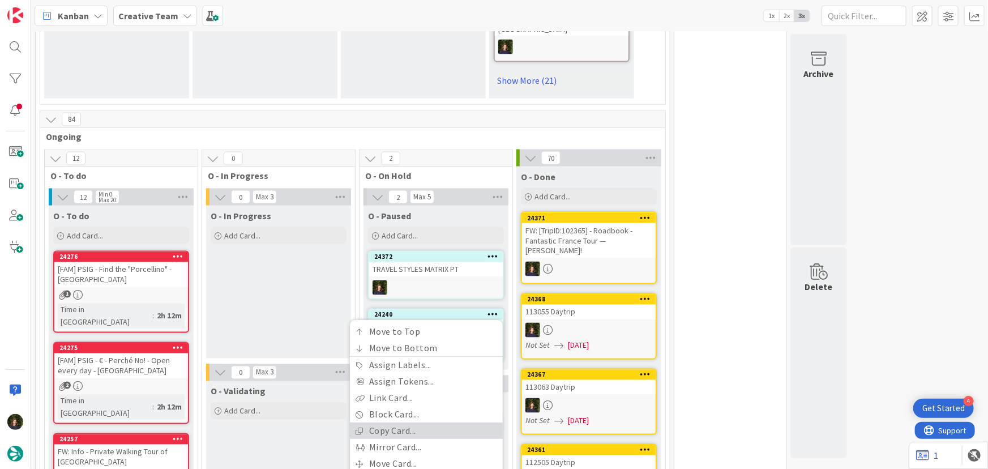
click at [443, 423] on link "Copy Card..." at bounding box center [426, 431] width 153 height 16
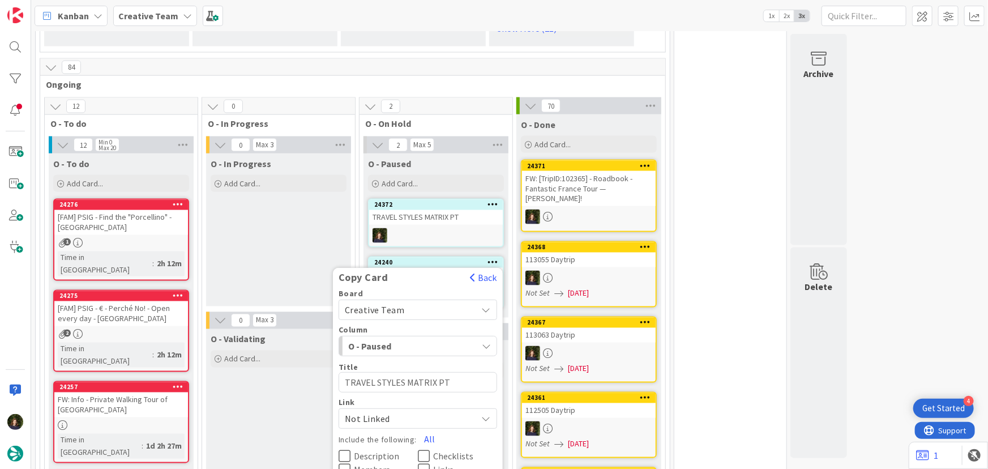
scroll to position [1029, 0]
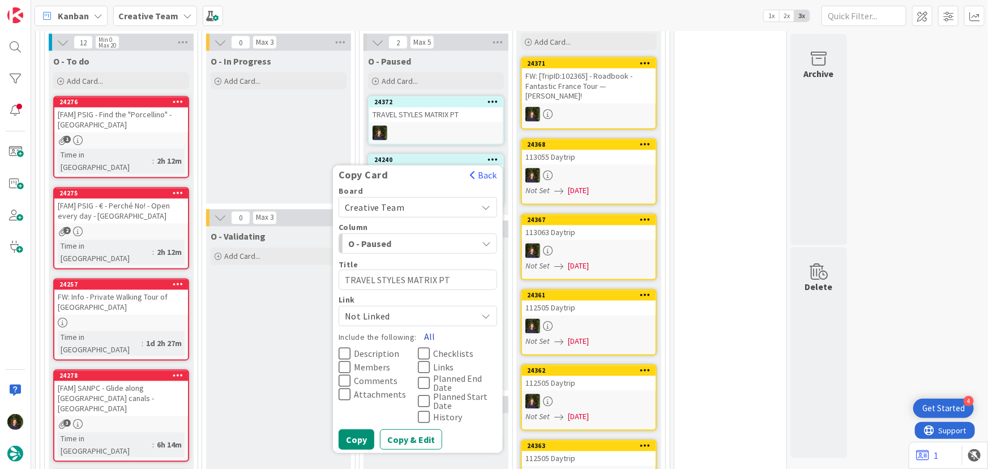
click at [428, 327] on button "All" at bounding box center [429, 337] width 25 height 20
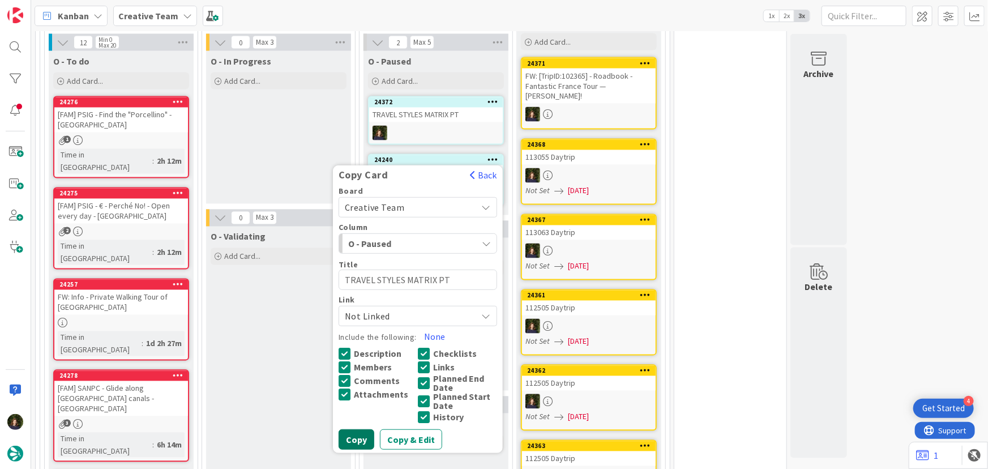
click at [361, 430] on button "Copy" at bounding box center [356, 440] width 36 height 20
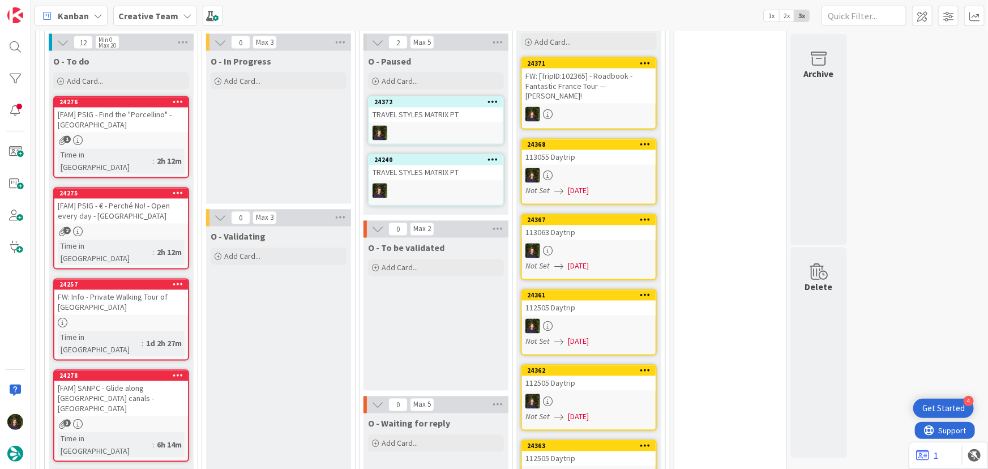
type textarea "x"
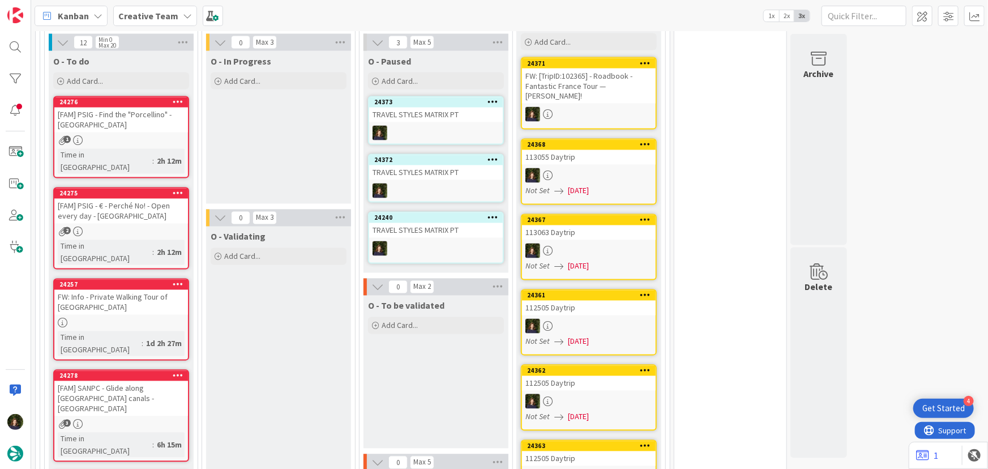
click at [490, 213] on icon at bounding box center [492, 217] width 11 height 8
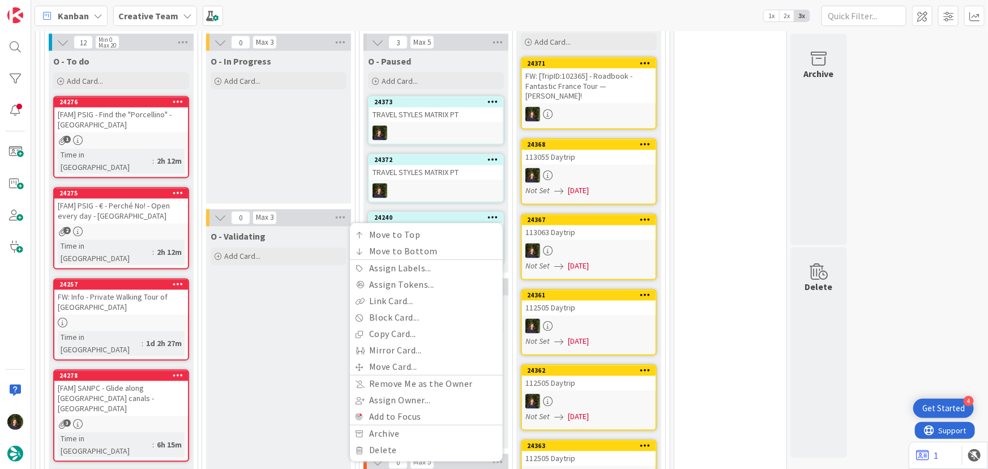
click at [298, 128] on div "O - In Progress Add Card..." at bounding box center [278, 127] width 145 height 153
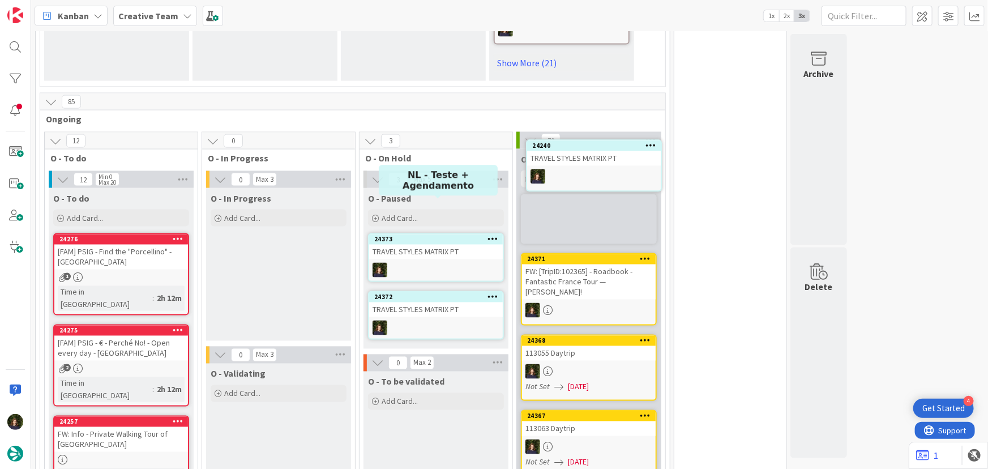
scroll to position [885, 0]
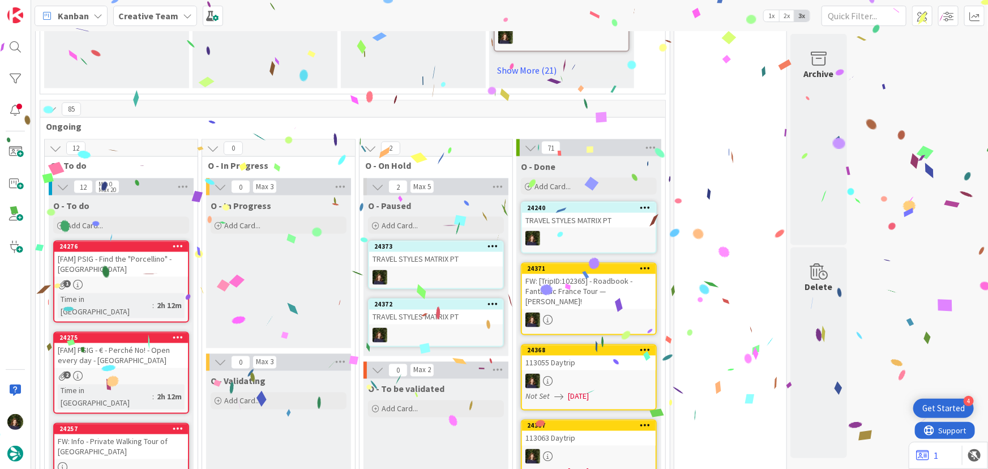
click at [487, 310] on div "TRAVEL STYLES MATRIX PT" at bounding box center [436, 317] width 134 height 15
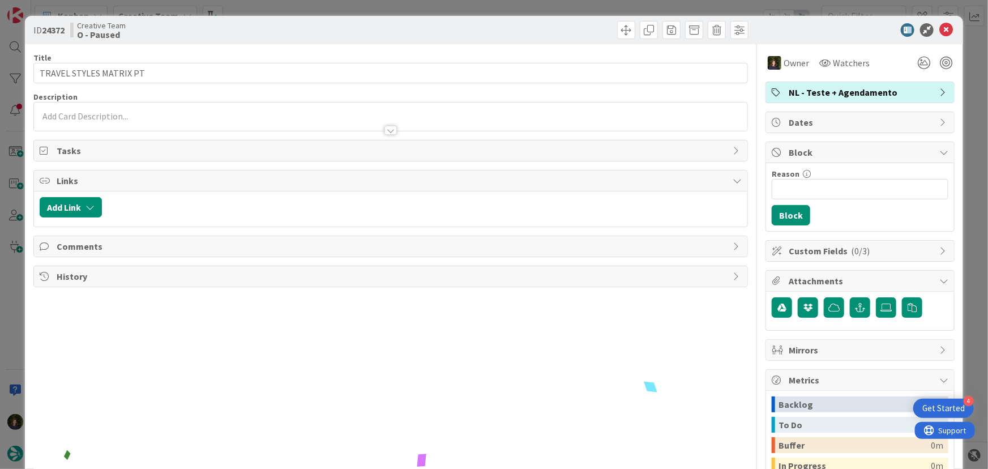
click at [850, 97] on span "NL - Teste + Agendamento" at bounding box center [860, 92] width 145 height 14
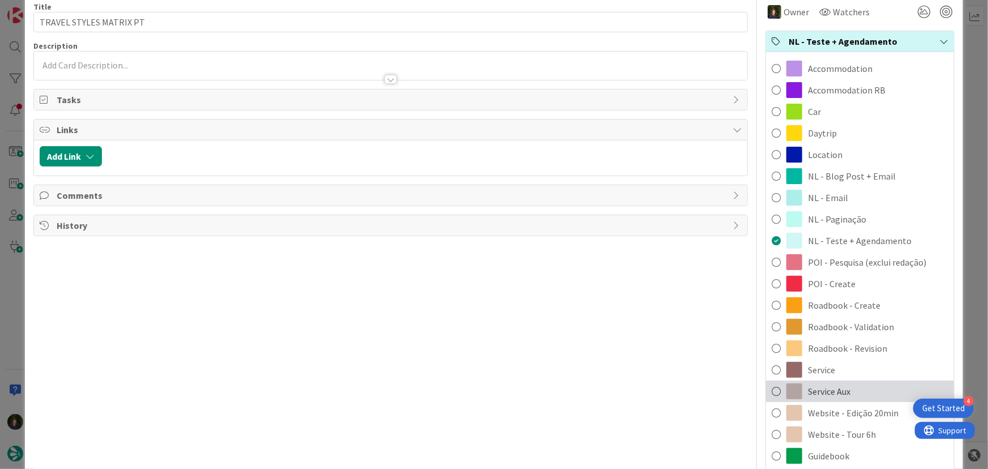
click at [837, 396] on span "Service Aux" at bounding box center [829, 391] width 42 height 14
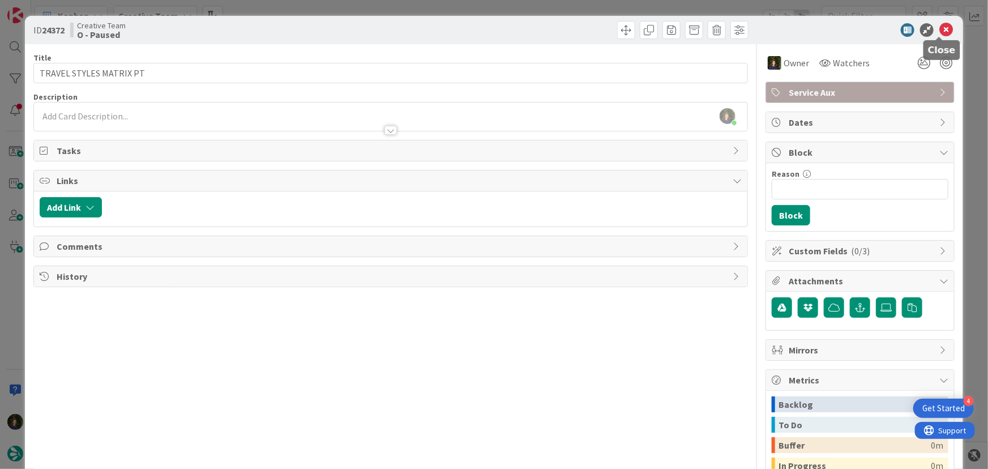
click at [943, 31] on icon at bounding box center [946, 30] width 14 height 14
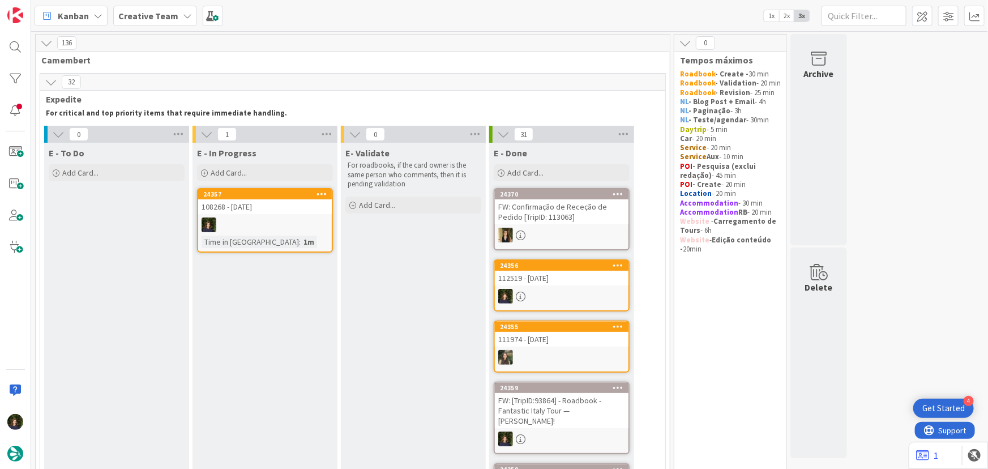
click at [252, 213] on div "108268 - 21 oct" at bounding box center [265, 206] width 134 height 15
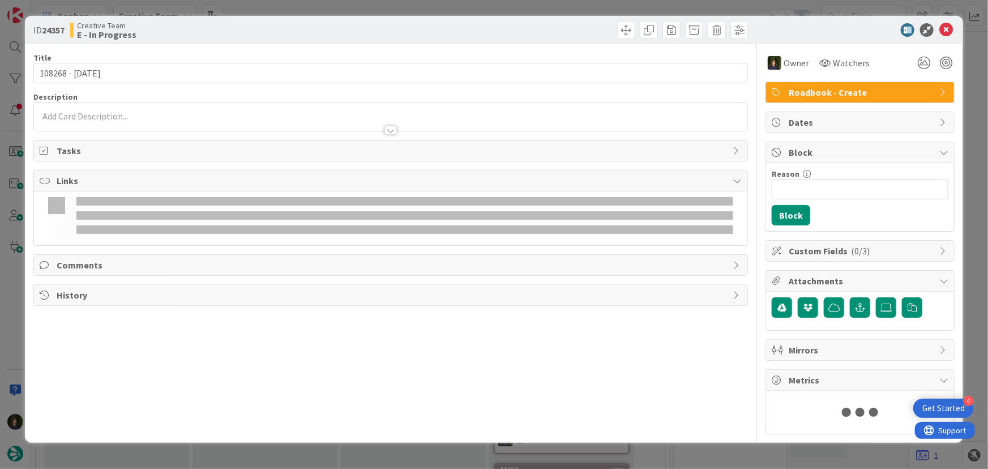
click at [91, 121] on div at bounding box center [391, 125] width 714 height 12
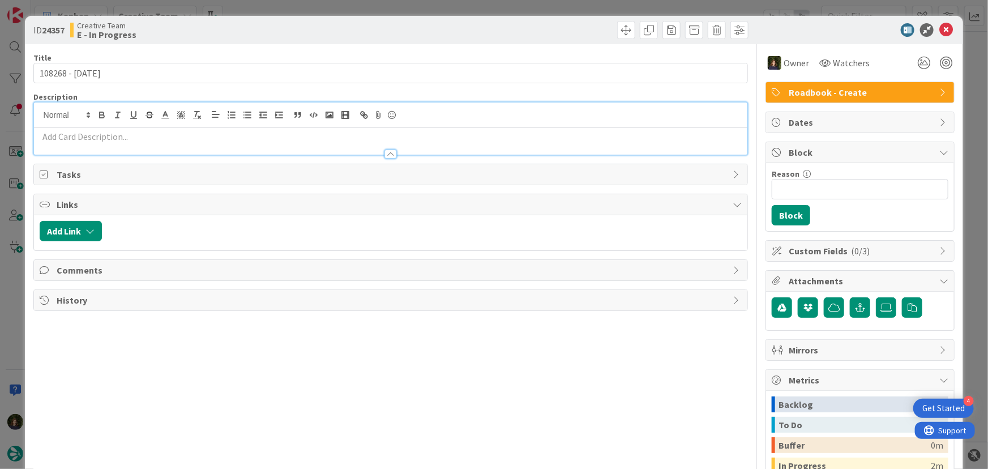
click at [93, 141] on p at bounding box center [391, 136] width 702 height 13
paste div
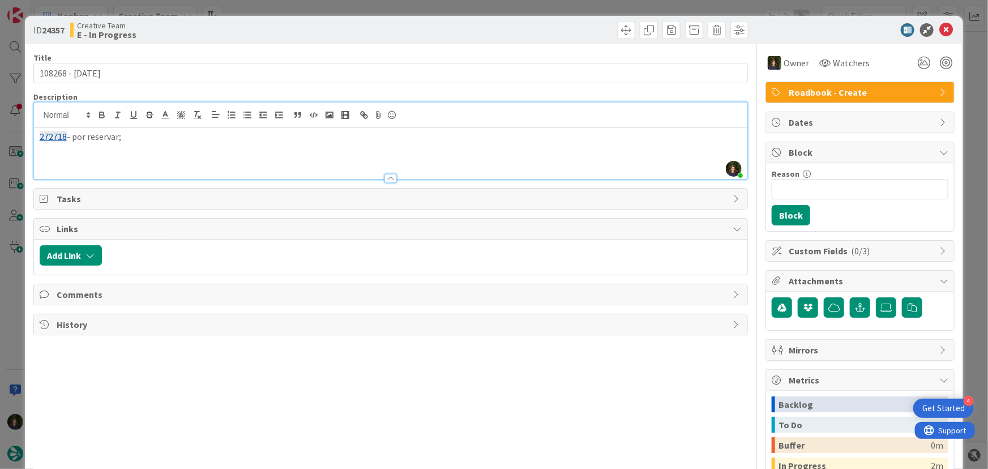
click at [74, 139] on p "272718 - por reservar;" at bounding box center [391, 136] width 702 height 13
click at [245, 136] on p "272718 - transfer por reservar;" at bounding box center [391, 136] width 702 height 13
click at [174, 147] on p at bounding box center [391, 149] width 702 height 13
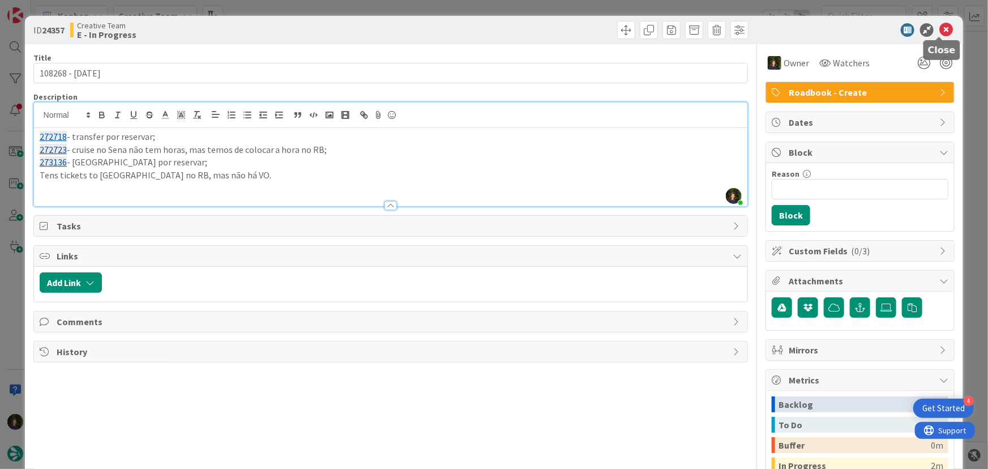
click at [940, 25] on icon at bounding box center [946, 30] width 14 height 14
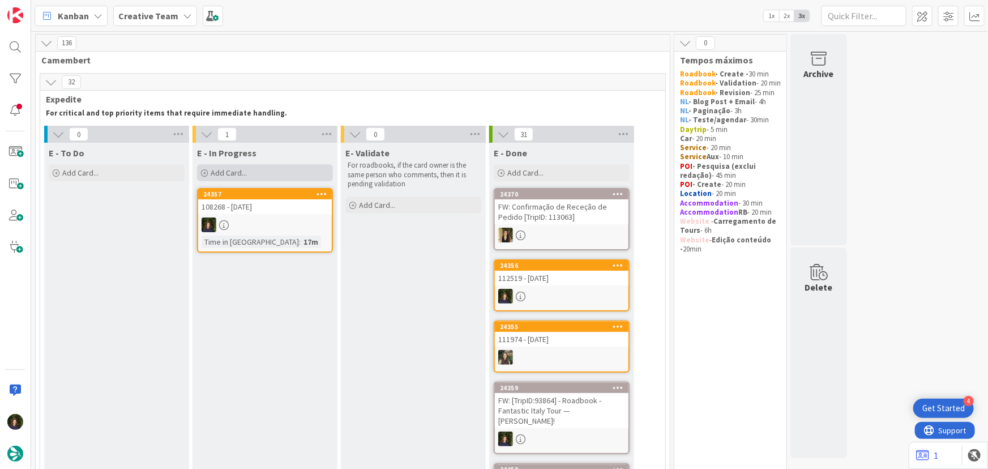
click at [239, 173] on span "Add Card..." at bounding box center [229, 173] width 36 height 10
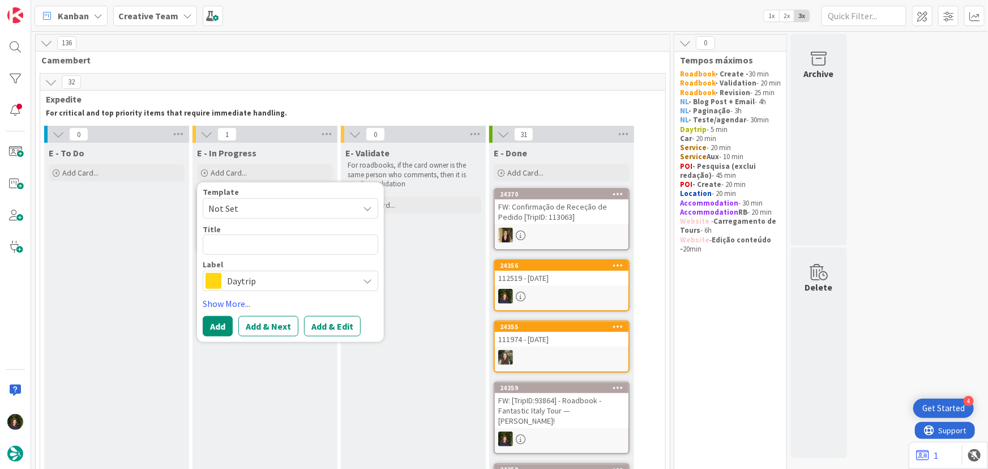
click at [265, 284] on span "Daytrip" at bounding box center [290, 281] width 126 height 16
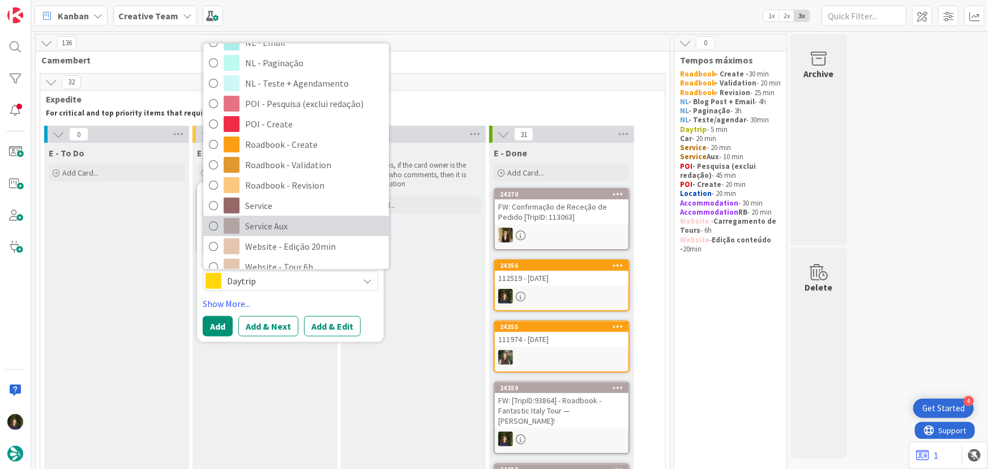
scroll to position [154, 0]
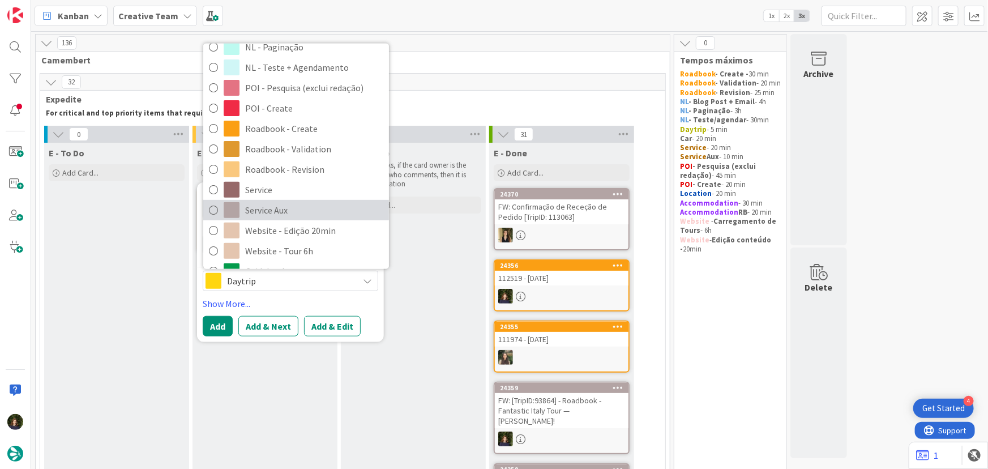
click at [278, 209] on span "Service Aux" at bounding box center [314, 209] width 138 height 17
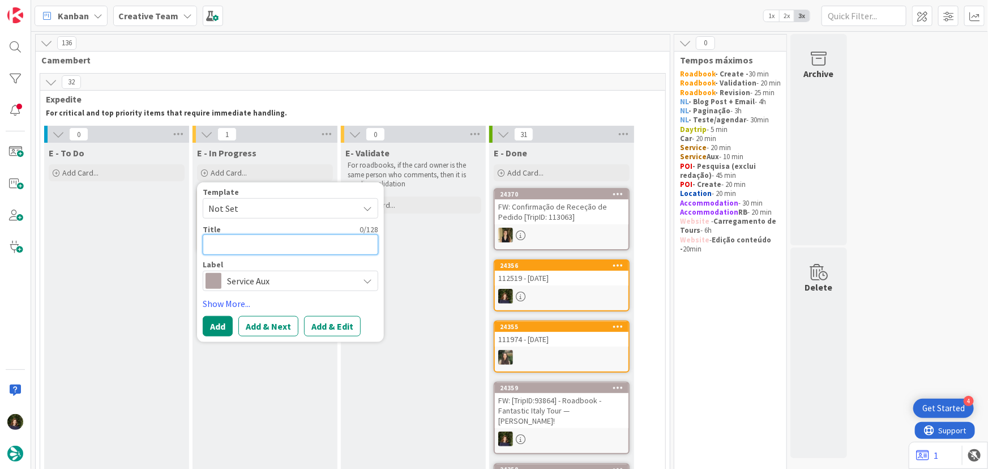
click at [222, 247] on textarea at bounding box center [290, 244] width 175 height 20
type textarea "x"
type textarea "C"
type textarea "x"
type textarea "Ca"
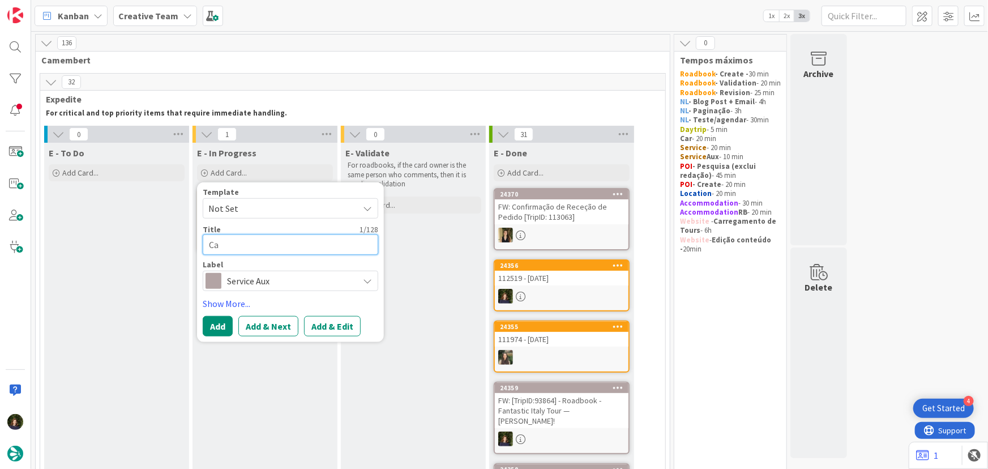
type textarea "x"
type textarea "Cab"
type textarea "x"
type textarea "Cab"
type textarea "x"
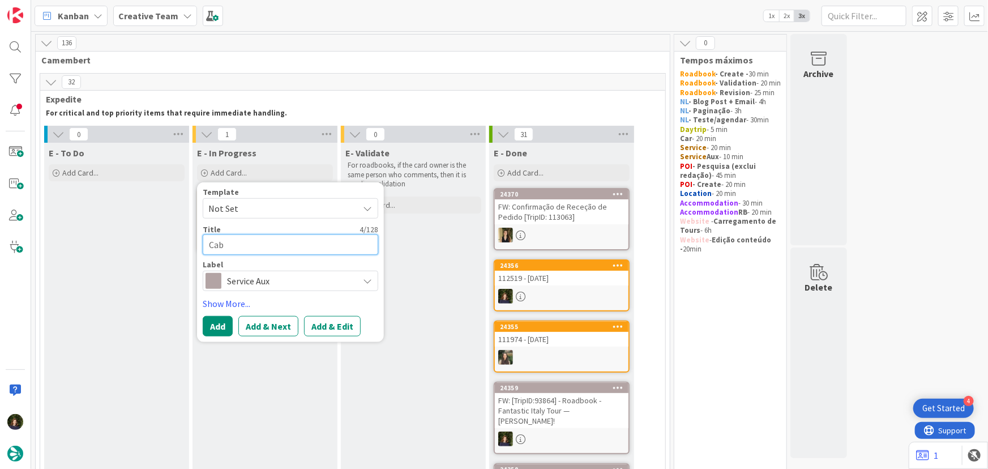
type textarea "Cab T"
type textarea "x"
type textarea "Cab Tr"
type textarea "x"
type textarea "Cab Tra"
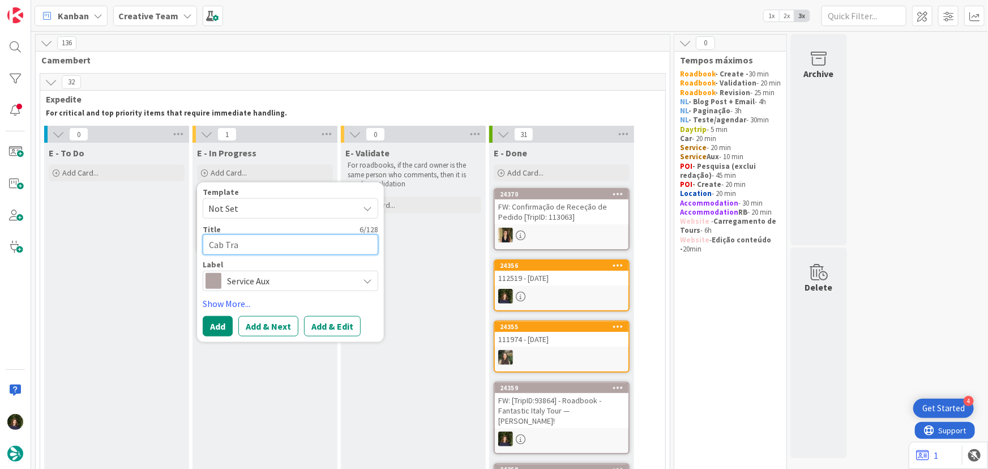
type textarea "x"
type textarea "Cab Tran"
type textarea "x"
type textarea "Cab Trans"
type textarea "x"
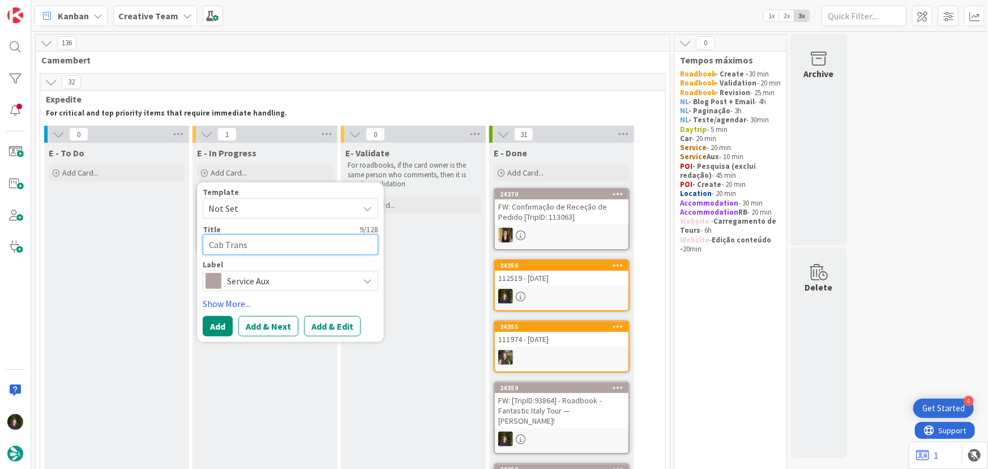
type textarea "Cab Transf"
type textarea "x"
type textarea "Cab Transfer"
type textarea "x"
type textarea "Cab Transfer"
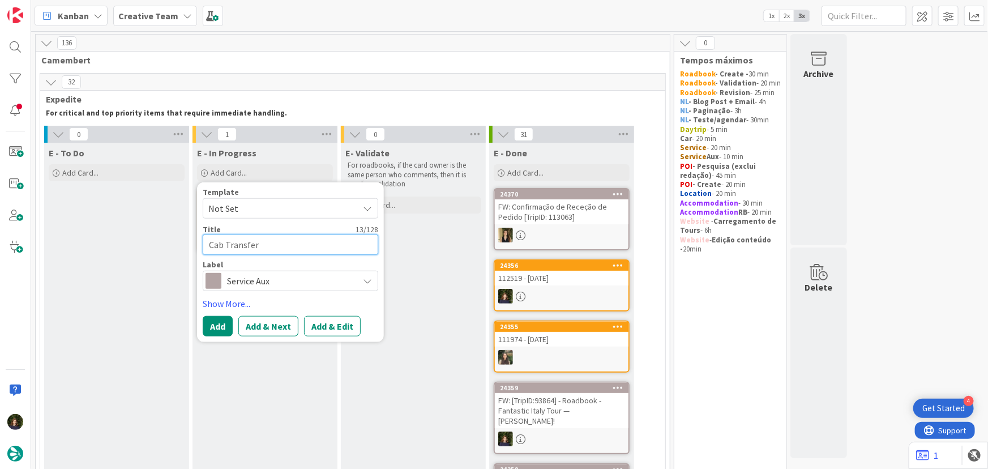
type textarea "x"
type textarea "Cab Transfer S"
type textarea "x"
type textarea "Cab Transfer Sh"
type textarea "x"
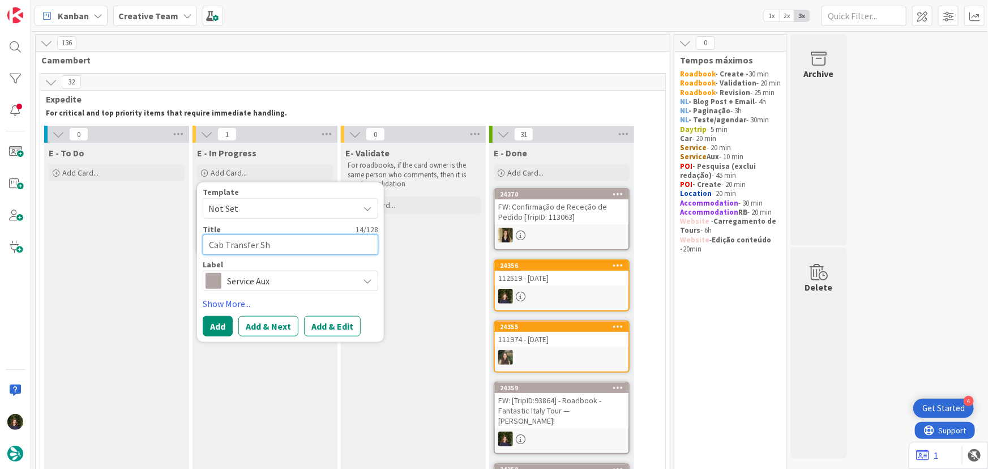
type textarea "Cab Transfer Shu"
type textarea "x"
type textarea "Cab Transfer Shut"
type textarea "x"
type textarea "Cab Transfer Shutt"
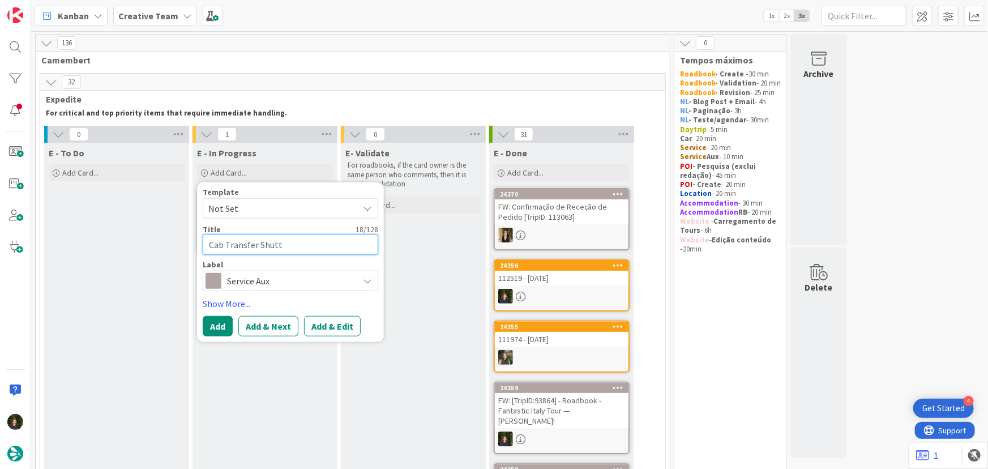
type textarea "x"
type textarea "Cab Transfer Shuttl"
type textarea "x"
type textarea "Cab Transfer Shuttle"
type textarea "x"
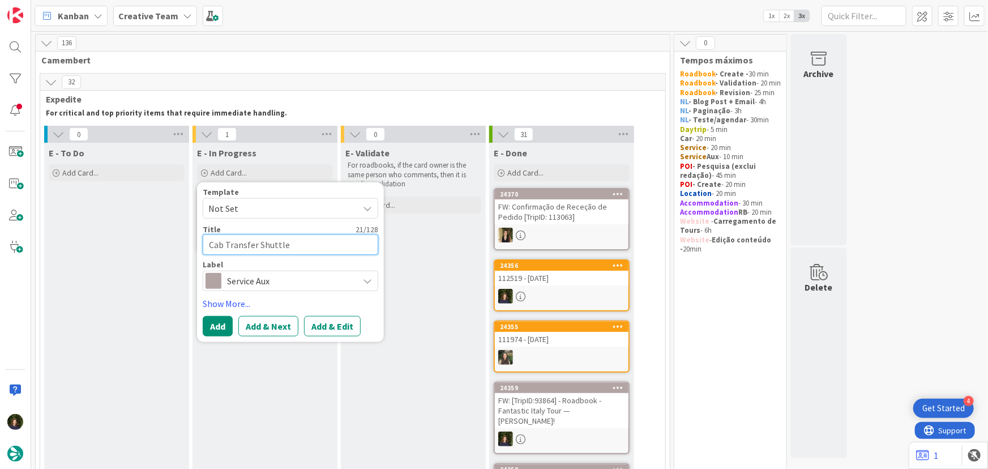
type textarea "Cab Transfer Shuttle 1"
type textarea "x"
type textarea "Cab Transfer Shuttle 10"
type textarea "x"
type textarea "Cab Transfer Shuttle 108"
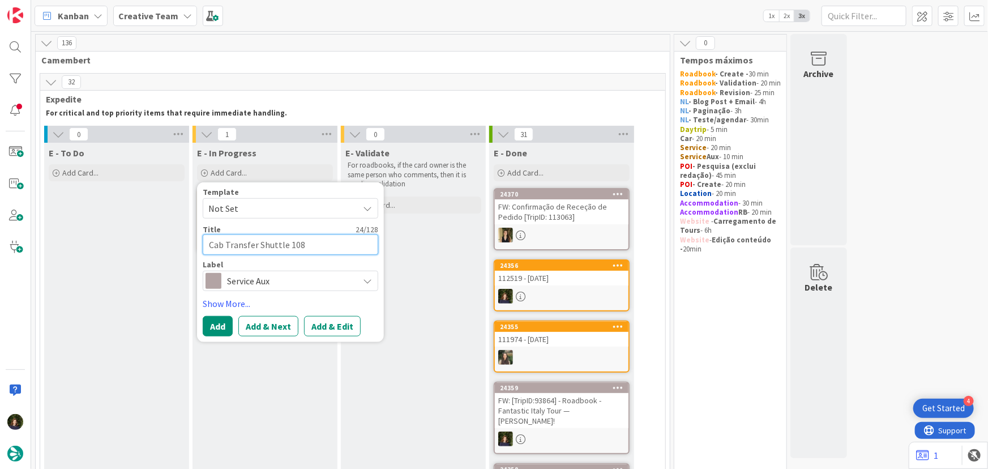
type textarea "x"
type textarea "Cab Transfer Shuttle 1082"
type textarea "x"
type textarea "Cab Transfer Shuttle 10826"
type textarea "x"
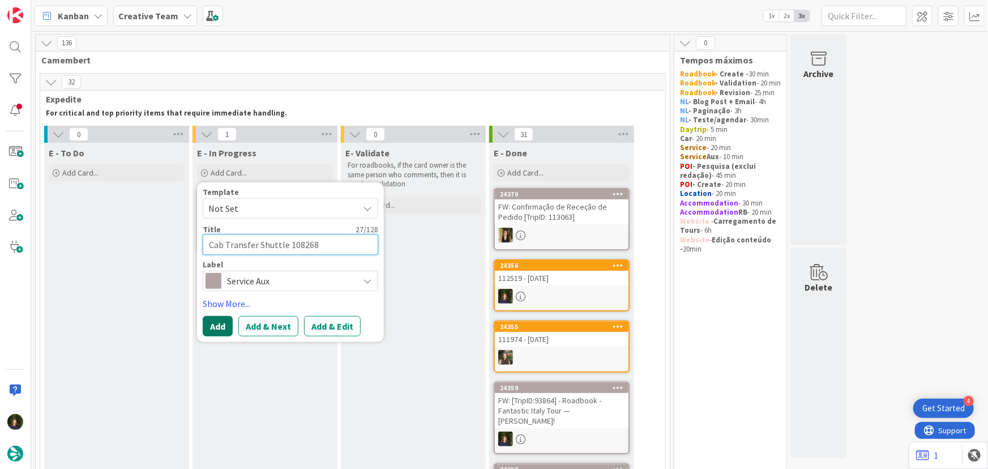
type textarea "Cab Transfer Shuttle 108268"
click at [216, 328] on button "Add" at bounding box center [218, 326] width 30 height 20
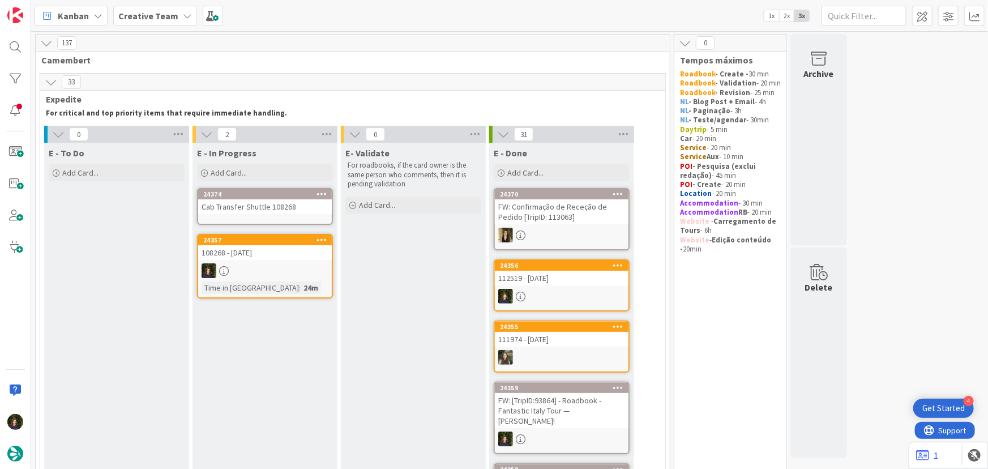
click at [246, 211] on div "Cab Transfer Shuttle 108268" at bounding box center [265, 206] width 134 height 15
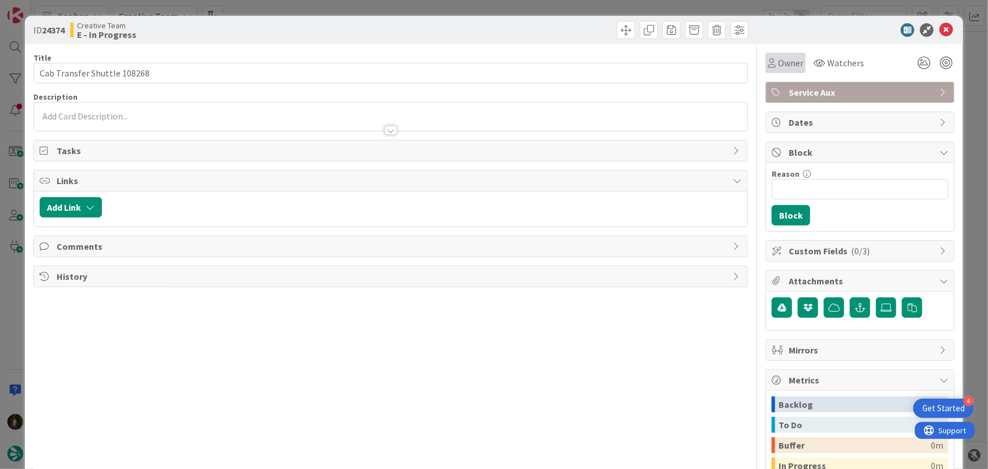
click at [781, 66] on span "Owner" at bounding box center [790, 63] width 25 height 14
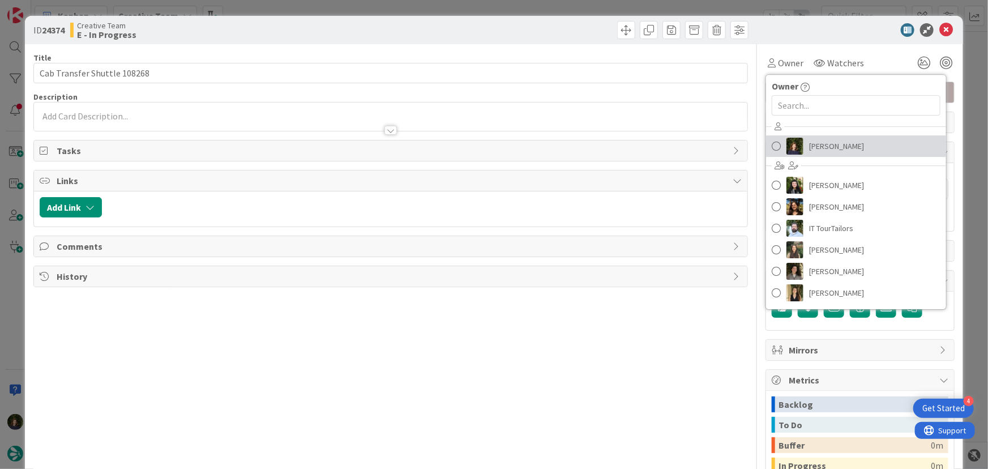
click at [837, 135] on link "[PERSON_NAME]" at bounding box center [856, 146] width 180 height 22
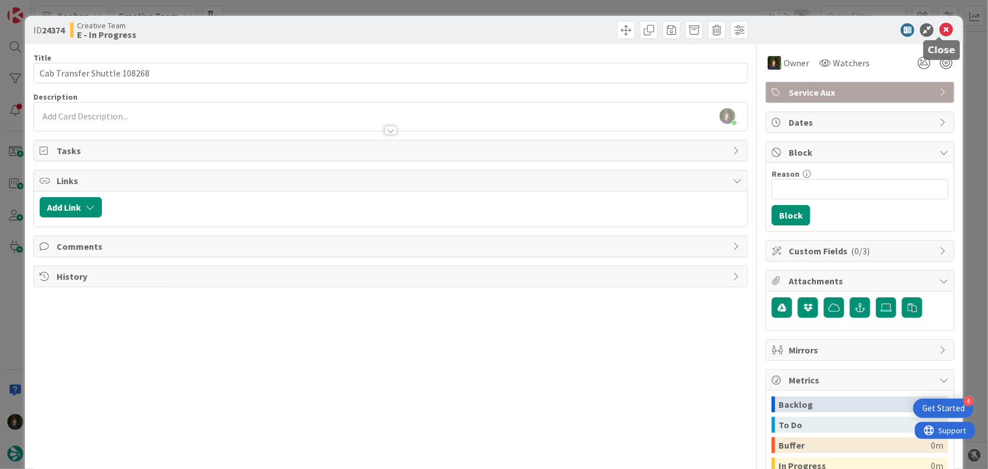
click at [940, 29] on icon at bounding box center [946, 30] width 14 height 14
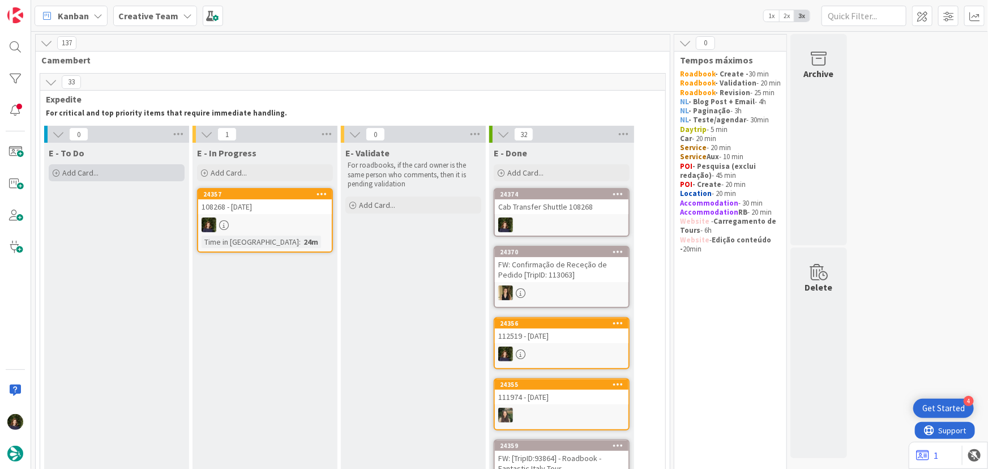
click at [130, 168] on div "Add Card..." at bounding box center [117, 172] width 136 height 17
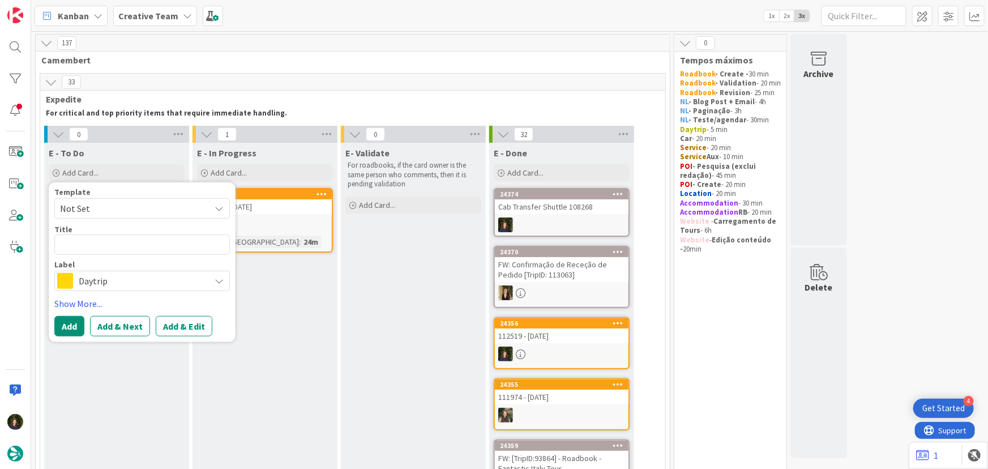
click at [119, 281] on span "Daytrip" at bounding box center [142, 281] width 126 height 16
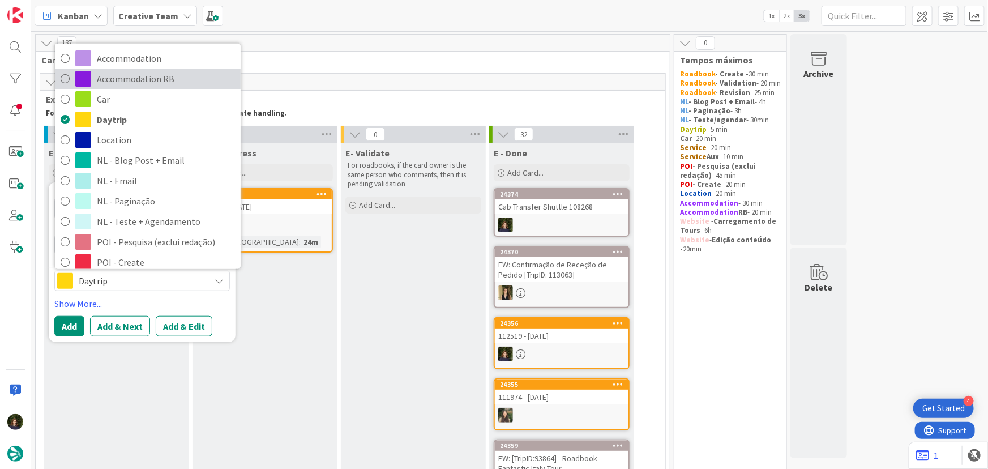
click at [123, 74] on span "Accommodation RB" at bounding box center [166, 78] width 138 height 17
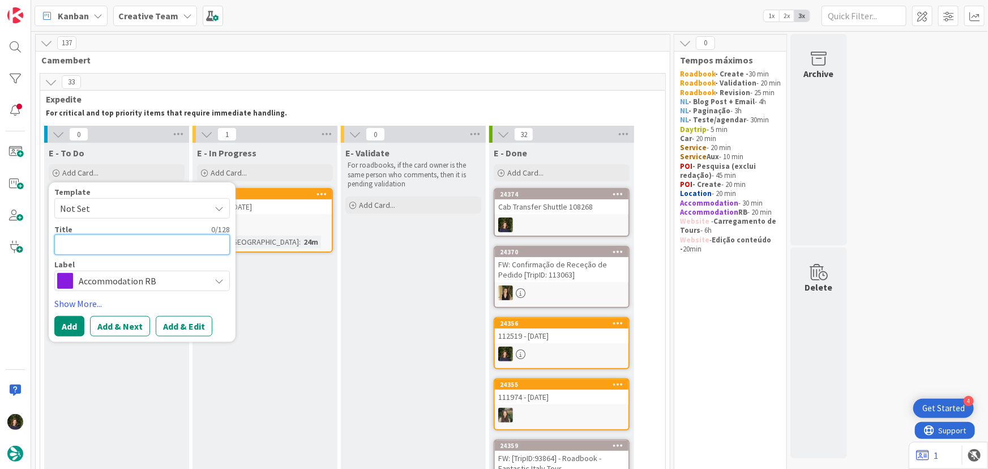
paste textarea "Maison Colbert Meliá Collection"
type textarea "x"
type textarea "Maison Colbert Meliá Collection"
click at [71, 330] on button "Add" at bounding box center [69, 326] width 30 height 20
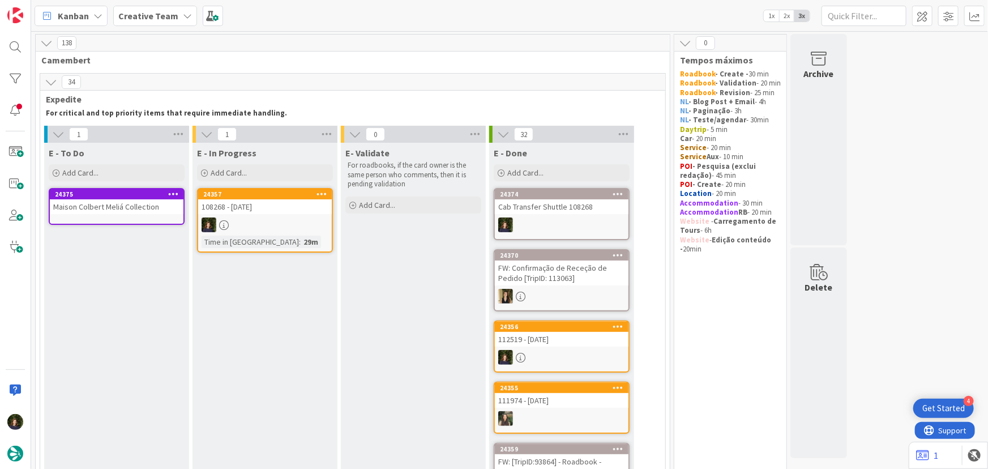
click at [102, 208] on div "Maison Colbert Meliá Collection" at bounding box center [117, 206] width 134 height 15
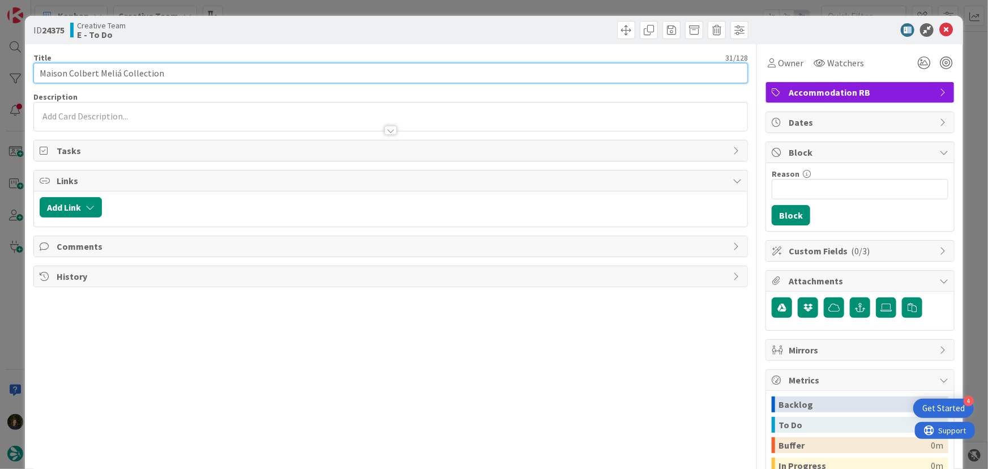
click at [192, 73] on input "Maison Colbert Meliá Collection" at bounding box center [390, 73] width 715 height 20
click at [216, 74] on input "Maison Colbert Meliá Collection -" at bounding box center [390, 73] width 715 height 20
type input "Maison Colbert Meliá Collection - 108268"
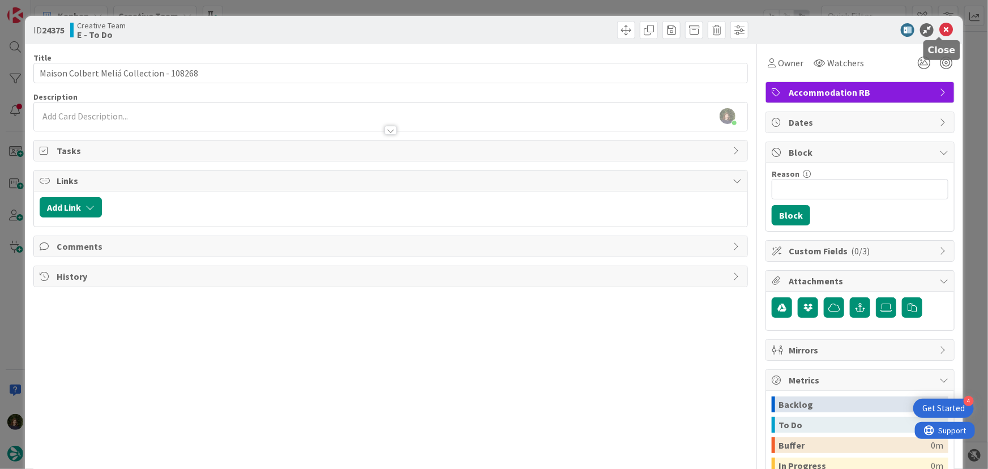
click at [940, 28] on icon at bounding box center [946, 30] width 14 height 14
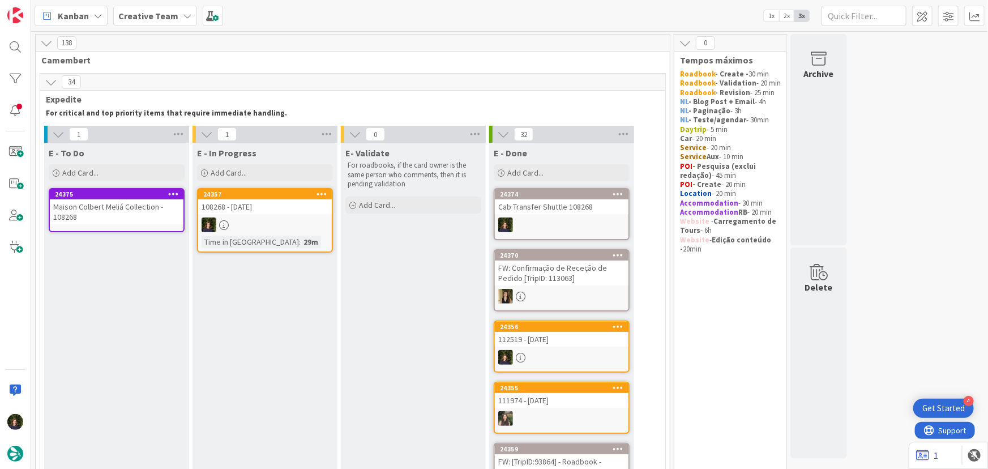
click at [248, 217] on div at bounding box center [265, 224] width 134 height 15
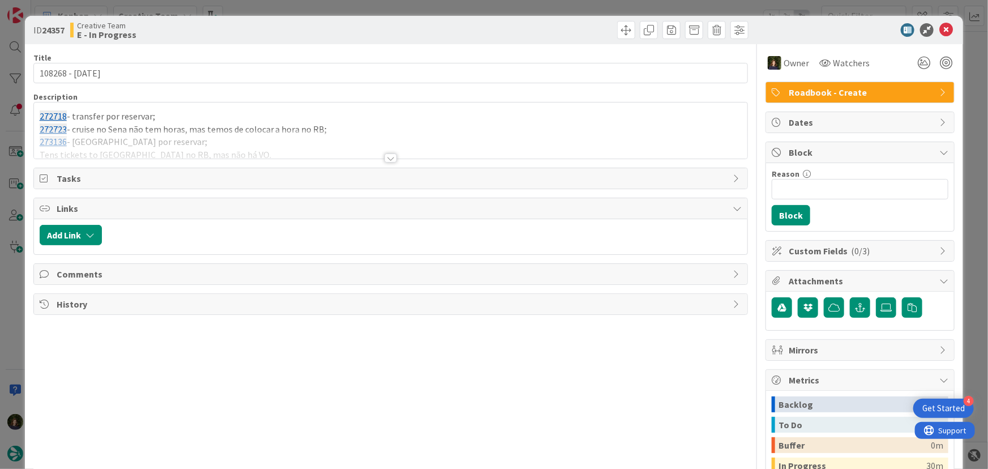
click at [386, 157] on div at bounding box center [390, 157] width 12 height 9
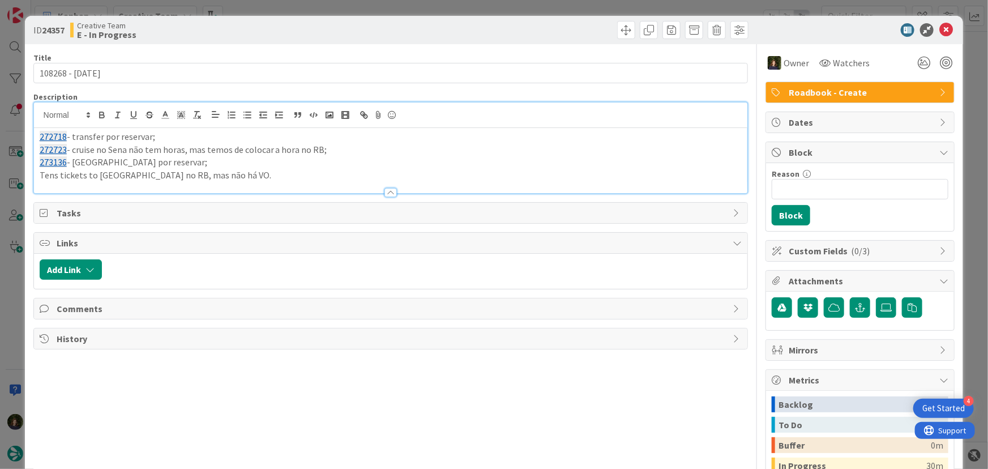
click at [280, 176] on p "Tens tickets to Saint-Chapelle no RB, mas não há VO." at bounding box center [391, 175] width 702 height 13
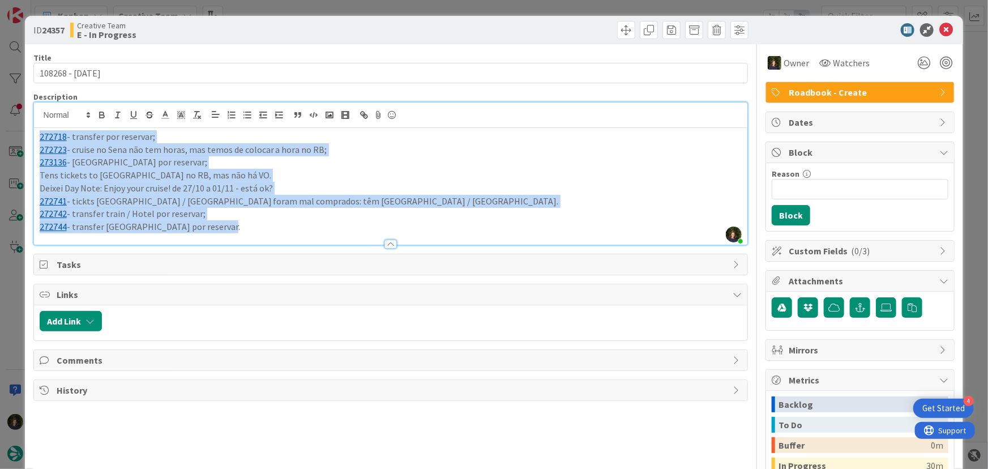
drag, startPoint x: 219, startPoint y: 231, endPoint x: 34, endPoint y: 139, distance: 206.8
click at [34, 139] on div "272718 - transfer por reservar; 272723 - cruise no Sena não tem horas, mas temo…" at bounding box center [391, 186] width 714 height 117
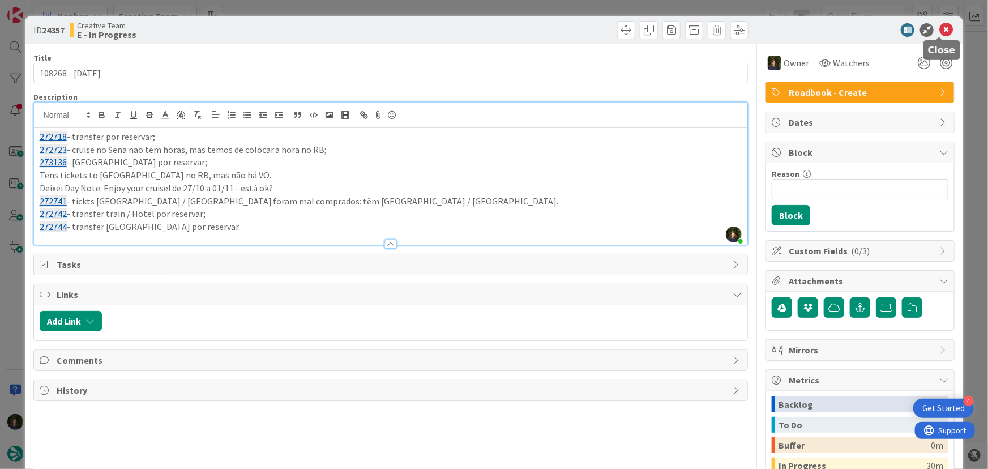
drag, startPoint x: 936, startPoint y: 33, endPoint x: 850, endPoint y: 75, distance: 95.4
click at [939, 33] on icon at bounding box center [946, 30] width 14 height 14
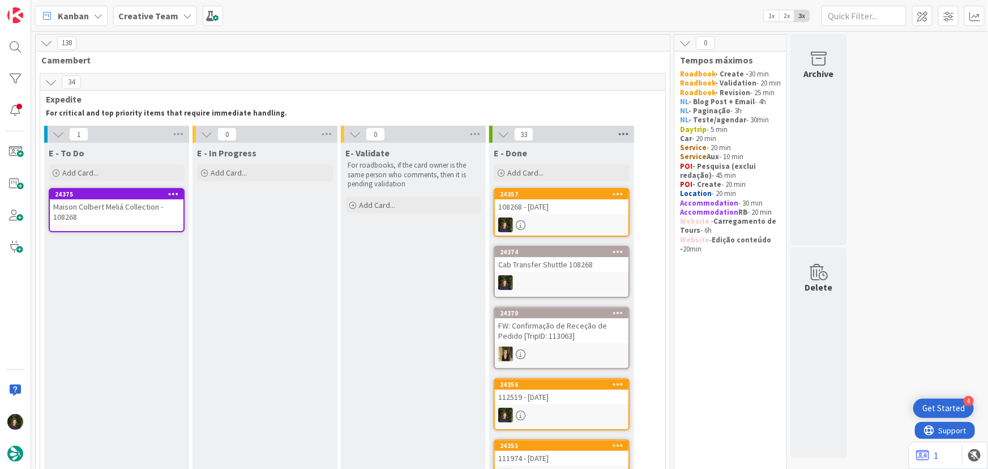
click at [623, 135] on icon at bounding box center [623, 134] width 15 height 17
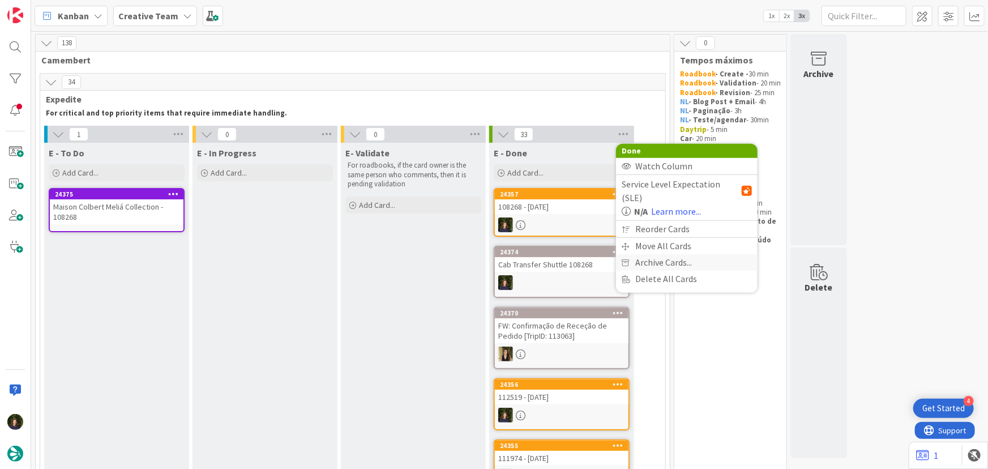
click at [668, 254] on span "Archive Cards..." at bounding box center [663, 262] width 57 height 16
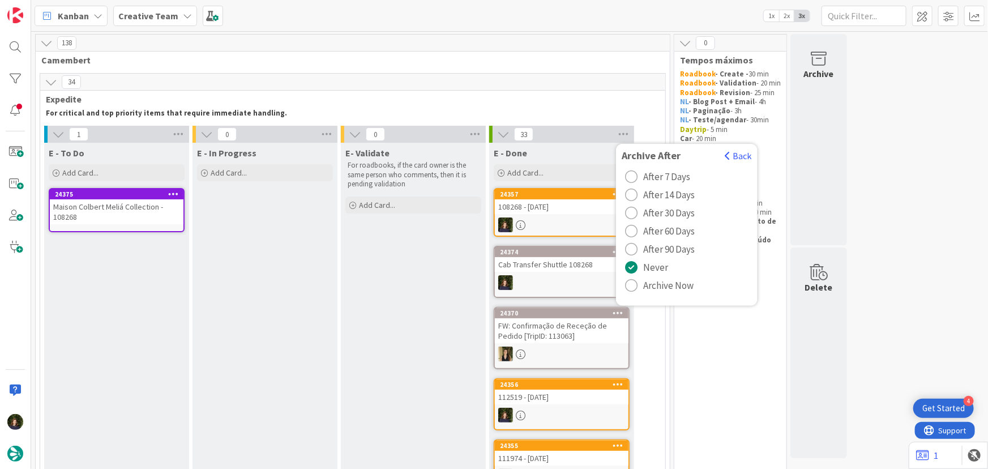
click at [661, 278] on span "Archive Now" at bounding box center [668, 285] width 50 height 17
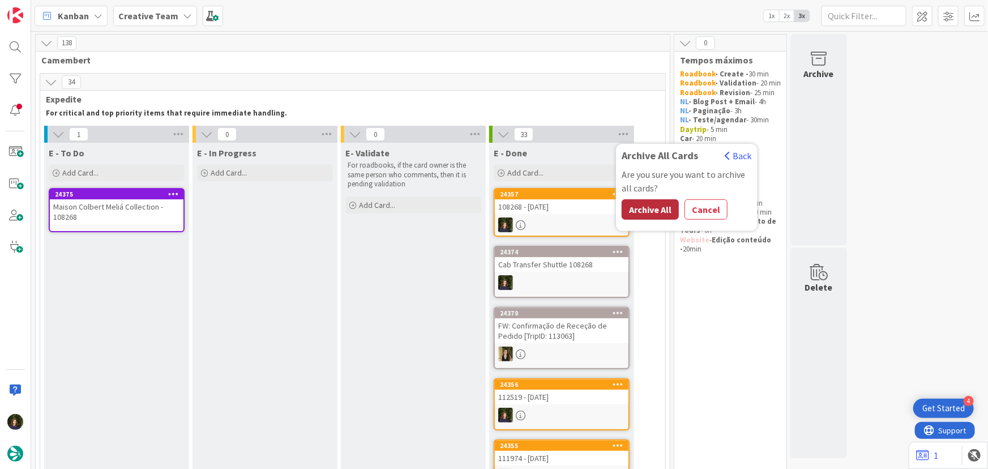
click at [640, 211] on button "Archive All" at bounding box center [649, 209] width 57 height 20
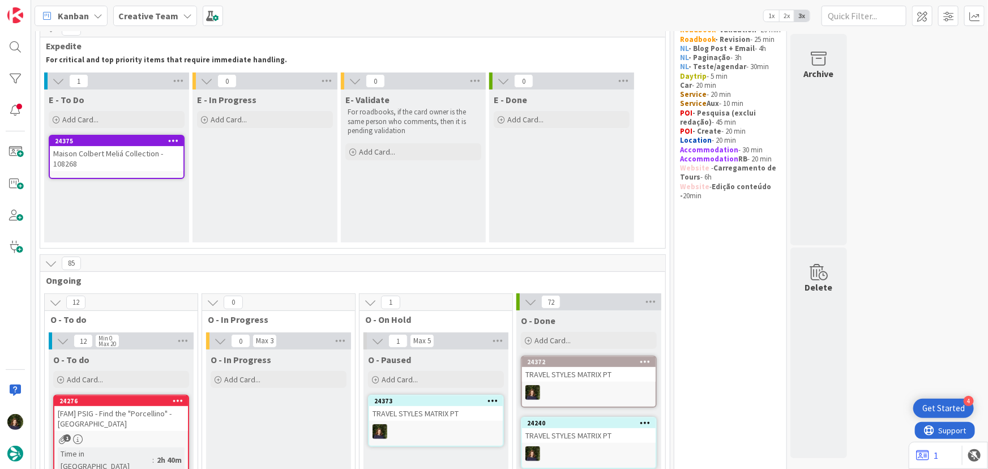
scroll to position [102, 0]
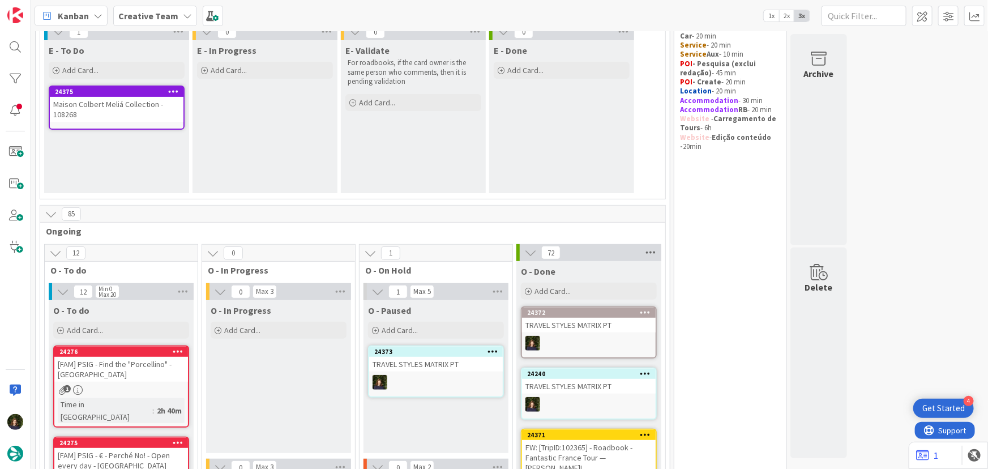
click at [650, 250] on icon at bounding box center [650, 252] width 15 height 17
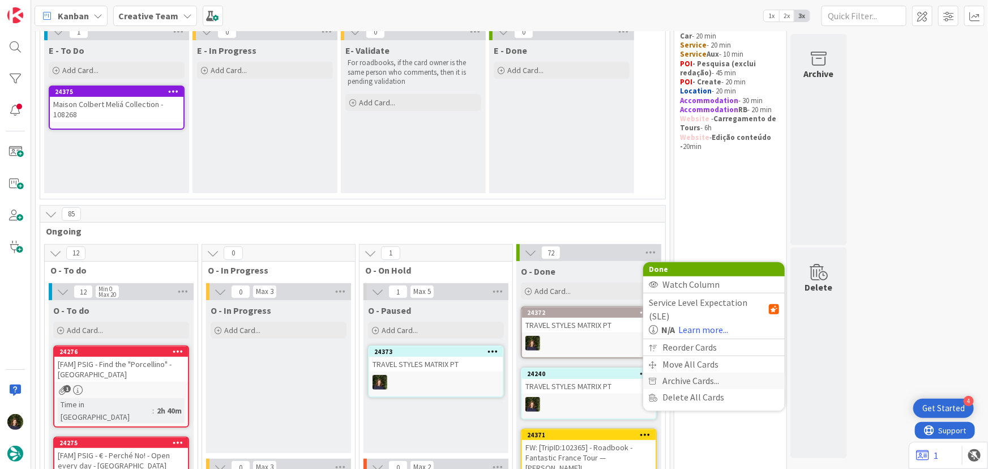
click at [681, 372] on span "Archive Cards..." at bounding box center [690, 380] width 57 height 16
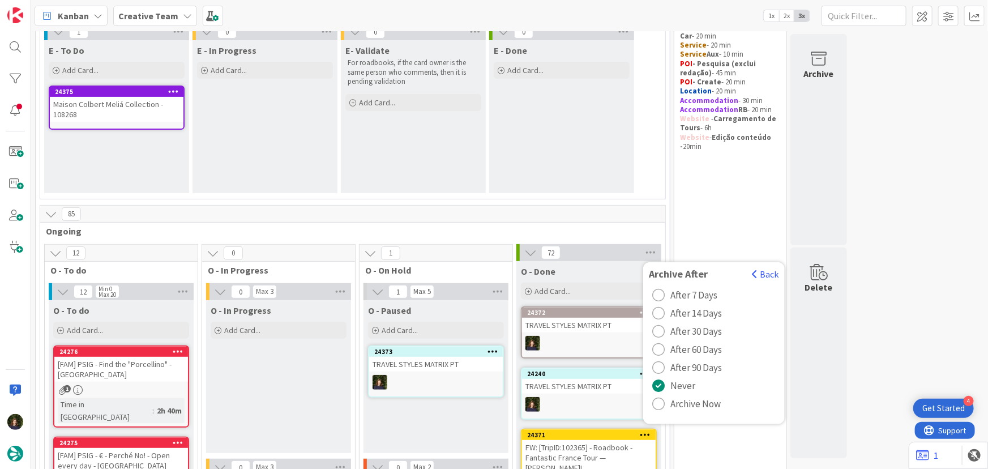
click at [687, 404] on span "Archive Now" at bounding box center [695, 403] width 50 height 17
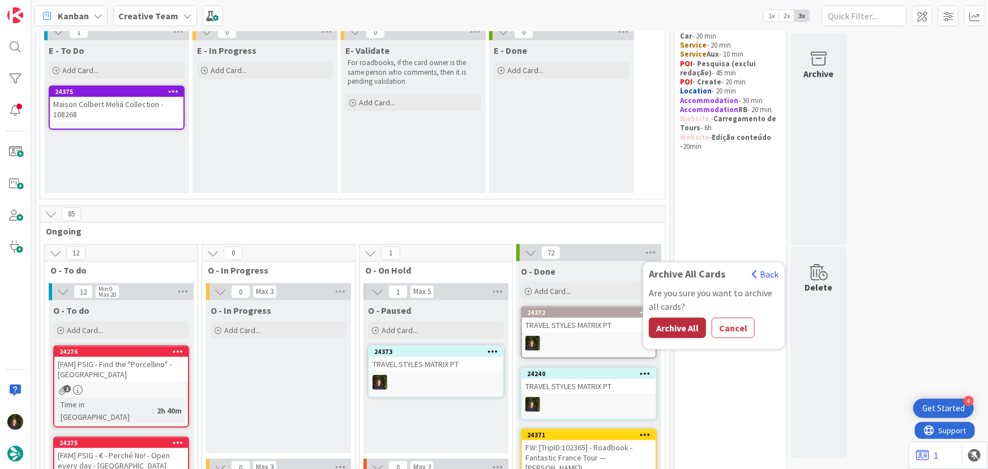
click at [674, 331] on button "Archive All" at bounding box center [677, 328] width 57 height 20
